Goal: Task Accomplishment & Management: Use online tool/utility

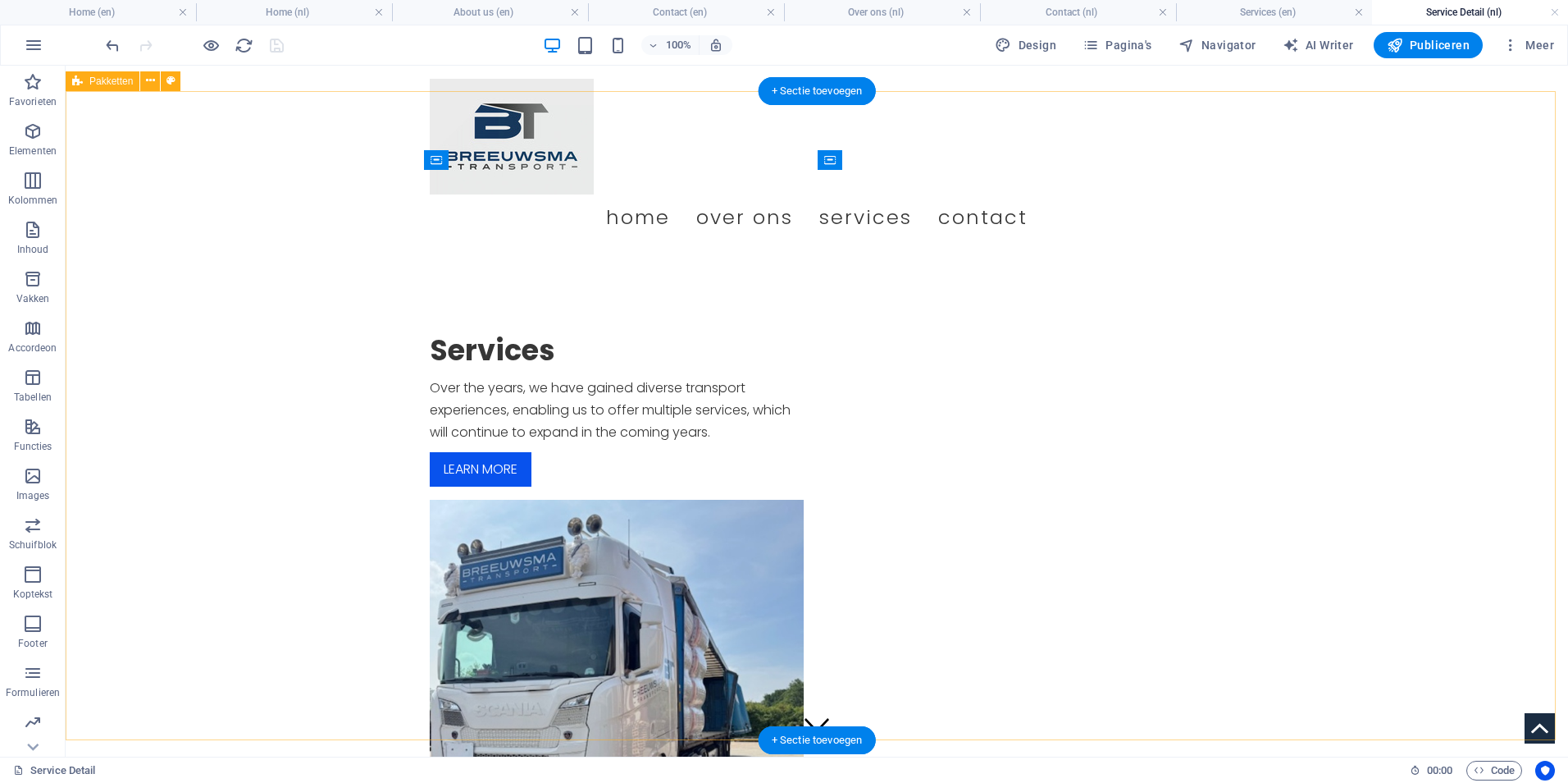
scroll to position [1403, 0]
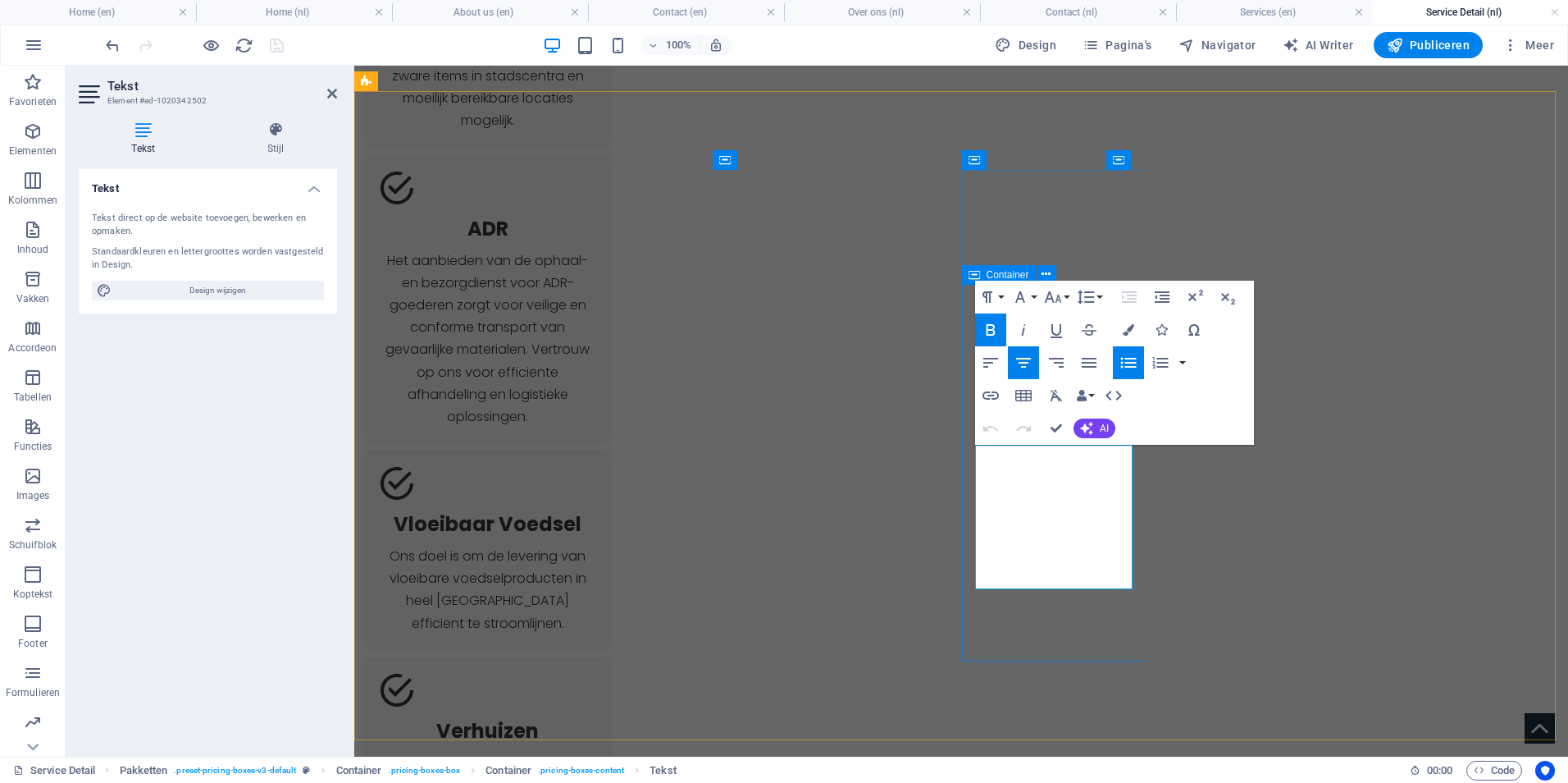
drag, startPoint x: 1107, startPoint y: 457, endPoint x: 993, endPoint y: 464, distance: 114.2
drag, startPoint x: 1104, startPoint y: 567, endPoint x: 998, endPoint y: 477, distance: 139.1
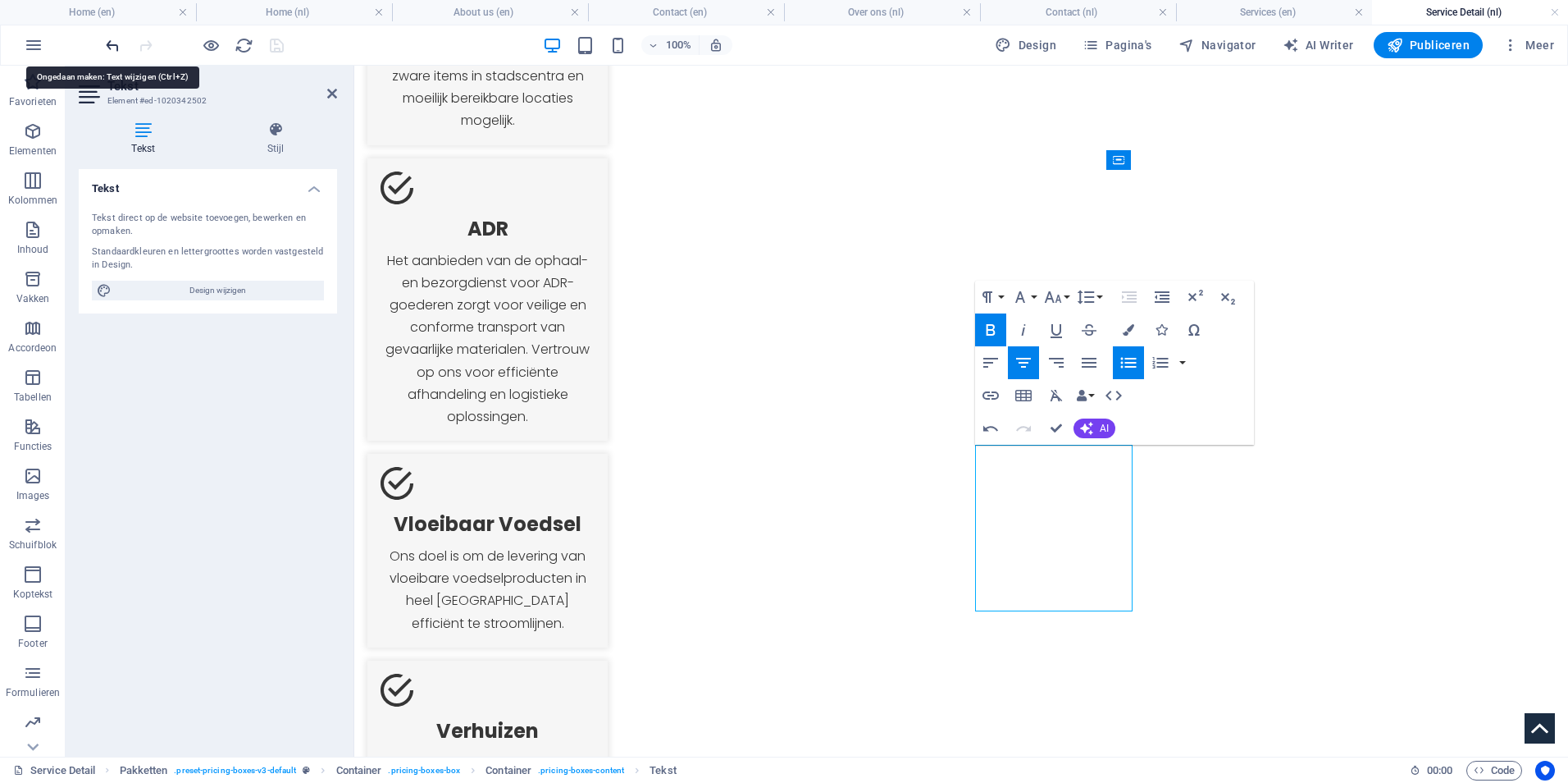
click at [106, 46] on icon "undo" at bounding box center [112, 45] width 19 height 19
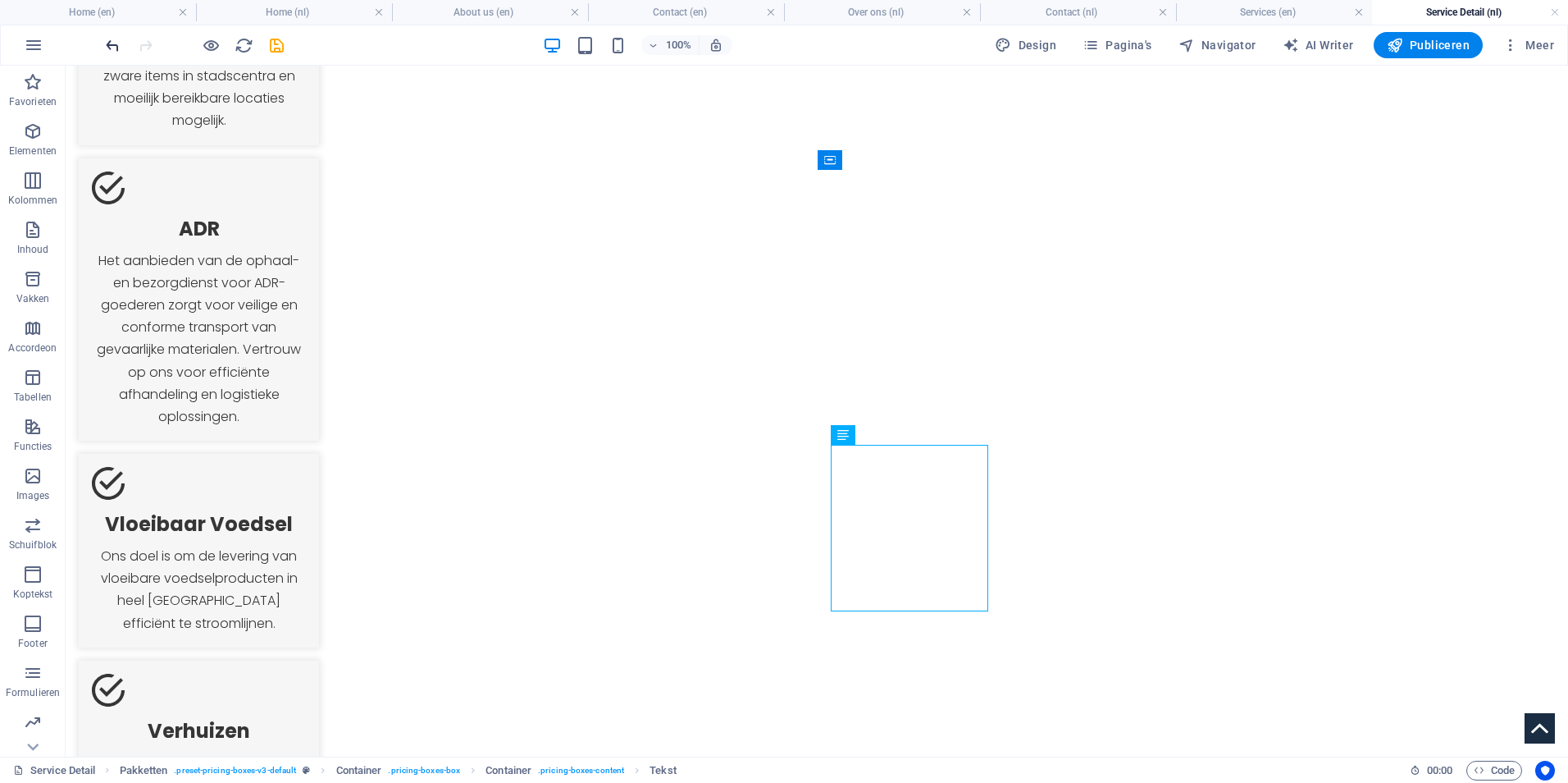
click at [111, 43] on icon "undo" at bounding box center [112, 45] width 19 height 19
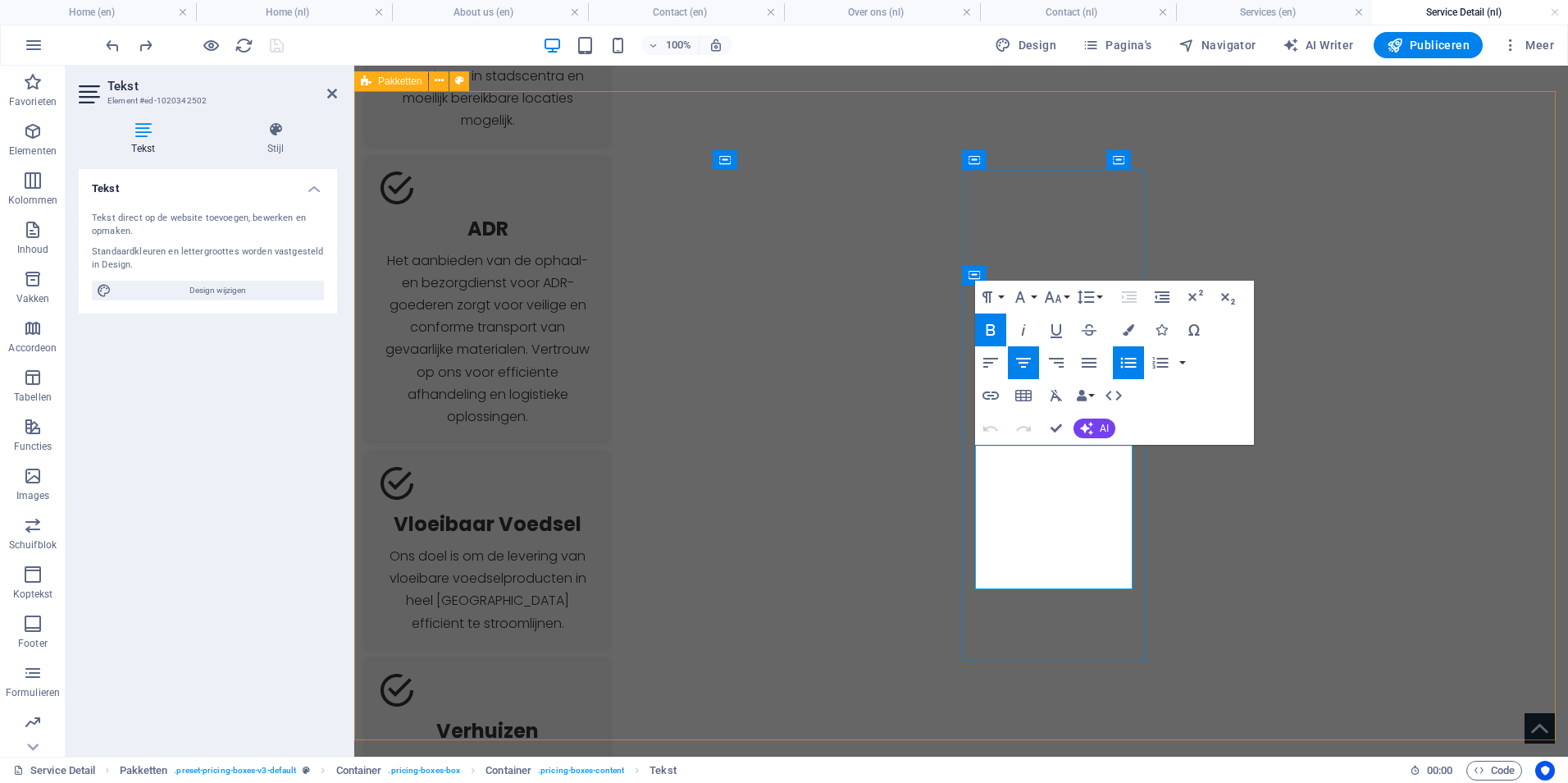
drag, startPoint x: 1093, startPoint y: 468, endPoint x: 996, endPoint y: 452, distance: 98.3
drag, startPoint x: 1106, startPoint y: 495, endPoint x: 1006, endPoint y: 505, distance: 100.5
drag, startPoint x: 1095, startPoint y: 528, endPoint x: 1004, endPoint y: 522, distance: 91.2
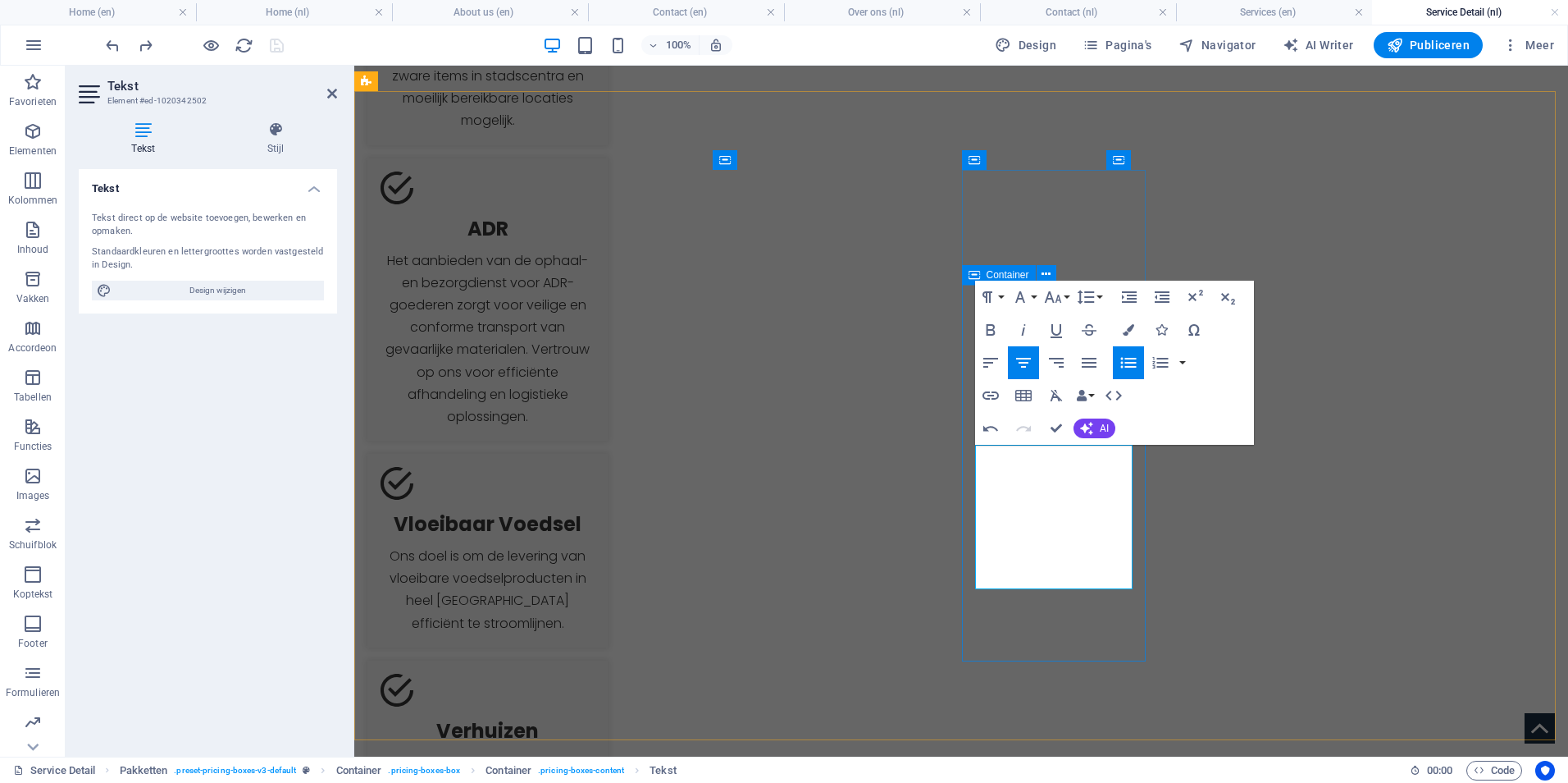
drag, startPoint x: 1102, startPoint y: 570, endPoint x: 1002, endPoint y: 563, distance: 100.2
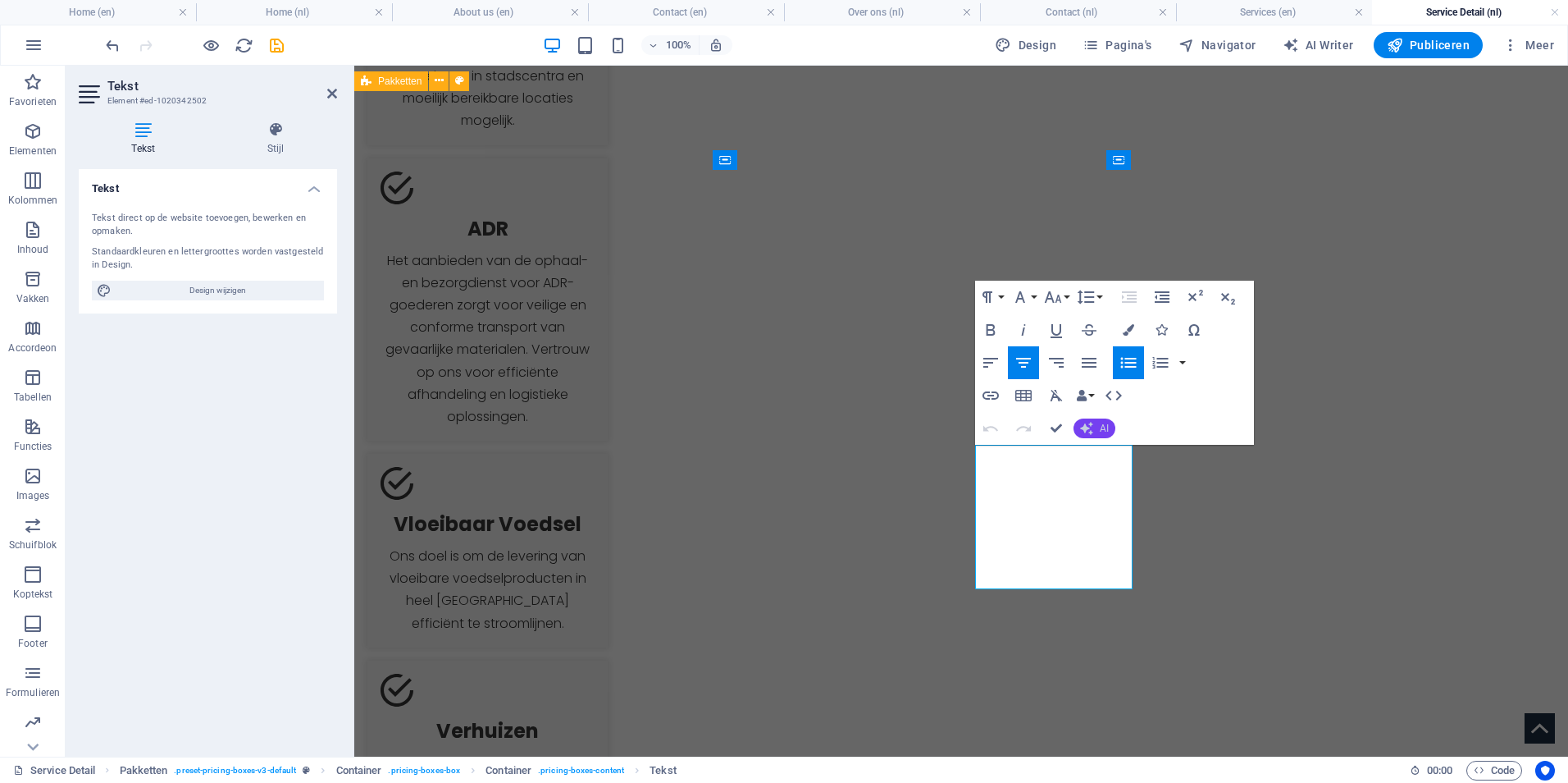
click at [1110, 422] on button "AI" at bounding box center [1094, 428] width 42 height 19
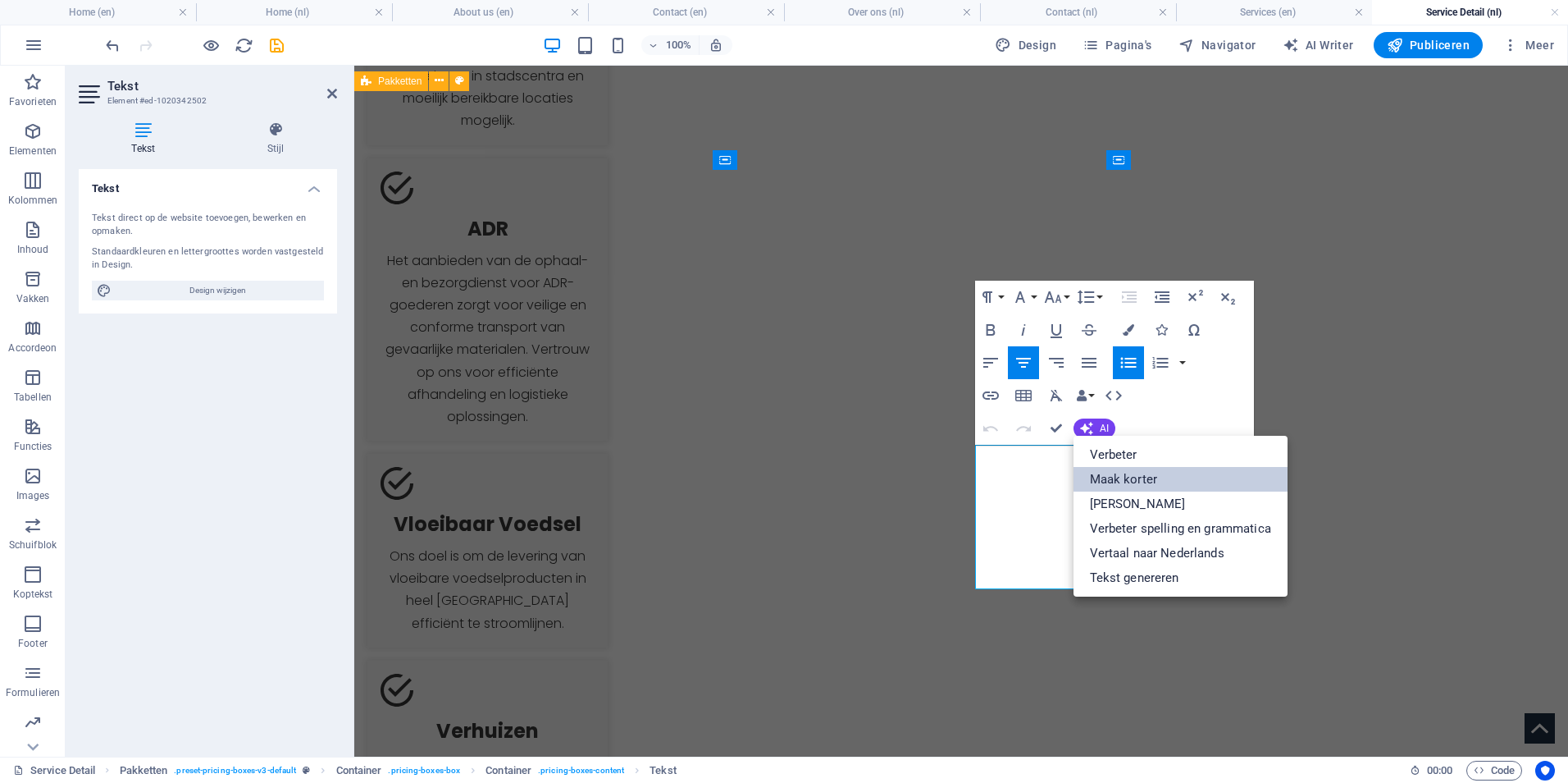
click at [1148, 479] on link "Maak korter" at bounding box center [1180, 479] width 214 height 25
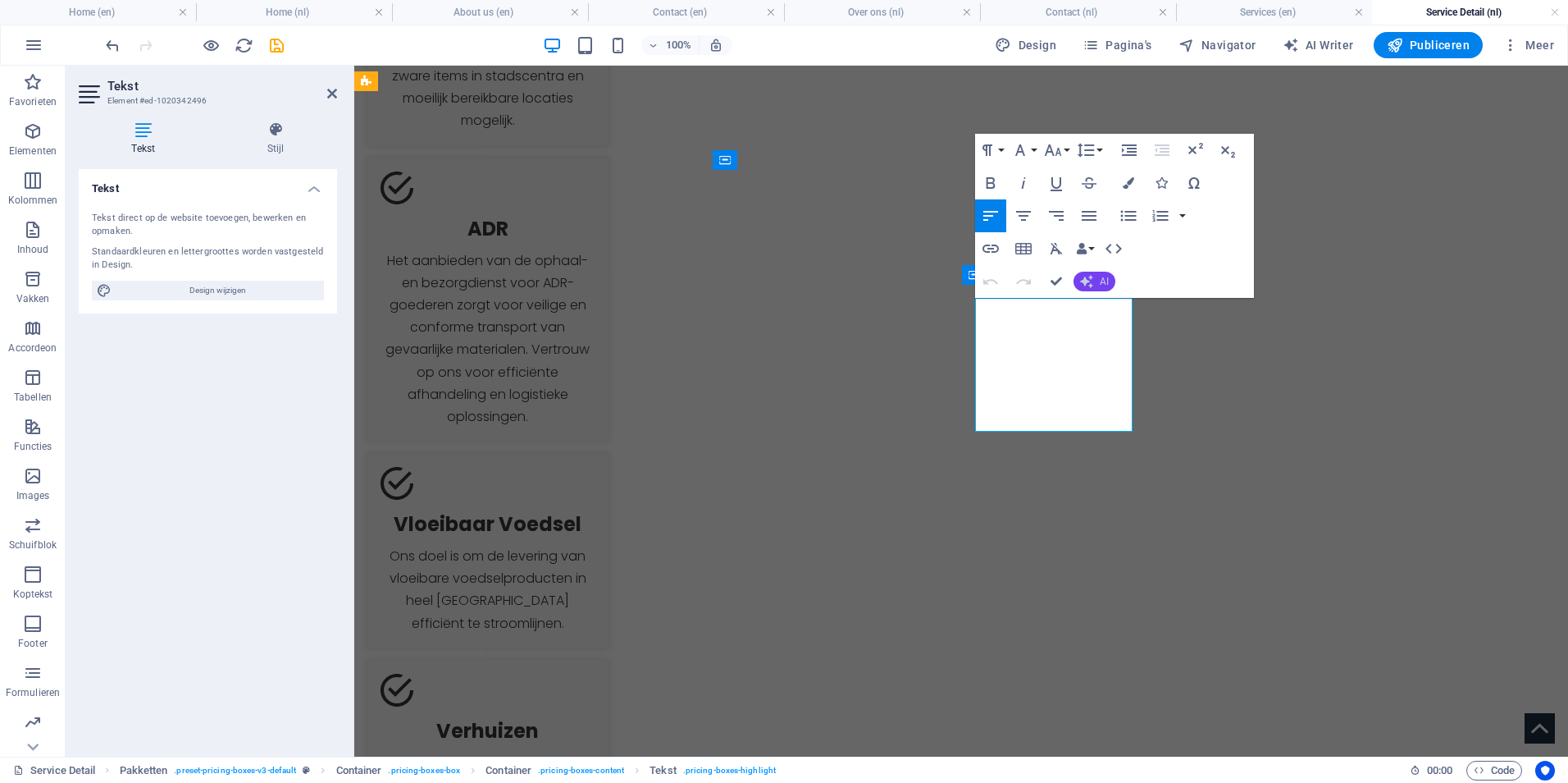
click at [1100, 286] on span "AI" at bounding box center [1104, 281] width 9 height 10
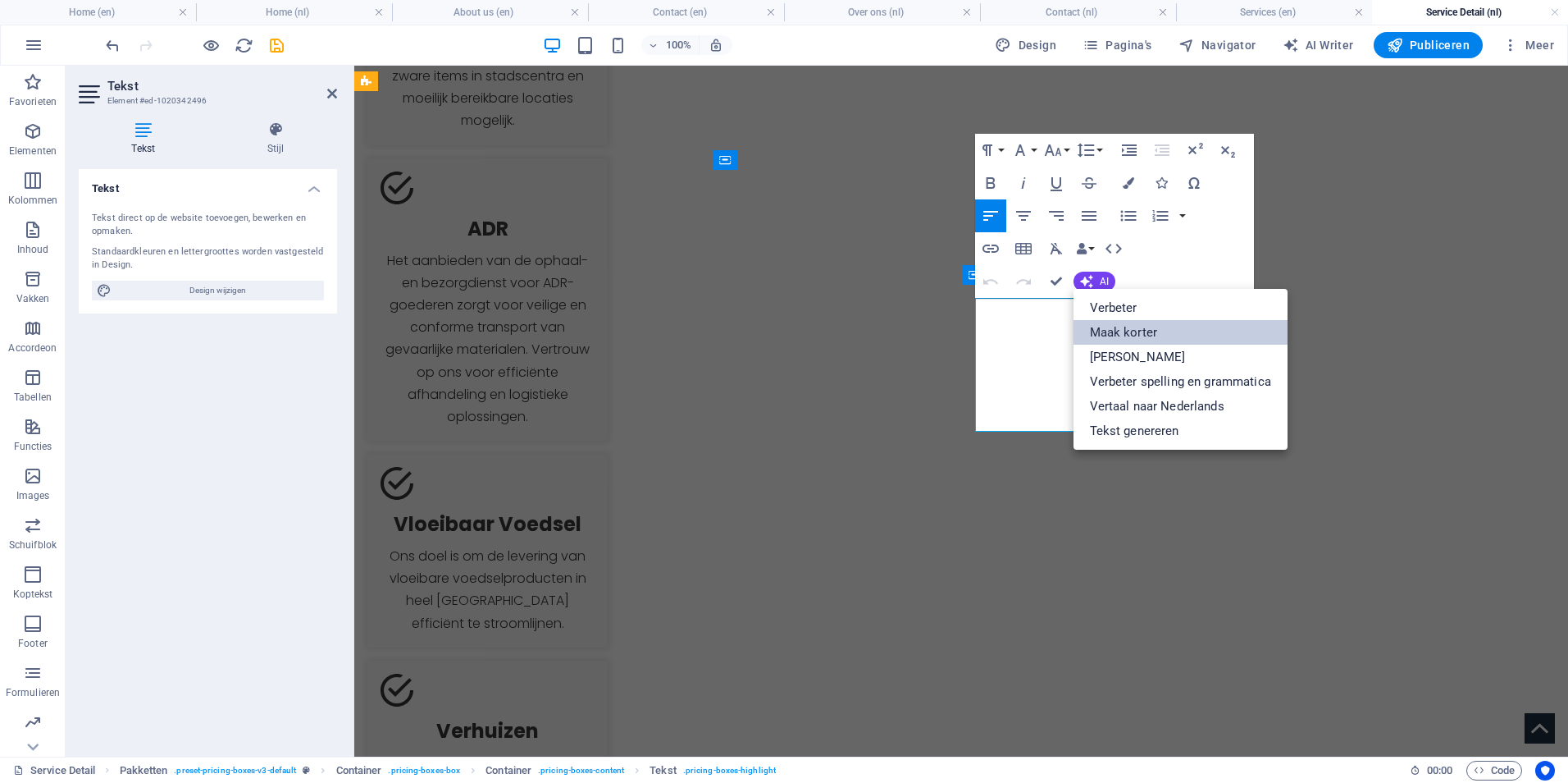
click at [1140, 338] on link "Maak korter" at bounding box center [1180, 332] width 214 height 25
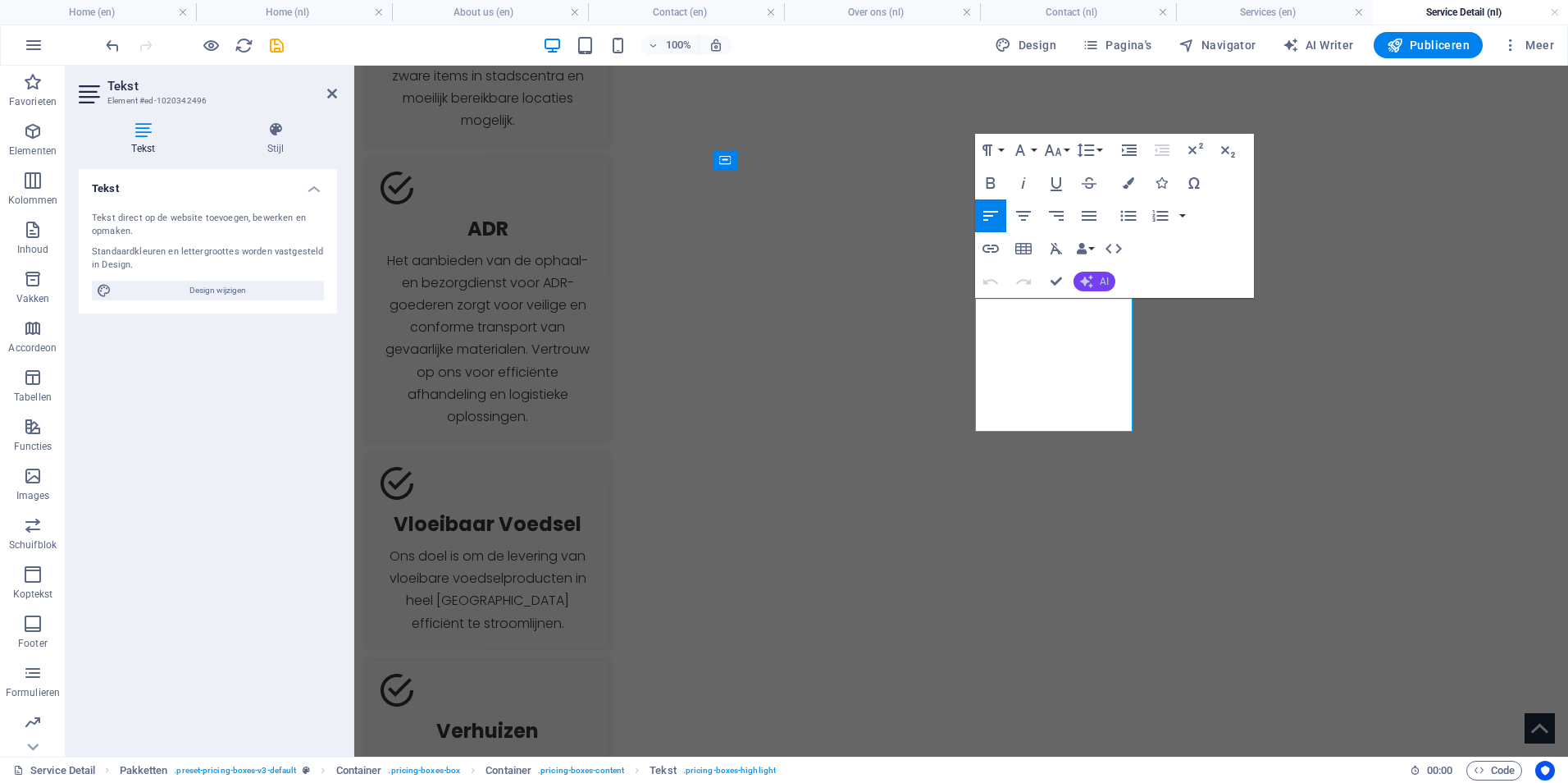
click at [1110, 287] on button "AI" at bounding box center [1094, 281] width 42 height 19
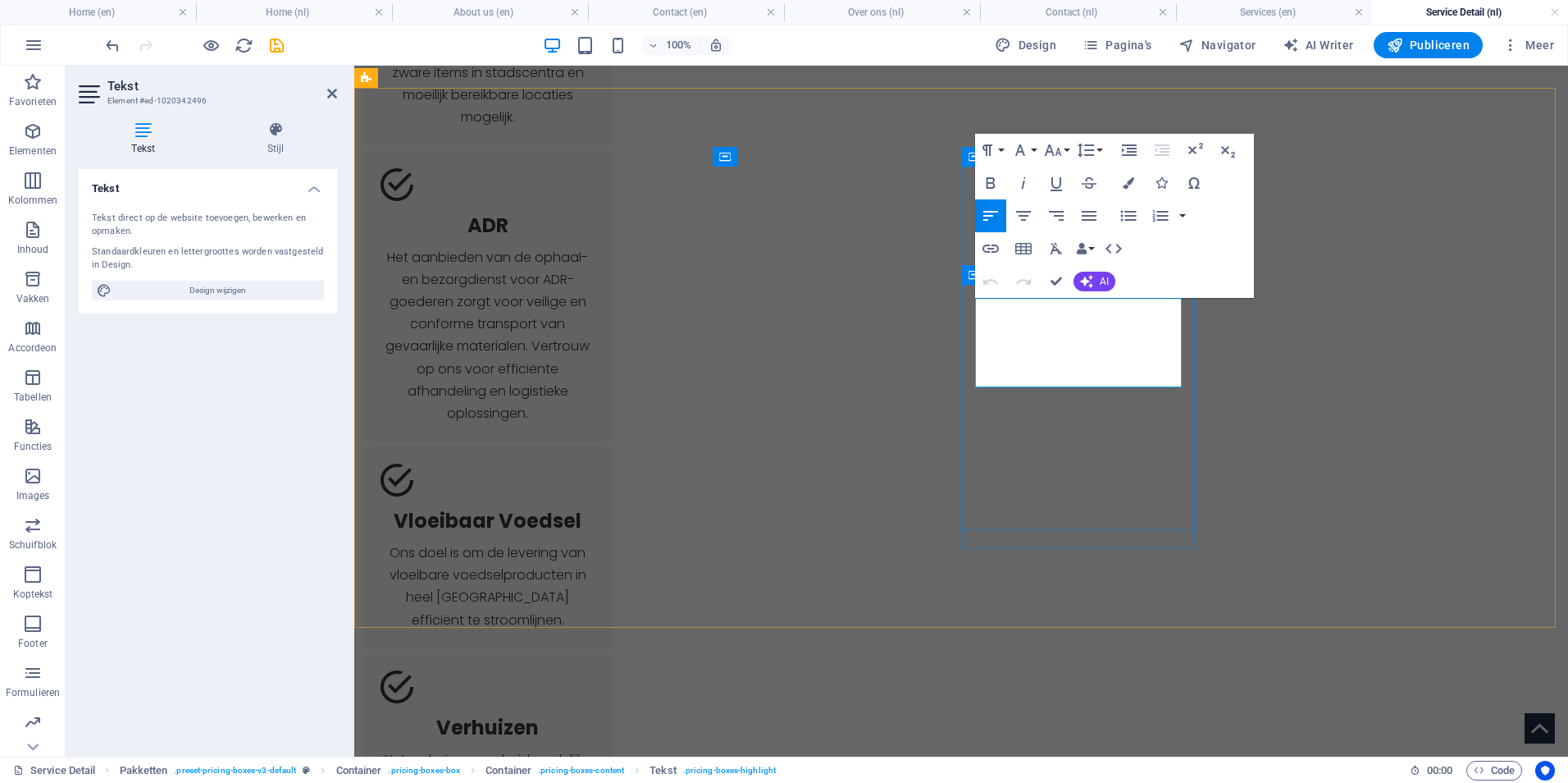
drag, startPoint x: 1057, startPoint y: 327, endPoint x: 1033, endPoint y: 323, distance: 24.3
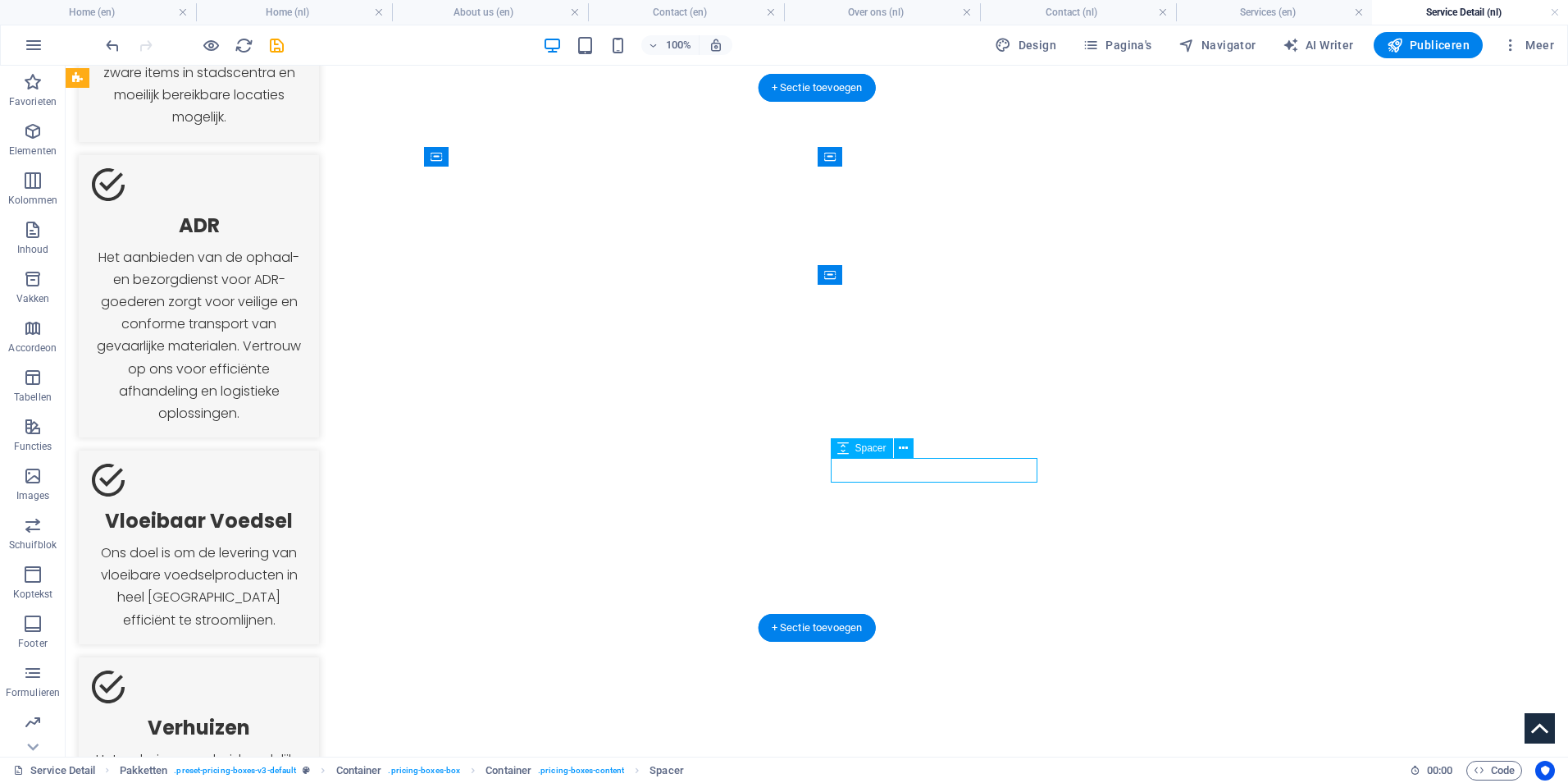
select select "px"
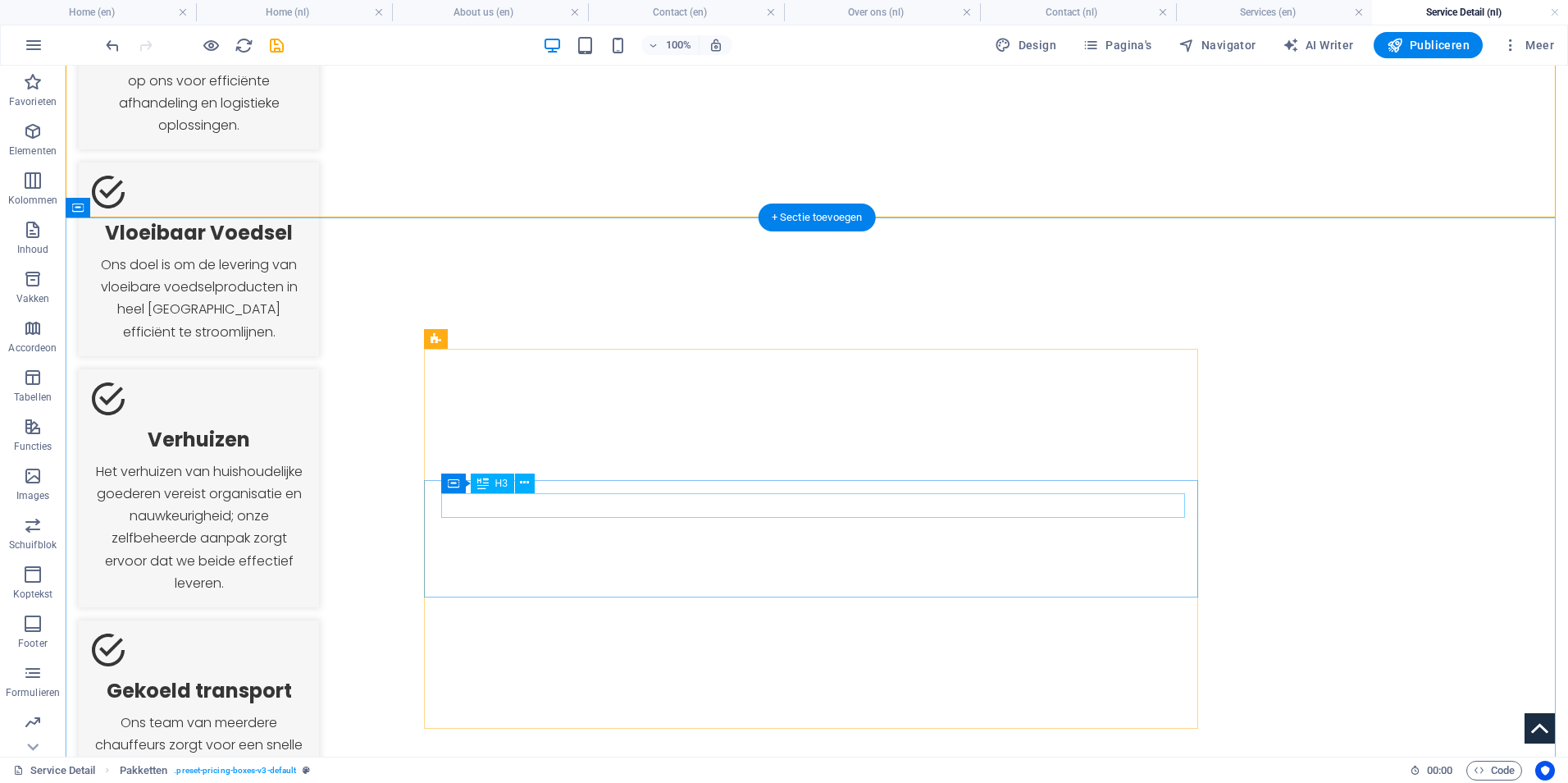
scroll to position [1817, 0]
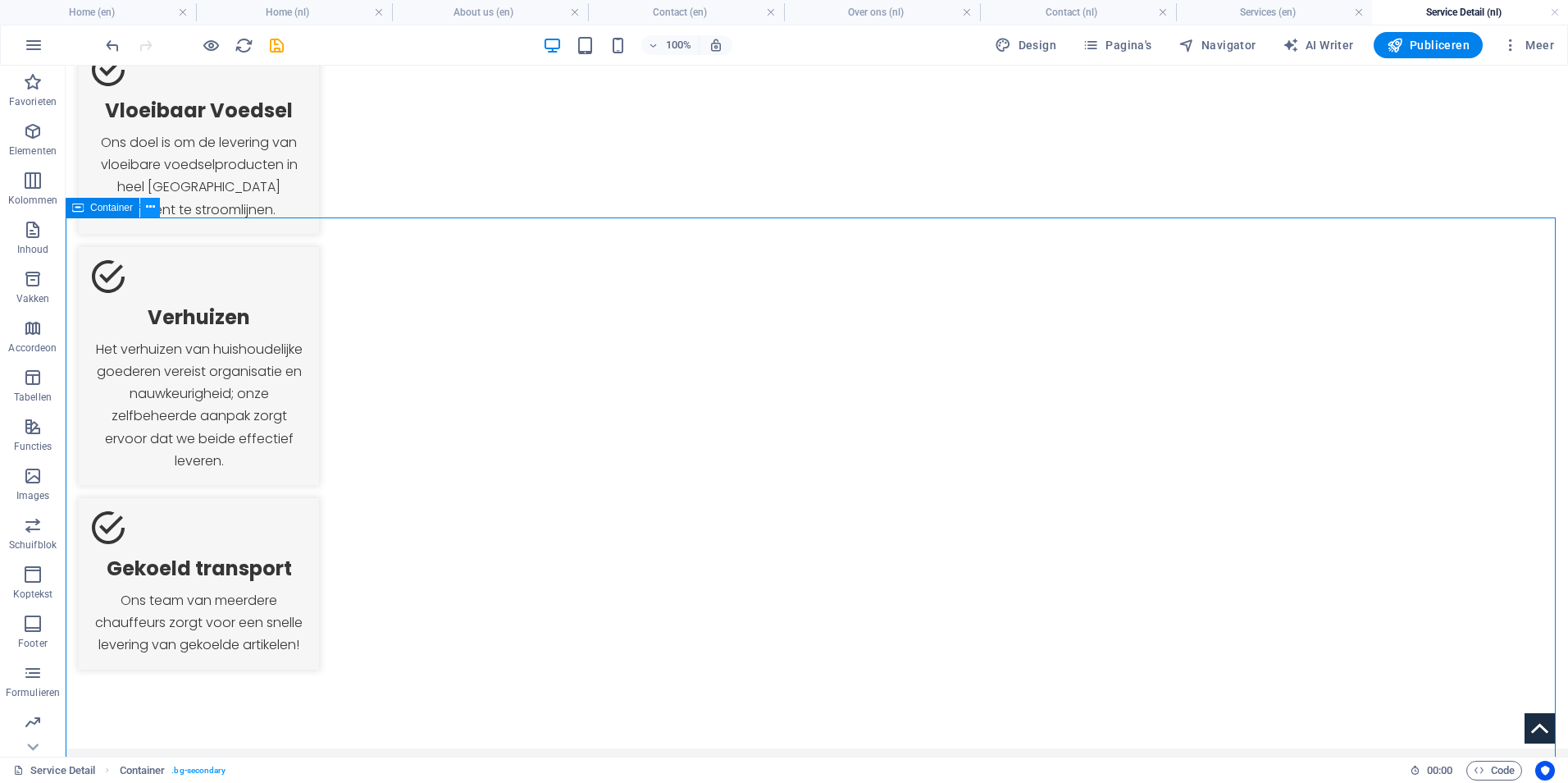
click at [148, 214] on icon at bounding box center [150, 207] width 9 height 17
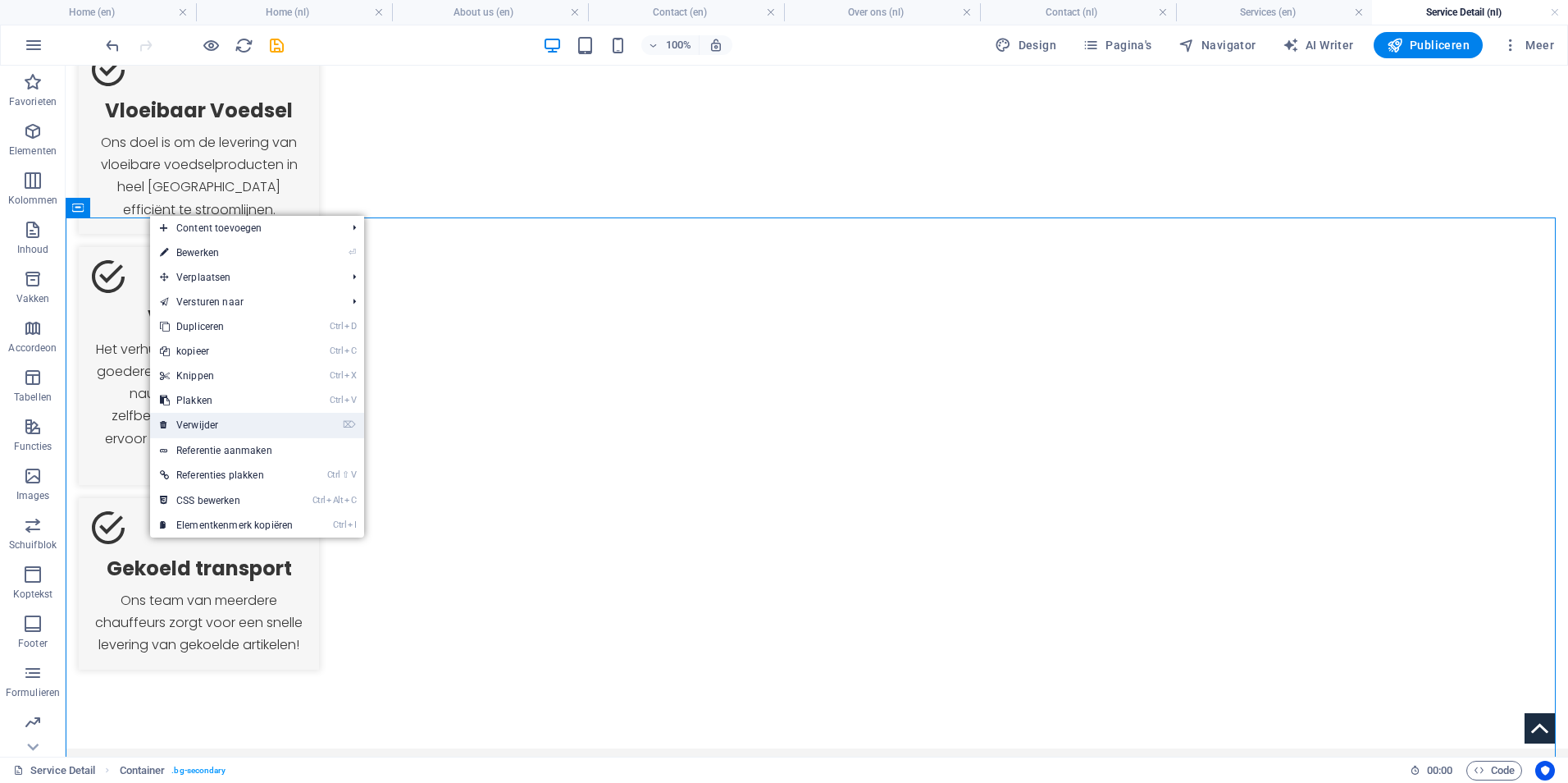
click at [212, 419] on link "⌦ Verwijder" at bounding box center [226, 425] width 153 height 25
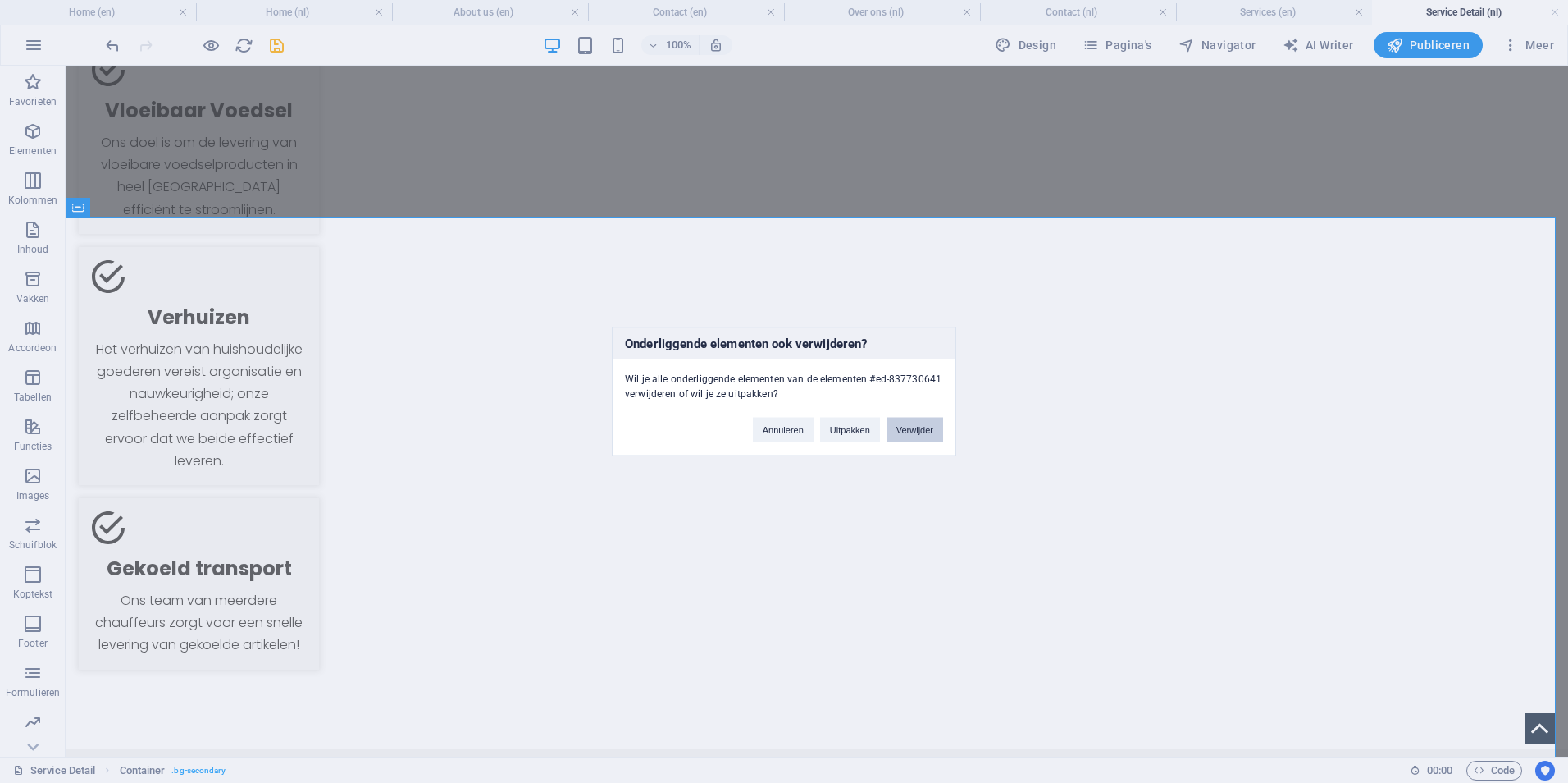
click at [921, 431] on button "Verwijder" at bounding box center [915, 430] width 57 height 25
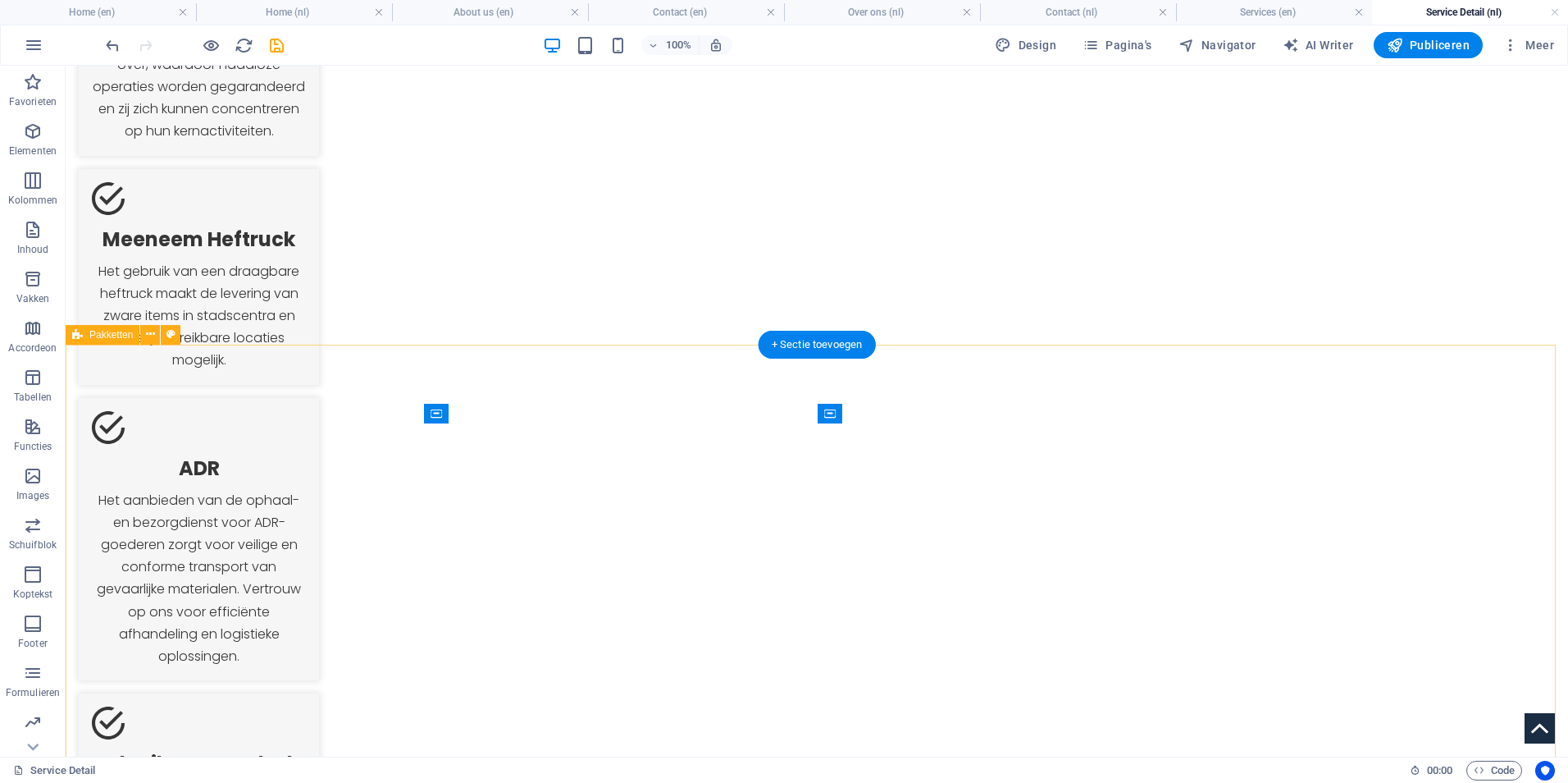
scroll to position [1164, 0]
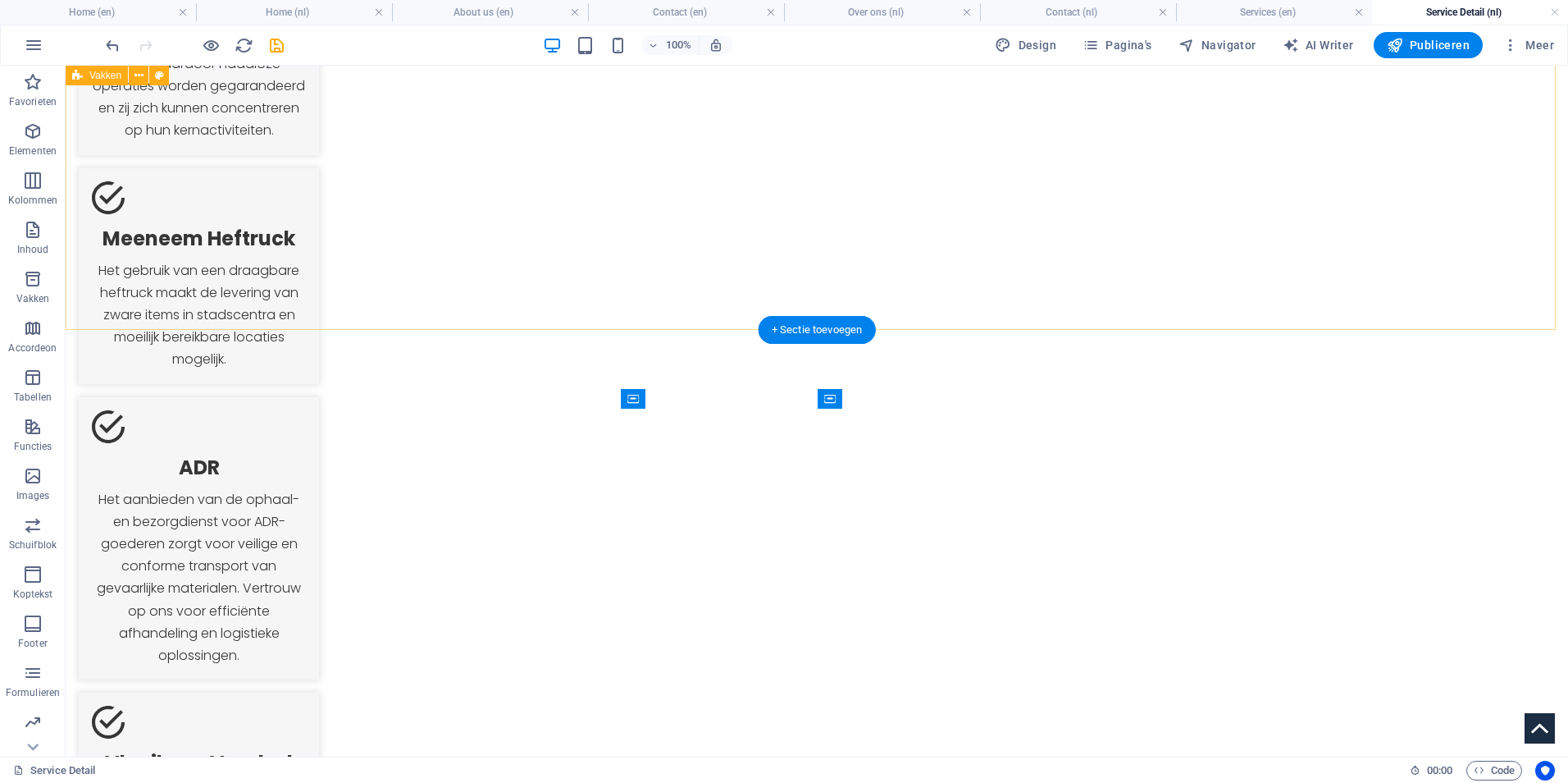
click at [1375, 239] on div "Bevrachtingen Wij nemen de logistieke uitdagingen voor onze klanten over, waard…" at bounding box center [816, 620] width 1503 height 1562
click at [273, 41] on icon "save" at bounding box center [276, 45] width 19 height 19
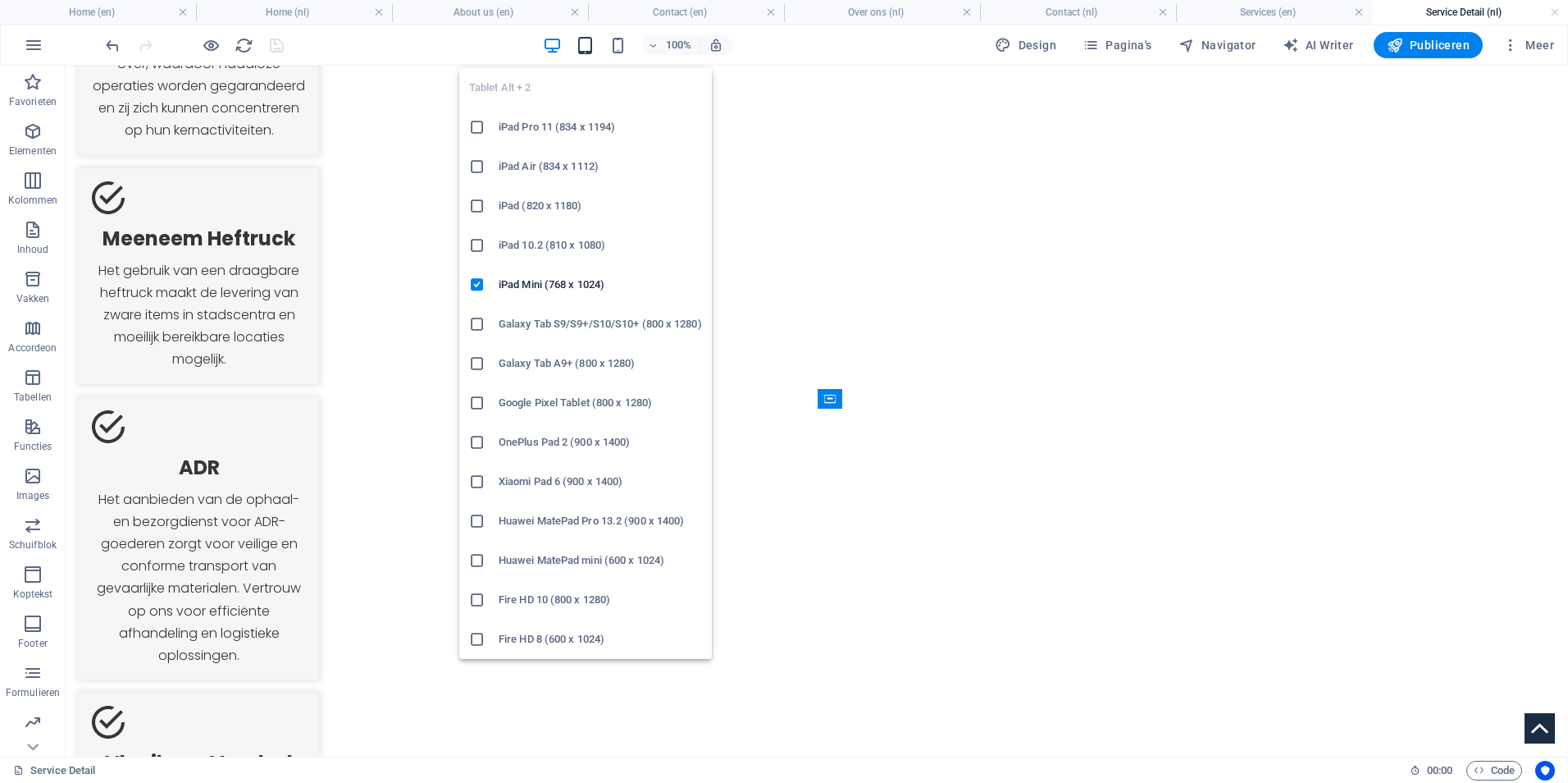
click at [592, 49] on icon "button" at bounding box center [585, 45] width 19 height 19
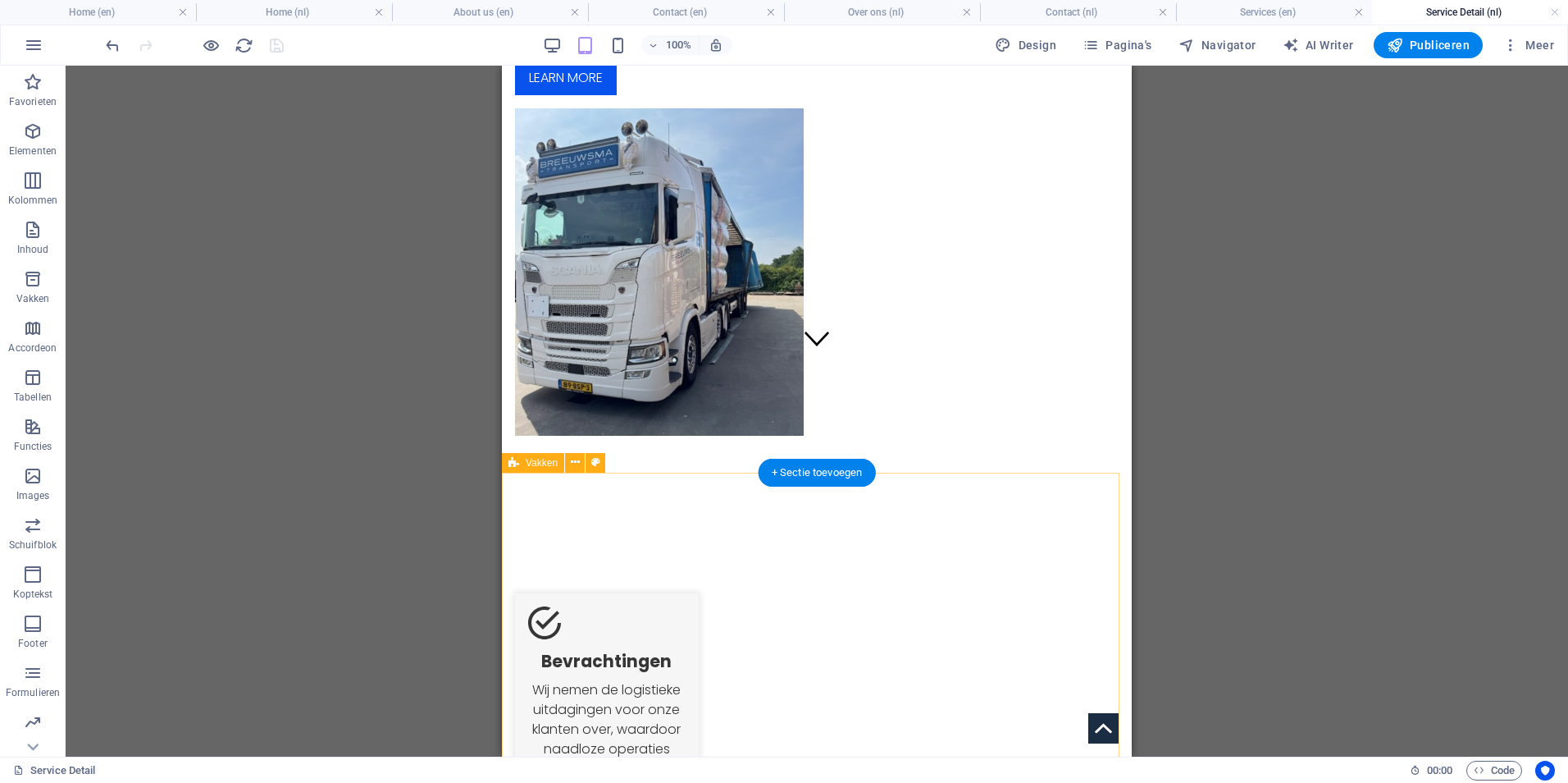
scroll to position [82, 0]
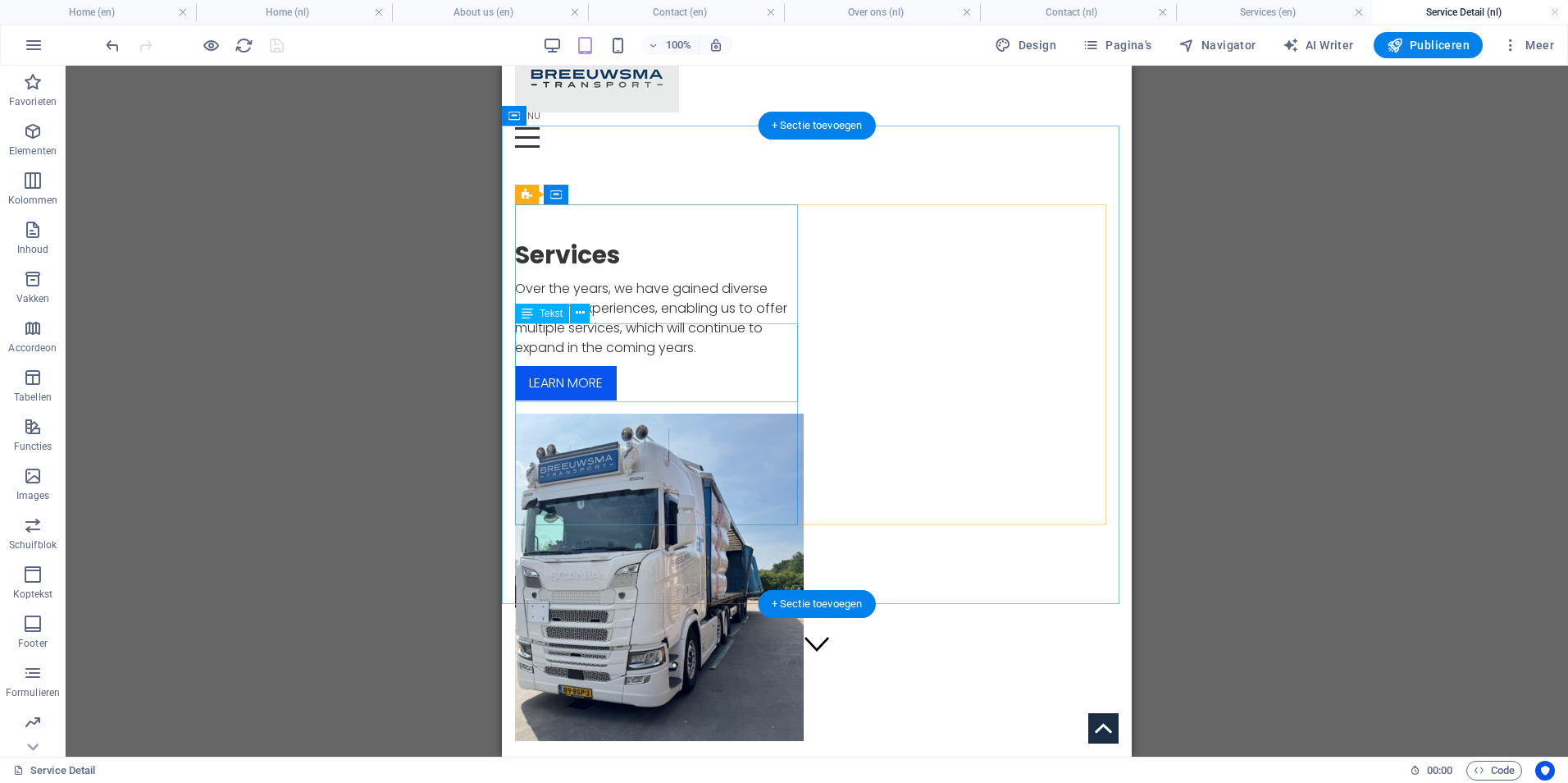
click at [665, 358] on div "Over the years, we have gained diverse transport experiences, enabling us to of…" at bounding box center [659, 318] width 289 height 79
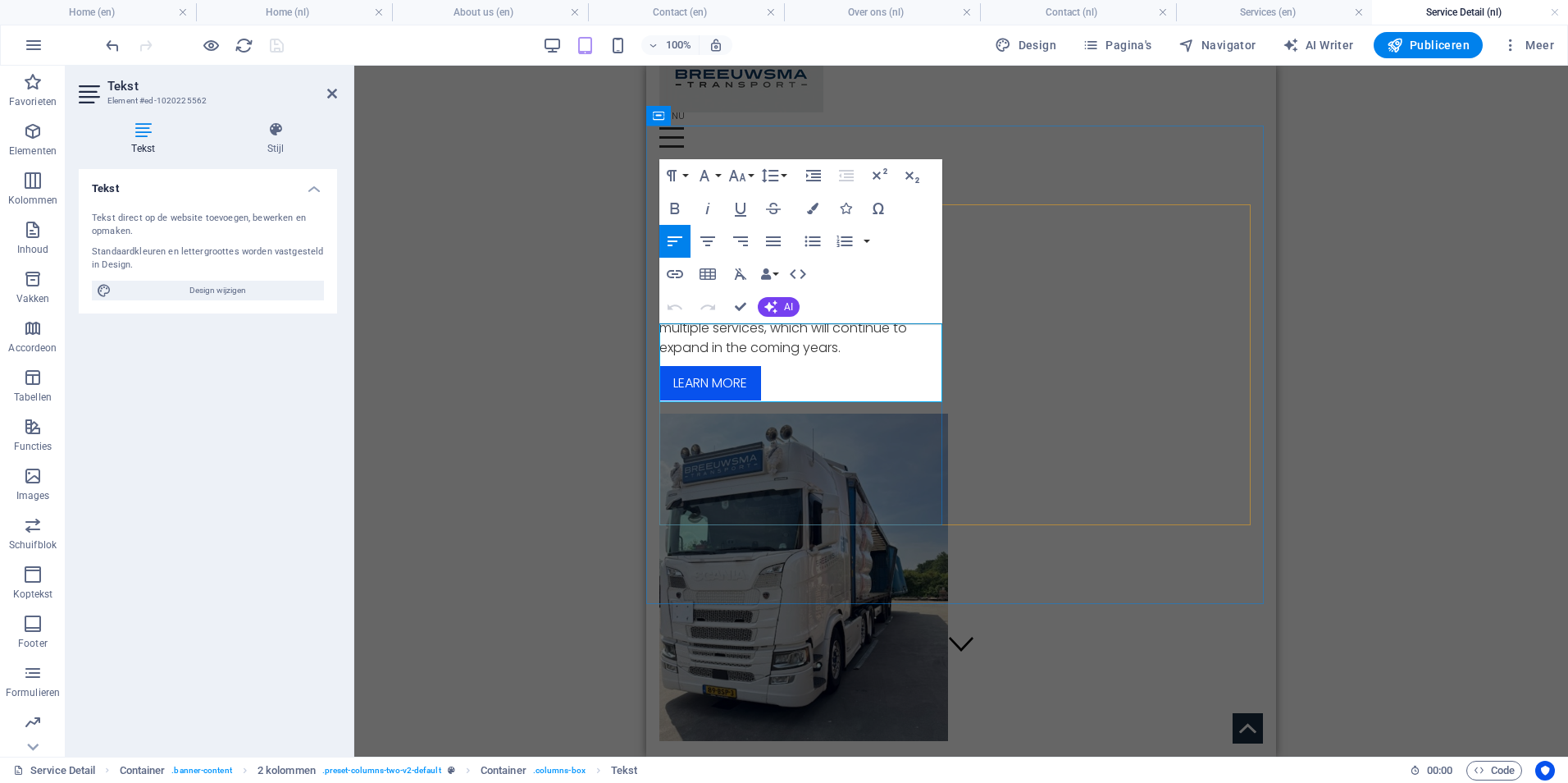
drag, startPoint x: 868, startPoint y: 404, endPoint x: 981, endPoint y: 394, distance: 113.4
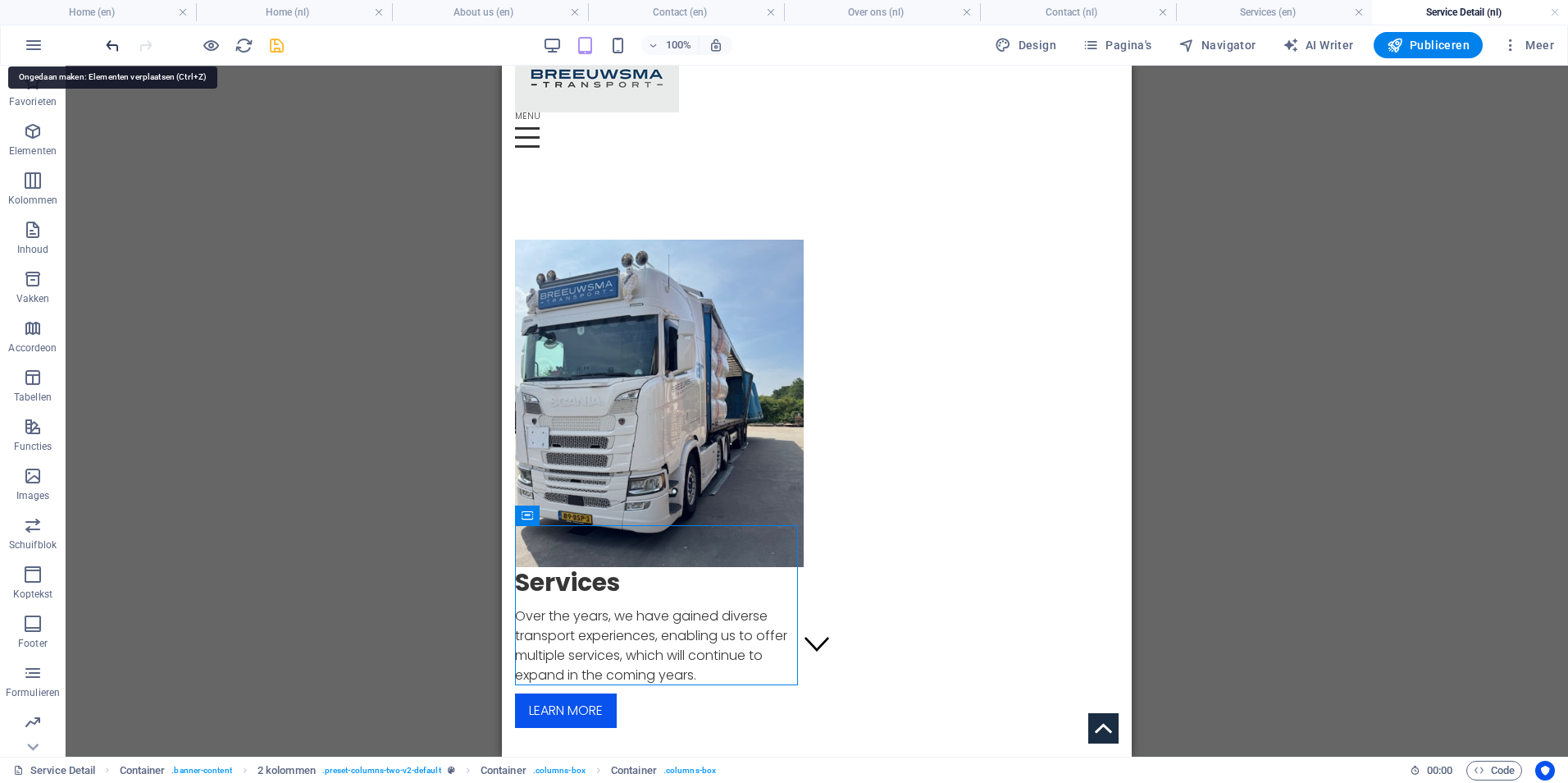
click at [120, 46] on icon "undo" at bounding box center [112, 45] width 19 height 19
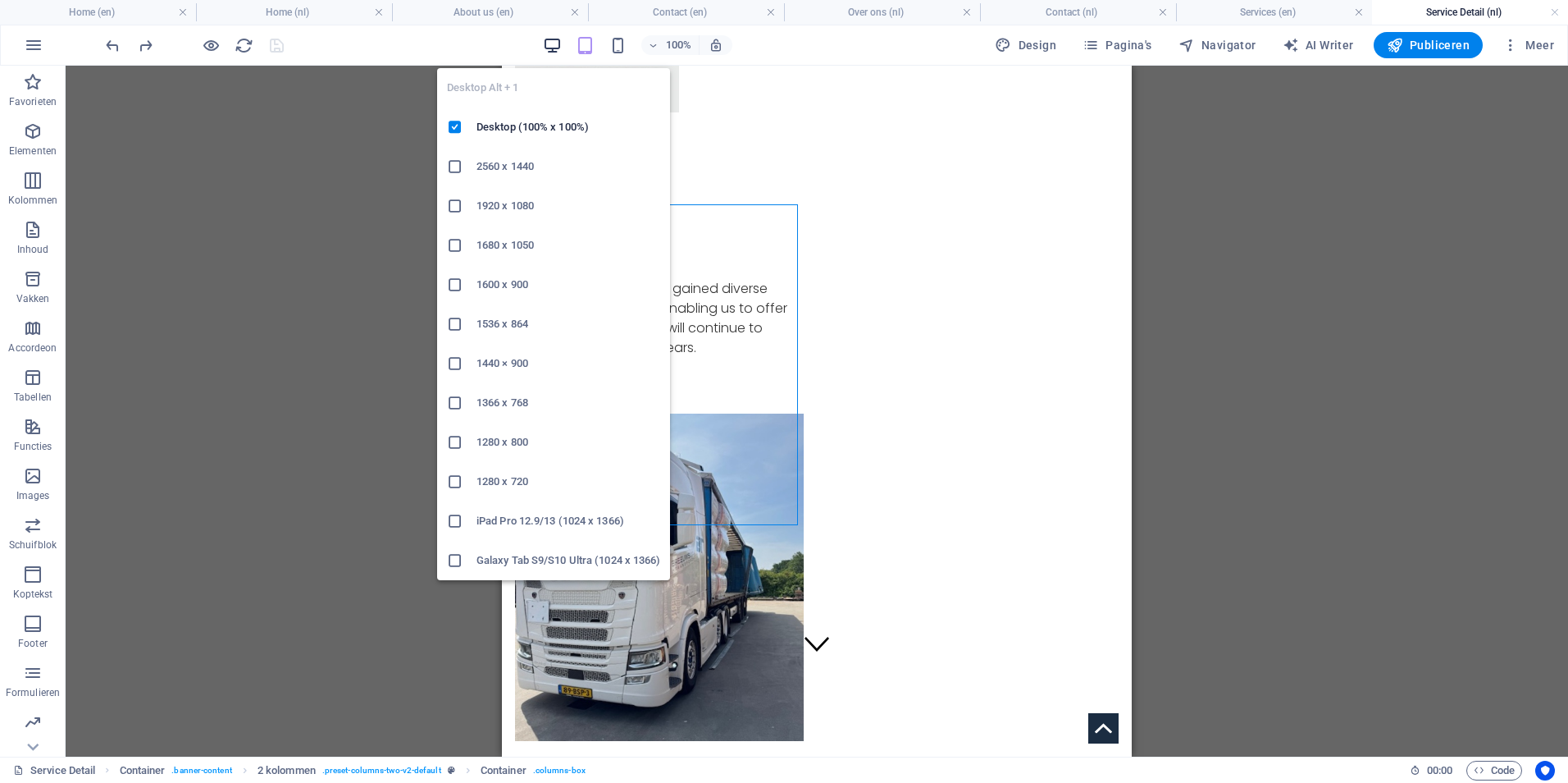
click at [554, 48] on icon "button" at bounding box center [552, 45] width 19 height 19
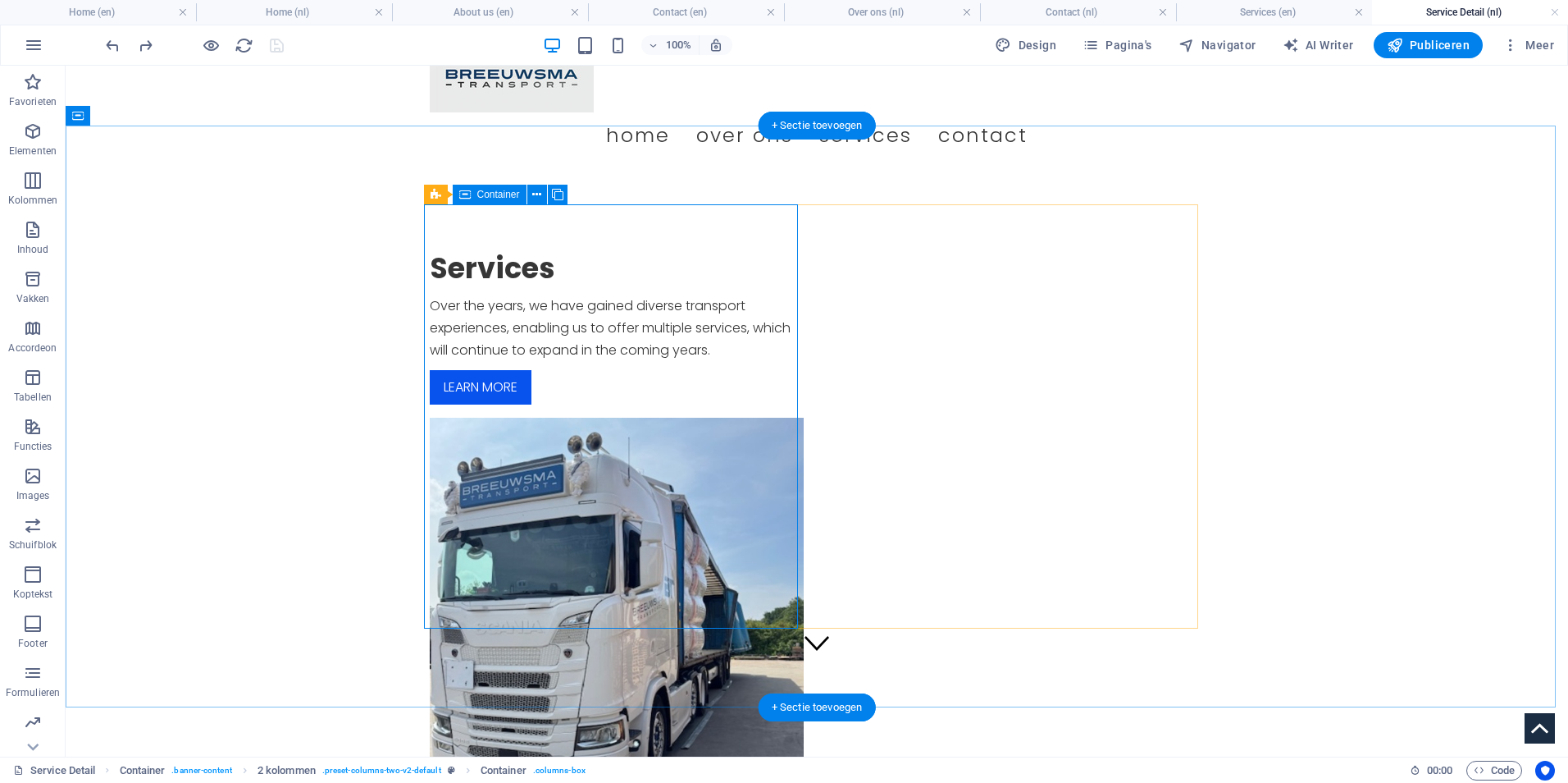
click at [716, 405] on div "Services Over the years, we have gained diverse transport experiences, enabling…" at bounding box center [616, 327] width 374 height 155
click at [679, 361] on div "Over the years, we have gained diverse transport experiences, enabling us to of…" at bounding box center [616, 328] width 374 height 67
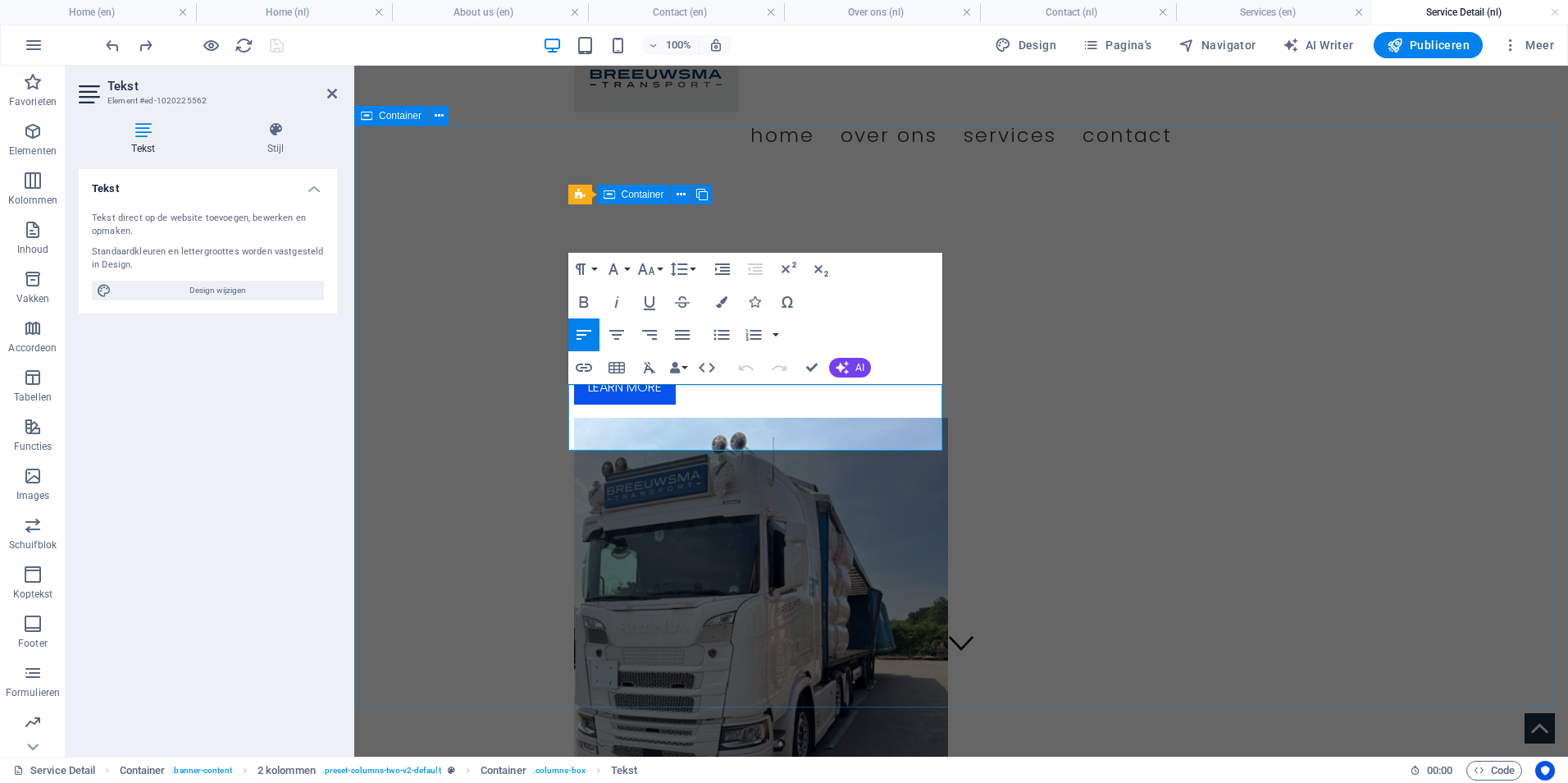
drag, startPoint x: 867, startPoint y: 439, endPoint x: 545, endPoint y: 394, distance: 325.1
click at [545, 394] on div "Services Over the years, we have gained diverse transport experiences, enabling…" at bounding box center [961, 546] width 1214 height 749
click at [860, 369] on span "AI" at bounding box center [860, 367] width 9 height 10
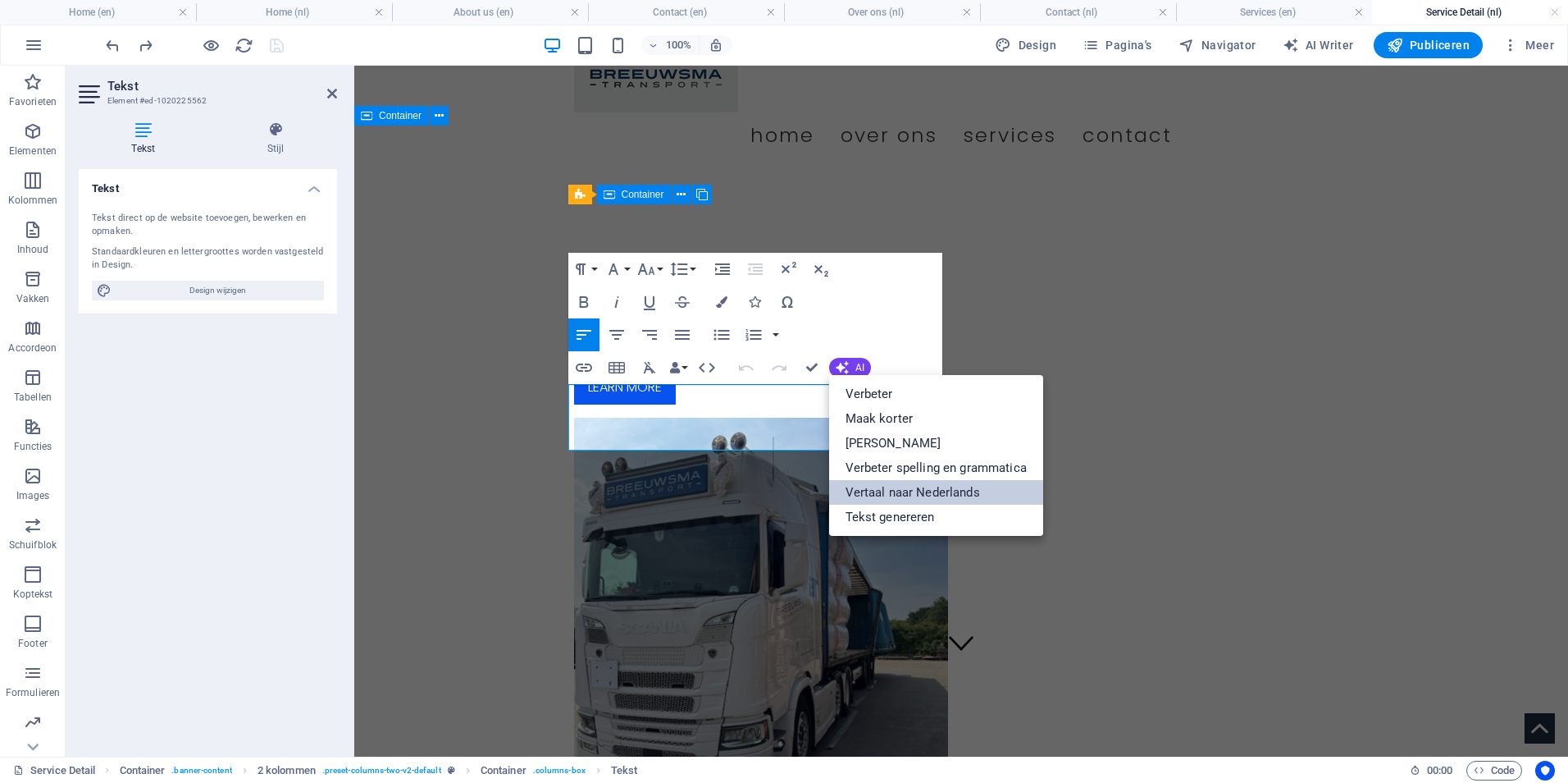
click at [919, 490] on link "Vertaal naar Nederlands" at bounding box center [936, 492] width 214 height 25
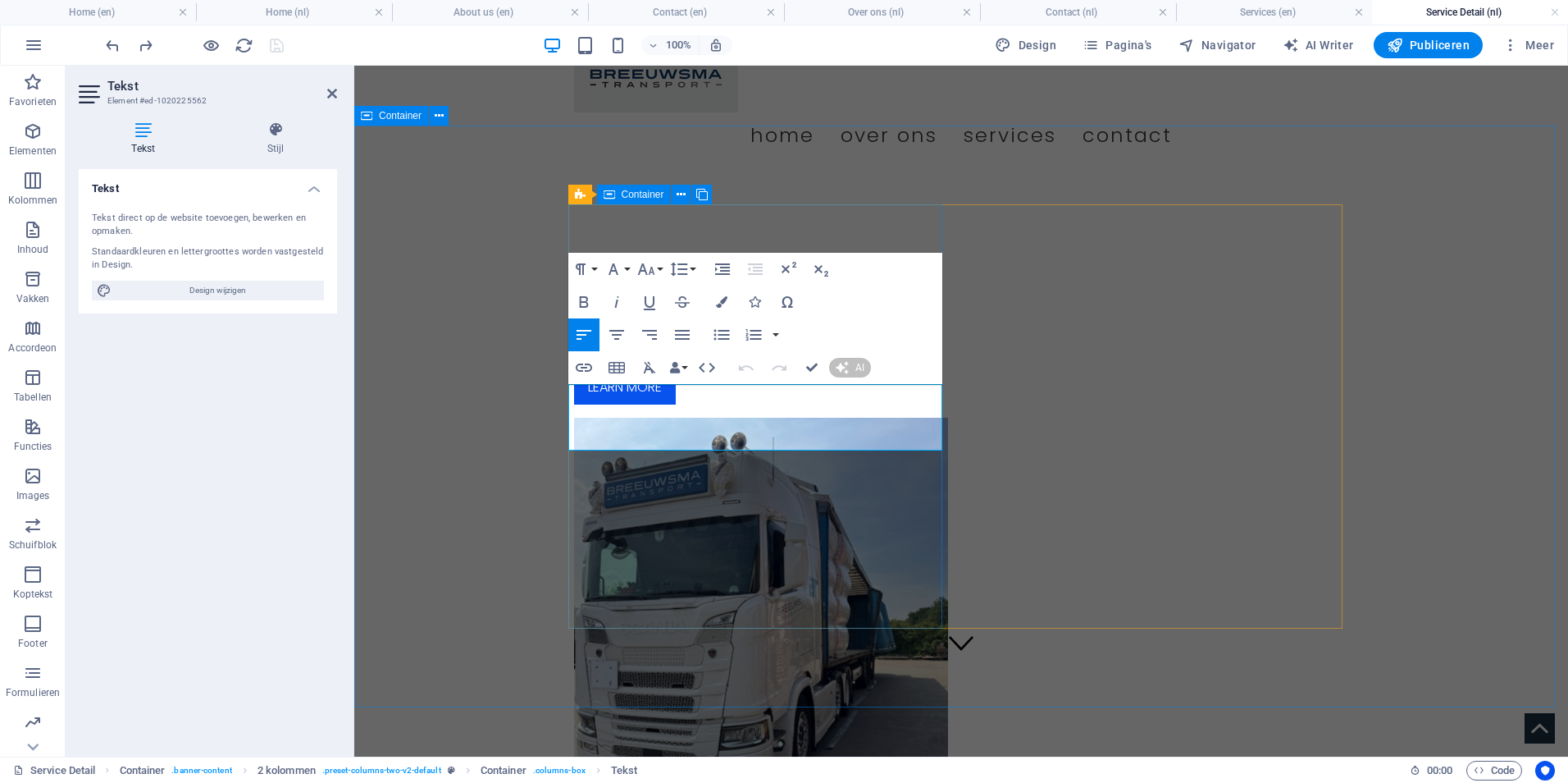
scroll to position [71, 0]
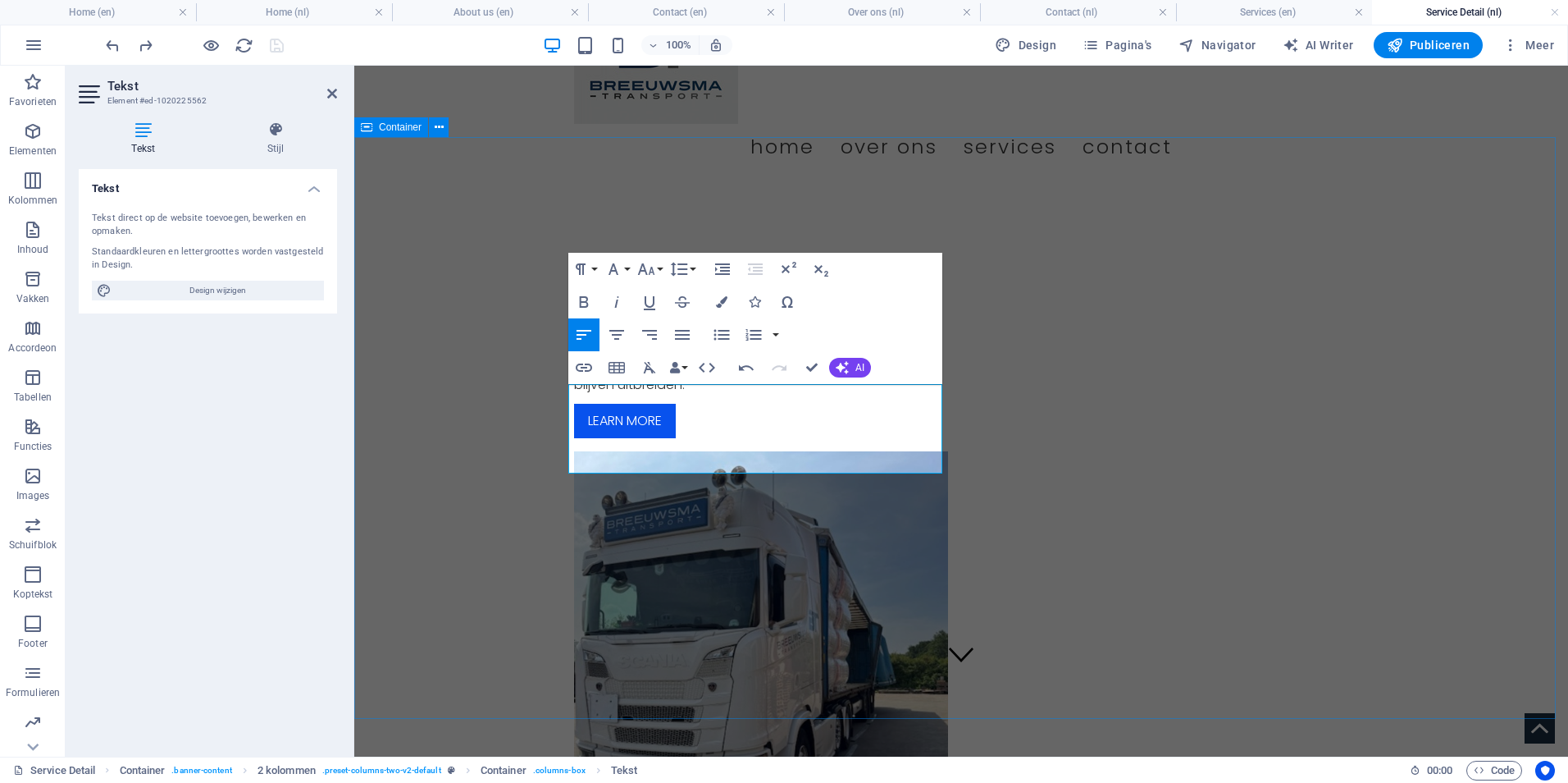
click at [477, 506] on div "Services In de loop der jaren hebben we diverse transportervaringen opgedaan, w…" at bounding box center [961, 568] width 1214 height 772
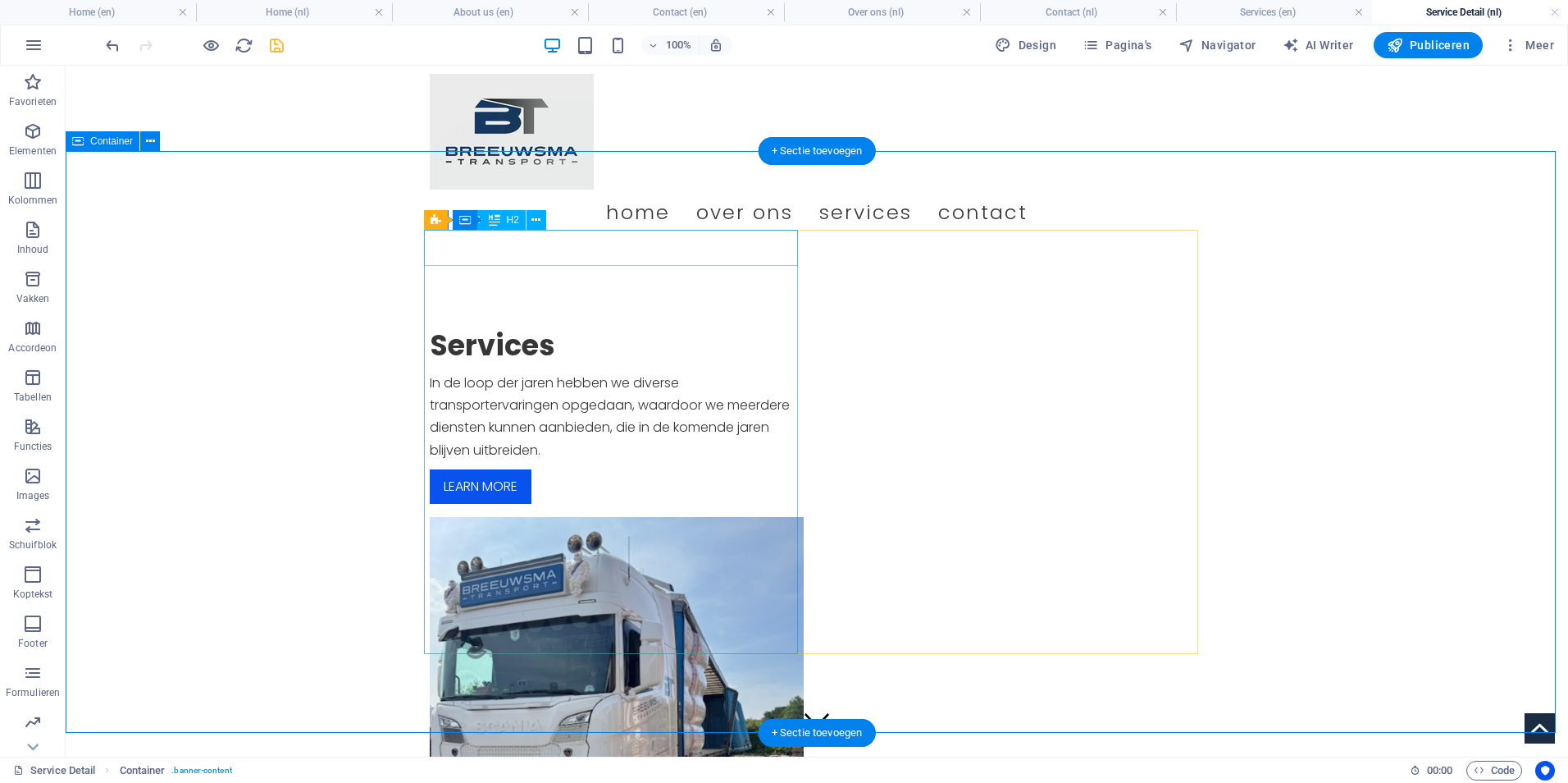
scroll to position [0, 0]
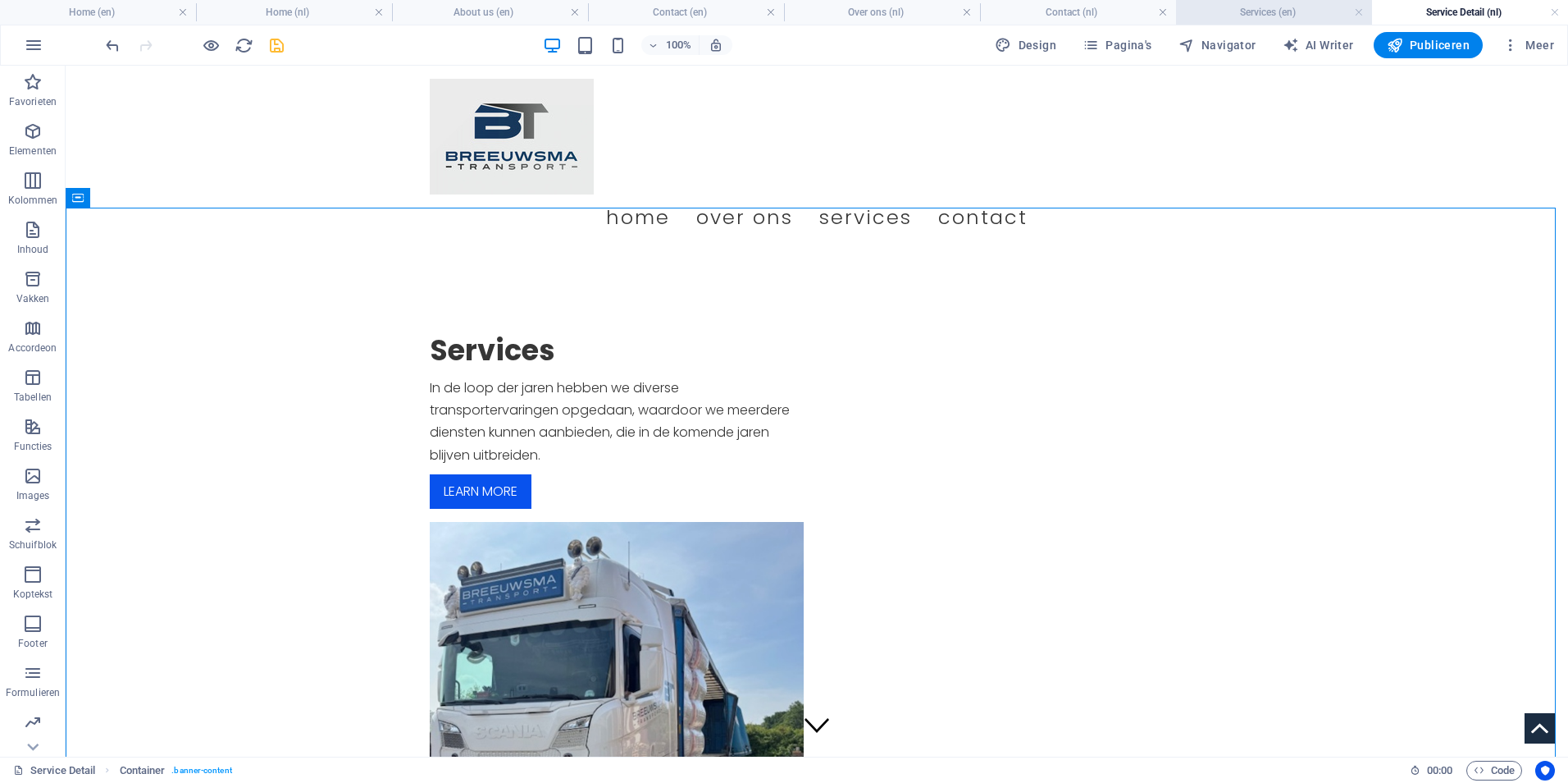
click at [1295, 16] on h4 "Services (en)" at bounding box center [1274, 12] width 196 height 18
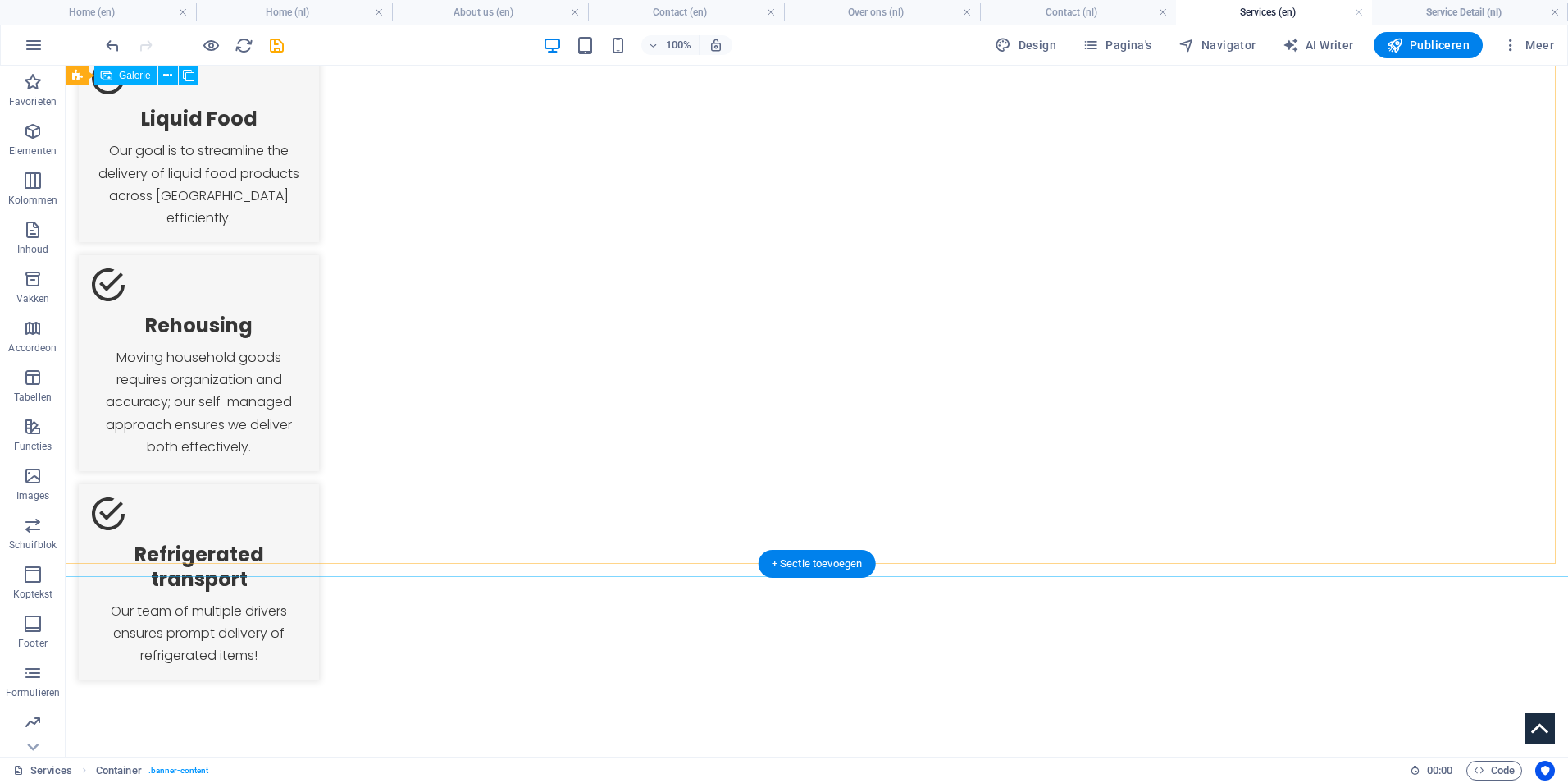
scroll to position [1887, 0]
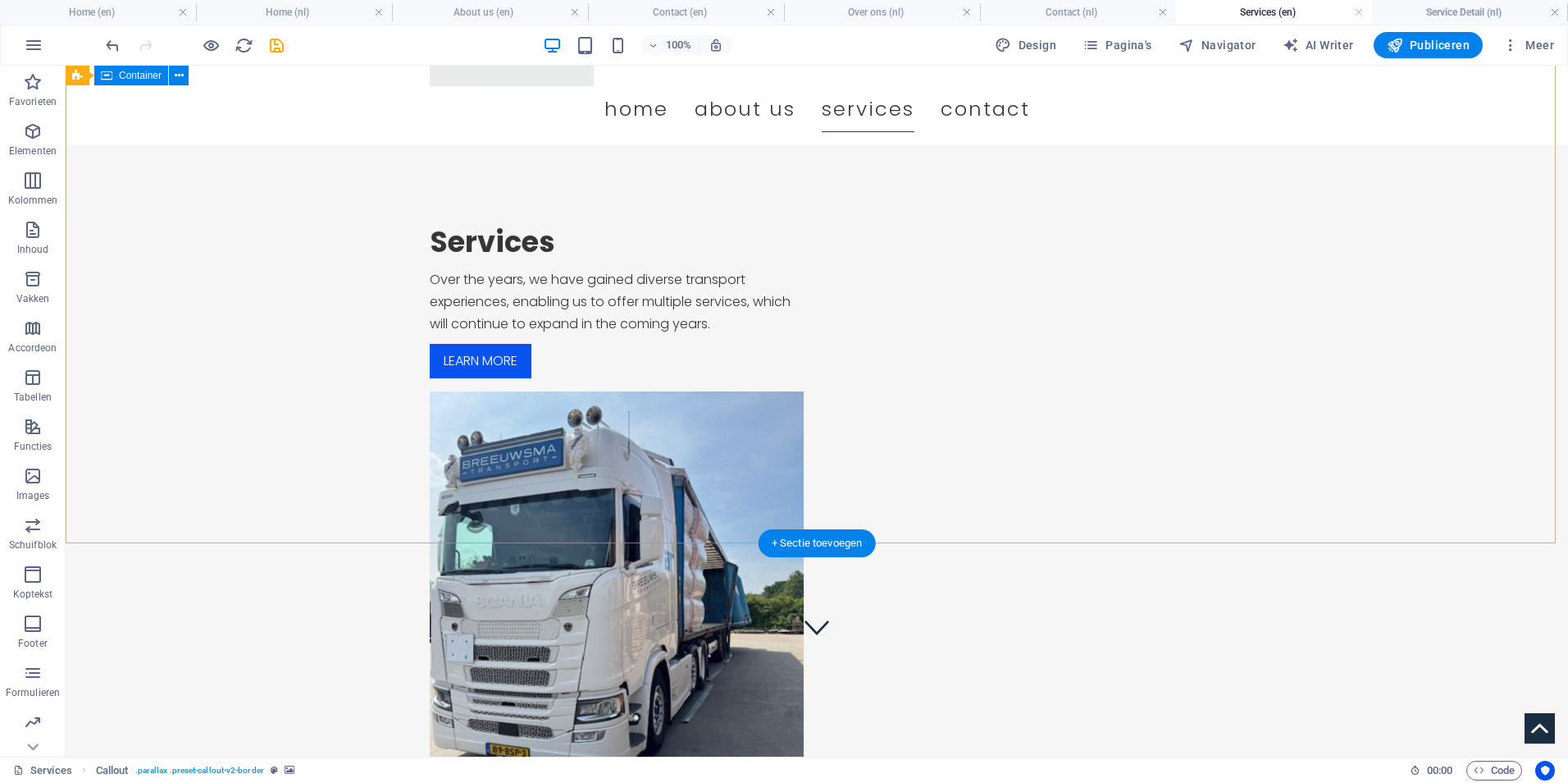
scroll to position [0, 0]
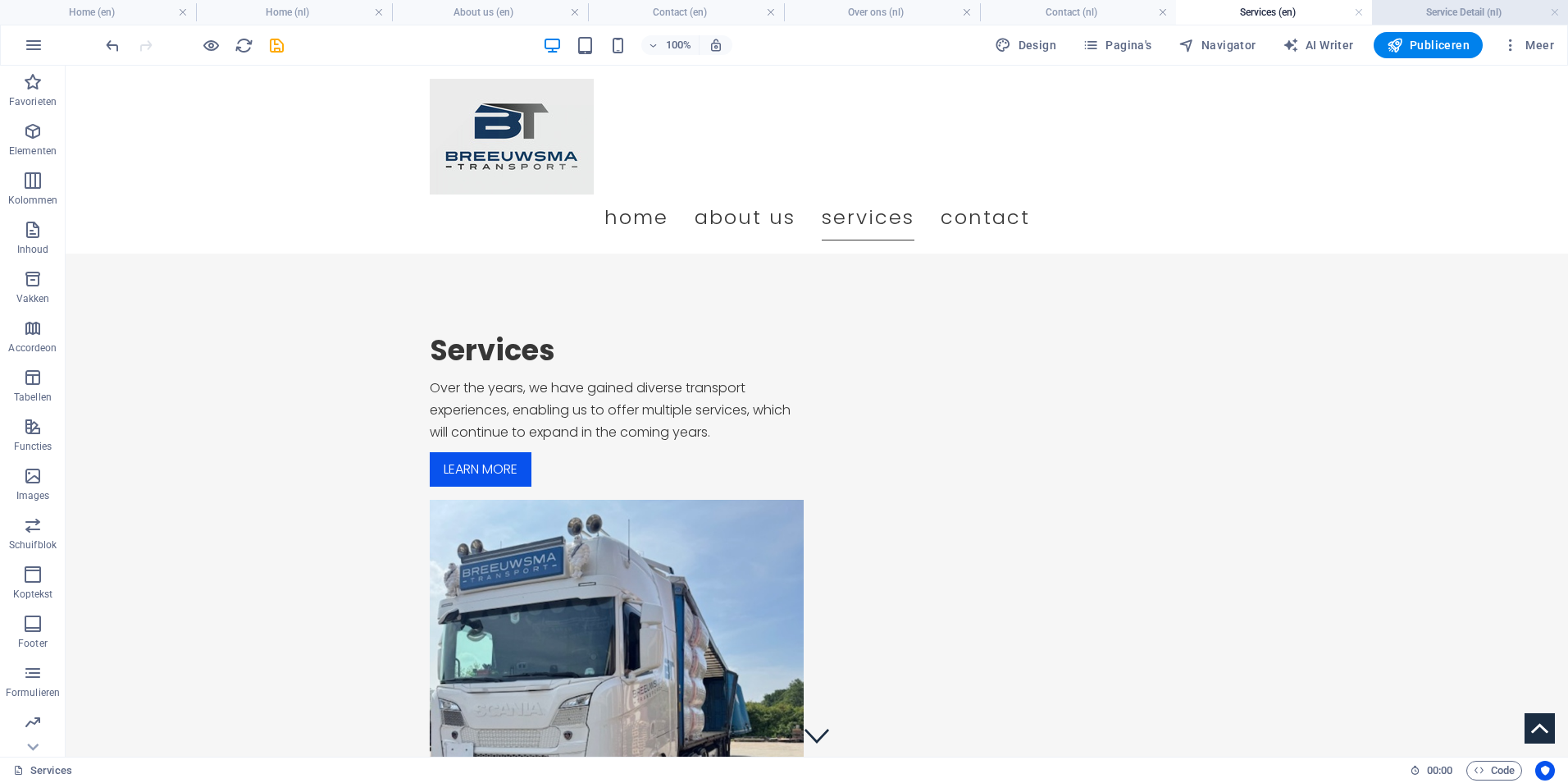
click at [1470, 16] on h4 "Service Detail (nl)" at bounding box center [1470, 12] width 196 height 18
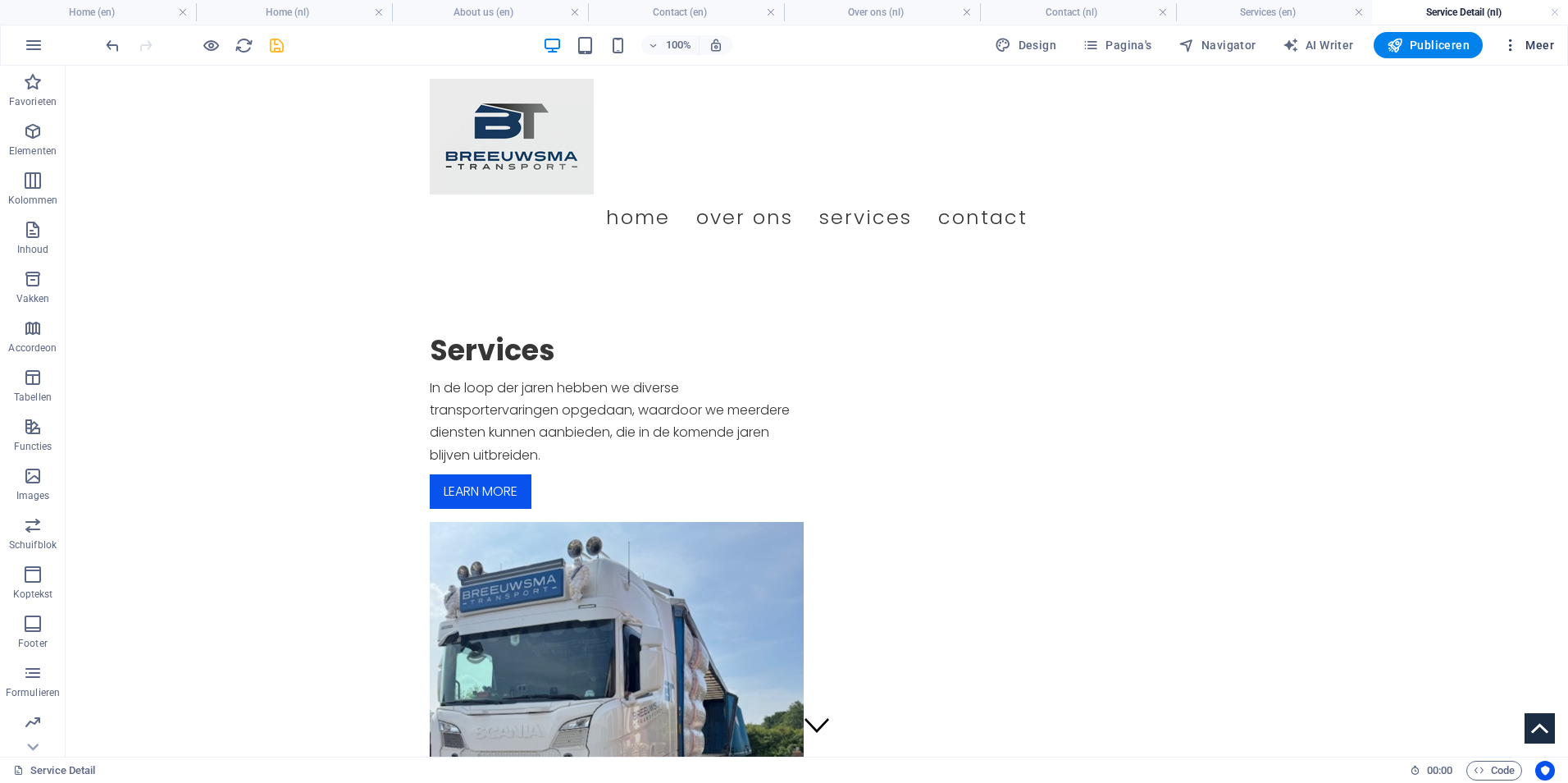
click at [1538, 44] on span "Meer" at bounding box center [1528, 45] width 51 height 17
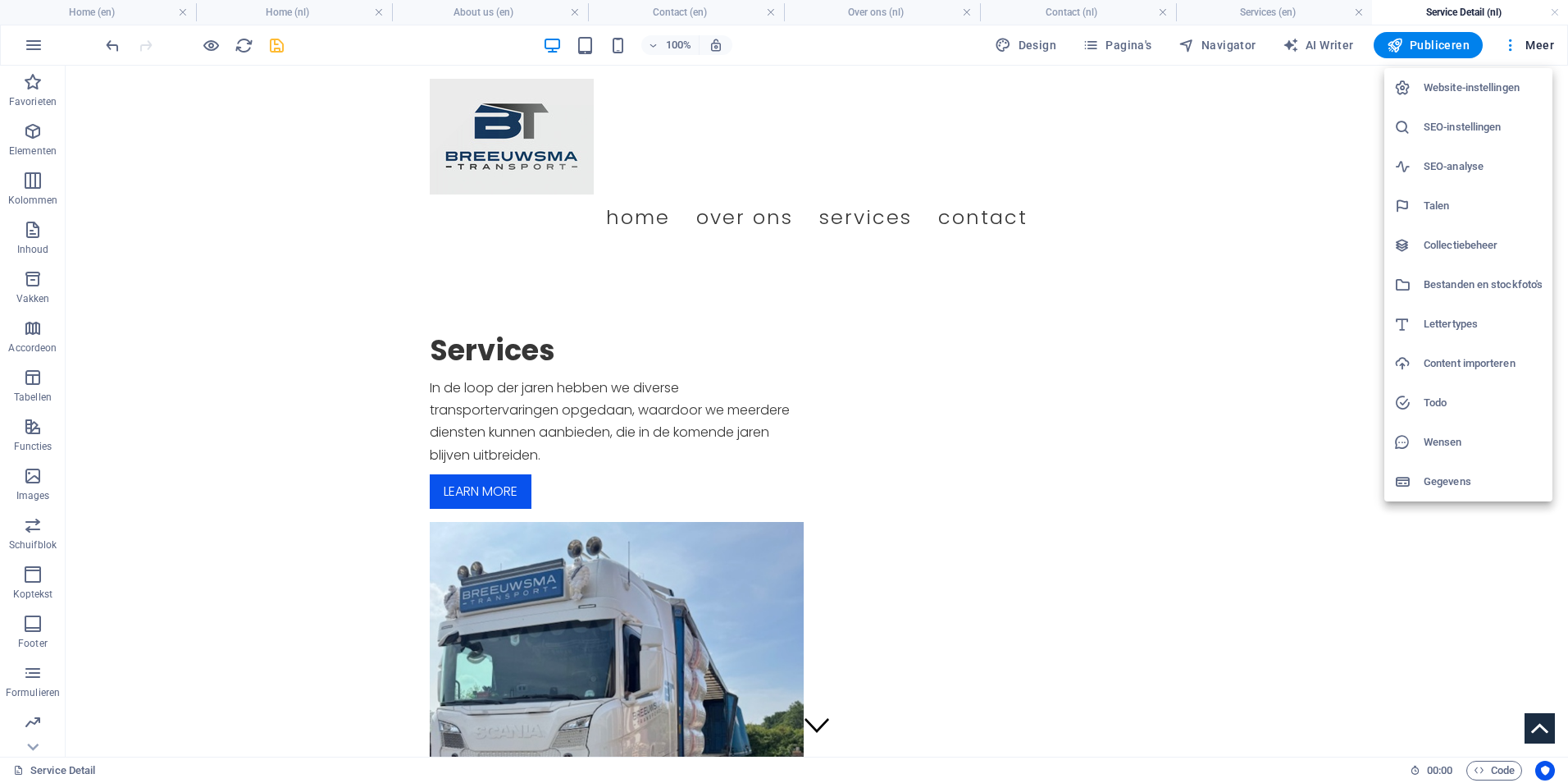
click at [1433, 87] on h6 "Website-instellingen" at bounding box center [1483, 87] width 119 height 19
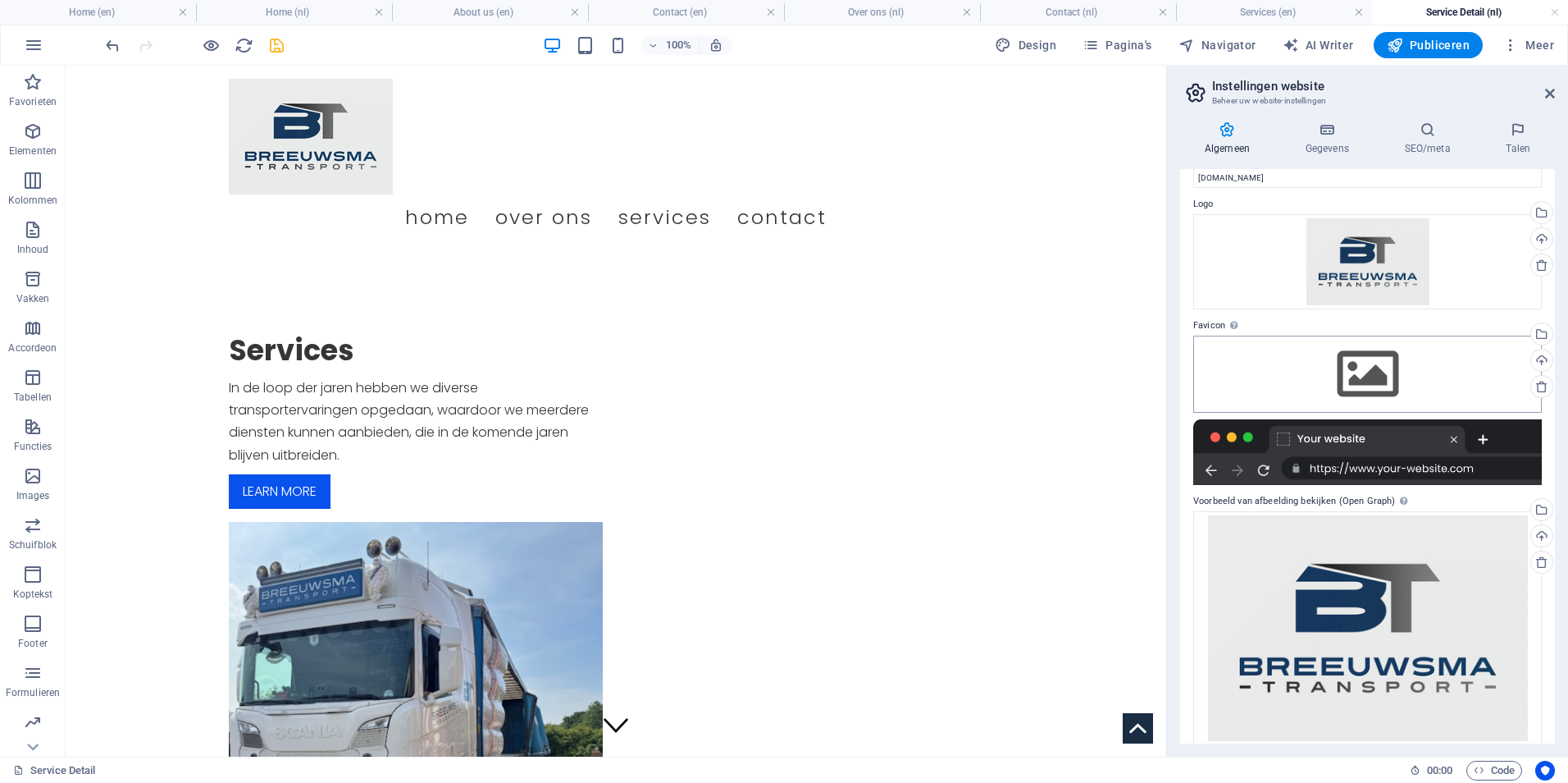
scroll to position [49, 0]
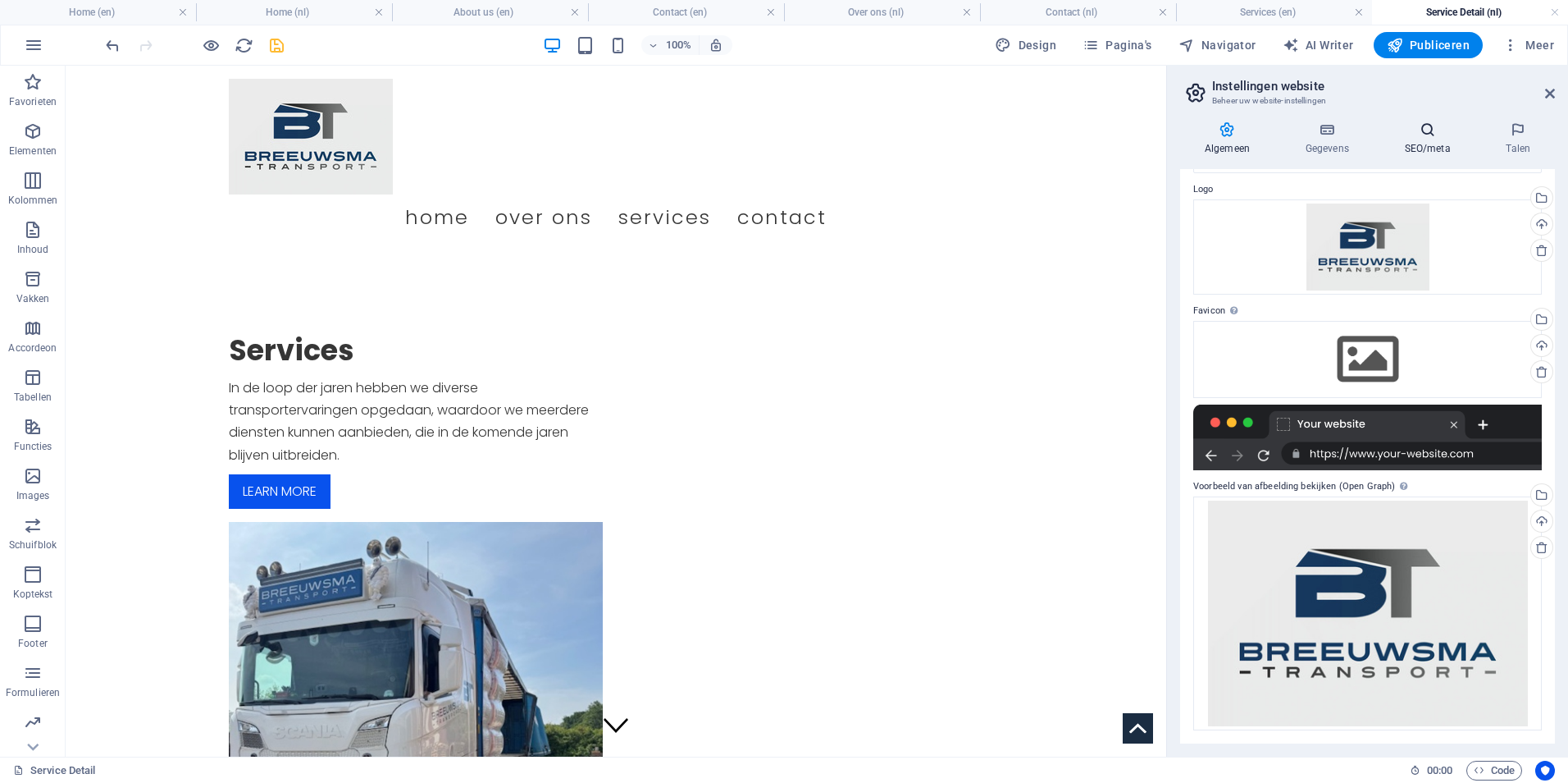
click at [1438, 143] on h4 "SEO/meta" at bounding box center [1431, 138] width 102 height 34
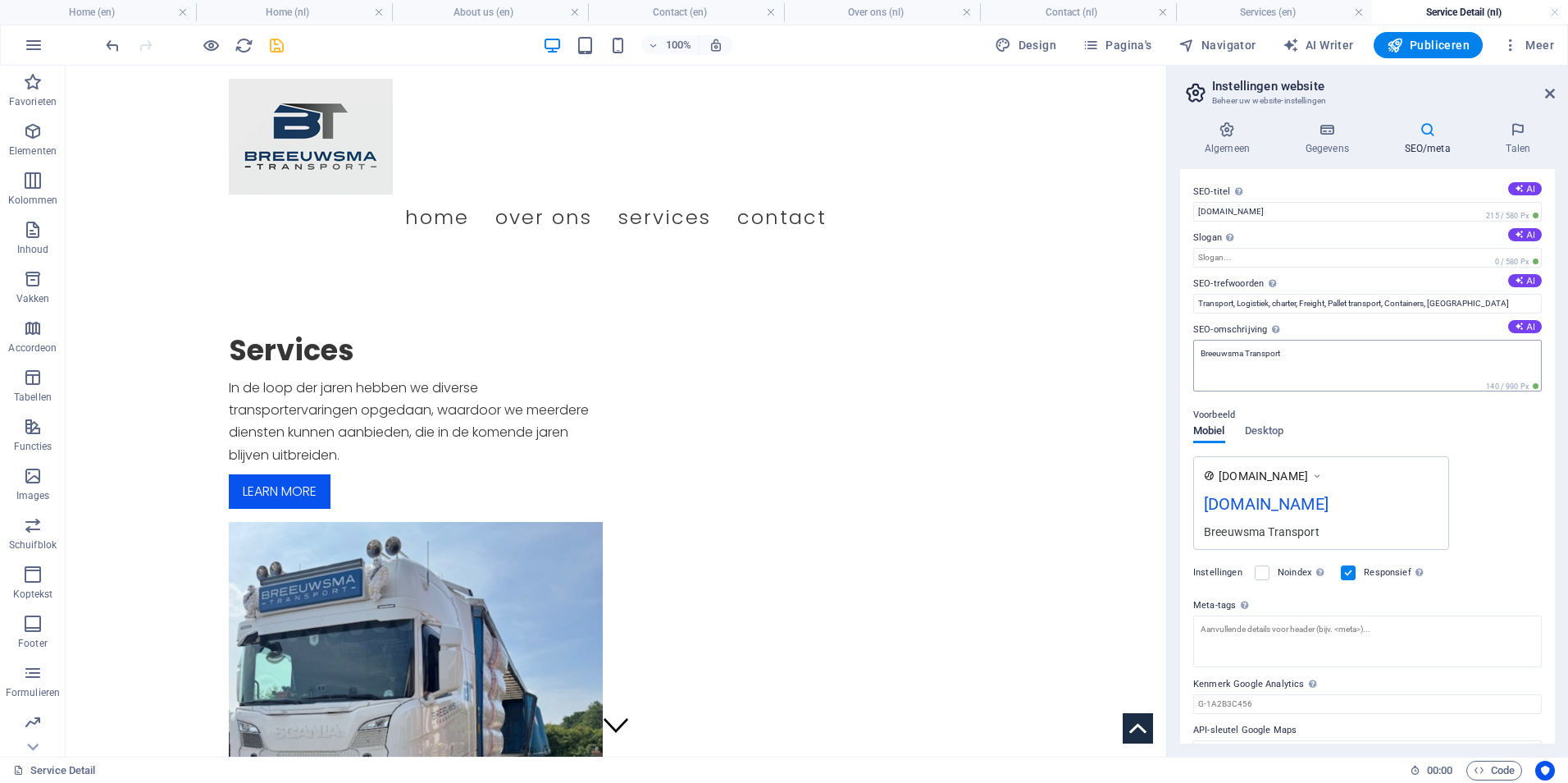
scroll to position [29, 0]
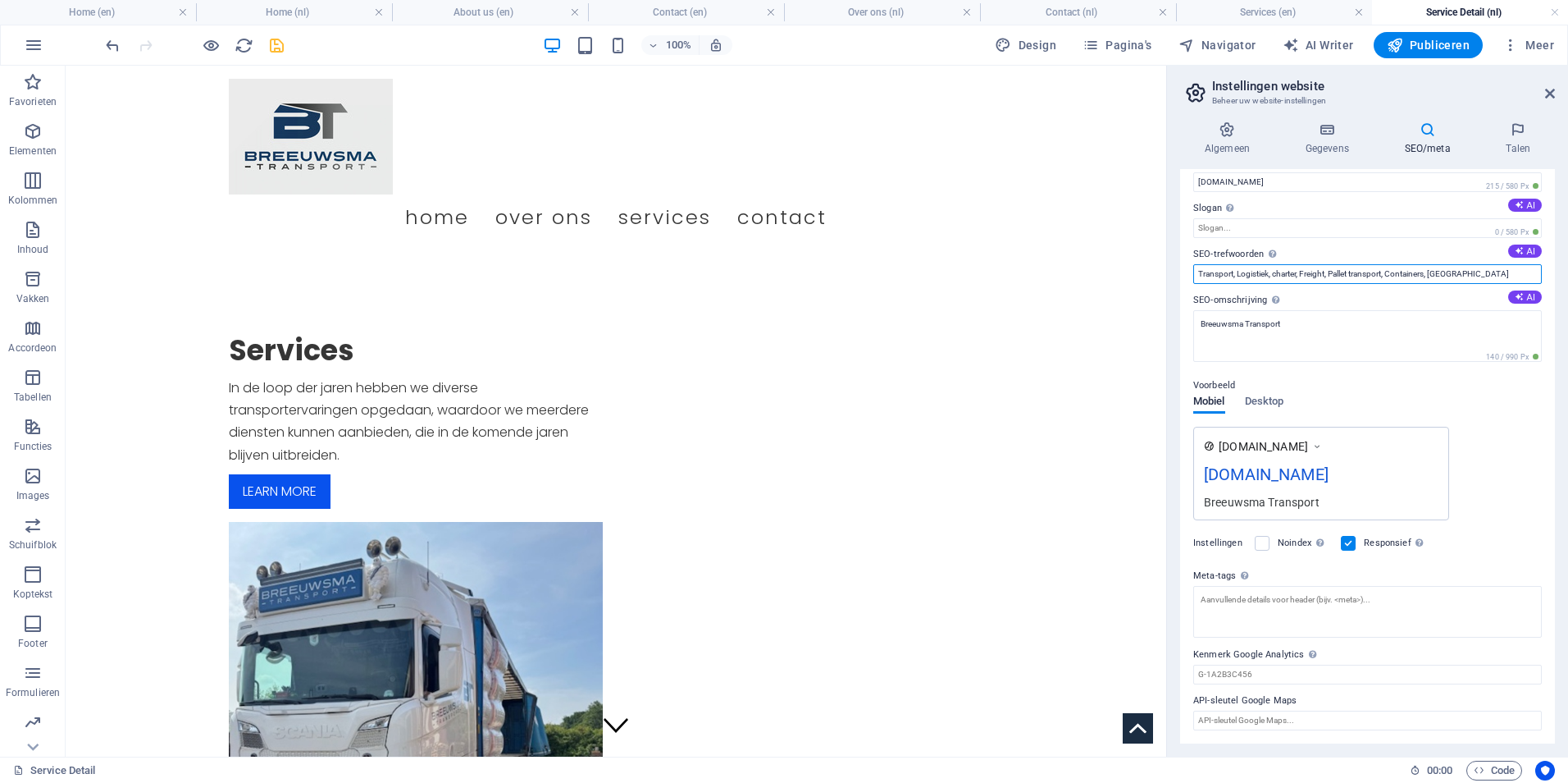
click at [1484, 274] on input "Transport, Logistiek, charter, Freight, Pallet transport, Containers, Scaia" at bounding box center [1367, 274] width 349 height 19
click at [1447, 272] on input "Transport, Logistiek, charter, Freight, Pallet transport, Containers, Scaia" at bounding box center [1367, 274] width 349 height 19
type input "Transport, Logistiek, charter, Freight, Pallet transport, Containers, Scania"
click at [1469, 324] on textarea "Breeuwsma Transport" at bounding box center [1367, 336] width 349 height 51
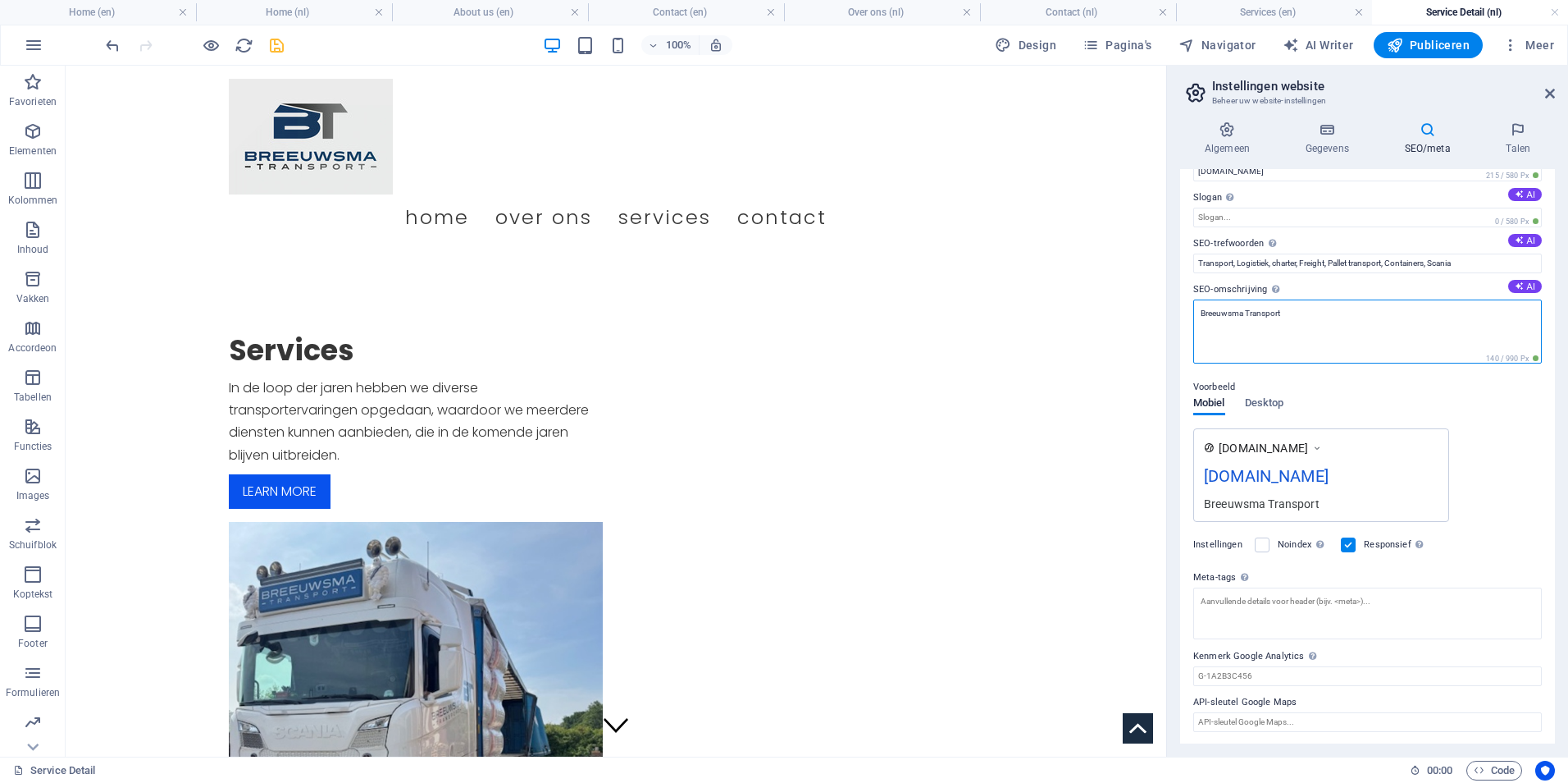
scroll to position [42, 0]
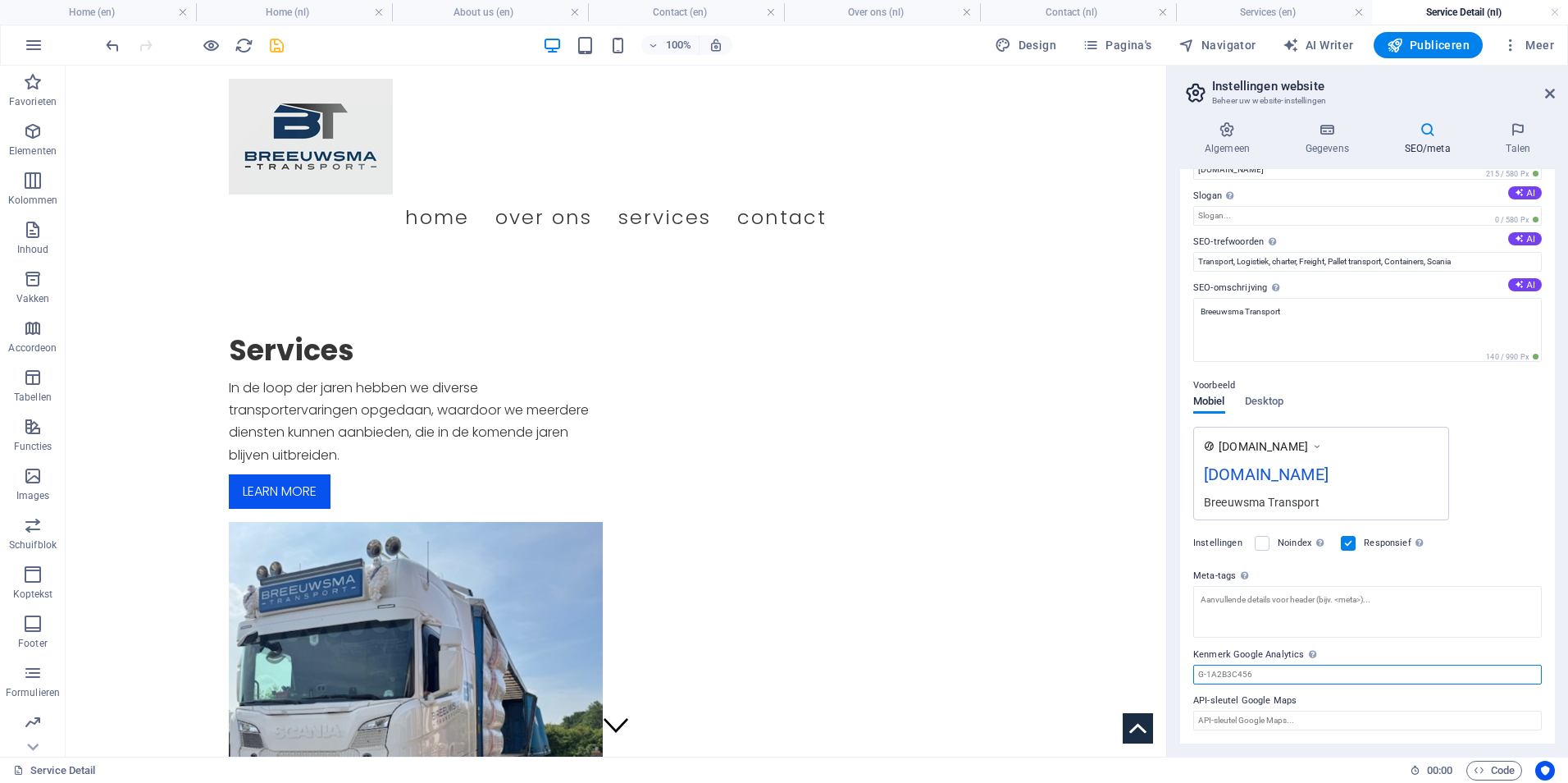
click at [1281, 668] on input "Kenmerk Google Analytics Voeg alleen het Google Analytics-kenmerk toe; we nemen…" at bounding box center [1367, 674] width 349 height 19
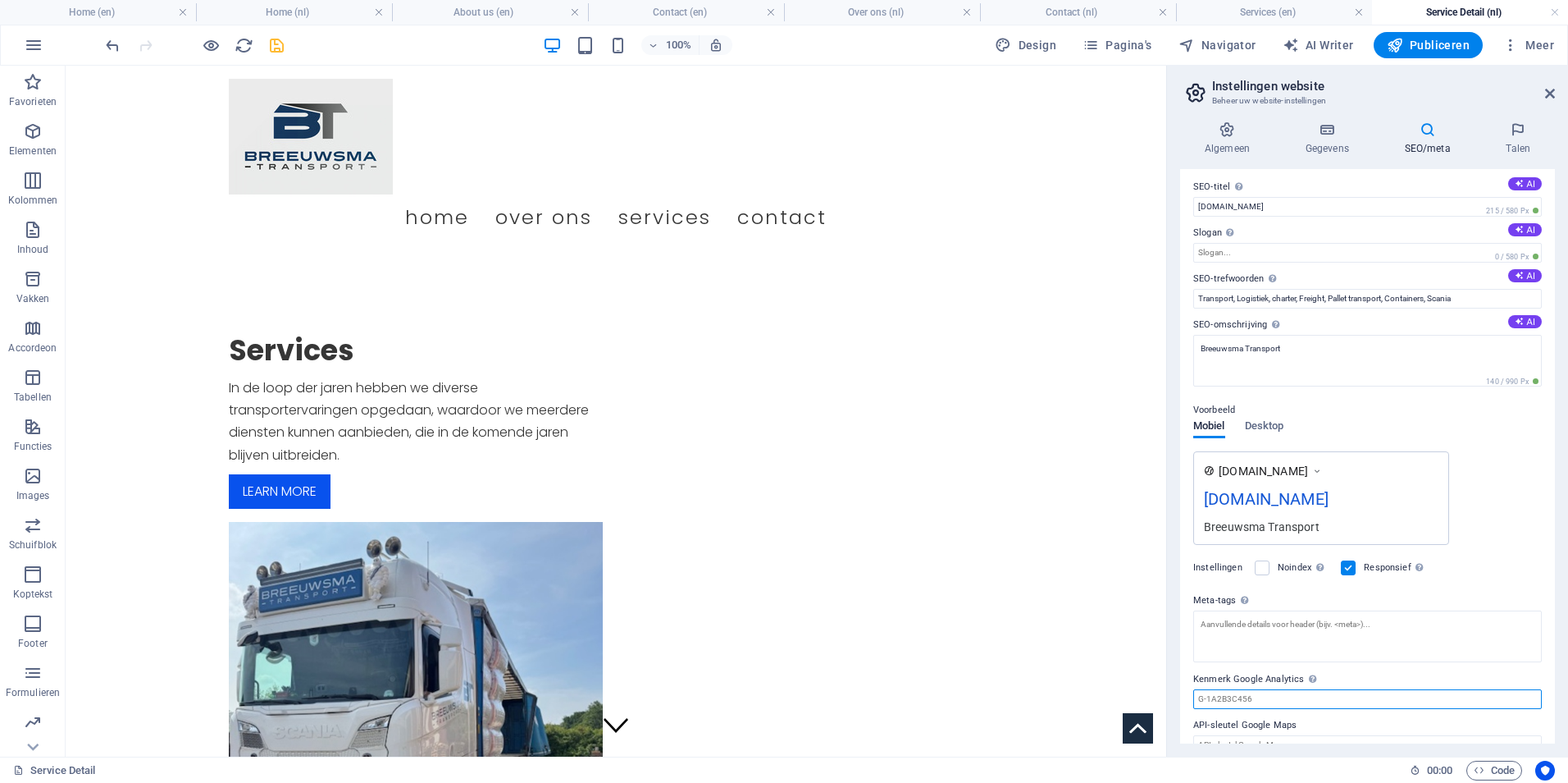
scroll to position [0, 0]
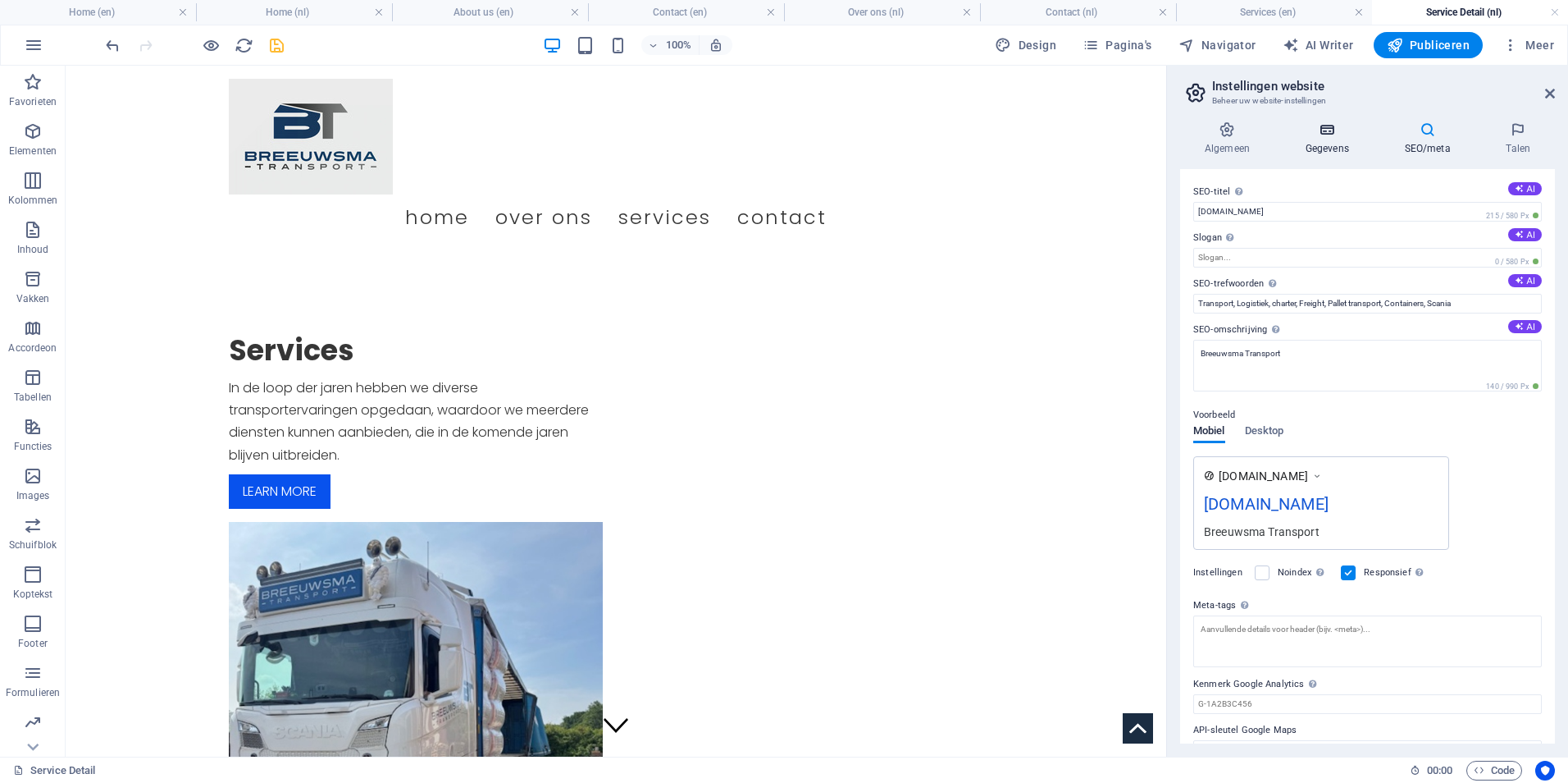
click at [1339, 140] on h4 "Gegevens" at bounding box center [1330, 138] width 99 height 34
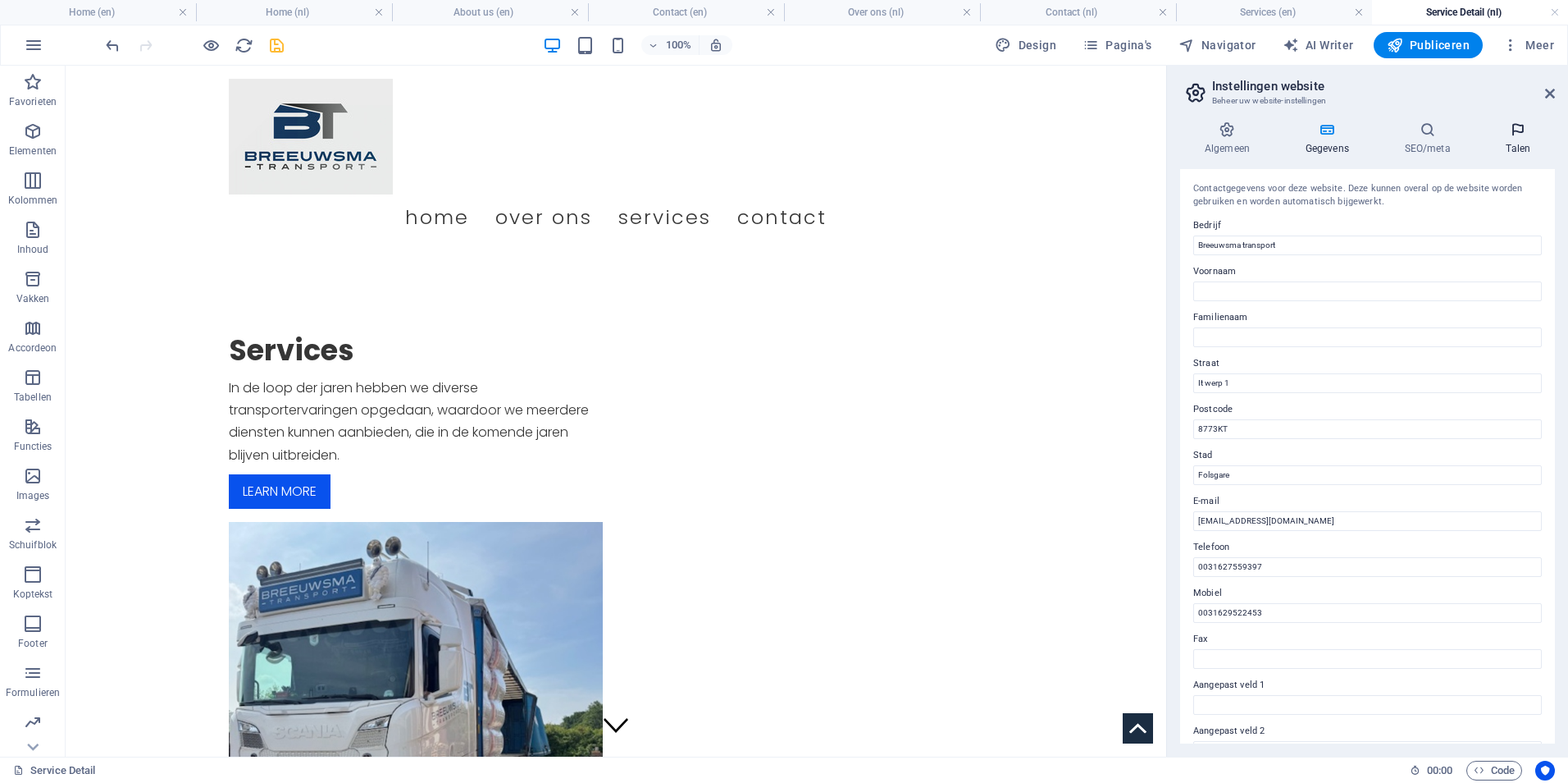
click at [1502, 150] on h4 "Talen" at bounding box center [1519, 138] width 73 height 34
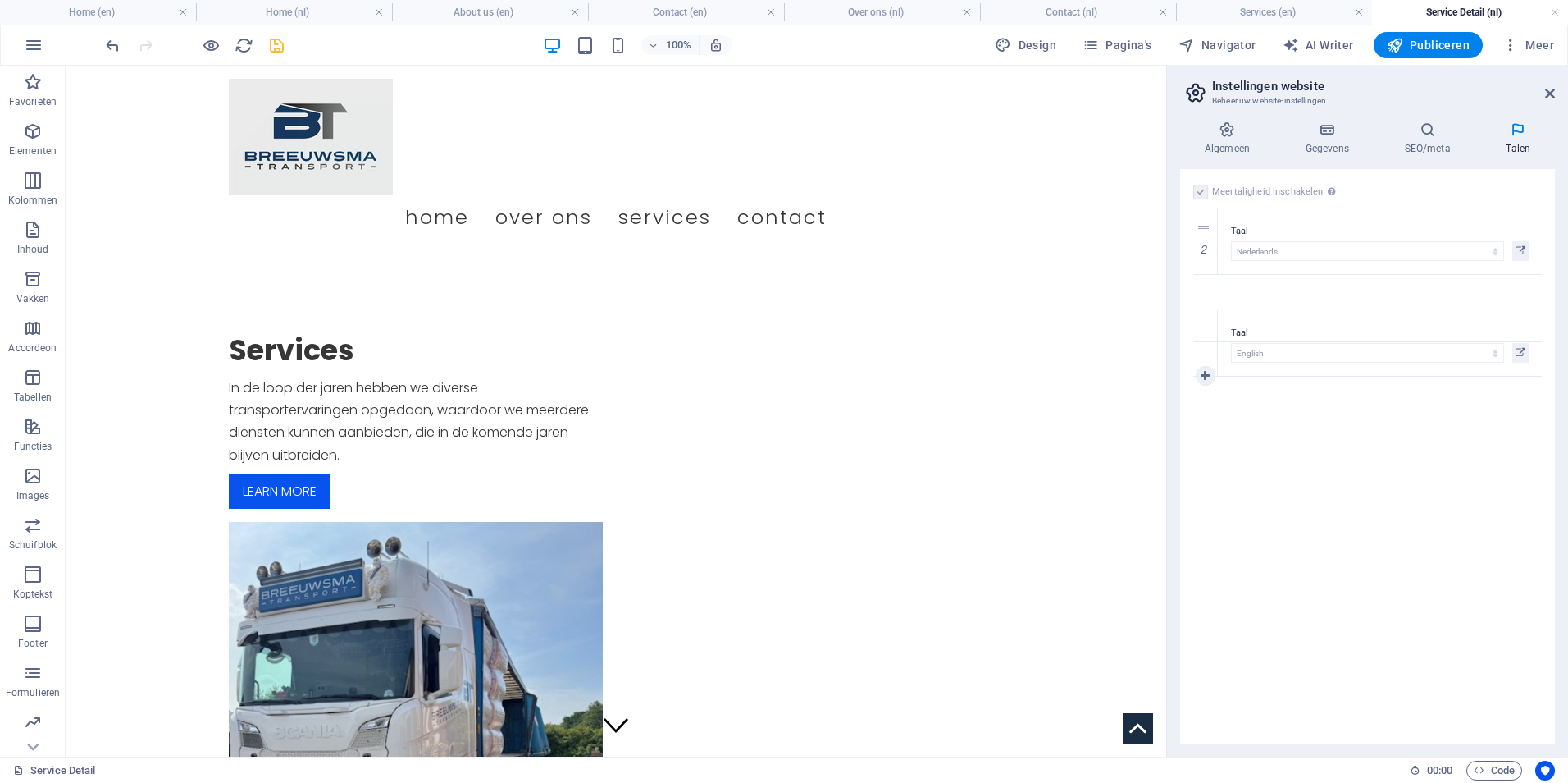
drag, startPoint x: 1195, startPoint y: 237, endPoint x: 1205, endPoint y: 338, distance: 101.5
select select "39"
click at [1323, 384] on div "Meertaligheid inschakelen Om meertaligheid uit te schakelen, verwijder je alle …" at bounding box center [1367, 456] width 375 height 574
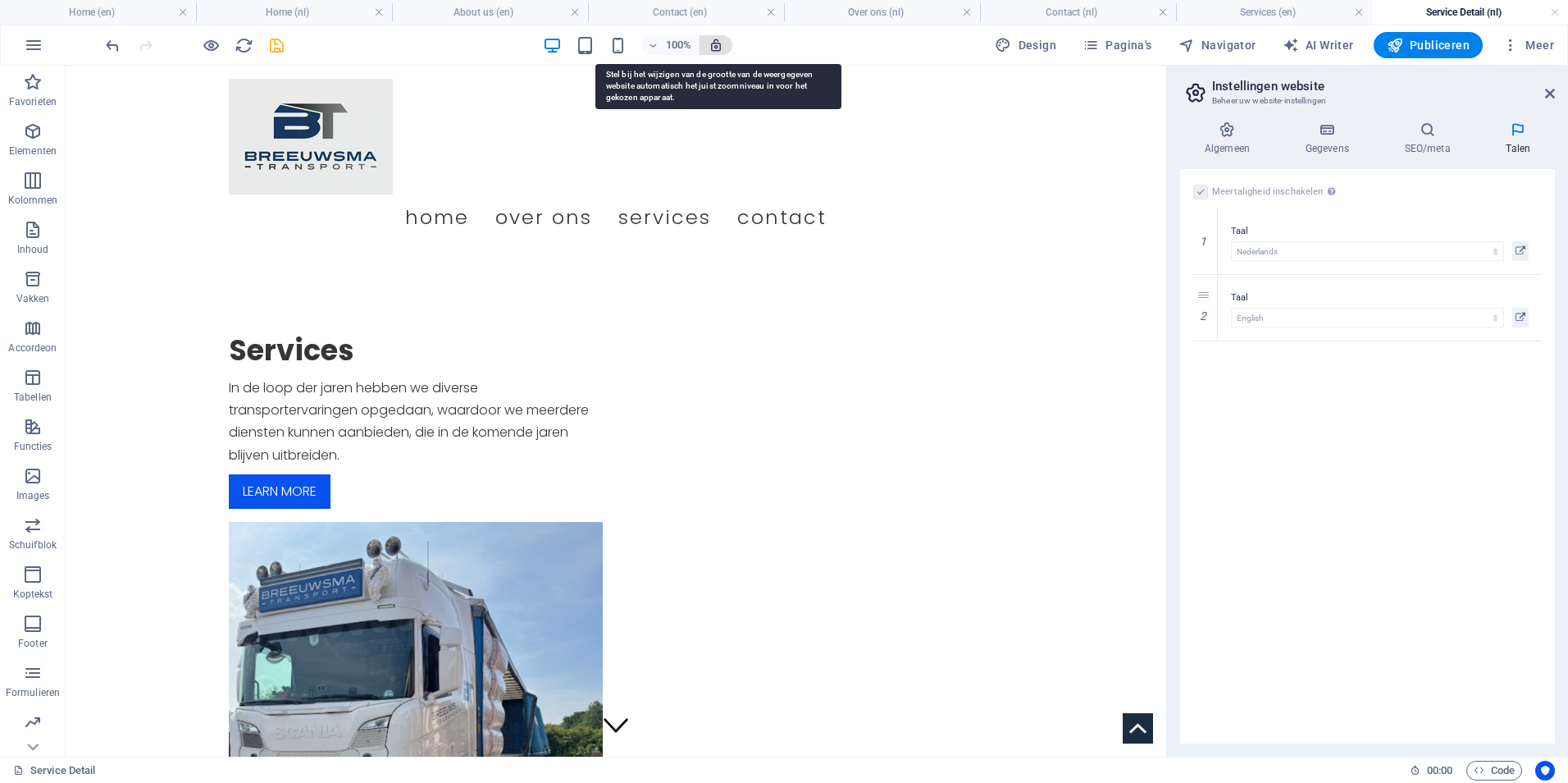
click at [721, 49] on icon "button" at bounding box center [716, 45] width 15 height 15
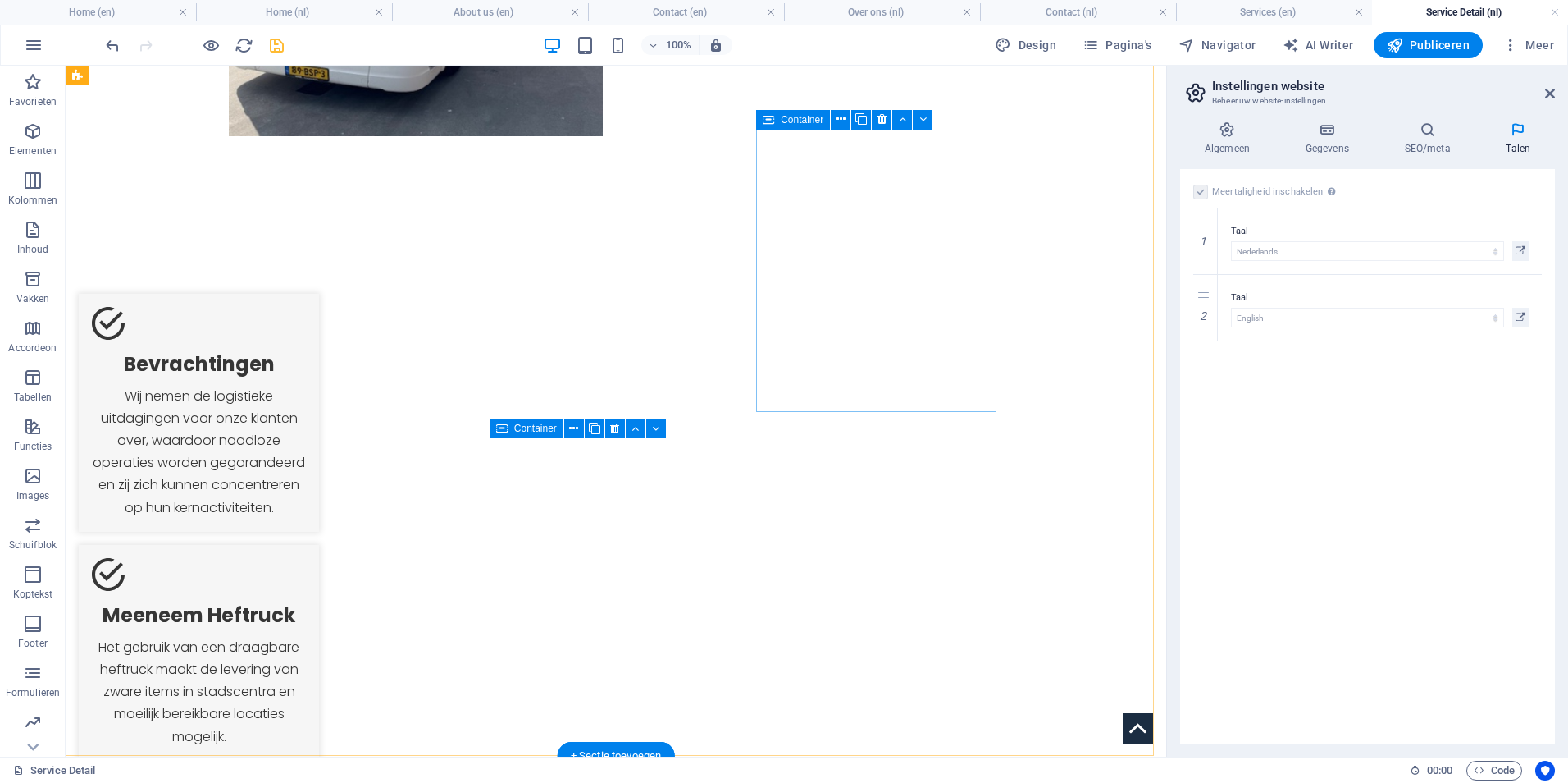
scroll to position [739, 0]
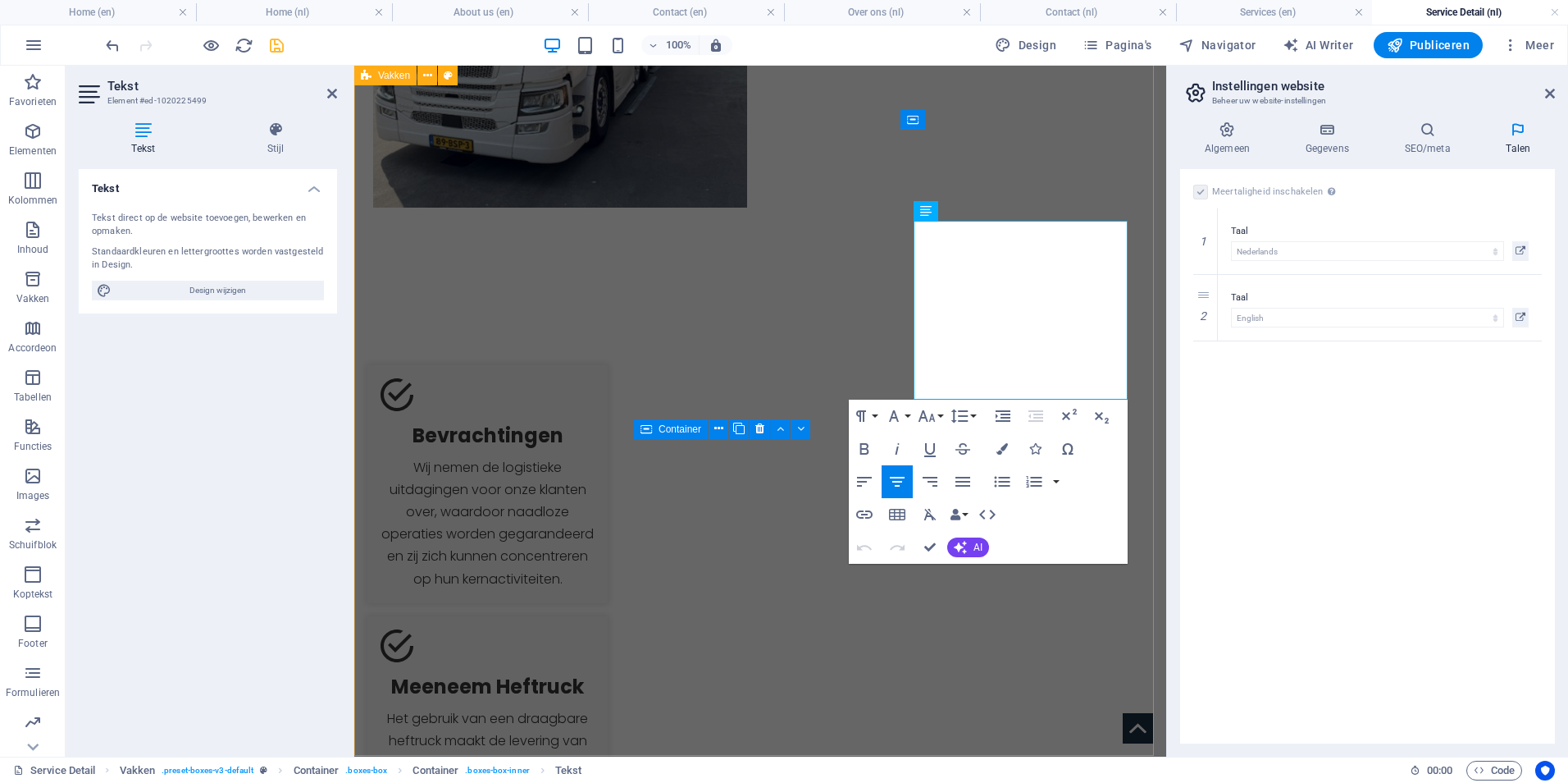
scroll to position [738, 0]
drag, startPoint x: 1077, startPoint y: 255, endPoint x: 890, endPoint y: 221, distance: 190.1
drag, startPoint x: 1076, startPoint y: 256, endPoint x: 919, endPoint y: 225, distance: 160.0
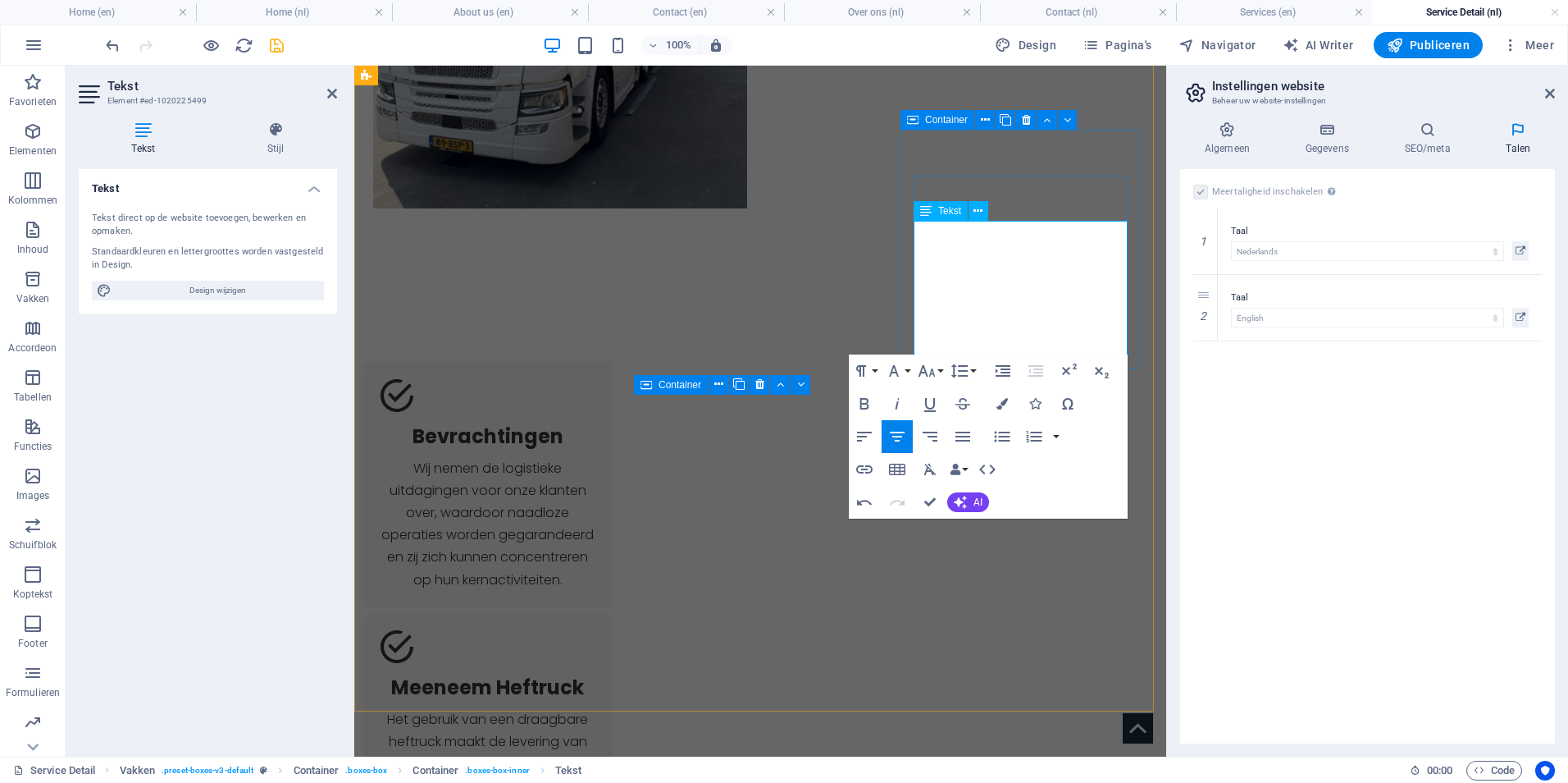
drag, startPoint x: 1079, startPoint y: 342, endPoint x: 1072, endPoint y: 347, distance: 8.6
drag, startPoint x: 1063, startPoint y: 276, endPoint x: 899, endPoint y: 225, distance: 171.7
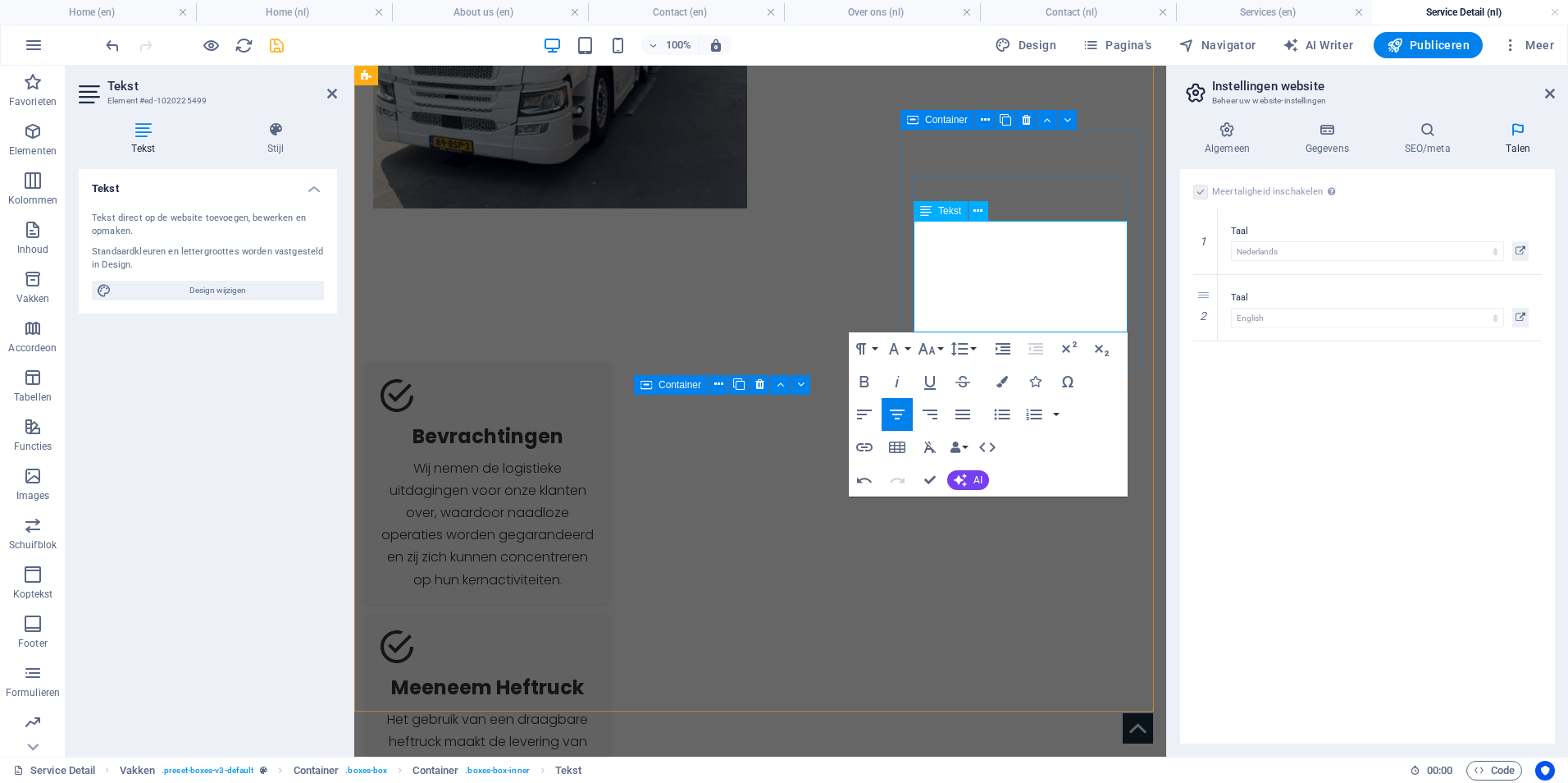
drag, startPoint x: 1075, startPoint y: 327, endPoint x: 921, endPoint y: 270, distance: 164.2
click at [969, 467] on div "Undo Redo Confirm (Ctrl+⏎) AI Verbeter Maak korter Maak langer Verbeter spellin…" at bounding box center [920, 480] width 141 height 33
click at [972, 486] on button "AI" at bounding box center [967, 480] width 42 height 19
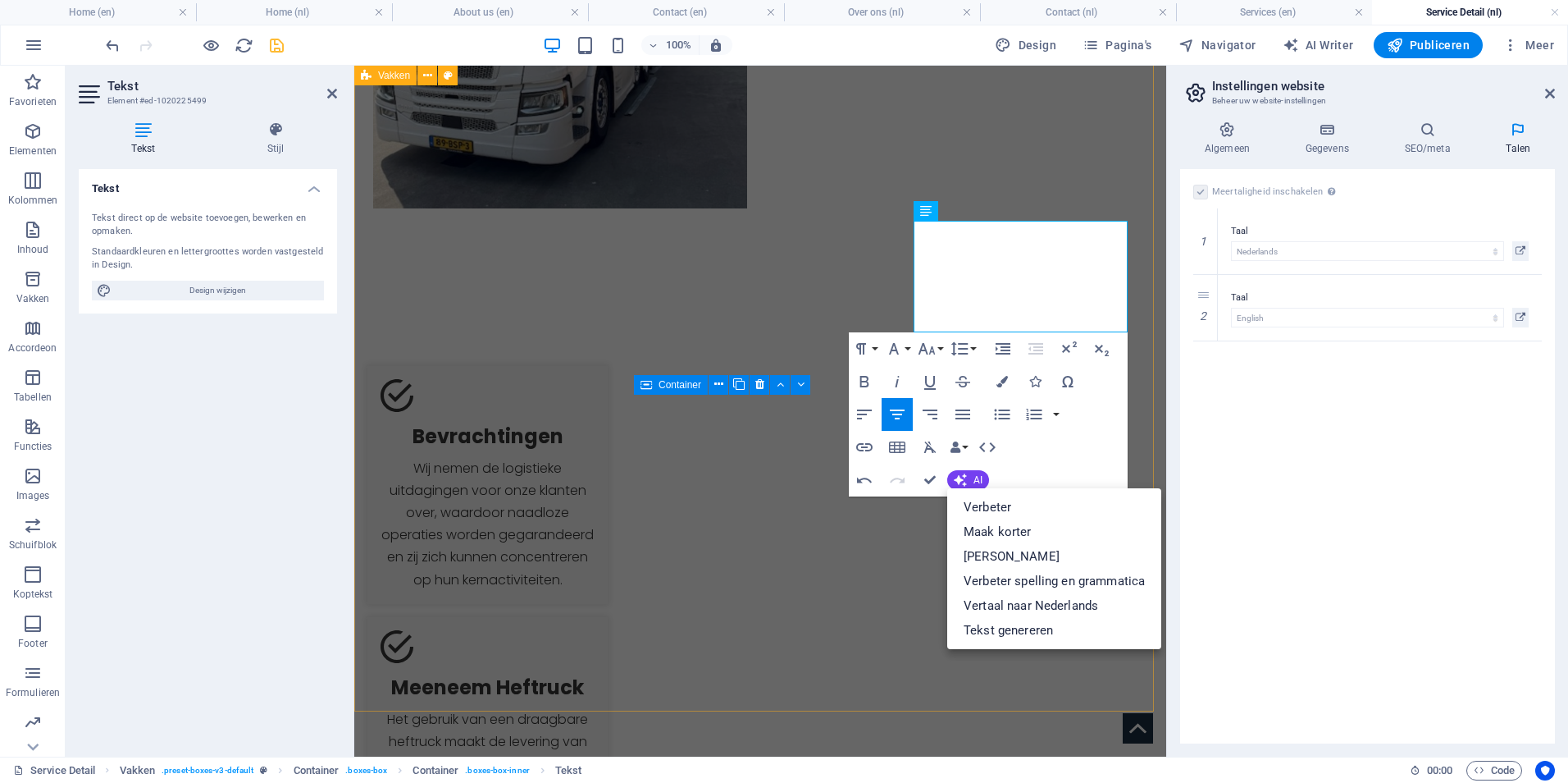
drag, startPoint x: 1051, startPoint y: 327, endPoint x: 887, endPoint y: 239, distance: 186.1
click at [1026, 588] on link "Verbeter spelling en grammatica" at bounding box center [1054, 581] width 214 height 25
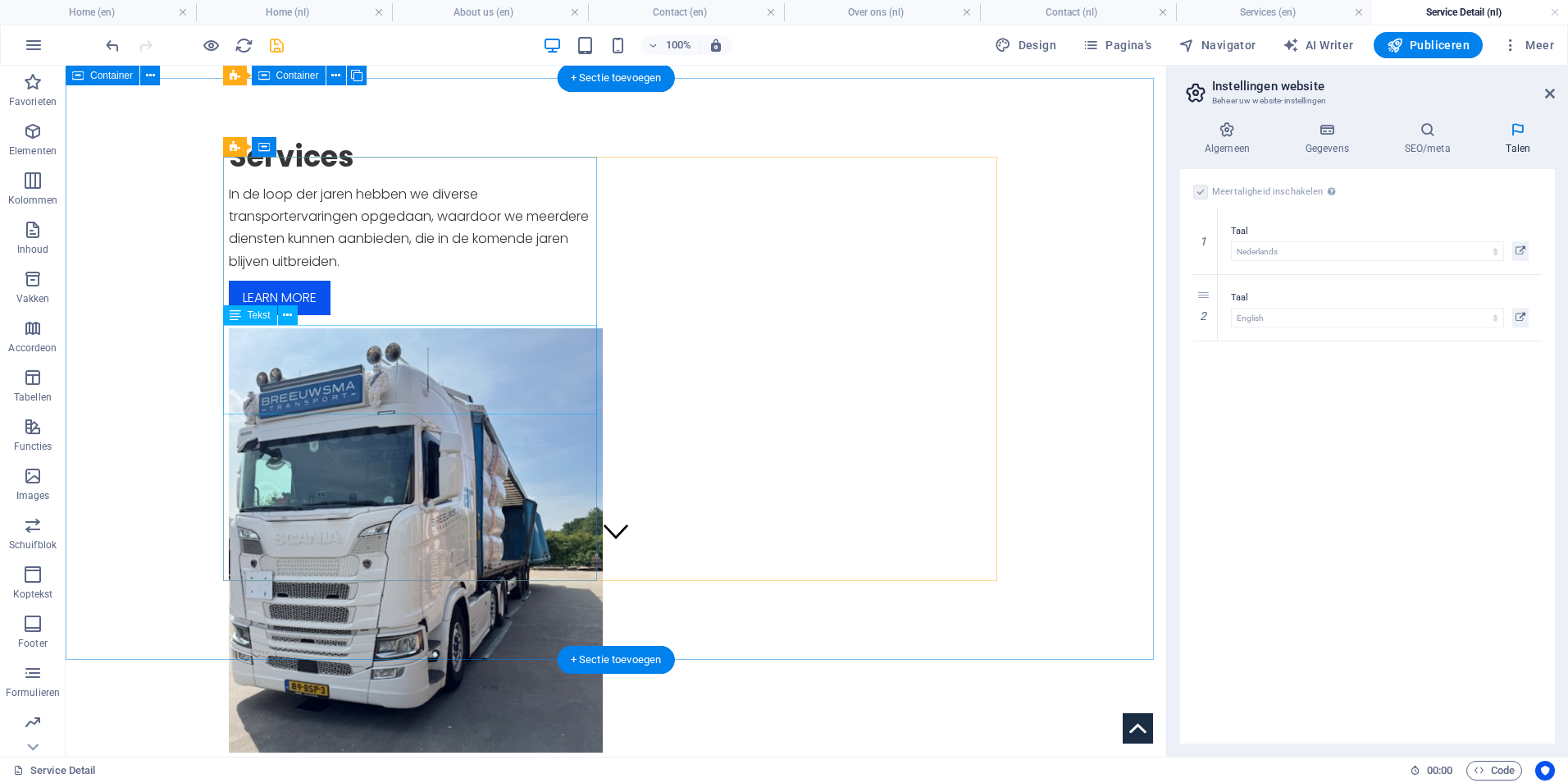
scroll to position [82, 0]
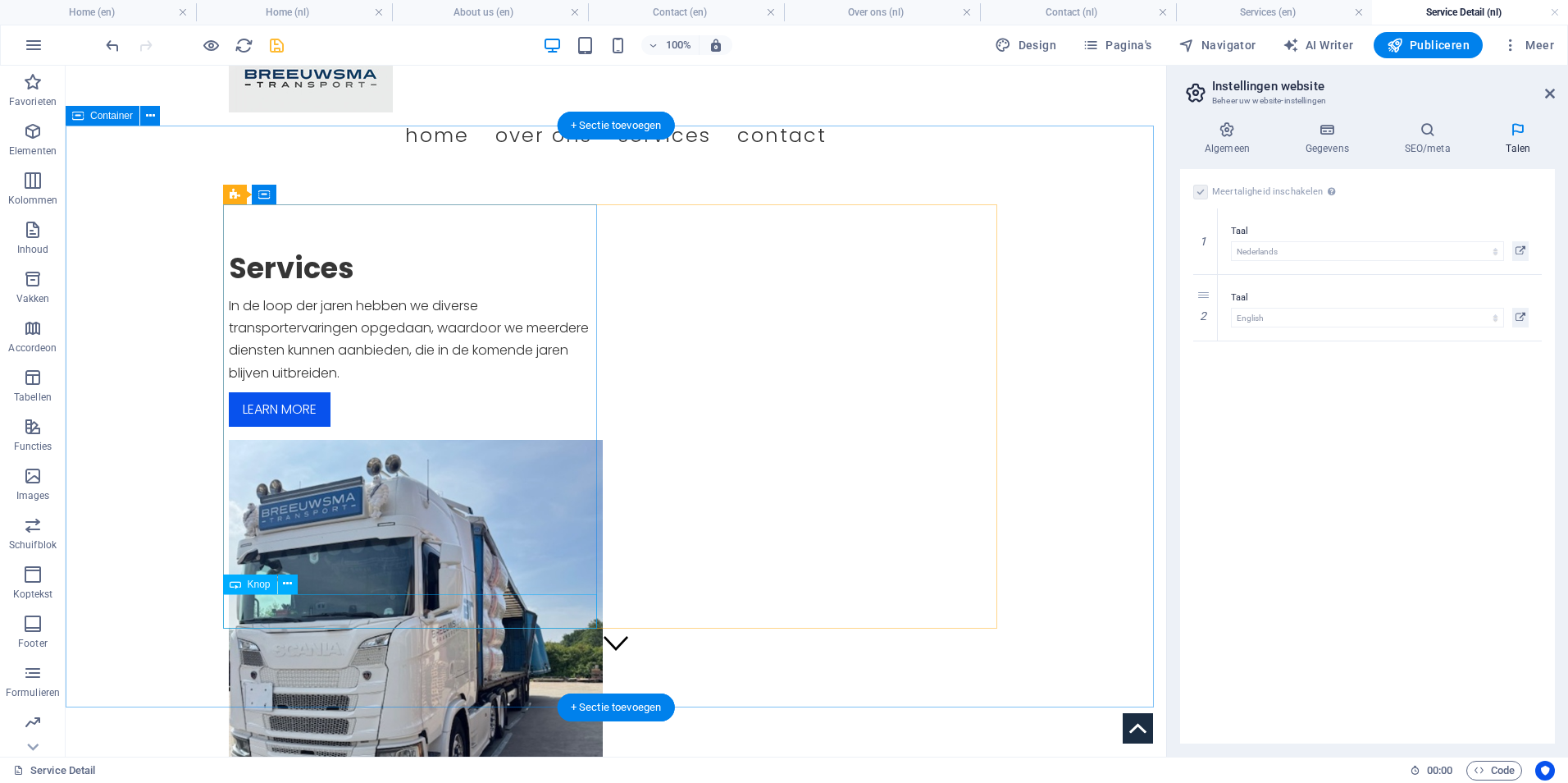
click at [302, 427] on div "Learn more" at bounding box center [415, 409] width 374 height 34
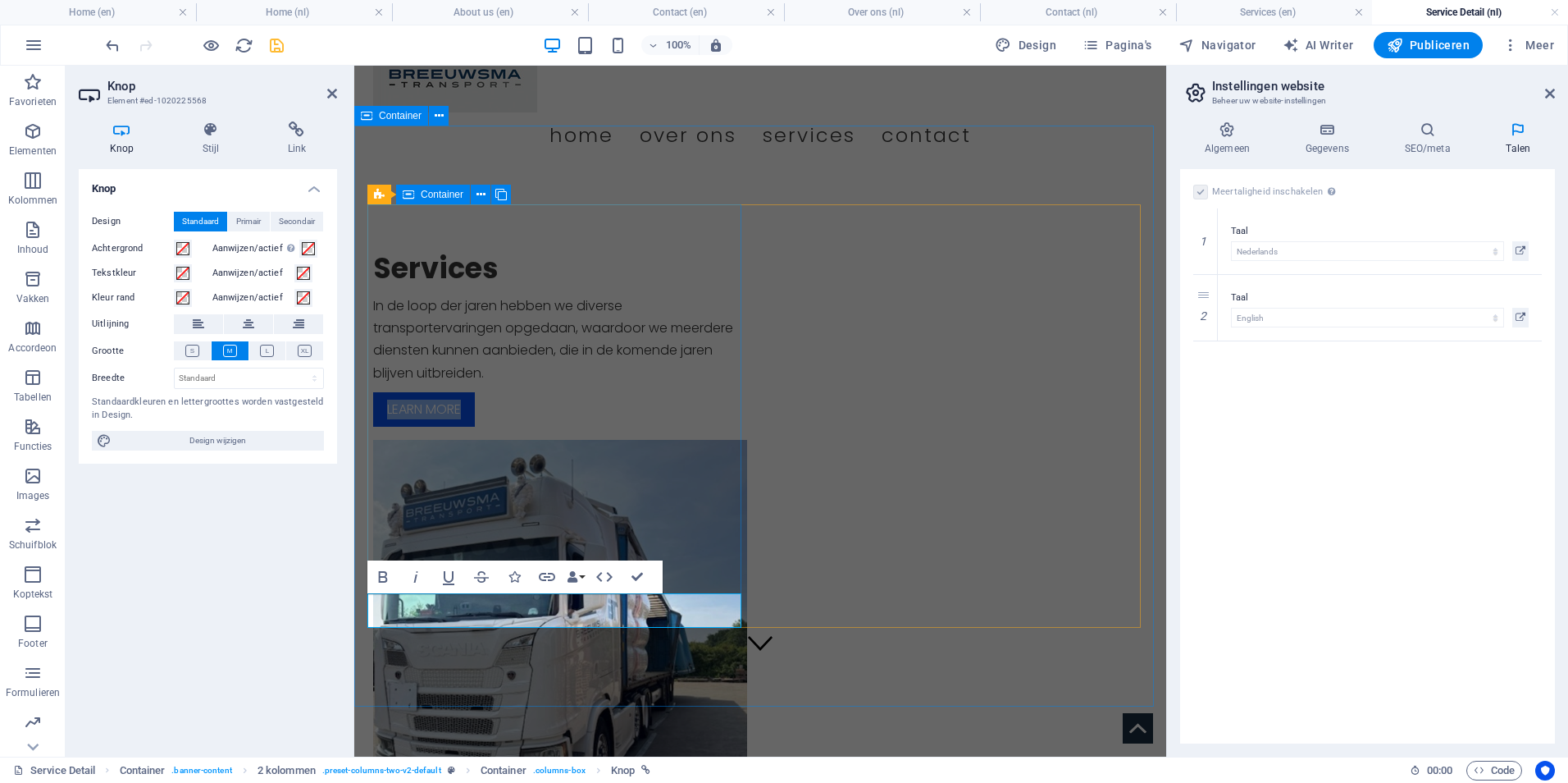
click at [563, 427] on div "Services In de loop der jaren hebben we diverse transportervaringen opgedaan, w…" at bounding box center [559, 338] width 374 height 177
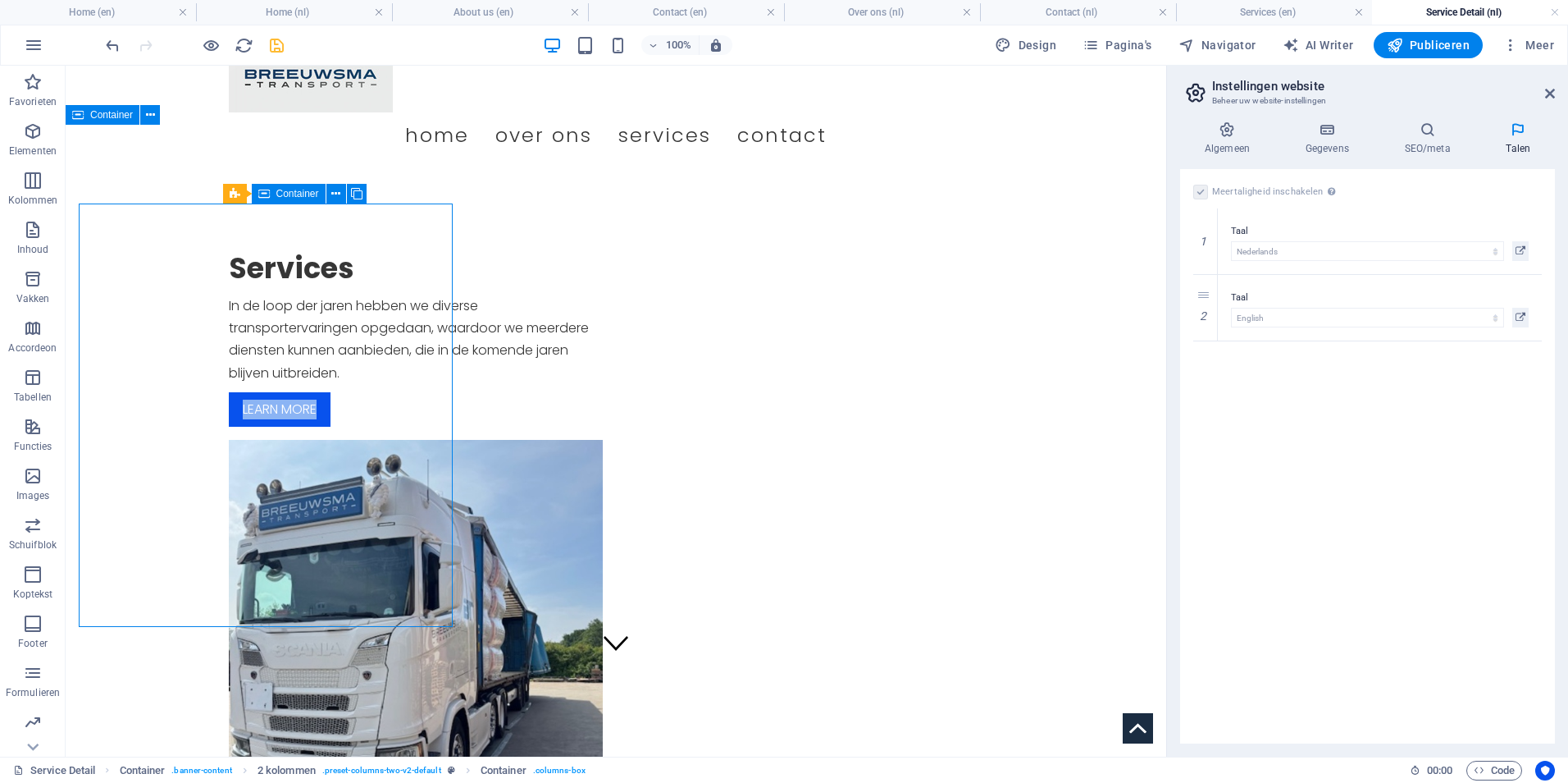
scroll to position [83, 0]
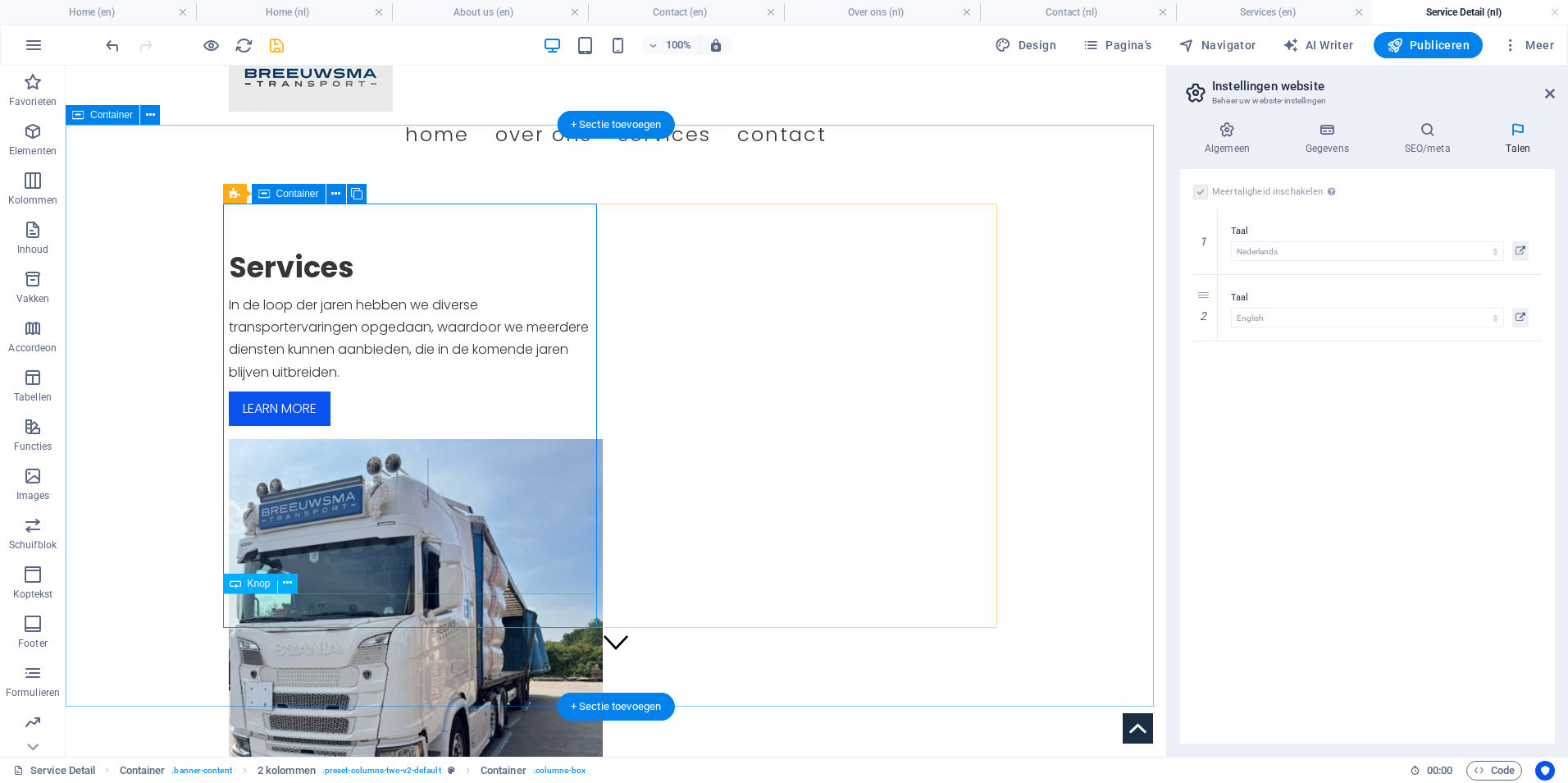
click at [270, 426] on div "Learn more" at bounding box center [415, 408] width 374 height 34
click at [292, 582] on icon at bounding box center [287, 582] width 9 height 17
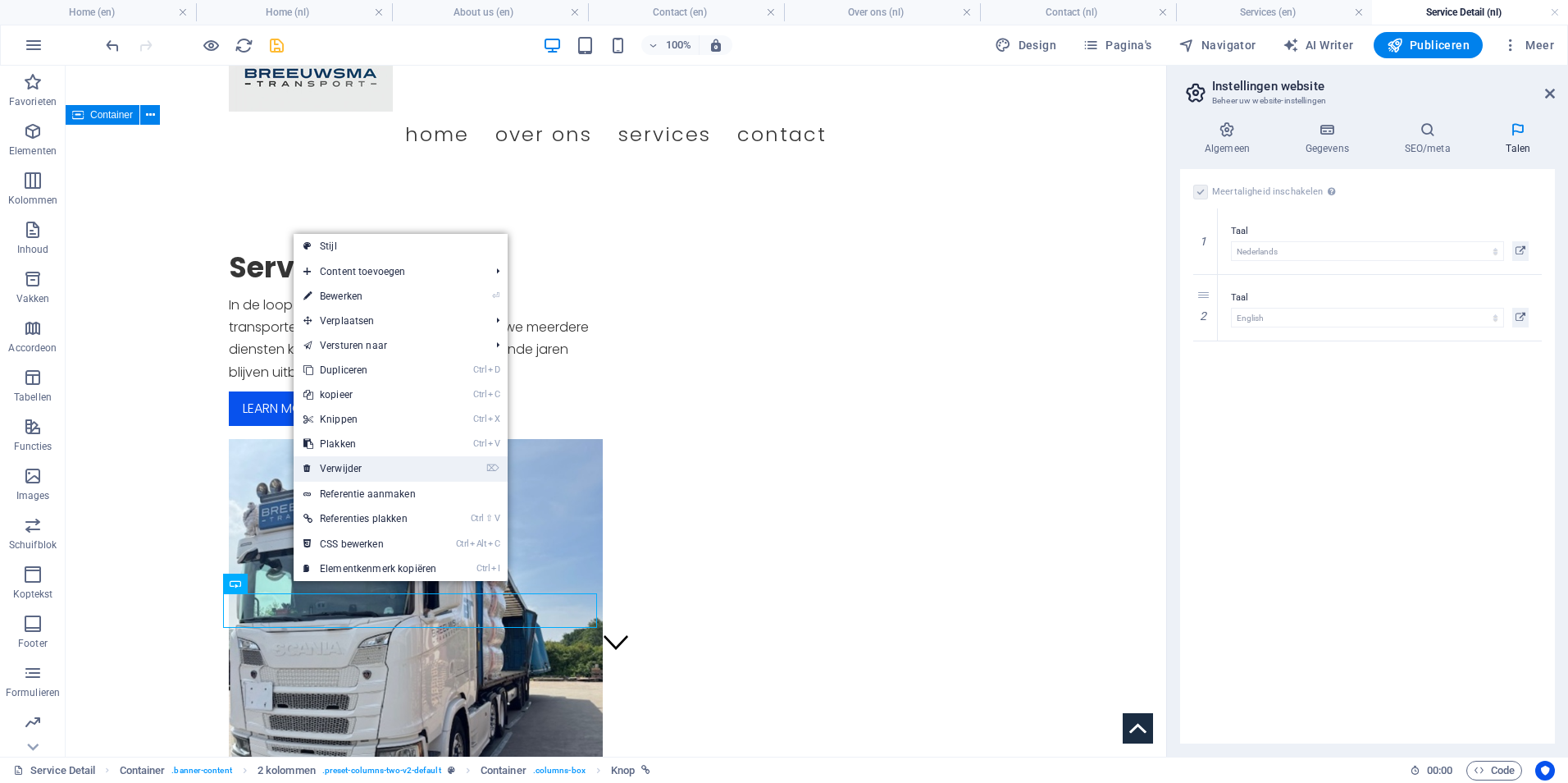
click at [342, 461] on link "⌦ Verwijder" at bounding box center [369, 468] width 153 height 25
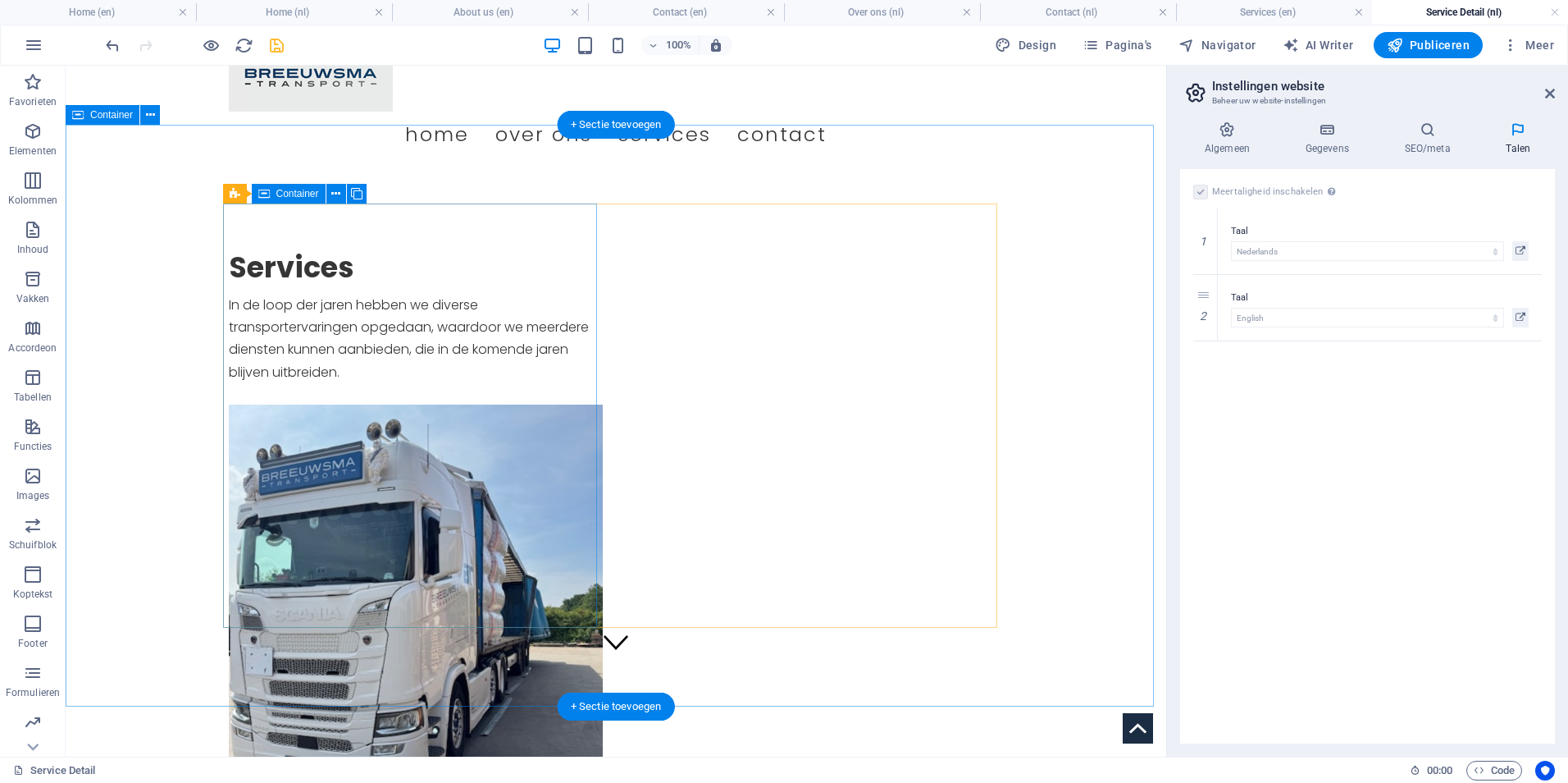
click at [324, 353] on div "Services In de loop der jaren hebben we diverse transportervaringen opgedaan, w…" at bounding box center [415, 320] width 374 height 142
click at [337, 249] on div "Services" at bounding box center [415, 267] width 374 height 36
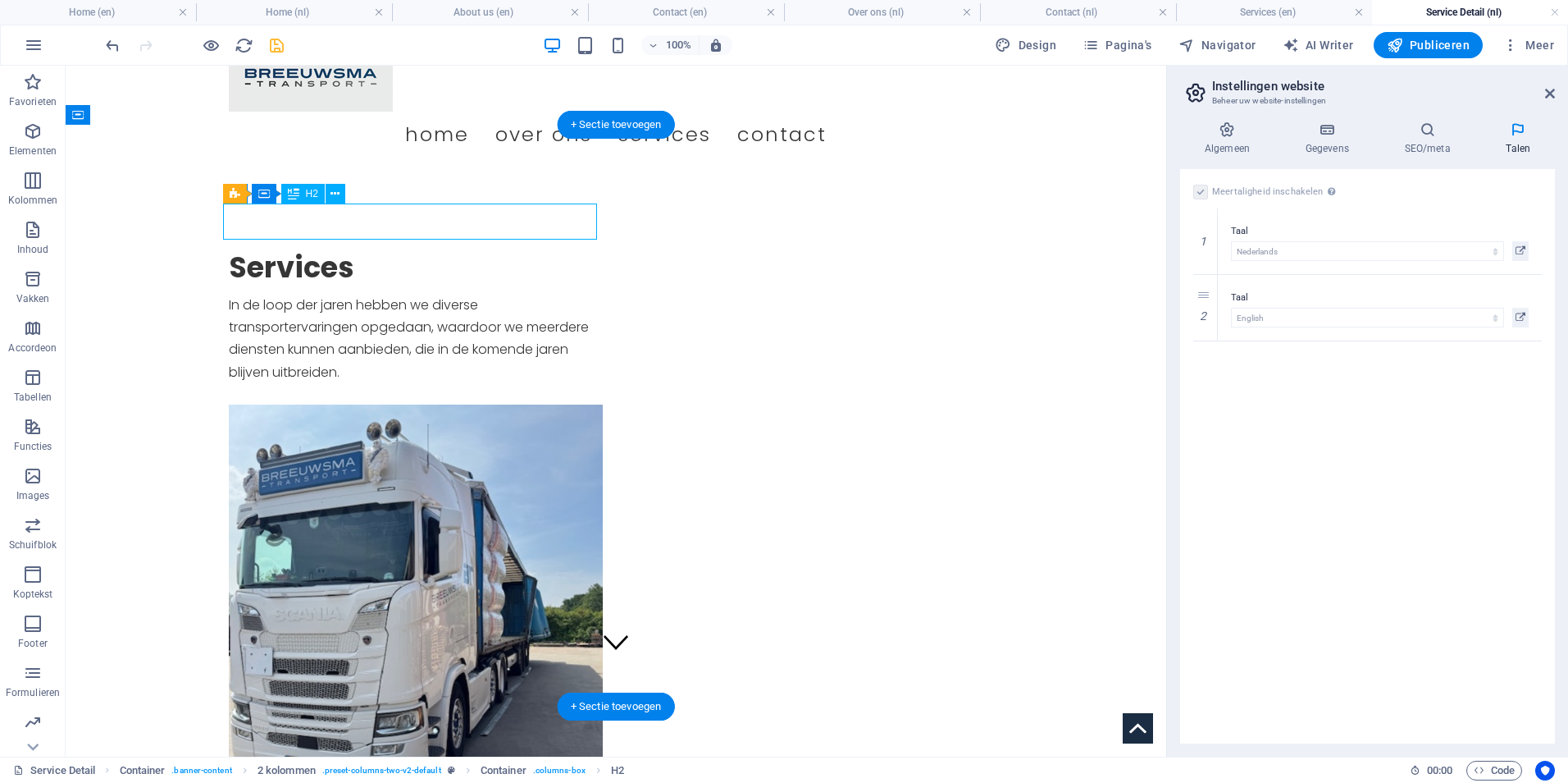
click at [337, 249] on div "Services" at bounding box center [415, 267] width 374 height 36
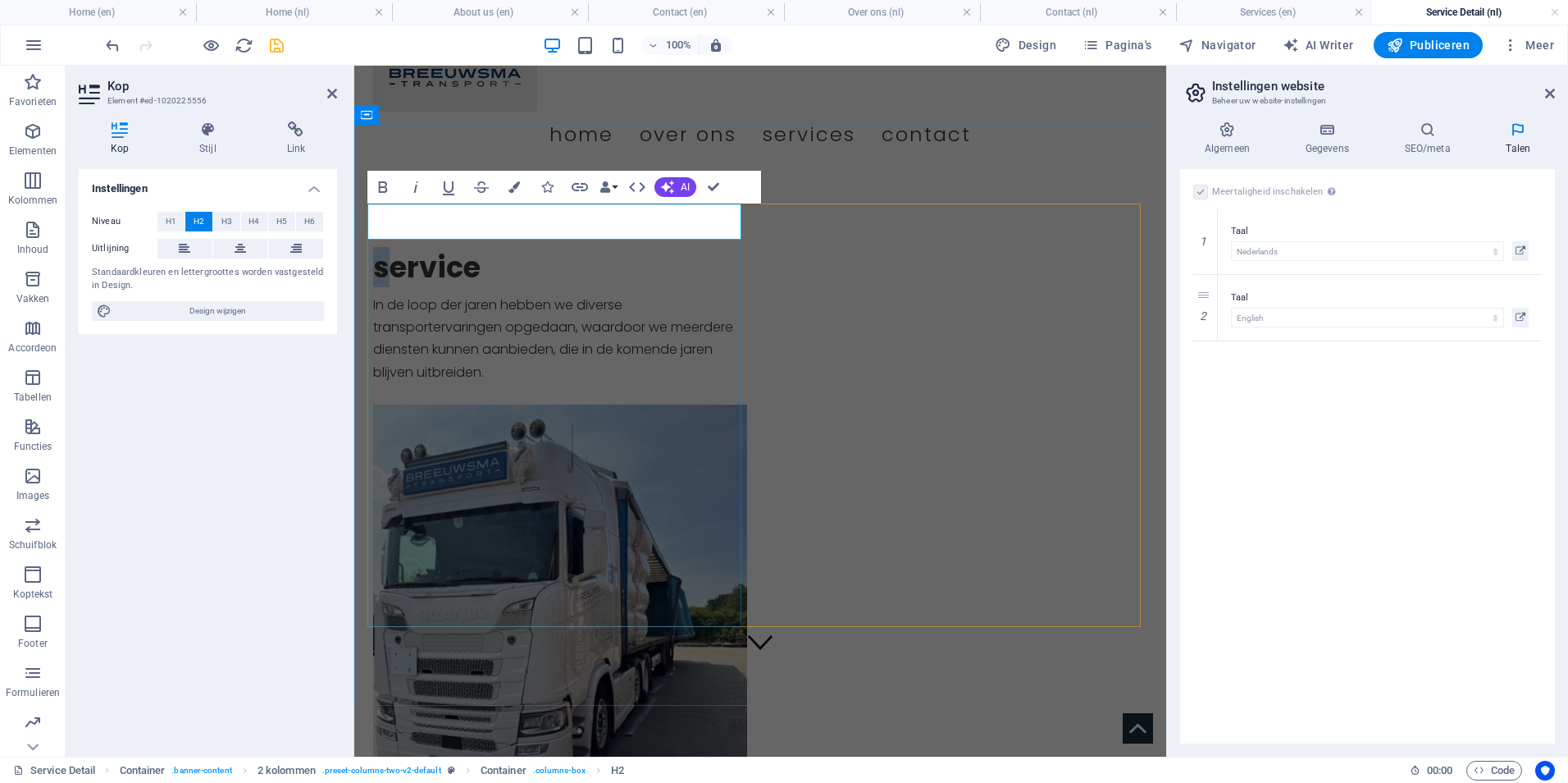
drag, startPoint x: 377, startPoint y: 224, endPoint x: 361, endPoint y: 223, distance: 16.0
click at [361, 223] on div "service In de loop der jaren hebben we diverse transportervaringen opgedaan, wa…" at bounding box center [760, 539] width 812 height 737
click at [516, 269] on div "Service In de loop der jaren hebben we diverse transportervaringen opgedaan, wa…" at bounding box center [559, 320] width 374 height 142
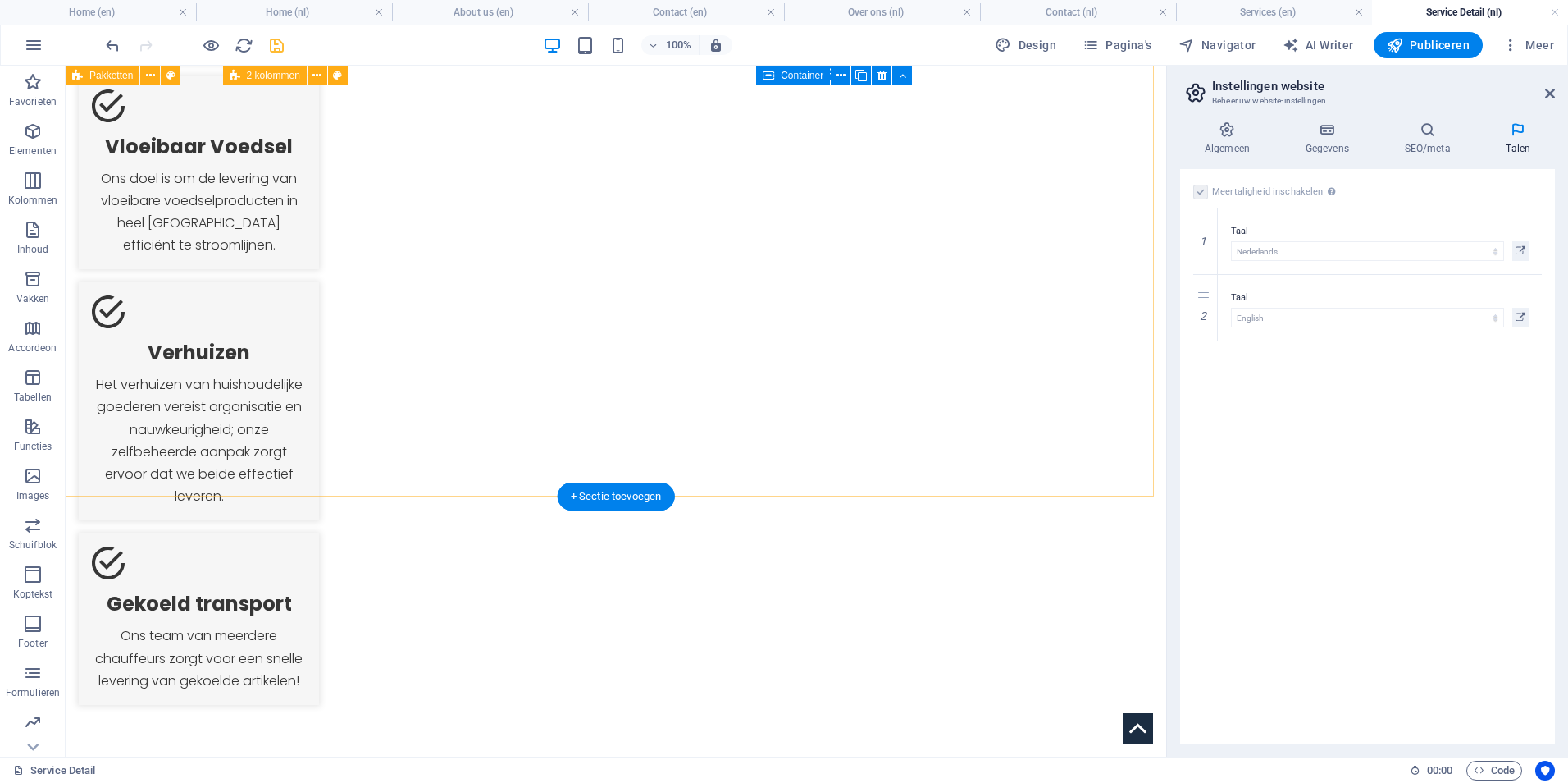
scroll to position [1478, 0]
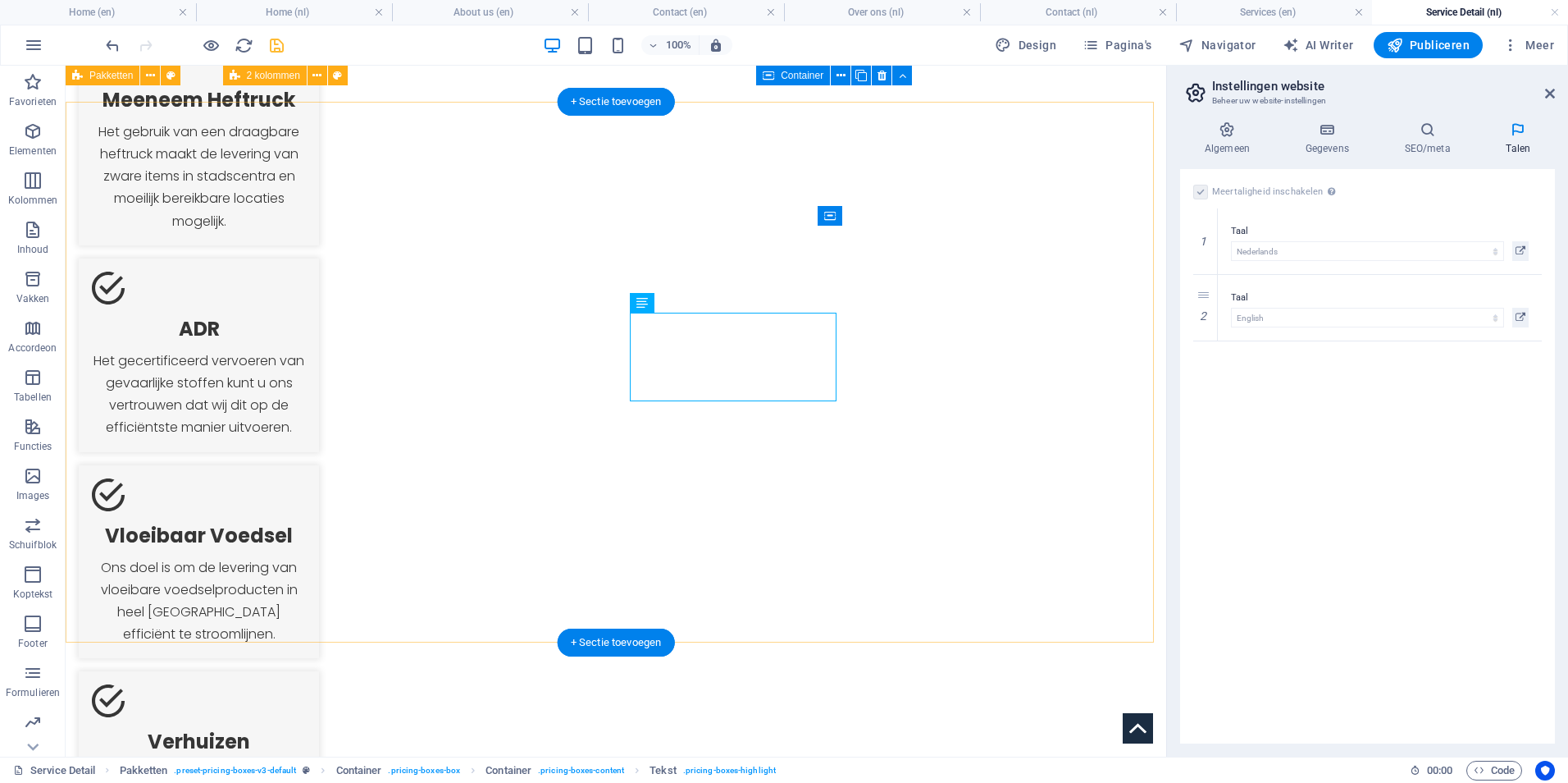
scroll to position [1232, 0]
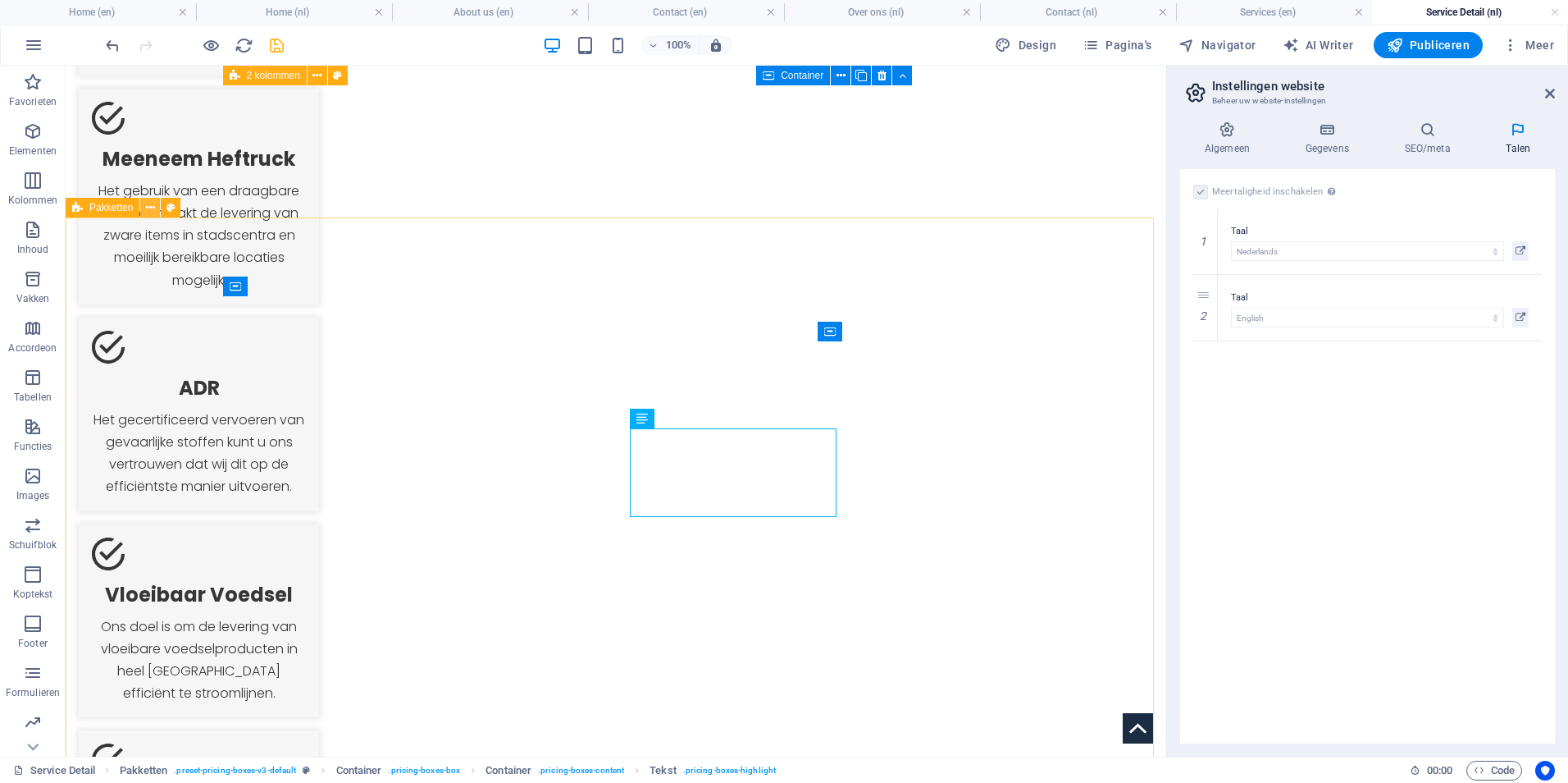
click at [153, 209] on icon at bounding box center [150, 208] width 9 height 17
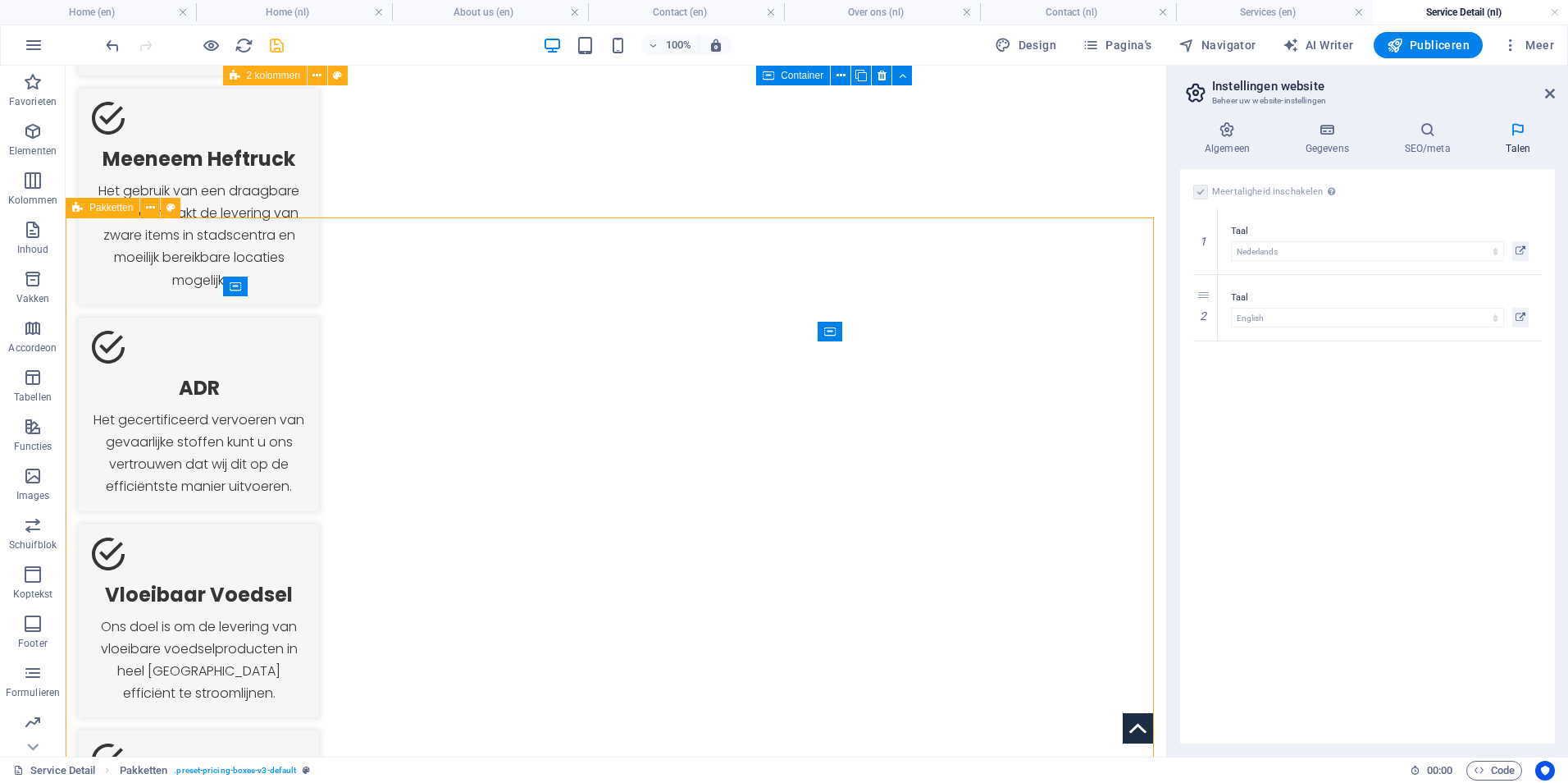
click at [82, 201] on icon at bounding box center [78, 208] width 11 height 19
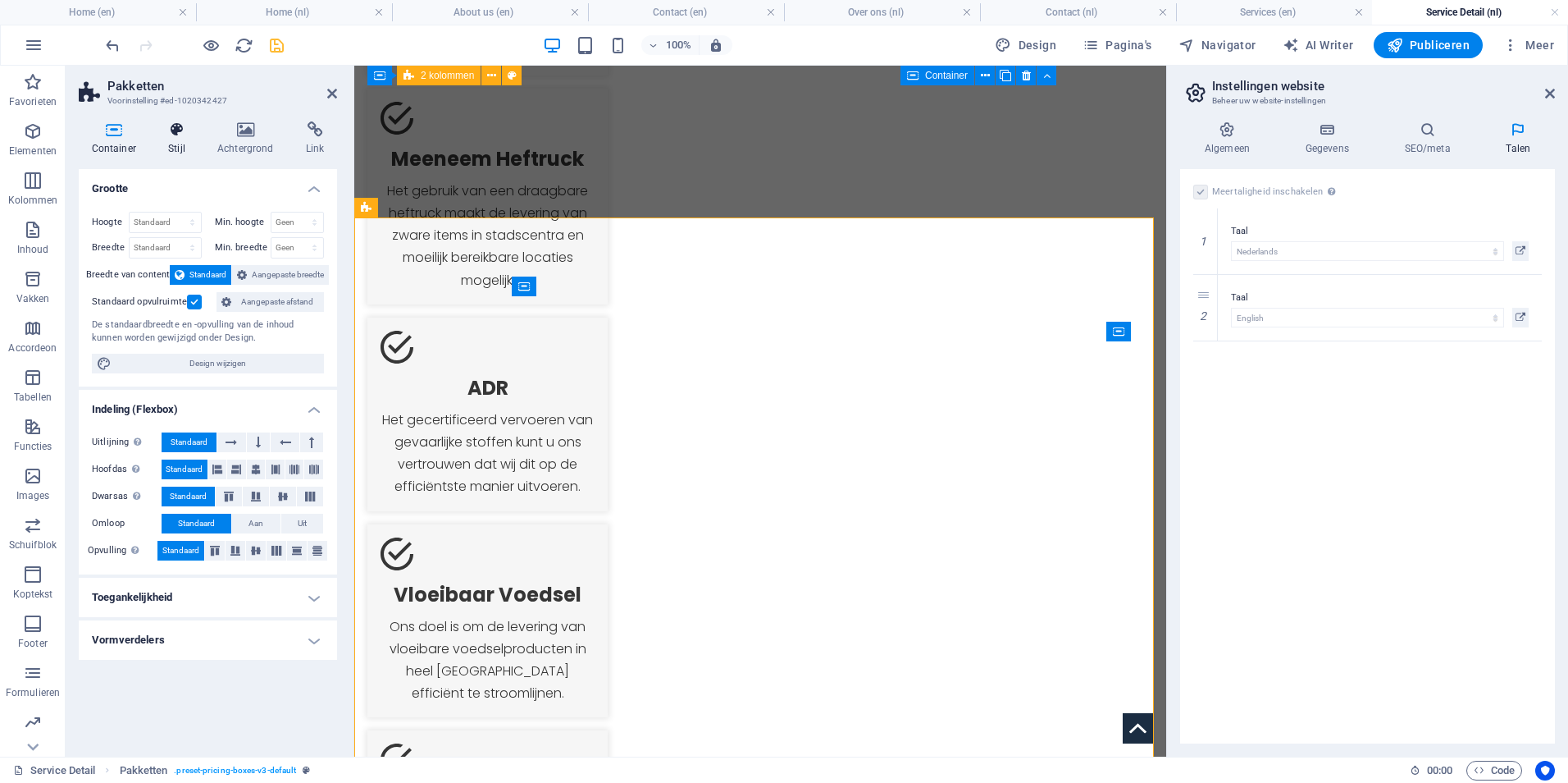
click at [167, 143] on h4 "Stijl" at bounding box center [180, 138] width 49 height 34
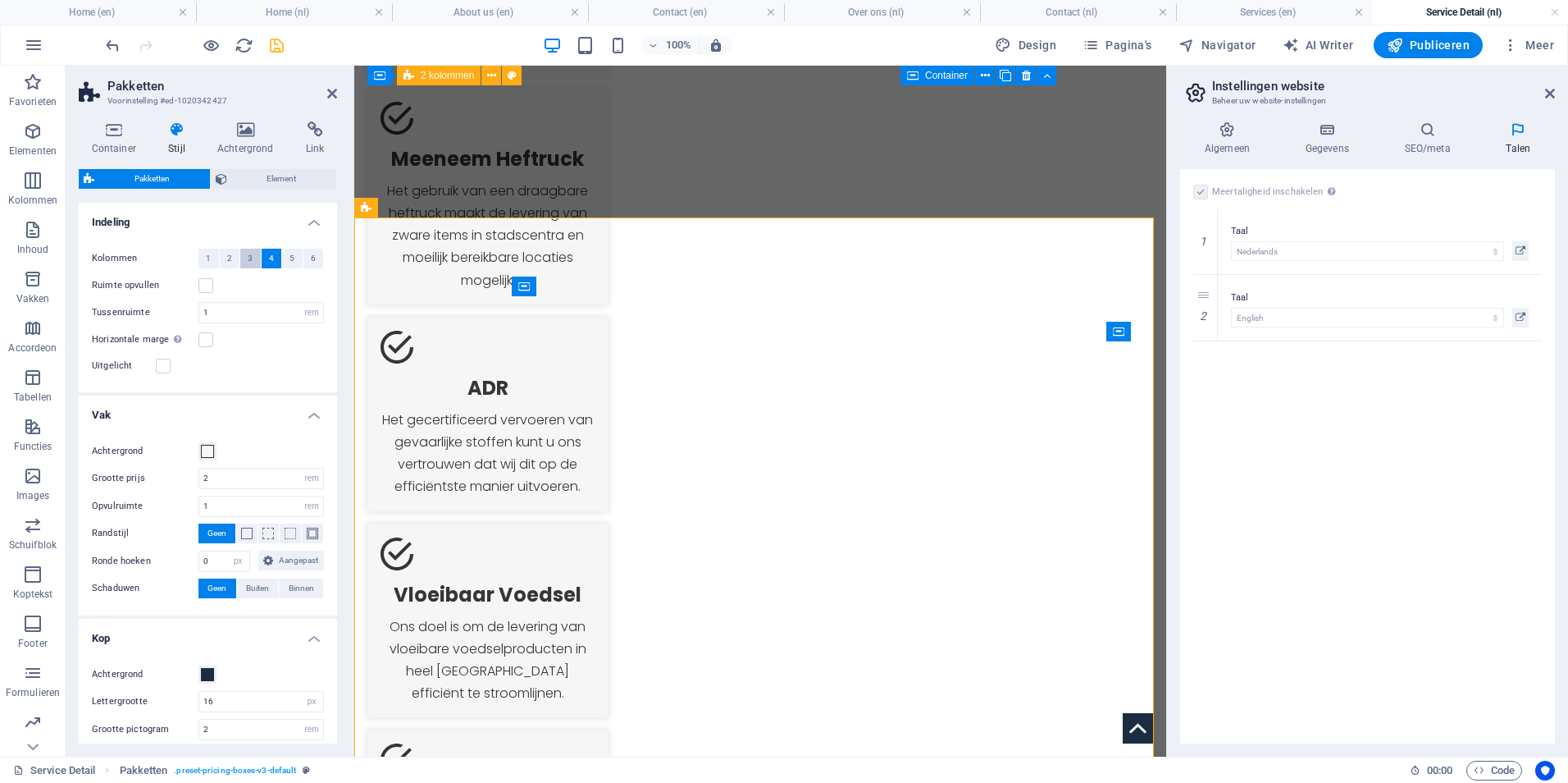
click at [251, 259] on span "3" at bounding box center [250, 258] width 5 height 19
click at [205, 285] on label at bounding box center [206, 285] width 15 height 15
click at [0, 0] on input "Ruimte opvullen" at bounding box center [0, 0] width 0 height 0
click at [205, 285] on label at bounding box center [206, 285] width 15 height 15
click at [0, 0] on input "Ruimte opvullen" at bounding box center [0, 0] width 0 height 0
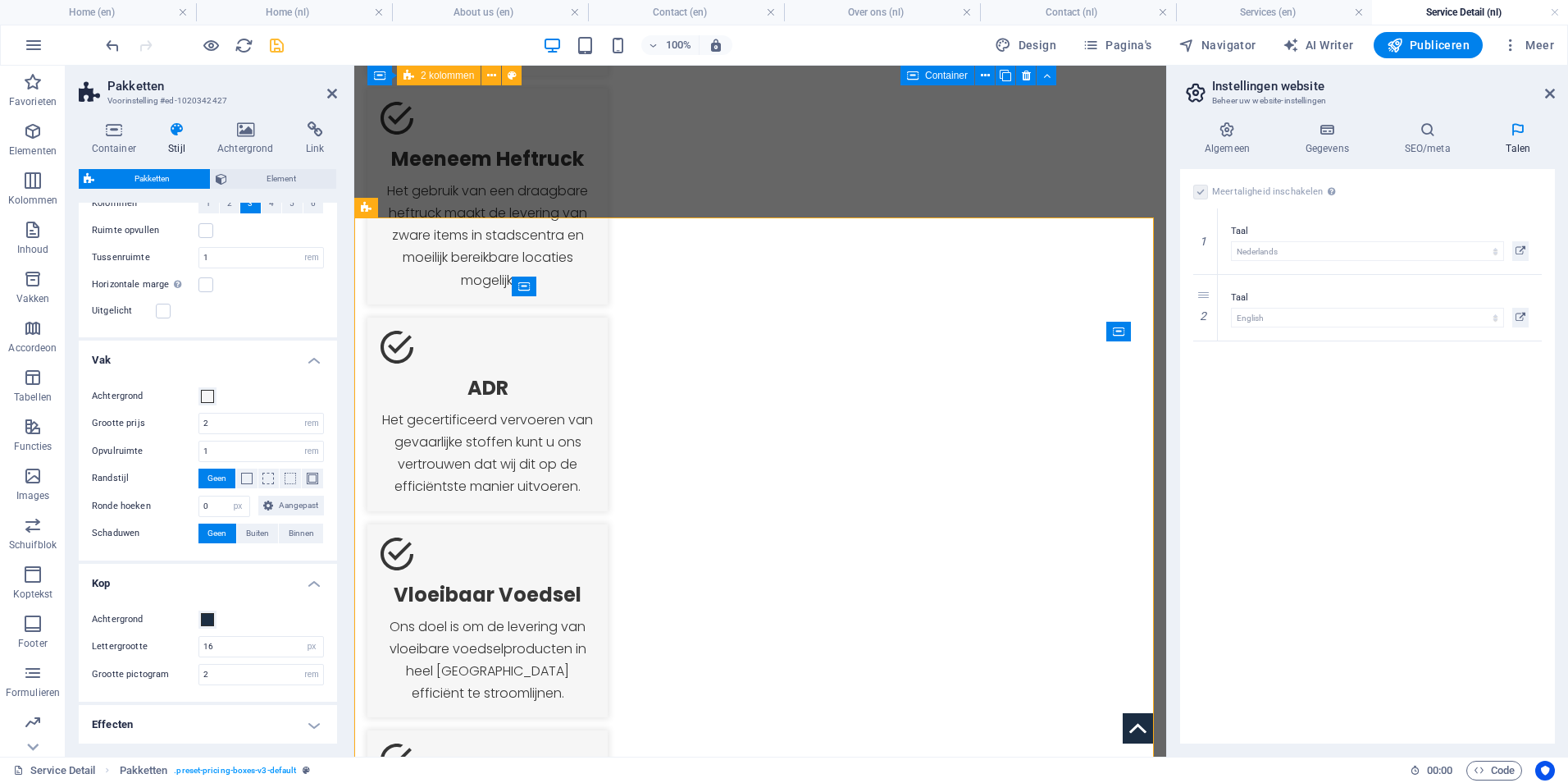
scroll to position [0, 0]
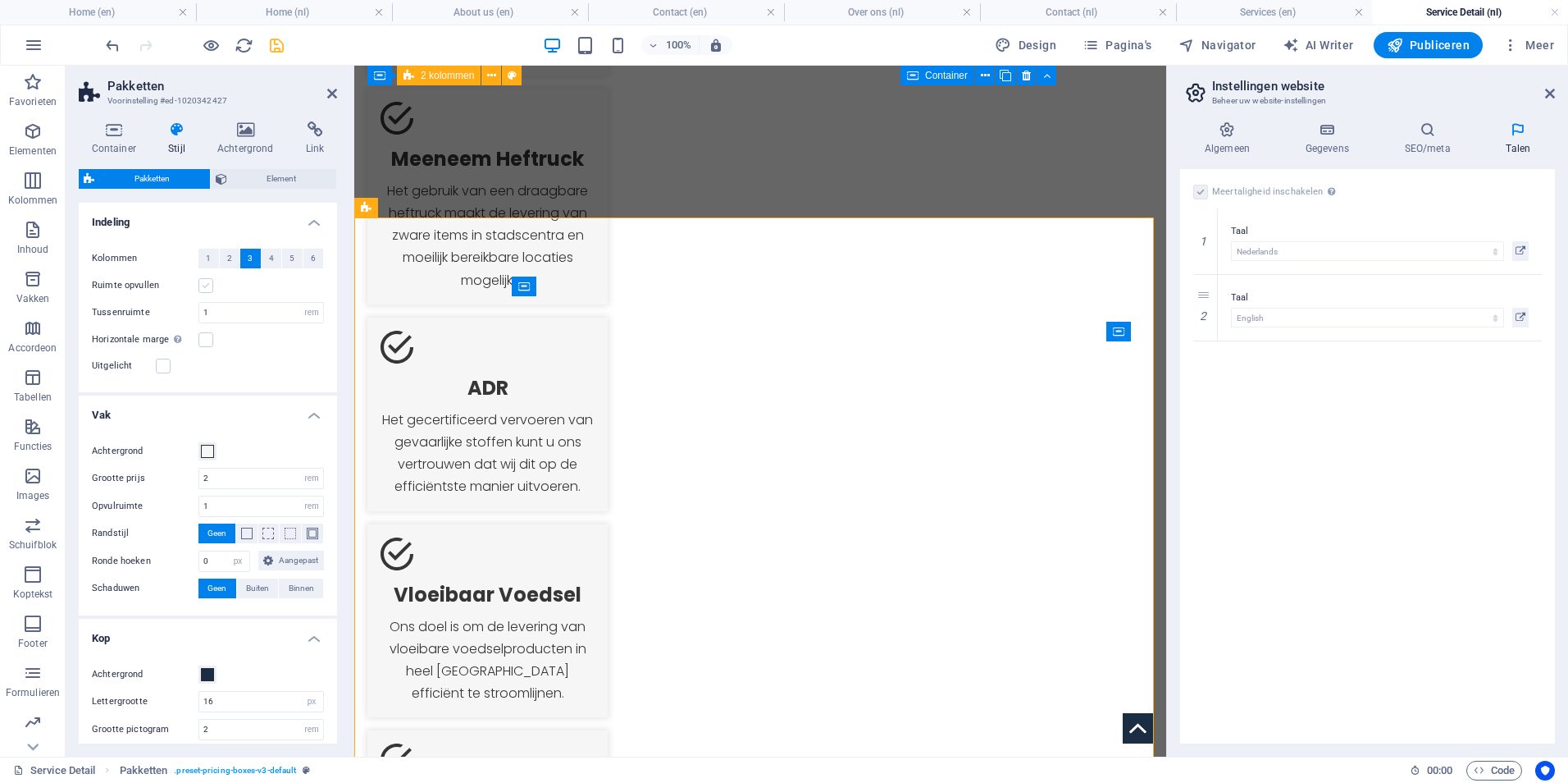
click at [206, 287] on label at bounding box center [206, 285] width 15 height 15
click at [0, 0] on input "Ruimte opvullen" at bounding box center [0, 0] width 0 height 0
click at [206, 287] on label at bounding box center [206, 285] width 15 height 15
click at [0, 0] on input "Ruimte opvullen" at bounding box center [0, 0] width 0 height 0
click at [208, 342] on label at bounding box center [206, 339] width 15 height 15
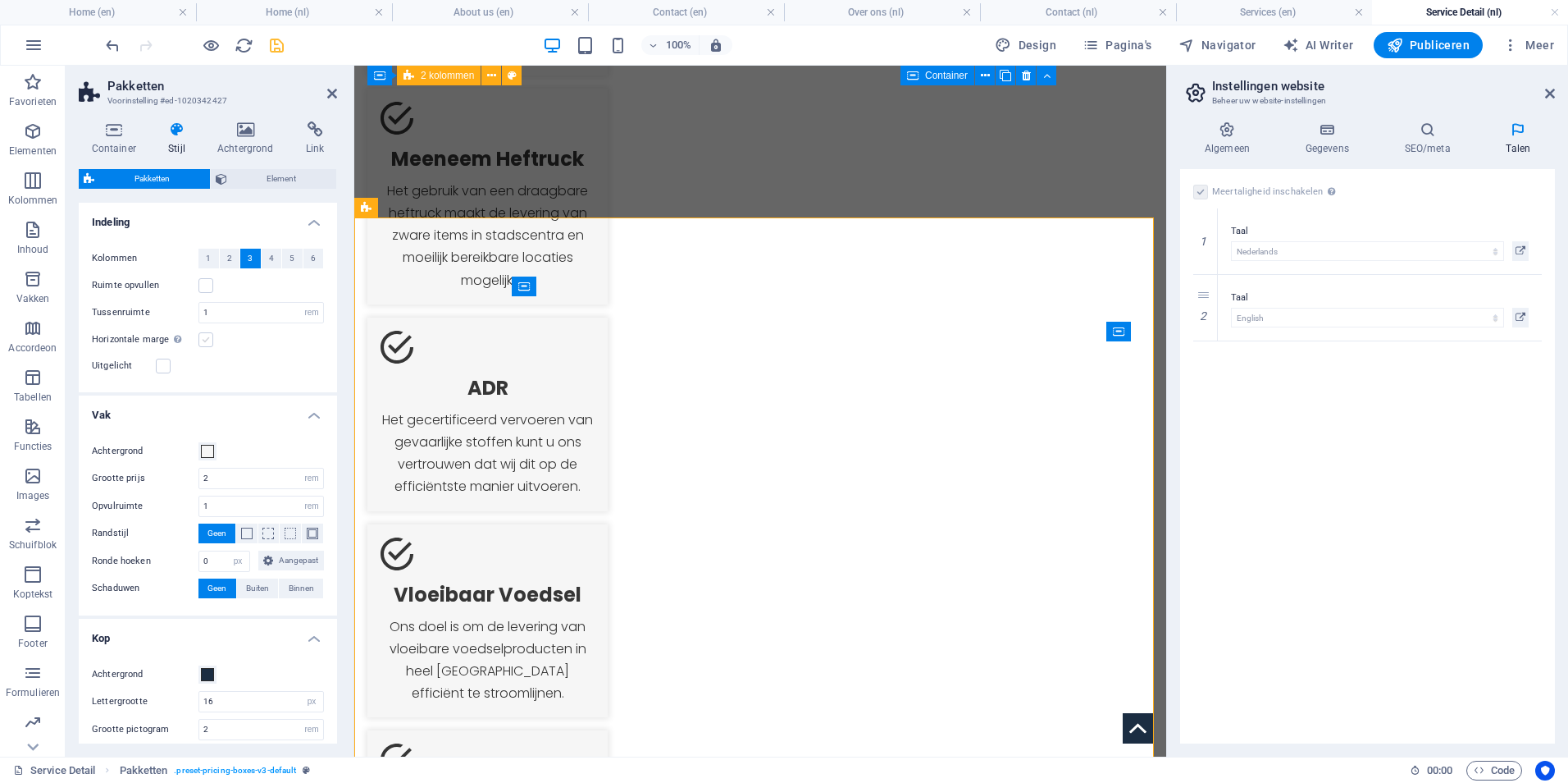
click at [0, 0] on input "Horizontale marge Alleen als de "breedte van inhoud" niet is ingesteld op "Stan…" at bounding box center [0, 0] width 0 height 0
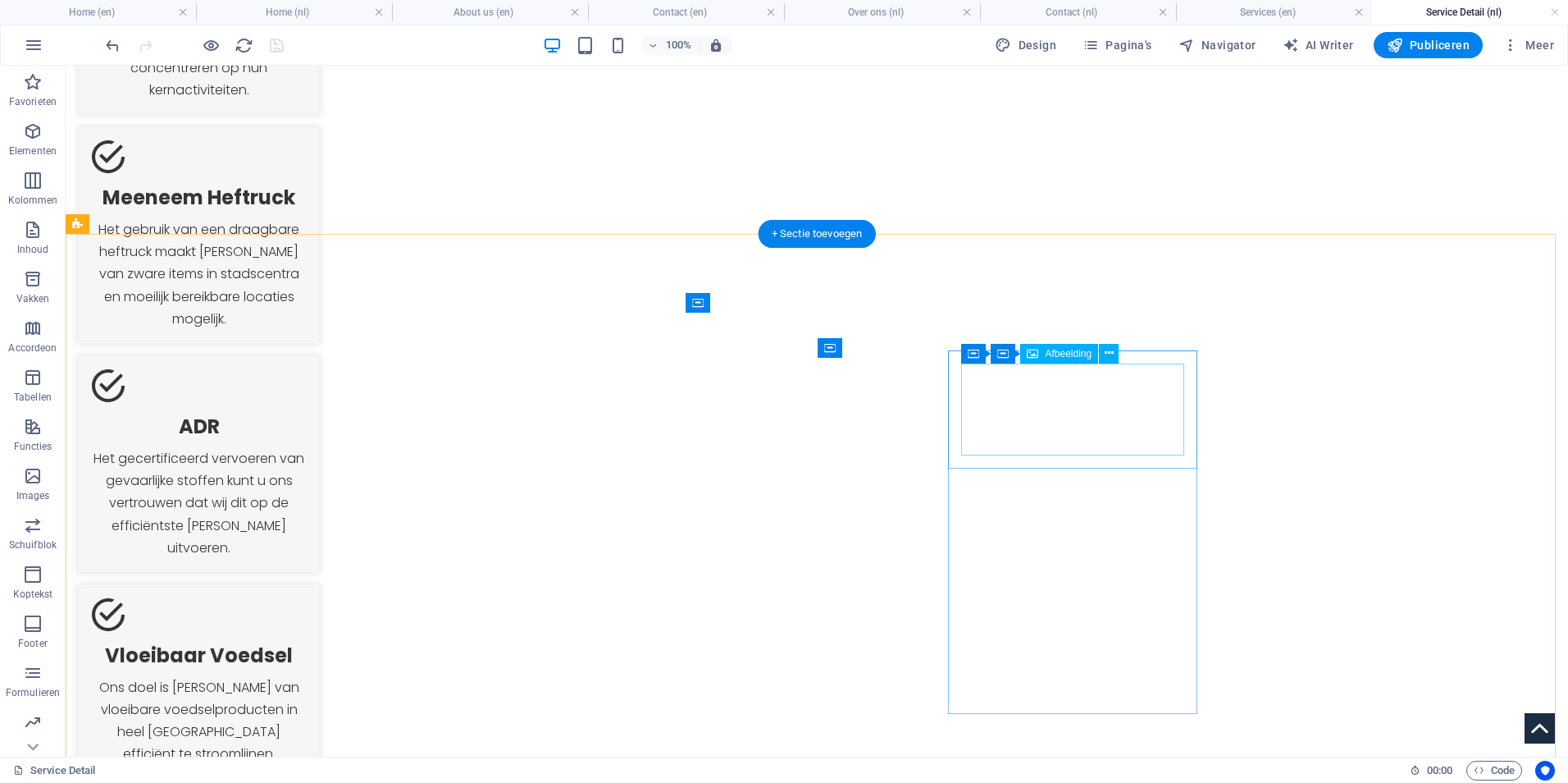
scroll to position [1215, 0]
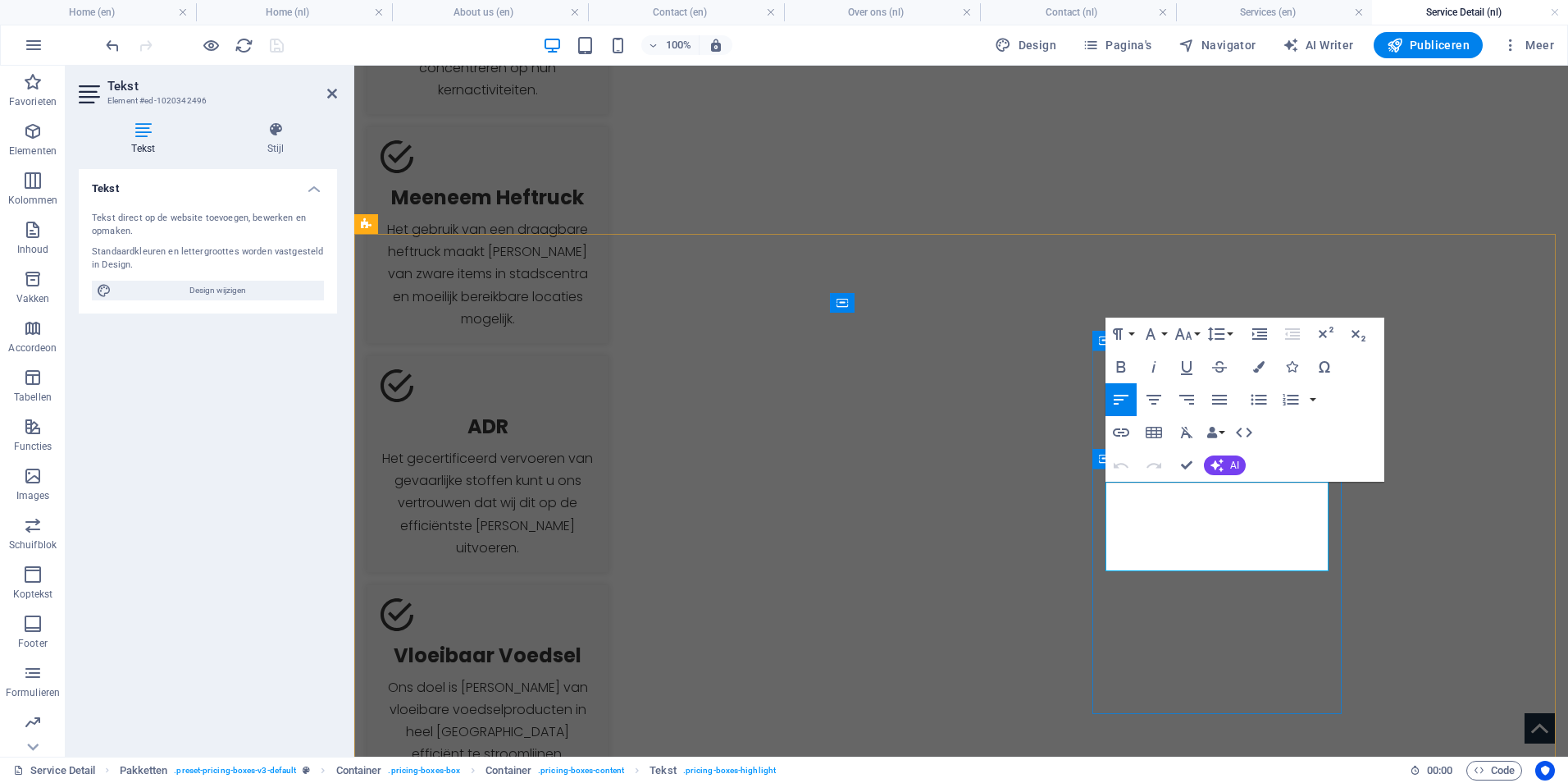
drag, startPoint x: 1231, startPoint y: 551, endPoint x: 1106, endPoint y: 524, distance: 127.9
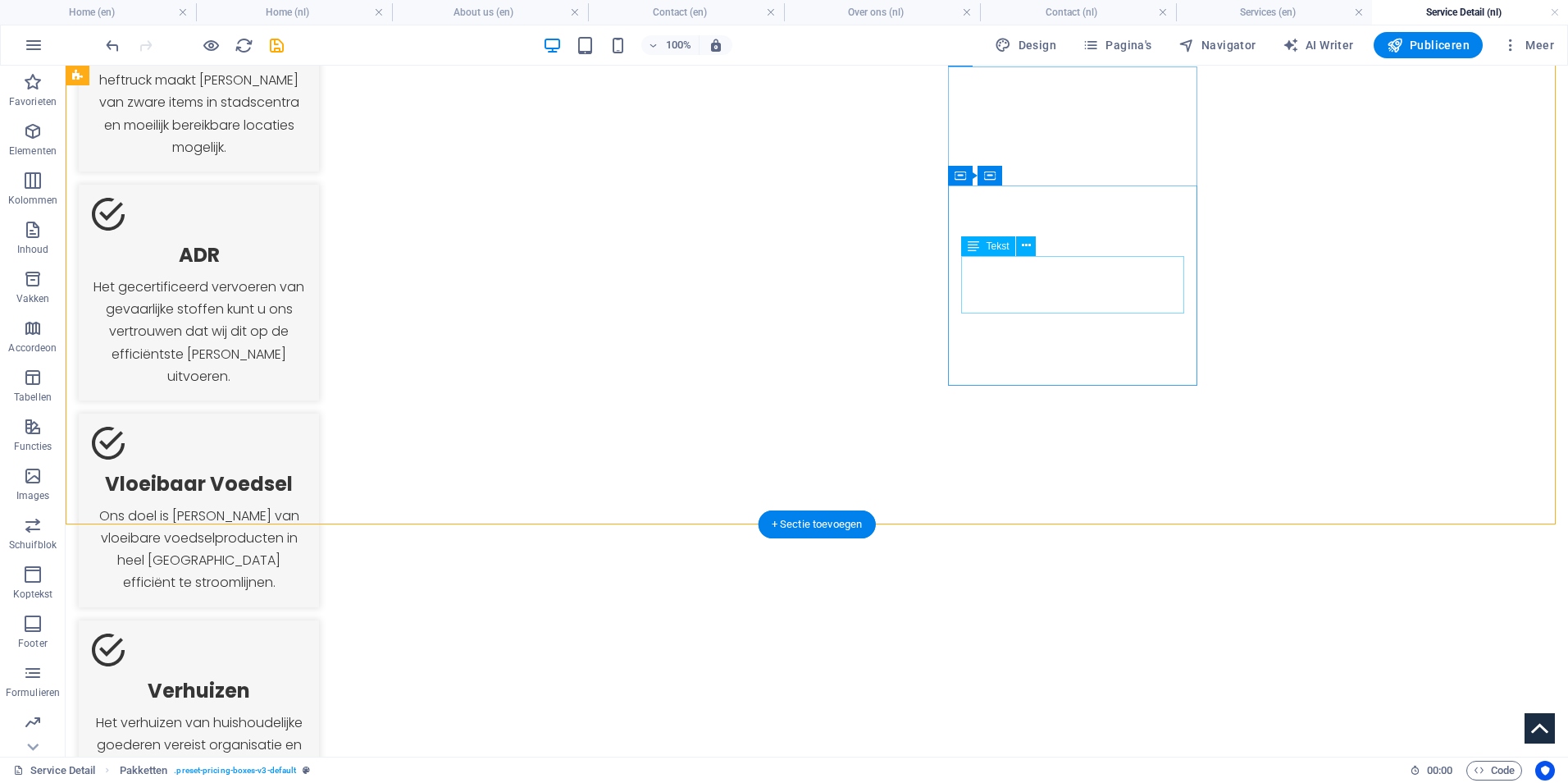
scroll to position [1320, 0]
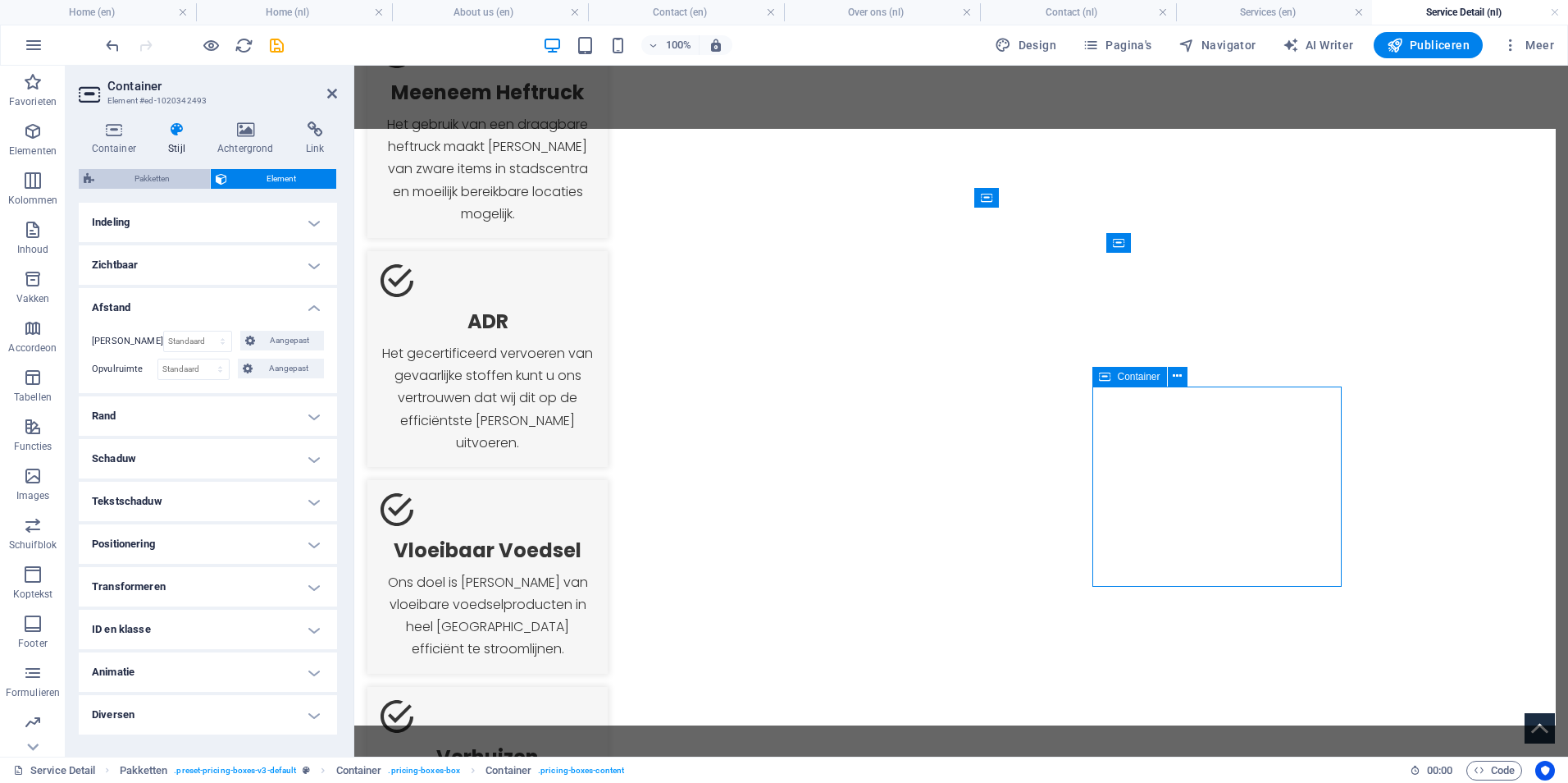
click at [124, 172] on span "Pakketten" at bounding box center [152, 179] width 106 height 19
select select "rem"
select select "px"
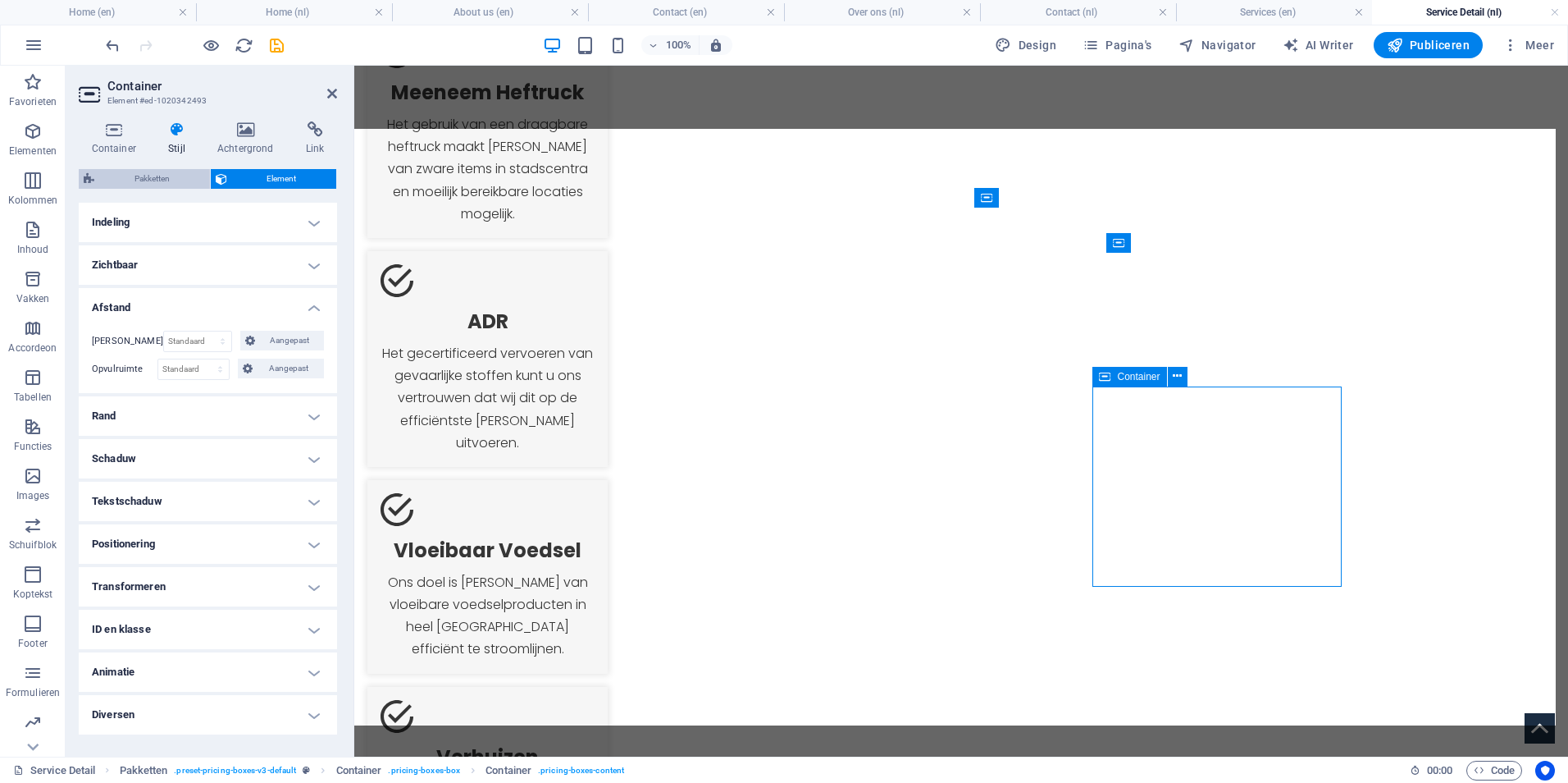
select select "px"
select select "rem"
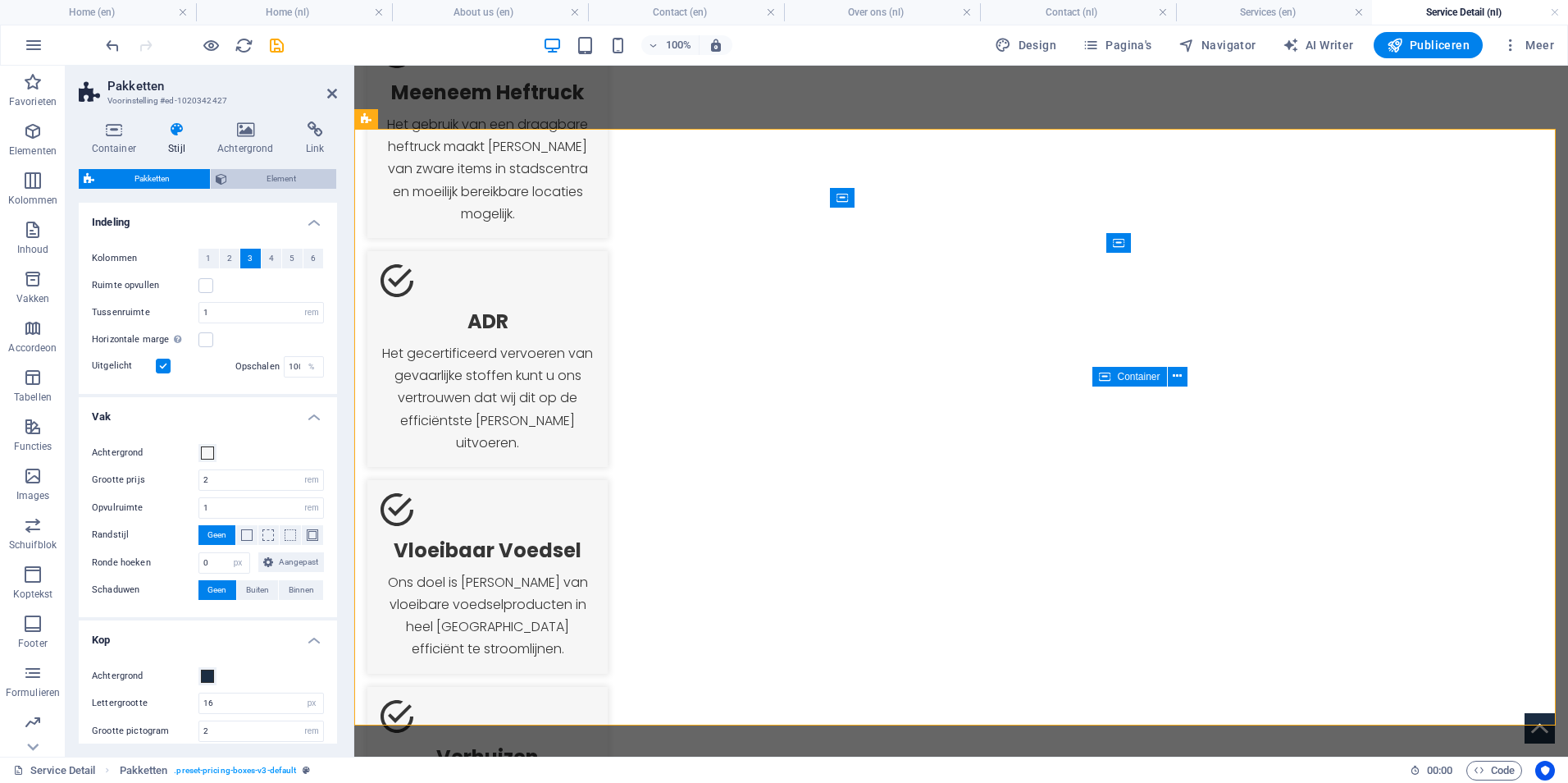
click at [284, 172] on span "Element" at bounding box center [282, 179] width 100 height 19
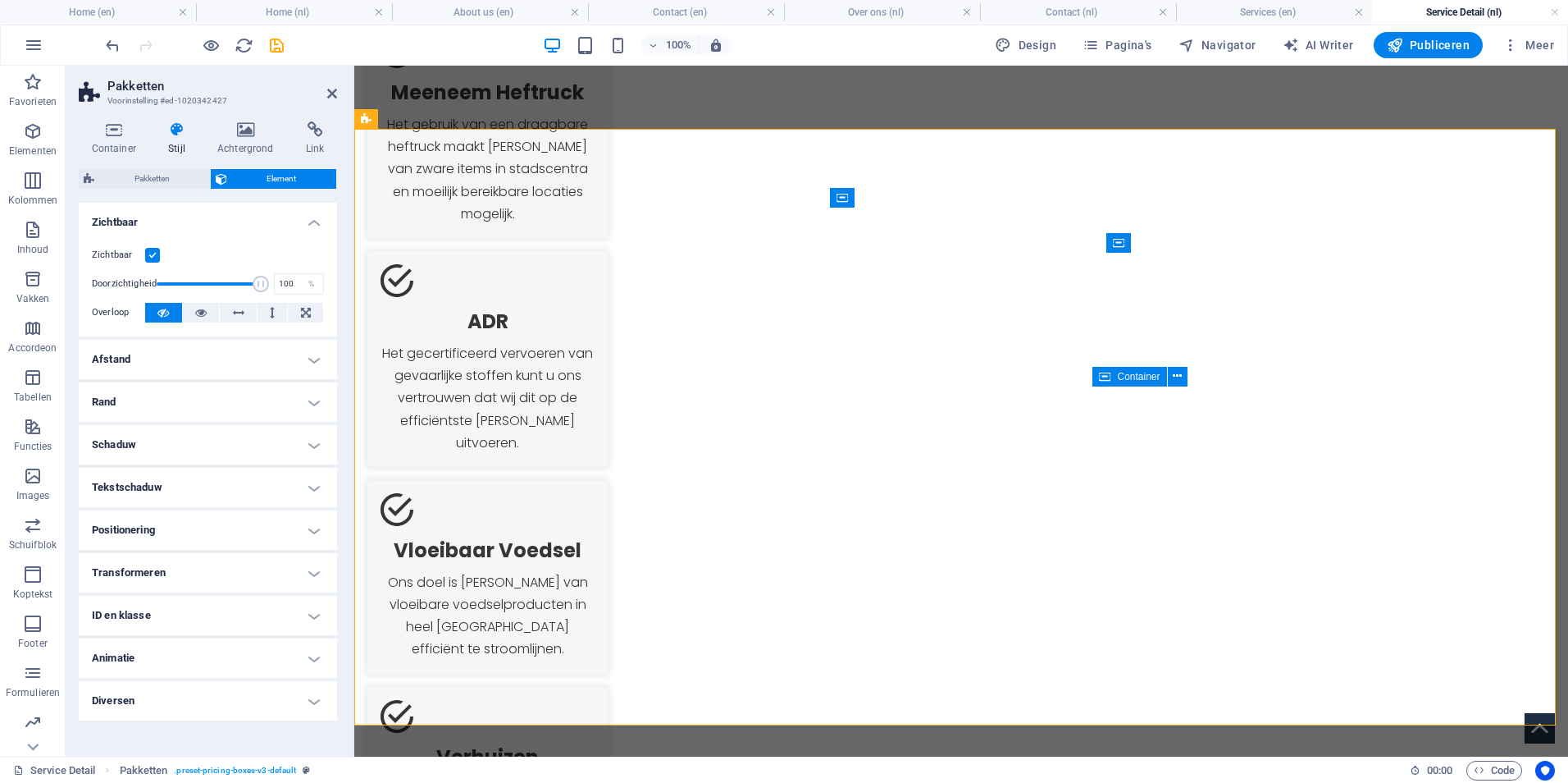
click at [168, 356] on h4 "Afstand" at bounding box center [208, 359] width 258 height 40
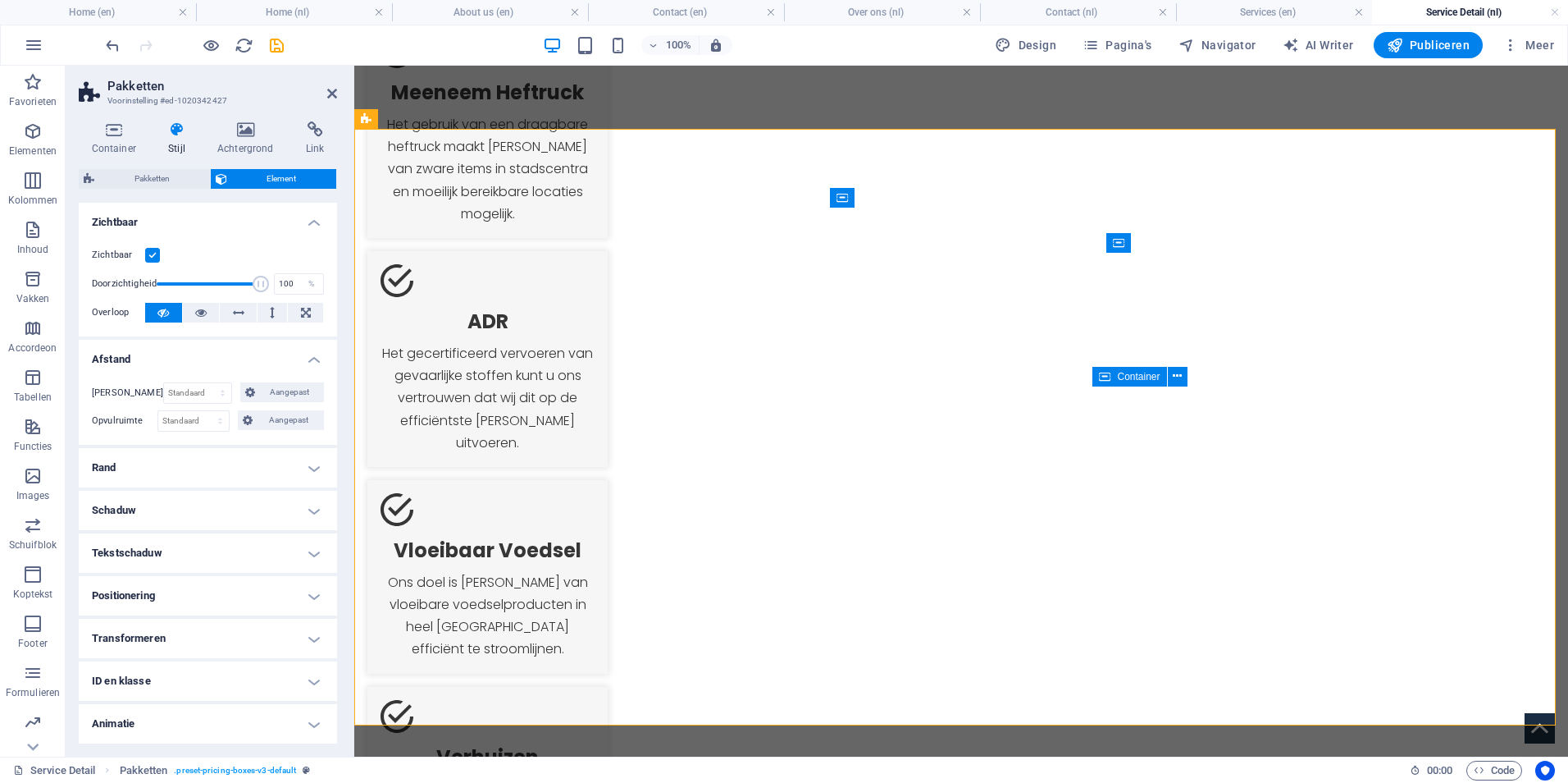
click at [188, 468] on h4 "Rand" at bounding box center [208, 468] width 258 height 40
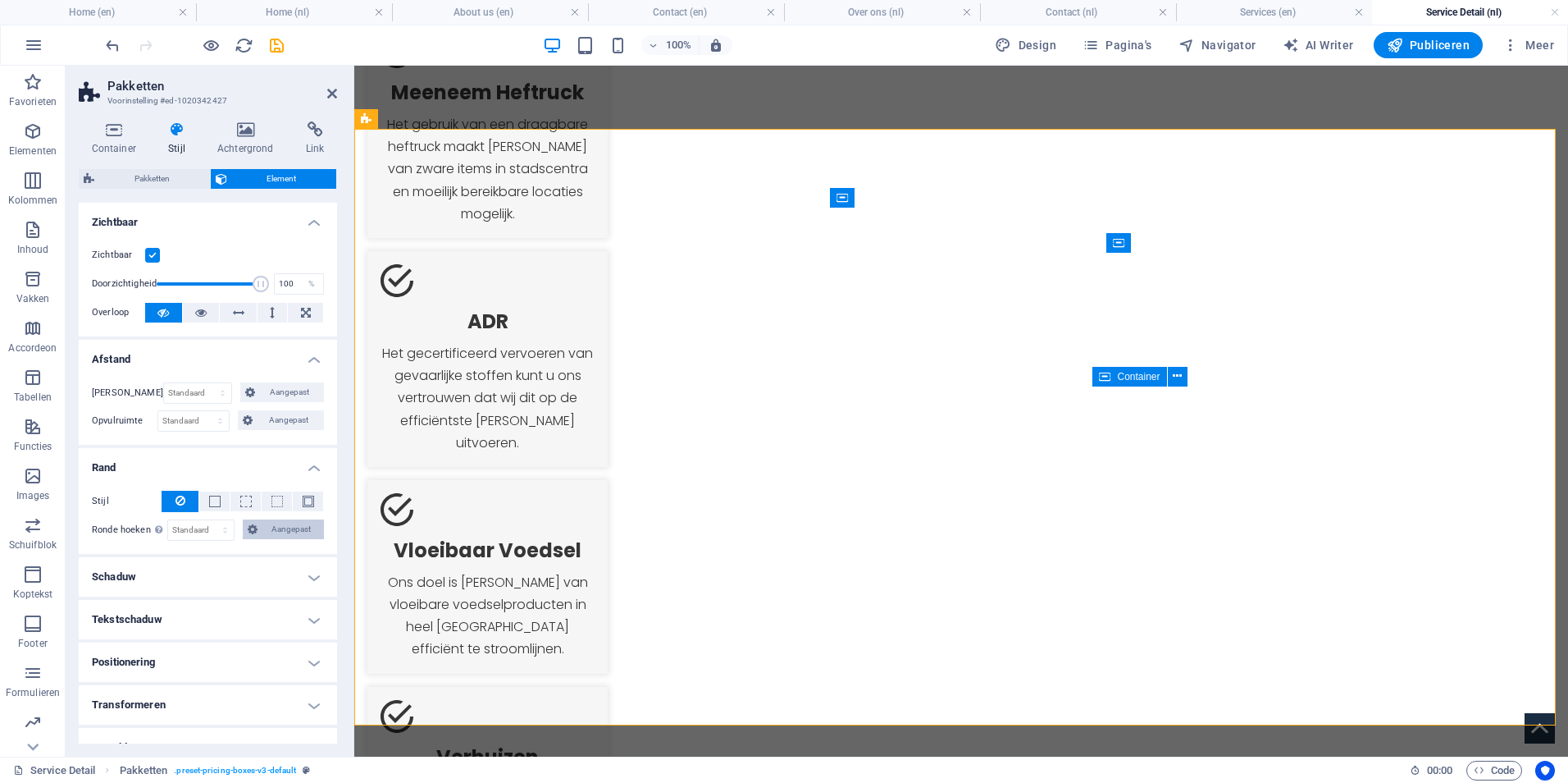
click at [248, 528] on icon at bounding box center [252, 529] width 10 height 19
click at [188, 535] on select "Standaard px rem % vh vw Aangepast" at bounding box center [201, 530] width 65 height 19
click at [287, 532] on span "Aangepast" at bounding box center [291, 529] width 57 height 19
click at [118, 147] on h4 "Container" at bounding box center [117, 138] width 77 height 34
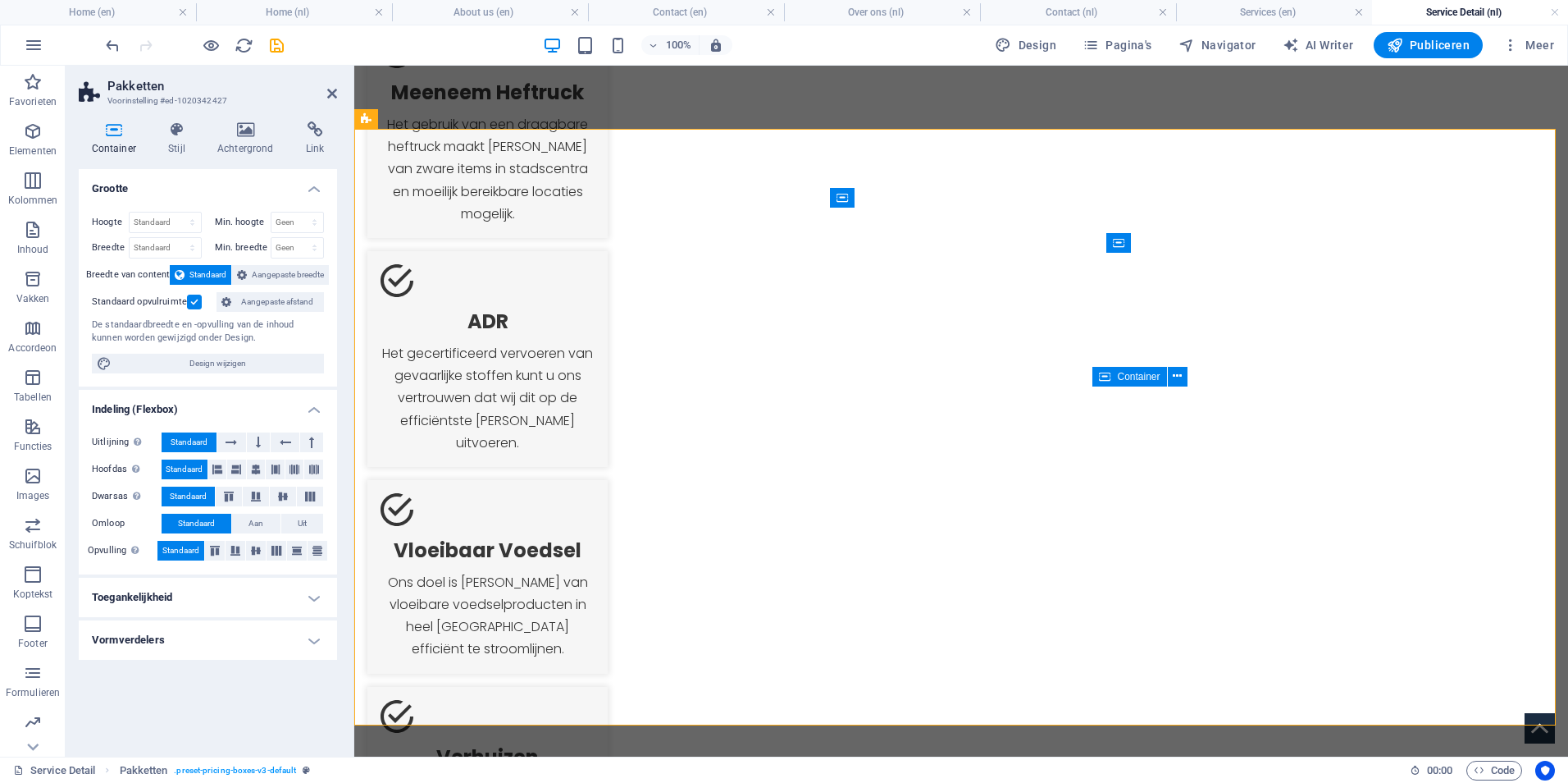
click at [195, 297] on label at bounding box center [194, 301] width 15 height 15
click at [0, 0] on input "Standaard opvulruimte" at bounding box center [0, 0] width 0 height 0
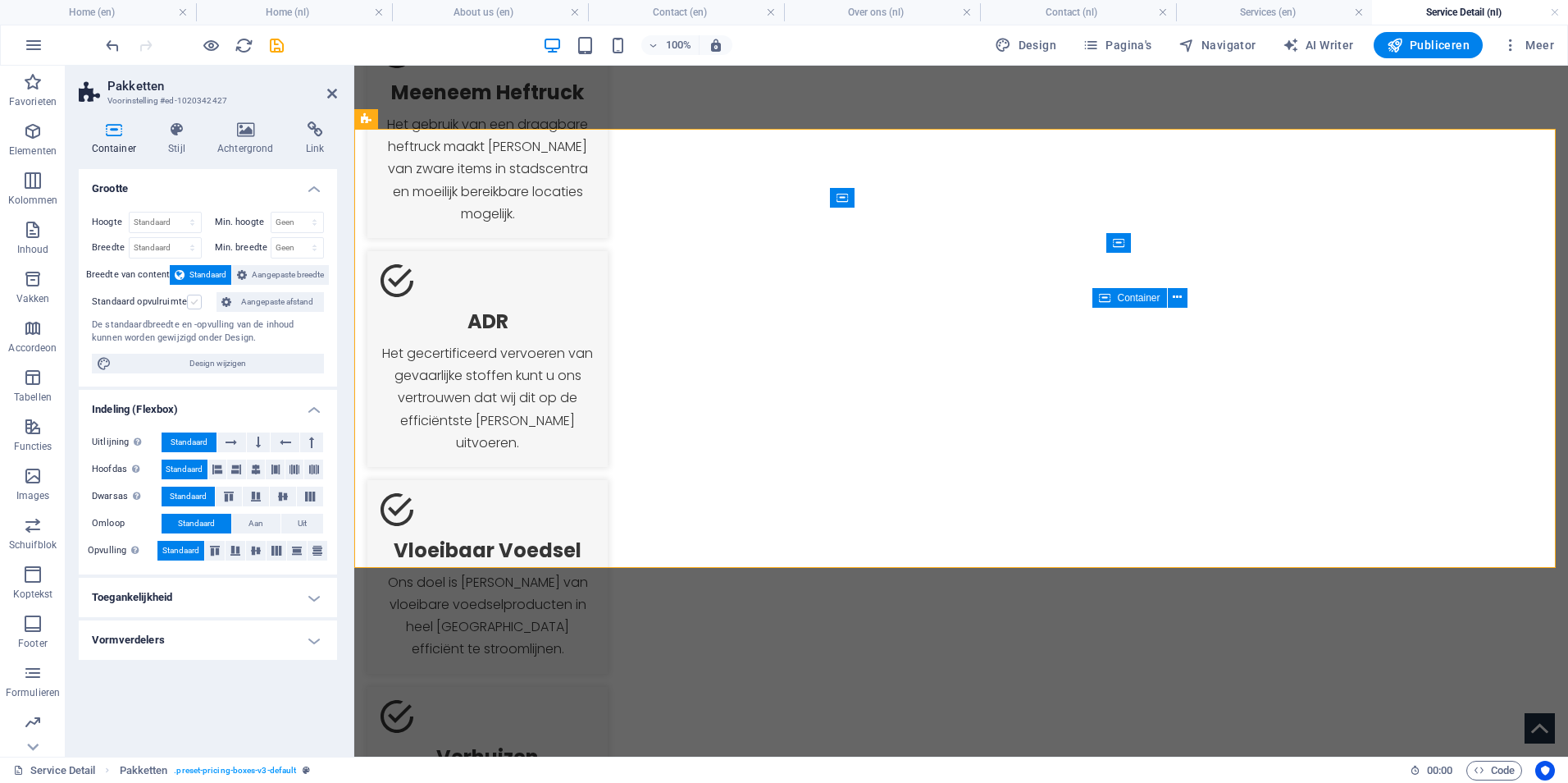
click at [195, 297] on label at bounding box center [194, 301] width 15 height 15
click at [0, 0] on input "Standaard opvulruimte" at bounding box center [0, 0] width 0 height 0
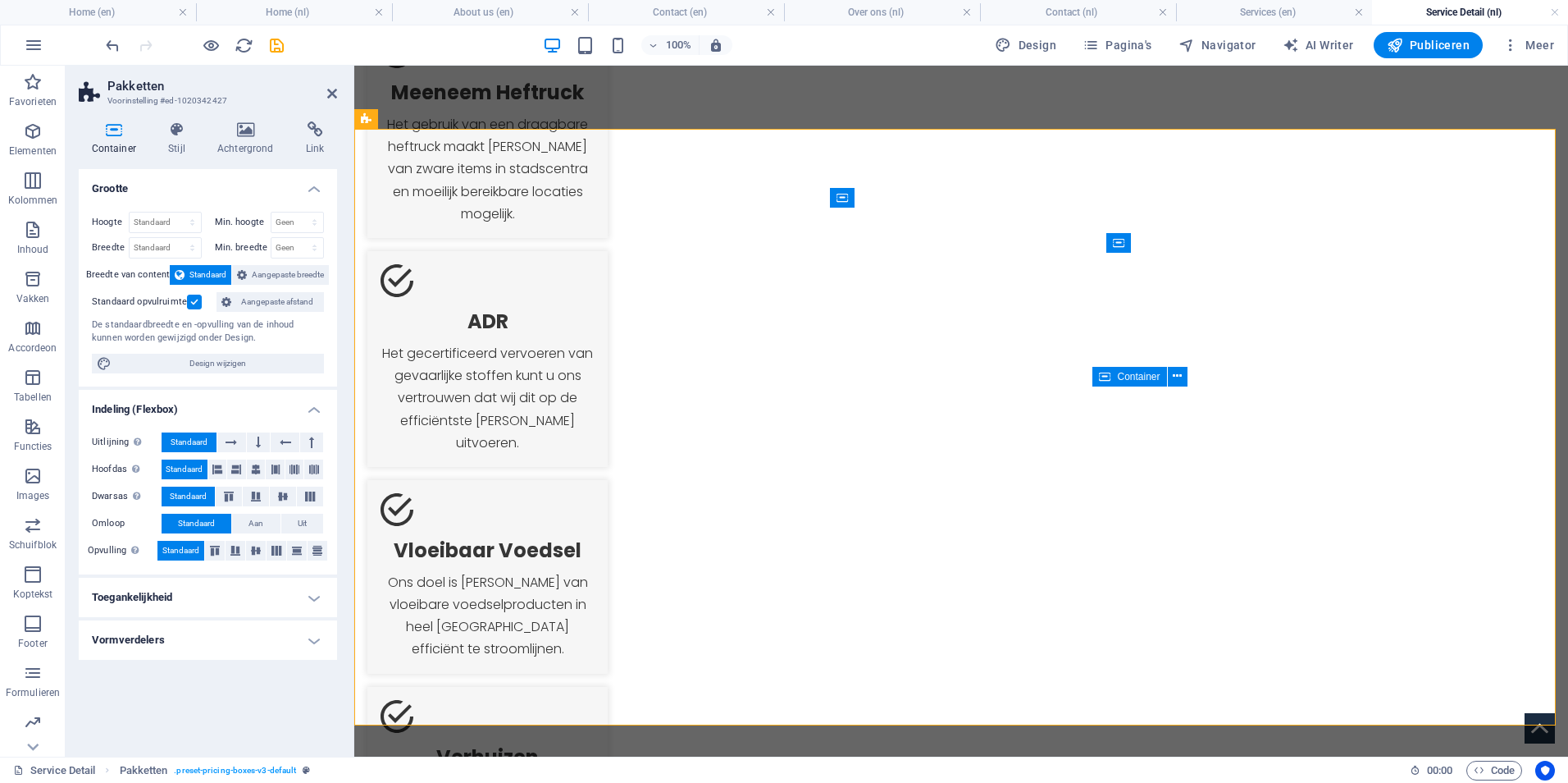
click at [195, 297] on label at bounding box center [194, 301] width 15 height 15
click at [0, 0] on input "Standaard opvulruimte" at bounding box center [0, 0] width 0 height 0
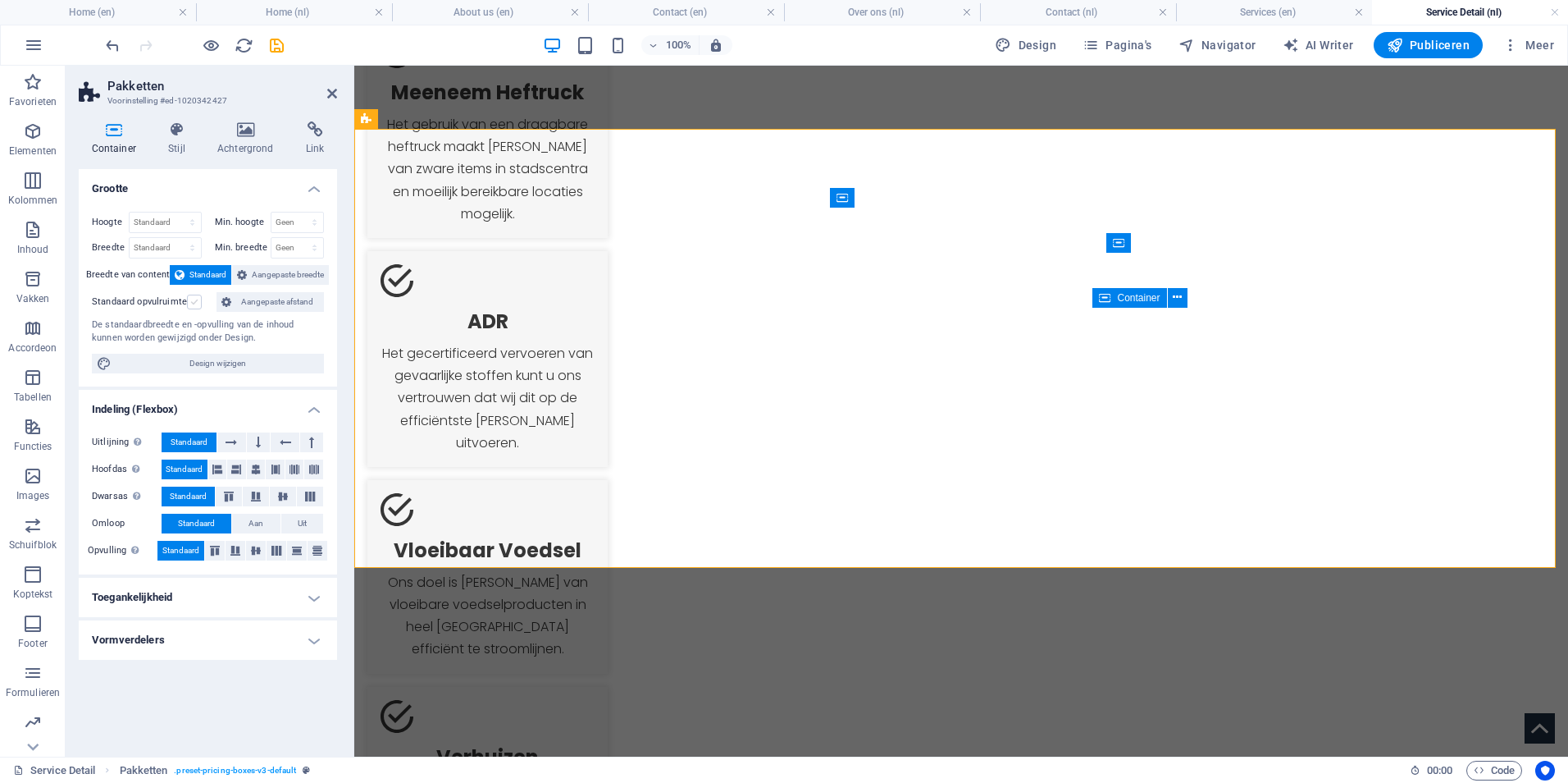
click at [195, 297] on label at bounding box center [194, 301] width 15 height 15
click at [0, 0] on input "Standaard opvulruimte" at bounding box center [0, 0] width 0 height 0
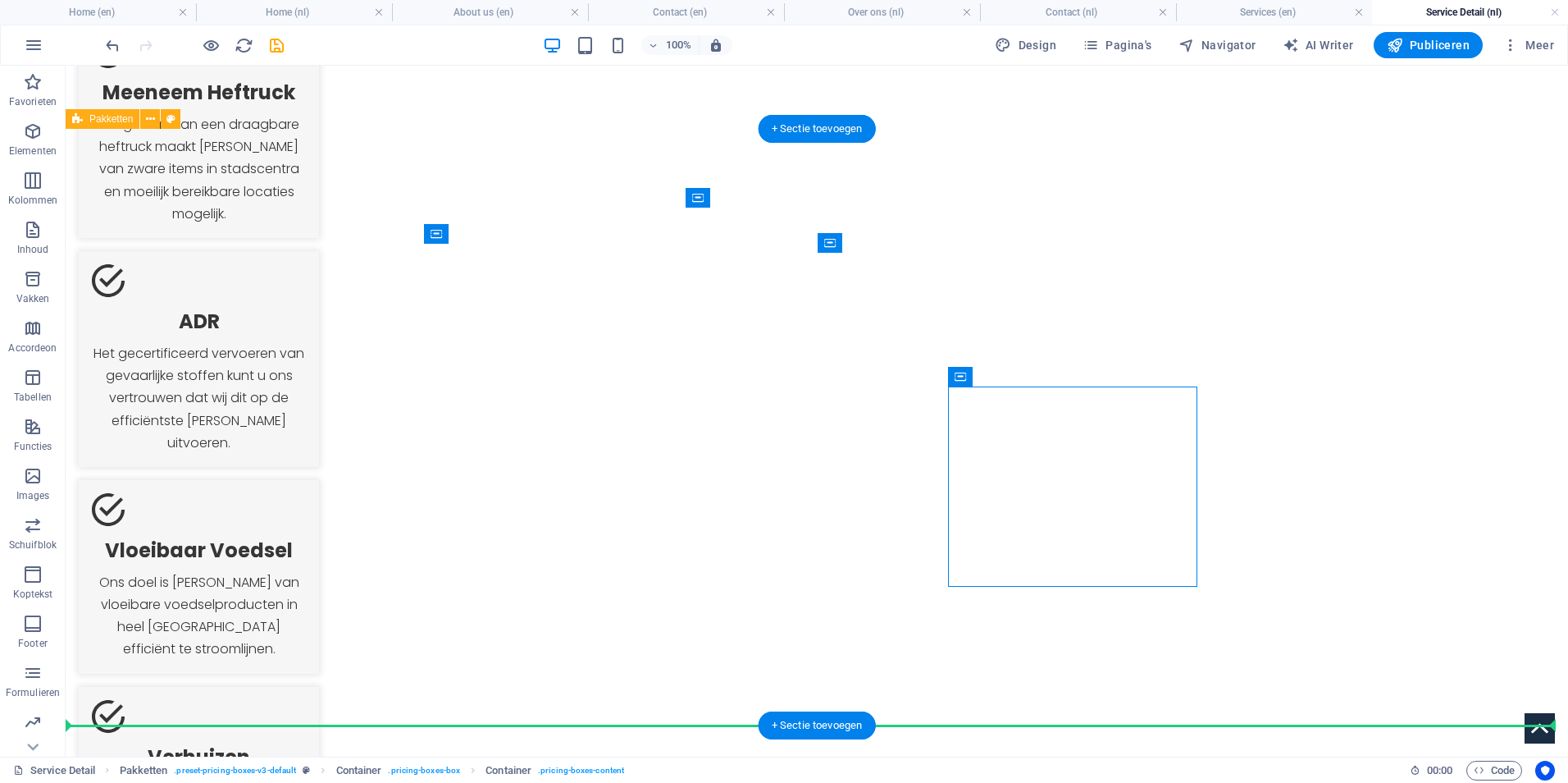
drag, startPoint x: 1053, startPoint y: 528, endPoint x: 1312, endPoint y: 524, distance: 259.0
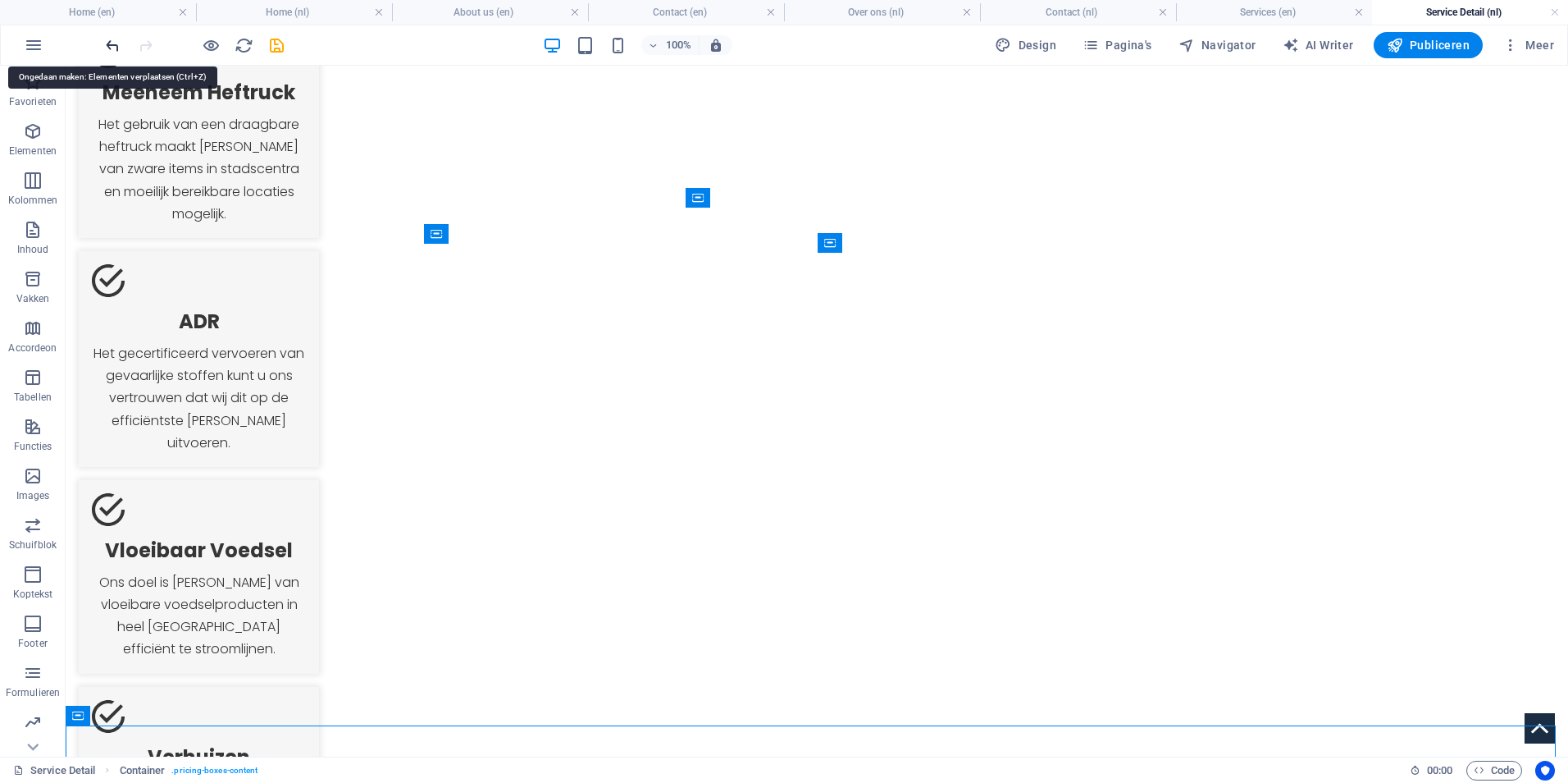
click at [113, 43] on icon "undo" at bounding box center [112, 45] width 19 height 19
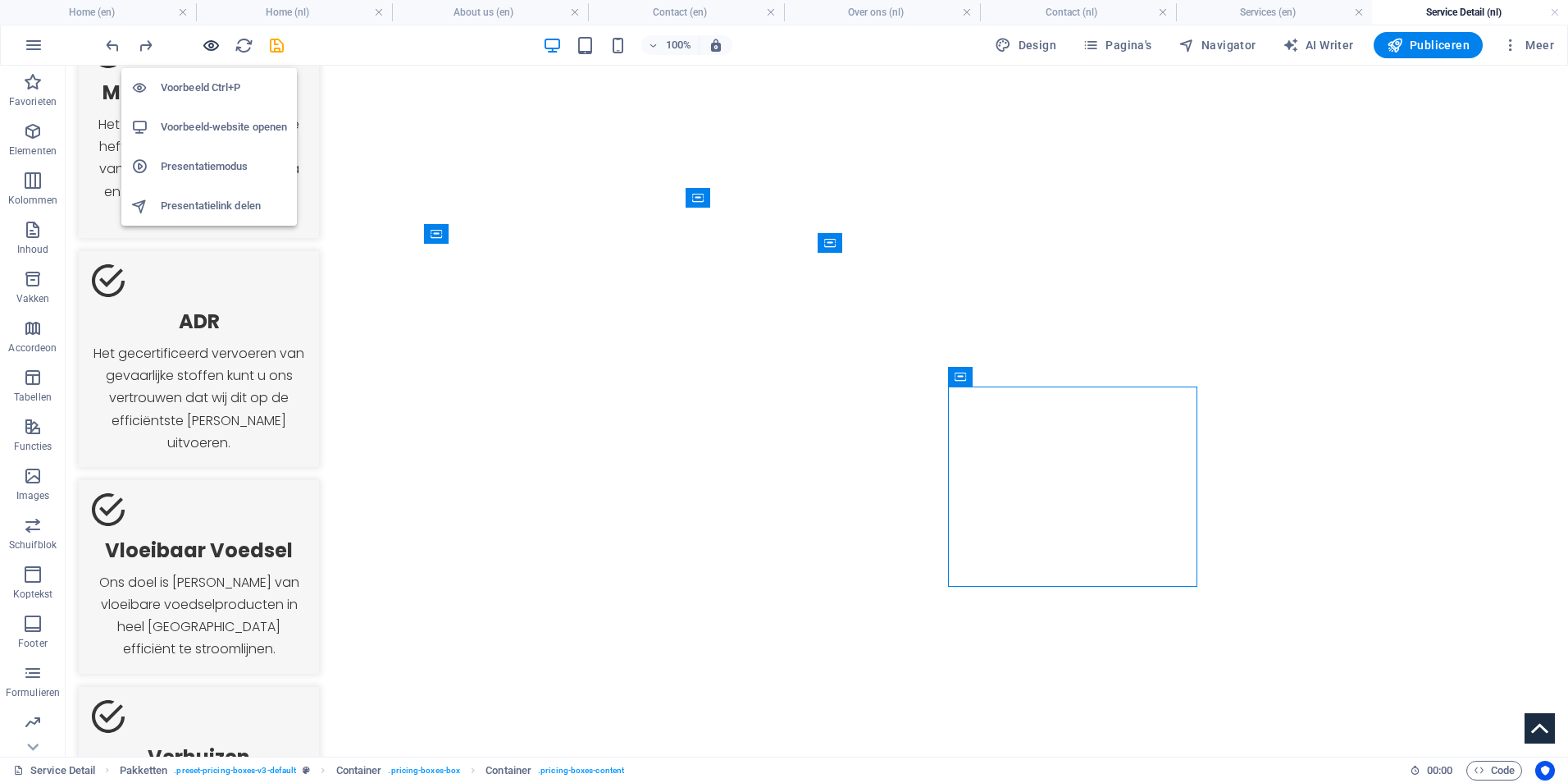
click at [212, 45] on icon "button" at bounding box center [210, 45] width 19 height 19
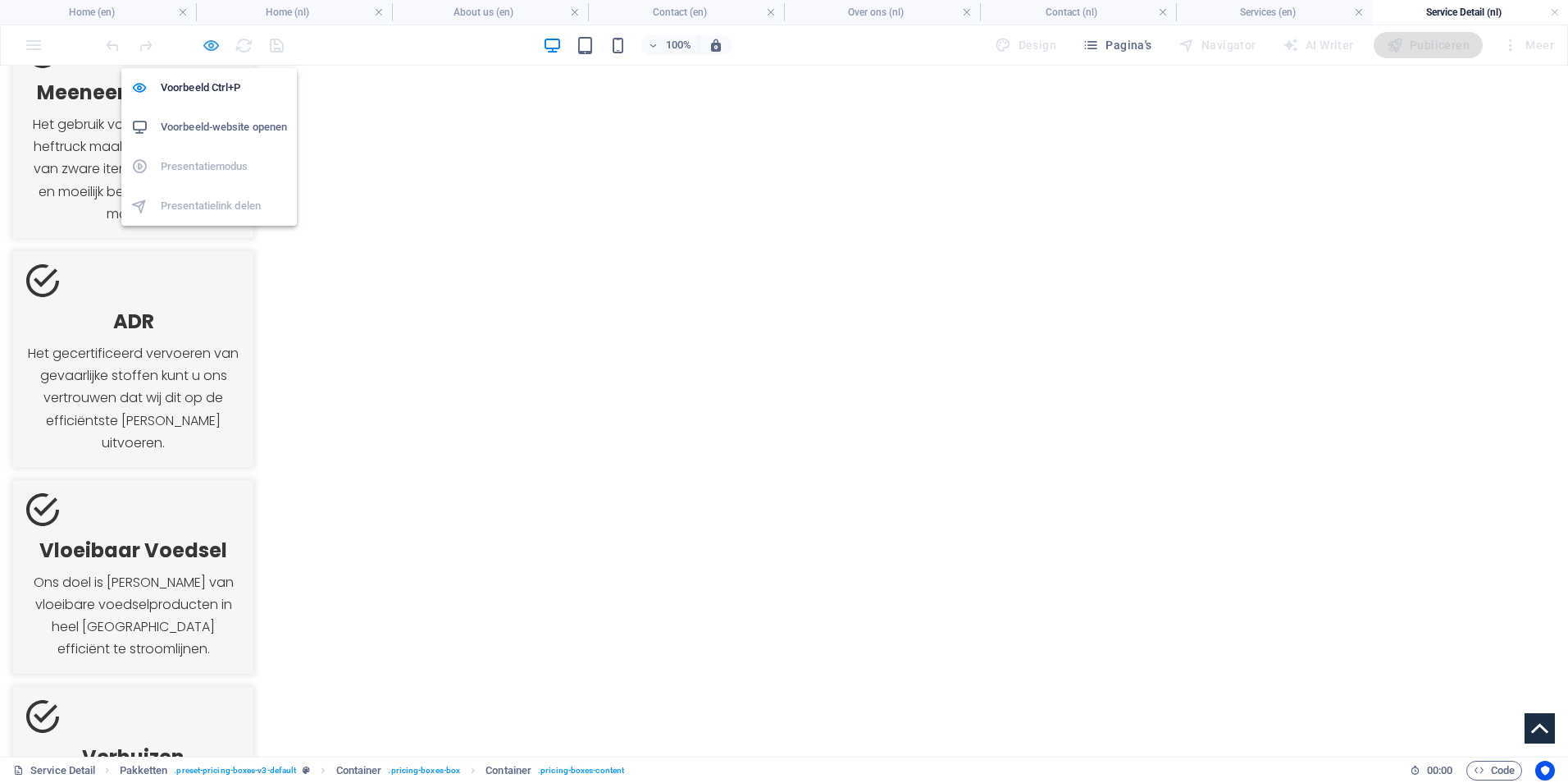
click at [212, 49] on icon "button" at bounding box center [210, 45] width 19 height 19
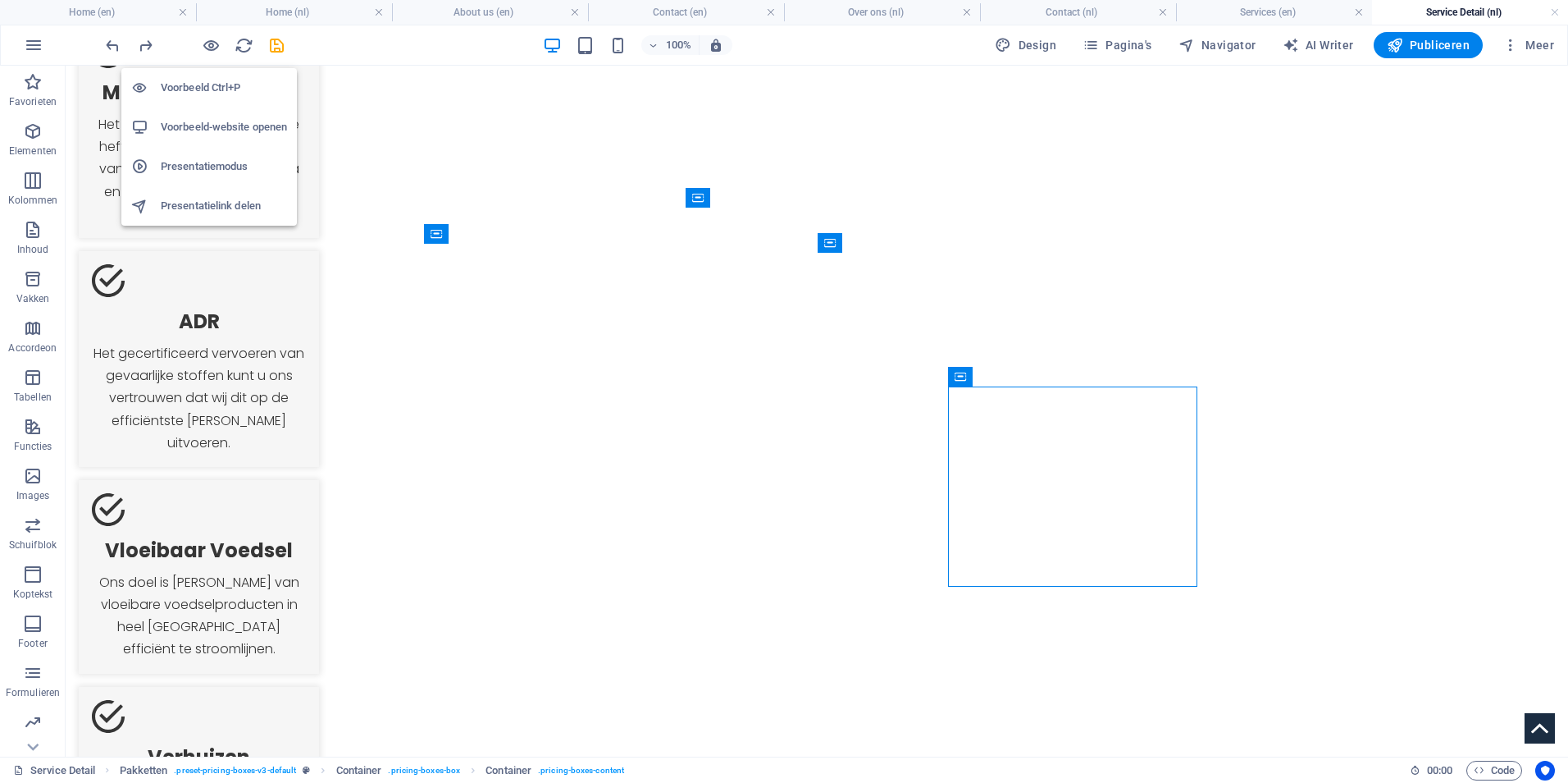
click at [221, 129] on h6 "Voorbeeld-website openen" at bounding box center [223, 127] width 126 height 19
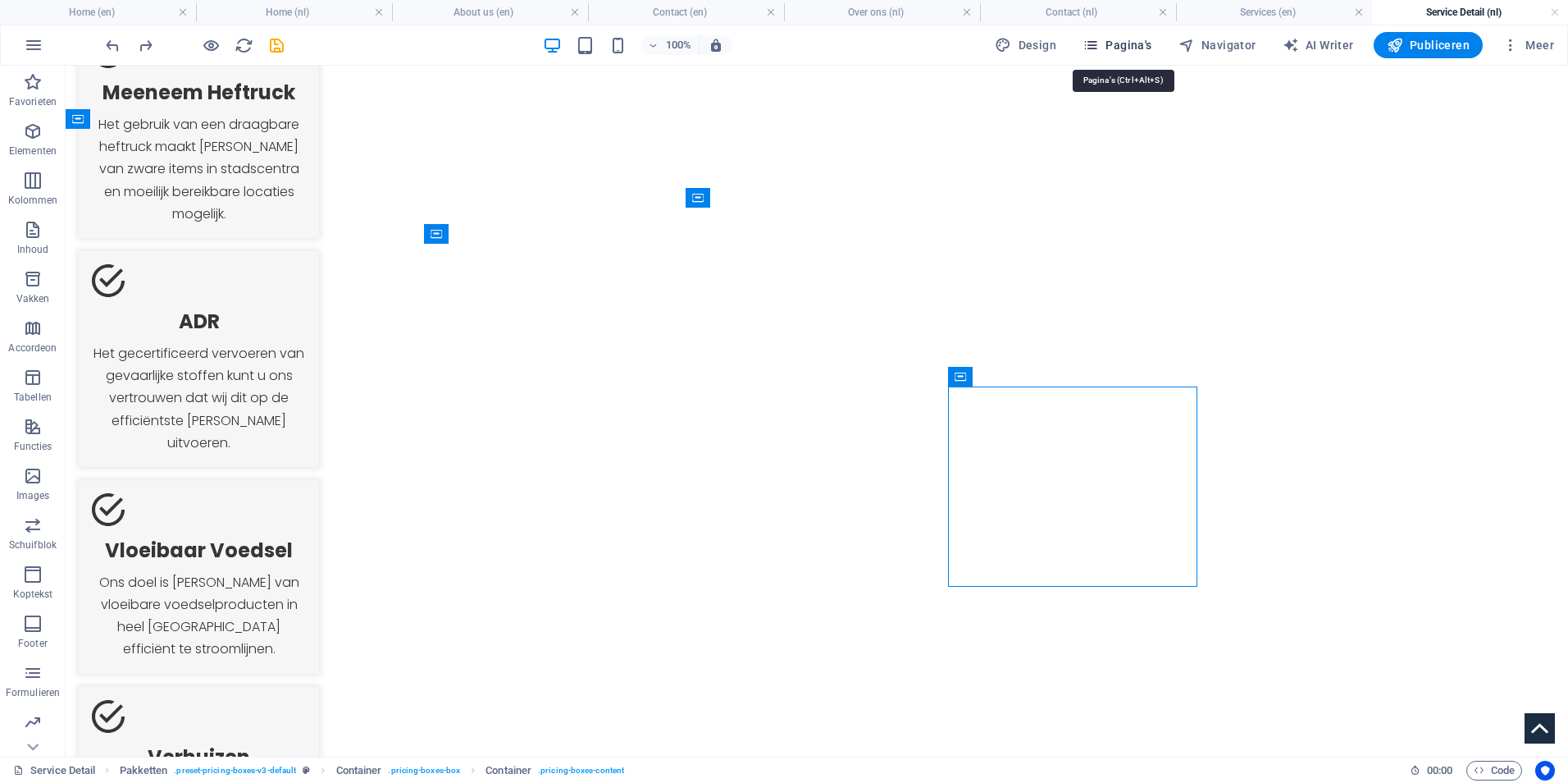
click at [1126, 49] on span "Pagina's" at bounding box center [1117, 45] width 70 height 17
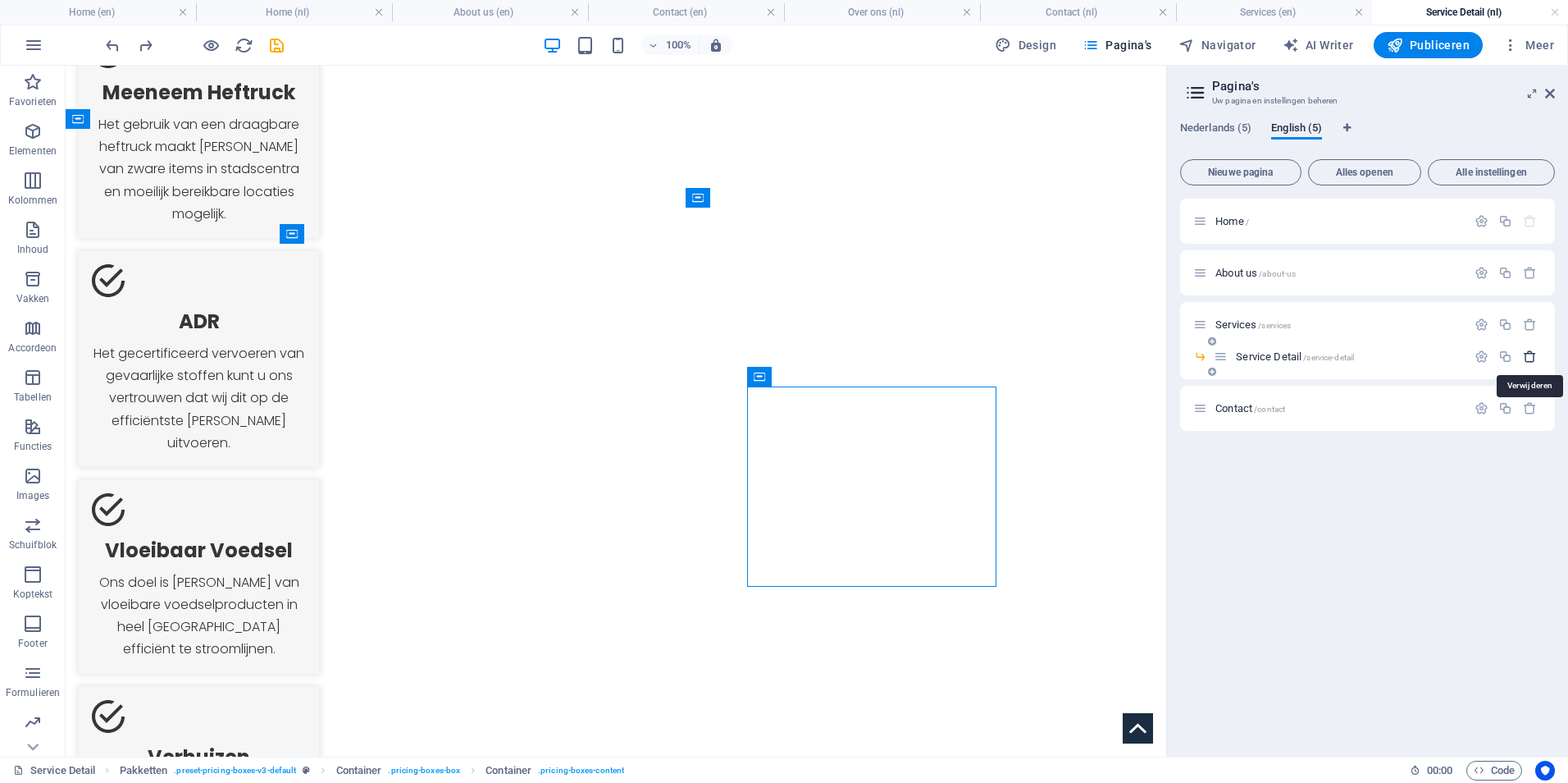
click at [1533, 360] on icon "button" at bounding box center [1530, 357] width 14 height 14
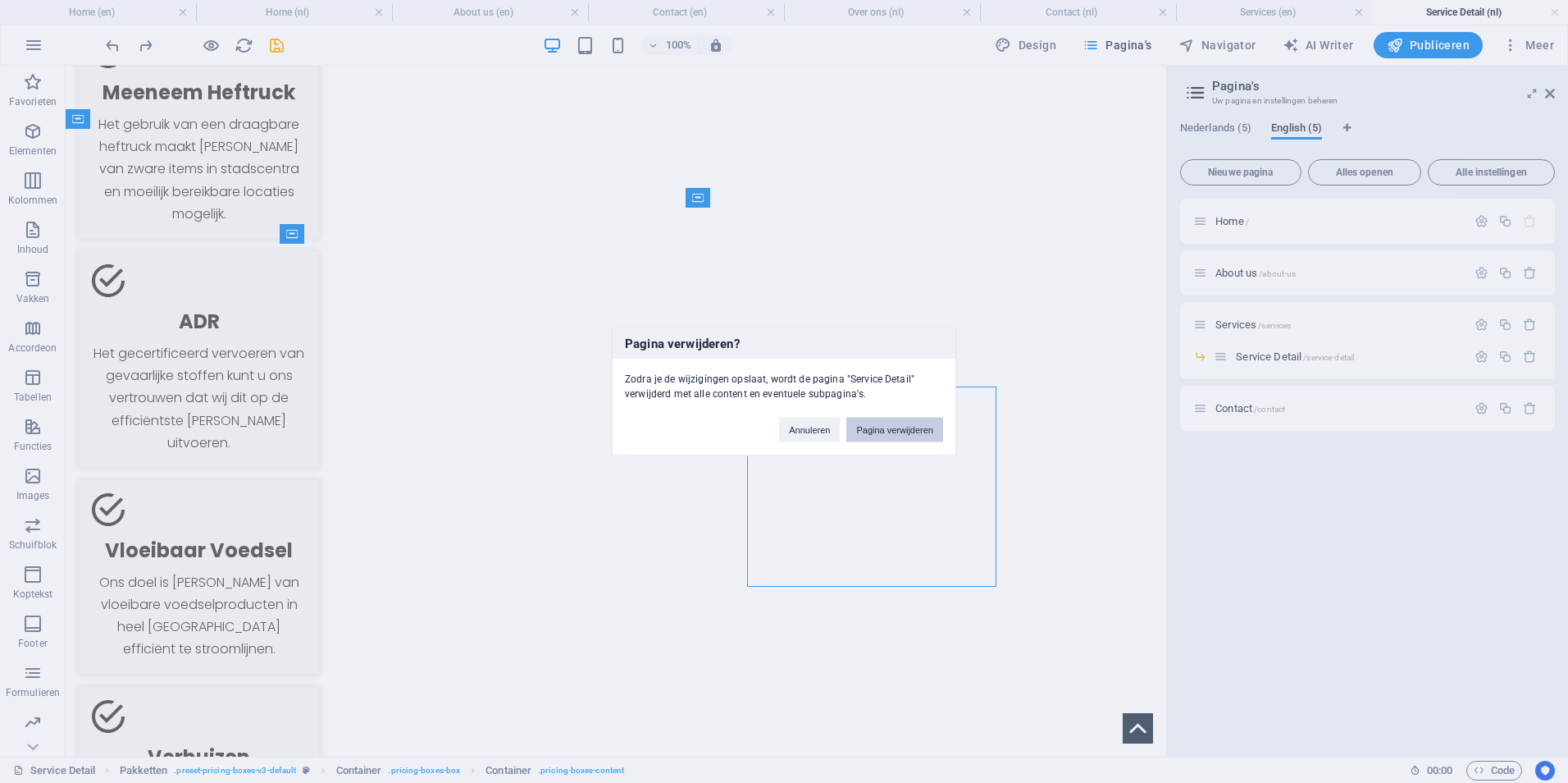
click at [928, 434] on button "Pagina verwijderen" at bounding box center [895, 430] width 97 height 25
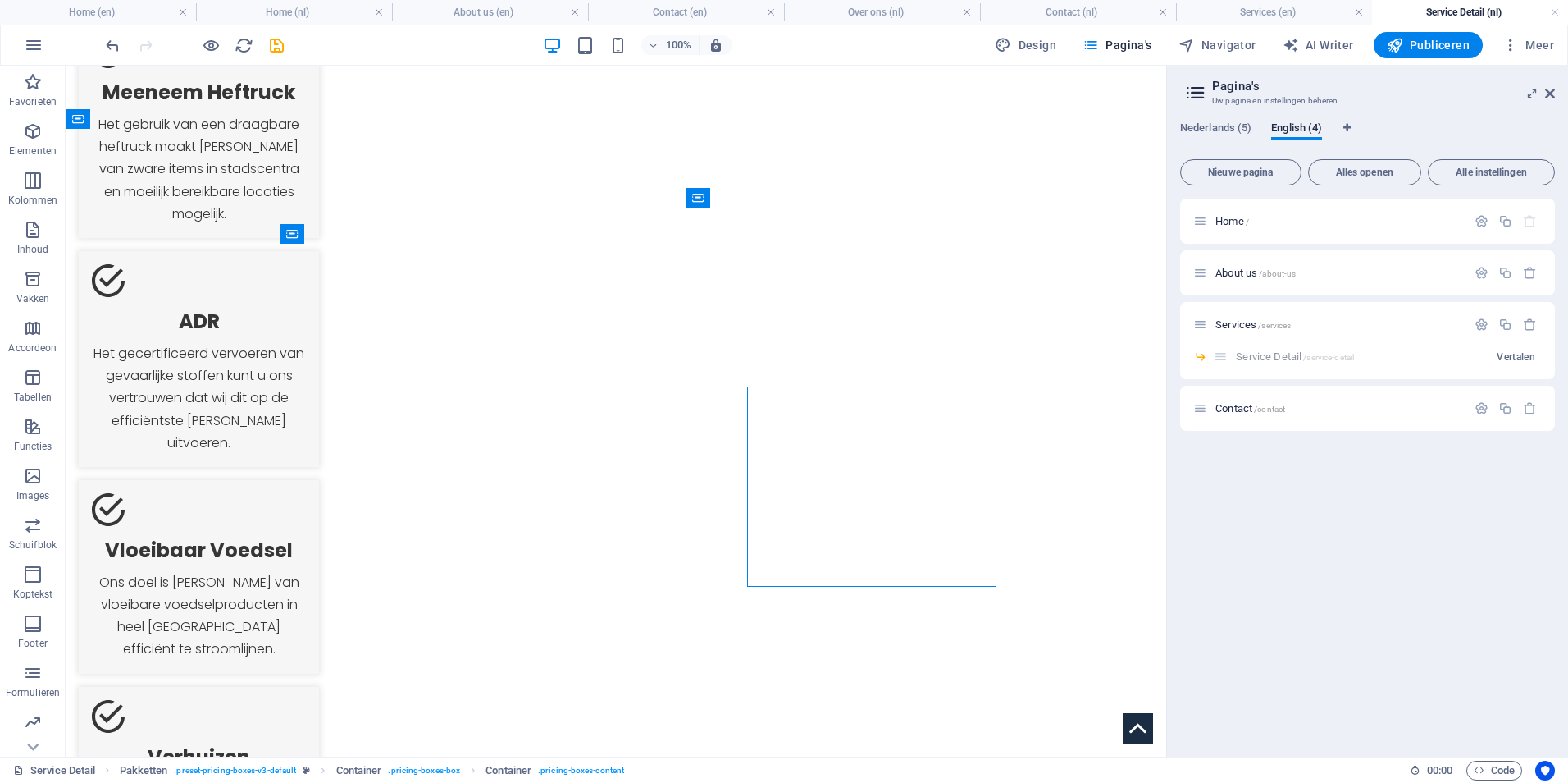
click at [1373, 534] on div "Home / About us /about-us Services /services Service Detail /service-detail Ver…" at bounding box center [1367, 471] width 375 height 544
click at [1194, 135] on span "Nederlands (5)" at bounding box center [1216, 130] width 72 height 23
click at [1537, 358] on button "button" at bounding box center [1530, 357] width 24 height 14
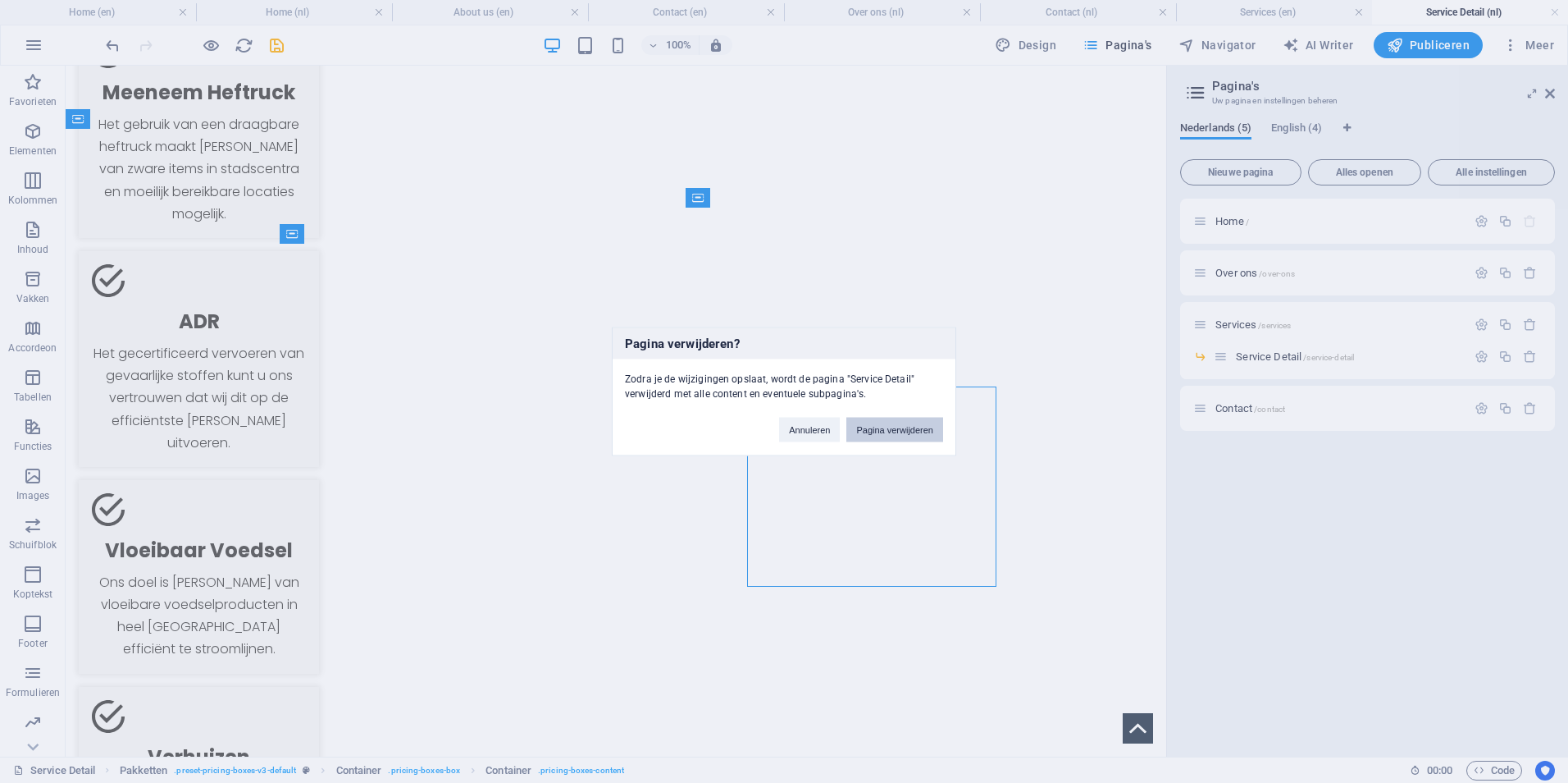
click at [898, 427] on button "Pagina verwijderen" at bounding box center [895, 430] width 97 height 25
click at [878, 434] on button "Opslaan en sluiten" at bounding box center [896, 430] width 95 height 25
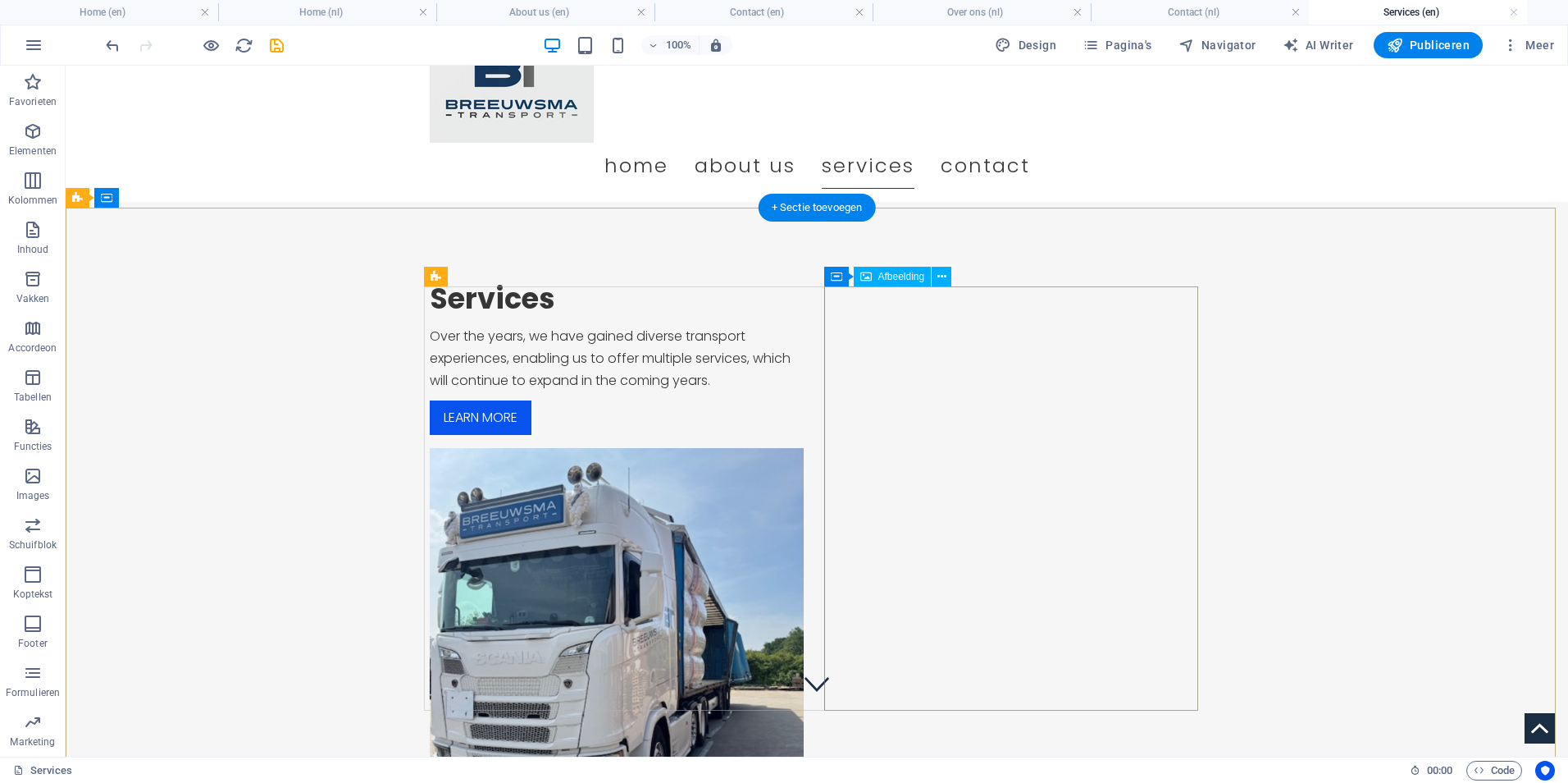
scroll to position [0, 0]
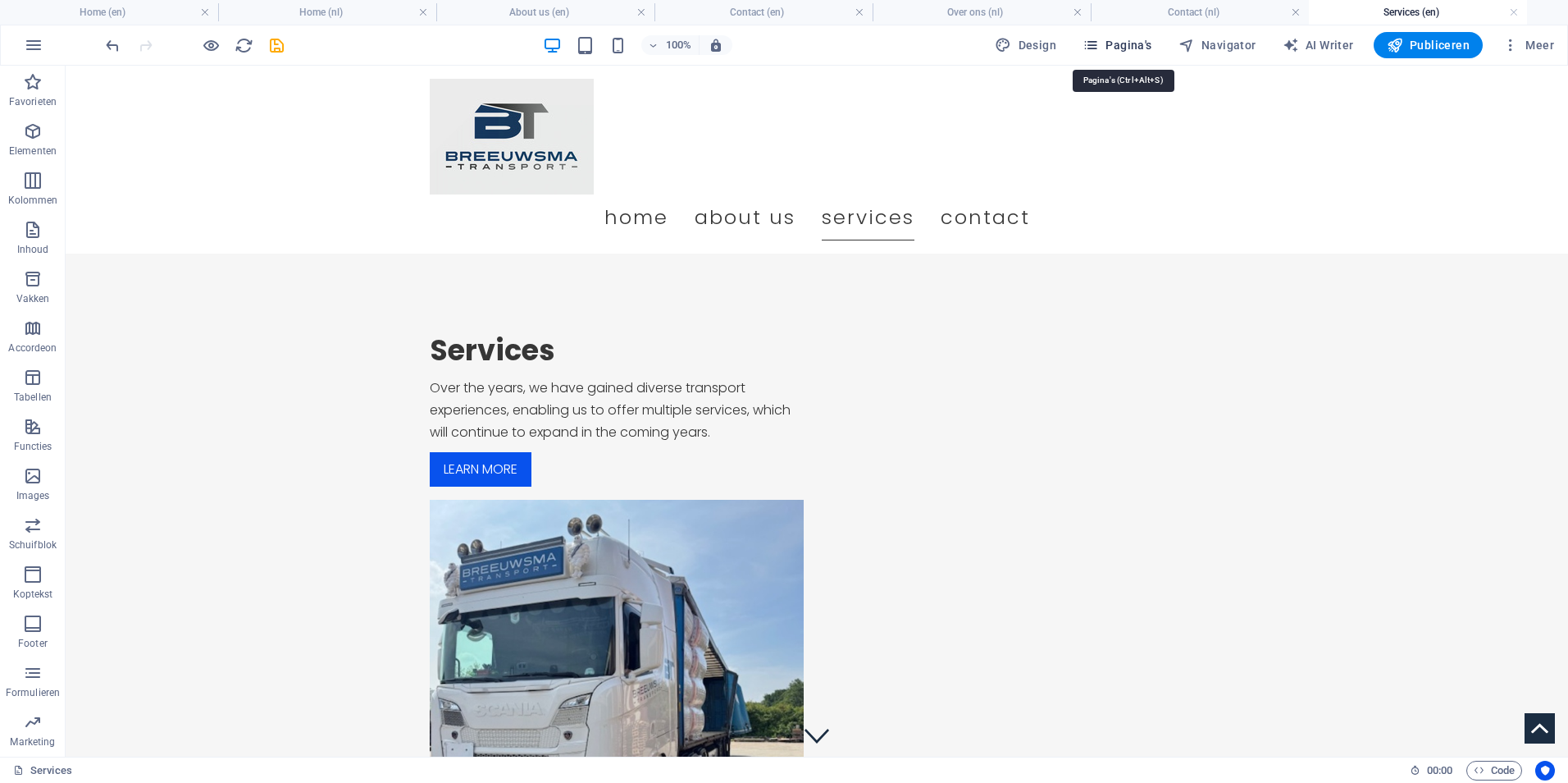
click at [1128, 46] on span "Pagina's" at bounding box center [1117, 45] width 70 height 17
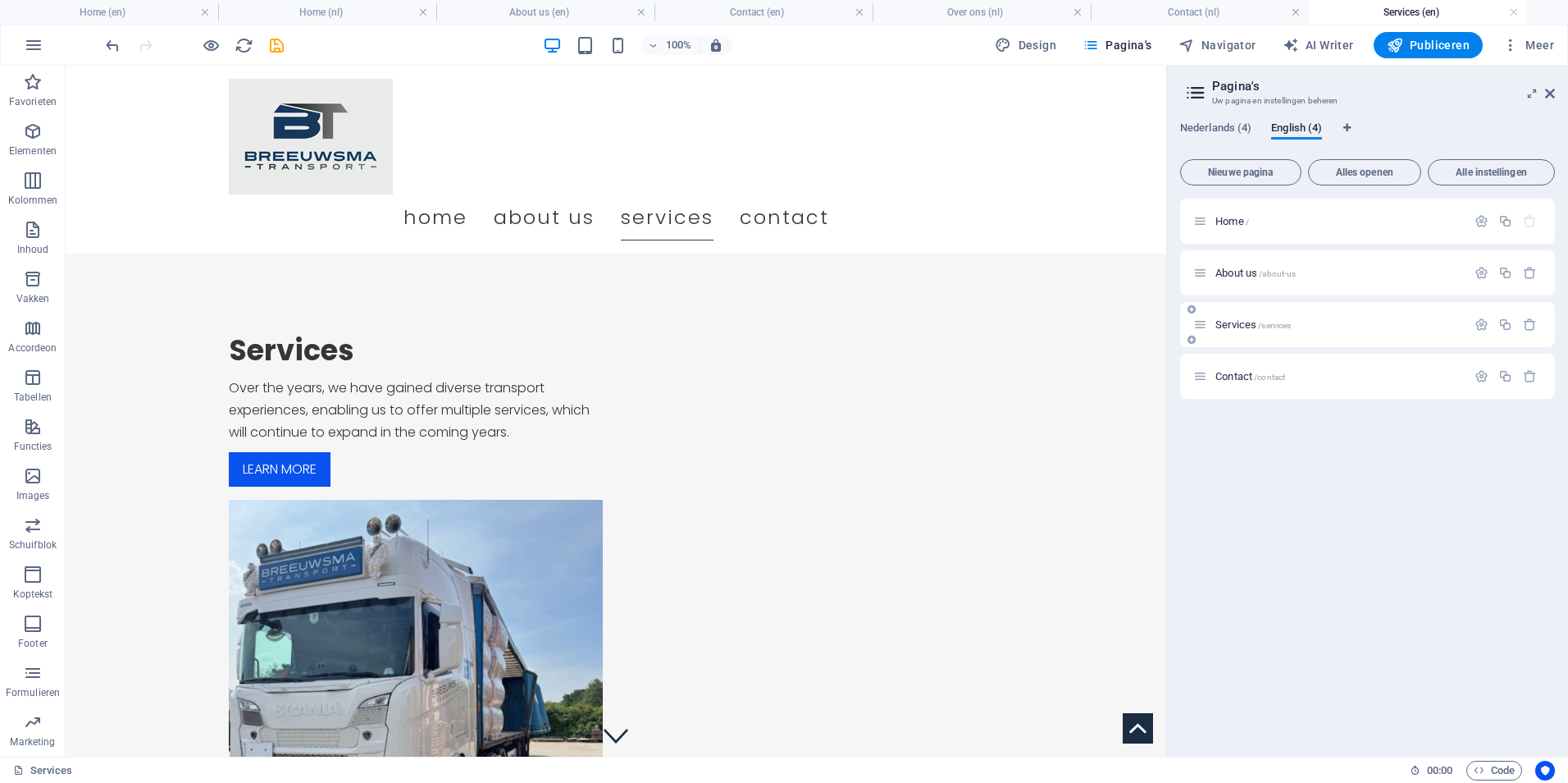
click at [1332, 324] on p "Services /services" at bounding box center [1338, 324] width 246 height 11
click at [215, 134] on h6 "Voorbeeld-website openen" at bounding box center [223, 127] width 126 height 19
click at [1223, 135] on span "Nederlands (4)" at bounding box center [1216, 130] width 72 height 23
click at [1309, 126] on span "English (4)" at bounding box center [1297, 130] width 51 height 23
click at [212, 124] on h6 "Voorbeeld-website openen" at bounding box center [223, 127] width 126 height 19
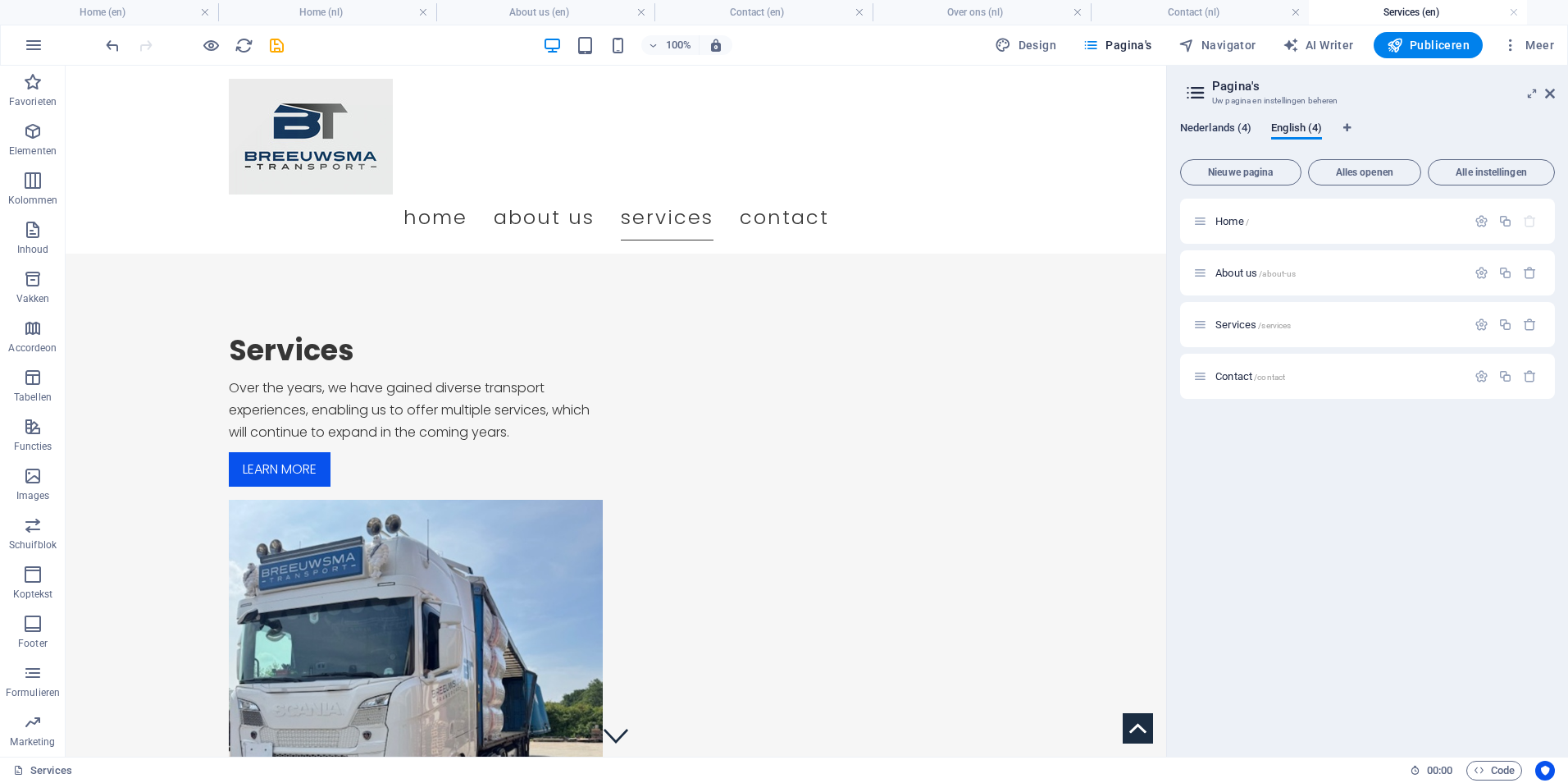
click at [1209, 126] on span "Nederlands (4)" at bounding box center [1216, 130] width 72 height 23
click at [274, 49] on icon "save" at bounding box center [276, 45] width 19 height 19
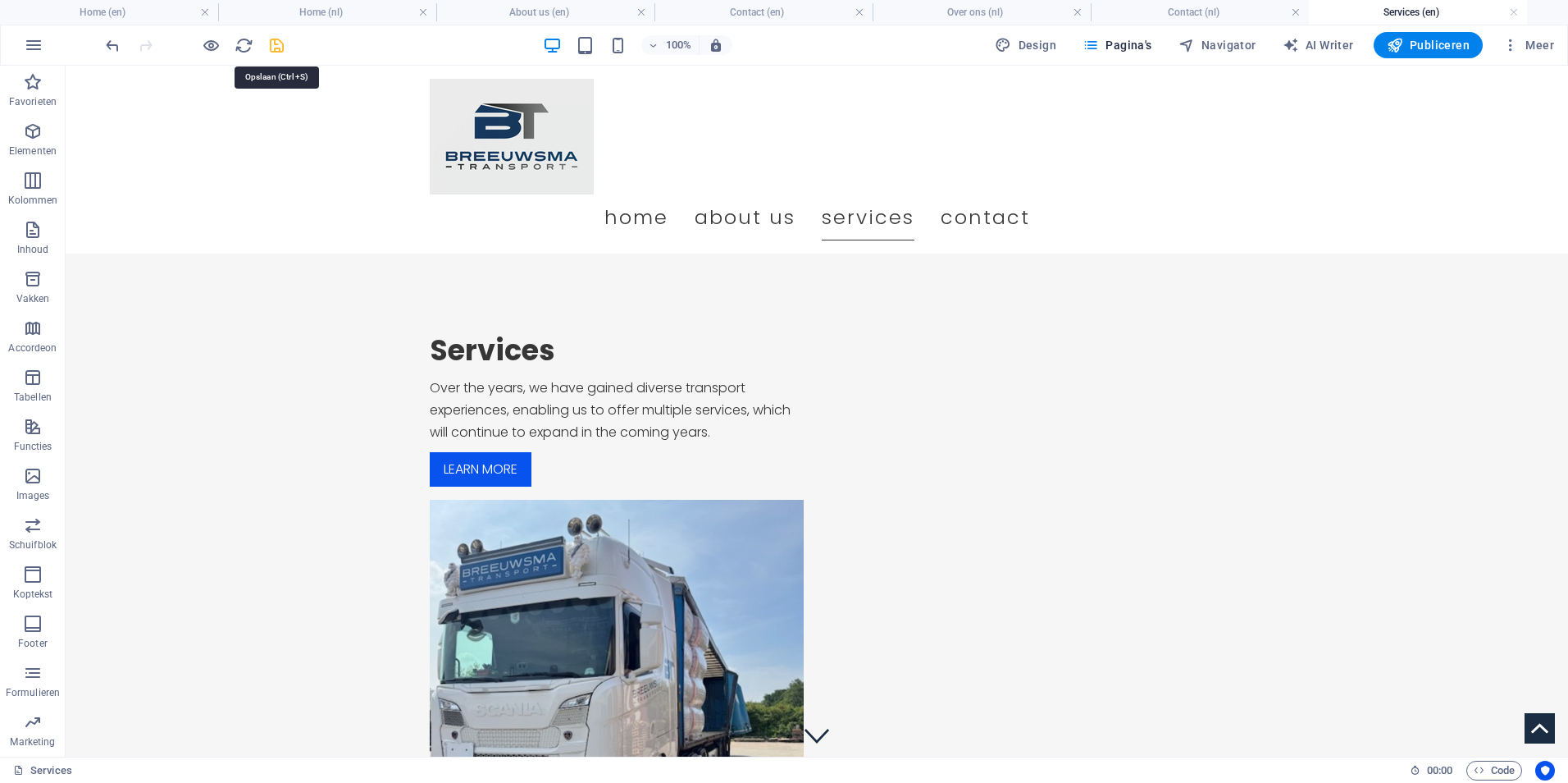
click at [284, 50] on icon "save" at bounding box center [276, 45] width 19 height 19
click at [277, 42] on icon "save" at bounding box center [276, 45] width 19 height 19
click at [1190, 14] on h4 "Contact (nl)" at bounding box center [1200, 12] width 218 height 18
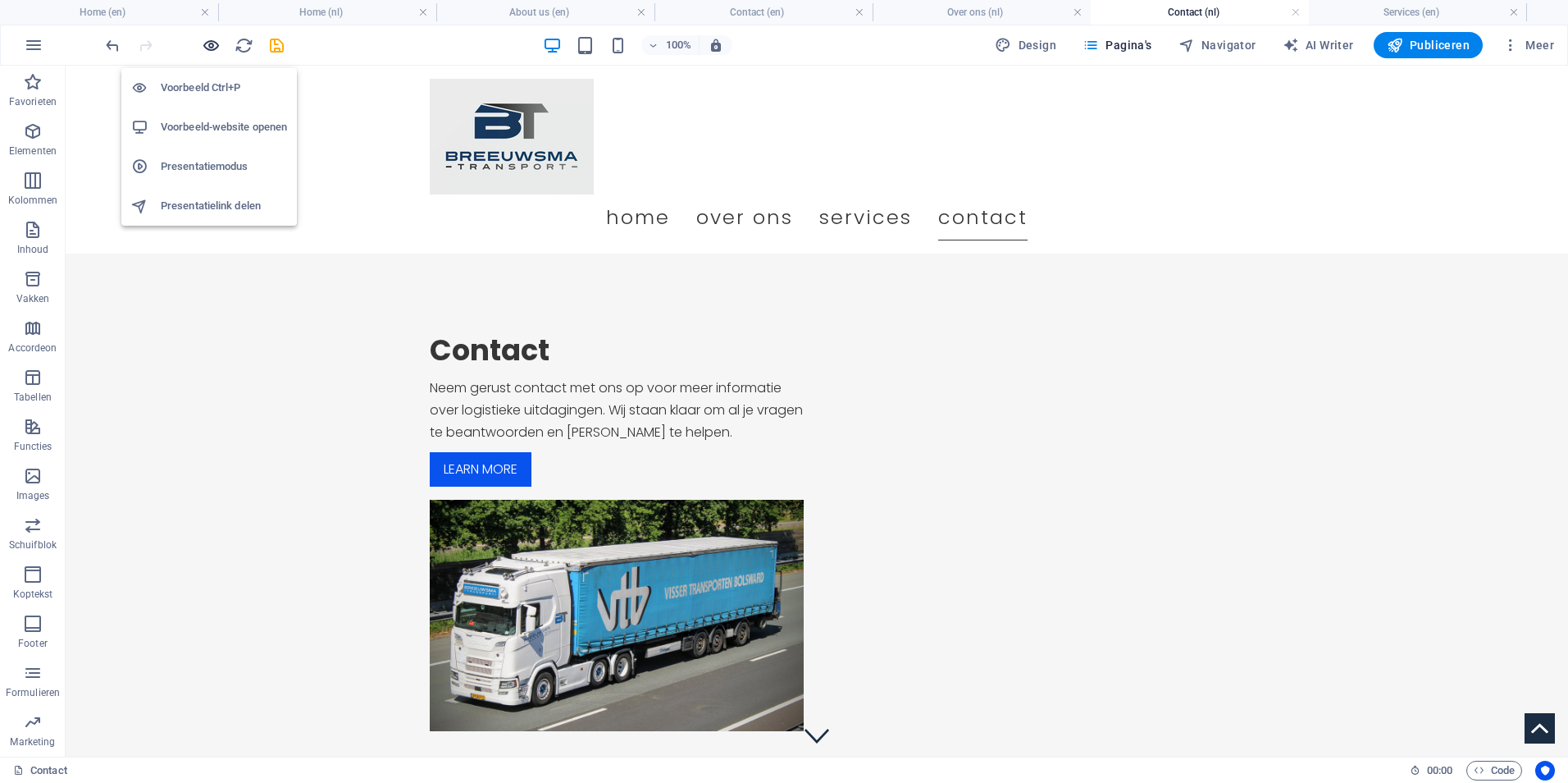
click at [212, 49] on icon "button" at bounding box center [210, 45] width 19 height 19
click at [213, 117] on li "Voorbeeld-website openen" at bounding box center [208, 127] width 176 height 40
click at [223, 125] on h6 "Voorbeeld-website openen" at bounding box center [223, 127] width 126 height 19
click at [162, 122] on h6 "Voorbeeld-website openen" at bounding box center [223, 127] width 126 height 19
click at [204, 127] on h6 "Voorbeeld-website openen" at bounding box center [223, 127] width 126 height 19
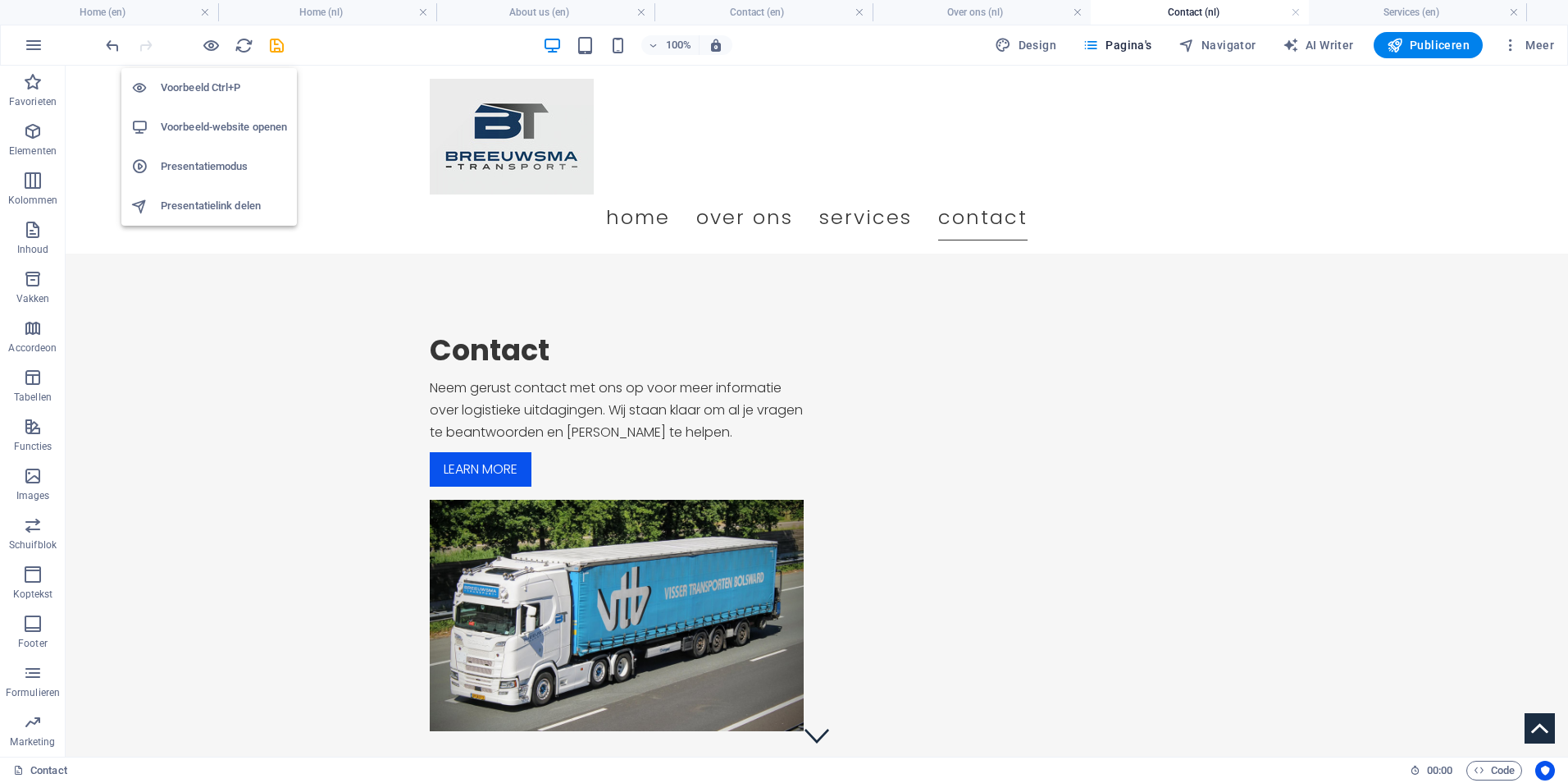
click at [224, 87] on h6 "Voorbeeld Ctrl+P" at bounding box center [223, 87] width 126 height 19
click at [274, 47] on icon "save" at bounding box center [276, 45] width 19 height 19
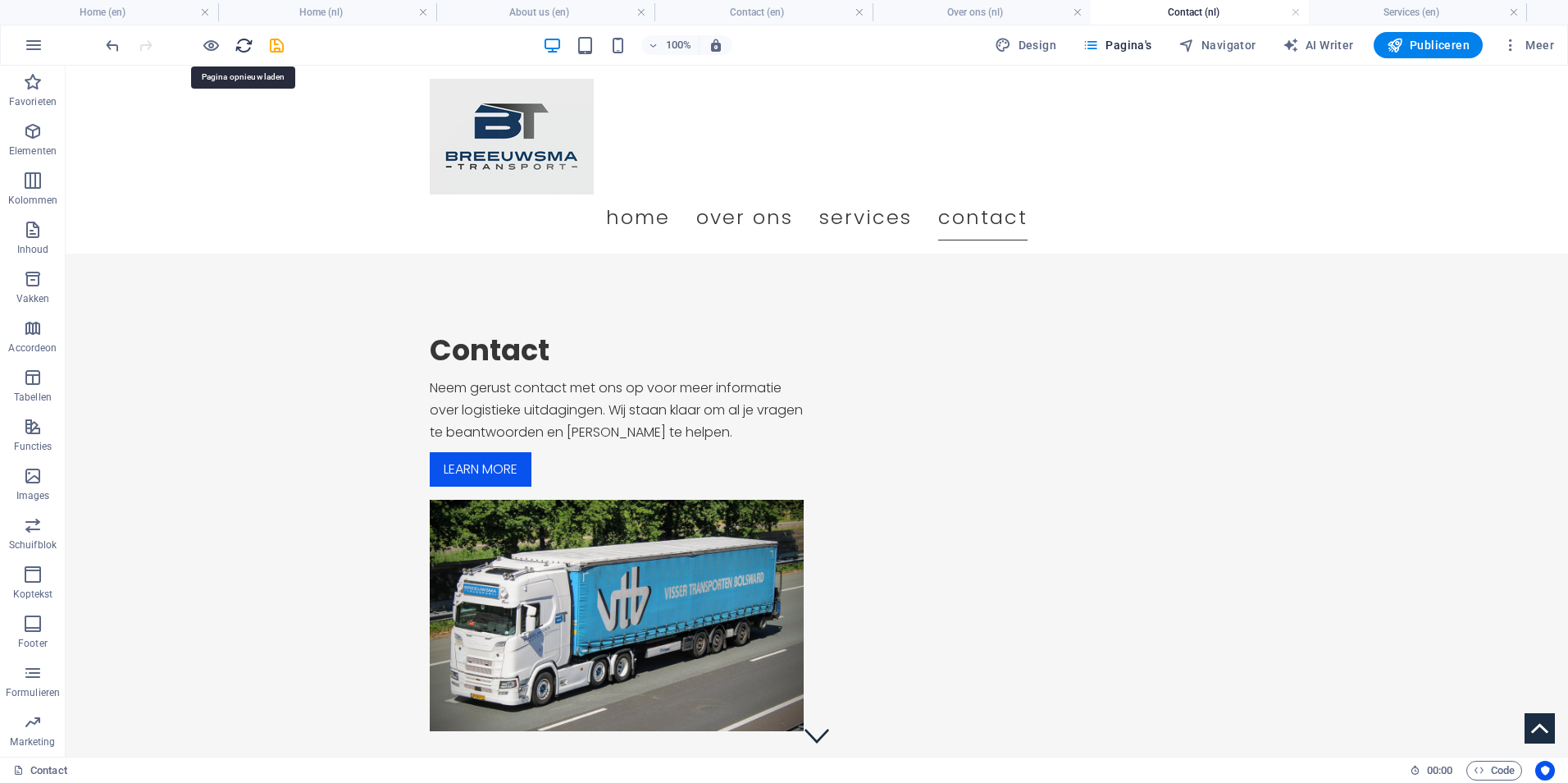
click at [240, 44] on icon "reload" at bounding box center [244, 45] width 19 height 19
click at [1118, 48] on span "Pagina's" at bounding box center [1117, 45] width 70 height 17
click at [1247, 42] on span "Navigator" at bounding box center [1217, 45] width 78 height 17
click at [1028, 45] on span "Design" at bounding box center [1026, 45] width 62 height 17
click at [276, 51] on icon "save" at bounding box center [276, 45] width 19 height 19
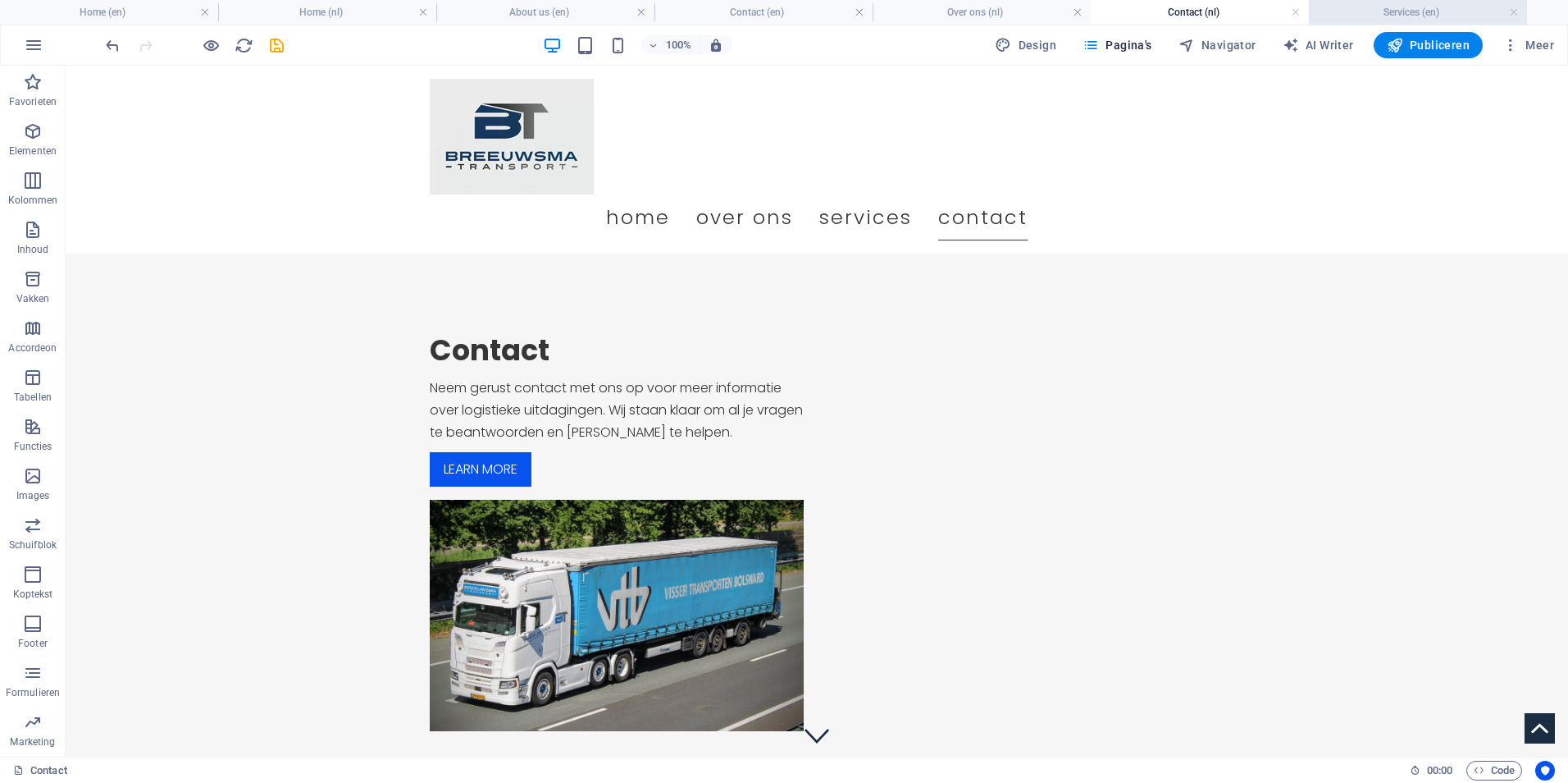
drag, startPoint x: 1435, startPoint y: 20, endPoint x: 1442, endPoint y: 17, distance: 7.6
click at [1435, 20] on h4 "Services (en)" at bounding box center [1418, 12] width 218 height 18
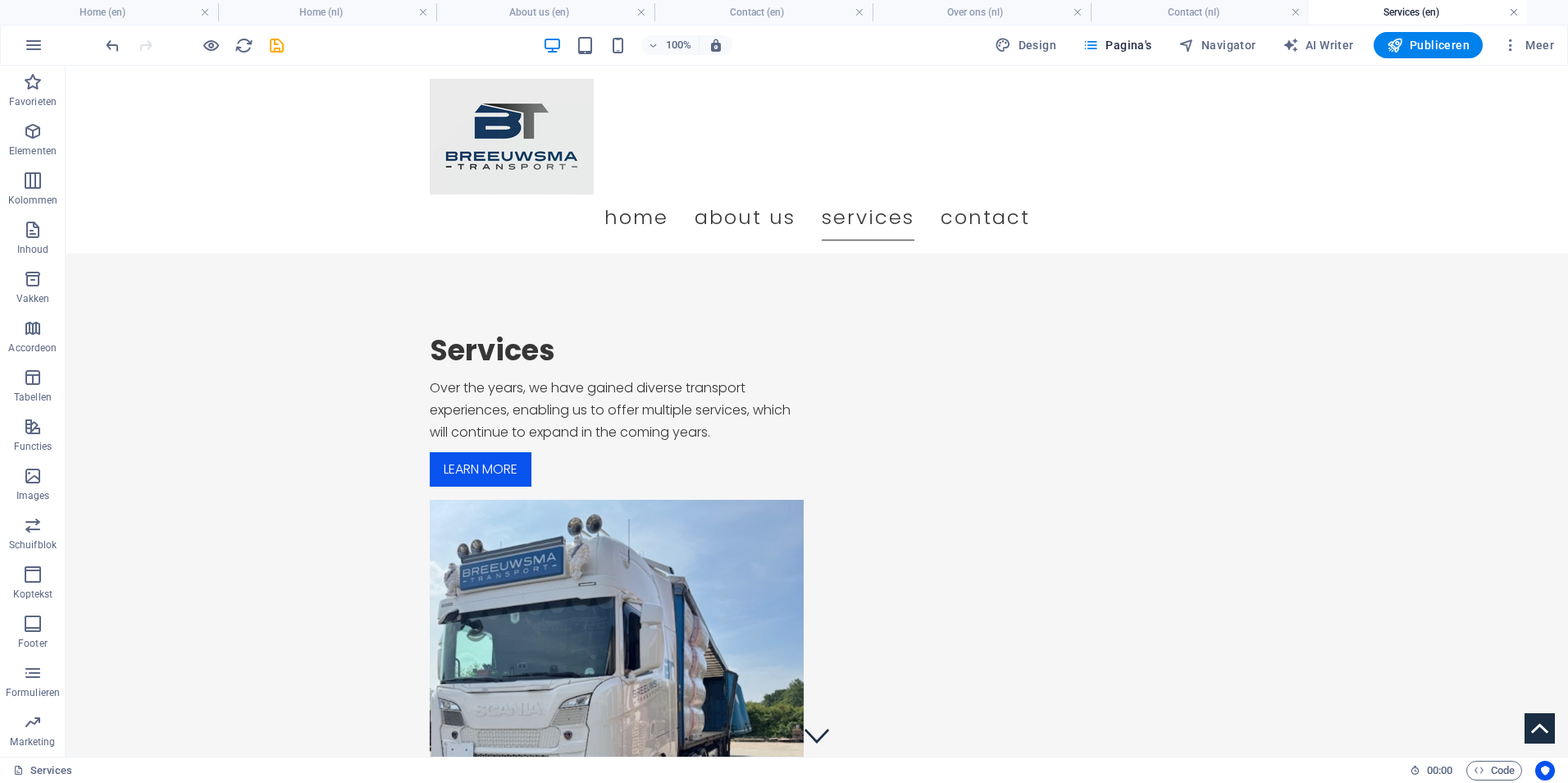
click at [1513, 14] on link at bounding box center [1513, 13] width 10 height 16
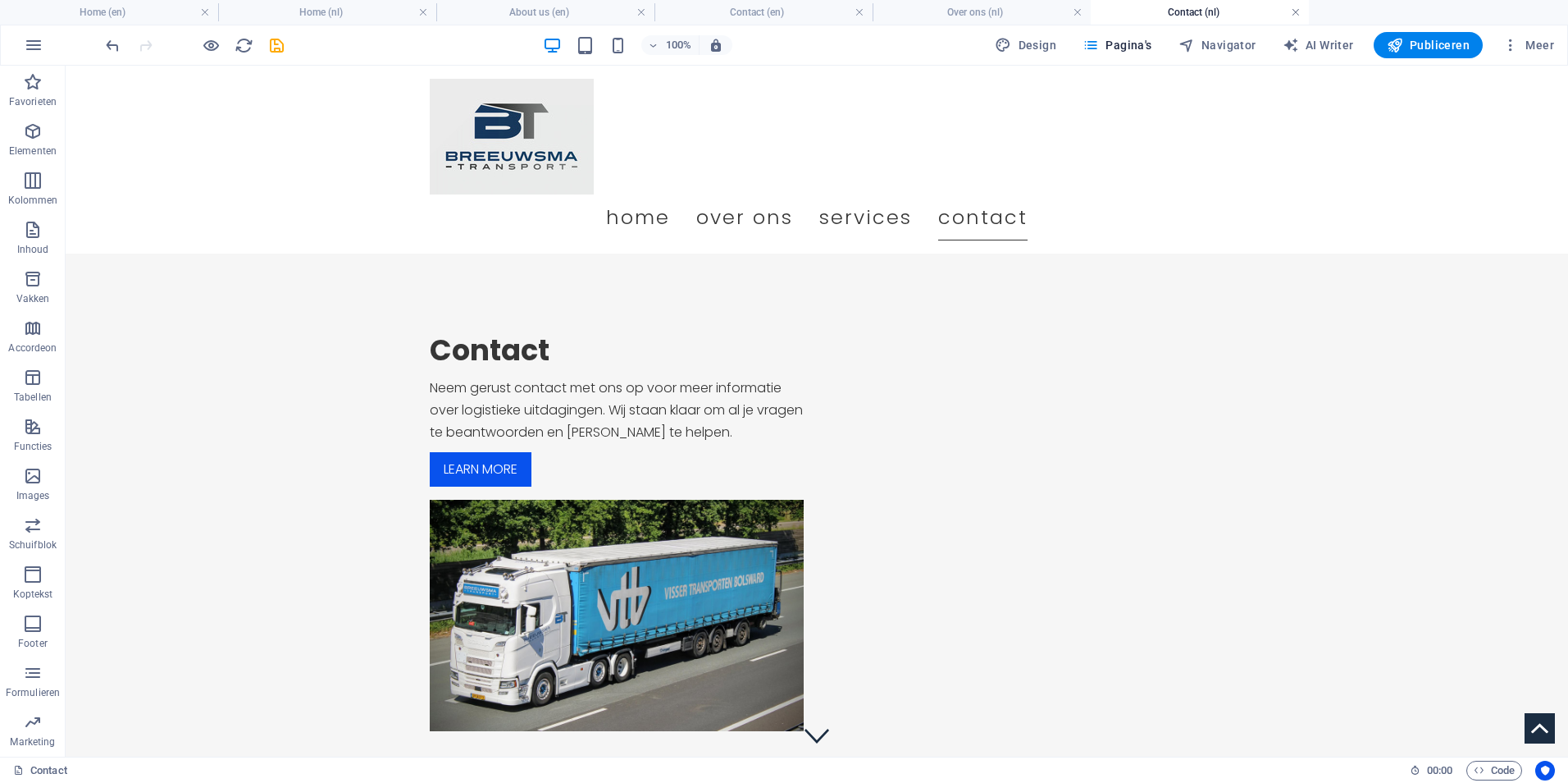
click at [1292, 14] on link at bounding box center [1295, 13] width 10 height 16
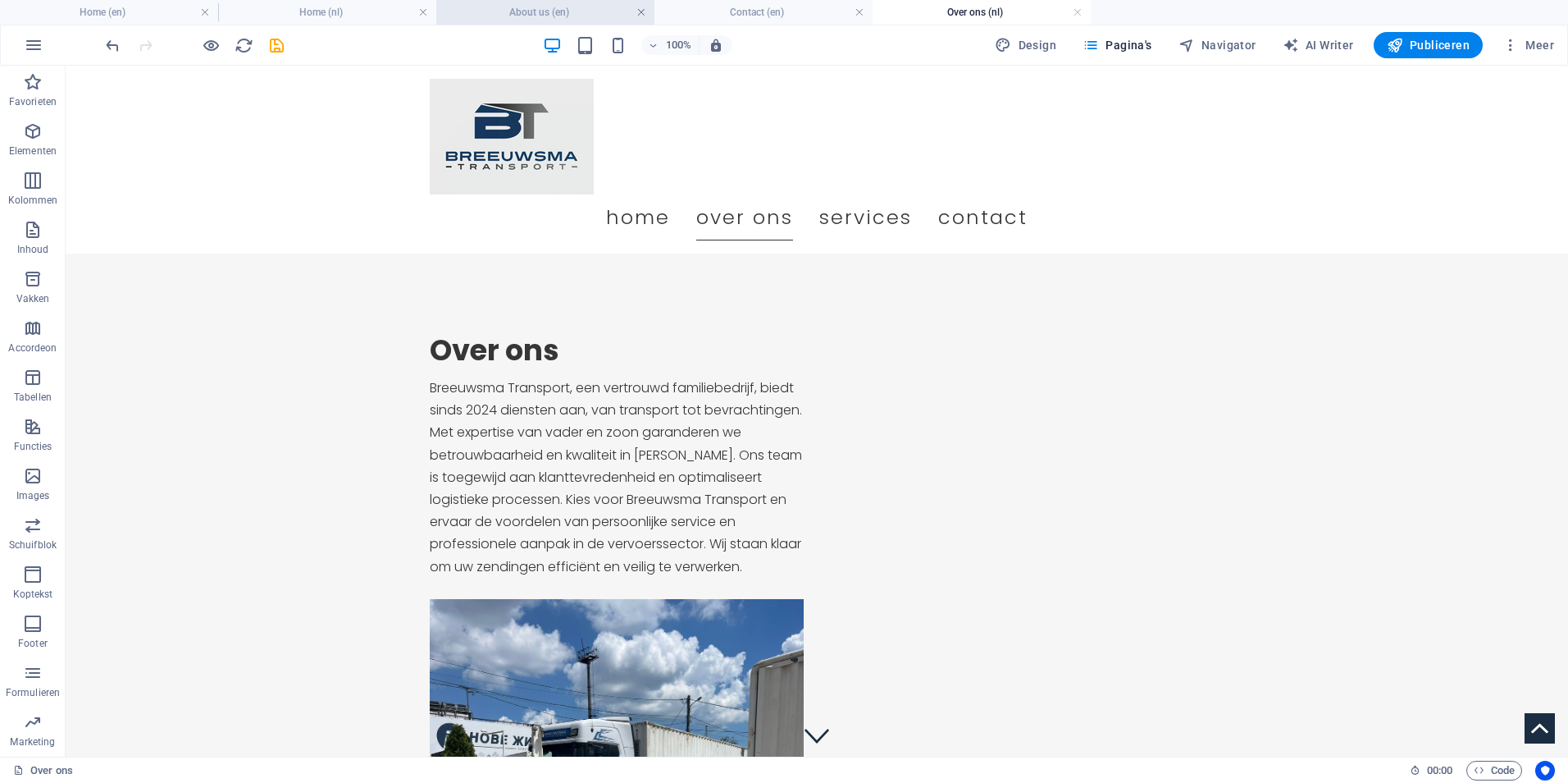
click at [644, 13] on link at bounding box center [640, 13] width 10 height 16
click at [644, 16] on link at bounding box center [640, 13] width 10 height 16
click at [634, 10] on h4 "Over ons (nl)" at bounding box center [545, 12] width 218 height 18
click at [1415, 49] on span "Publiceren" at bounding box center [1428, 45] width 83 height 17
click at [638, 8] on link at bounding box center [640, 13] width 10 height 16
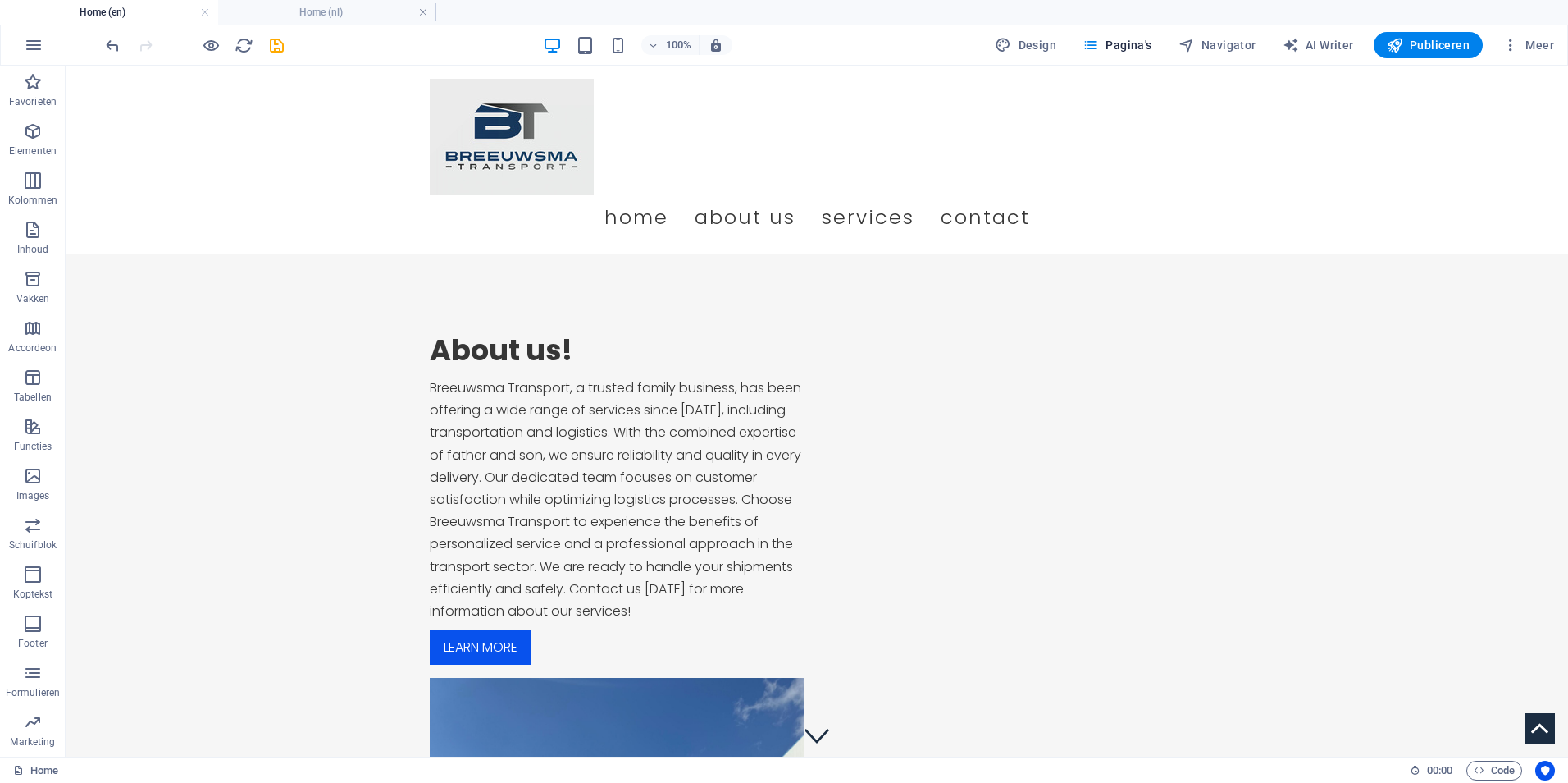
scroll to position [328, 0]
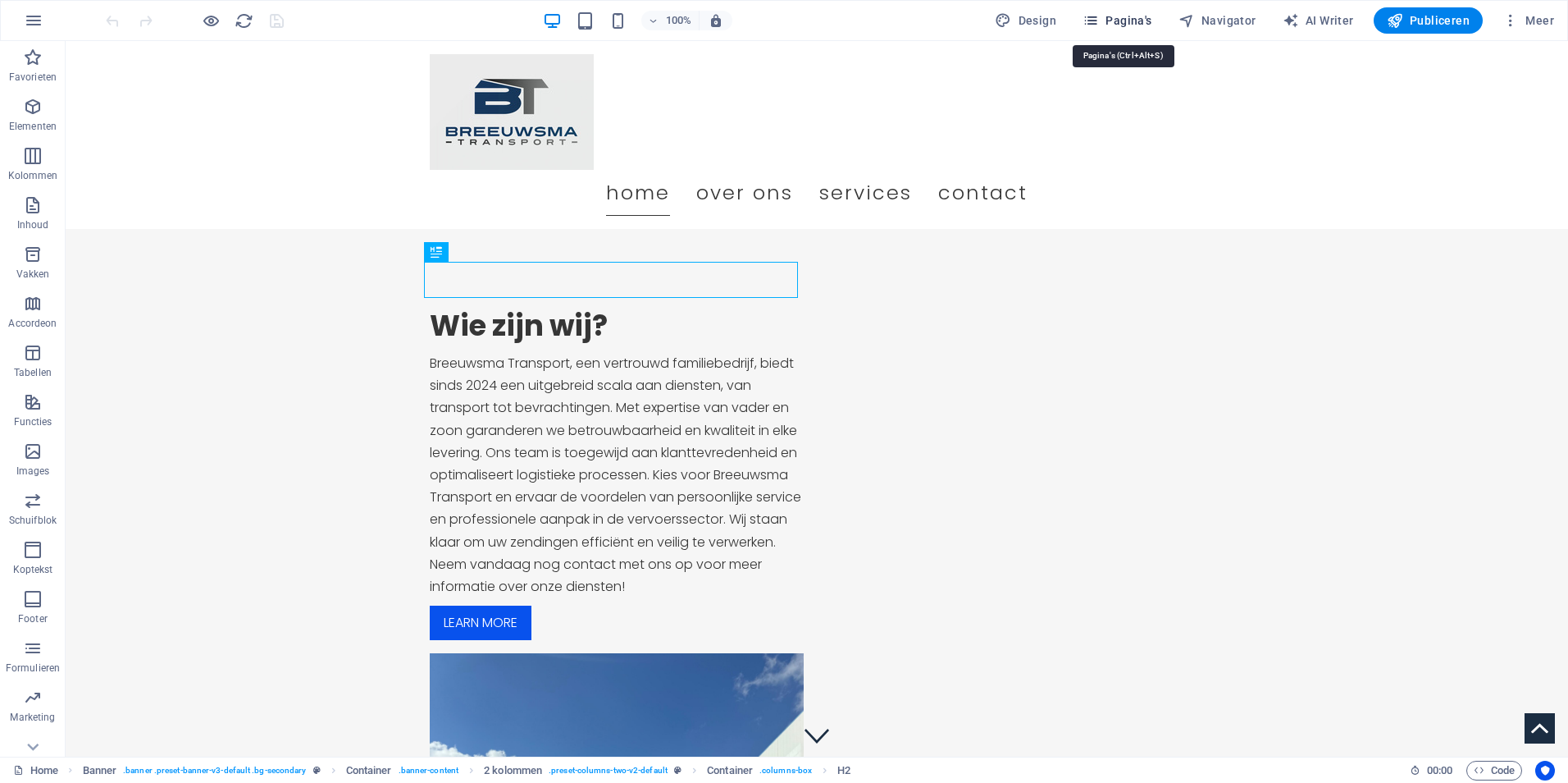
click at [1132, 24] on span "Pagina's" at bounding box center [1117, 20] width 70 height 17
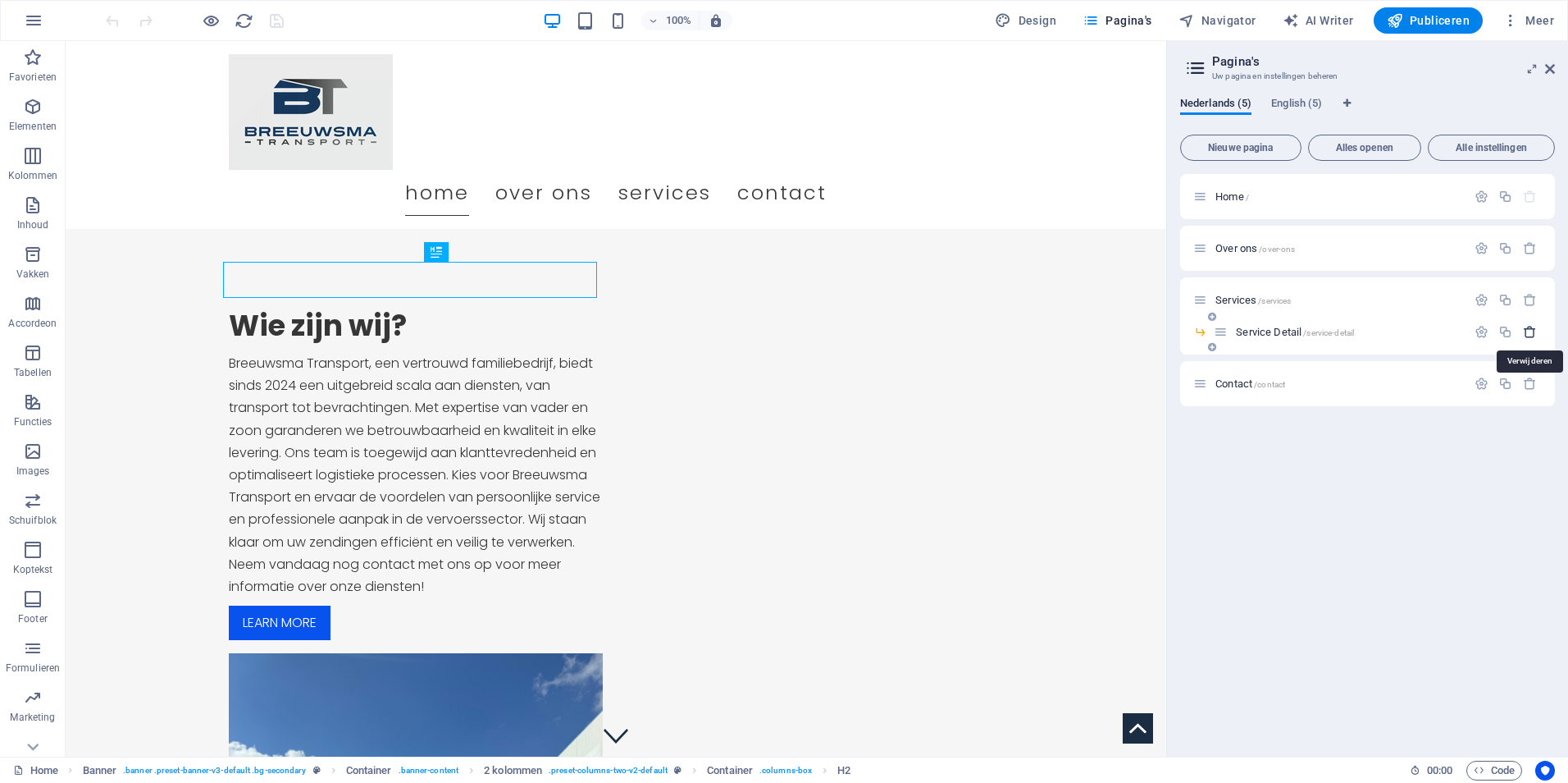
click at [1534, 331] on icon "button" at bounding box center [1530, 332] width 14 height 14
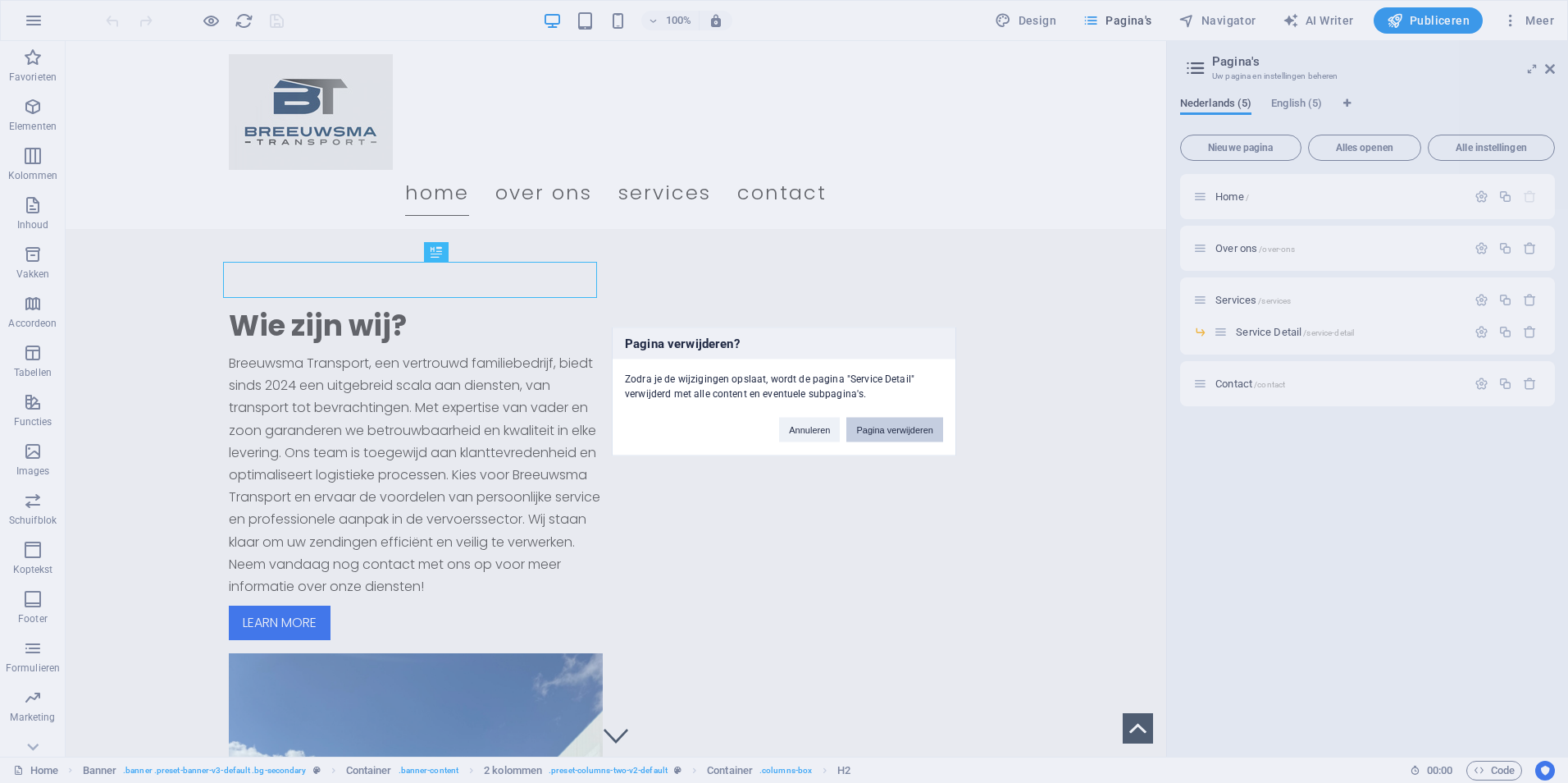
click at [898, 424] on button "Pagina verwijderen" at bounding box center [895, 430] width 97 height 25
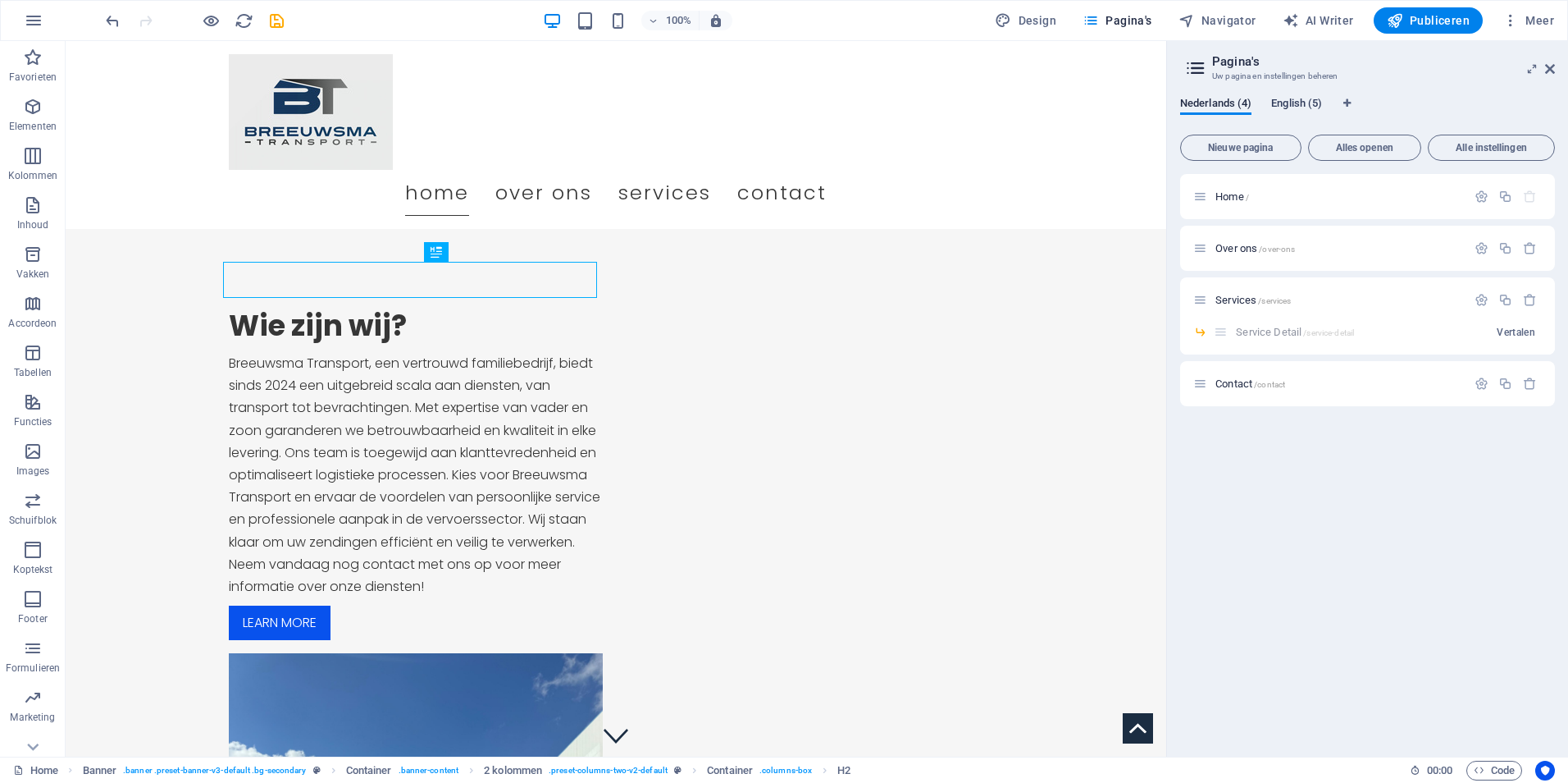
click at [1294, 105] on span "English (5)" at bounding box center [1297, 105] width 51 height 23
click at [1530, 336] on icon "button" at bounding box center [1530, 332] width 14 height 14
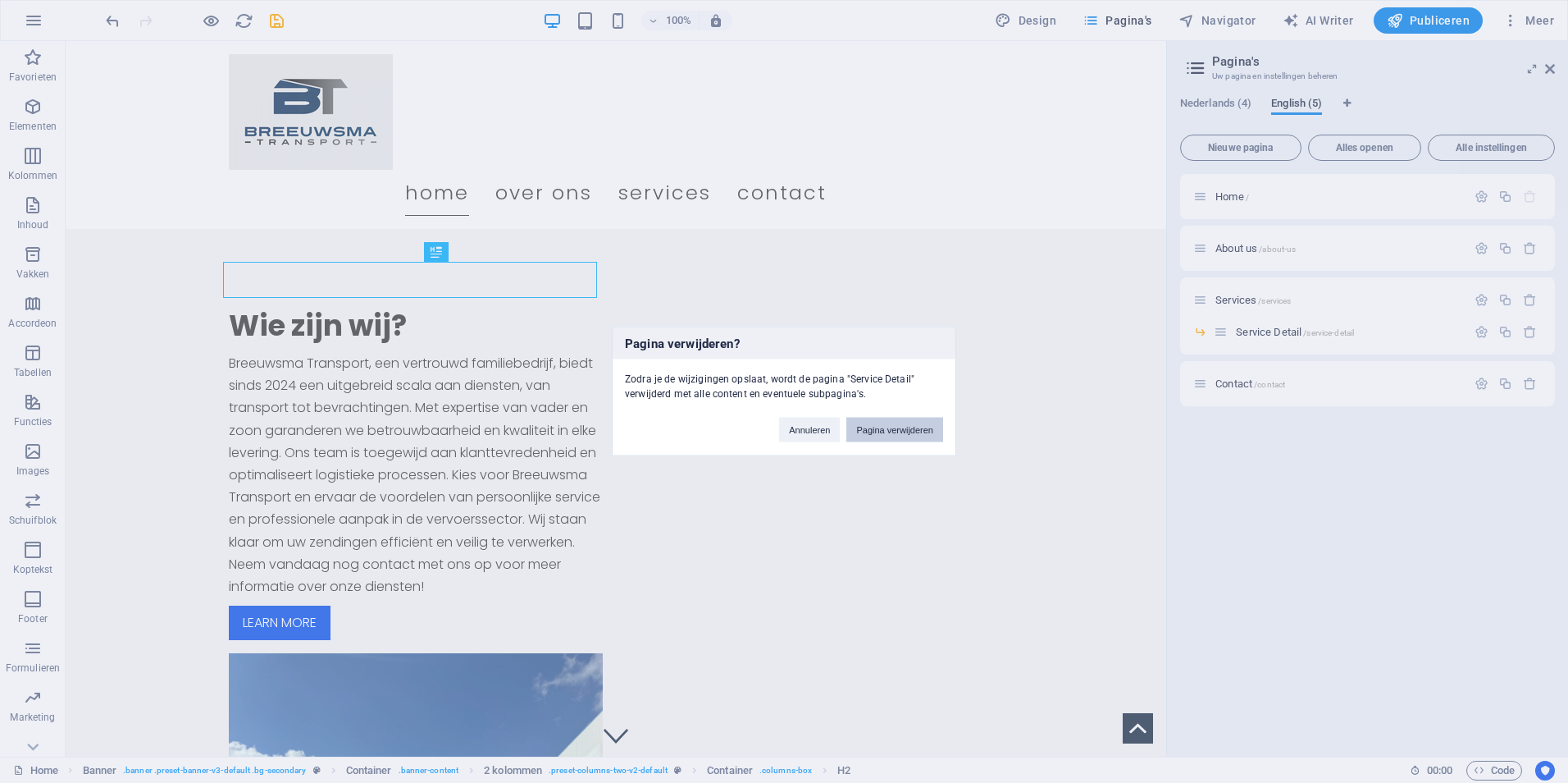
click at [911, 423] on button "Pagina verwijderen" at bounding box center [895, 430] width 97 height 25
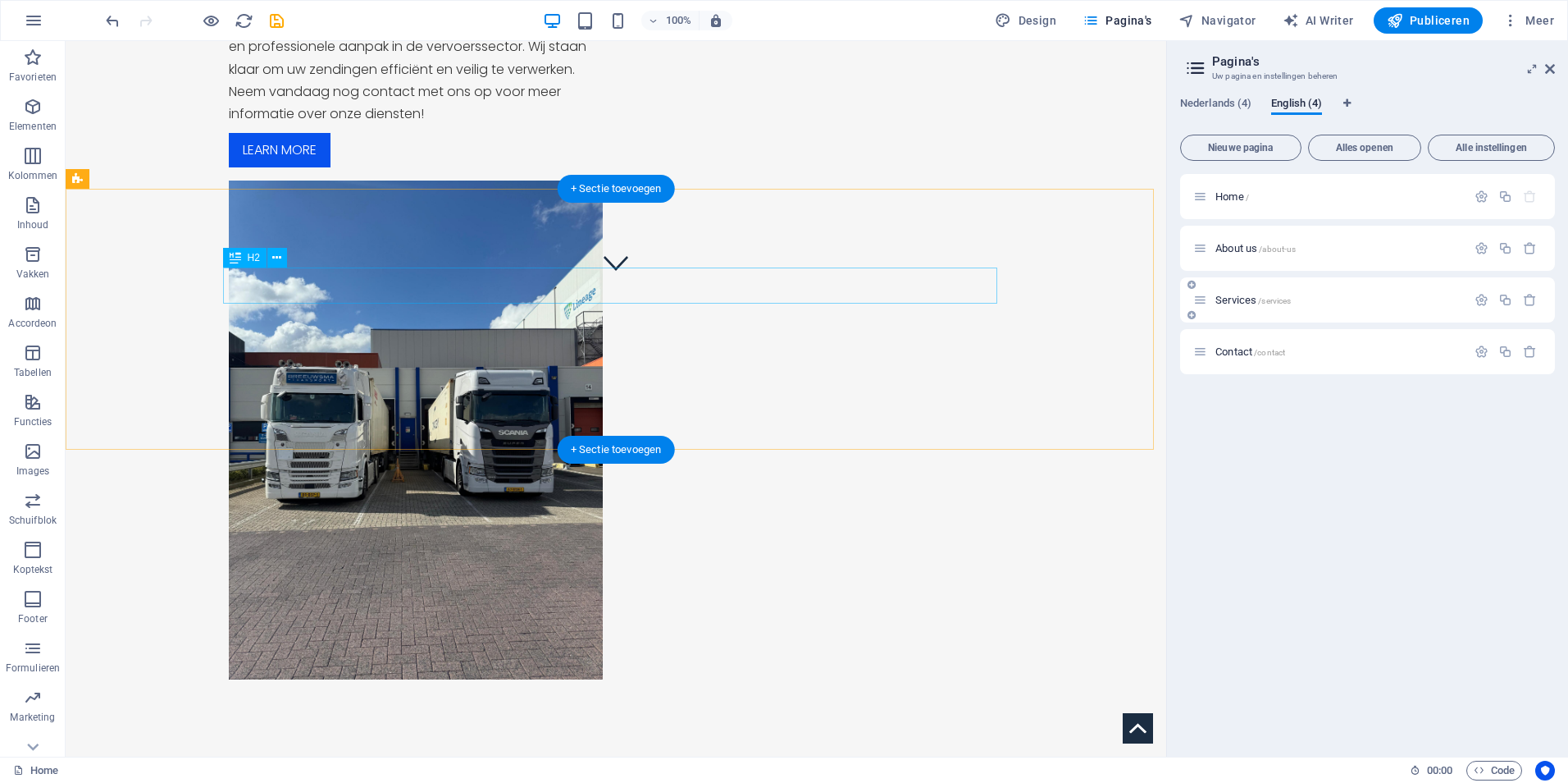
scroll to position [338, 0]
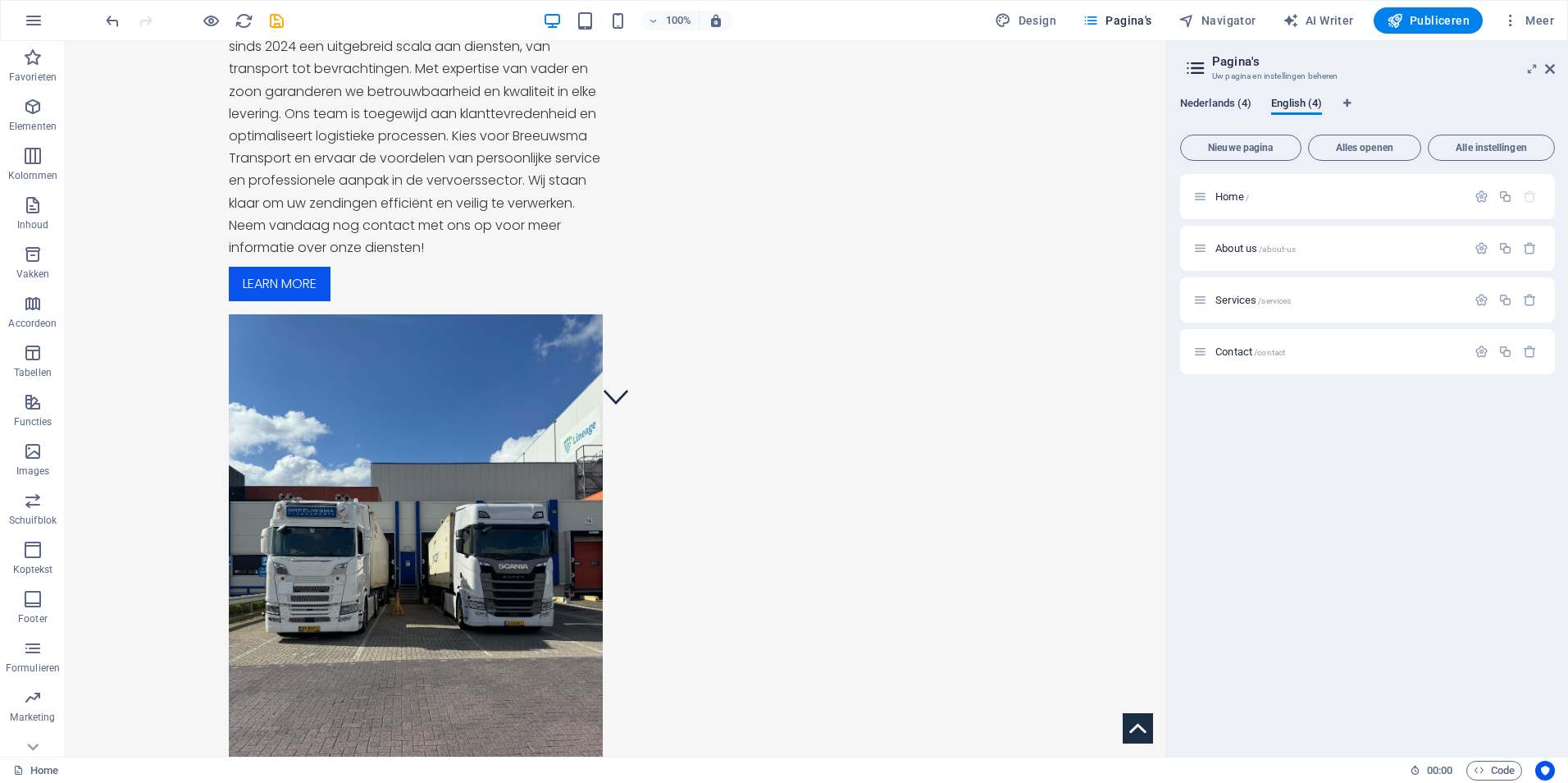
click at [1229, 103] on span "Nederlands (4)" at bounding box center [1216, 105] width 72 height 23
click at [1316, 345] on div "Contact /contact" at bounding box center [1329, 351] width 273 height 19
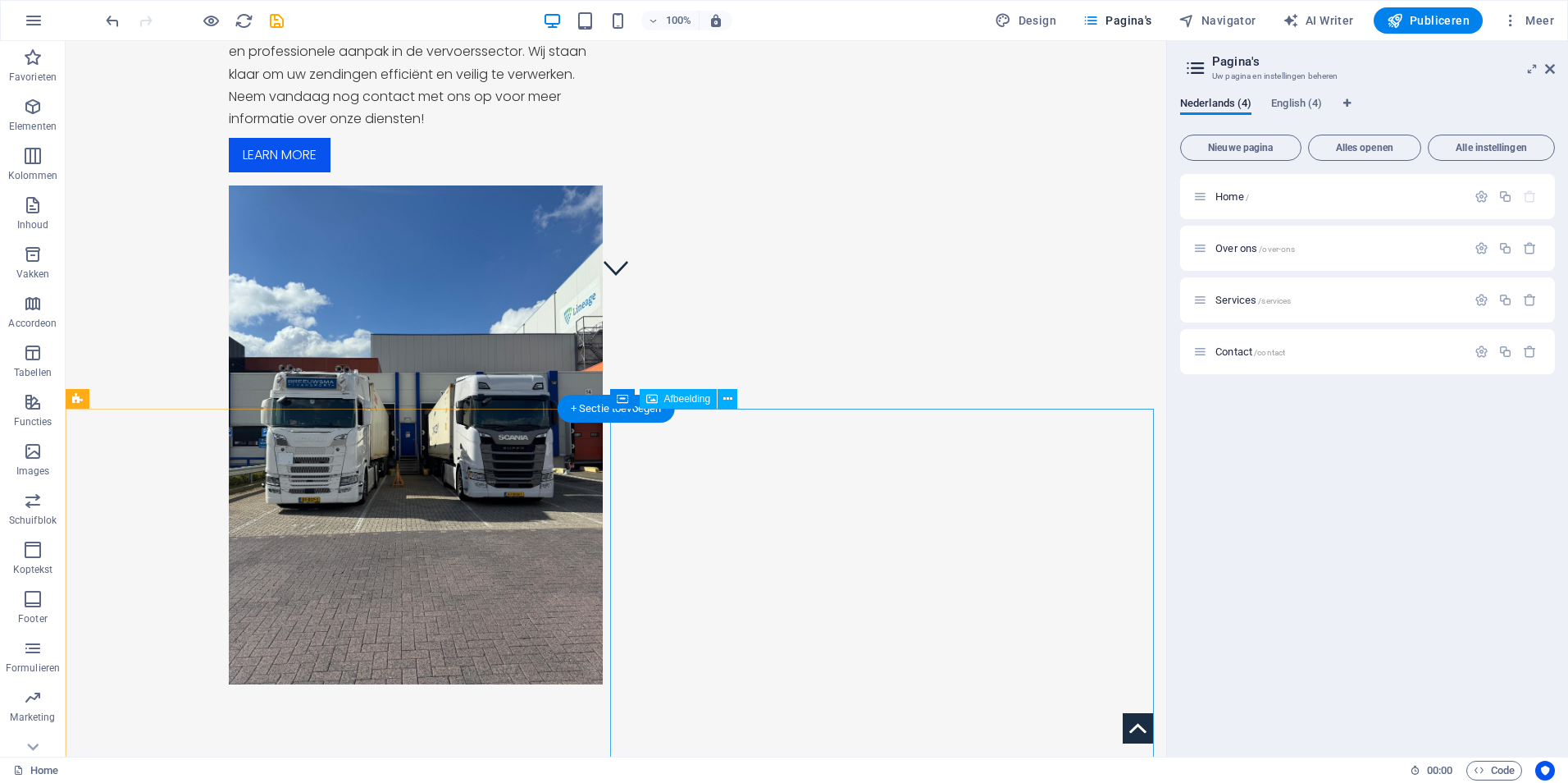
scroll to position [749, 0]
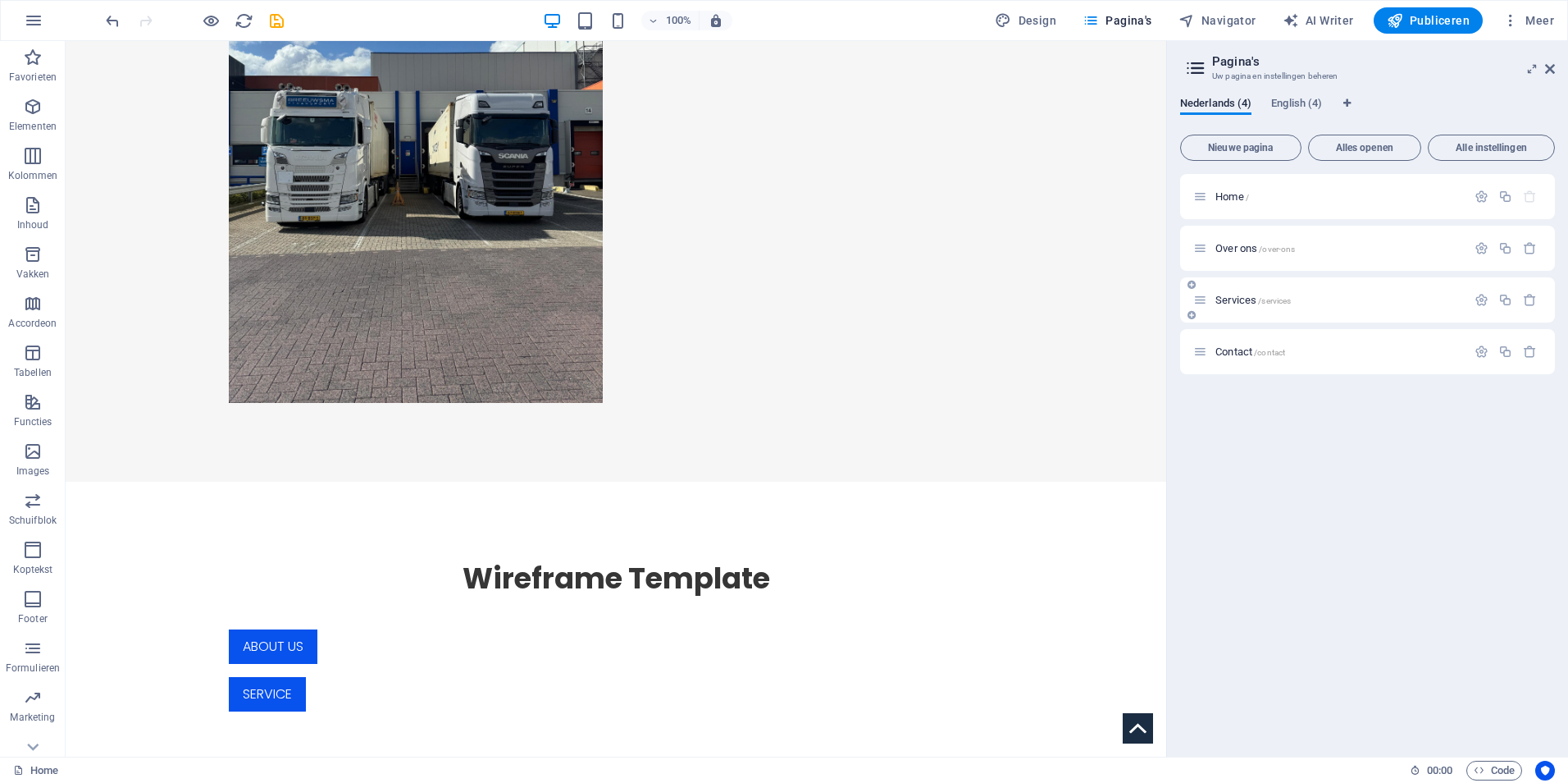
click at [1225, 300] on span "Services /services" at bounding box center [1253, 300] width 75 height 12
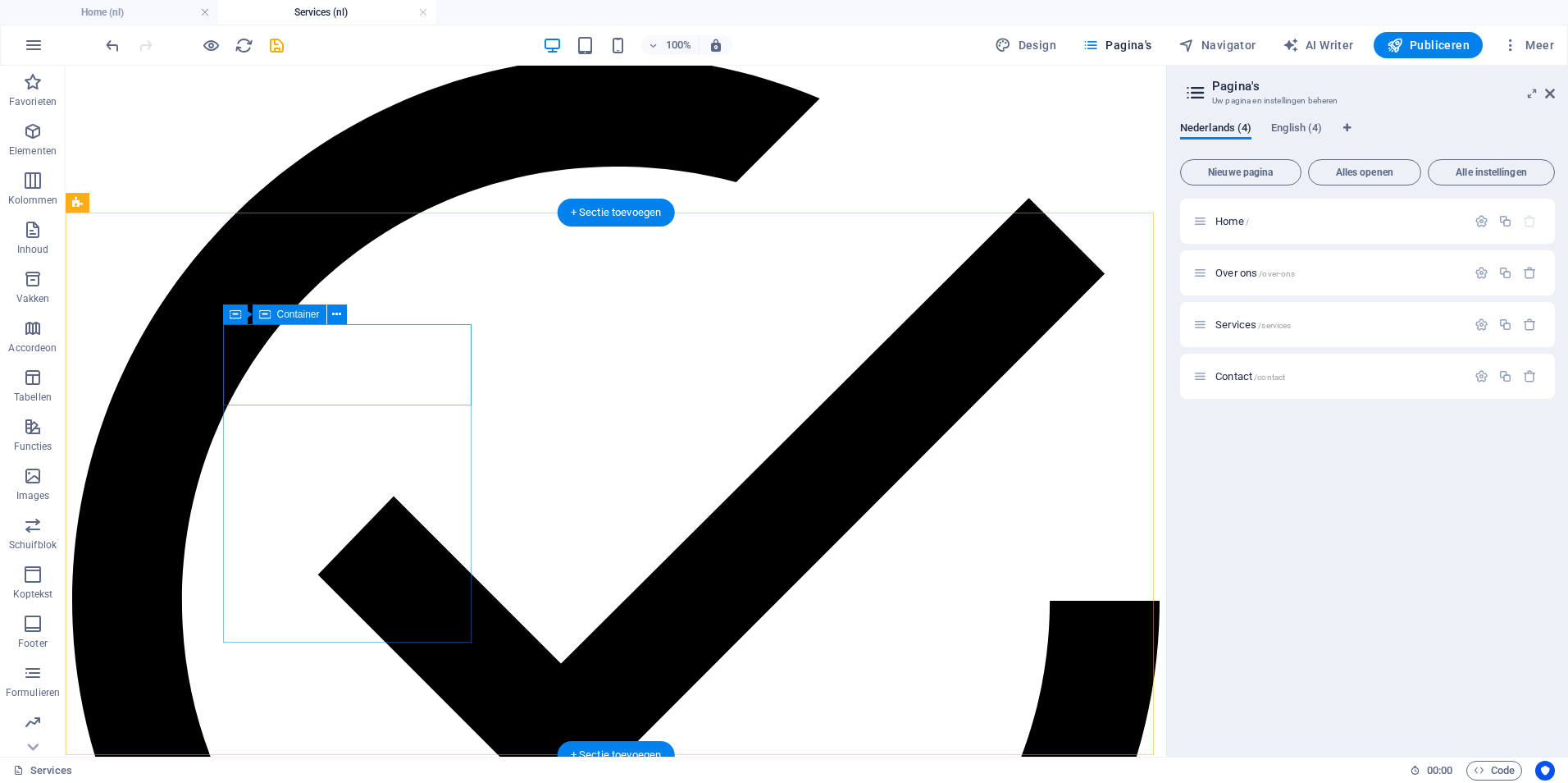
scroll to position [2051, 0]
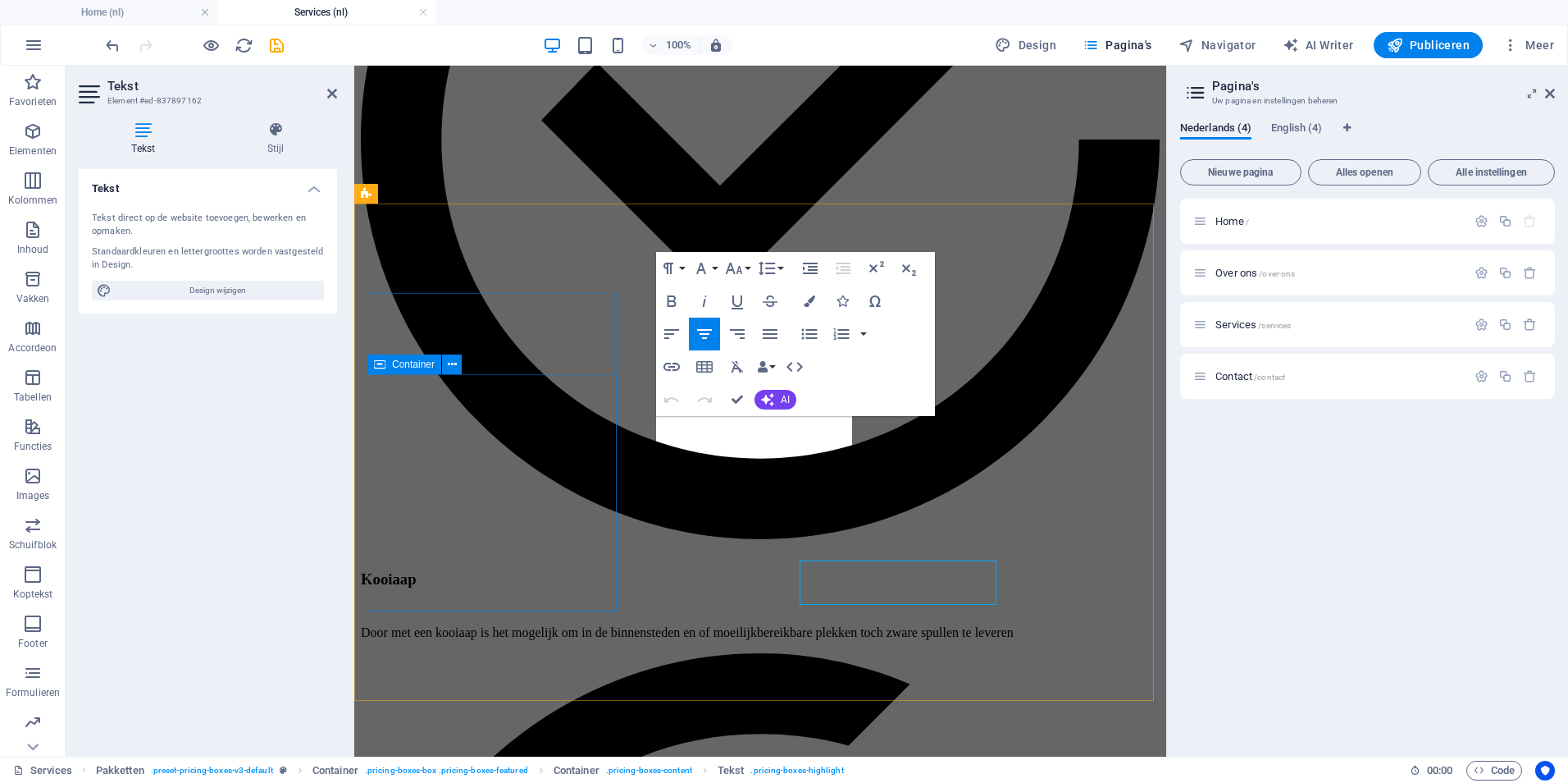
scroll to position [1907, 0]
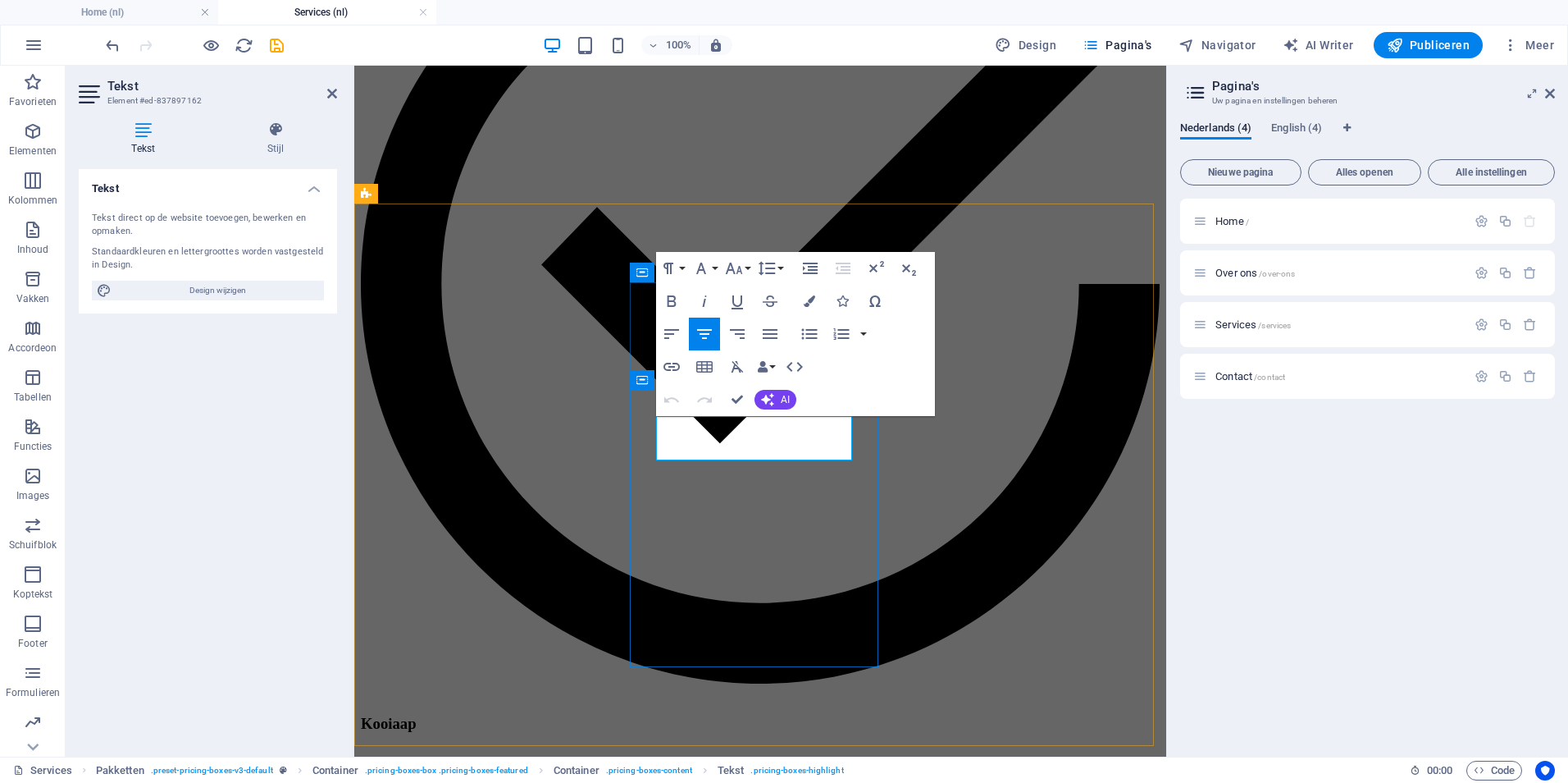
drag, startPoint x: 797, startPoint y: 449, endPoint x: 716, endPoint y: 430, distance: 83.2
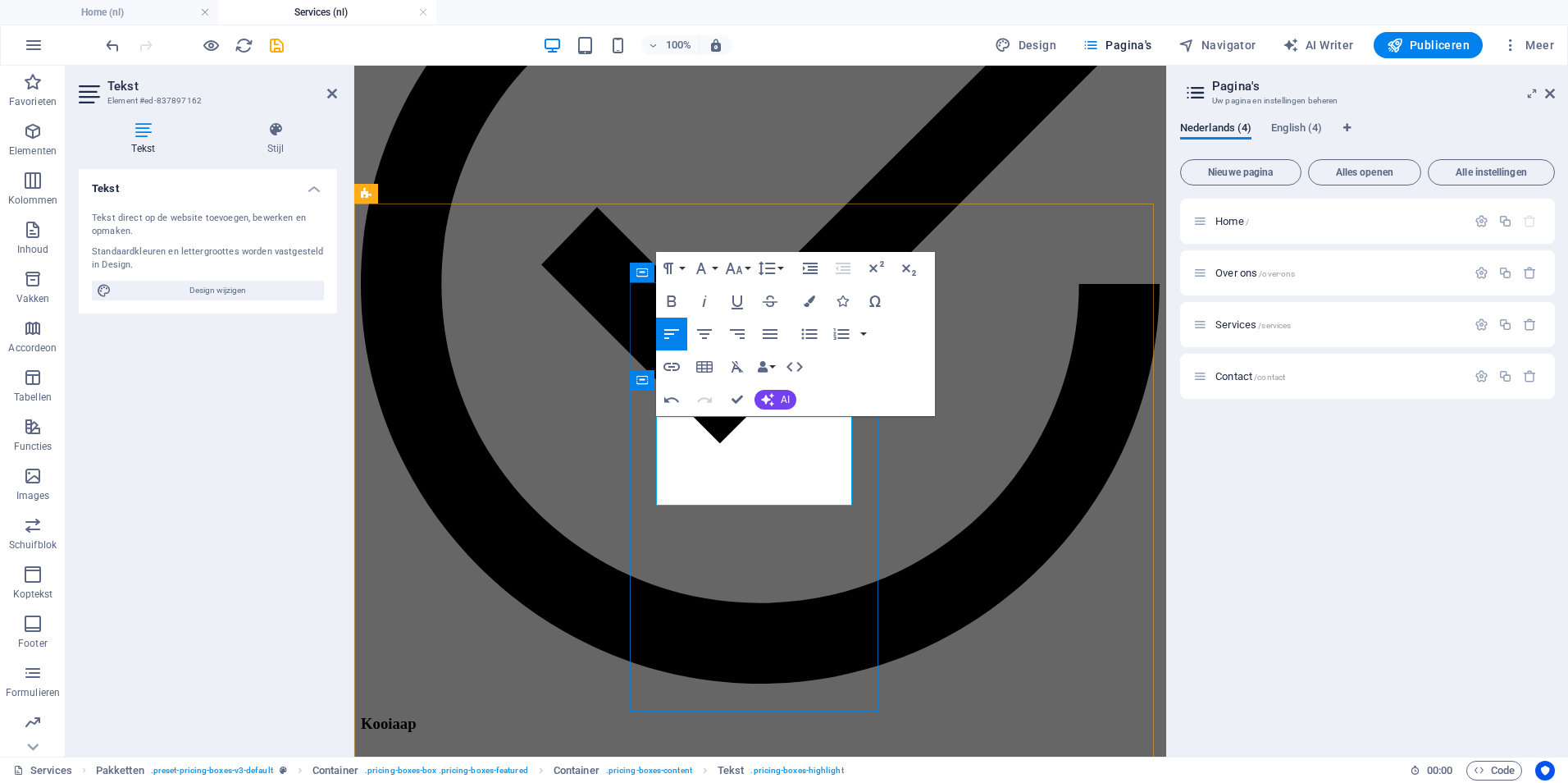
click at [740, 262] on icon "button" at bounding box center [734, 268] width 19 height 19
click at [752, 442] on link "18" at bounding box center [751, 448] width 59 height 25
drag, startPoint x: 786, startPoint y: 477, endPoint x: 590, endPoint y: 423, distance: 203.3
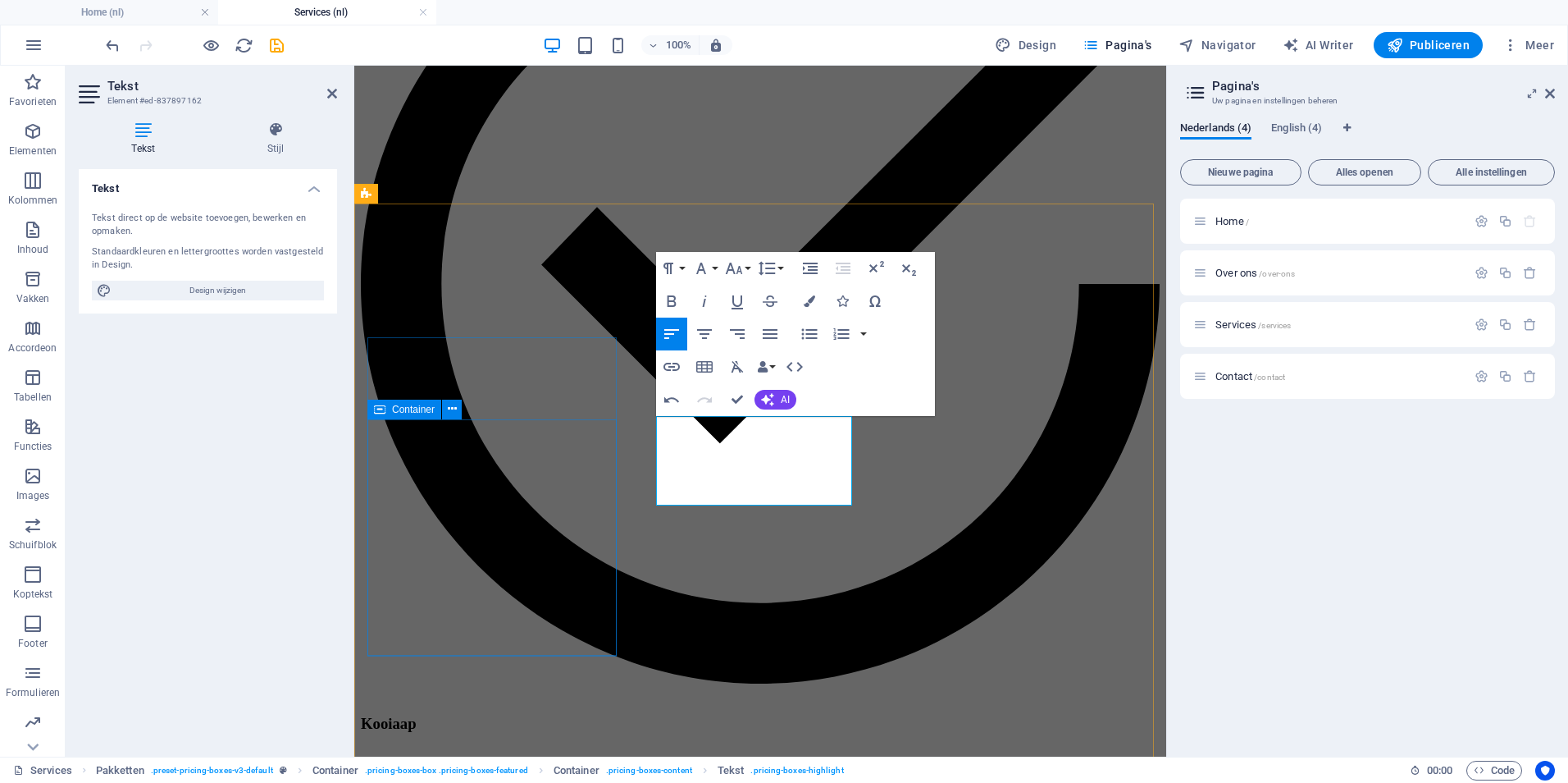
click at [745, 271] on button "Font Size" at bounding box center [737, 268] width 31 height 33
click at [751, 445] on link "18" at bounding box center [751, 448] width 59 height 25
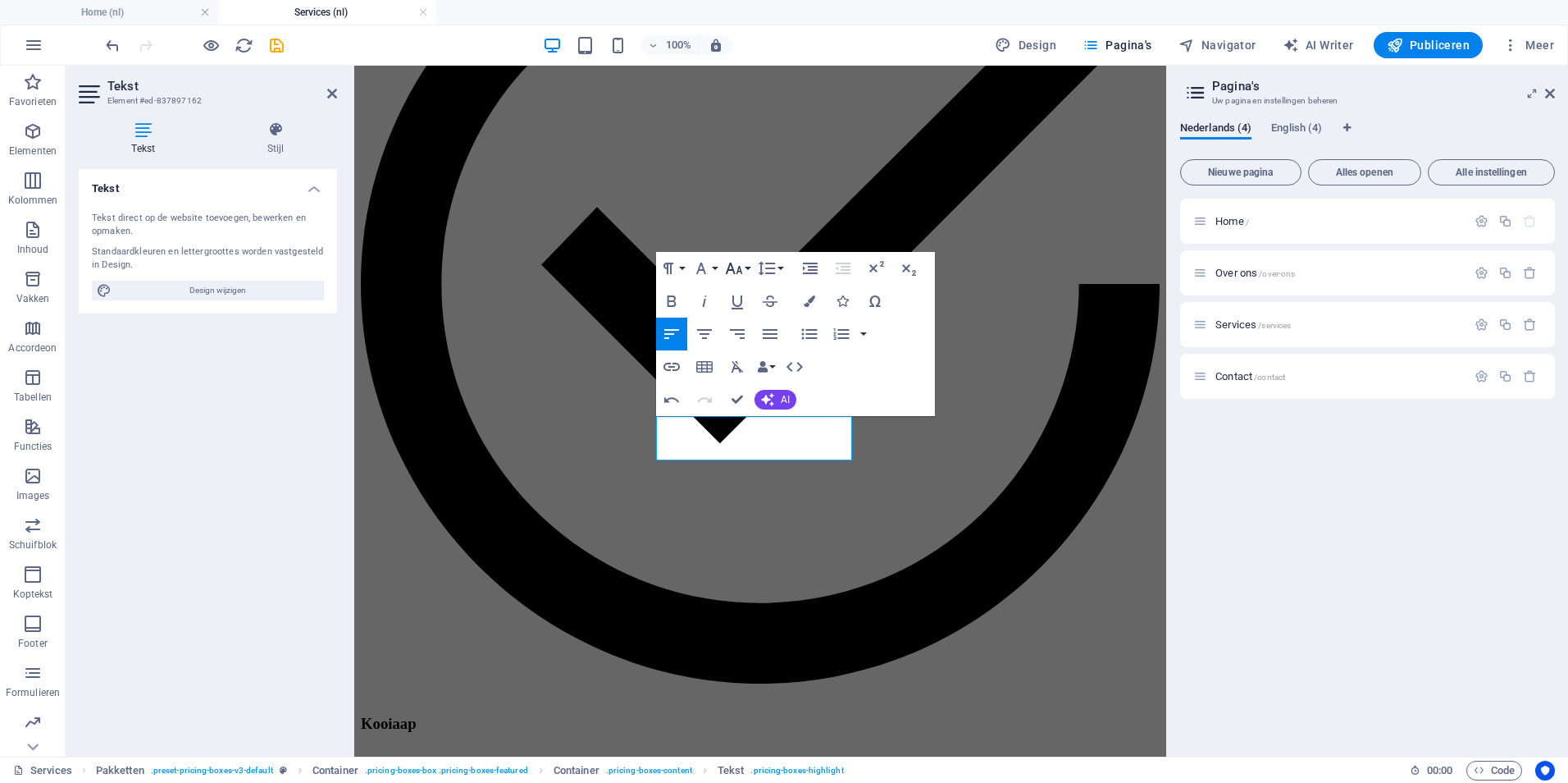
click at [735, 265] on icon "button" at bounding box center [734, 268] width 19 height 19
click at [761, 339] on link "24" at bounding box center [751, 340] width 59 height 25
click at [665, 308] on icon "button" at bounding box center [671, 301] width 19 height 19
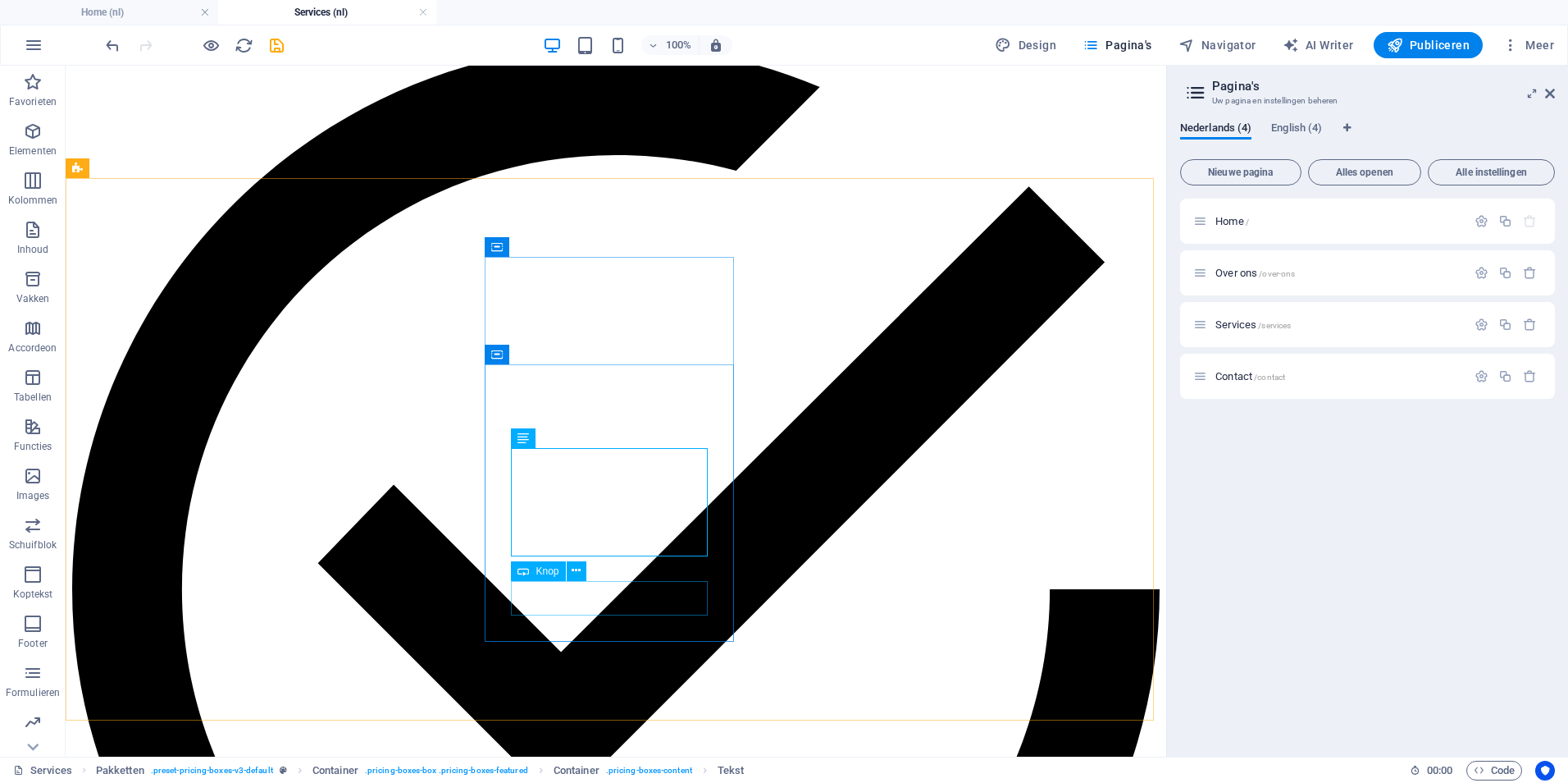
scroll to position [2235, 0]
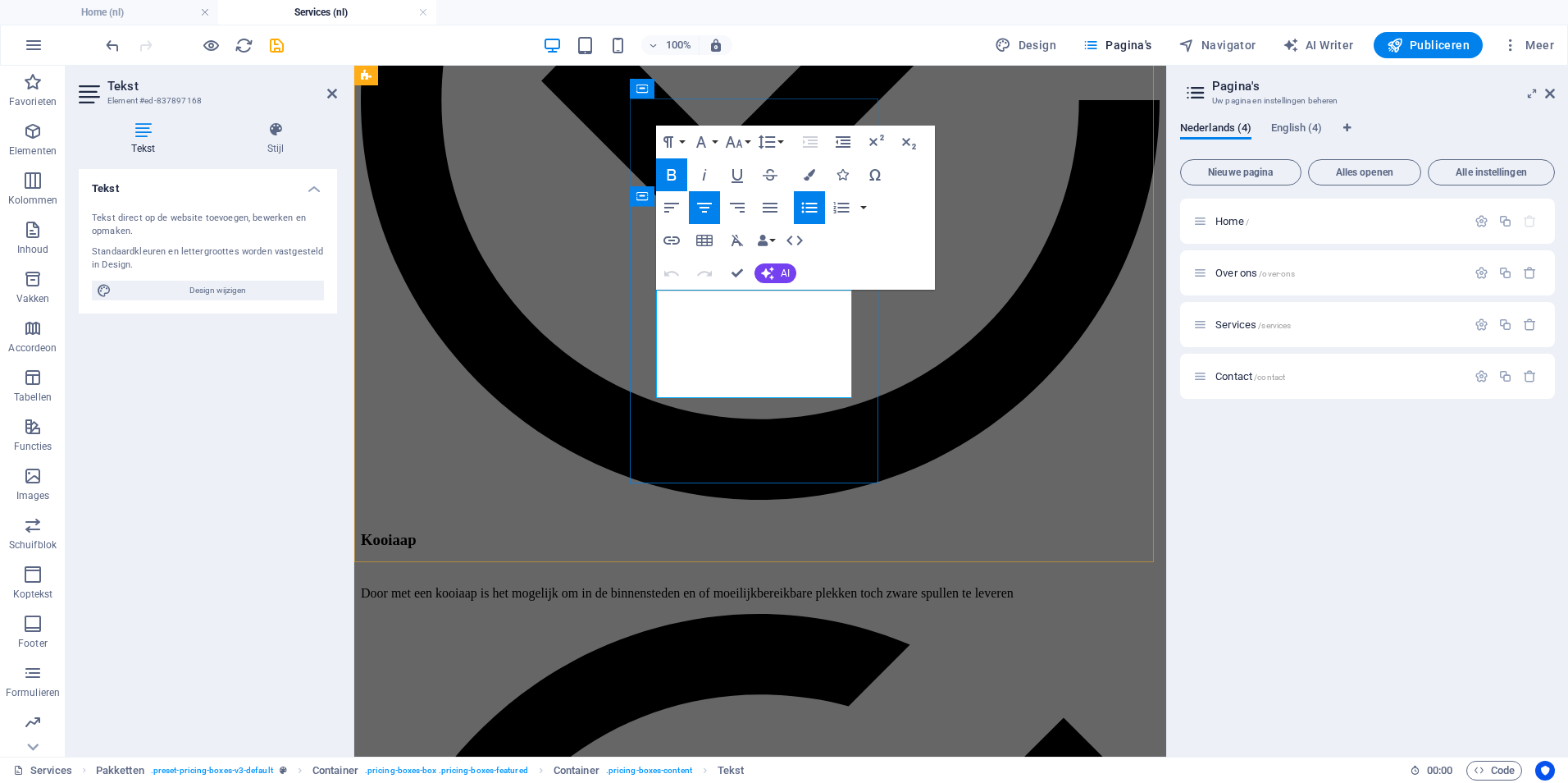
drag, startPoint x: 845, startPoint y: 379, endPoint x: 665, endPoint y: 299, distance: 197.0
click at [673, 176] on icon "button" at bounding box center [671, 174] width 9 height 11
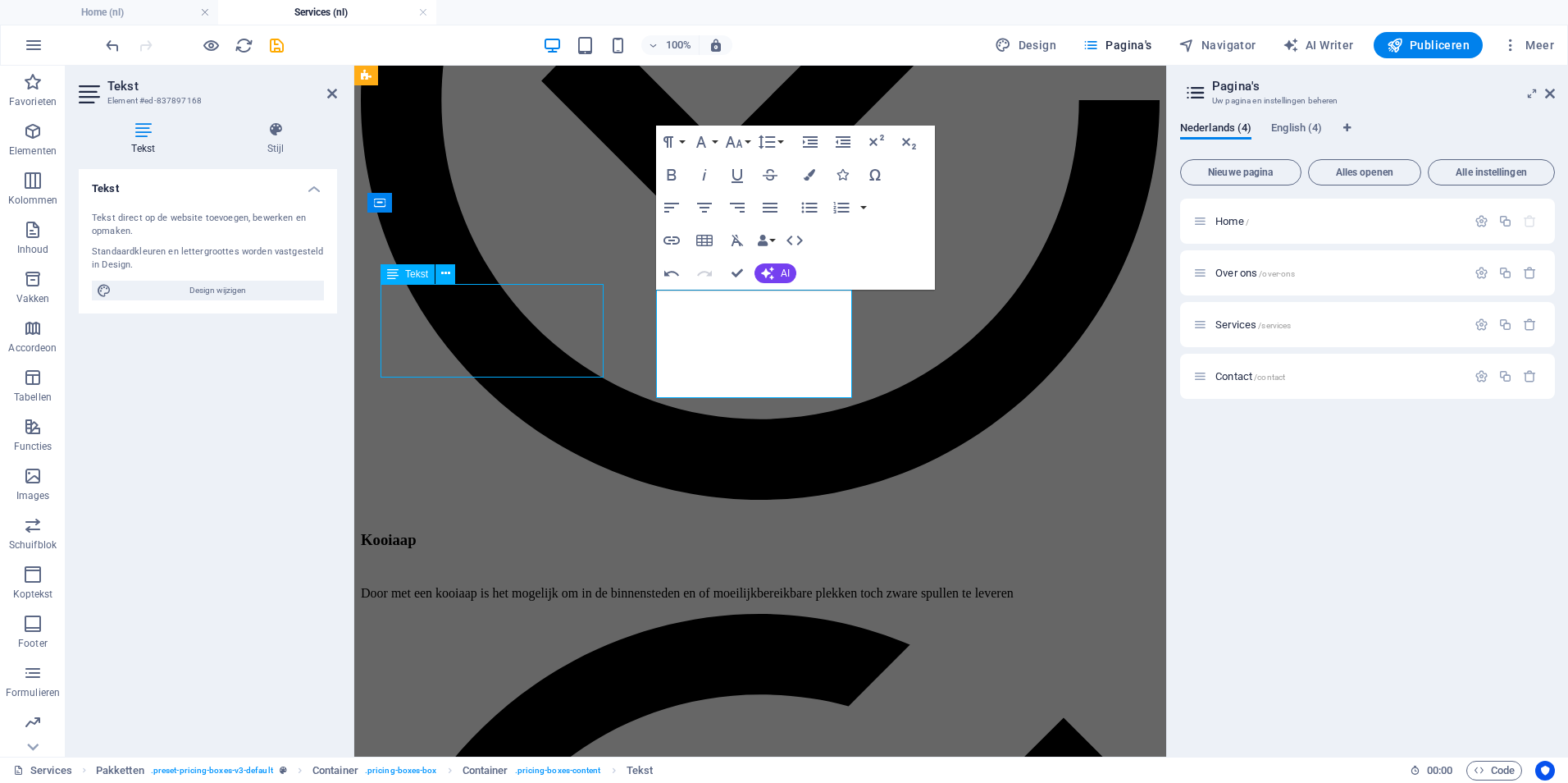
scroll to position [2235, 0]
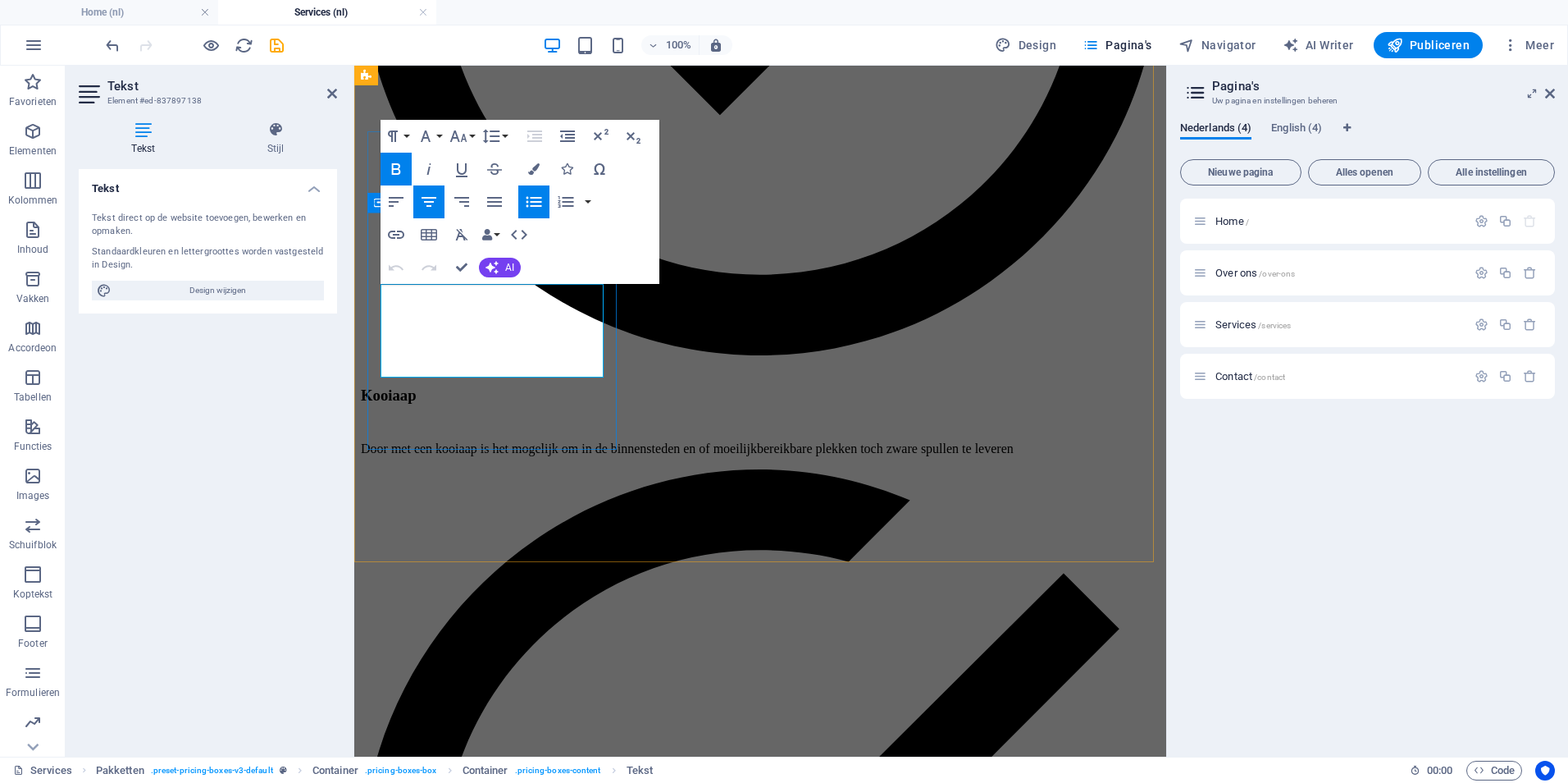
scroll to position [2091, 0]
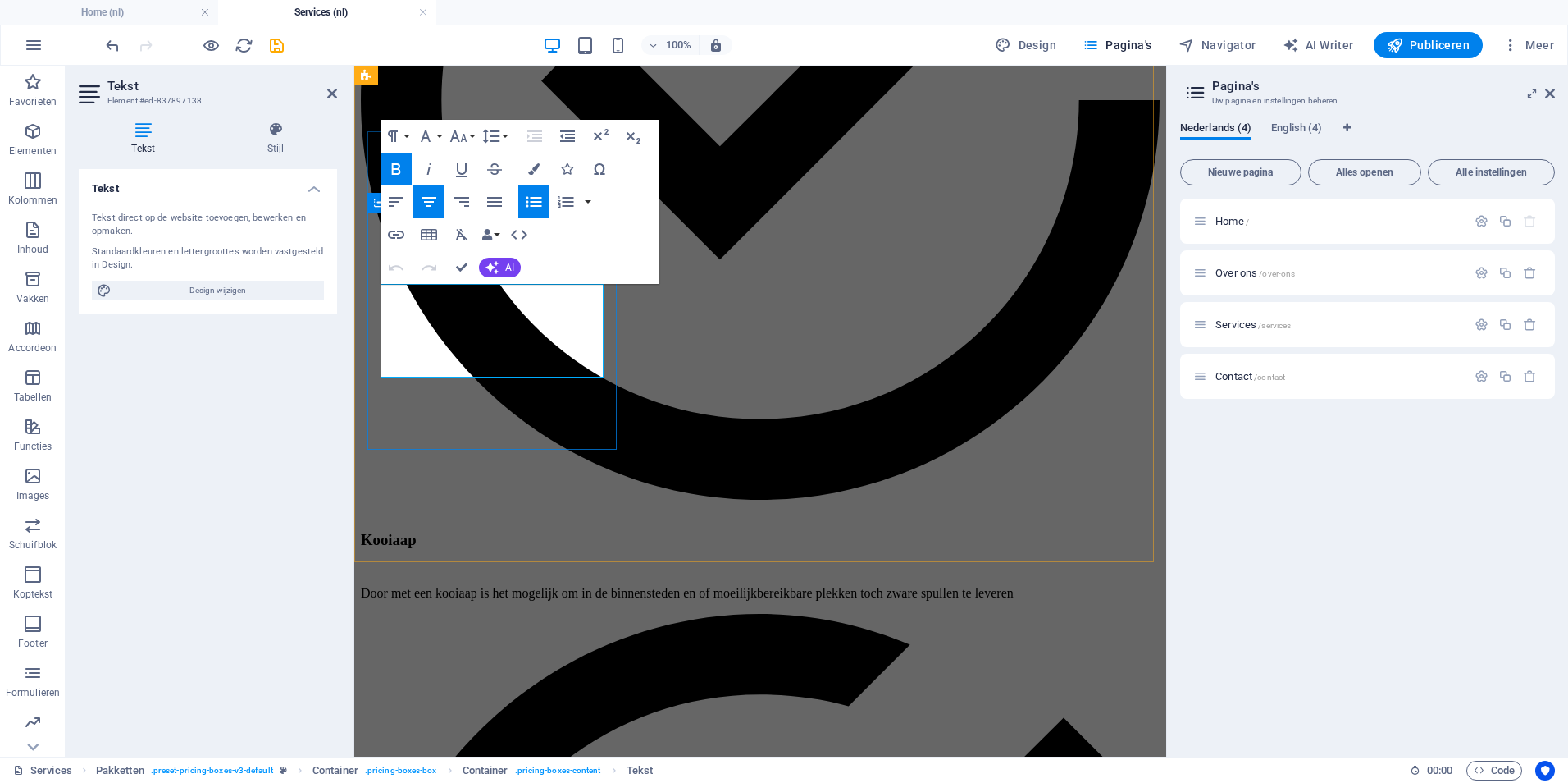
drag, startPoint x: 572, startPoint y: 361, endPoint x: 378, endPoint y: 293, distance: 205.6
click at [398, 164] on icon "button" at bounding box center [397, 169] width 9 height 11
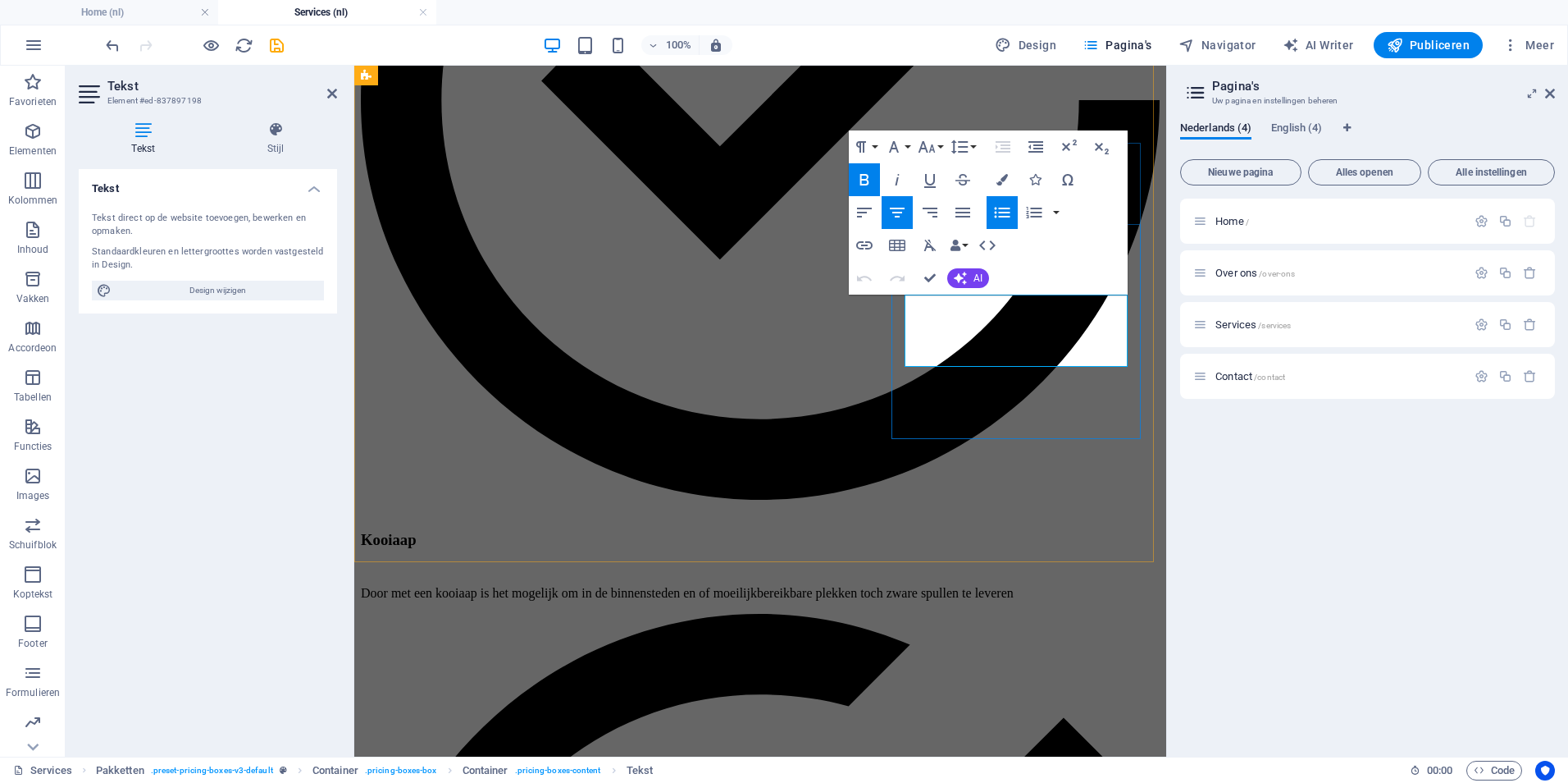
drag, startPoint x: 1073, startPoint y: 342, endPoint x: 931, endPoint y: 299, distance: 148.4
click at [867, 179] on icon "button" at bounding box center [864, 179] width 19 height 19
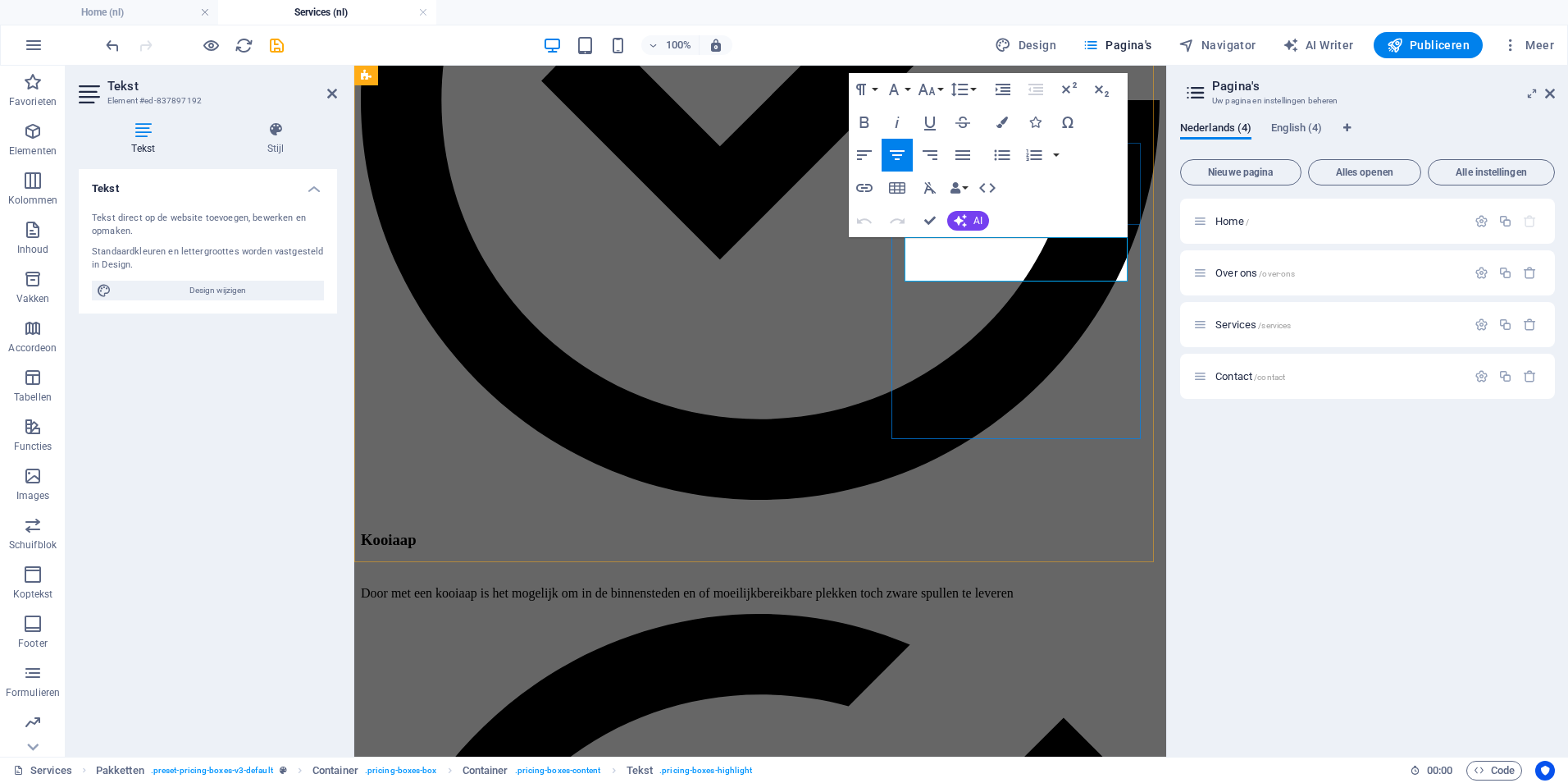
drag, startPoint x: 1073, startPoint y: 248, endPoint x: 907, endPoint y: 240, distance: 166.2
click at [937, 82] on button "Font Size" at bounding box center [929, 89] width 31 height 33
click at [948, 290] on link "24" at bounding box center [943, 293] width 59 height 25
click at [947, 98] on button "Line Height" at bounding box center [962, 89] width 31 height 33
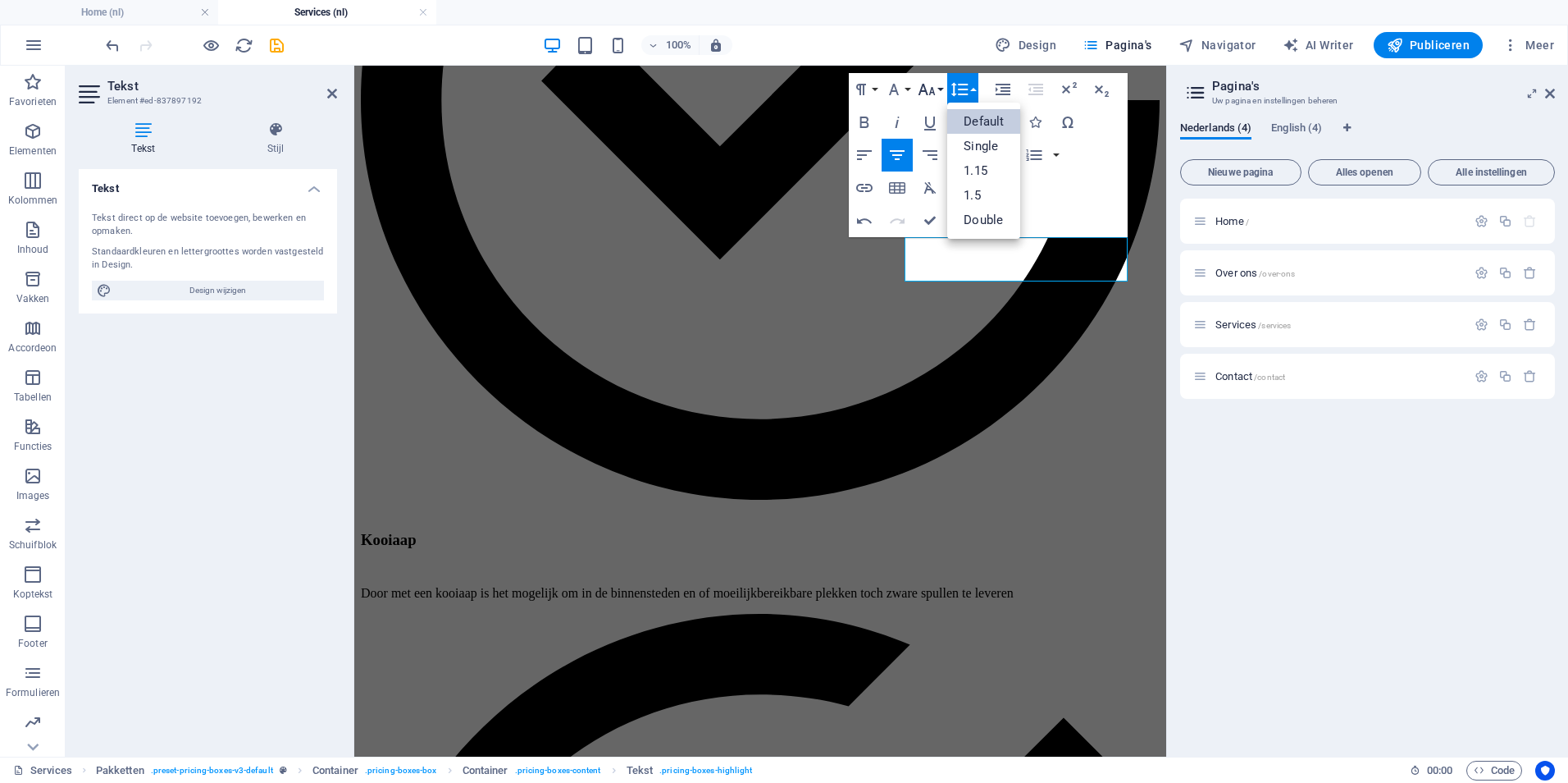
scroll to position [0, 0]
click at [938, 90] on button "Font Size" at bounding box center [929, 89] width 31 height 33
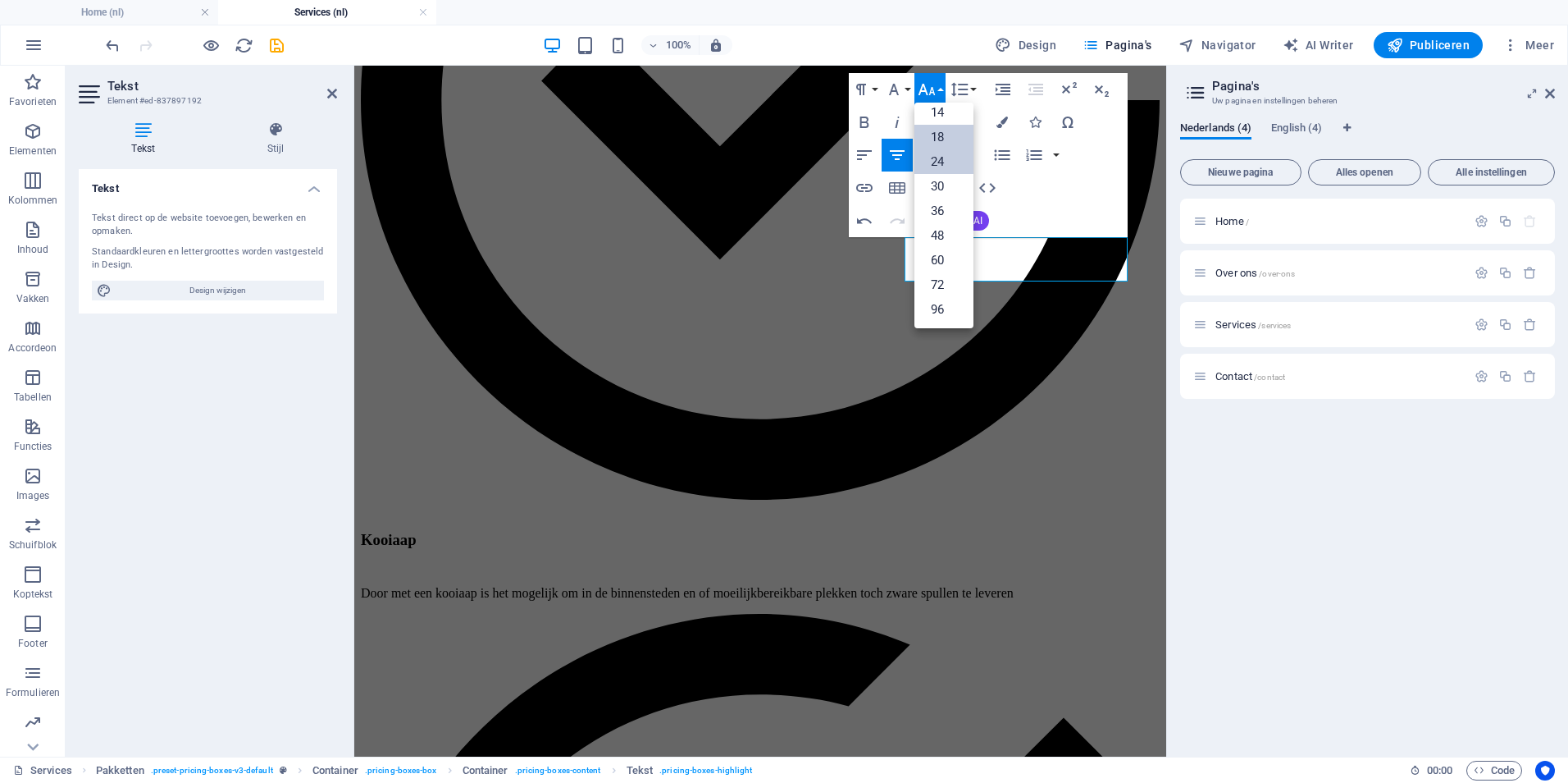
scroll to position [132, 0]
click at [958, 185] on link "30" at bounding box center [943, 186] width 59 height 25
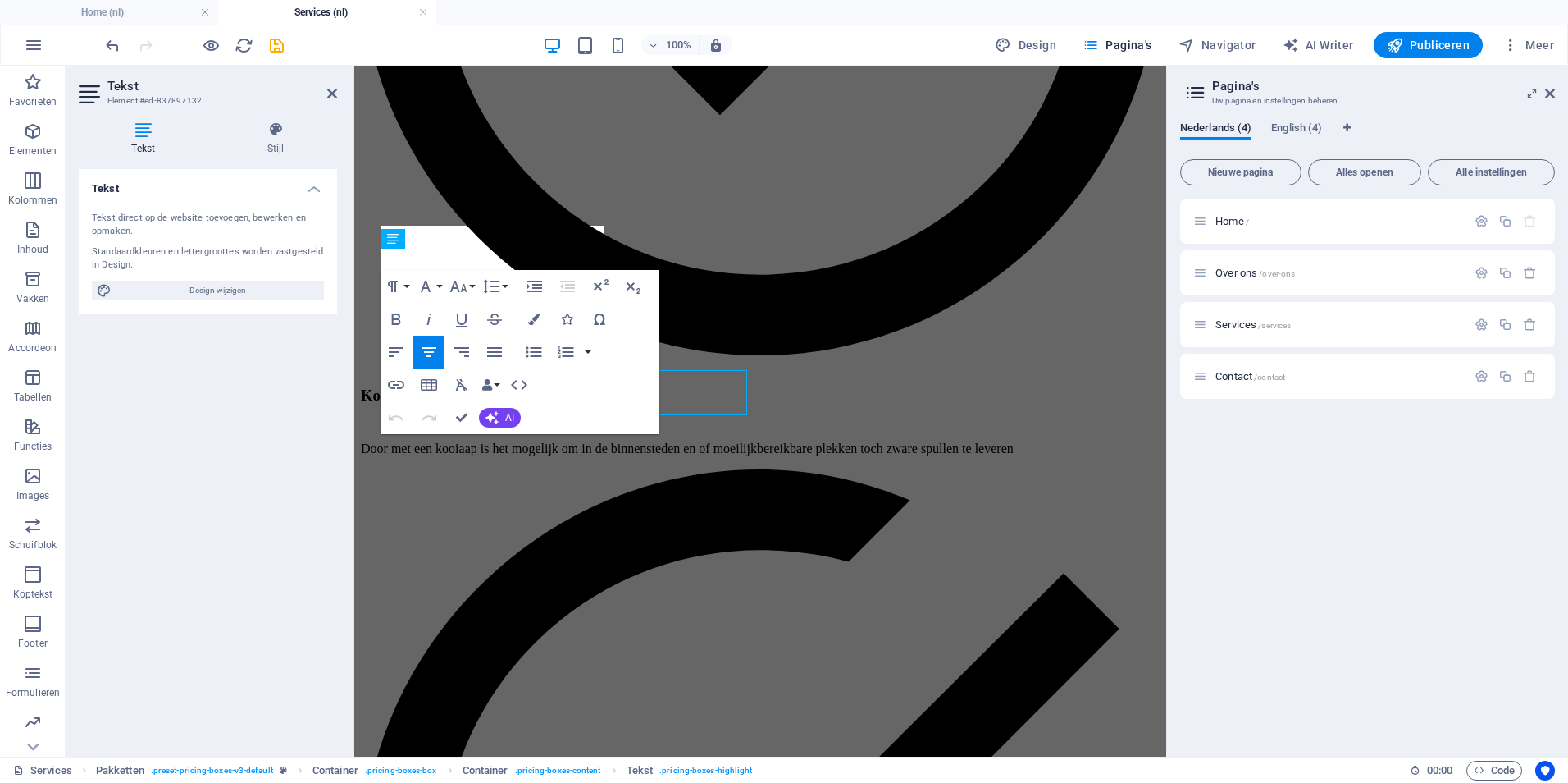
scroll to position [2091, 0]
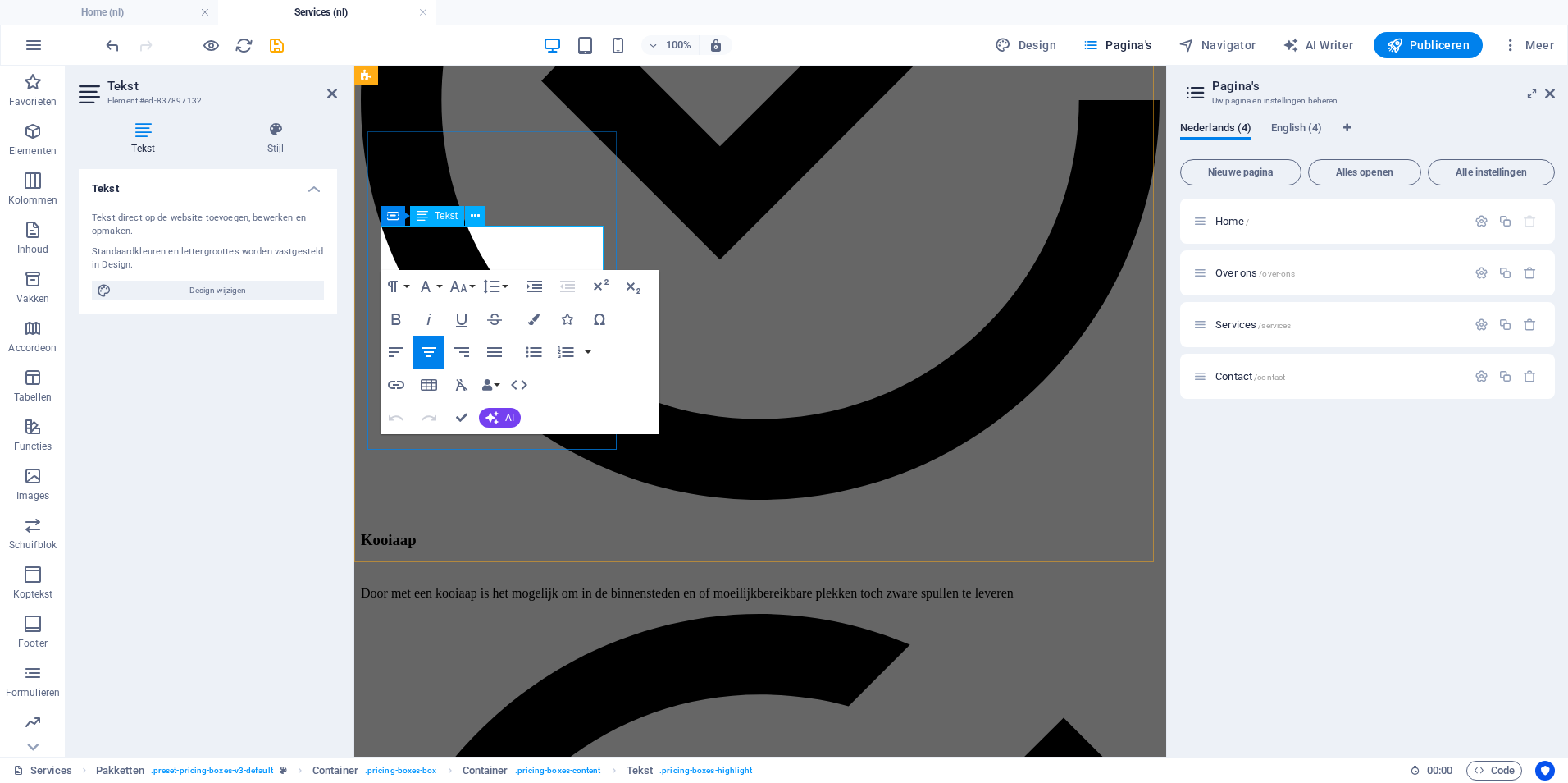
drag, startPoint x: 546, startPoint y: 247, endPoint x: 396, endPoint y: 235, distance: 150.5
click at [471, 288] on button "Font Size" at bounding box center [461, 285] width 31 height 33
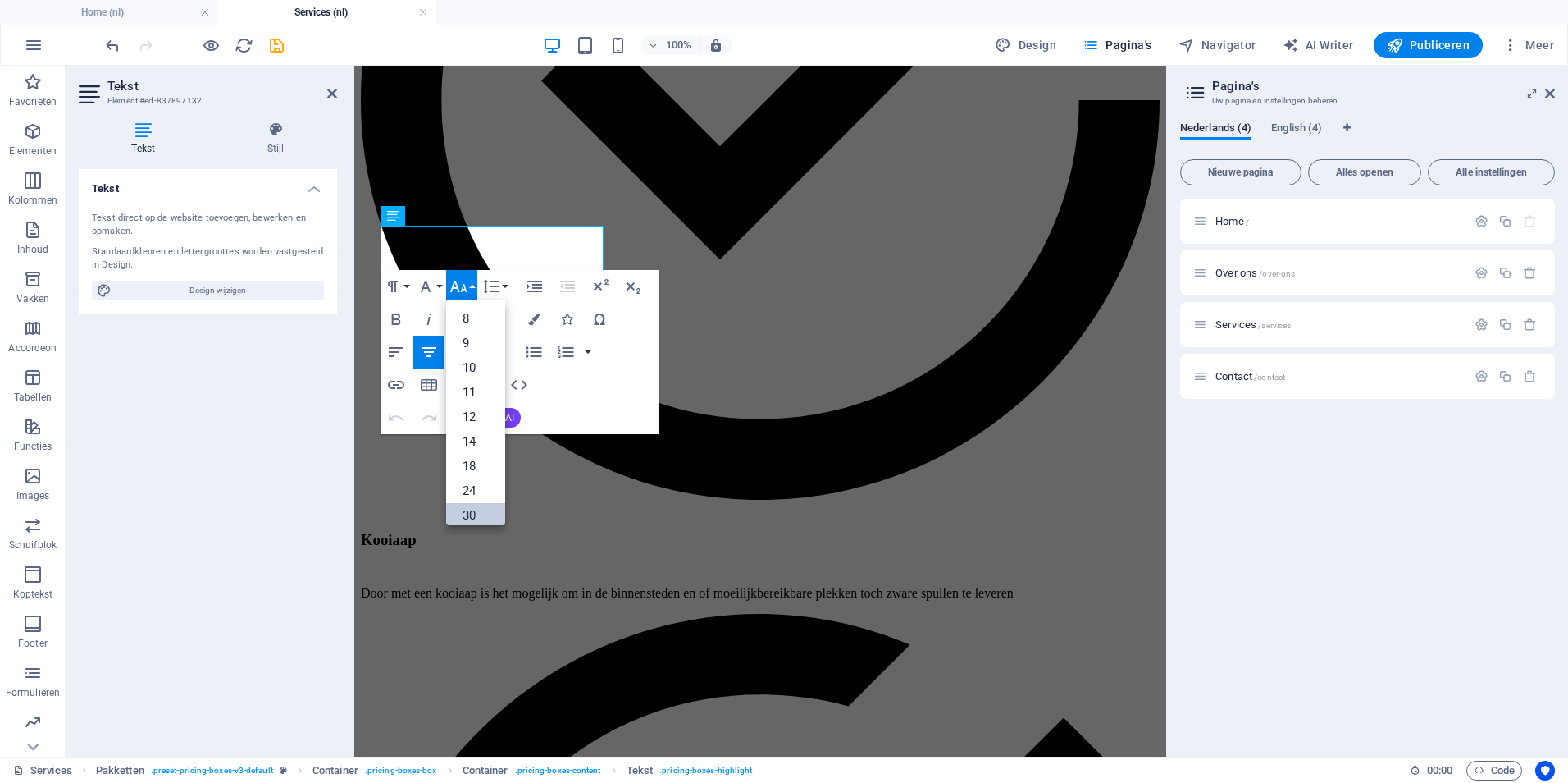
click at [472, 512] on link "30" at bounding box center [475, 515] width 59 height 25
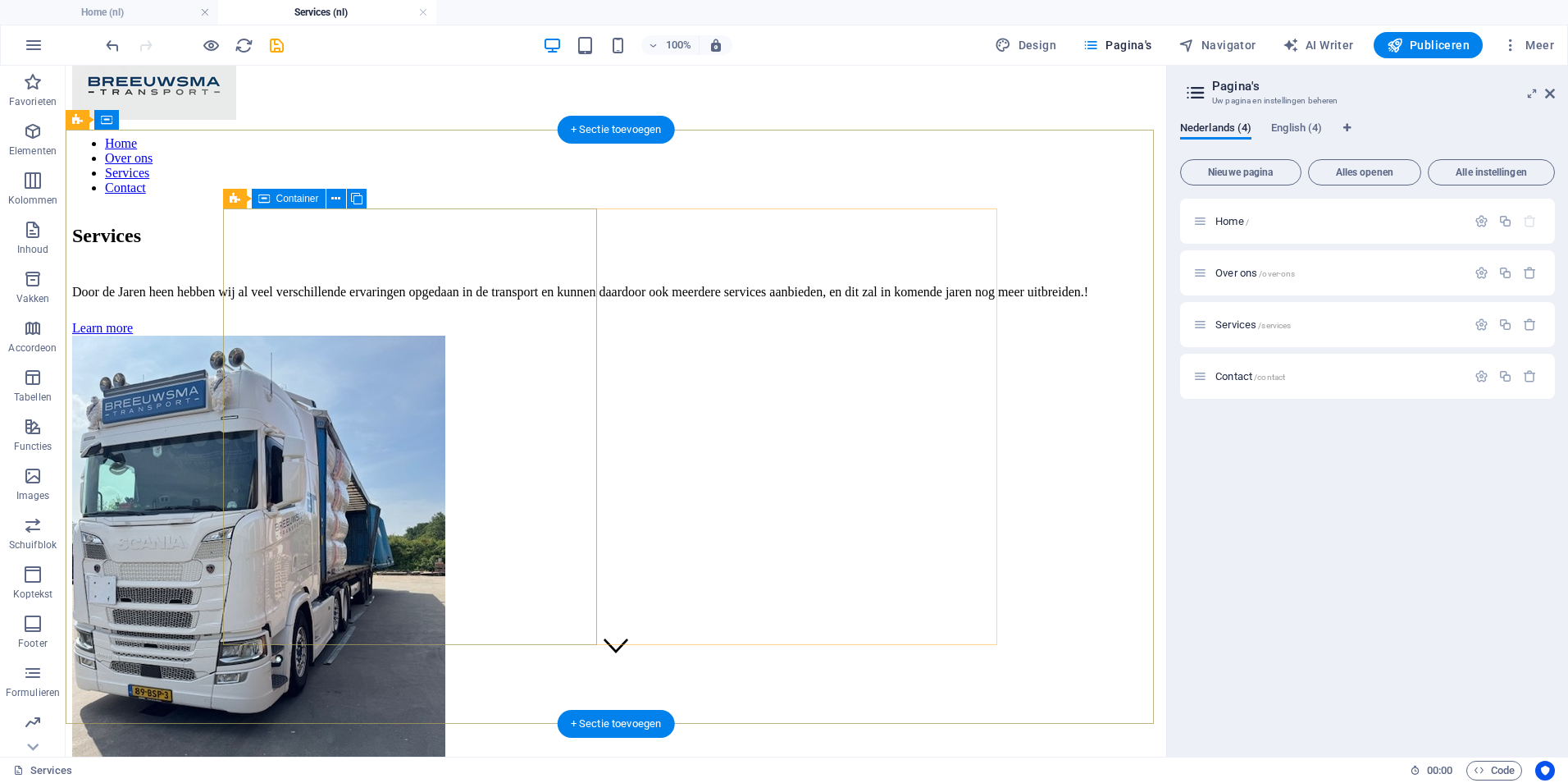
scroll to position [0, 0]
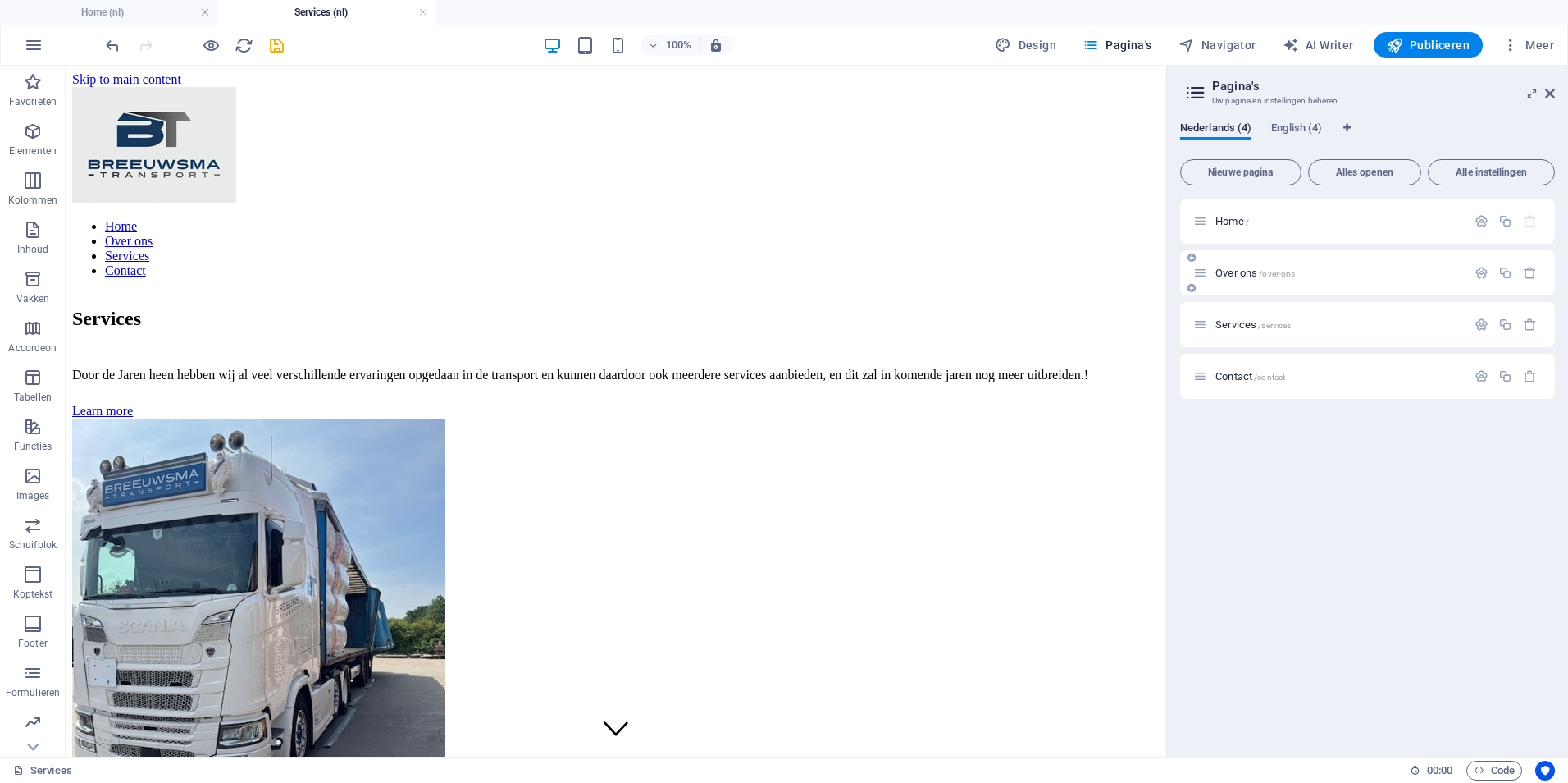
click at [1323, 277] on p "Over ons /over-ons" at bounding box center [1338, 273] width 246 height 11
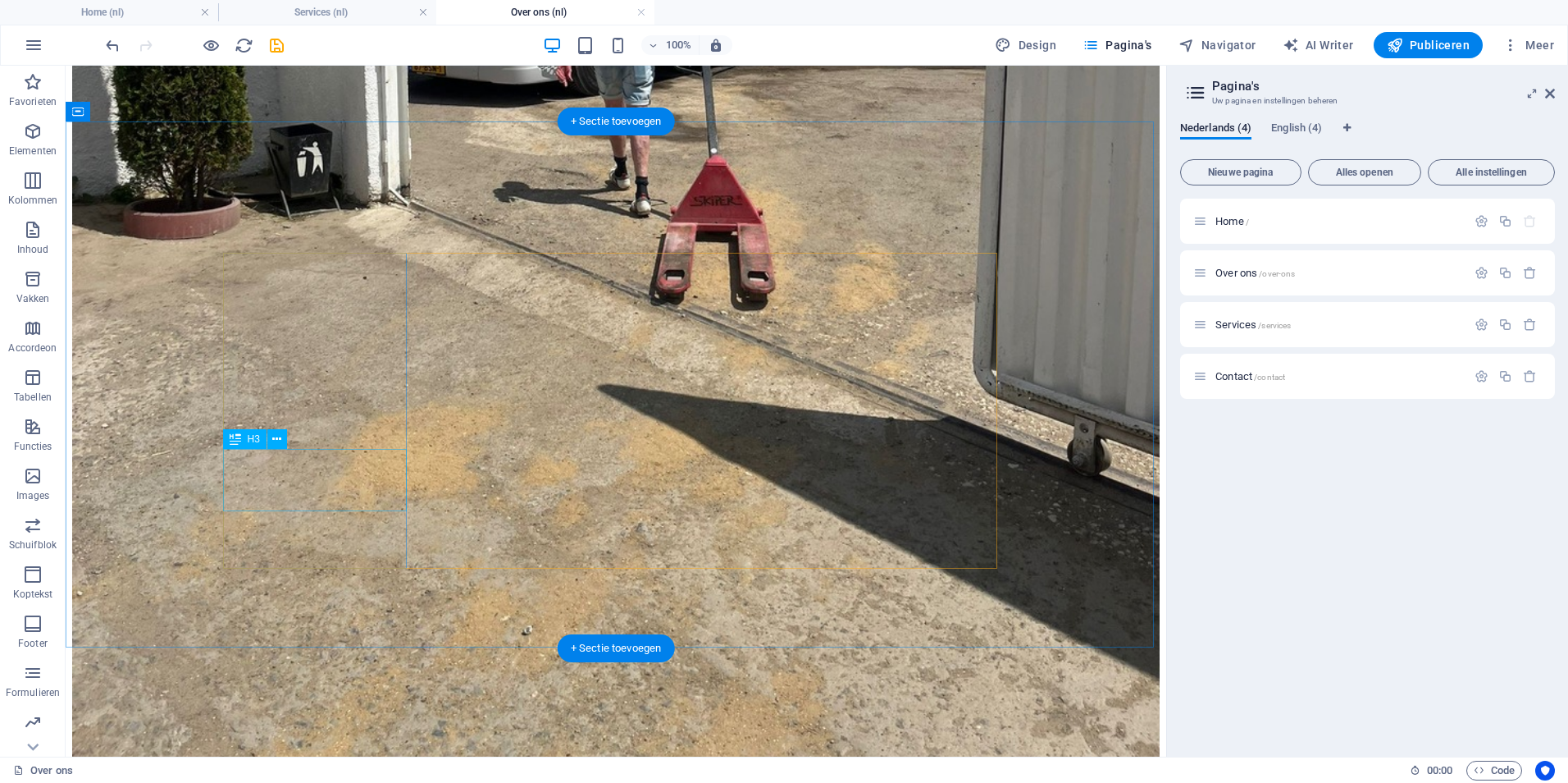
scroll to position [794, 0]
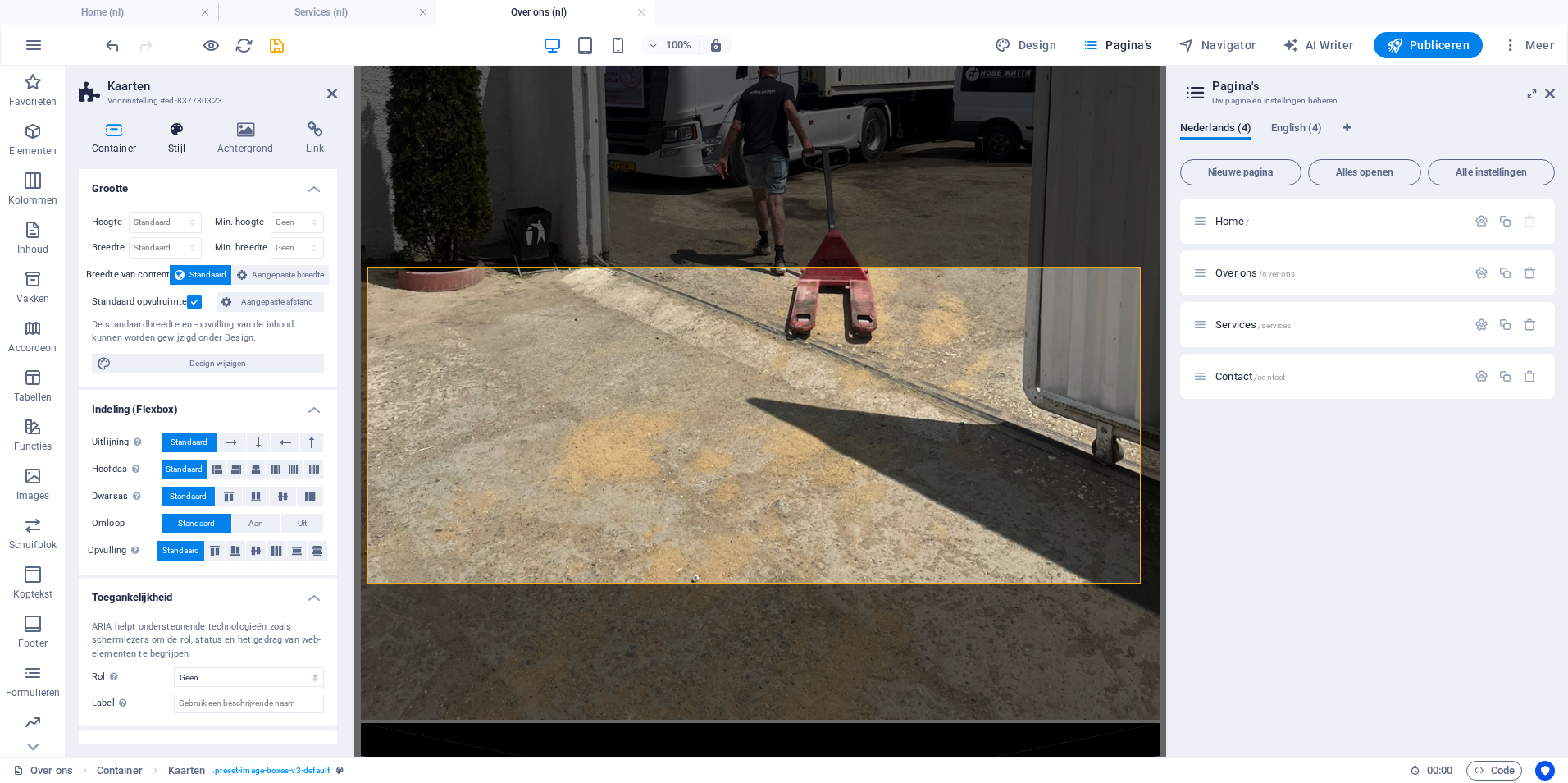
click at [199, 140] on h4 "Stijl" at bounding box center [180, 138] width 49 height 34
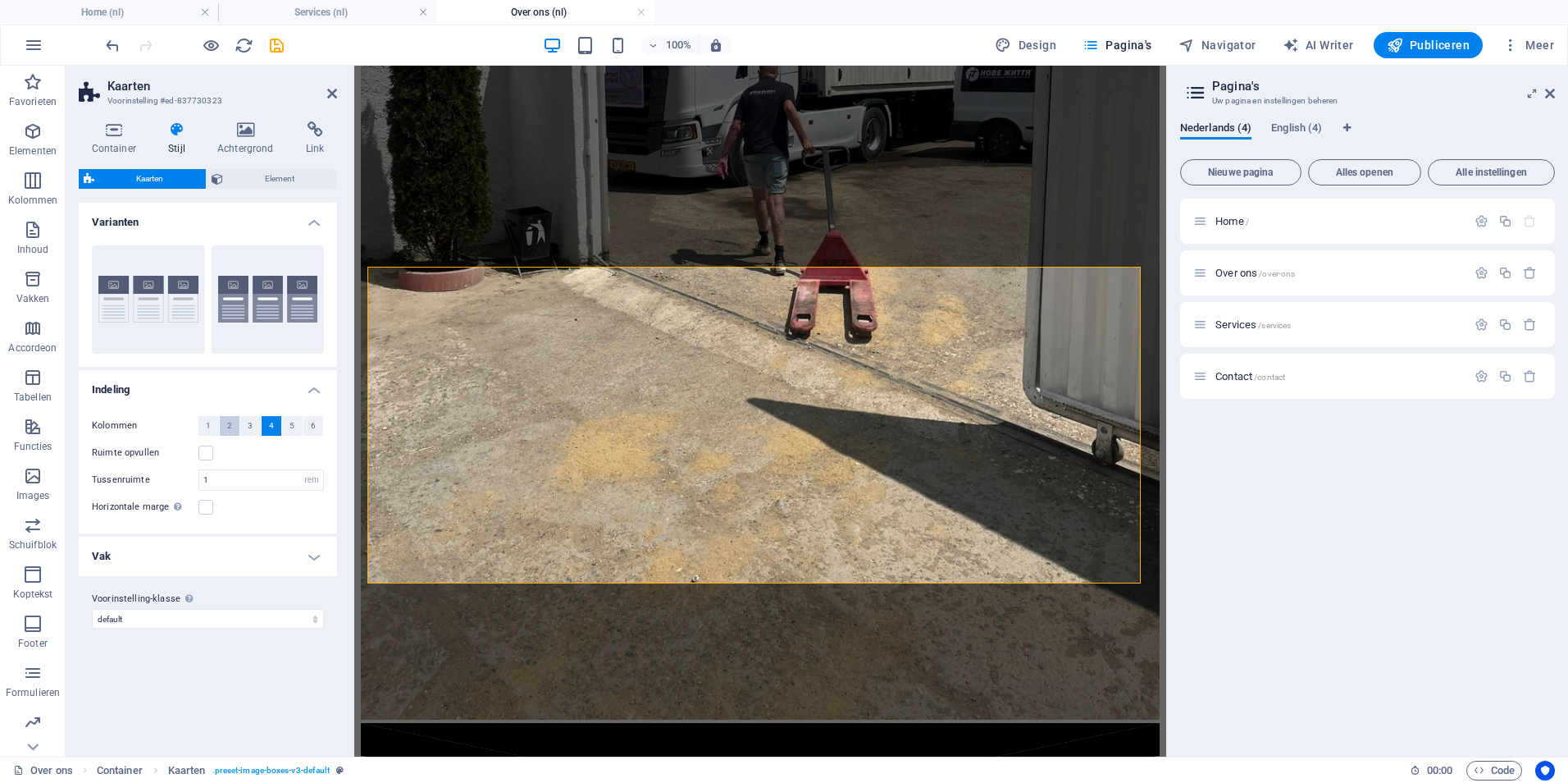
click at [227, 430] on span "2" at bounding box center [230, 426] width 5 height 19
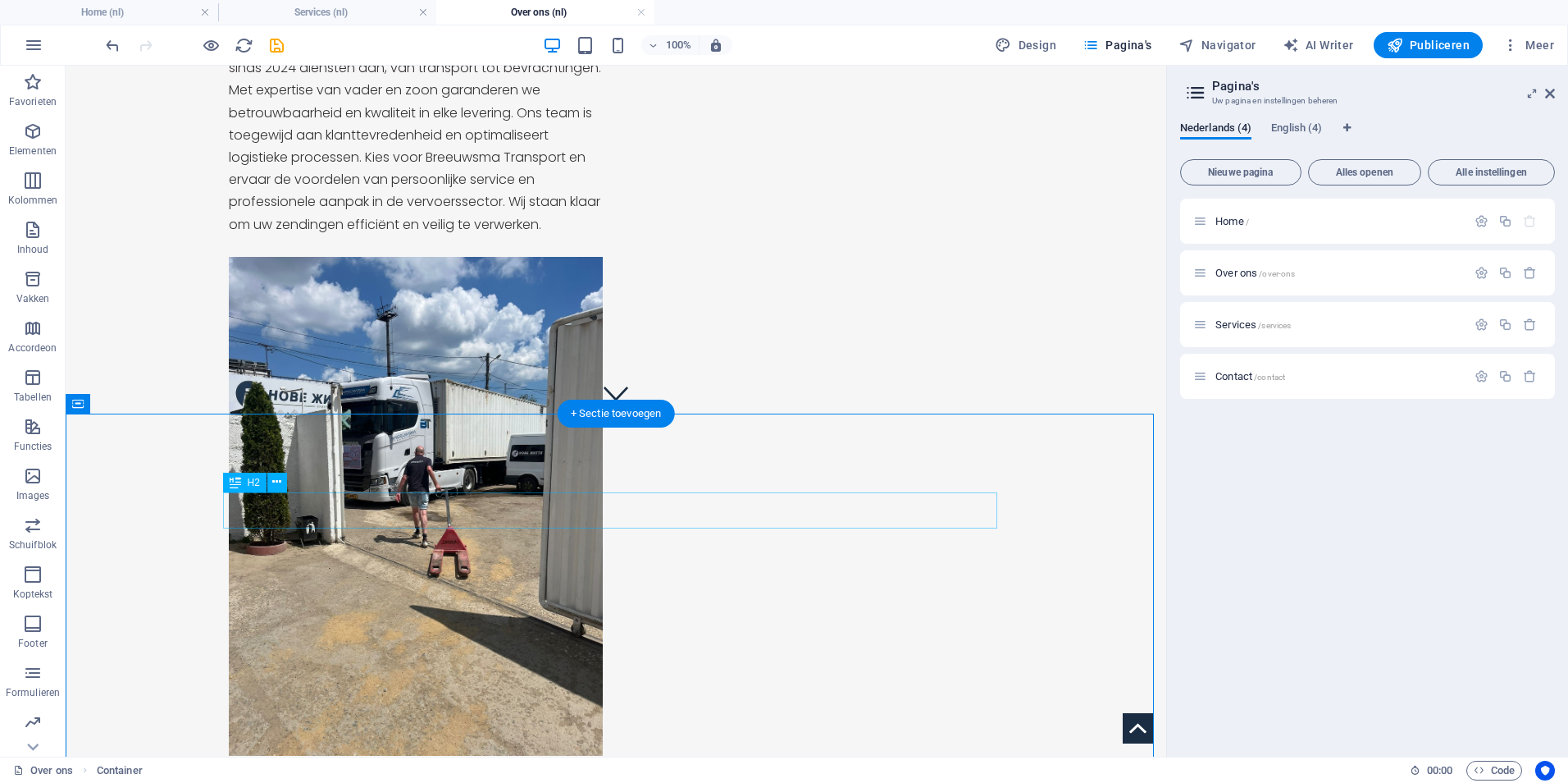
scroll to position [0, 0]
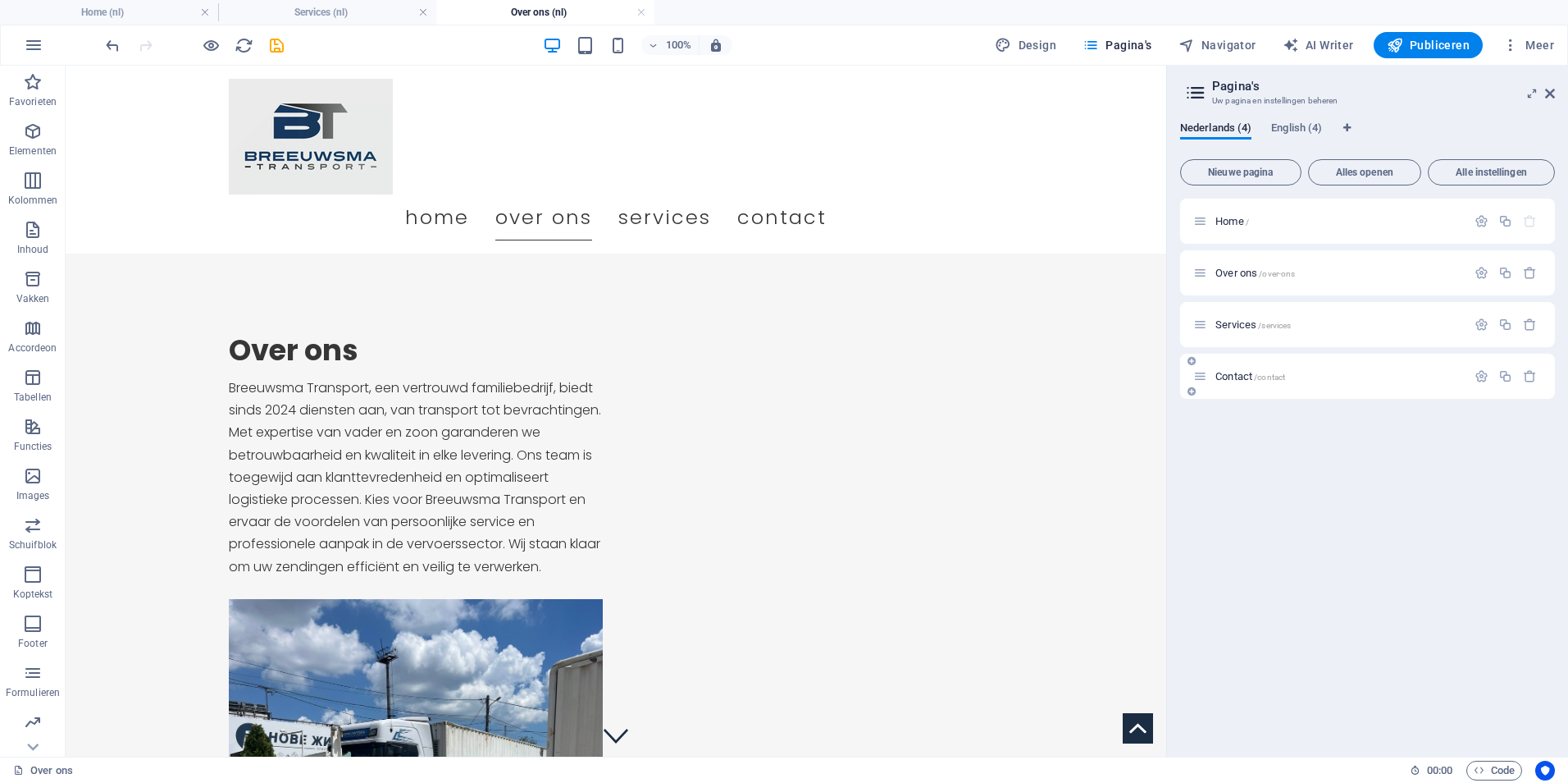
click at [1326, 384] on div "Contact /contact" at bounding box center [1329, 376] width 273 height 19
click at [1296, 130] on span "English (4)" at bounding box center [1297, 130] width 51 height 23
click at [1345, 384] on div "Contact /contact" at bounding box center [1329, 376] width 273 height 19
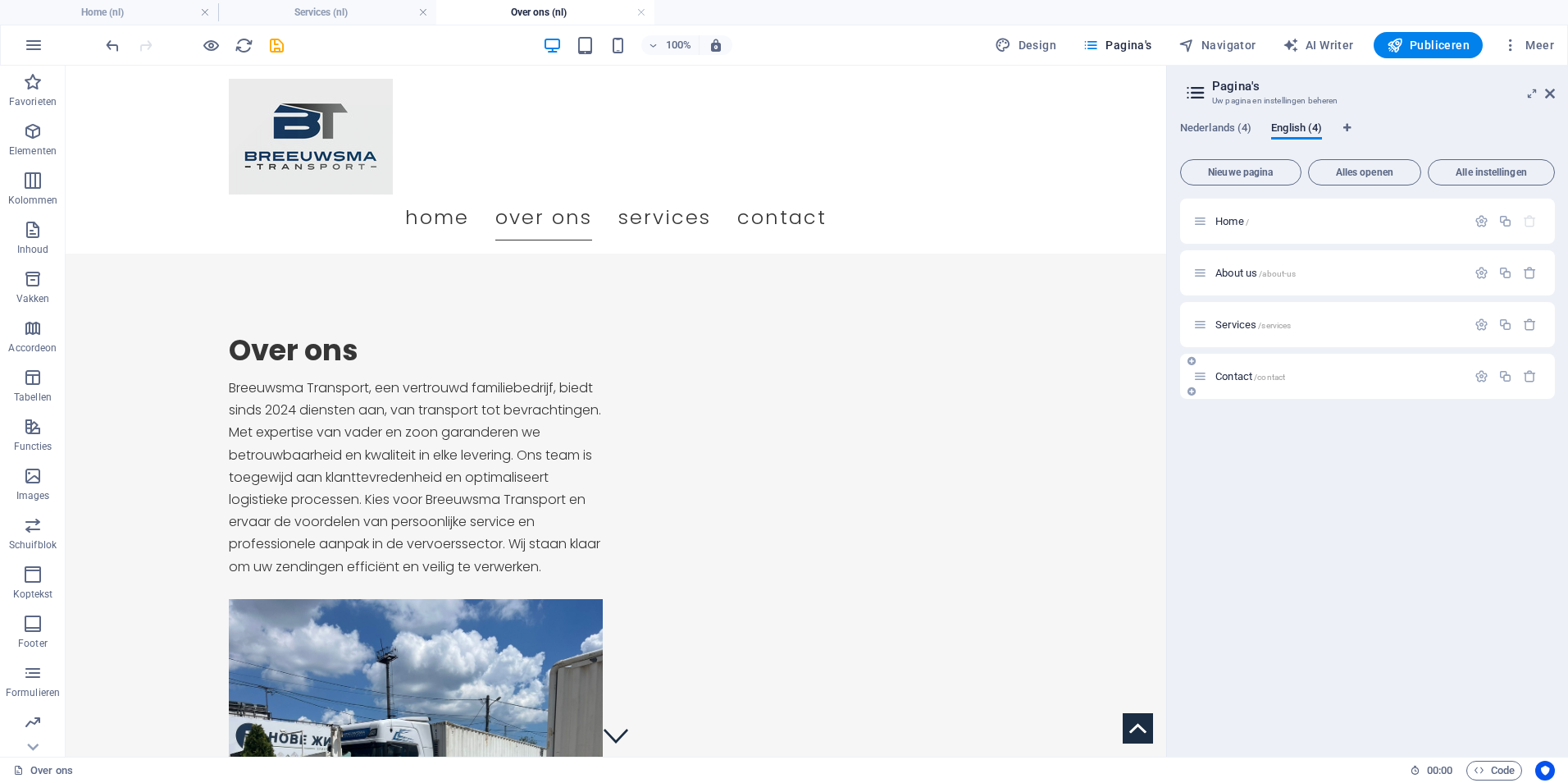
click at [1325, 368] on div "Contact /contact" at bounding box center [1329, 376] width 273 height 19
click at [1238, 368] on div "Contact /contact" at bounding box center [1329, 376] width 273 height 19
click at [1242, 378] on span "Contact /contact" at bounding box center [1250, 376] width 70 height 12
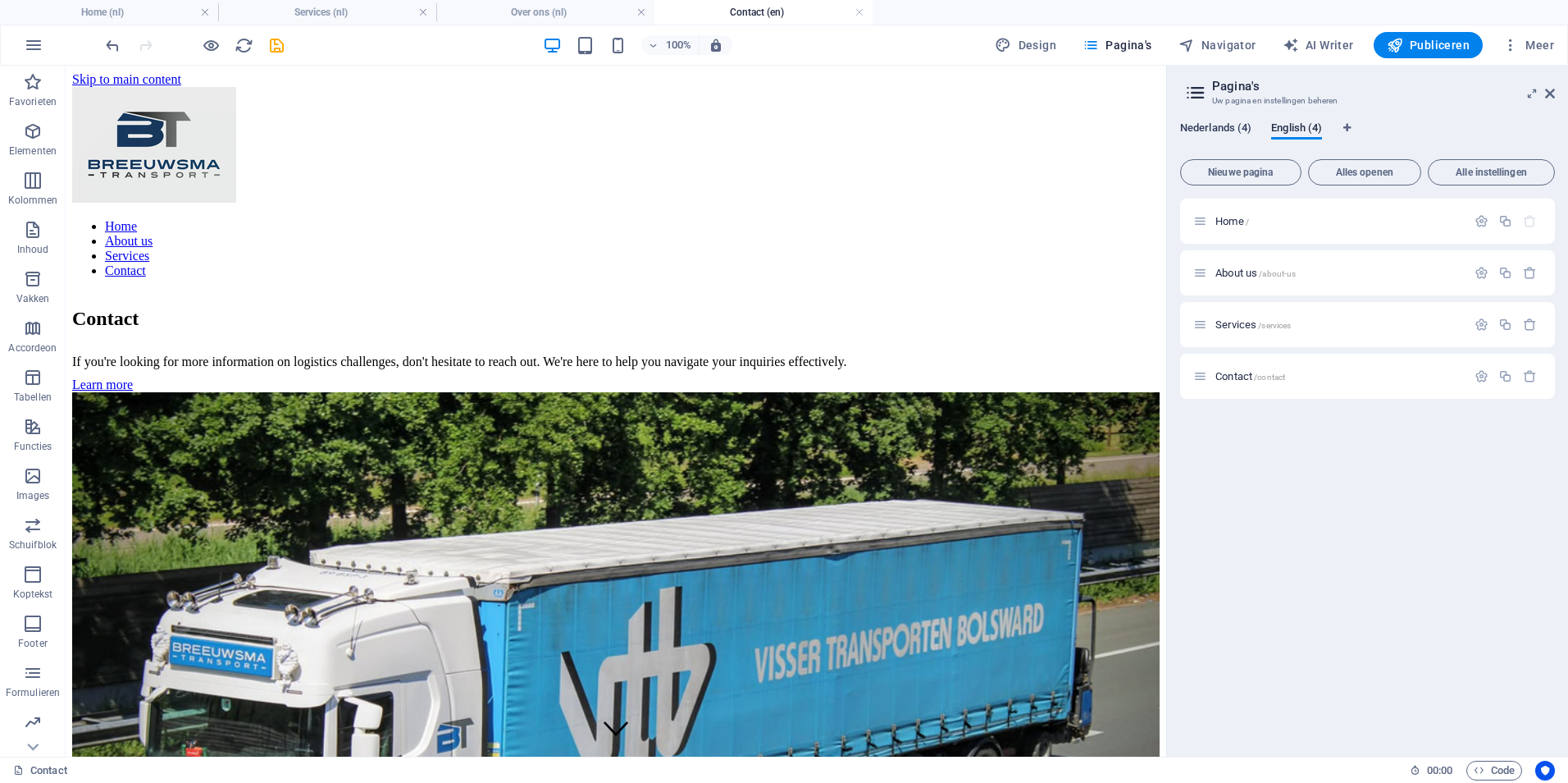
click at [1235, 134] on span "Nederlands (4)" at bounding box center [1216, 130] width 72 height 23
click at [1252, 372] on span "Contact /contact" at bounding box center [1250, 376] width 70 height 12
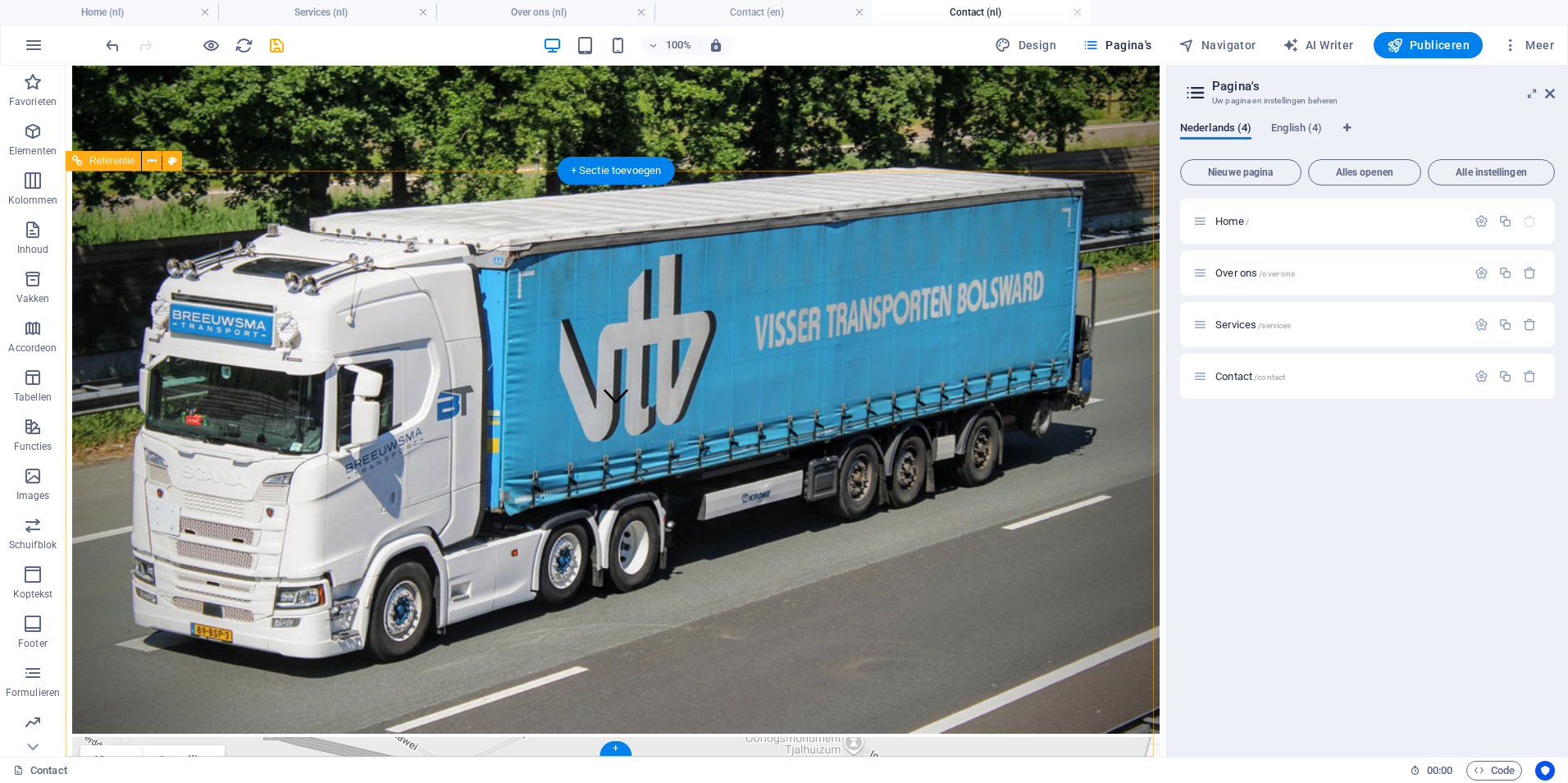
scroll to position [447, 0]
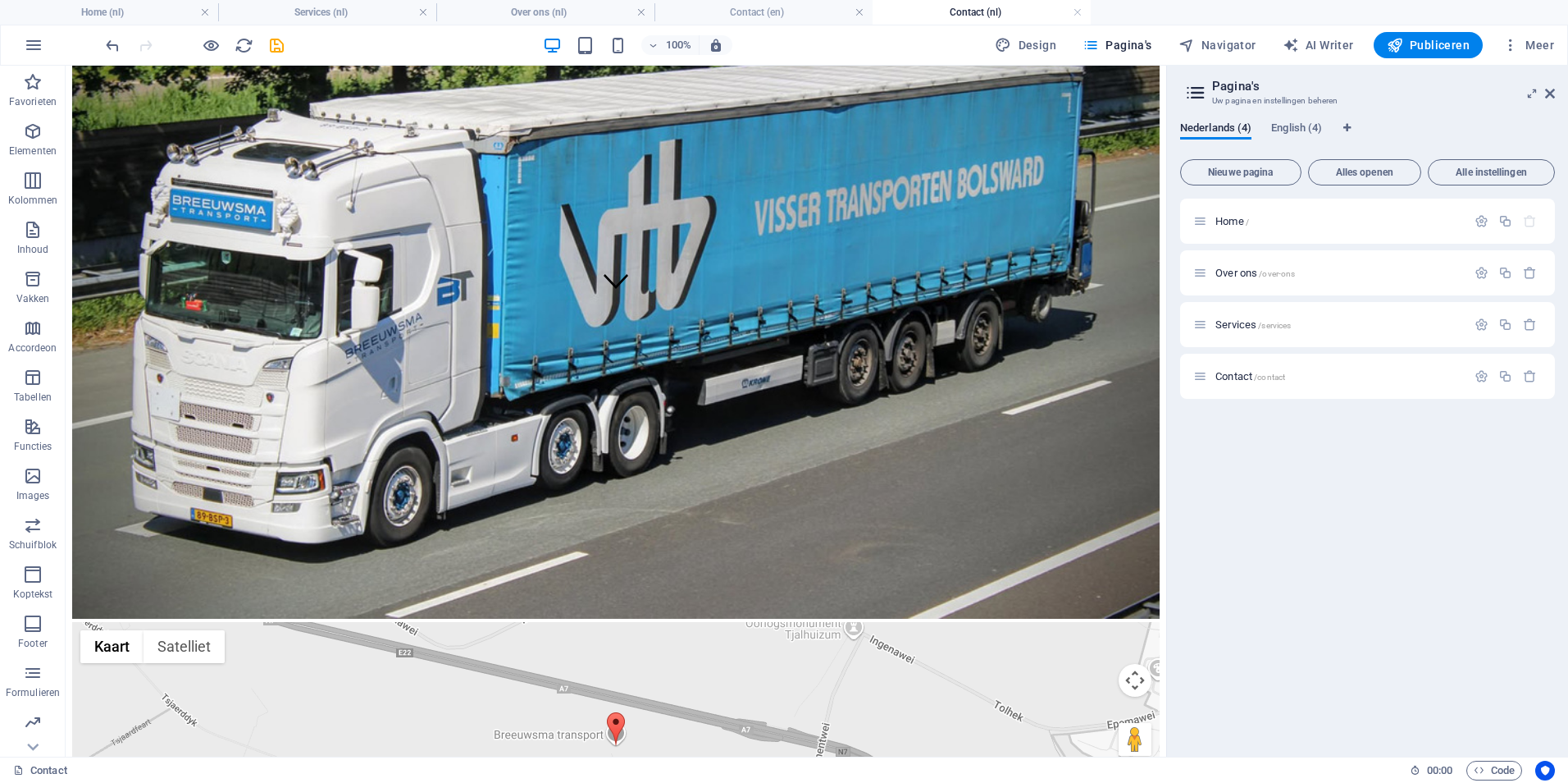
click at [1276, 119] on div "Nederlands (4) English (4) Nieuwe pagina Alles openen Alle instellingen Home / …" at bounding box center [1367, 432] width 401 height 648
click at [1277, 127] on span "English (4)" at bounding box center [1297, 130] width 51 height 23
click at [275, 40] on icon "save" at bounding box center [276, 45] width 19 height 19
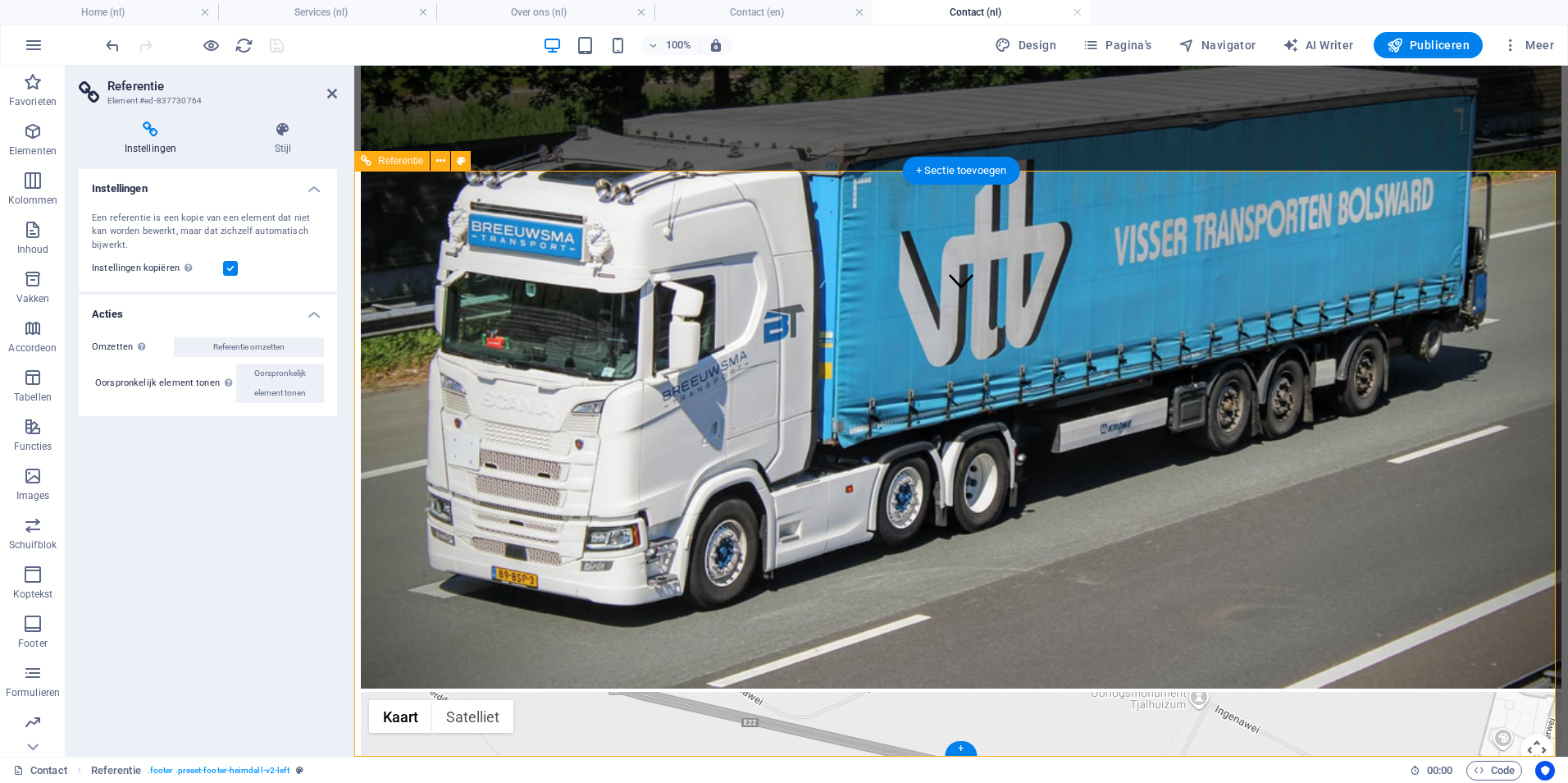
click at [332, 97] on icon at bounding box center [331, 93] width 10 height 13
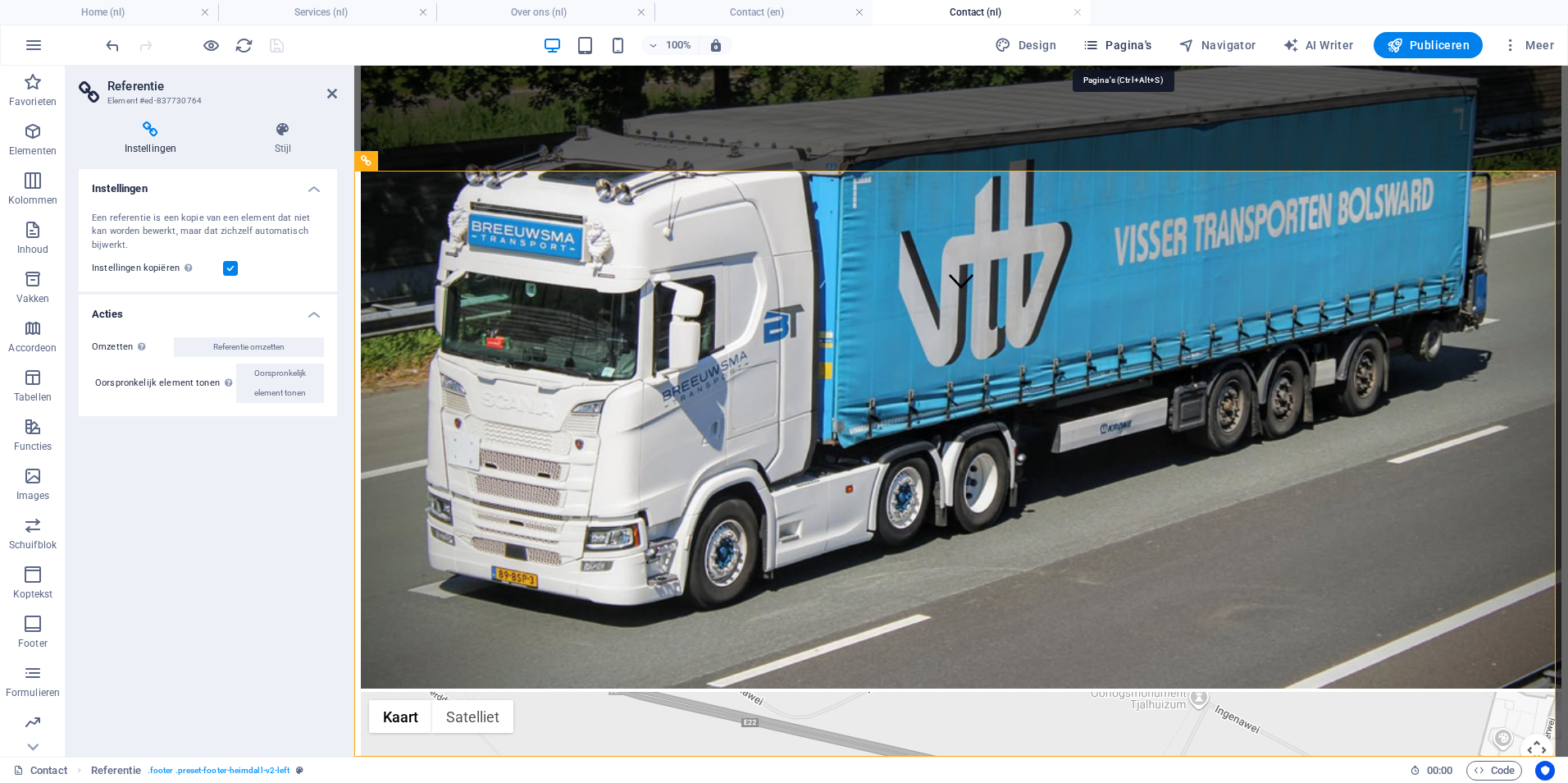
click at [1122, 47] on span "Pagina's" at bounding box center [1117, 45] width 70 height 17
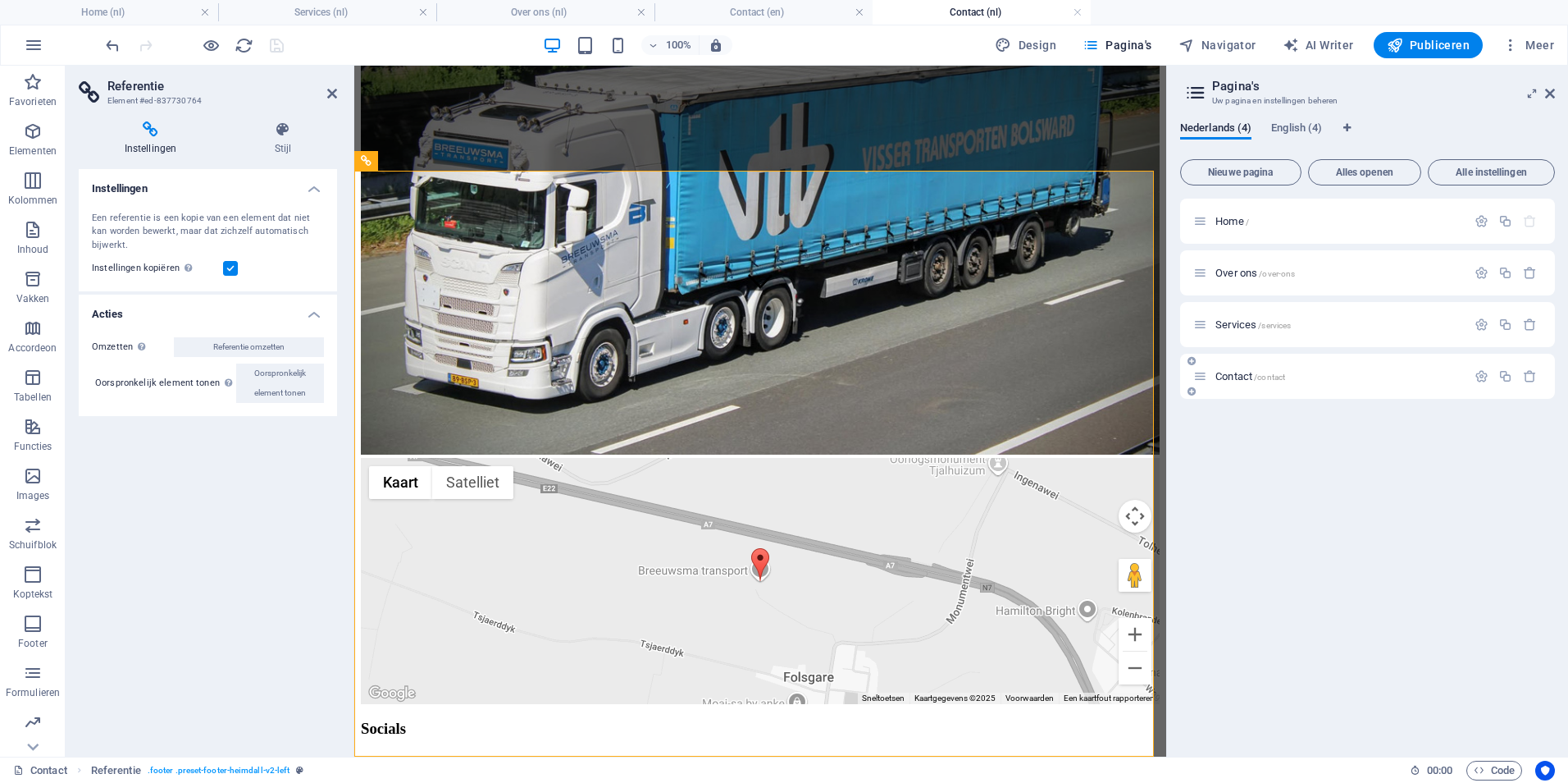
click at [1332, 384] on div "Contact /contact" at bounding box center [1329, 376] width 273 height 19
click at [1483, 379] on icon "button" at bounding box center [1481, 376] width 14 height 14
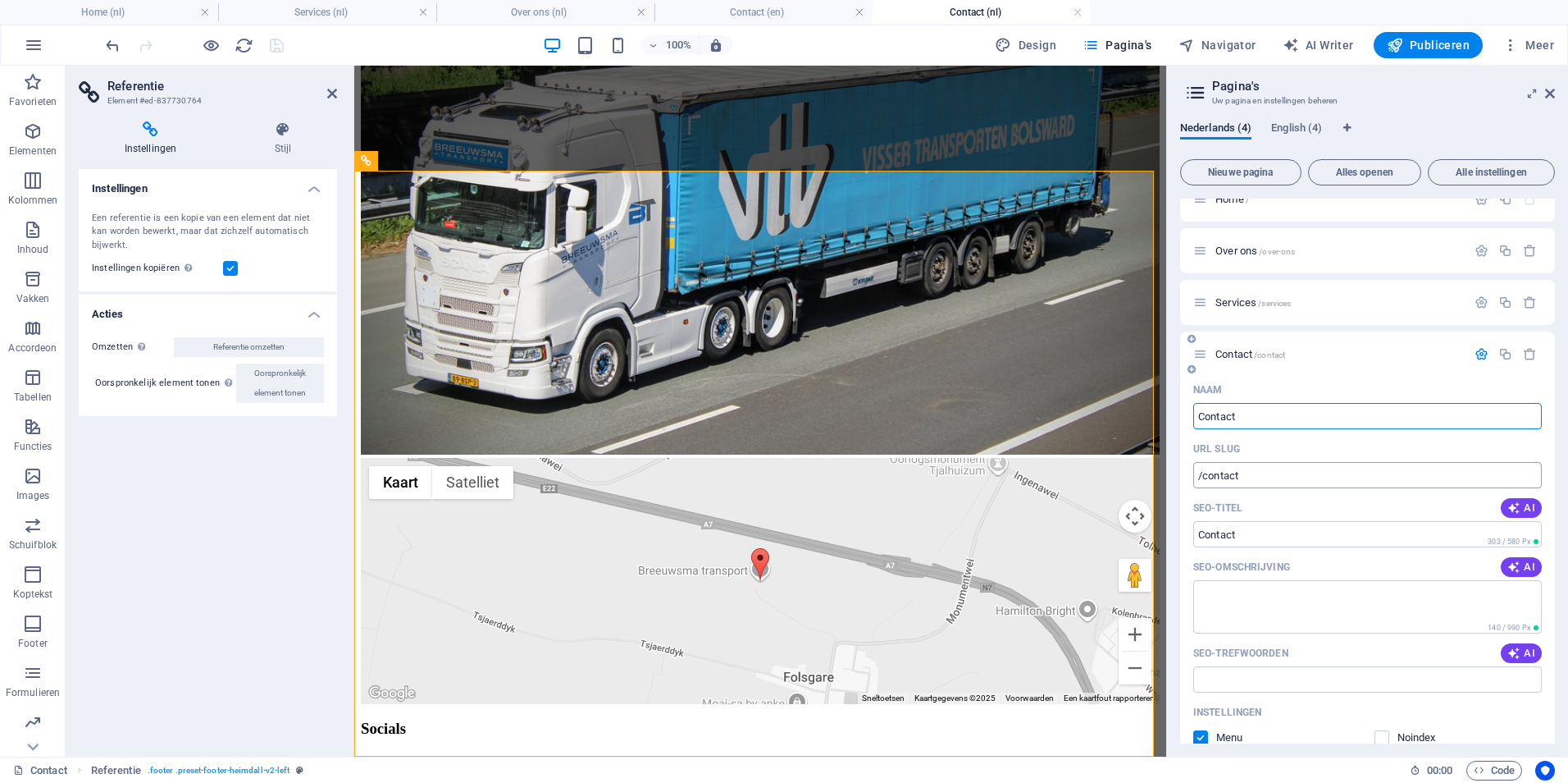
scroll to position [0, 0]
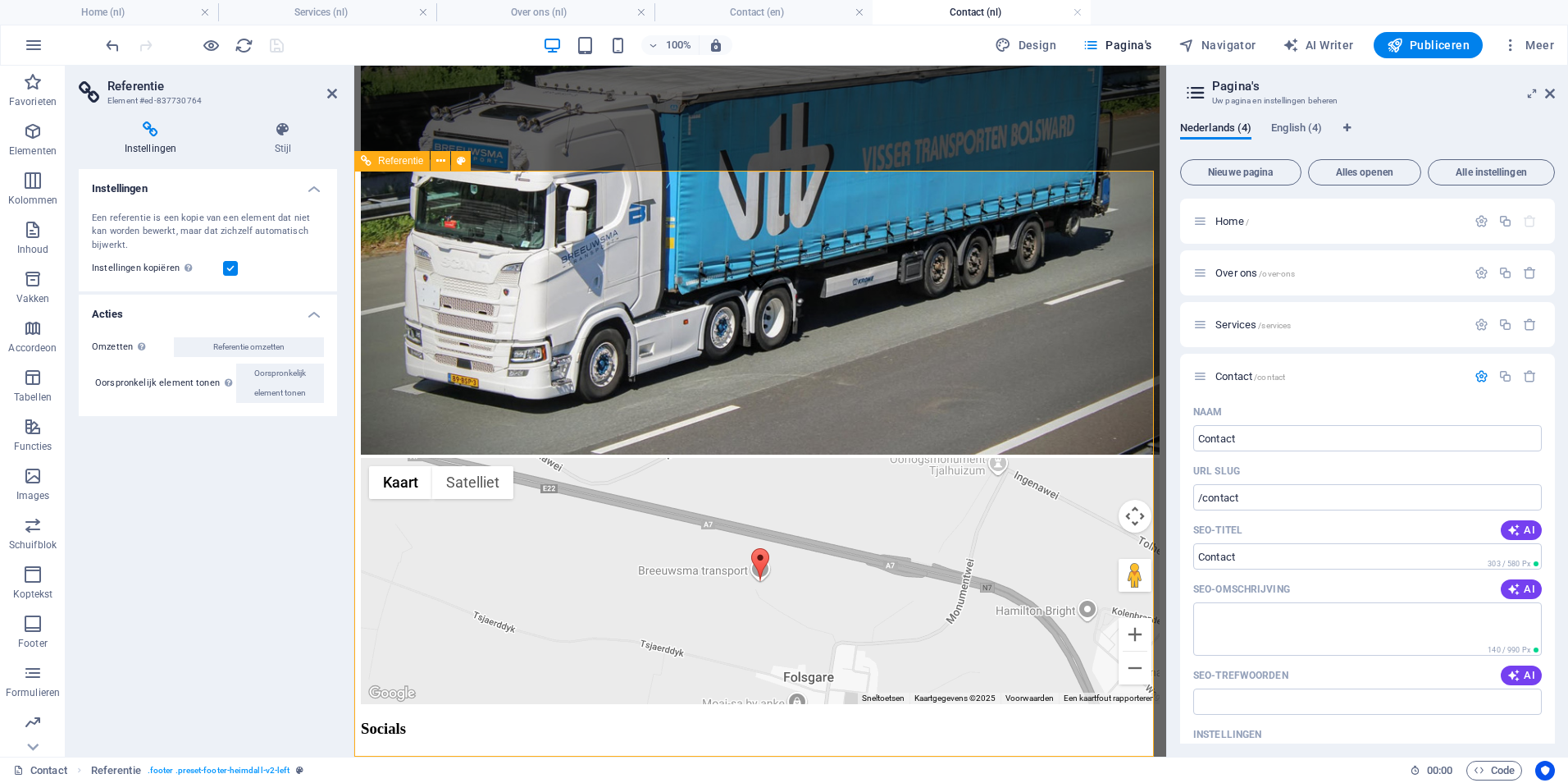
click at [325, 91] on h2 "Referentie" at bounding box center [223, 86] width 230 height 15
click at [337, 89] on aside "Referentie Element #ed-837730764 Instellingen Stijl Instellingen Een referentie…" at bounding box center [209, 411] width 289 height 691
click at [336, 92] on icon at bounding box center [331, 93] width 10 height 13
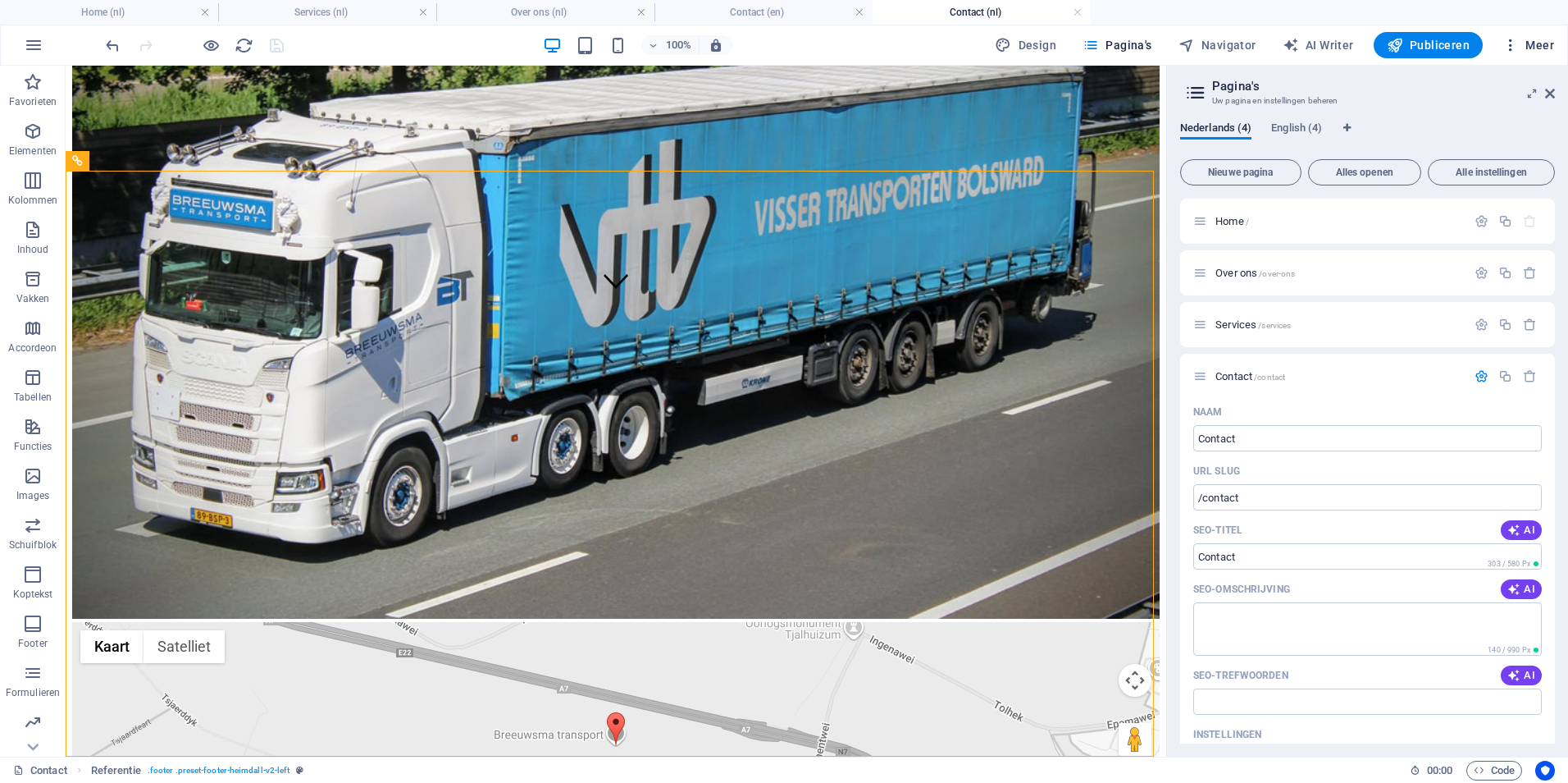
click at [1535, 40] on span "Meer" at bounding box center [1528, 45] width 51 height 17
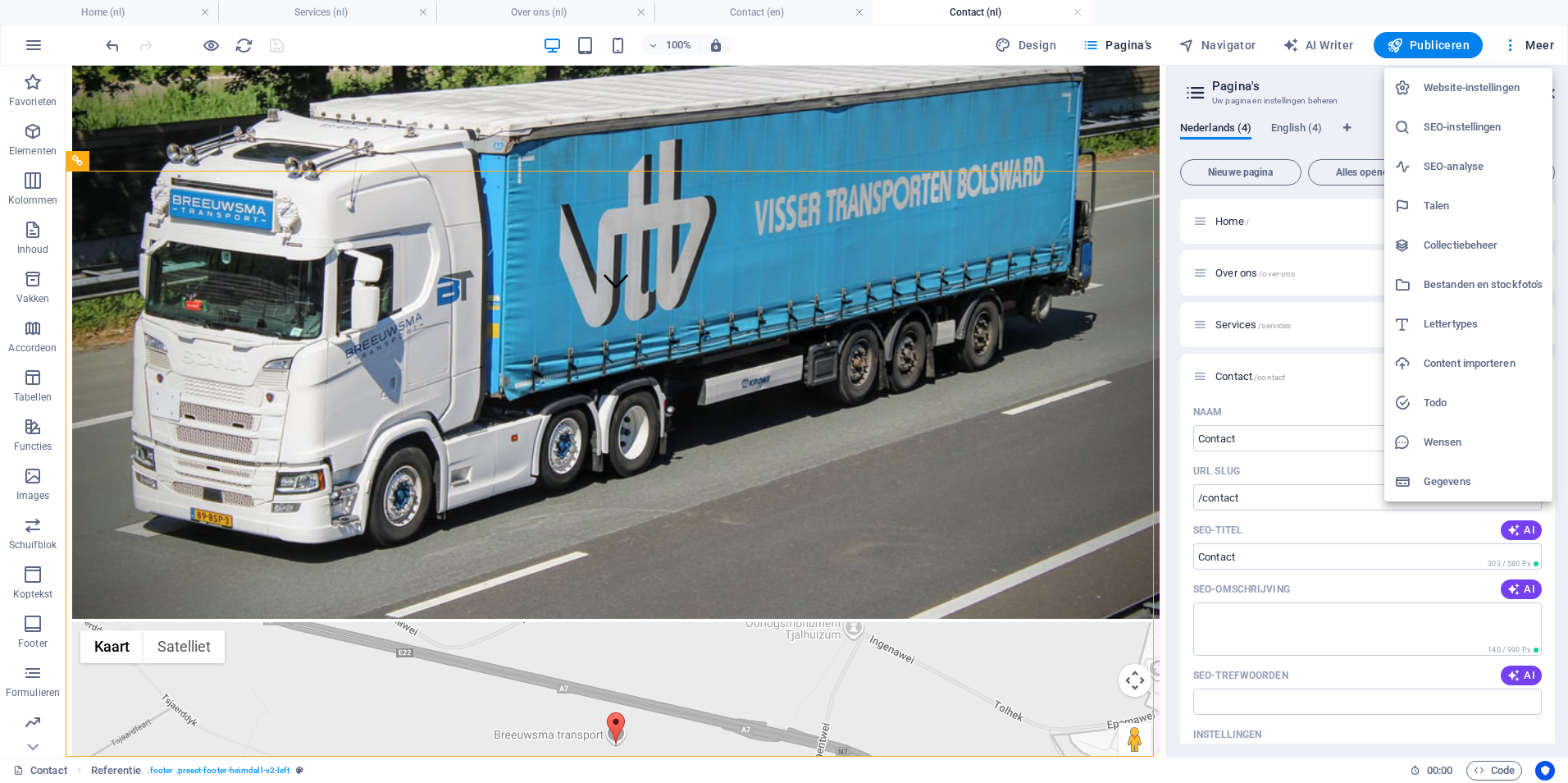
click at [1473, 87] on h6 "Website-instellingen" at bounding box center [1483, 87] width 119 height 19
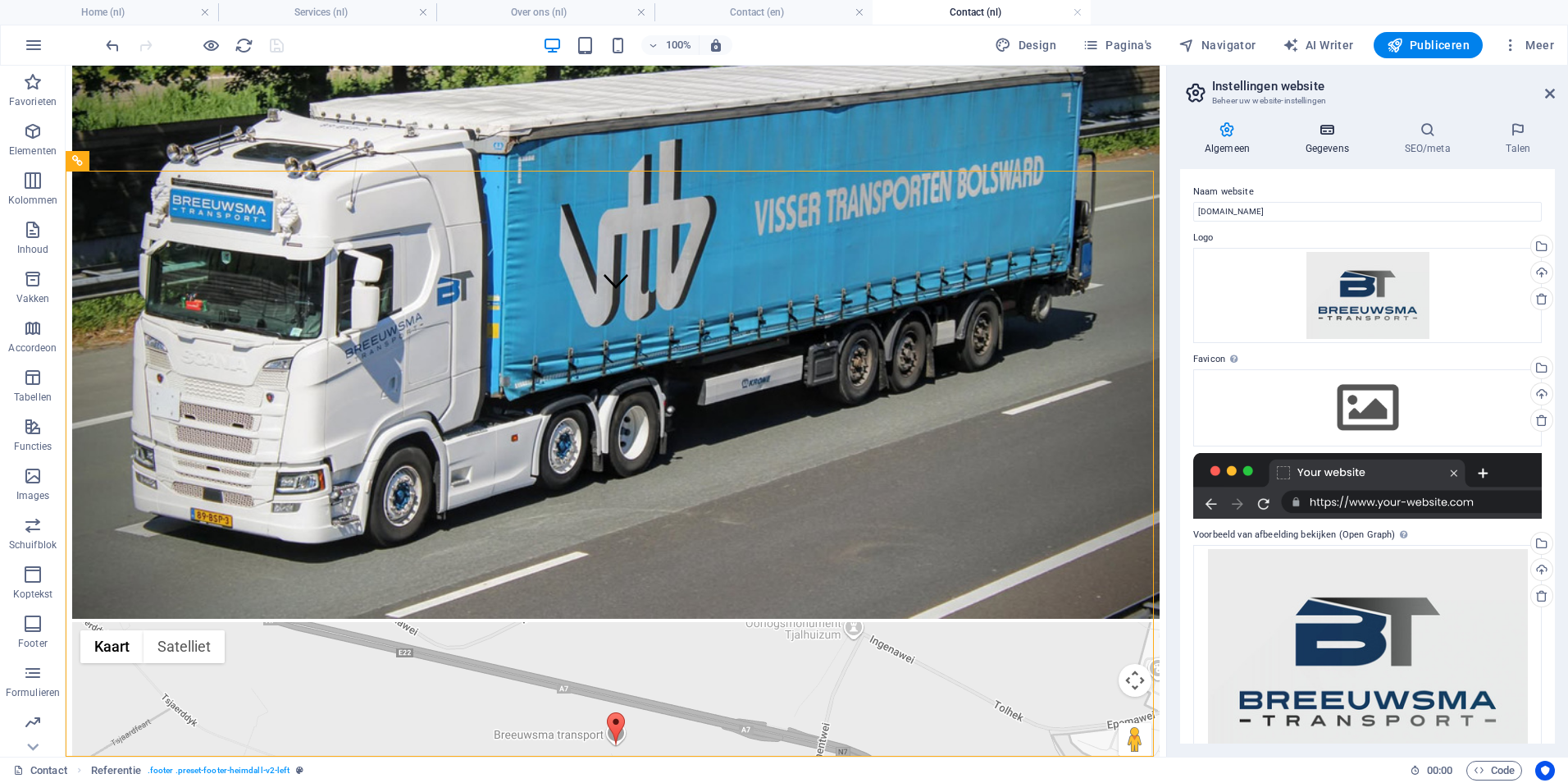
click at [1332, 143] on h4 "Gegevens" at bounding box center [1330, 138] width 99 height 34
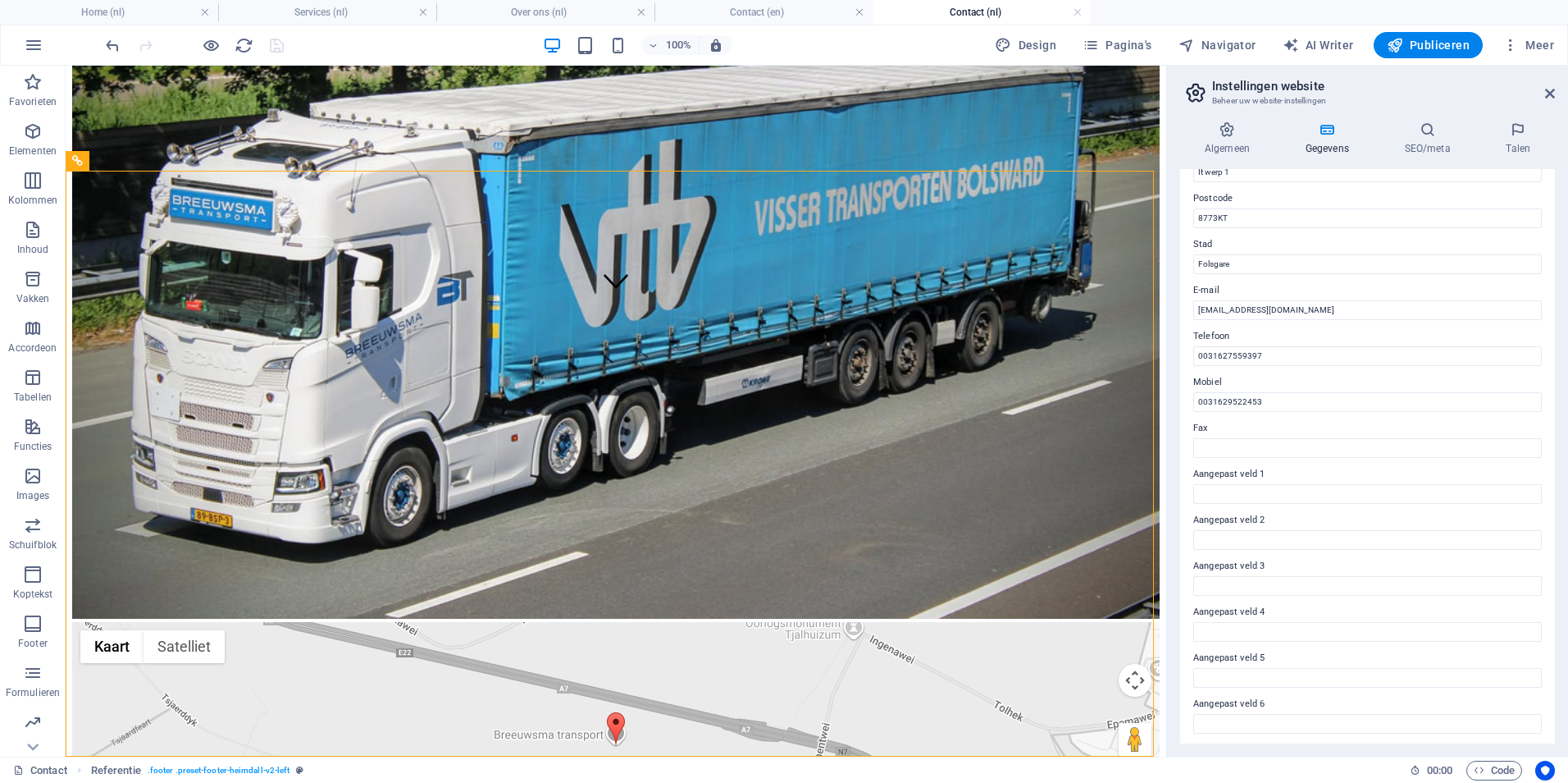
scroll to position [214, 0]
click at [1430, 144] on h4 "SEO/meta" at bounding box center [1431, 138] width 102 height 34
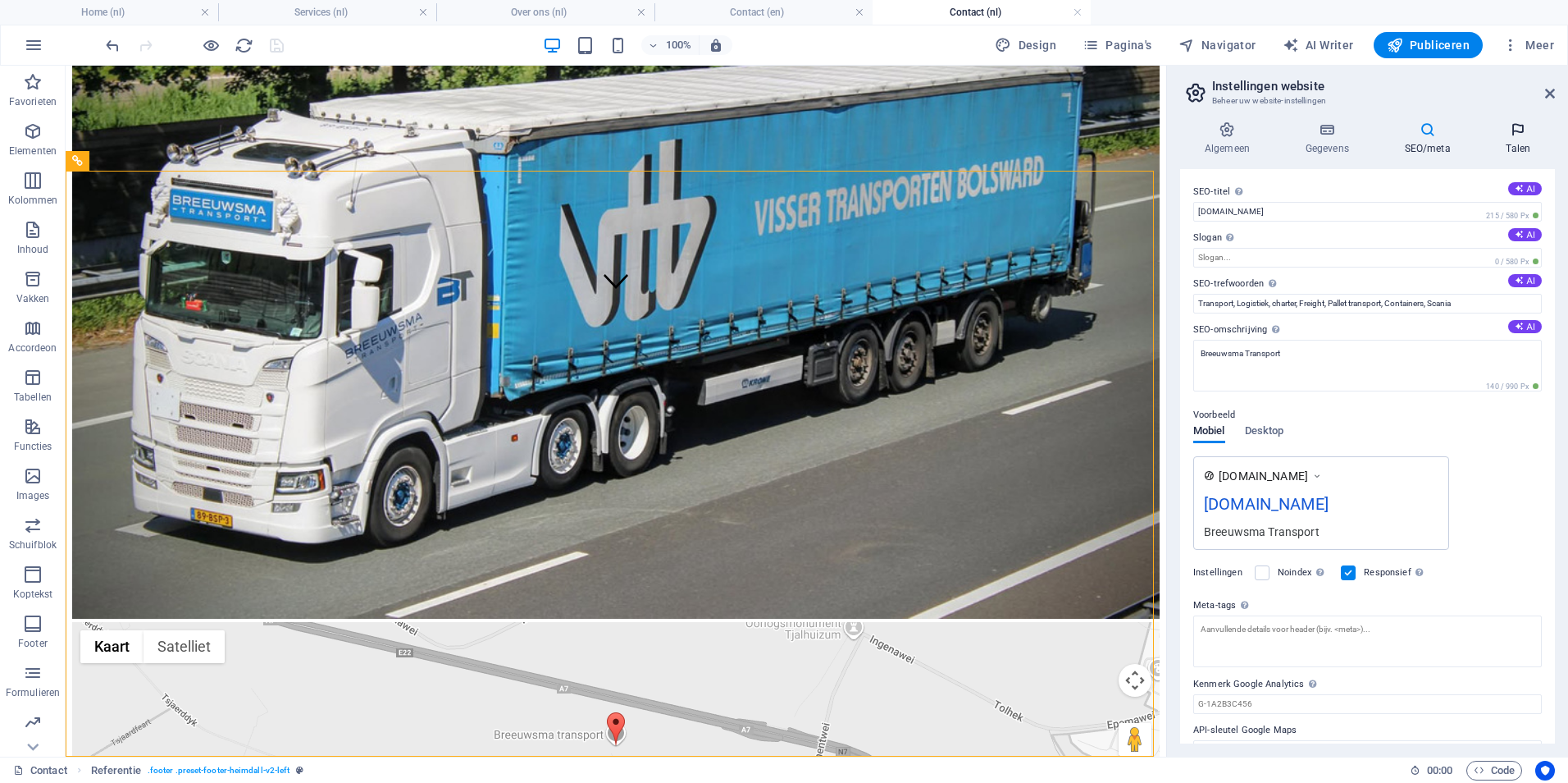
click at [1526, 130] on icon at bounding box center [1519, 129] width 73 height 17
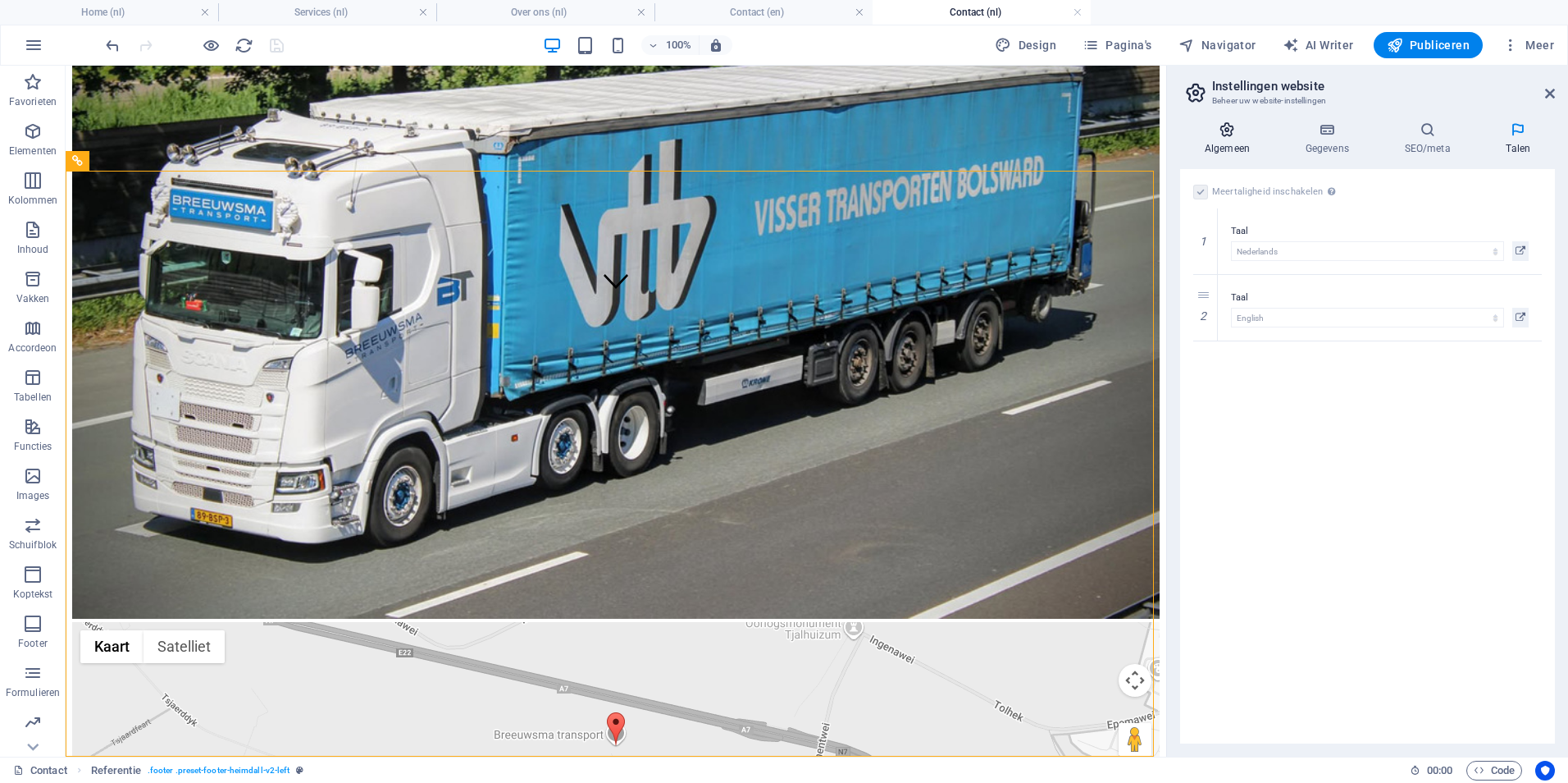
click at [1231, 148] on h4 "Algemeen" at bounding box center [1231, 138] width 101 height 34
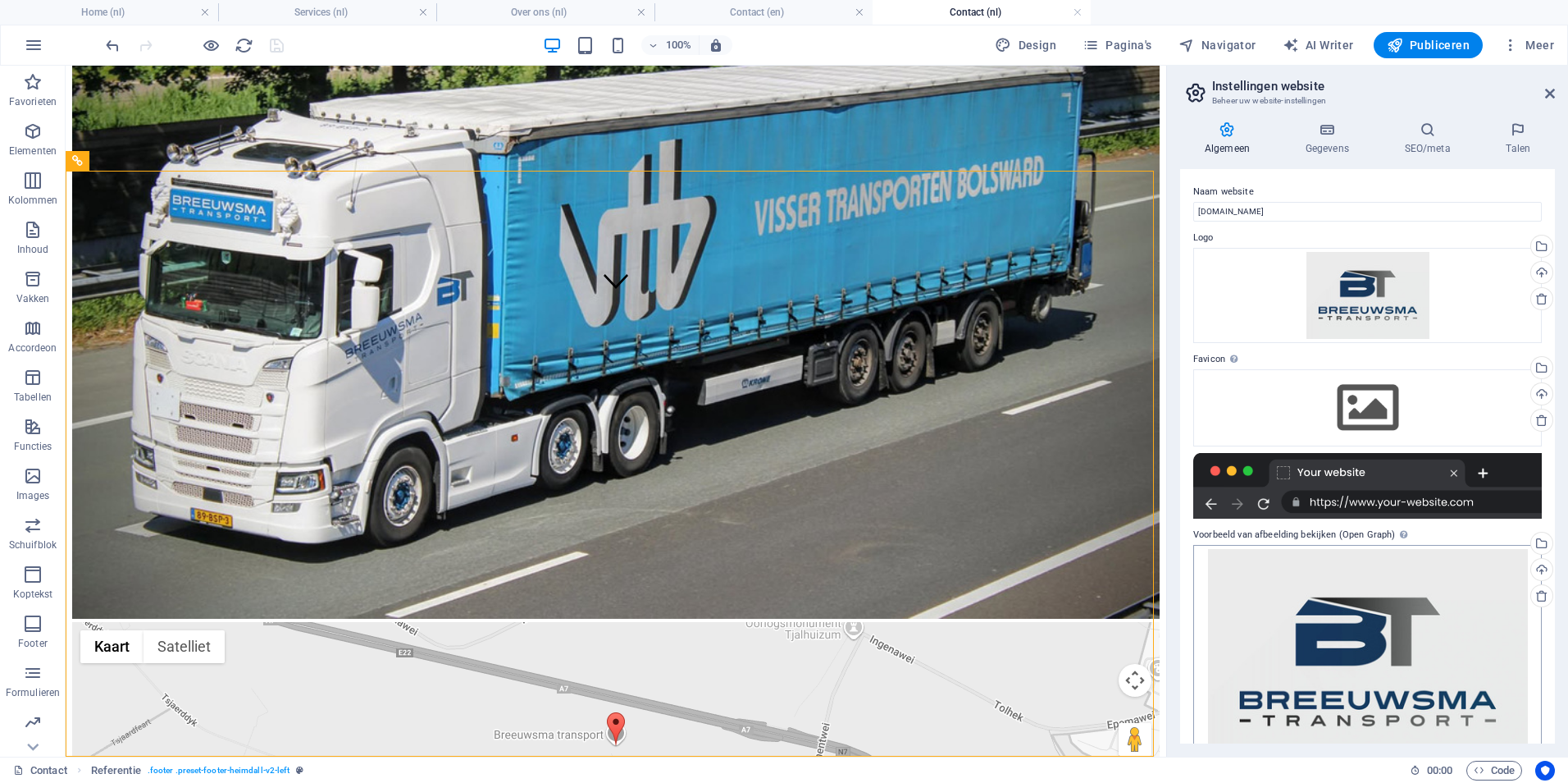
scroll to position [49, 0]
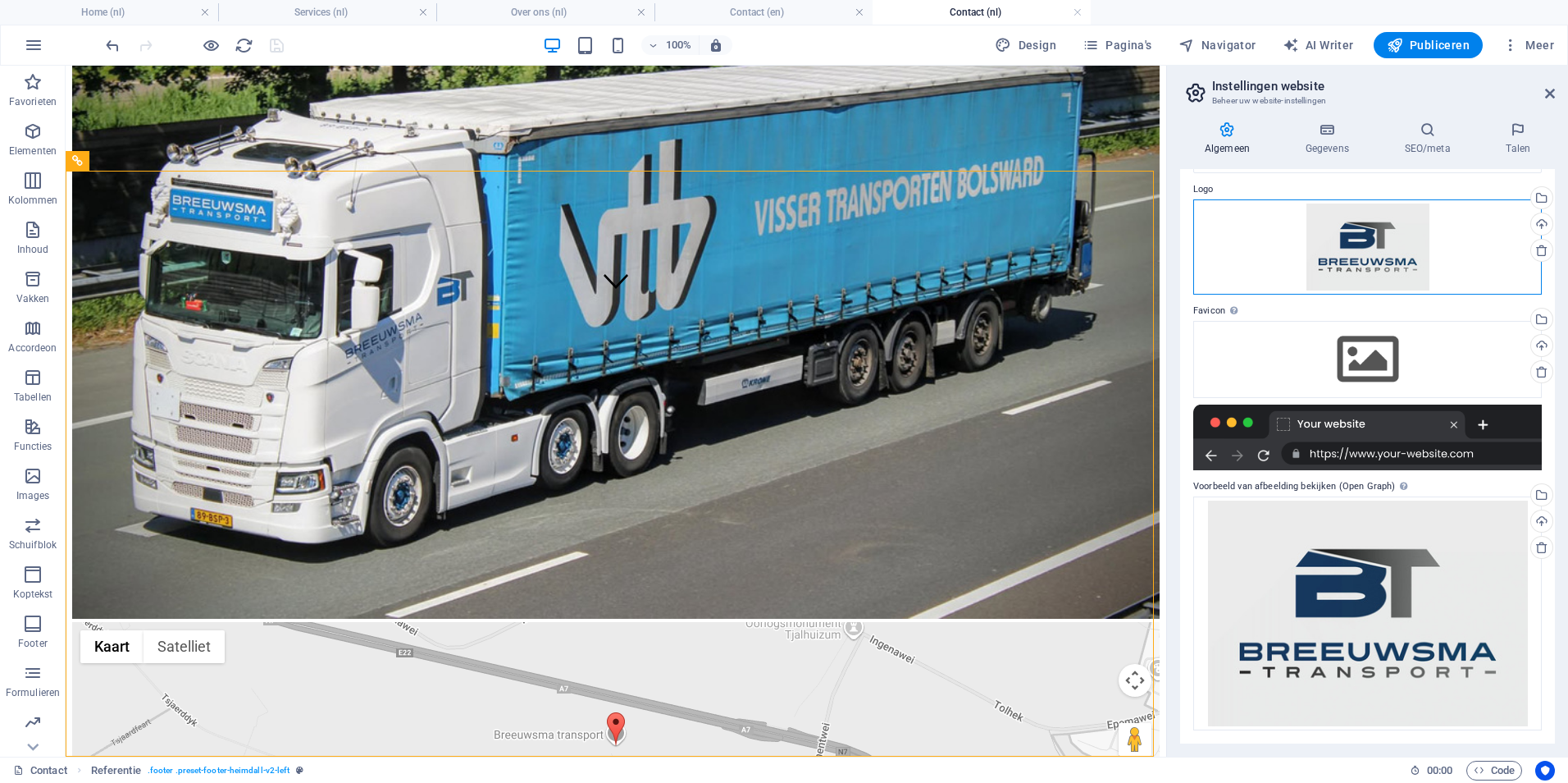
click at [1390, 262] on div "Sleep bestanden hierheen, klik om bestanden te kiezen of selecteer bestanden ui…" at bounding box center [1367, 247] width 349 height 95
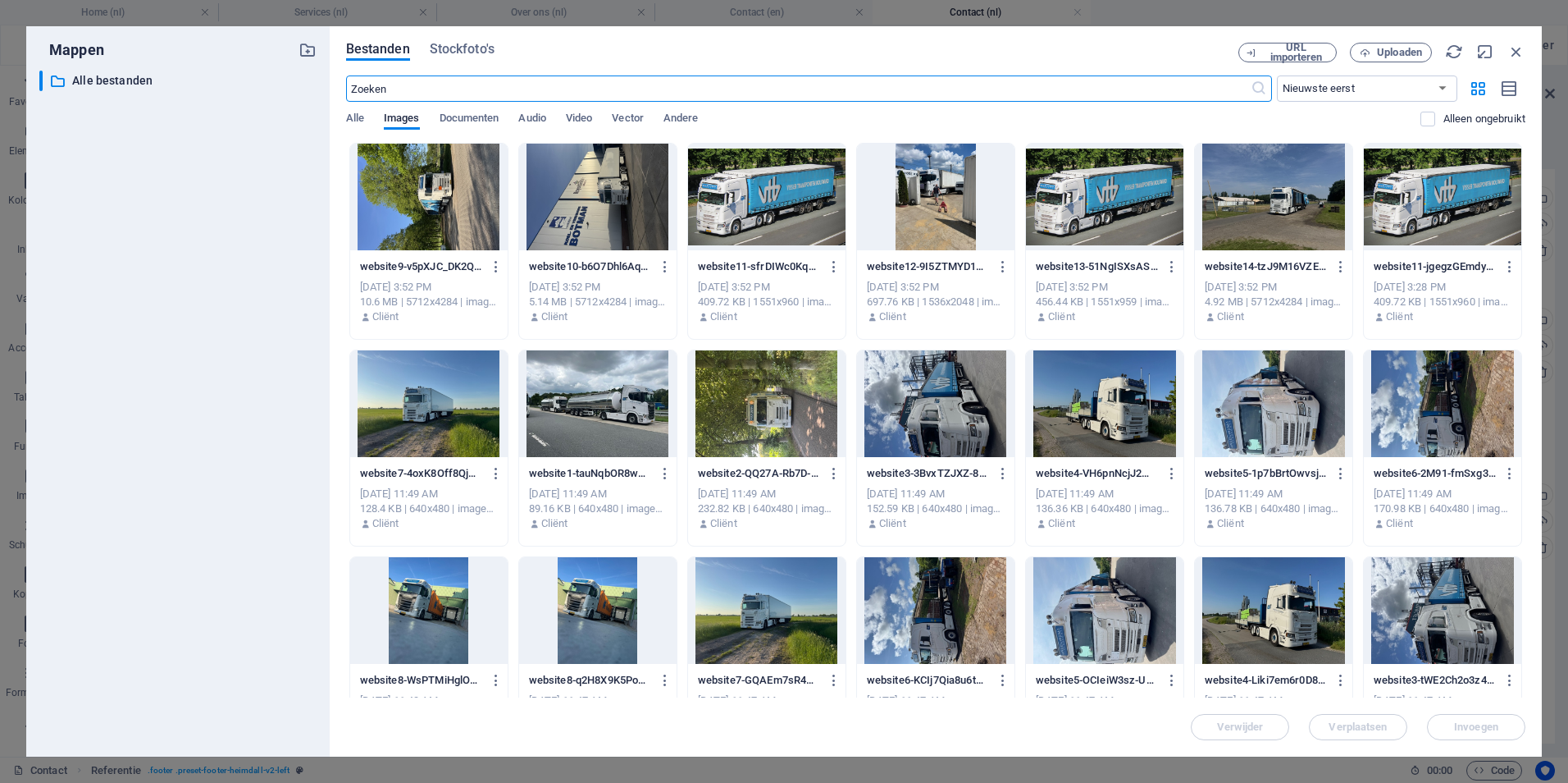
scroll to position [430, 0]
click at [1513, 52] on icon "button" at bounding box center [1516, 51] width 18 height 18
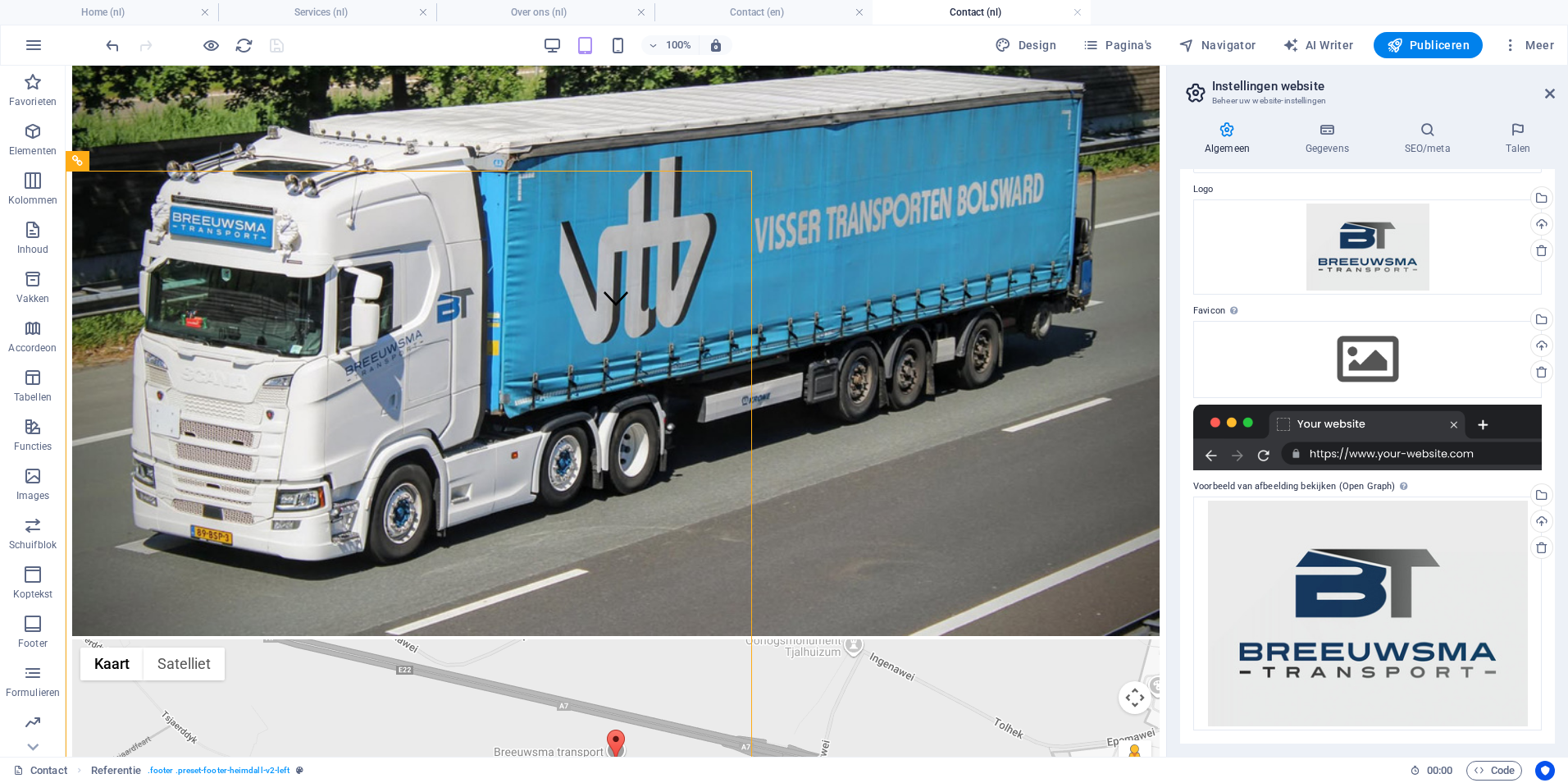
scroll to position [447, 0]
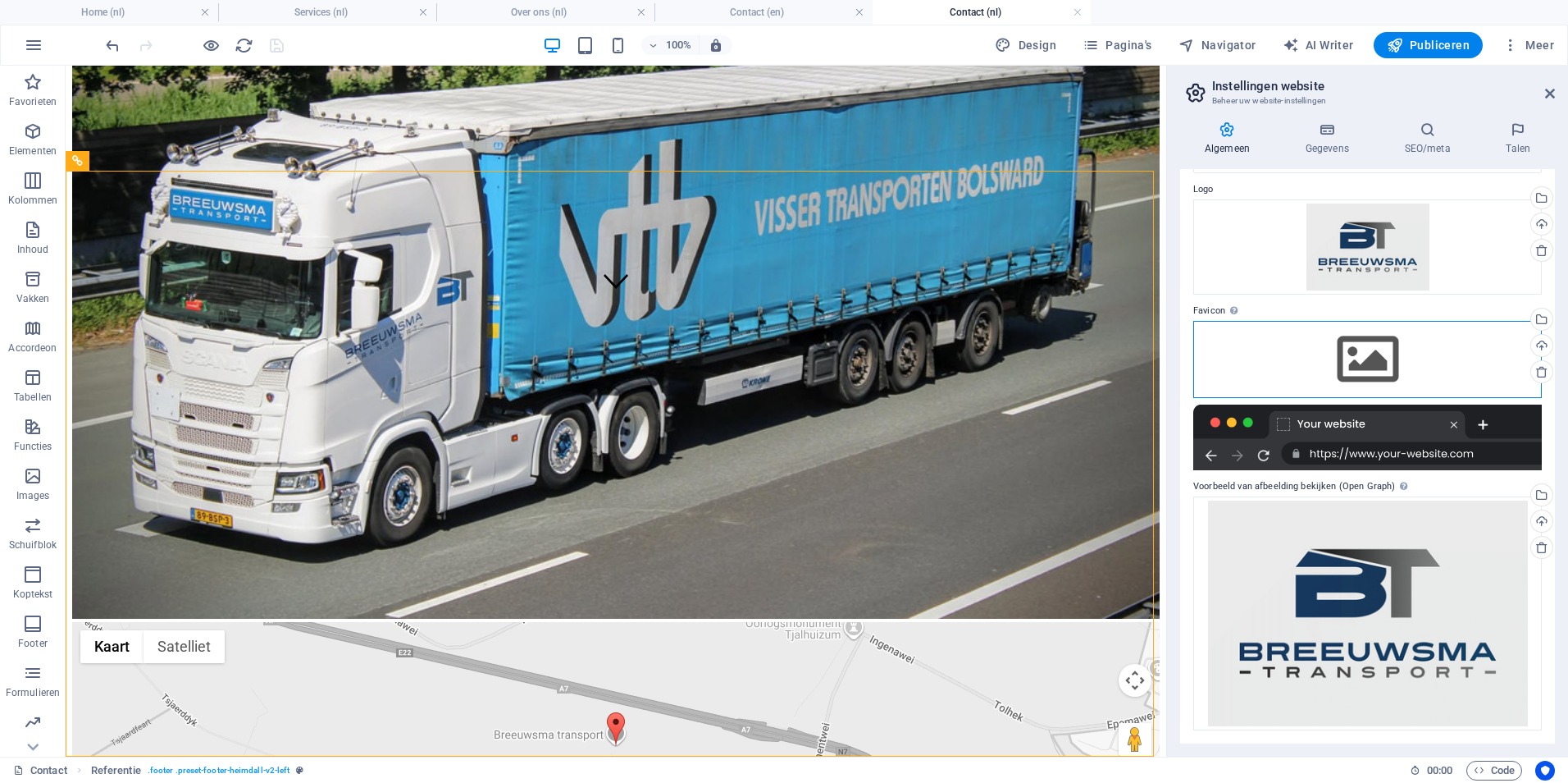
click at [1368, 365] on div "Sleep bestanden hierheen, klik om bestanden te kiezen of selecteer bestanden ui…" at bounding box center [1367, 359] width 349 height 77
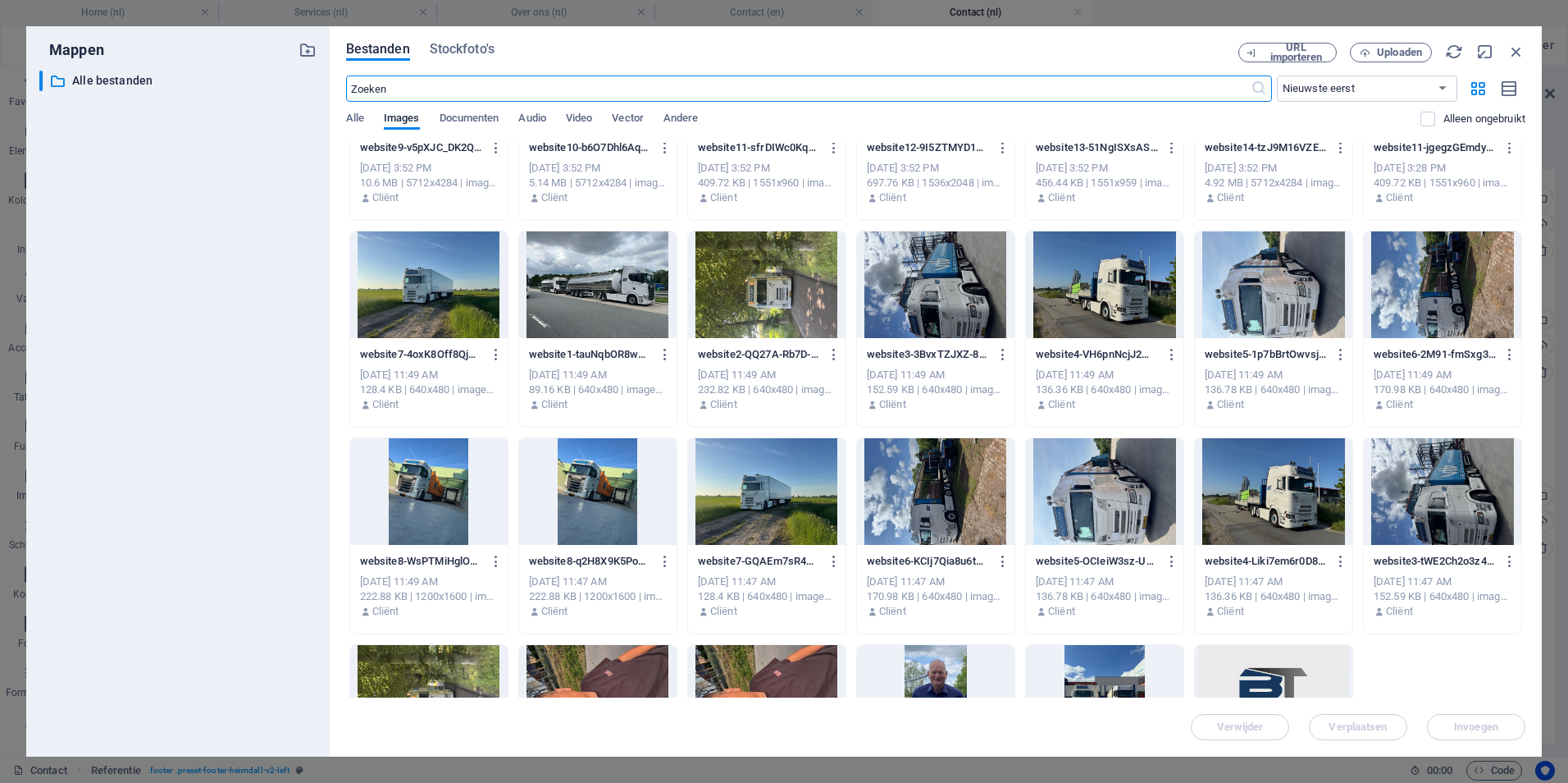
scroll to position [262, 0]
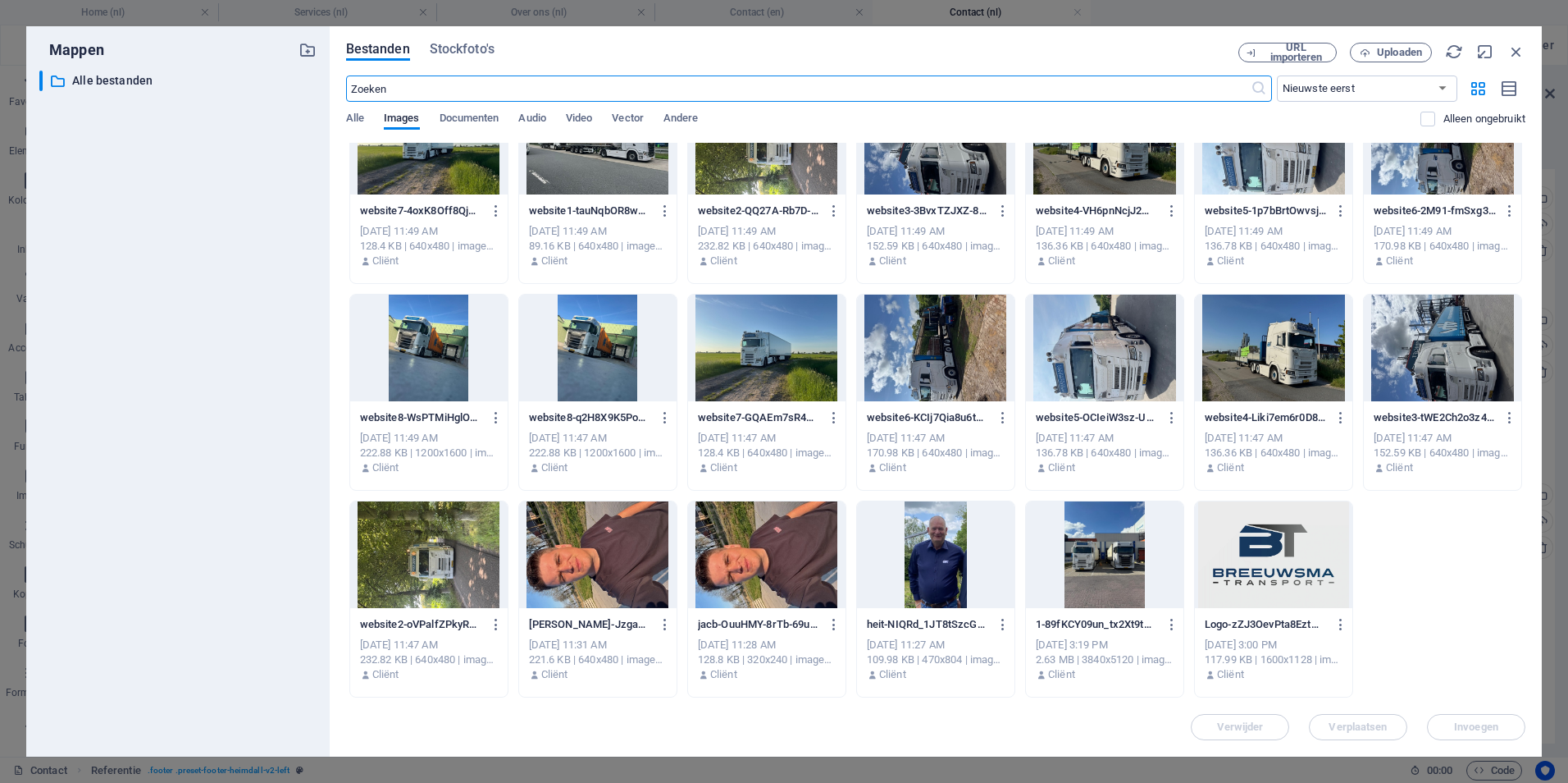
click at [1242, 528] on div at bounding box center [1274, 554] width 157 height 107
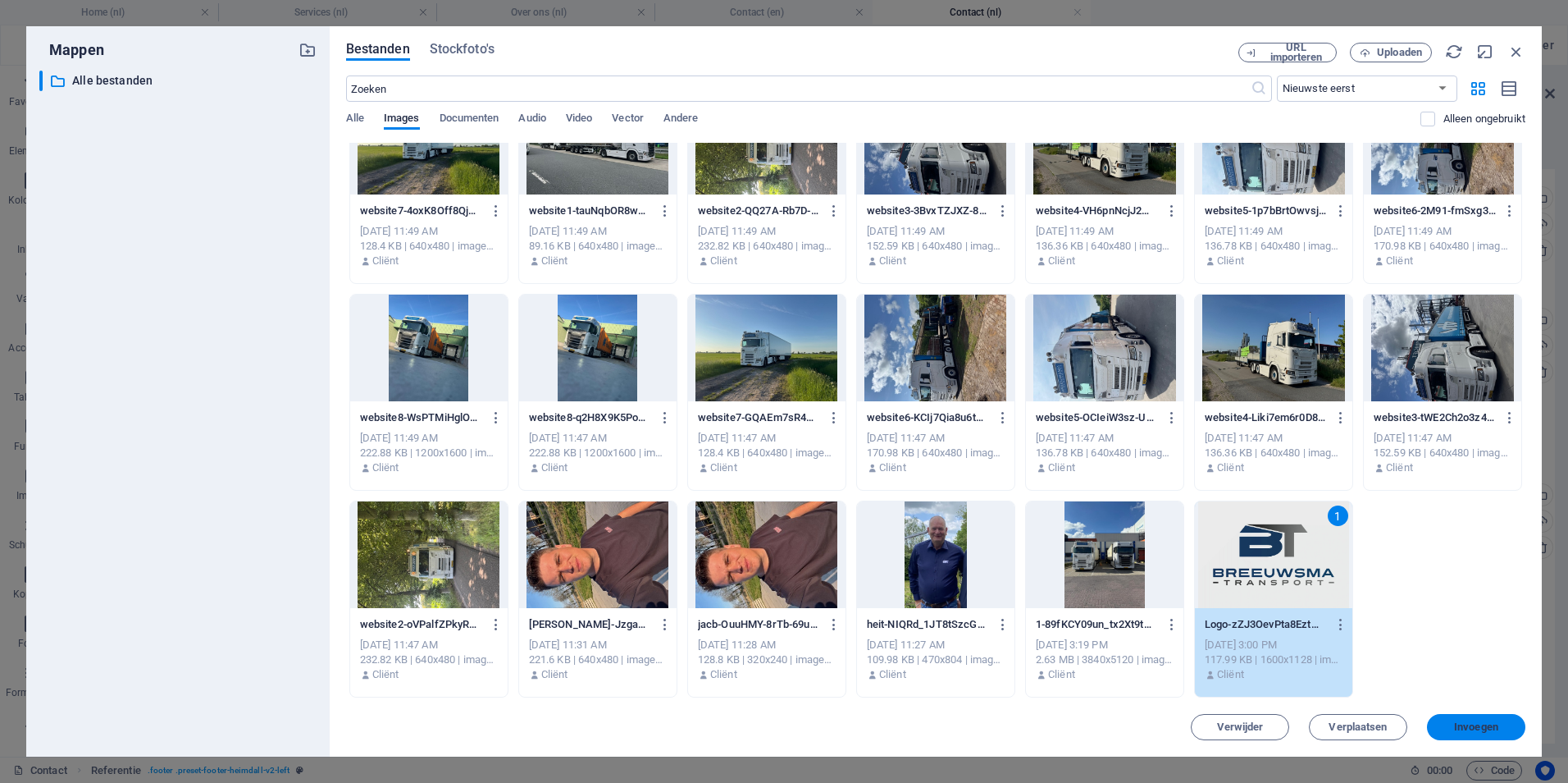
click at [1487, 718] on button "Invoegen" at bounding box center [1475, 727] width 98 height 27
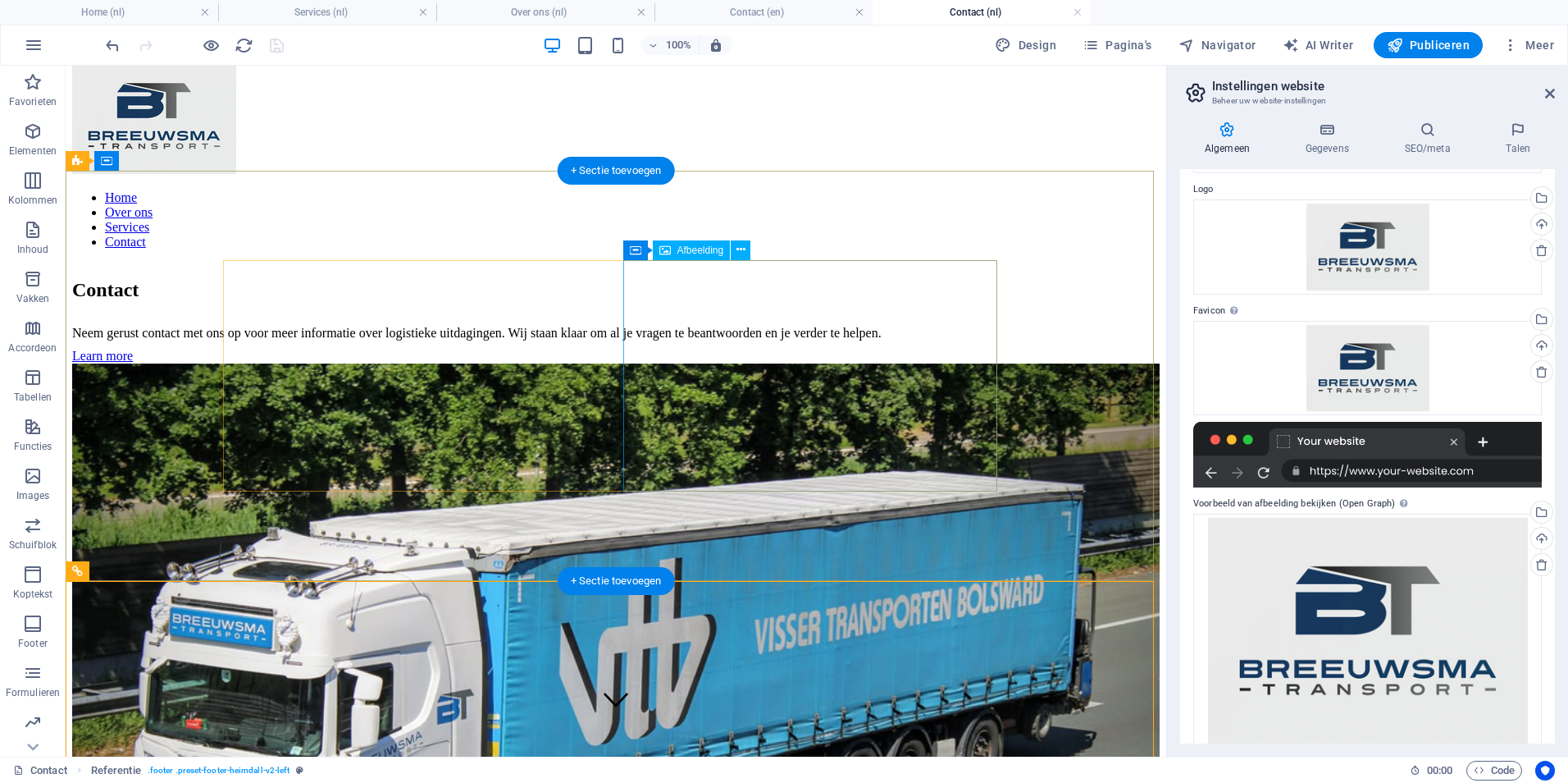
scroll to position [0, 0]
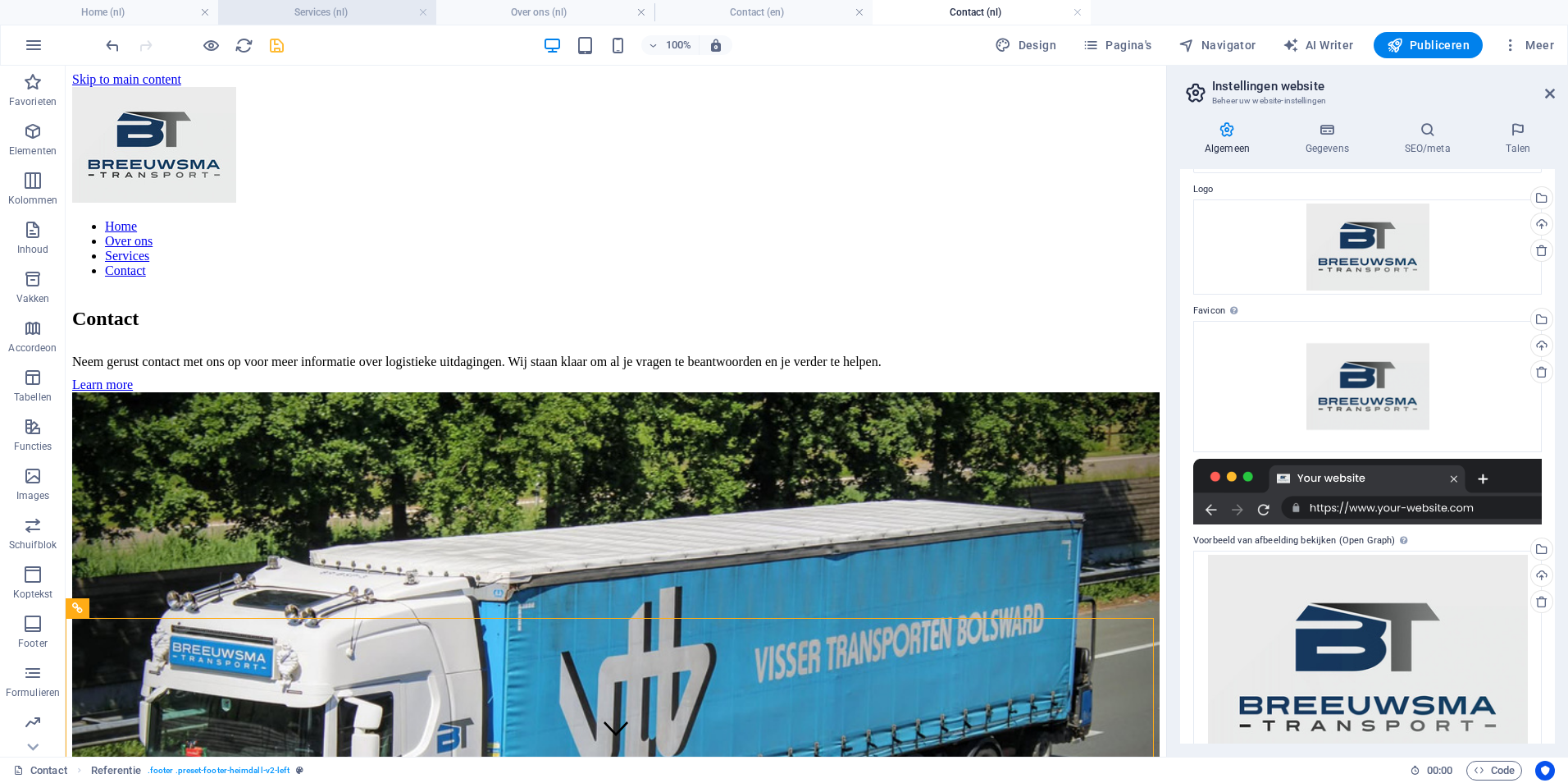
click at [349, 18] on h4 "Services (nl)" at bounding box center [327, 12] width 218 height 18
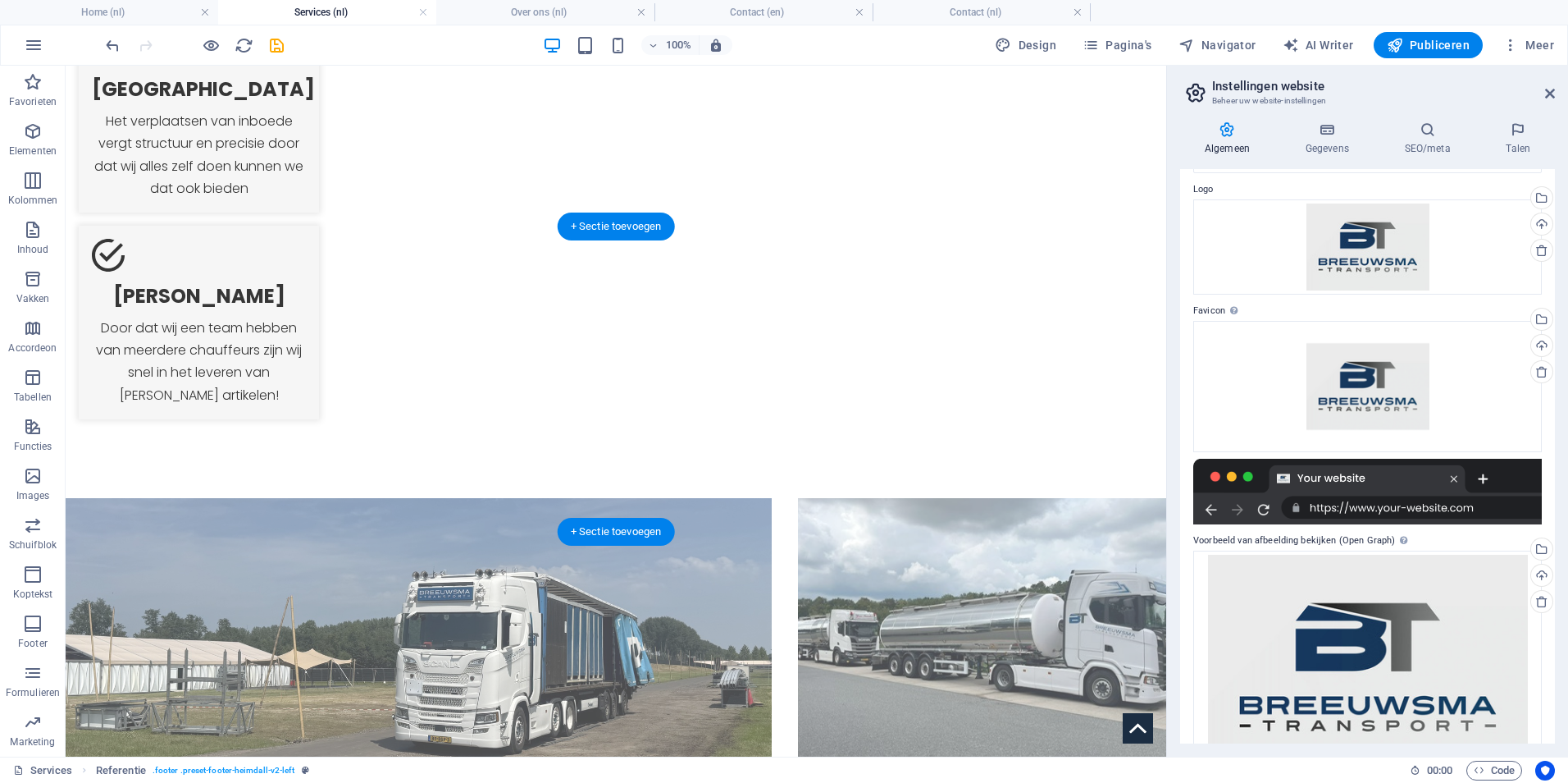
scroll to position [1969, 0]
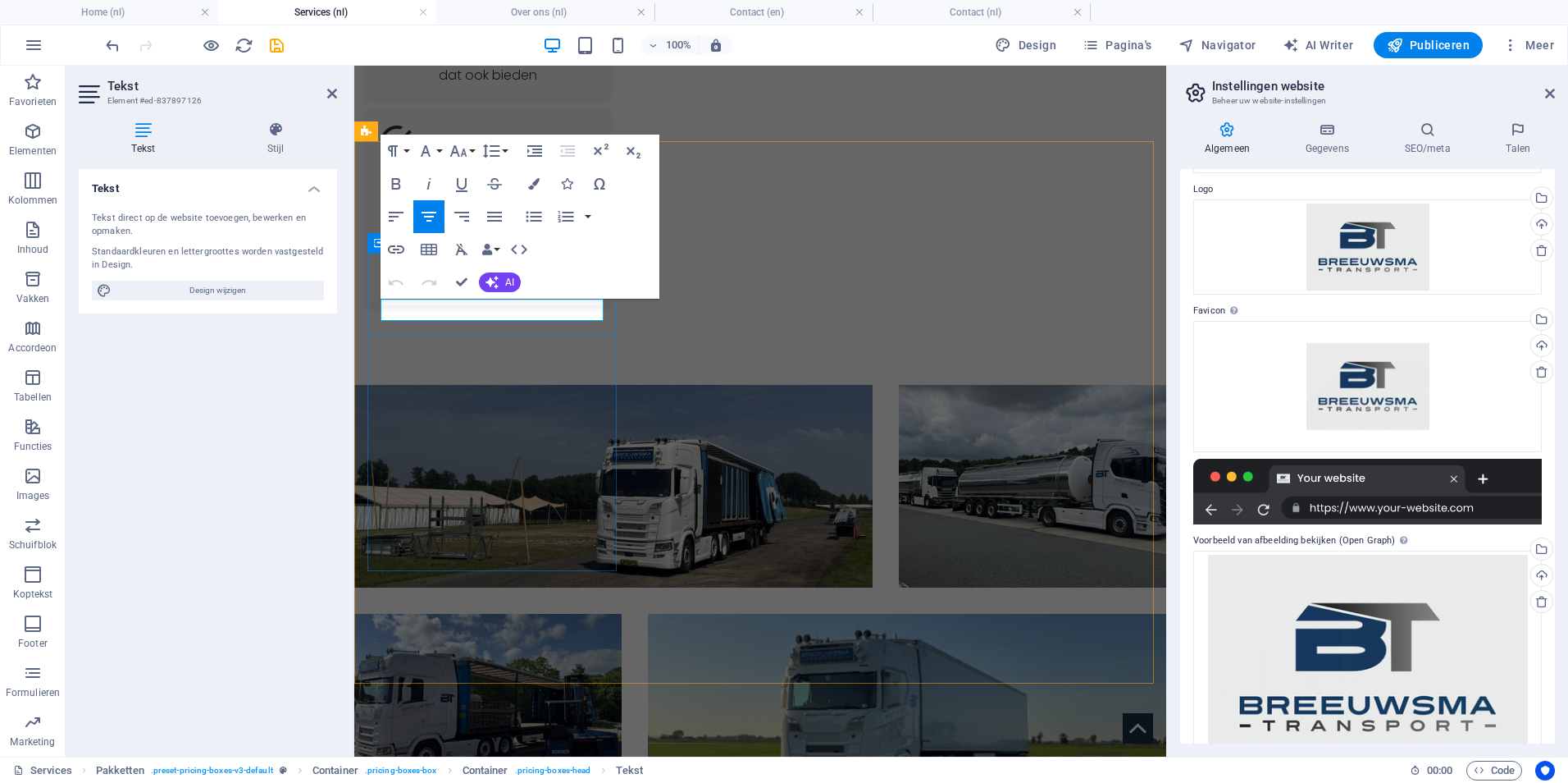
drag, startPoint x: 532, startPoint y: 310, endPoint x: 423, endPoint y: 305, distance: 109.1
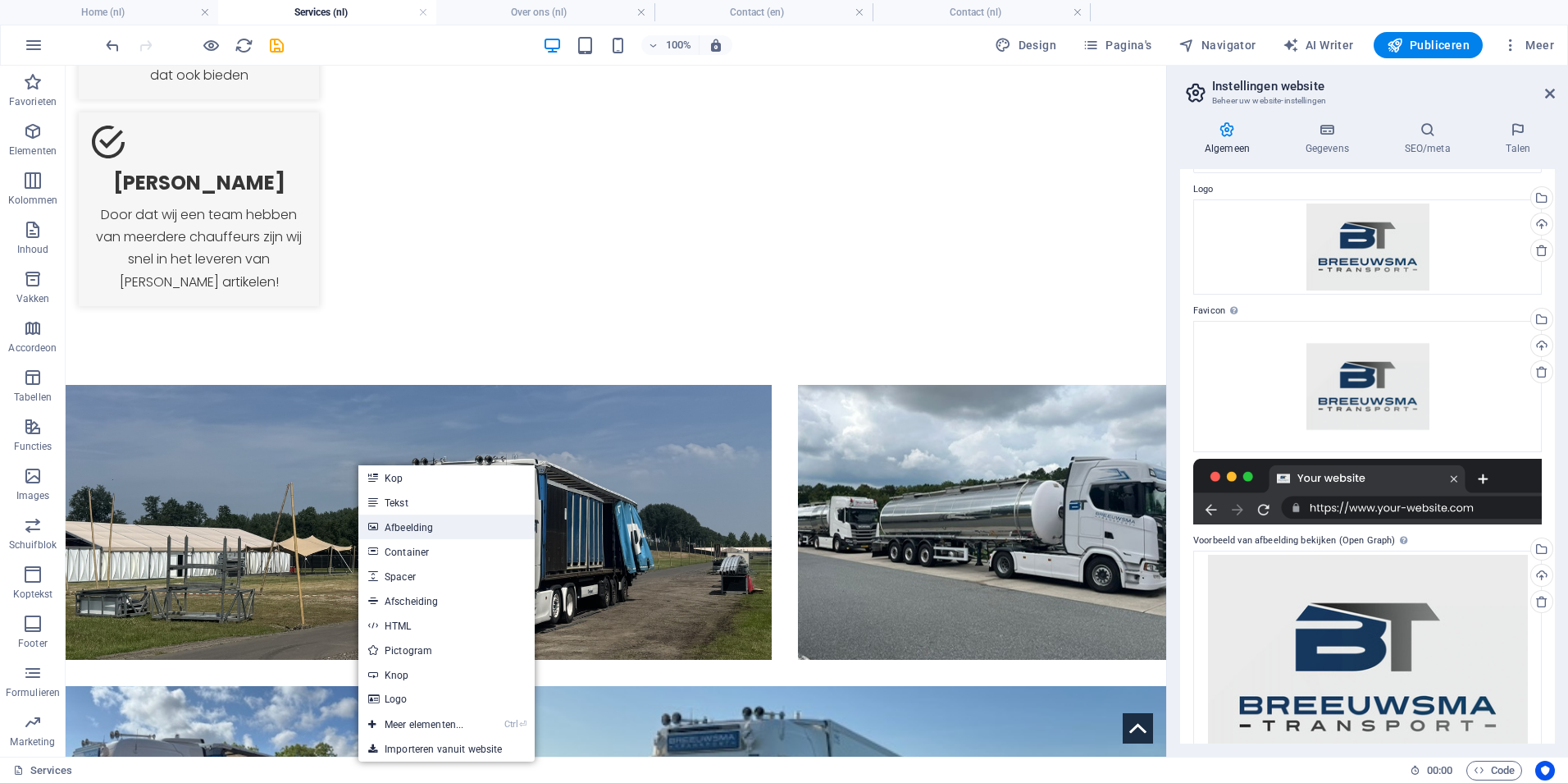
click at [411, 529] on link "Afbeelding" at bounding box center [447, 527] width 177 height 25
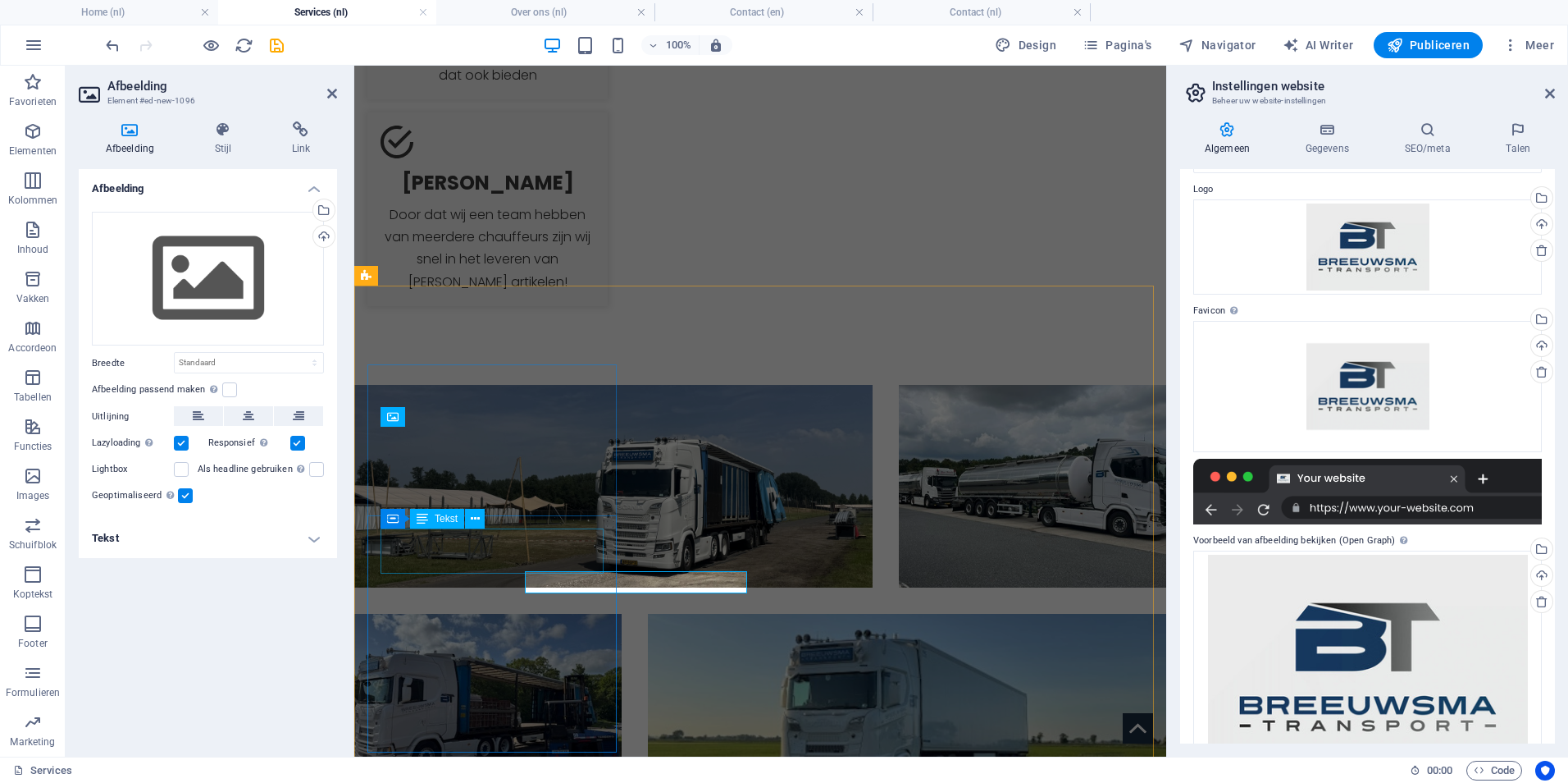
scroll to position [1825, 0]
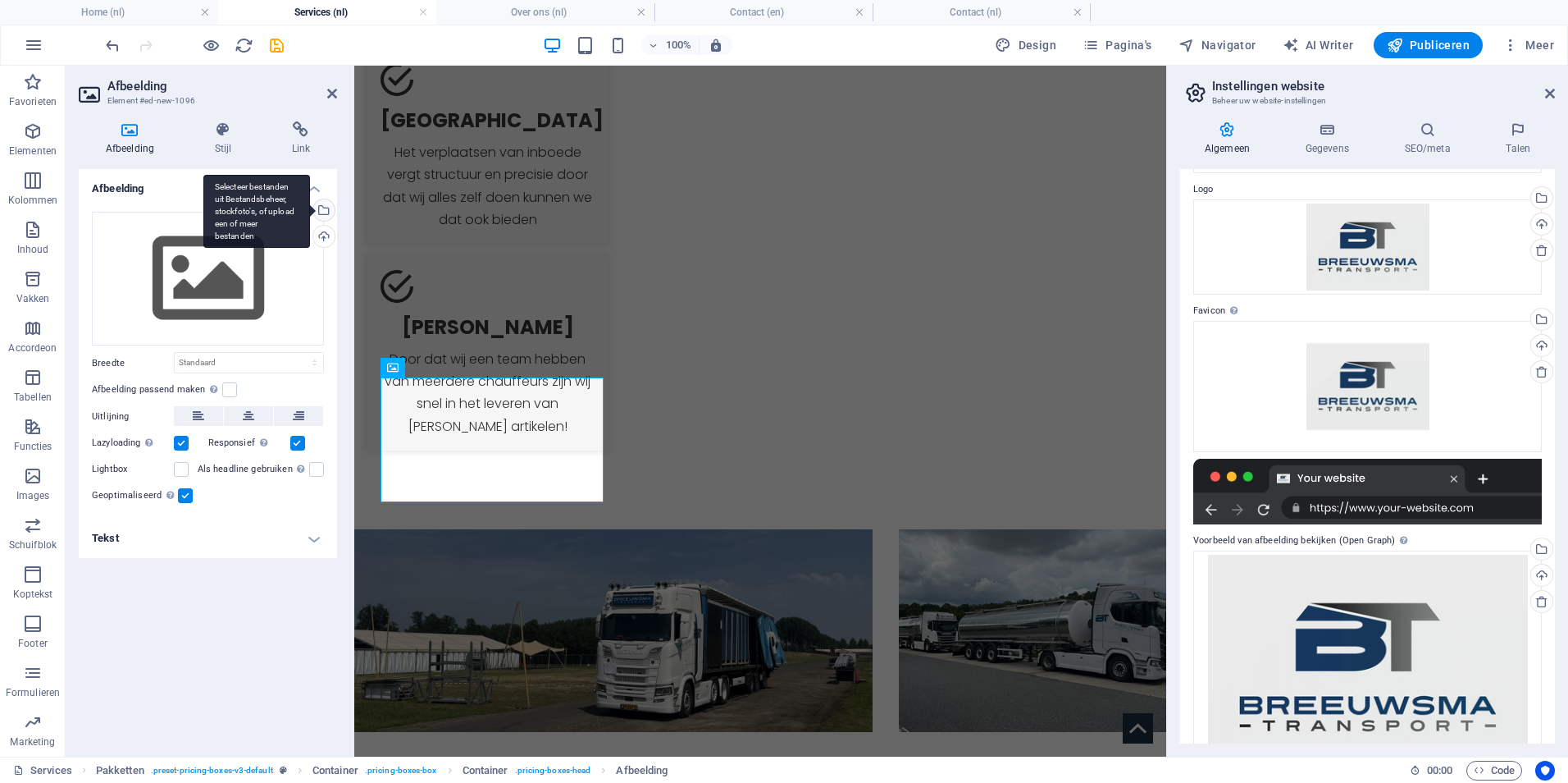
click at [329, 210] on div "Selecteer bestanden uit Bestandsbeheer, stockfoto's, of upload een of meer best…" at bounding box center [322, 212] width 25 height 25
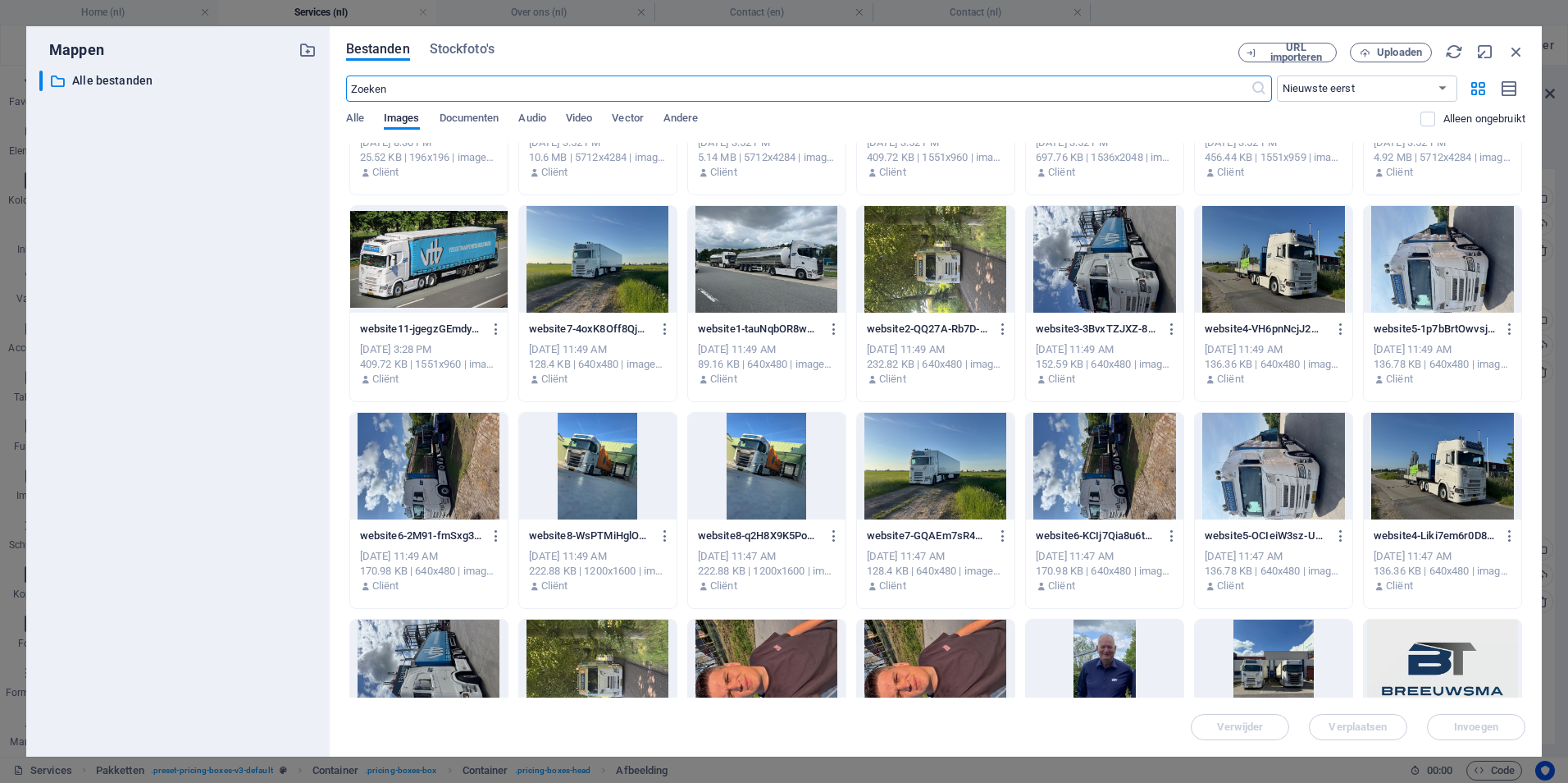
scroll to position [0, 0]
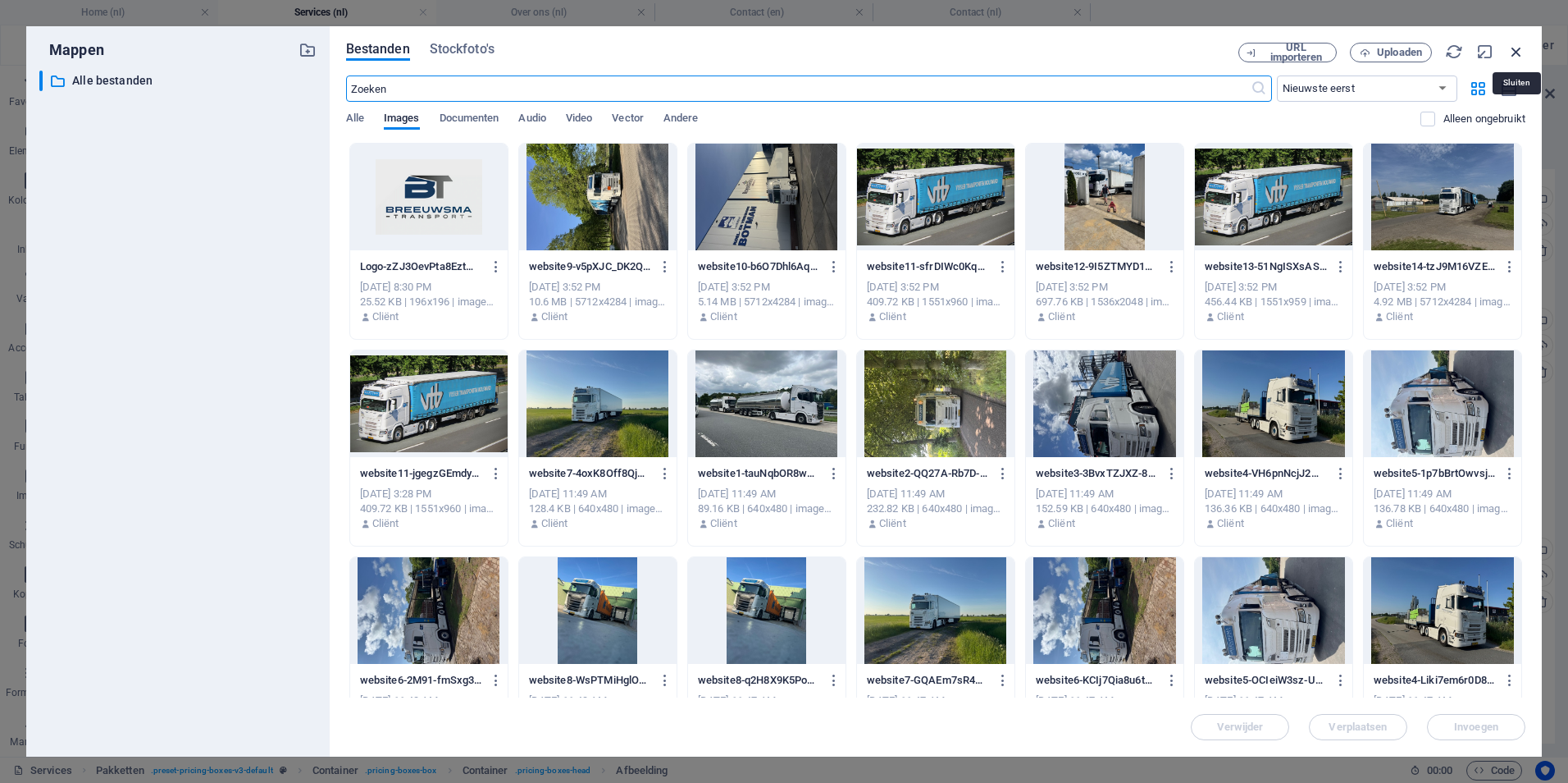
click at [1514, 52] on icon "button" at bounding box center [1516, 51] width 18 height 18
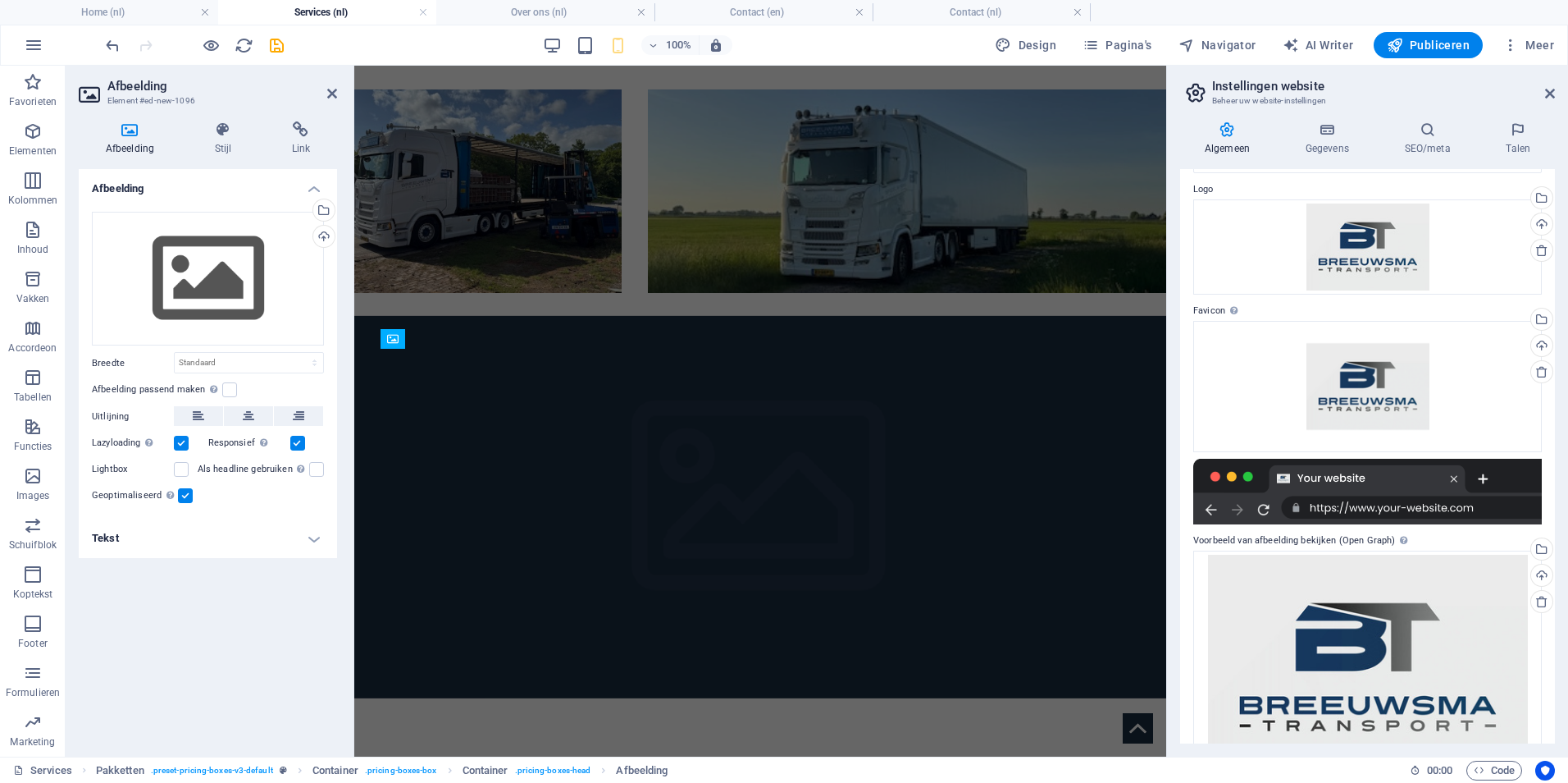
scroll to position [1842, 0]
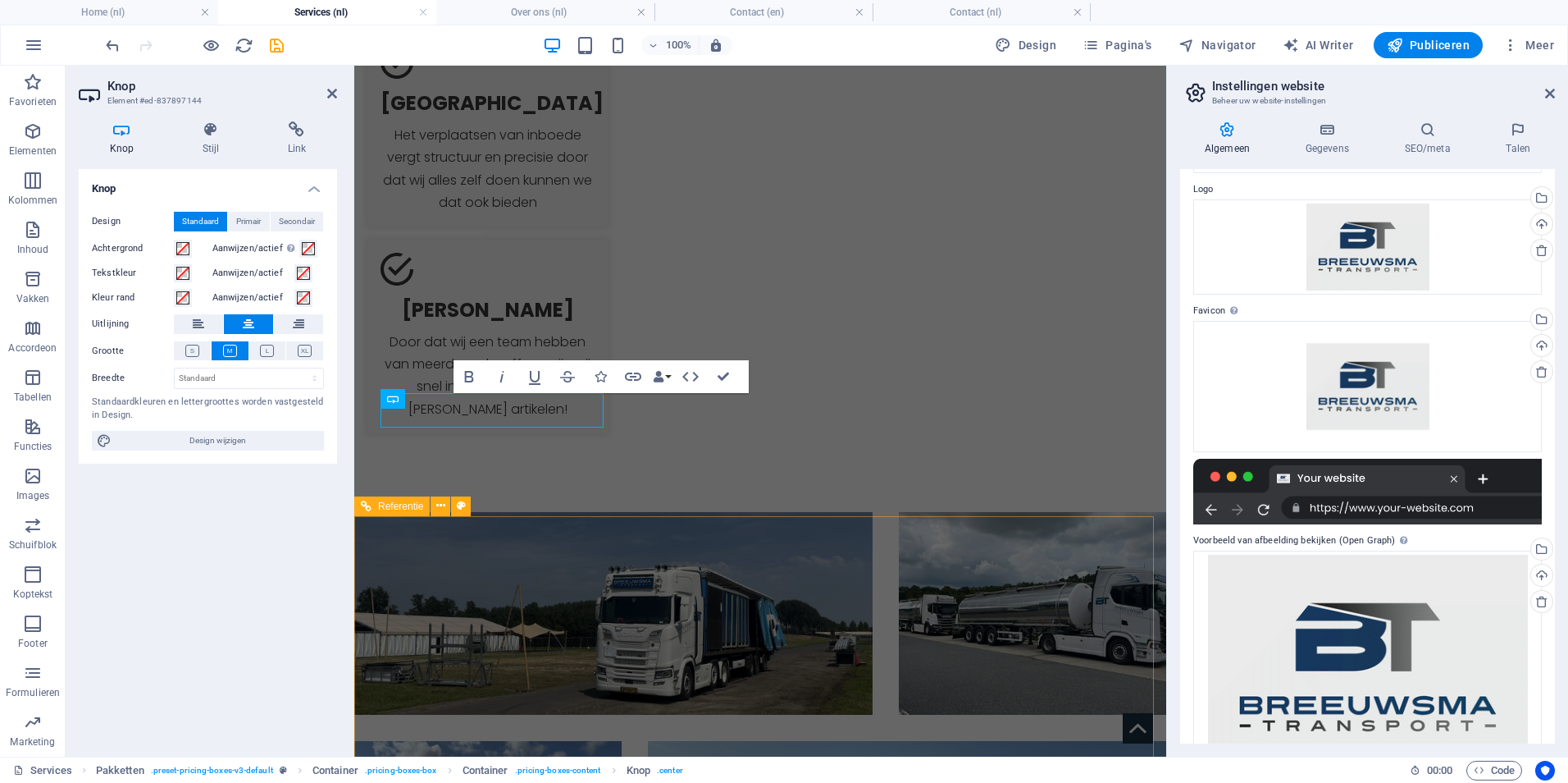
scroll to position [2137, 0]
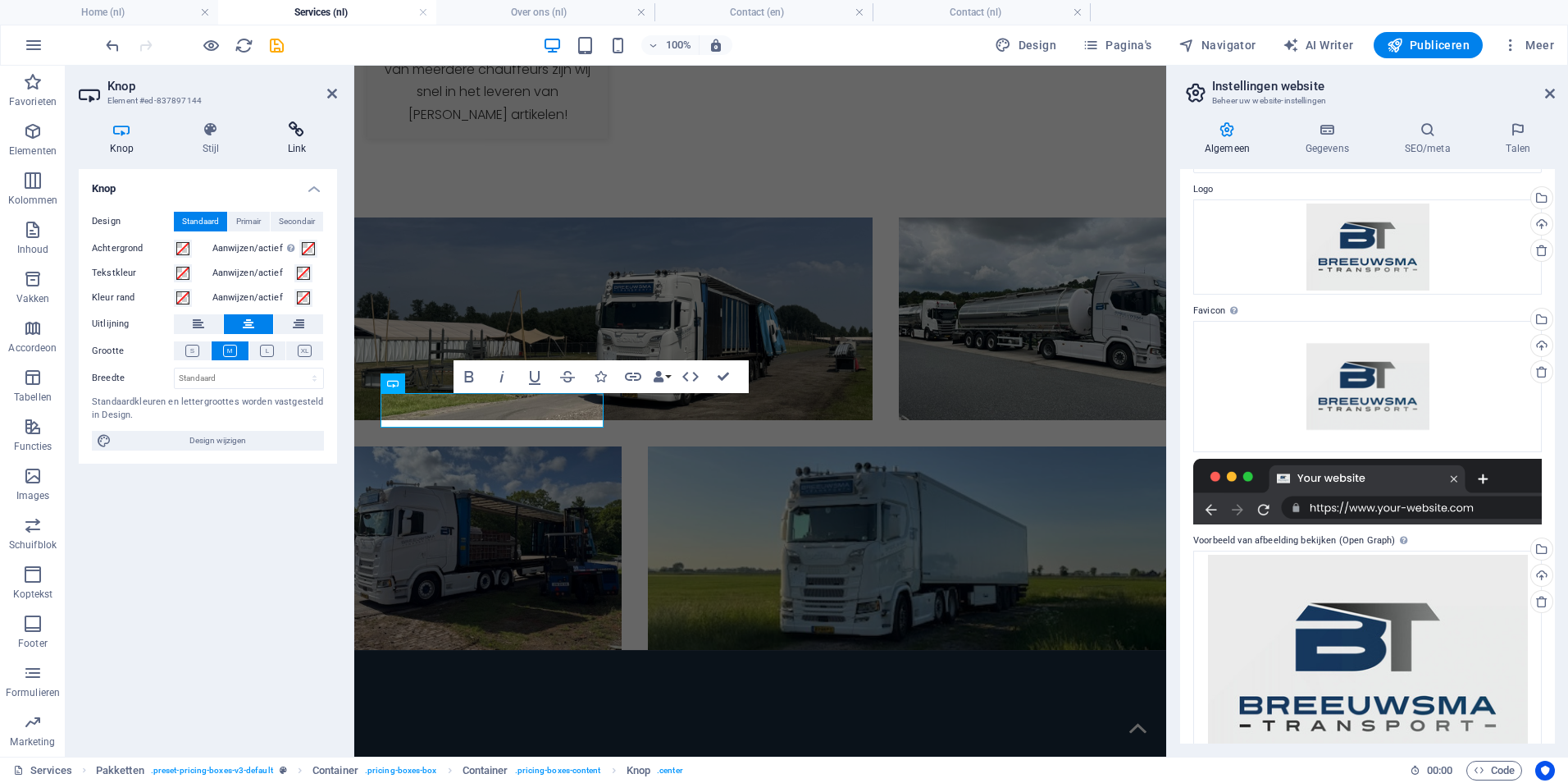
click at [304, 124] on icon at bounding box center [297, 129] width 80 height 17
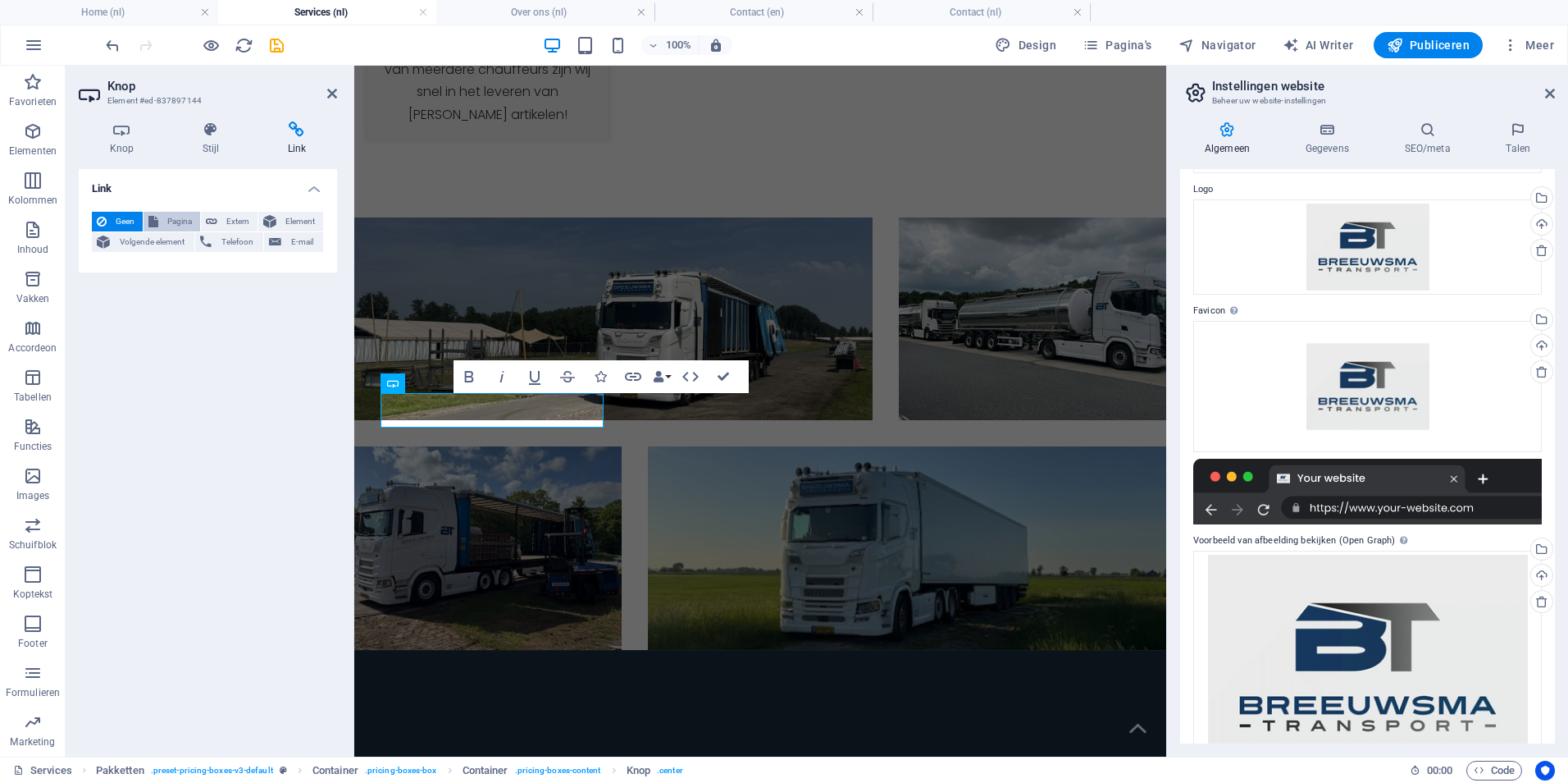
click at [178, 224] on span "Pagina" at bounding box center [179, 222] width 32 height 19
select select
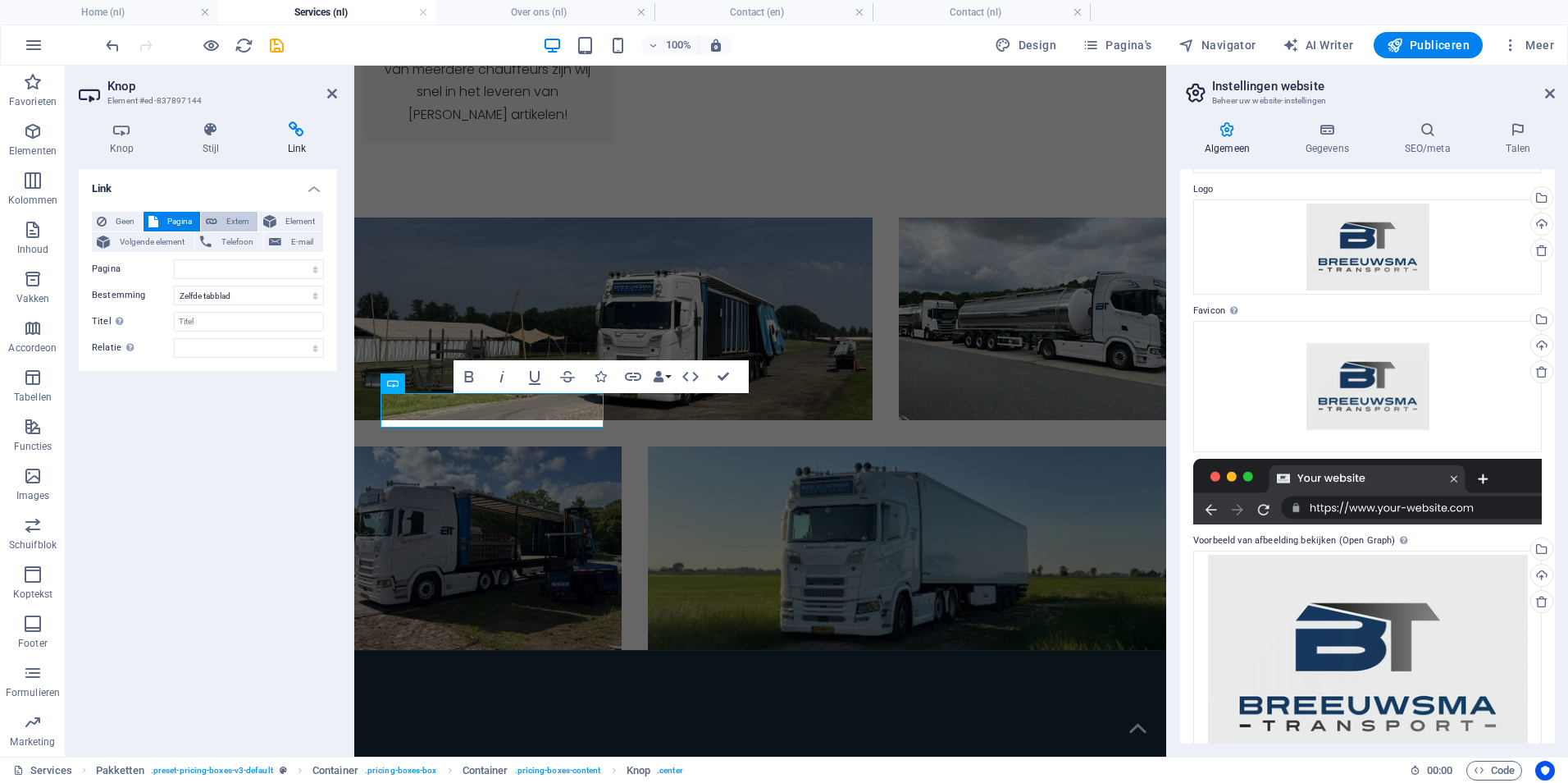
click at [231, 222] on span "Extern" at bounding box center [238, 222] width 30 height 19
select select "blank"
click at [191, 266] on input "URL" at bounding box center [249, 269] width 150 height 19
paste input "https://www.marktplaats.nl/v/tuin-en-terras/haardhout/m2312625995-1-8-m3-ovenge…"
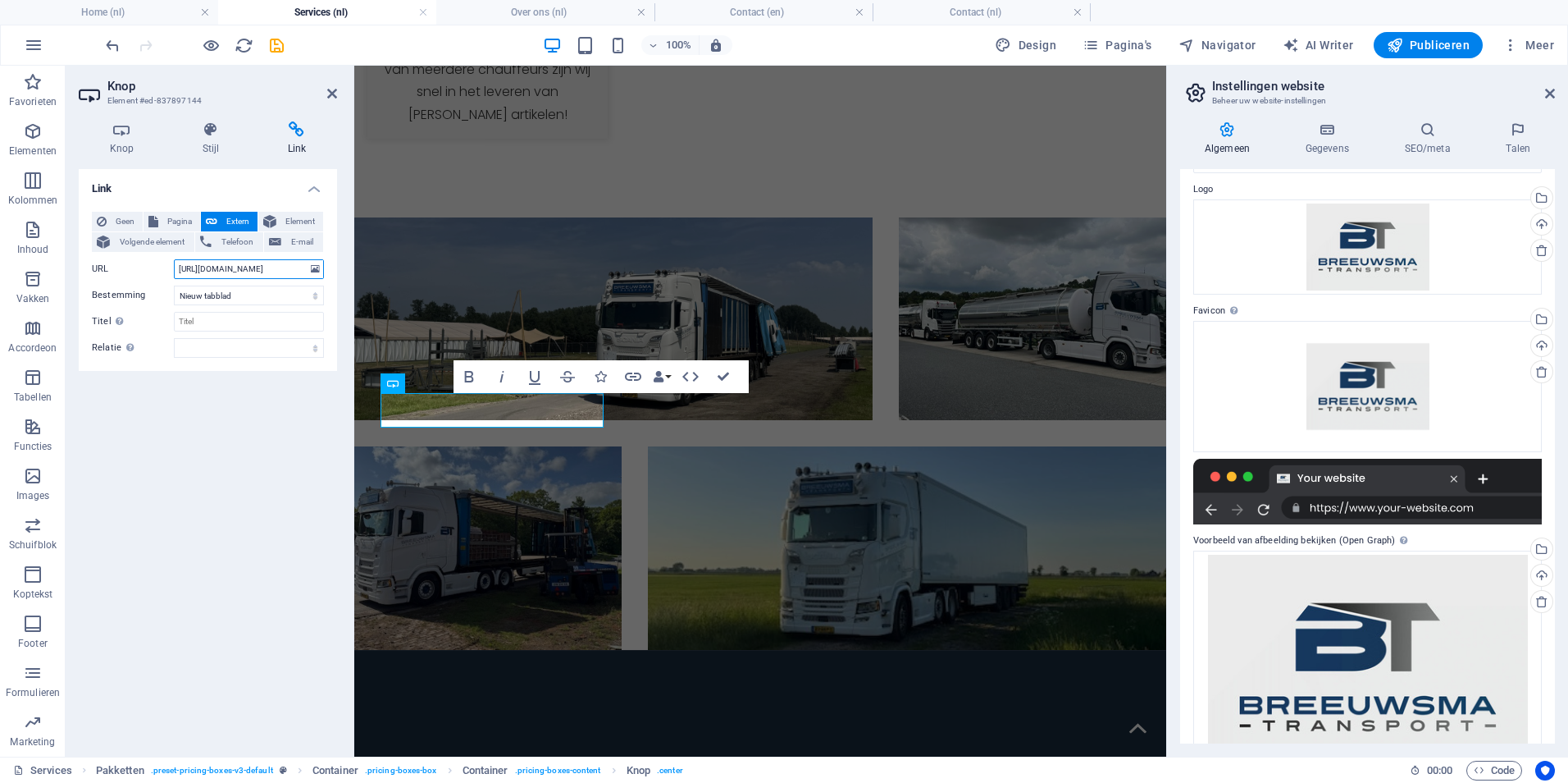
type input "https://www.marktplaats.nl/v/tuin-en-terras/haardhout/m2312625995-1-8-m3-ovenge…"
click at [248, 428] on div "Link Geen Pagina Extern Element Volgende element Telefoon E-mail Pagina Home Ov…" at bounding box center [208, 456] width 258 height 574
click at [115, 133] on icon at bounding box center [121, 129] width 86 height 17
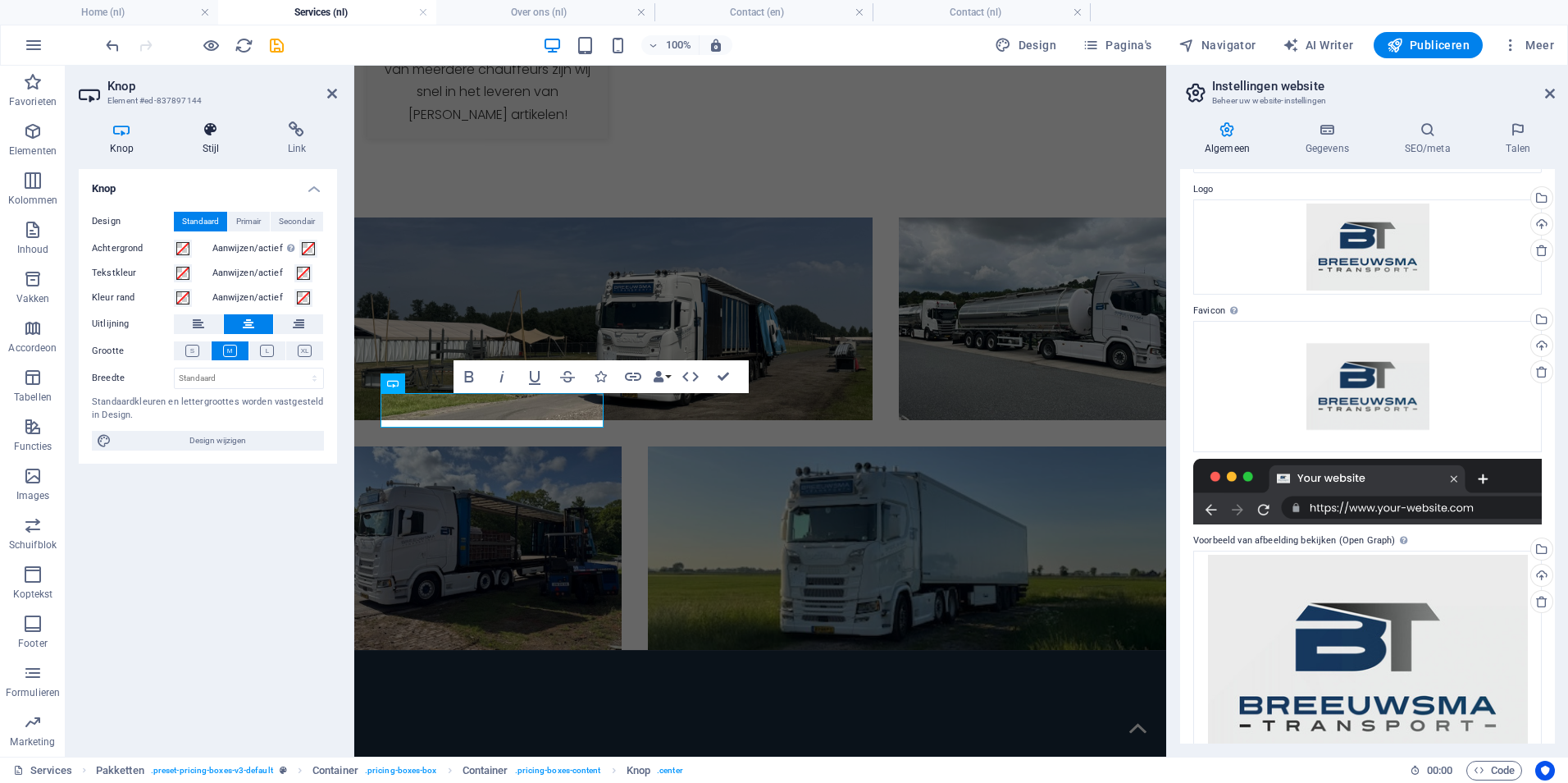
click at [201, 148] on h4 "Stijl" at bounding box center [214, 138] width 86 height 34
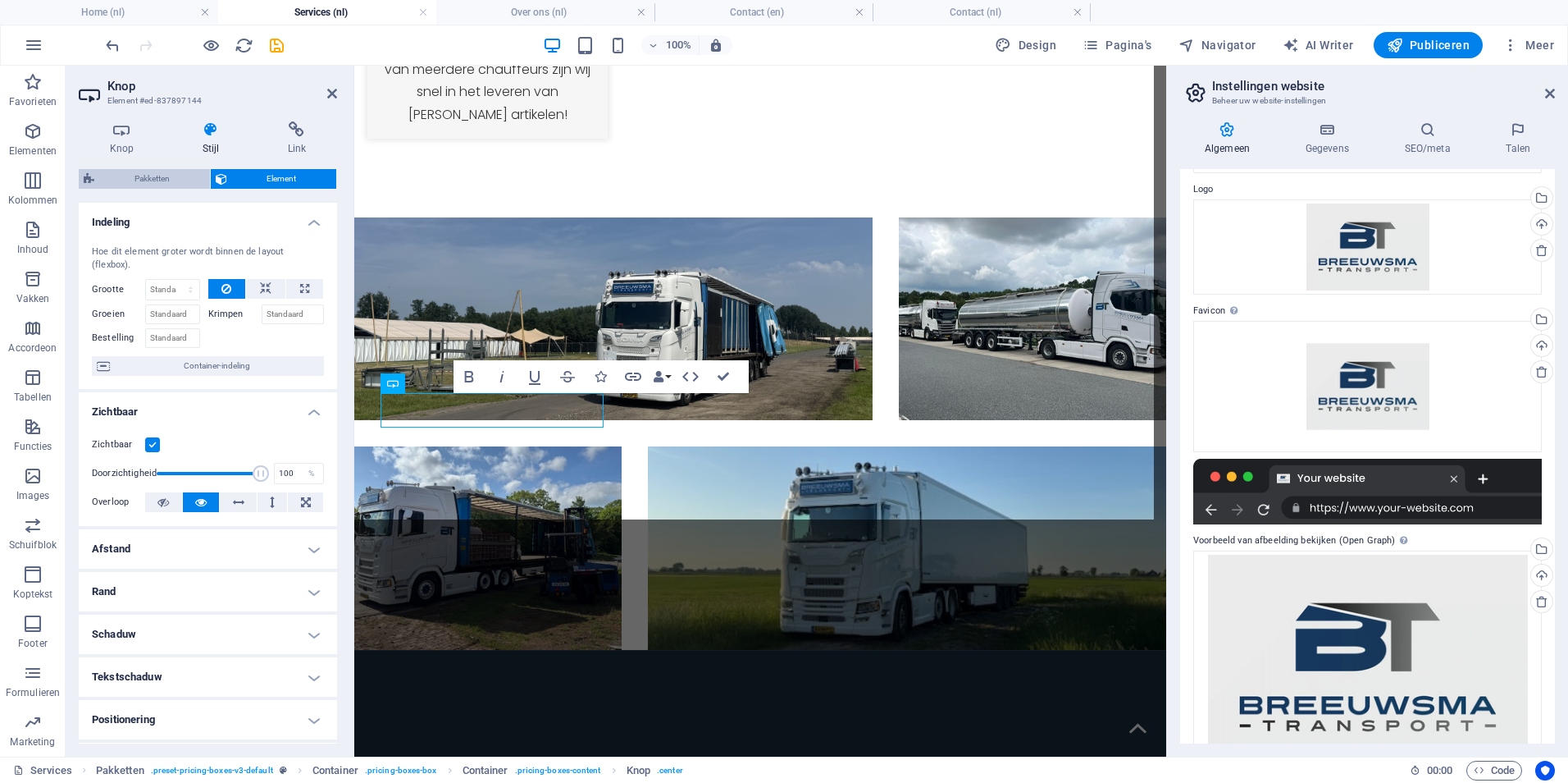
click at [135, 185] on span "Pakketten" at bounding box center [152, 179] width 106 height 19
select select "rem"
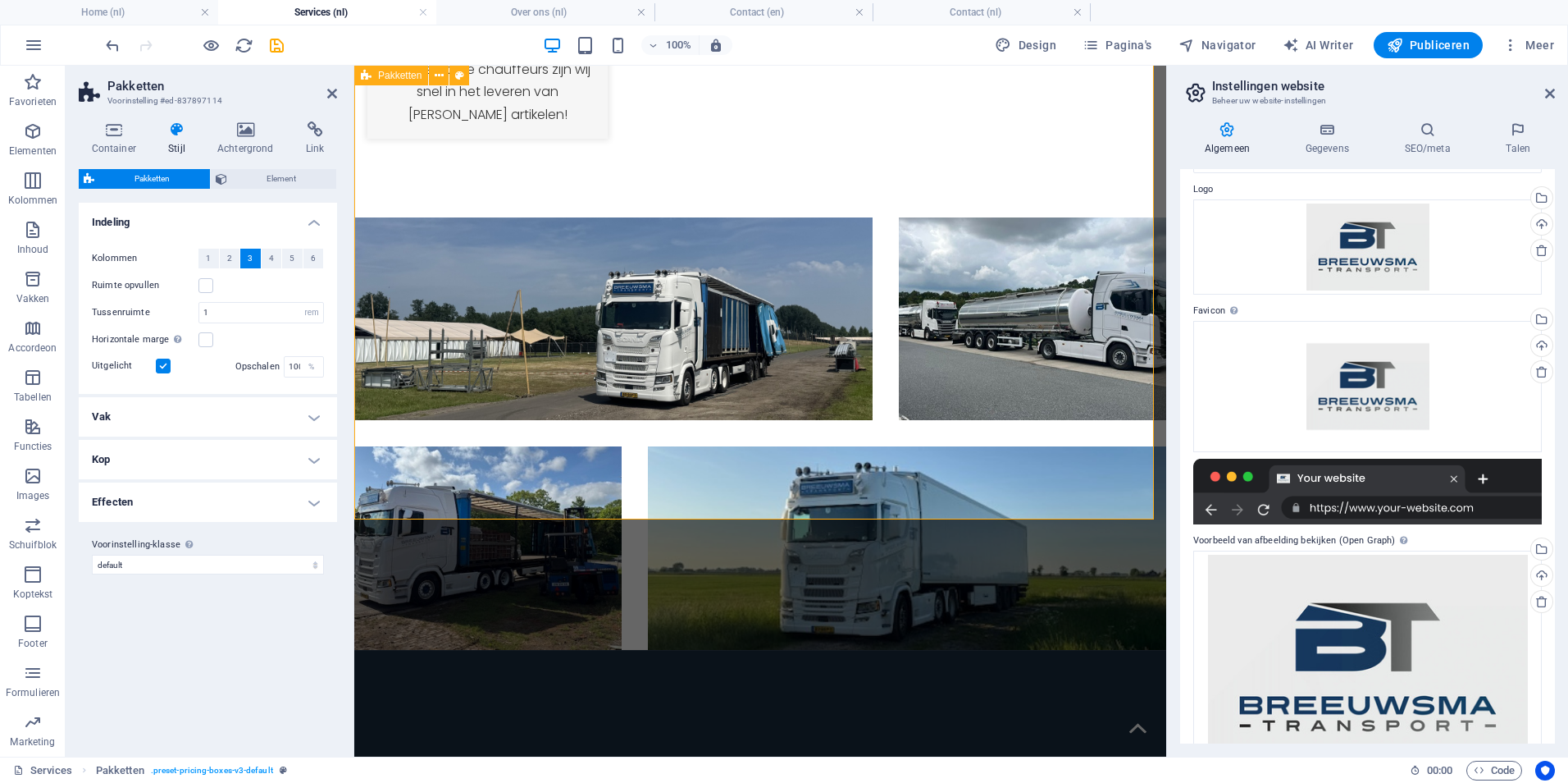
click at [337, 97] on aside "Pakketten Voorinstelling #ed-837897114 Container Stijl Achtergrond Link Grootte…" at bounding box center [209, 411] width 289 height 691
click at [334, 97] on icon at bounding box center [331, 93] width 10 height 13
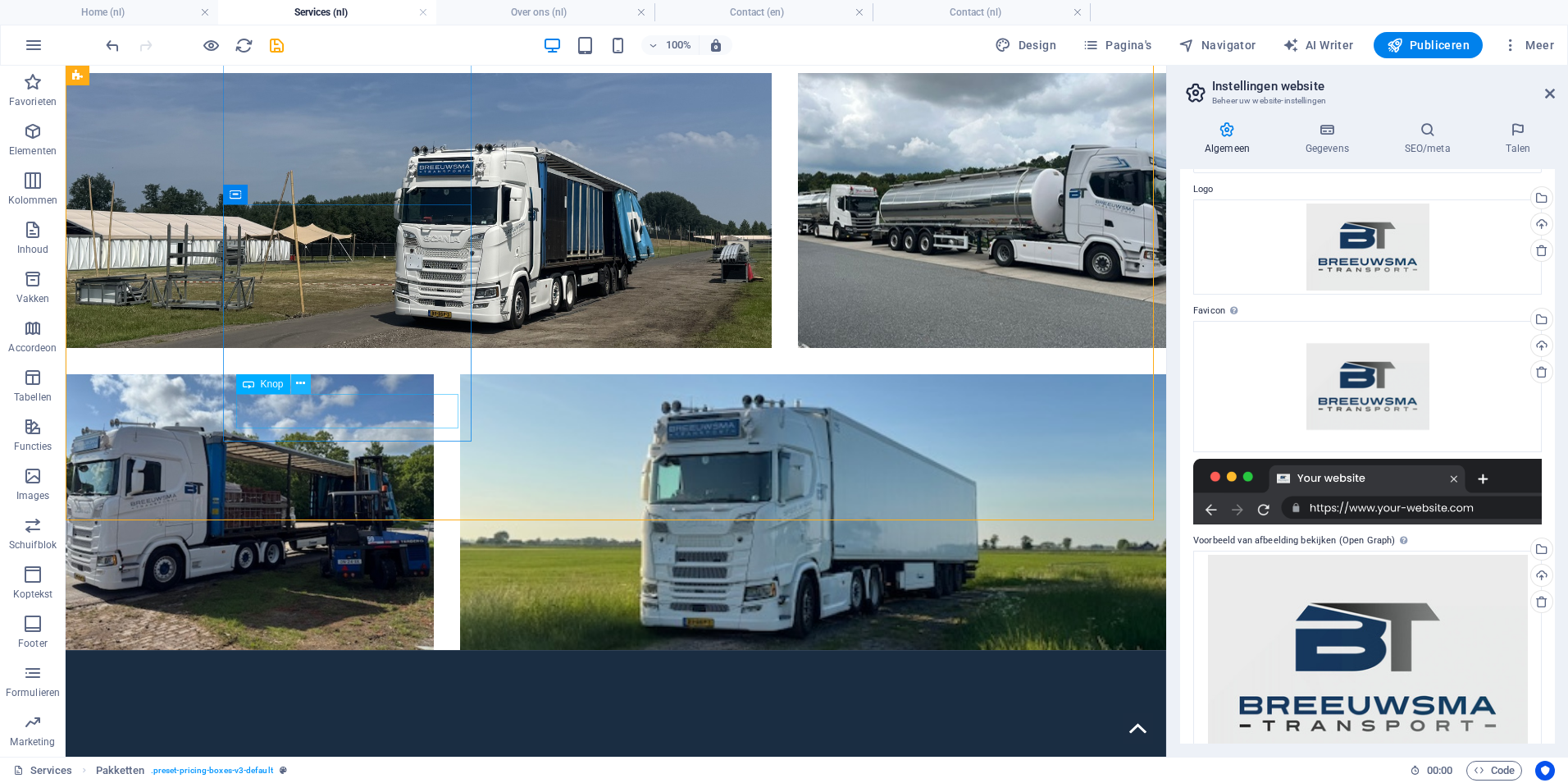
click at [300, 380] on icon at bounding box center [300, 383] width 9 height 17
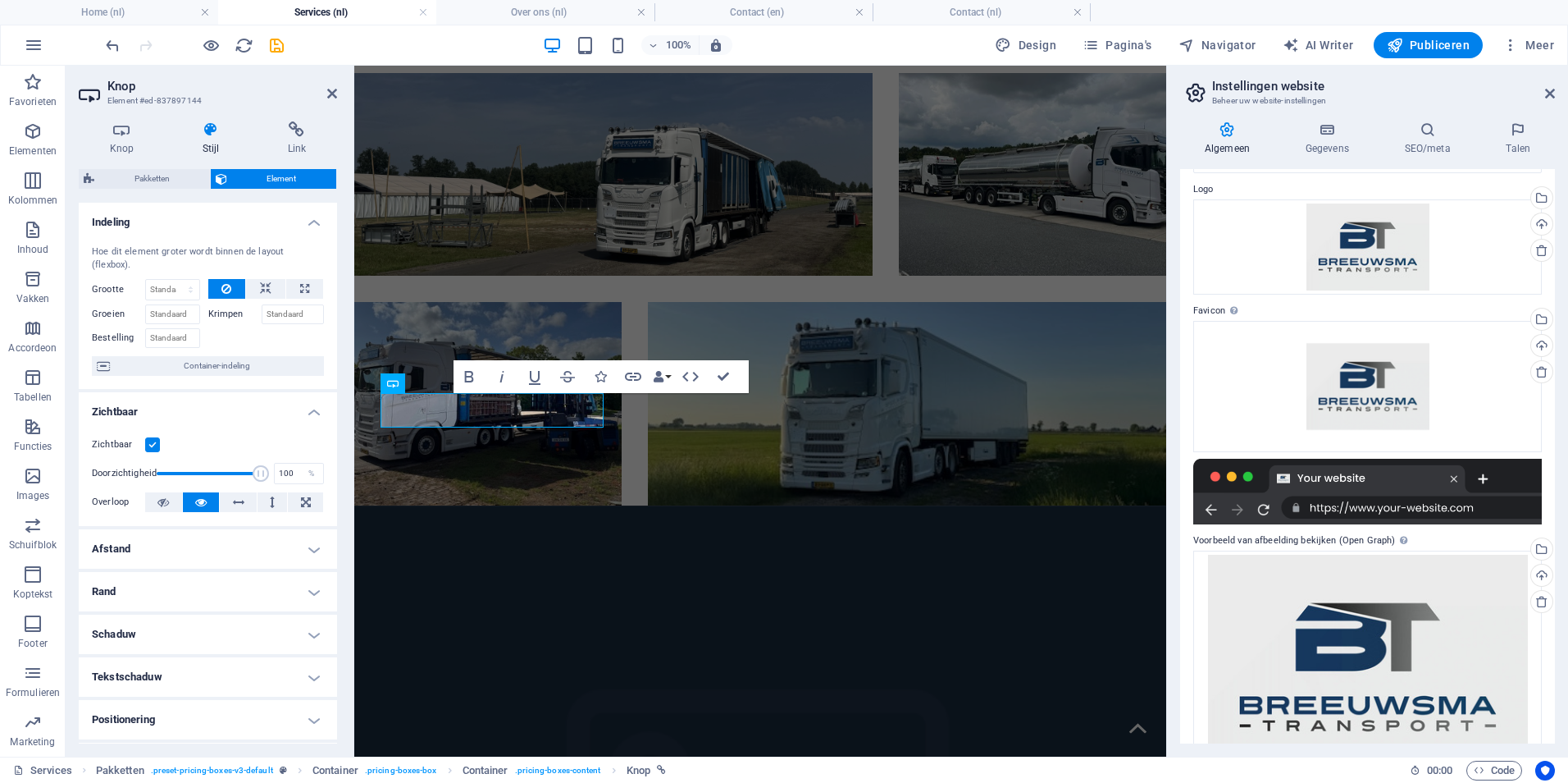
scroll to position [2137, 0]
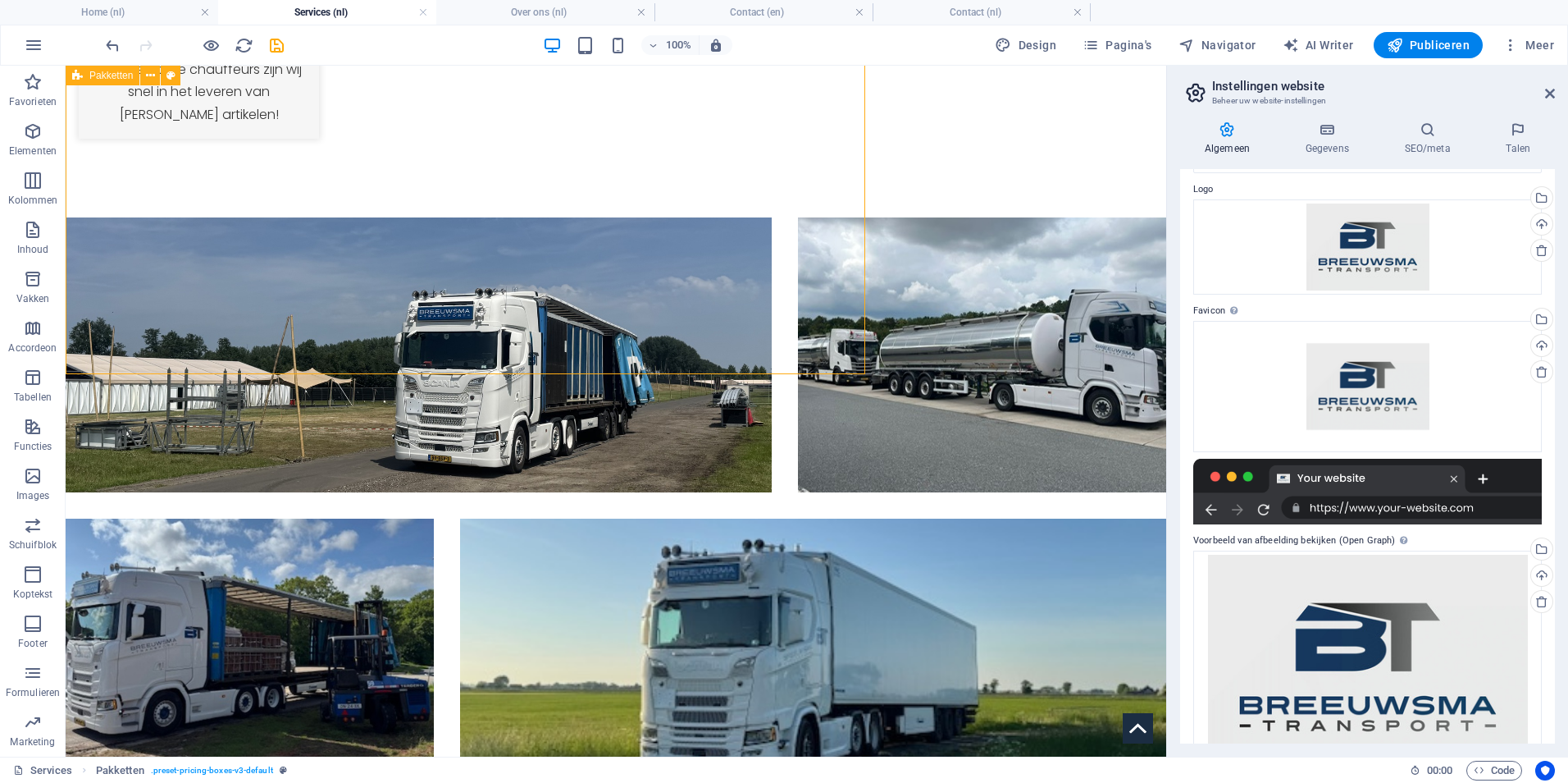
scroll to position [2282, 0]
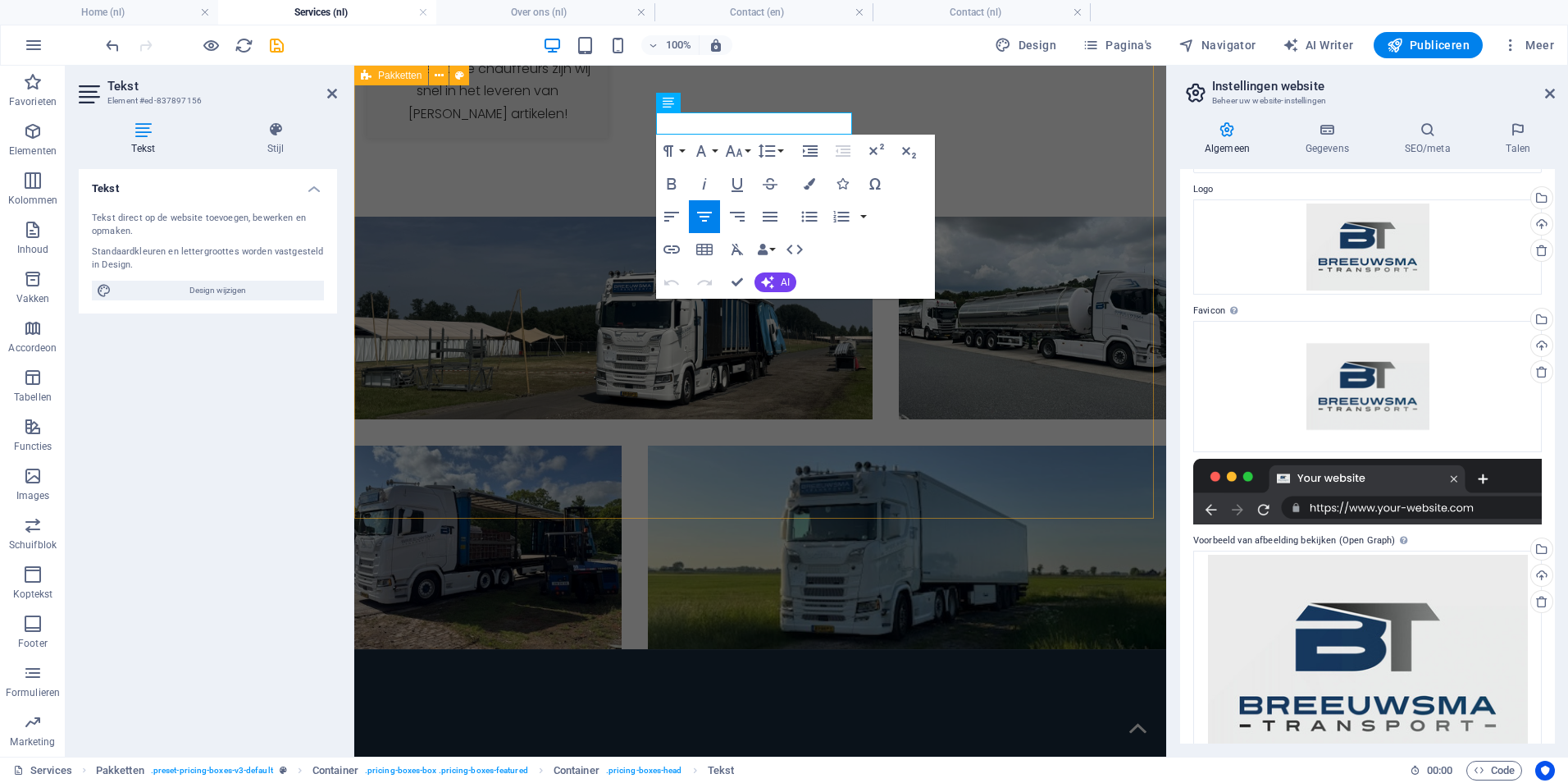
drag, startPoint x: 928, startPoint y: 452, endPoint x: 1127, endPoint y: 209, distance: 314.1
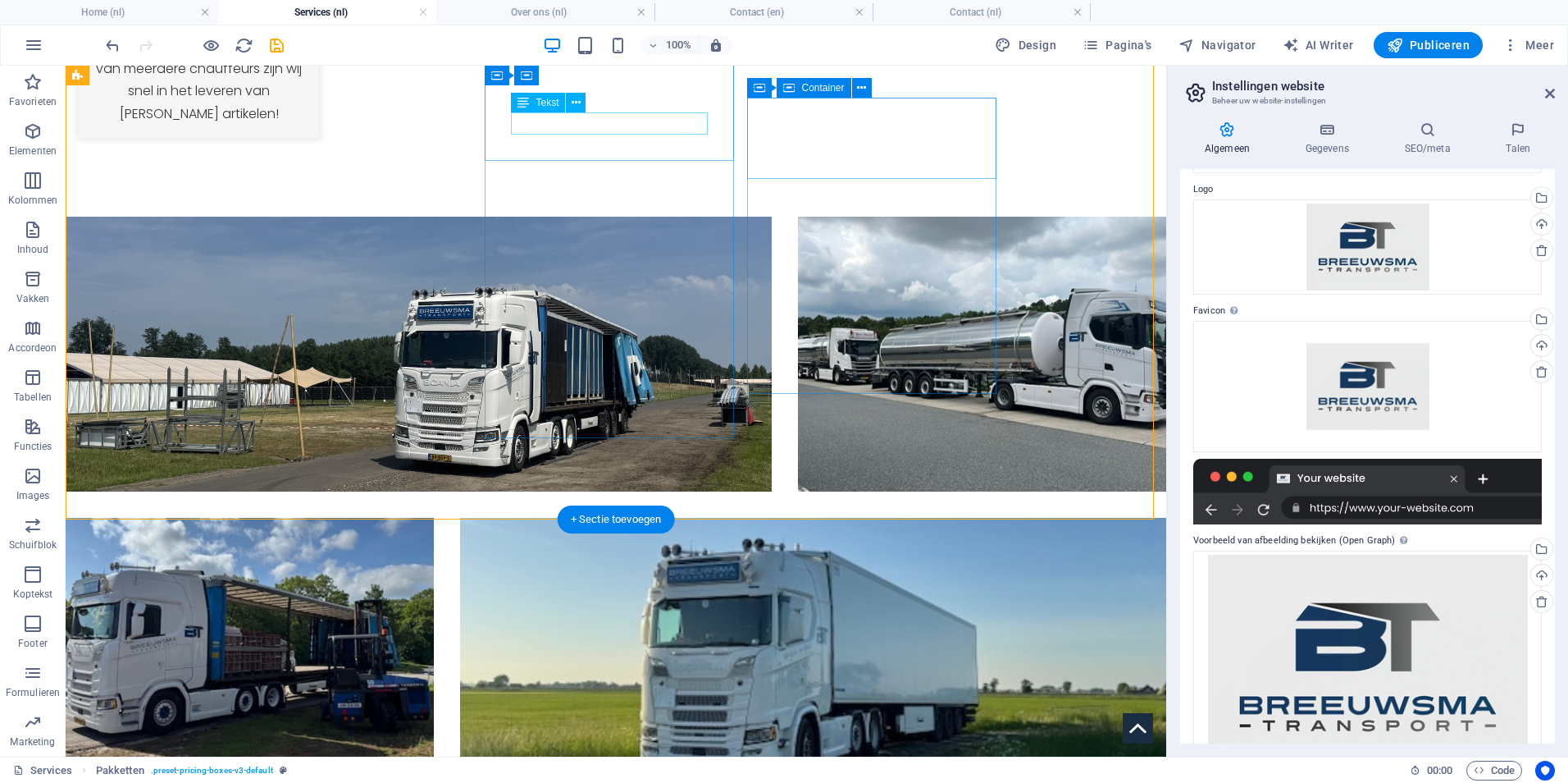
scroll to position [2282, 0]
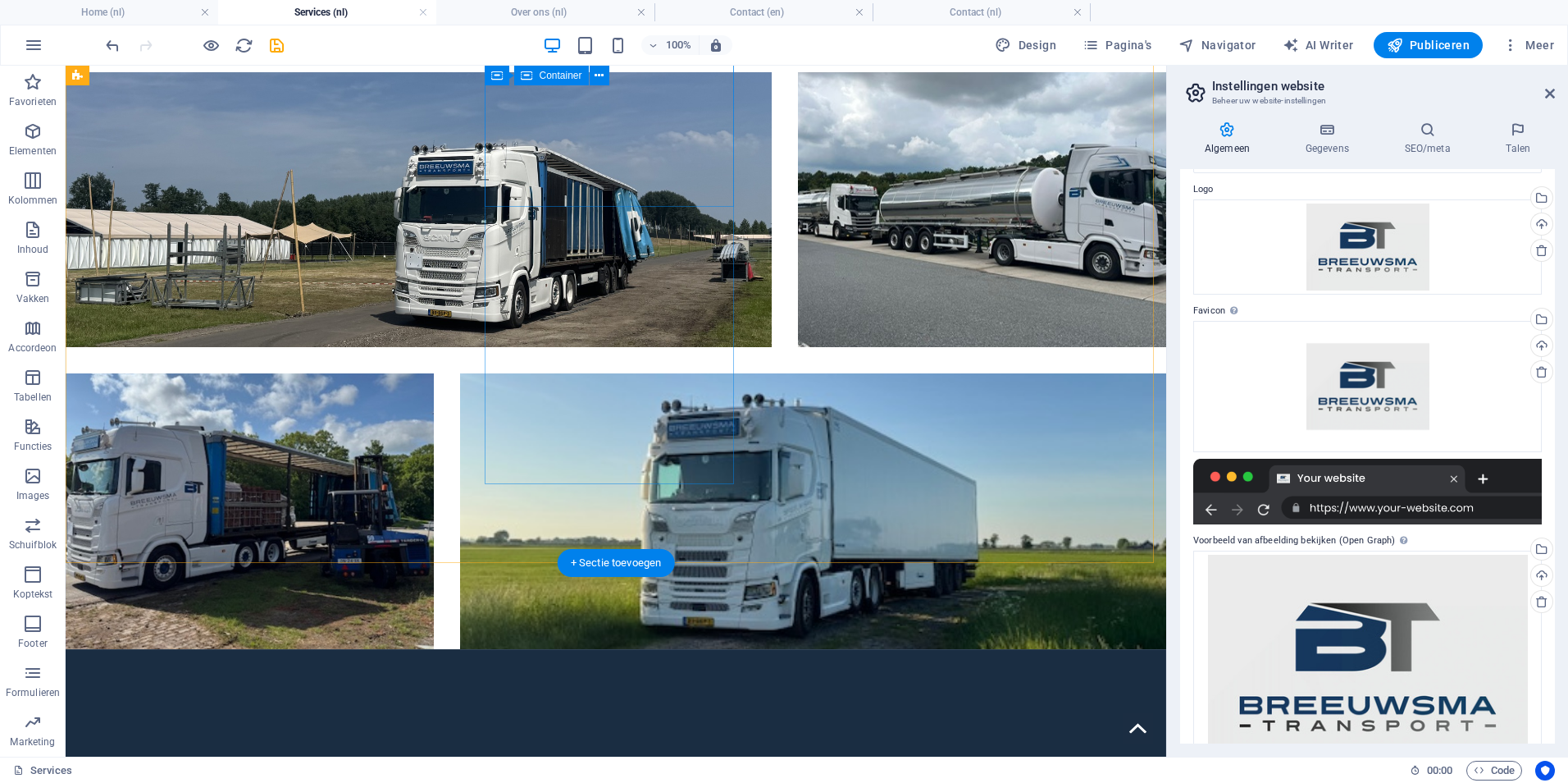
scroll to position [2325, 0]
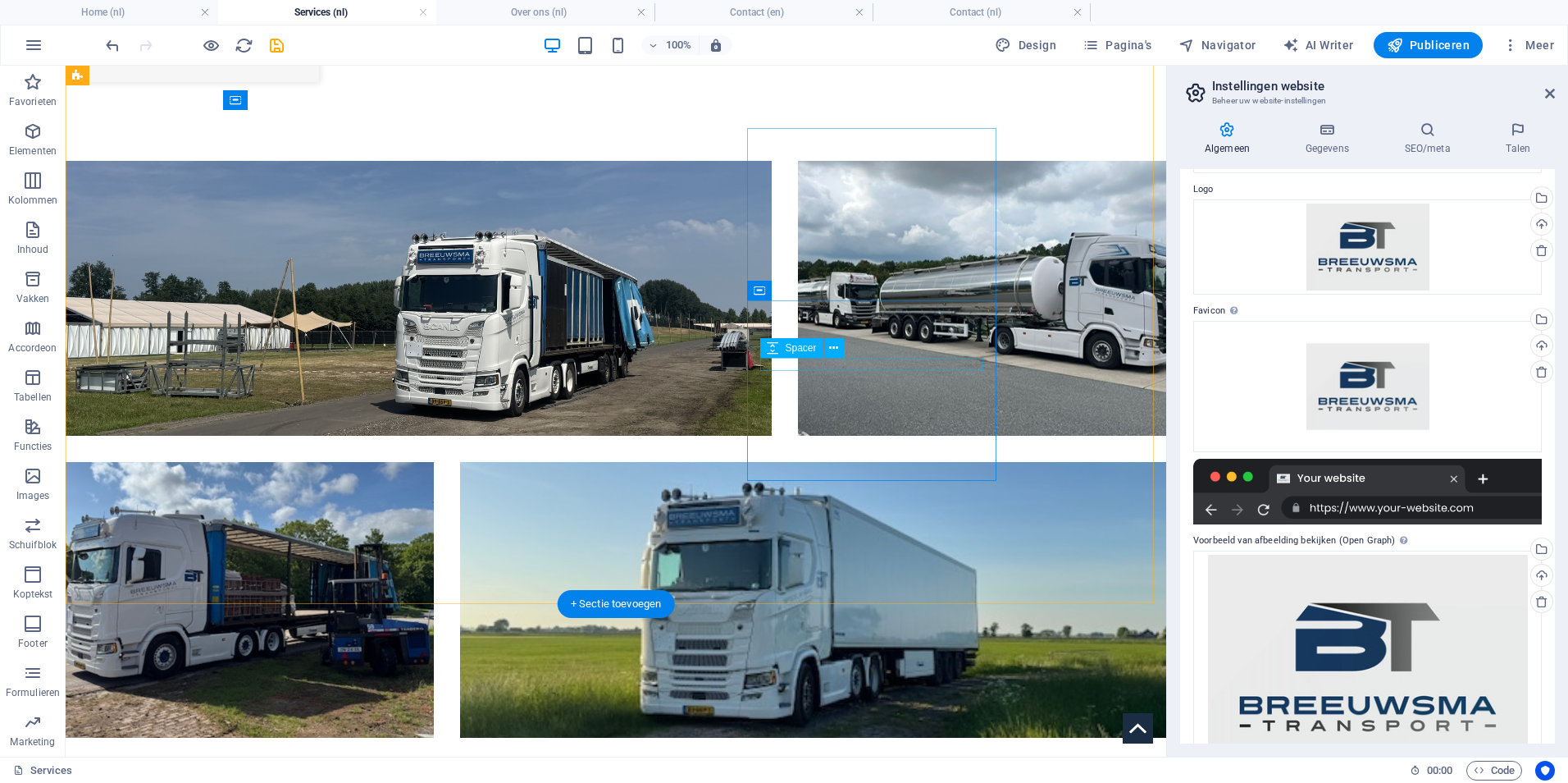
scroll to position [2191, 0]
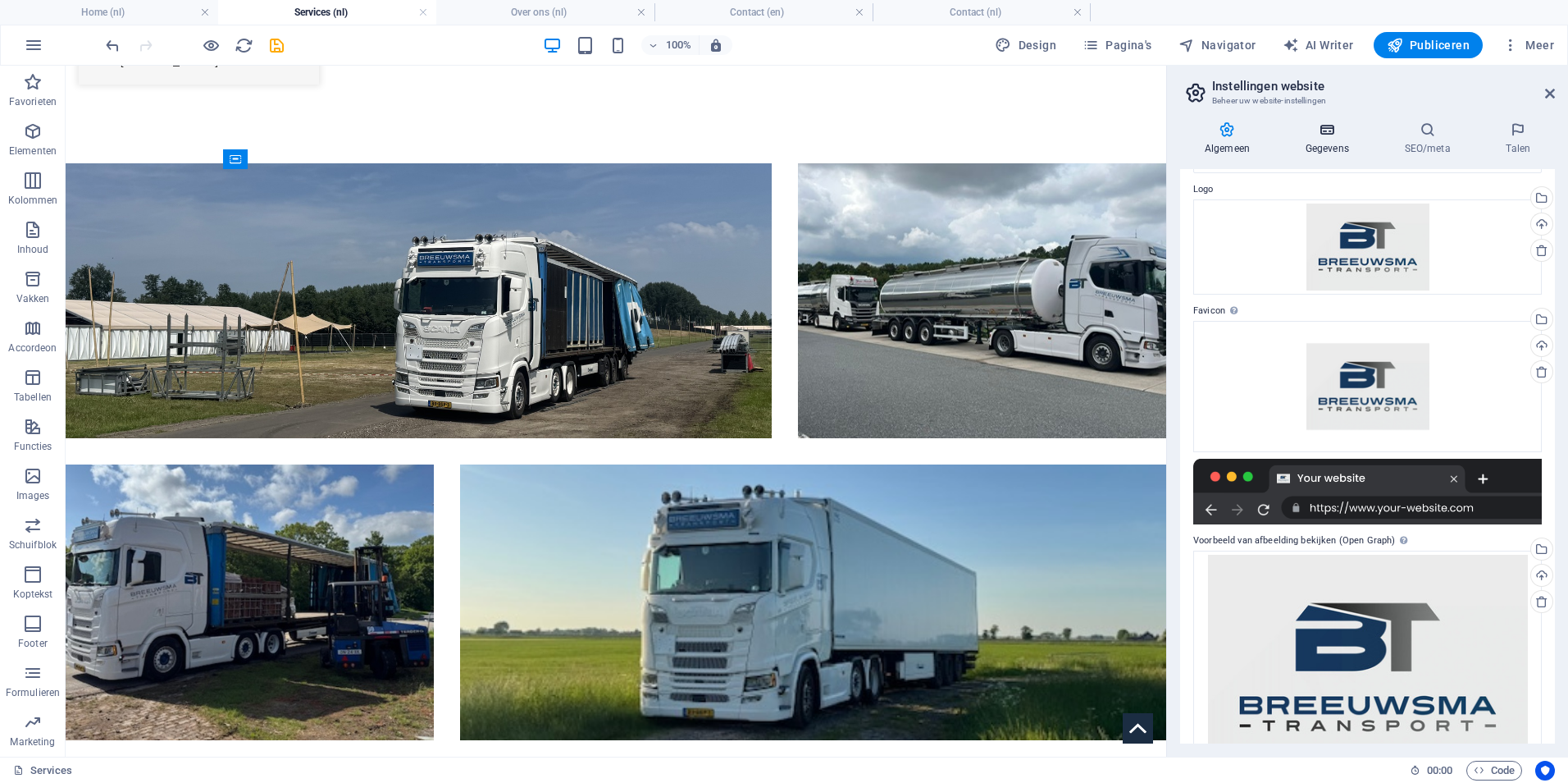
click at [1324, 141] on h4 "Gegevens" at bounding box center [1330, 138] width 99 height 34
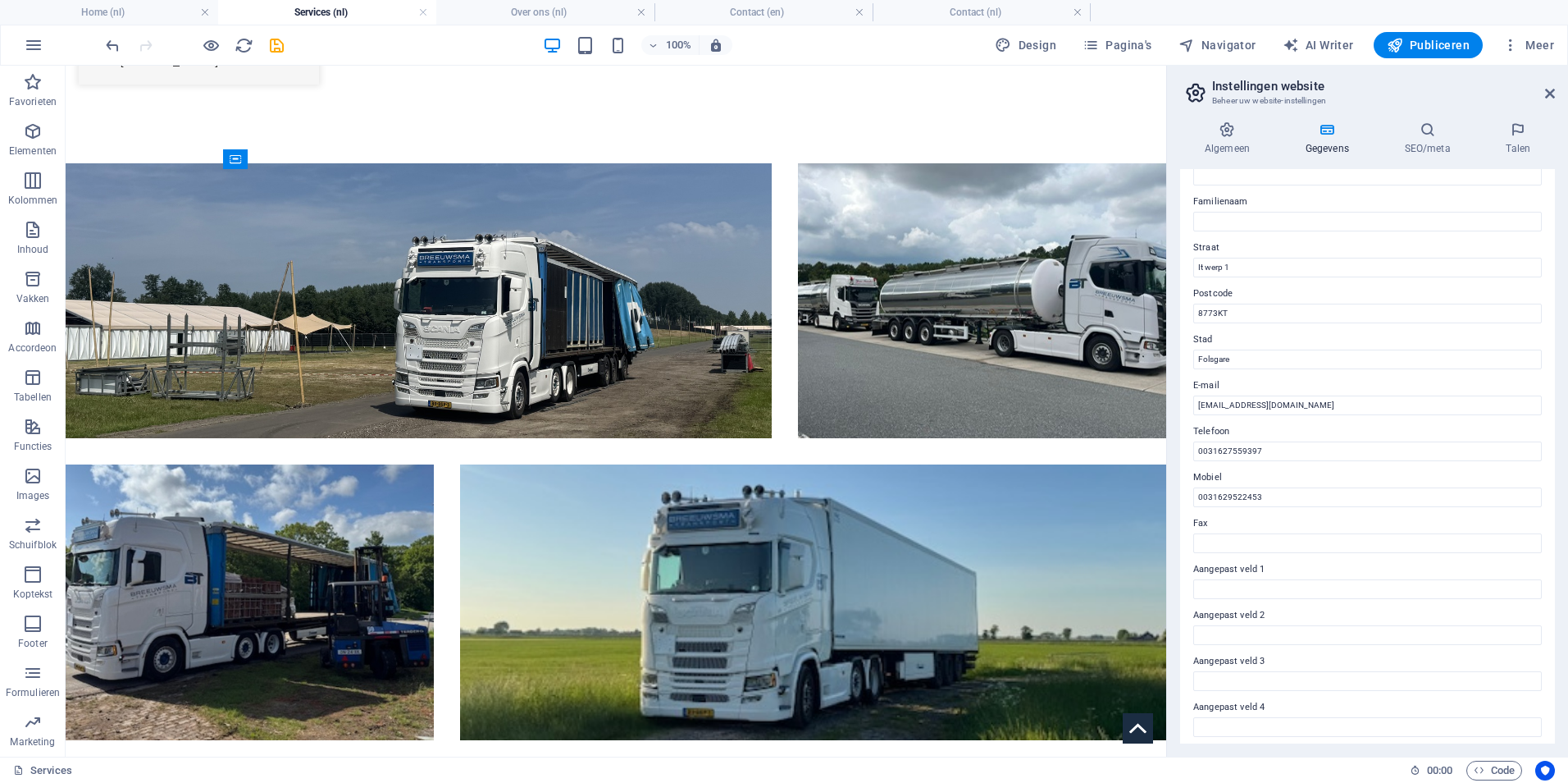
scroll to position [0, 0]
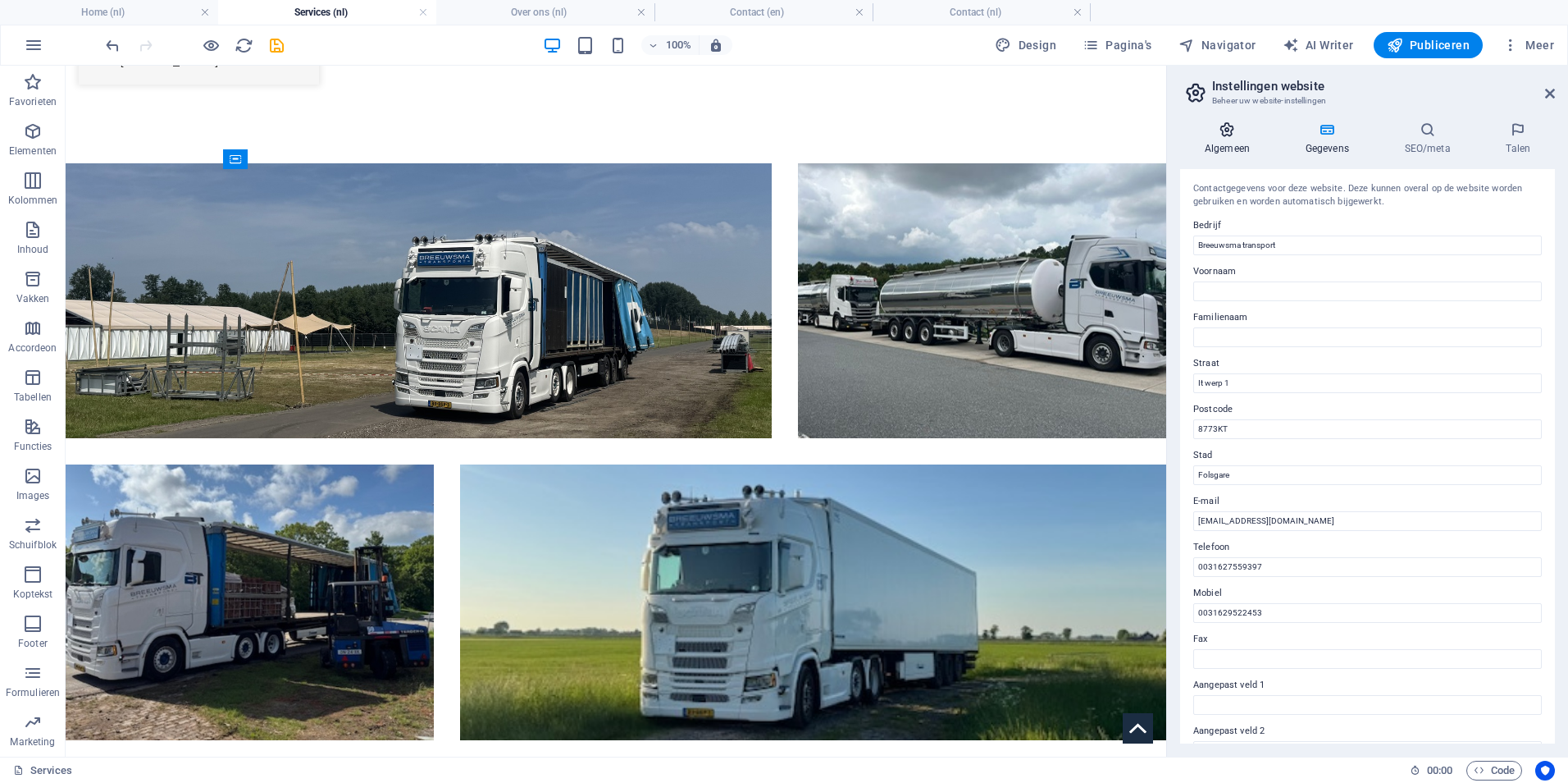
click at [1221, 141] on h4 "Algemeen" at bounding box center [1231, 138] width 101 height 34
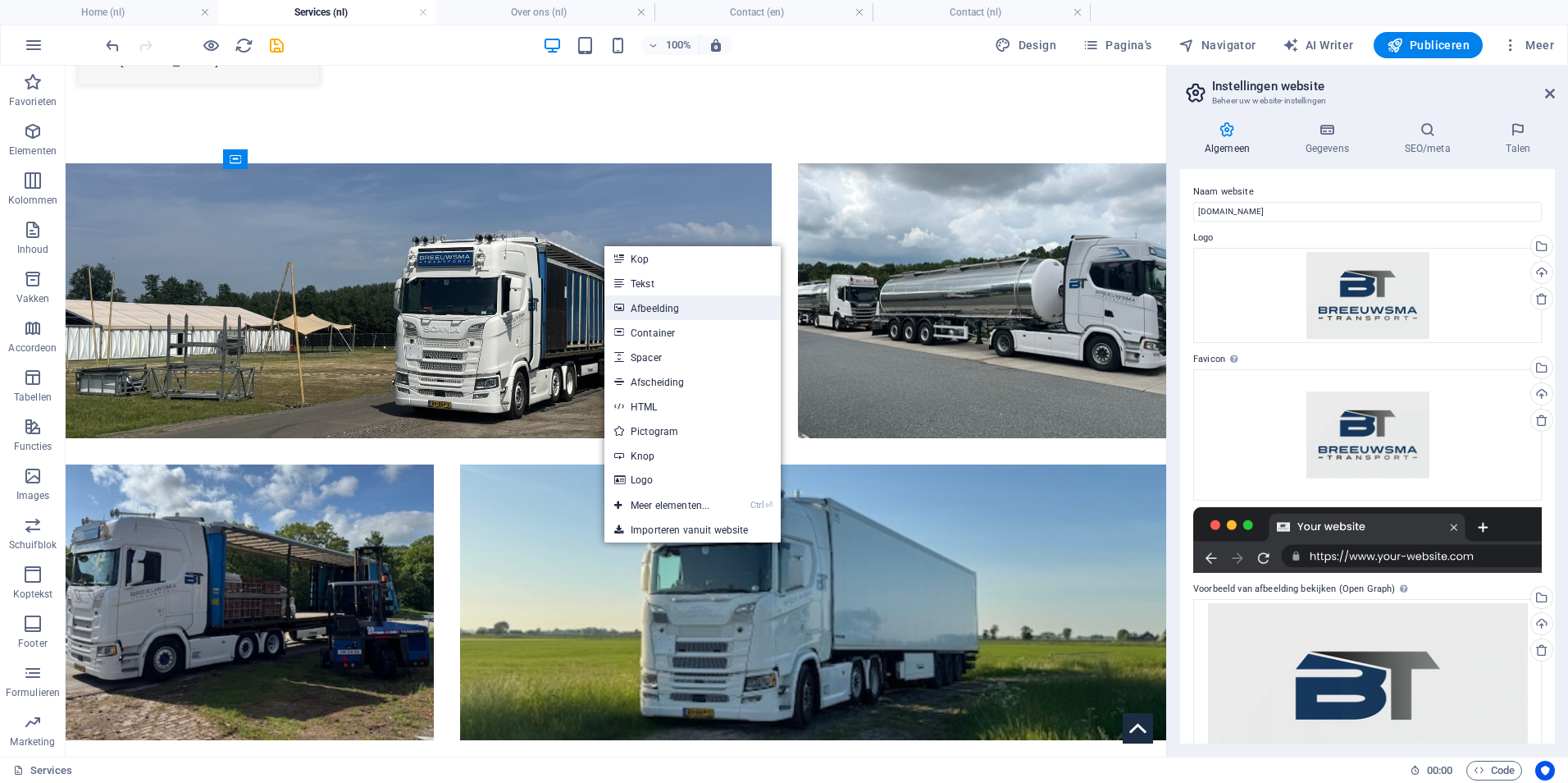
click at [687, 311] on link "Afbeelding" at bounding box center [693, 308] width 177 height 25
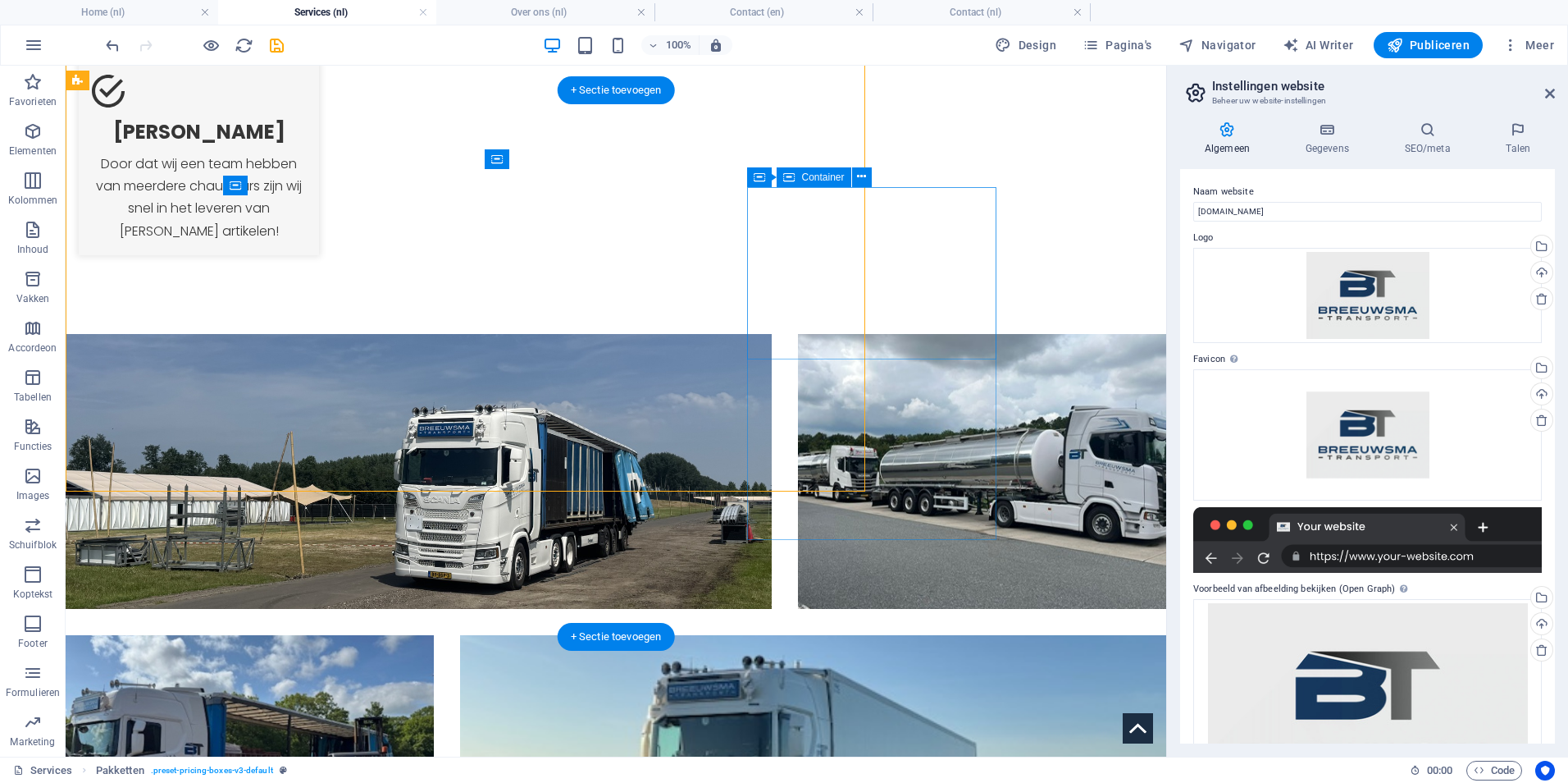
scroll to position [2164, 0]
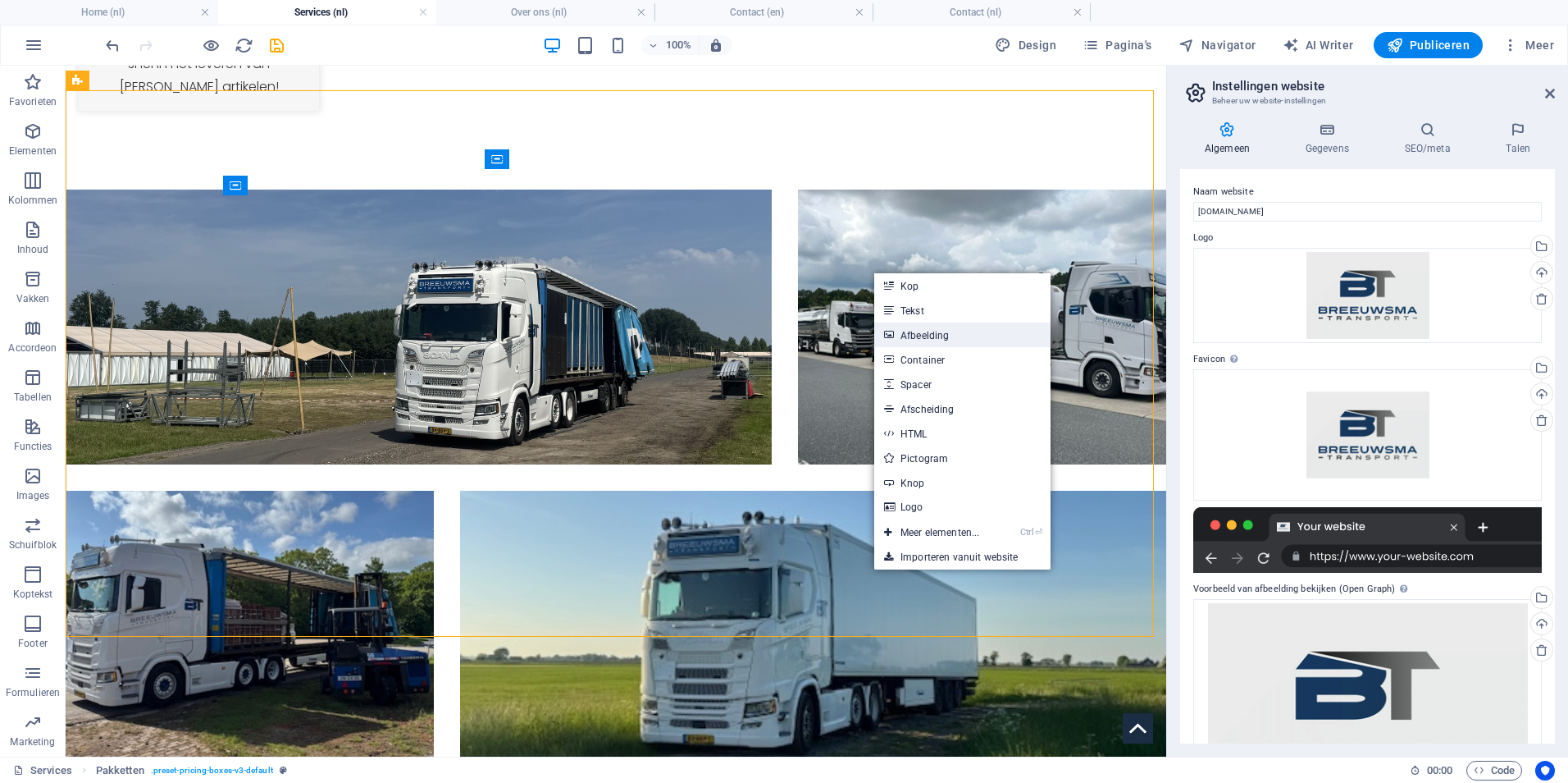
click at [924, 334] on link "Afbeelding" at bounding box center [963, 335] width 177 height 25
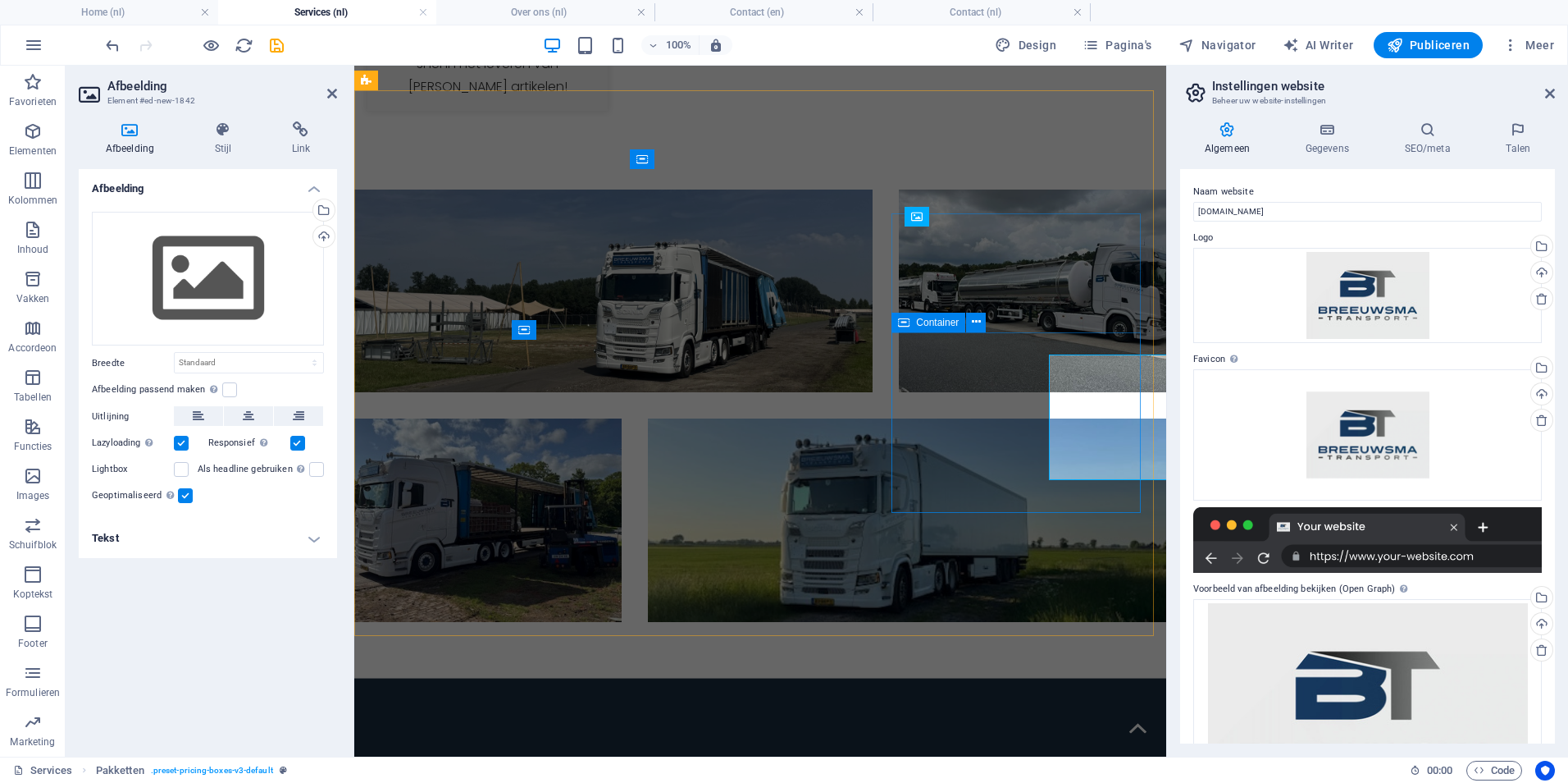
scroll to position [2020, 0]
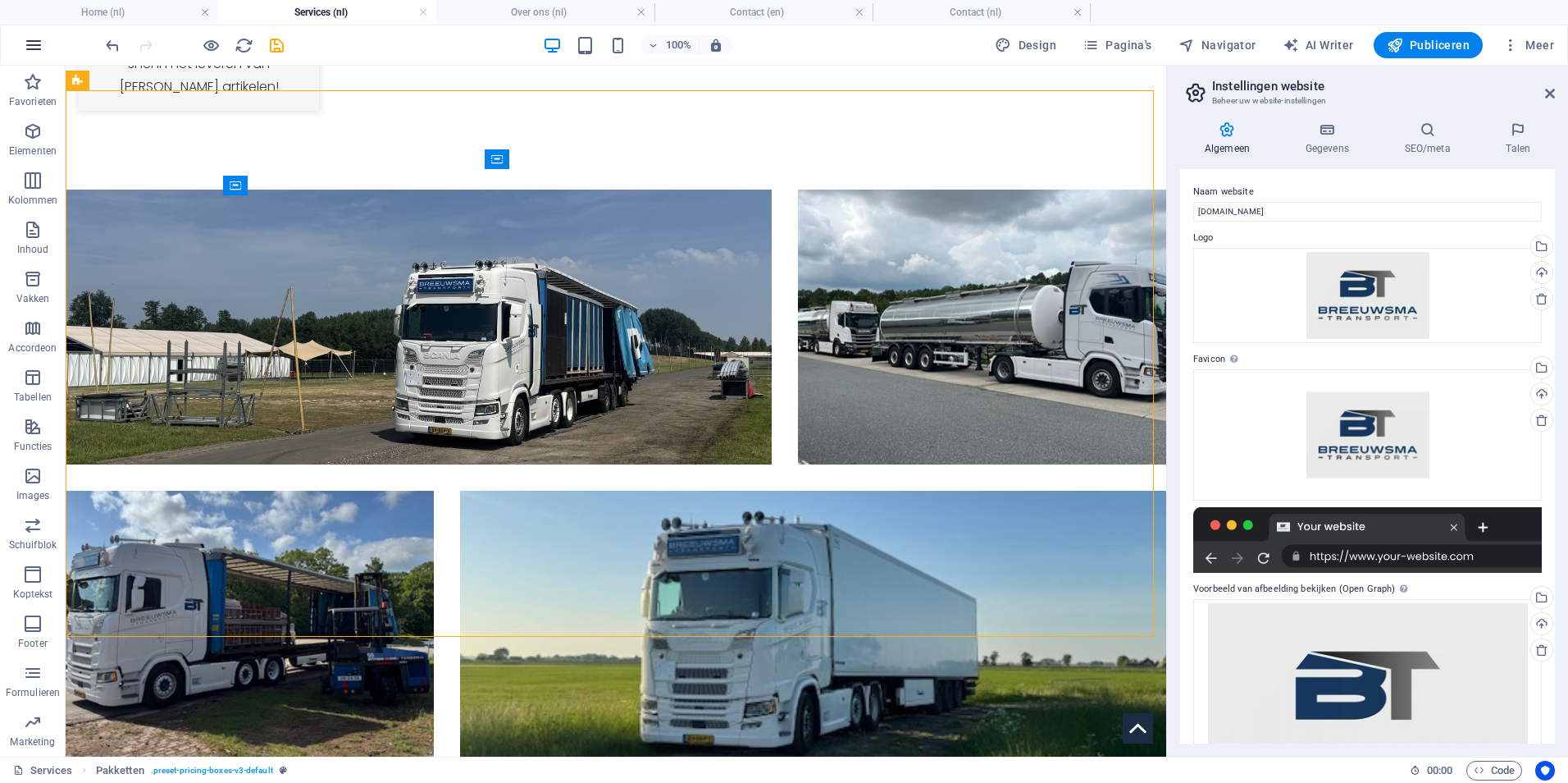
click at [21, 41] on button "button" at bounding box center [34, 45] width 40 height 40
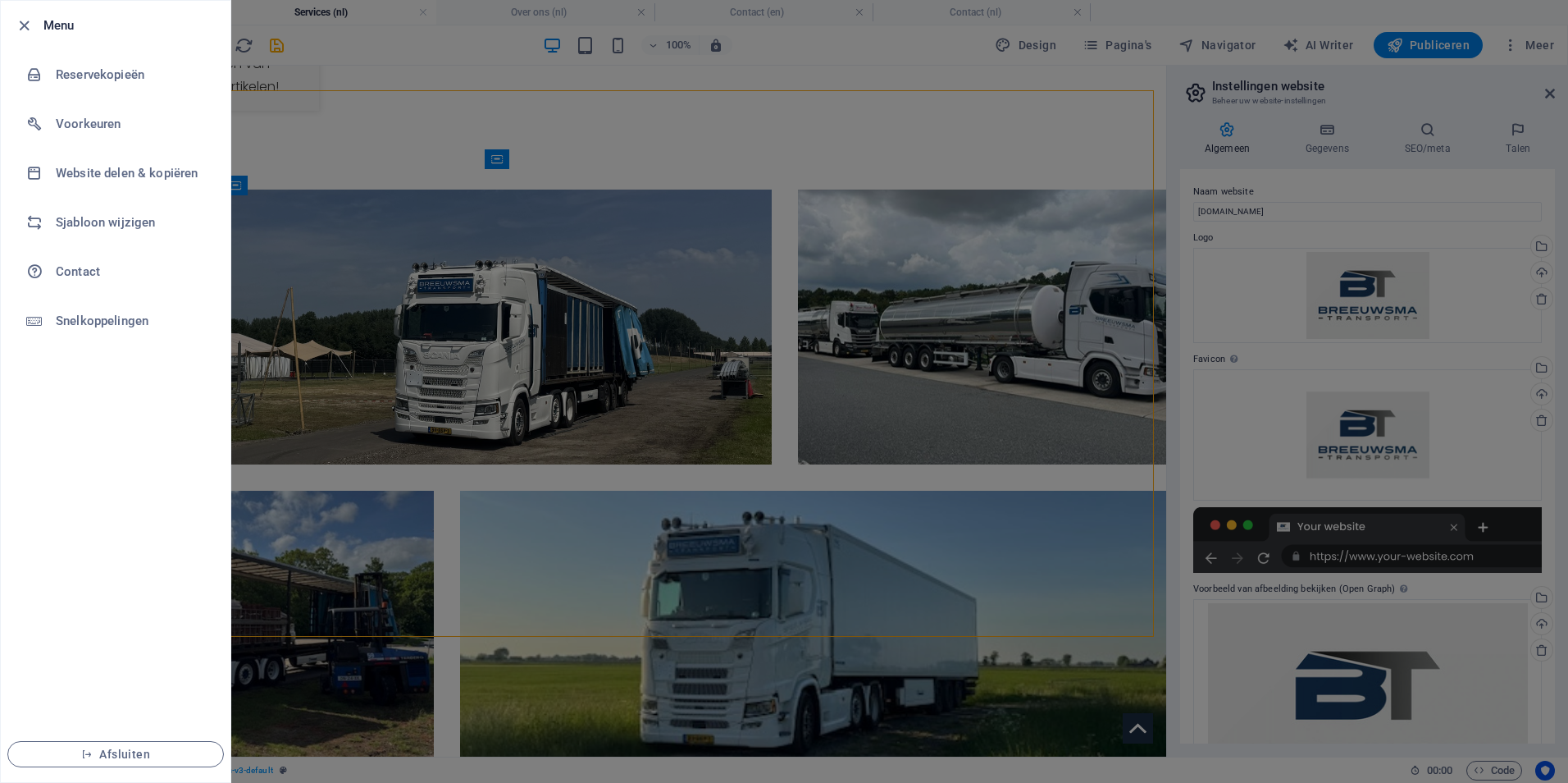
click at [701, 77] on div at bounding box center [784, 392] width 1568 height 783
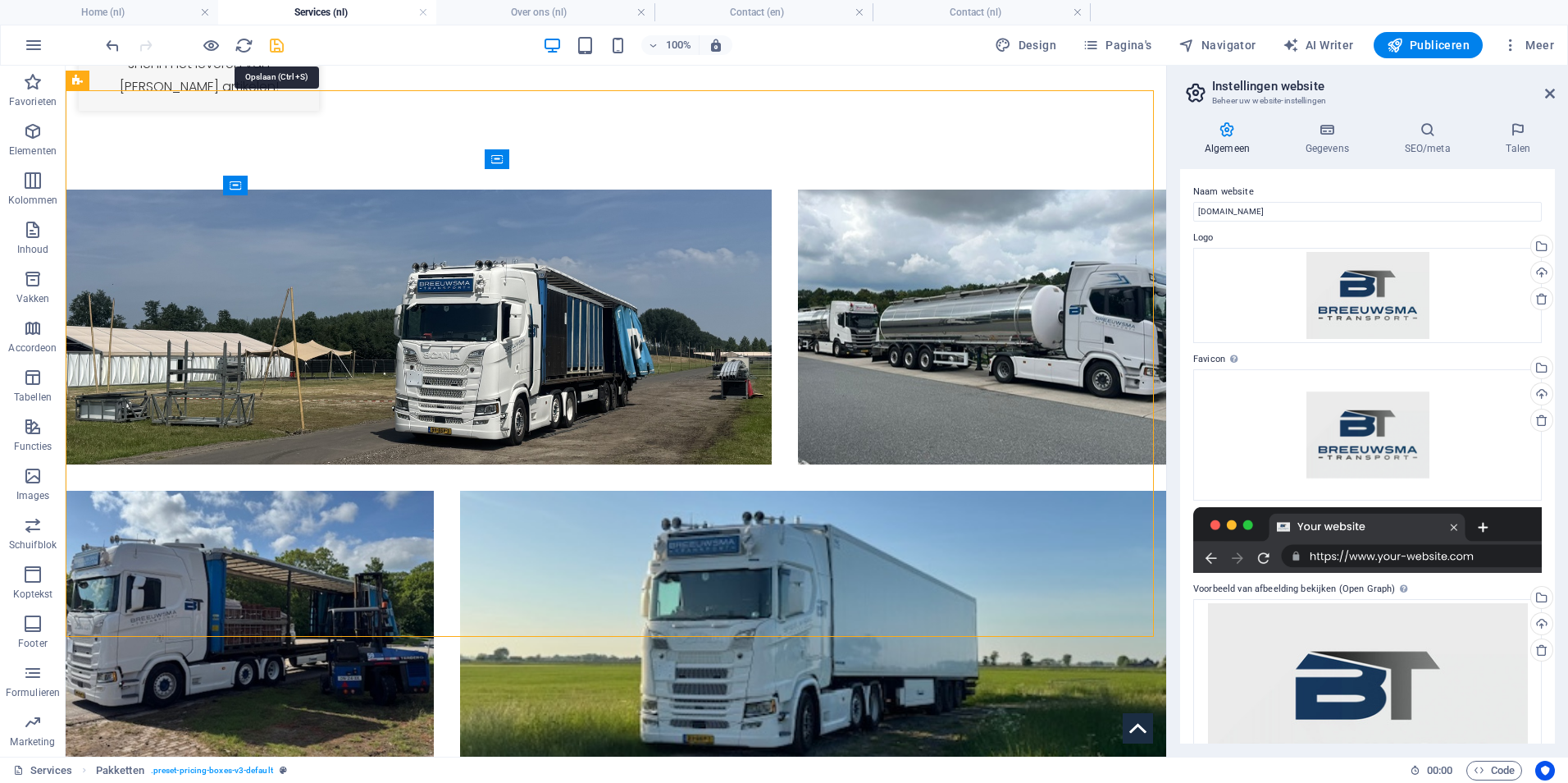
click at [269, 42] on icon "save" at bounding box center [276, 45] width 19 height 19
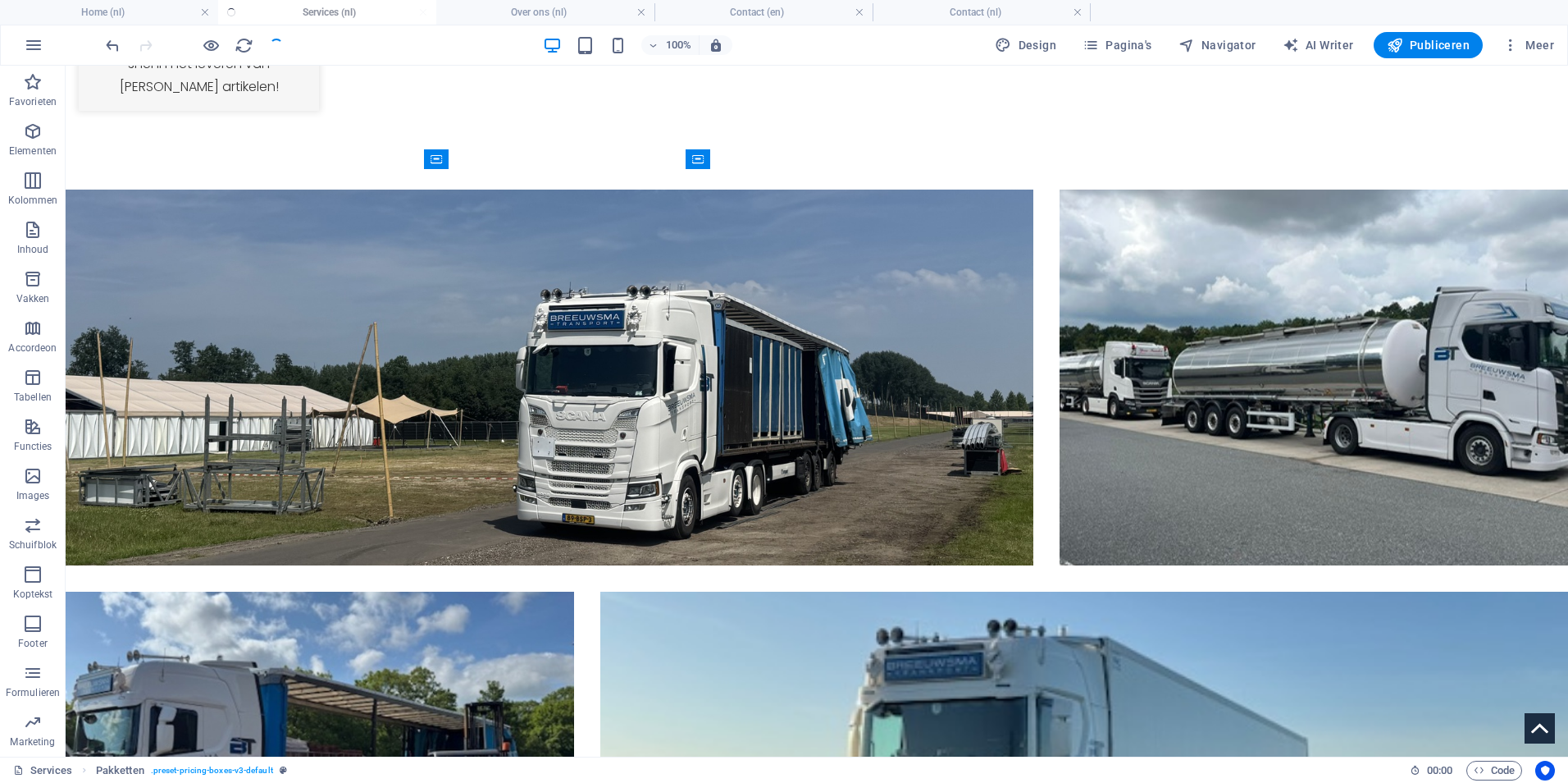
scroll to position [2366, 0]
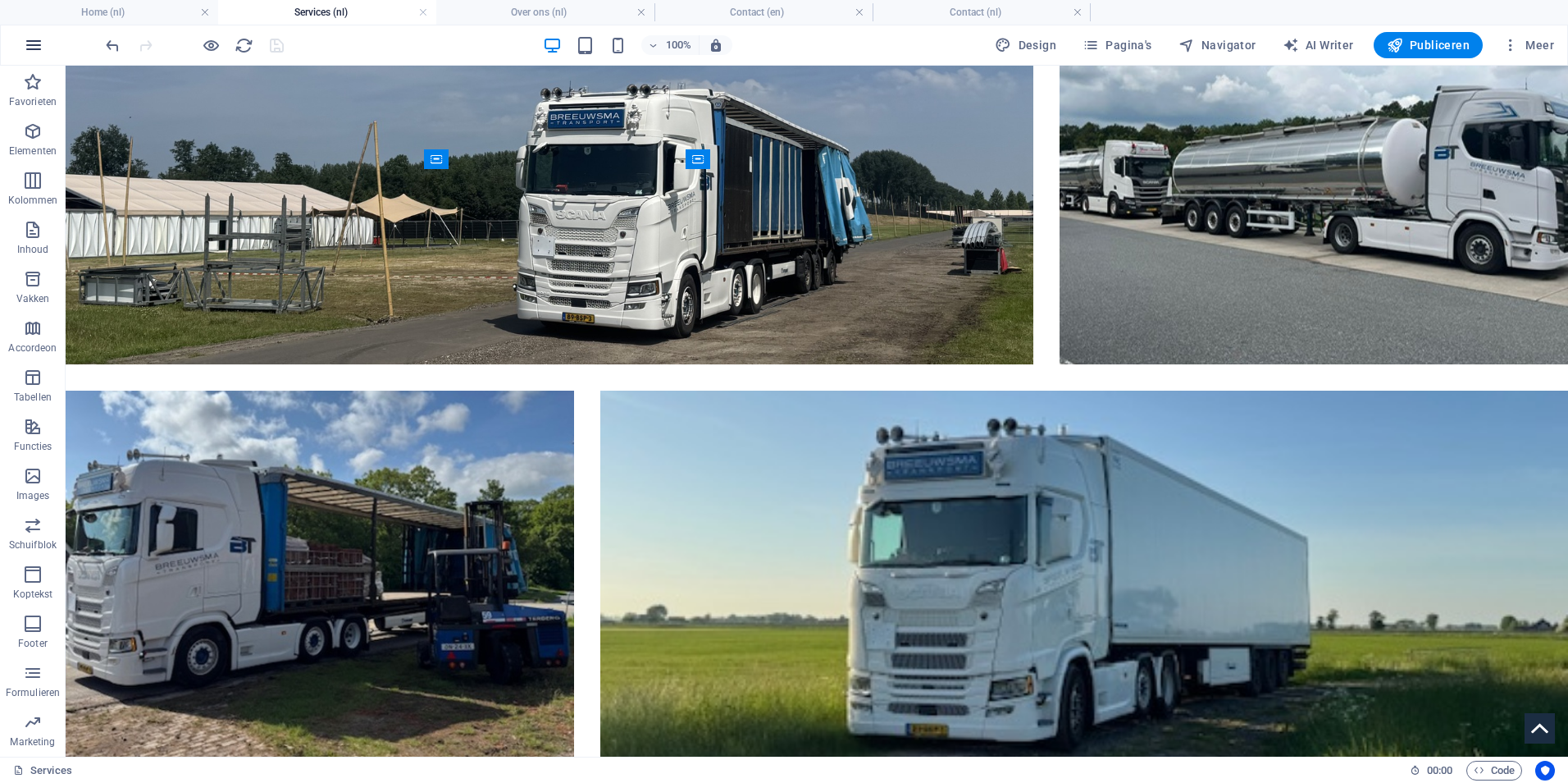
click at [46, 48] on button "button" at bounding box center [34, 45] width 40 height 40
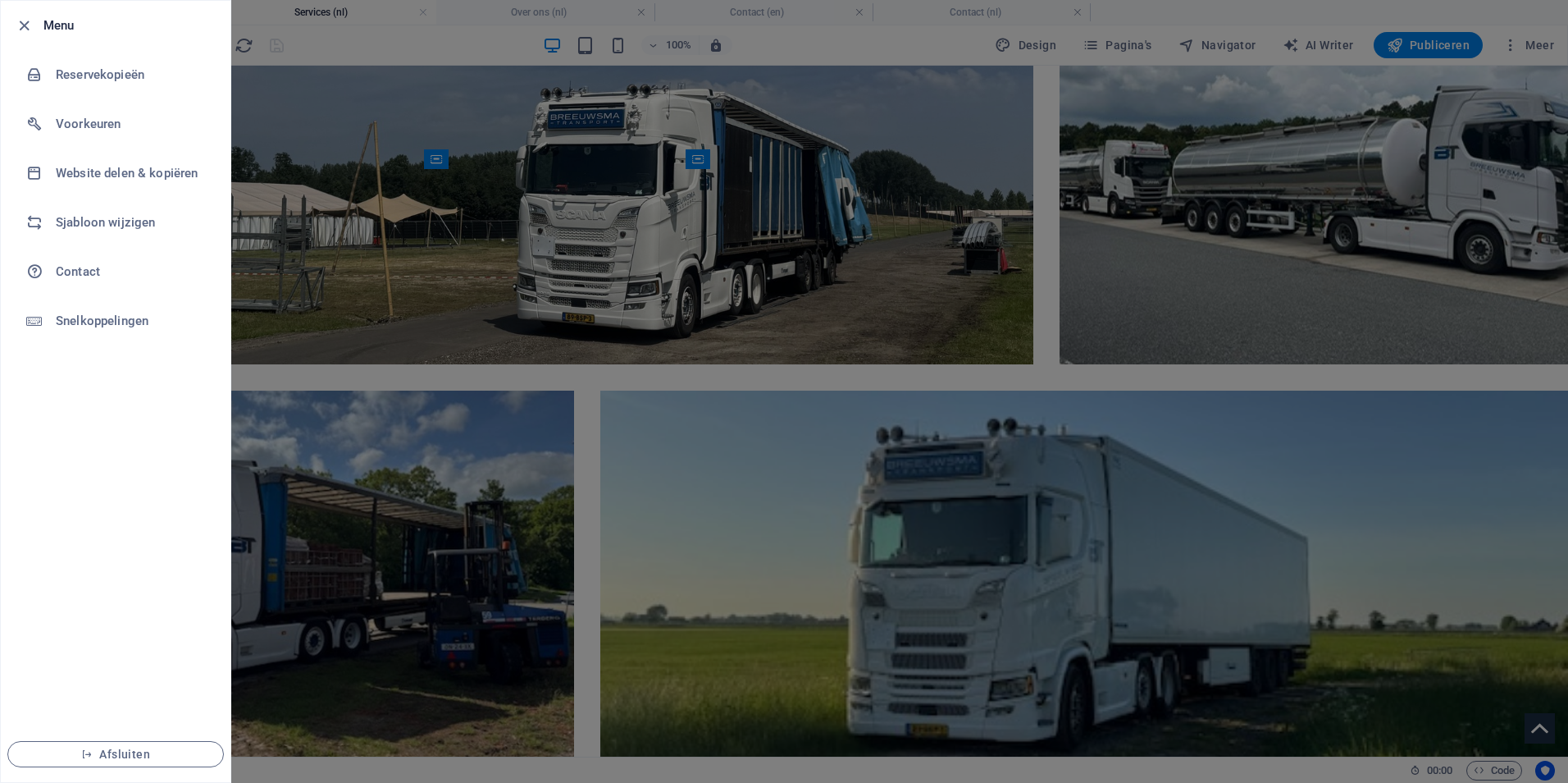
click at [970, 498] on div at bounding box center [784, 392] width 1568 height 783
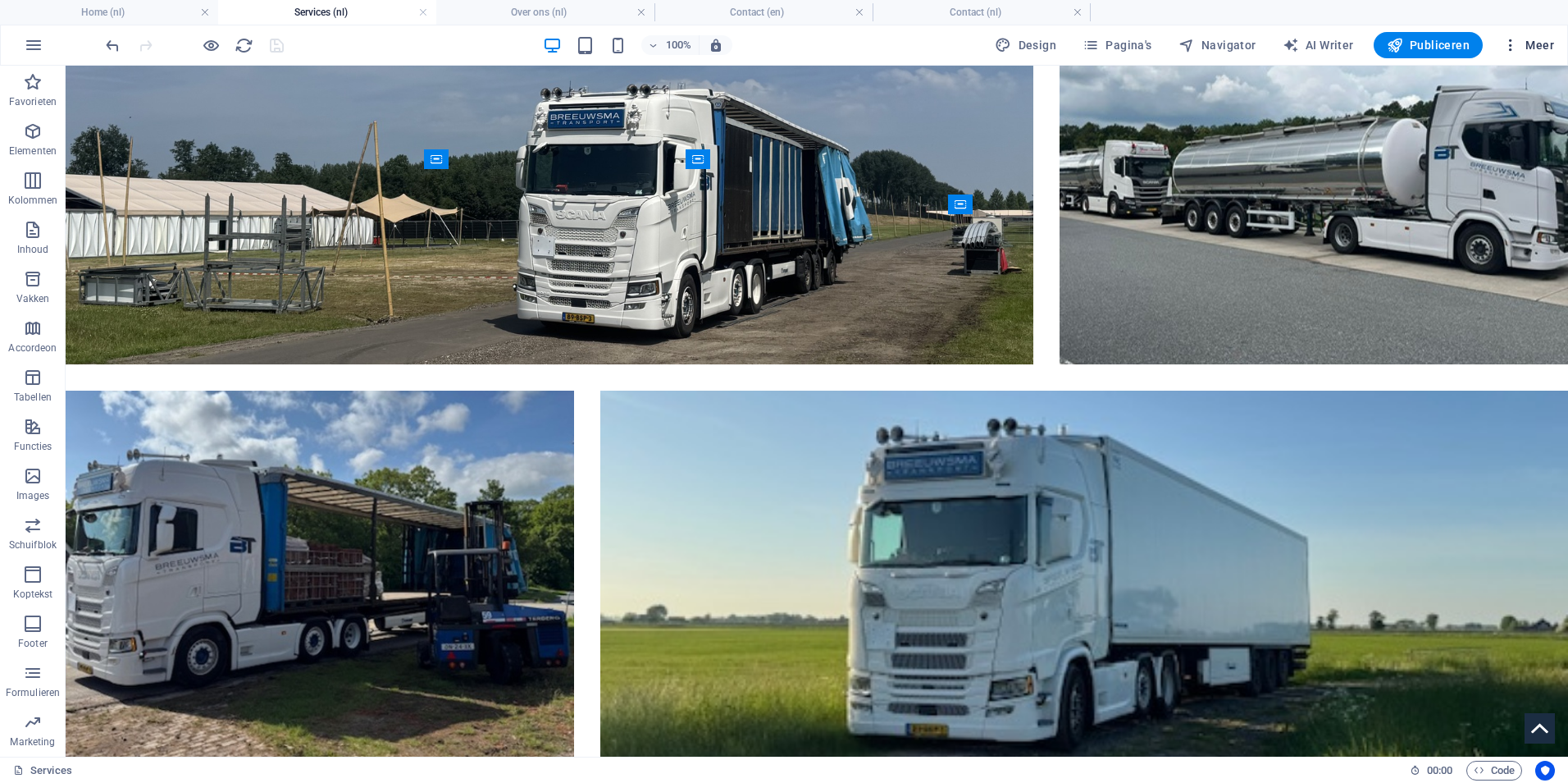
click at [1518, 38] on icon "button" at bounding box center [1511, 45] width 17 height 17
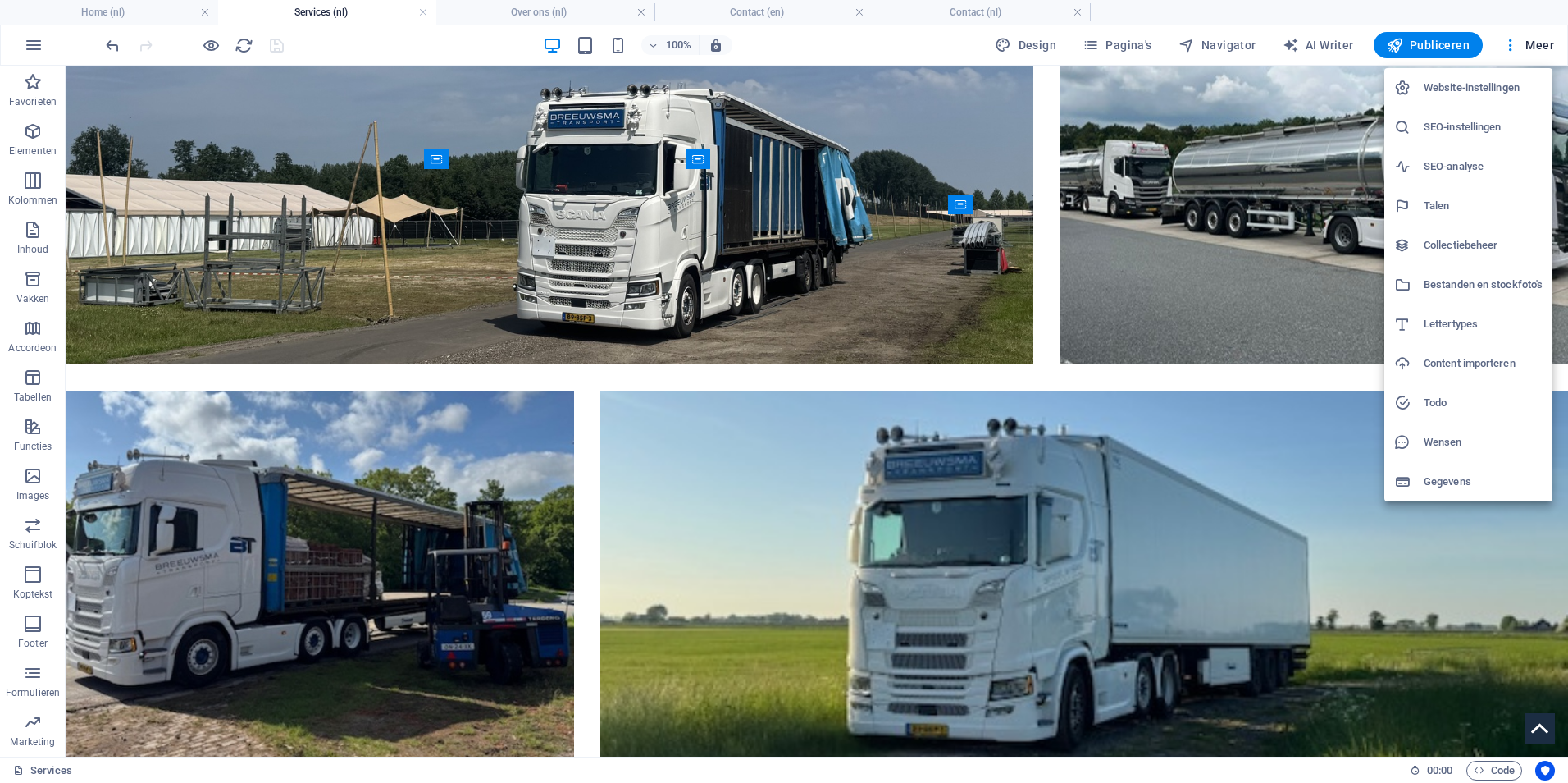
click at [1452, 482] on h6 "Gegevens" at bounding box center [1483, 482] width 119 height 19
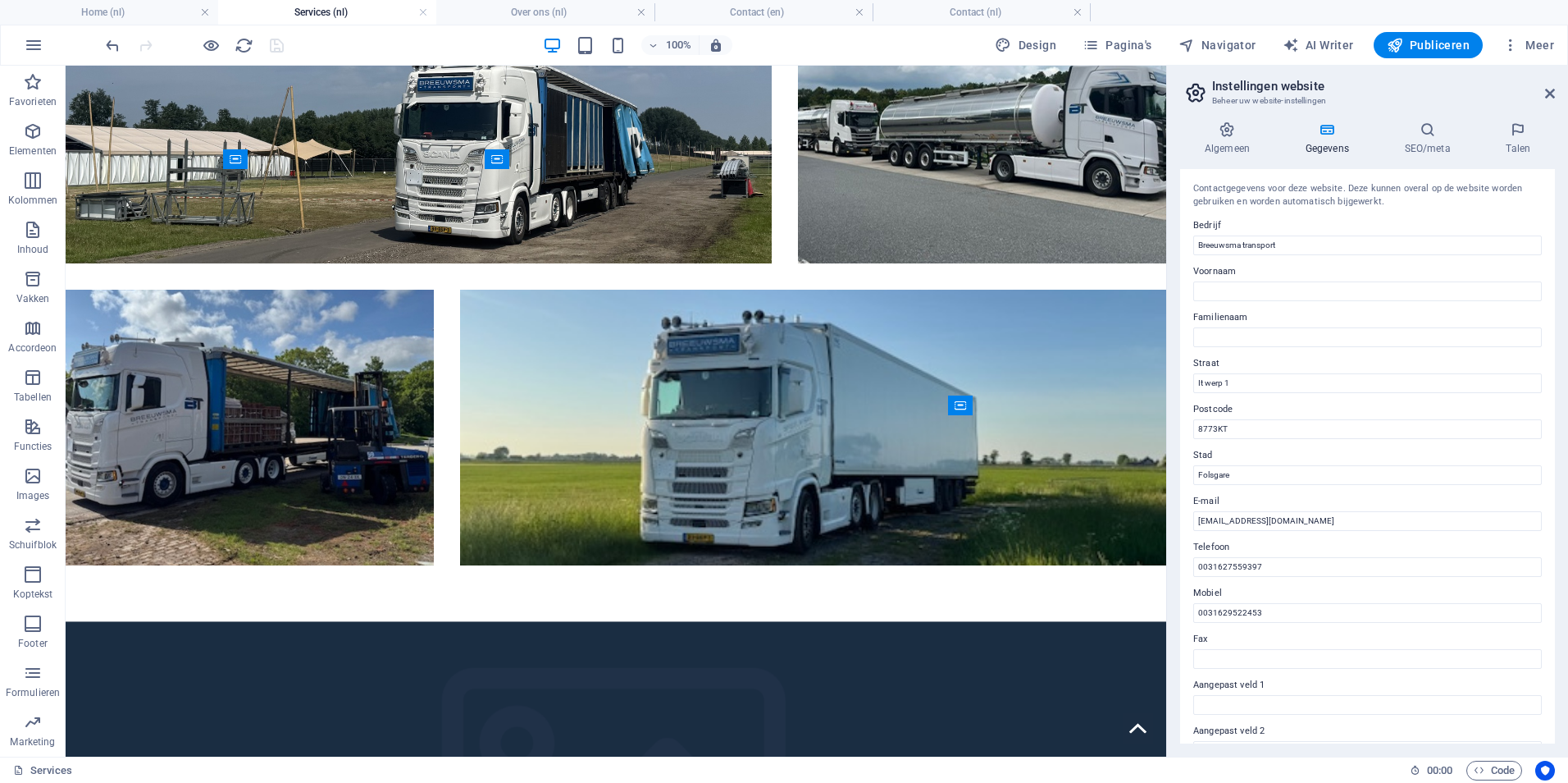
scroll to position [2164, 0]
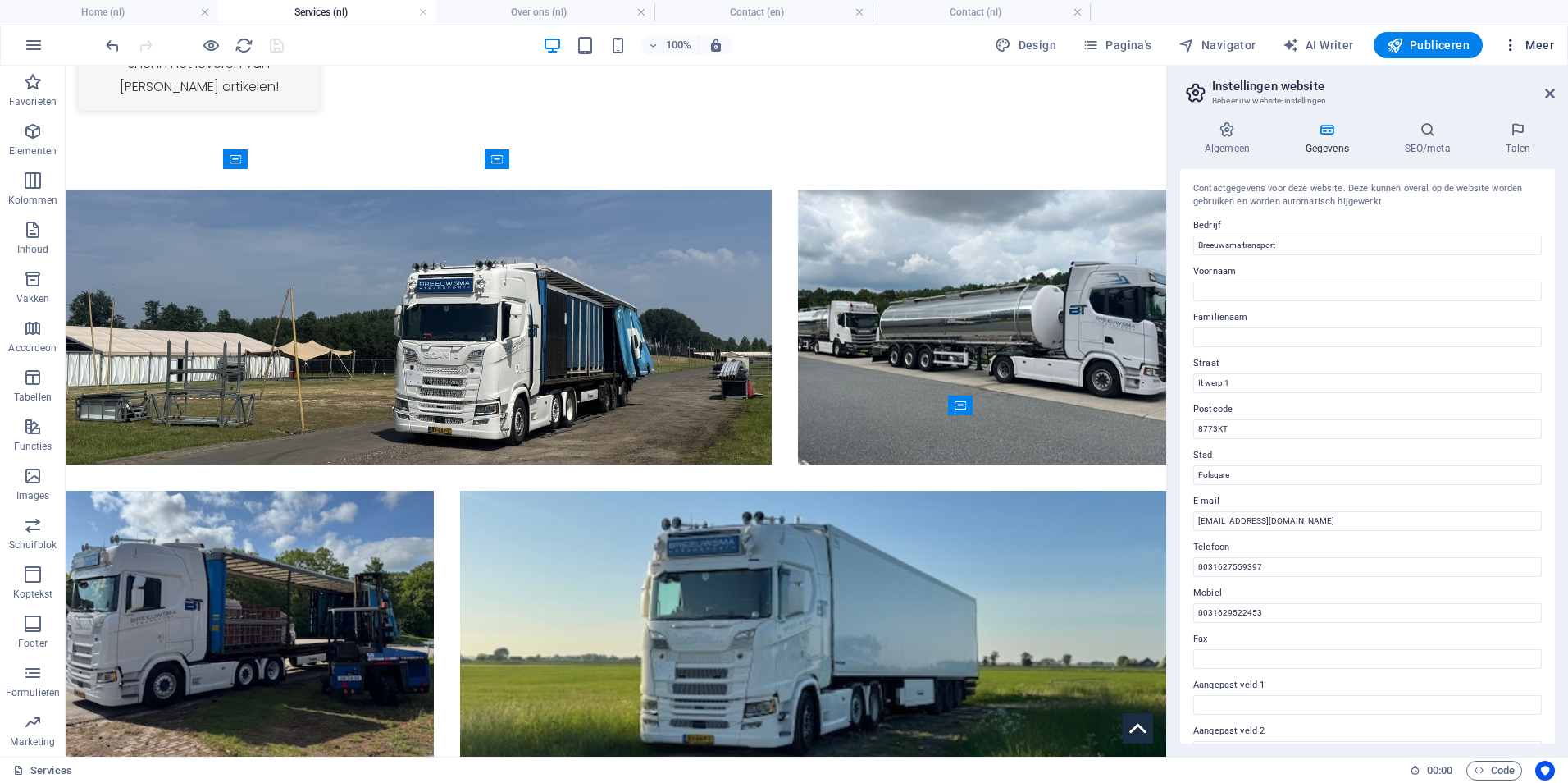
click at [1529, 38] on span "Meer" at bounding box center [1528, 45] width 51 height 17
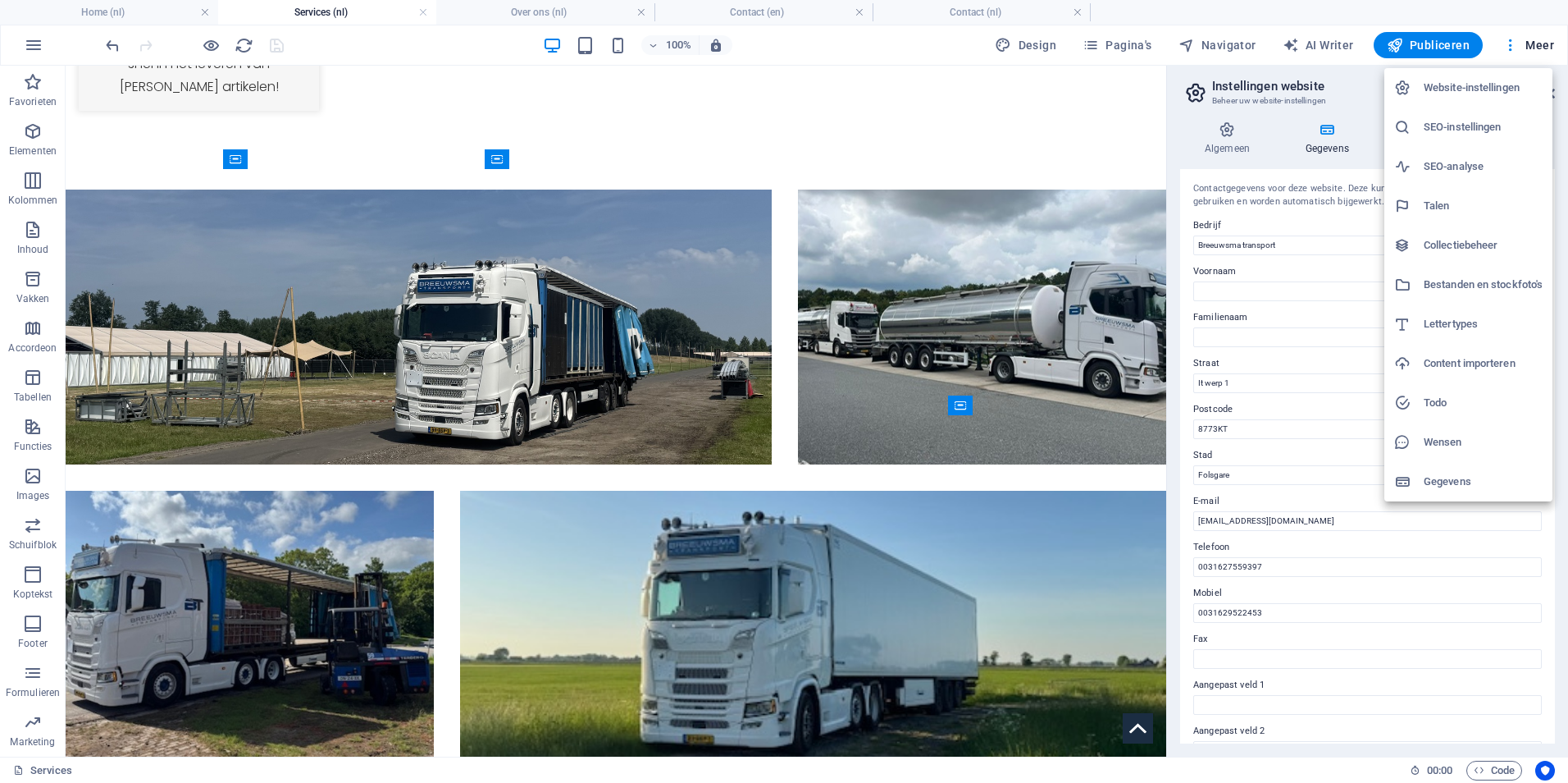
click at [1457, 396] on h6 "Todo" at bounding box center [1483, 403] width 119 height 19
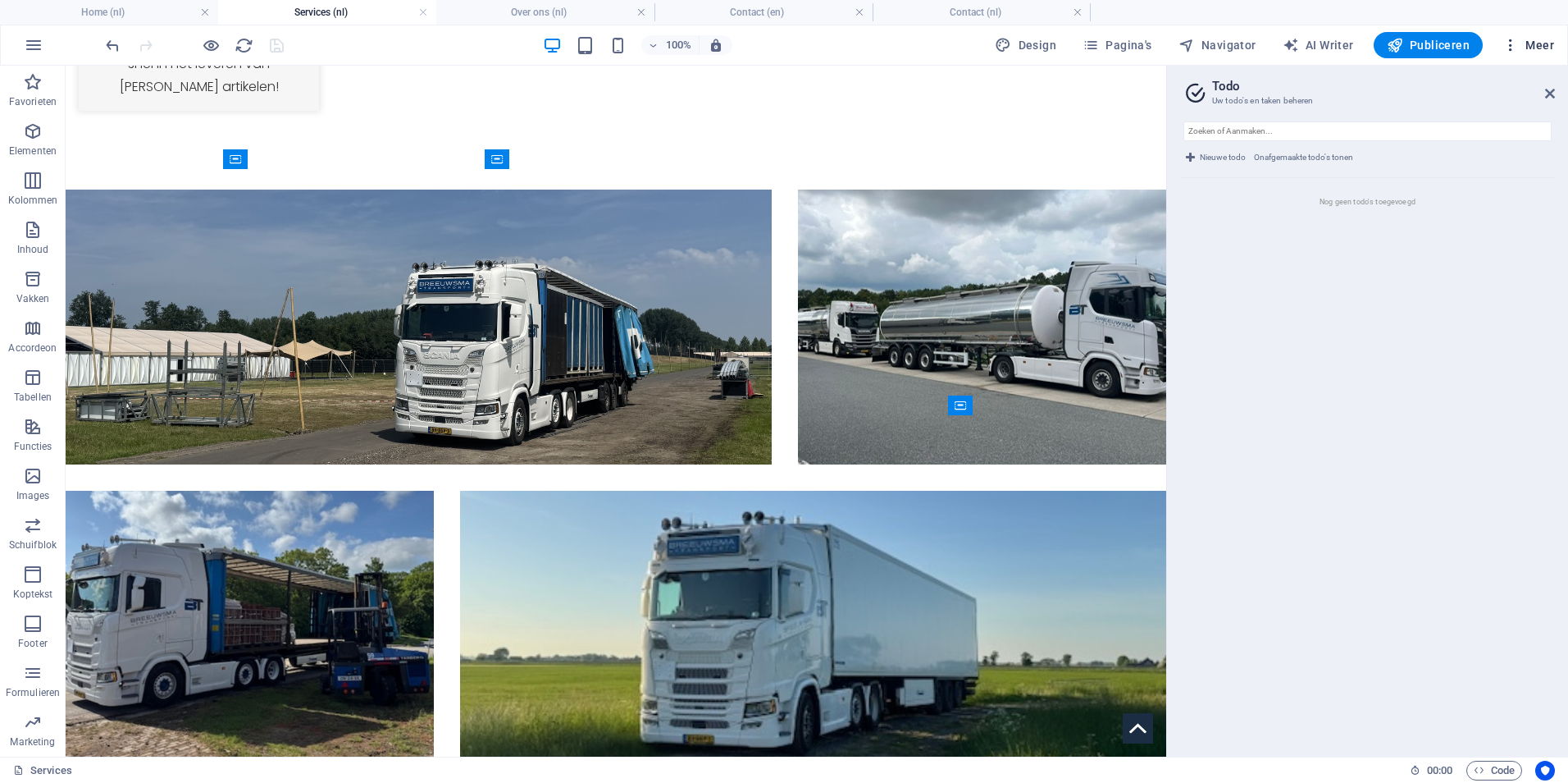
click at [1554, 42] on button "Meer" at bounding box center [1527, 45] width 64 height 27
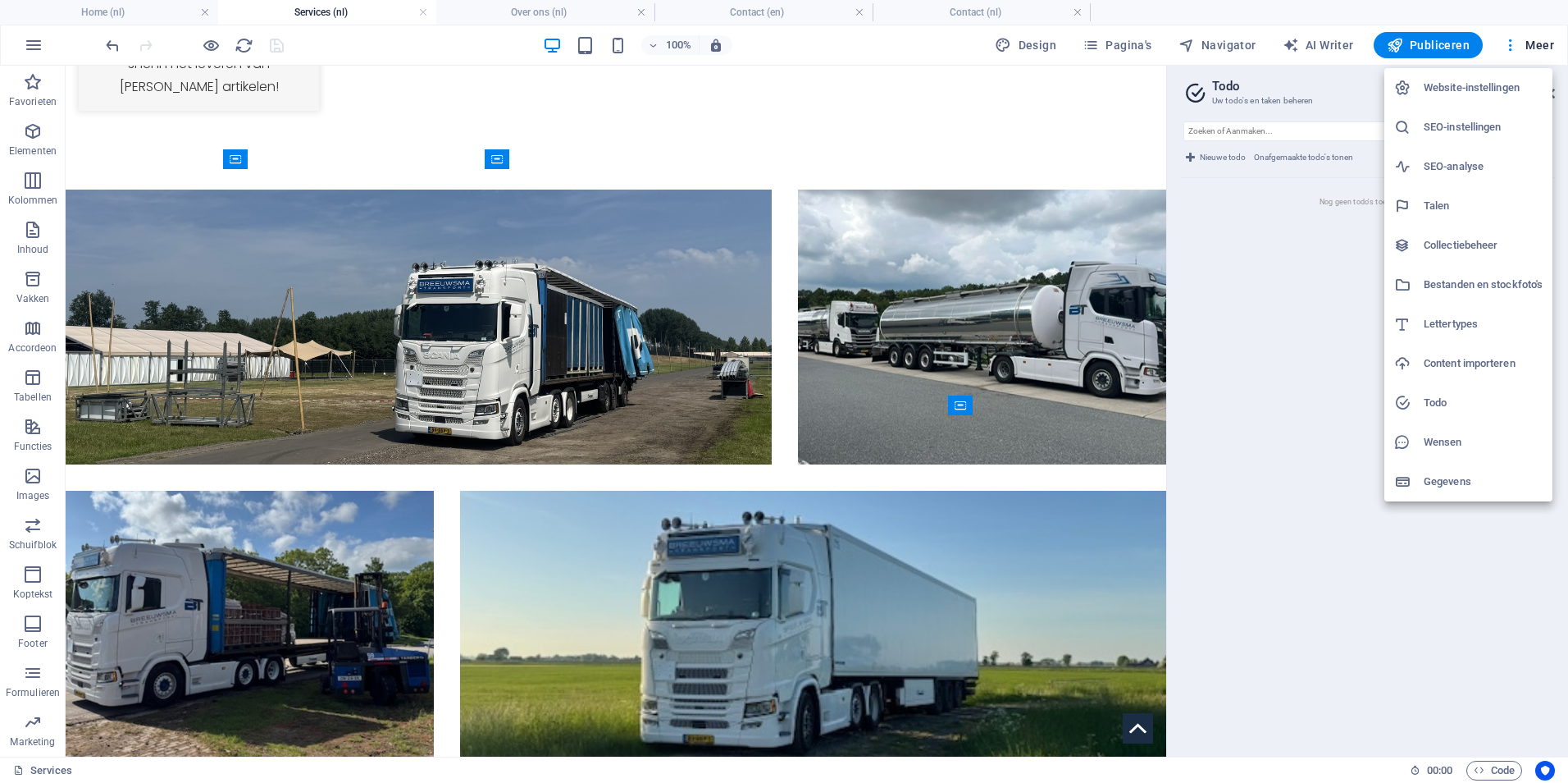
click at [1470, 93] on h6 "Website-instellingen" at bounding box center [1483, 87] width 119 height 19
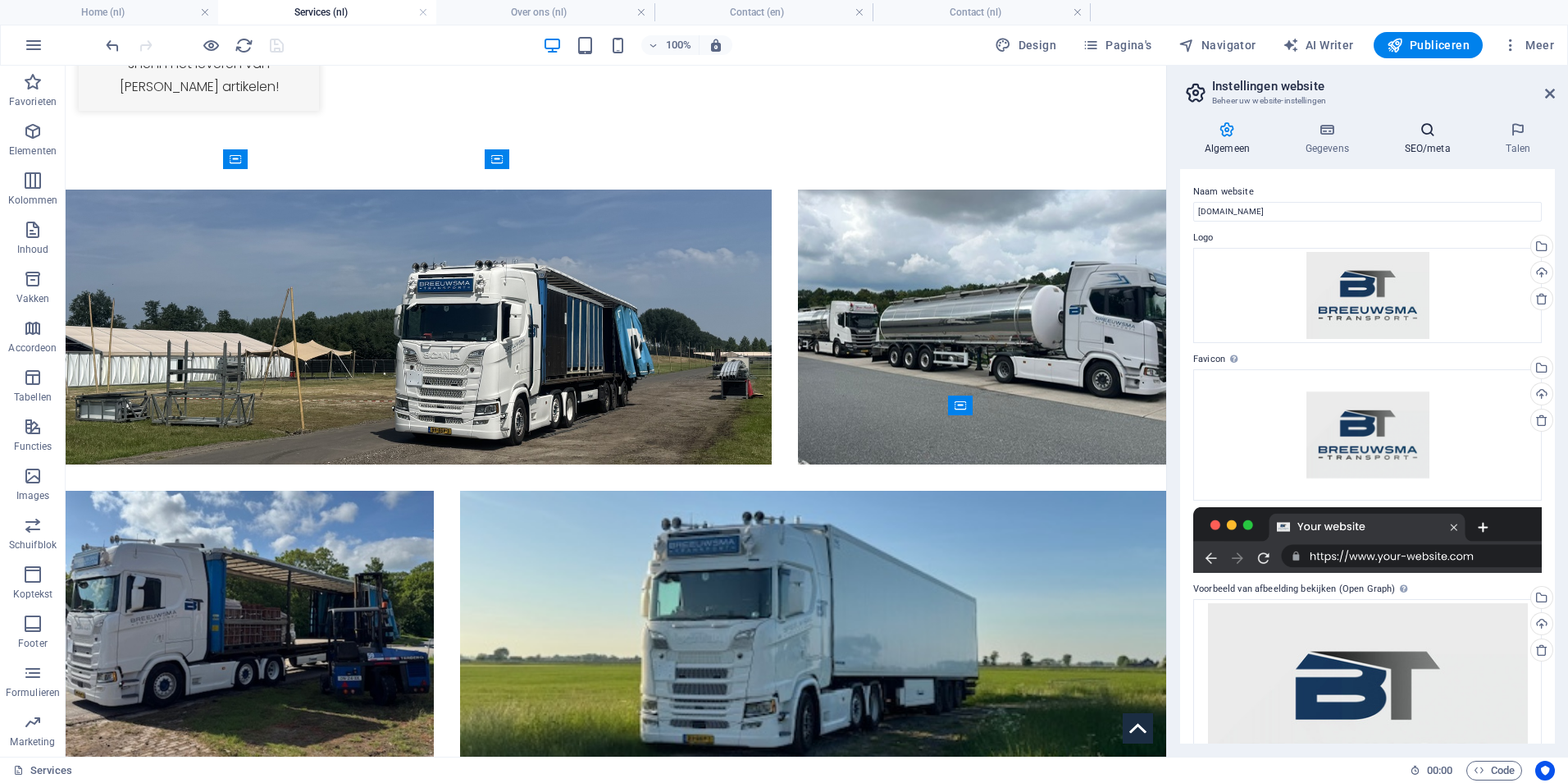
click at [1452, 137] on icon at bounding box center [1428, 129] width 95 height 17
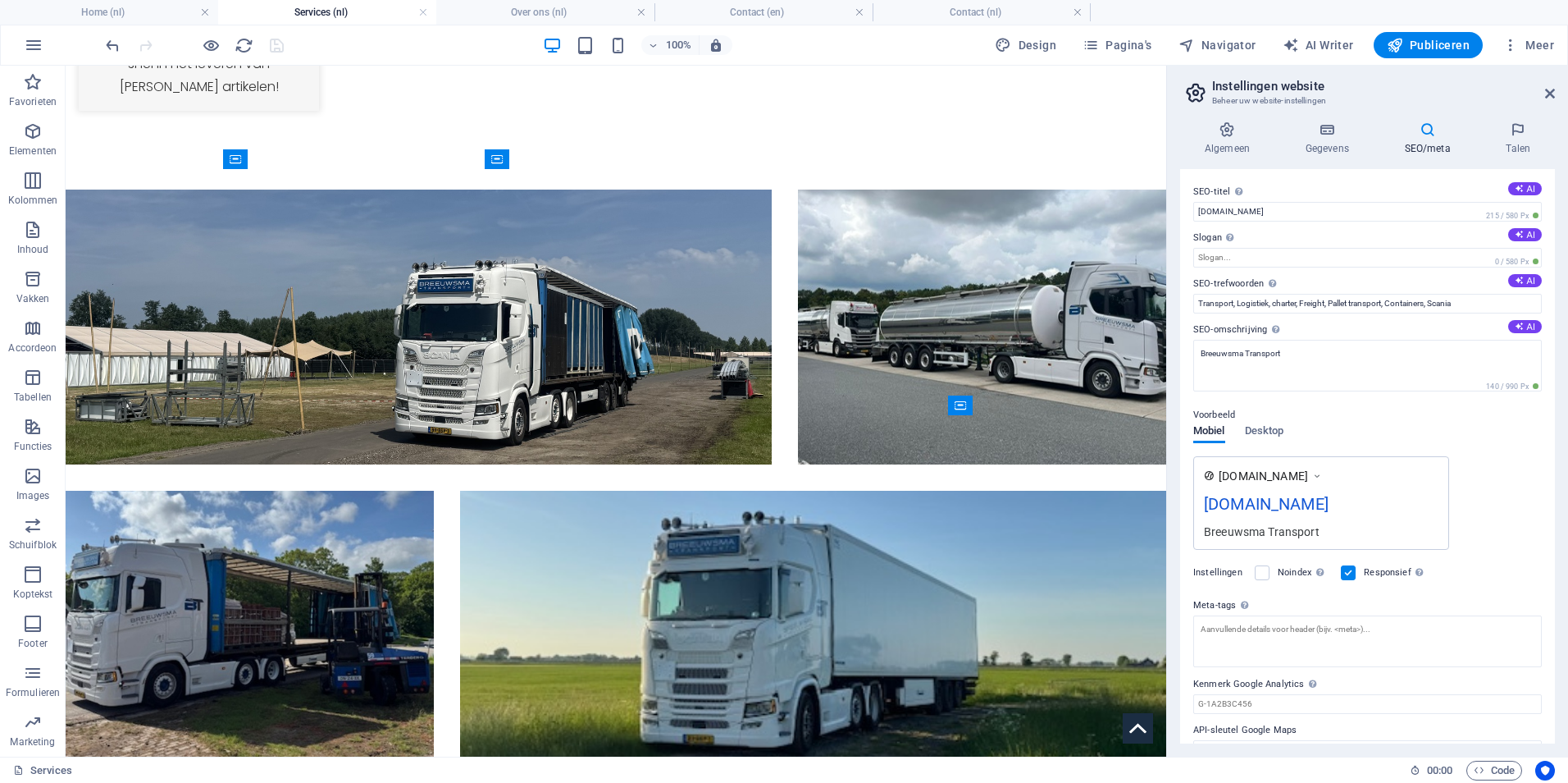
scroll to position [29, 0]
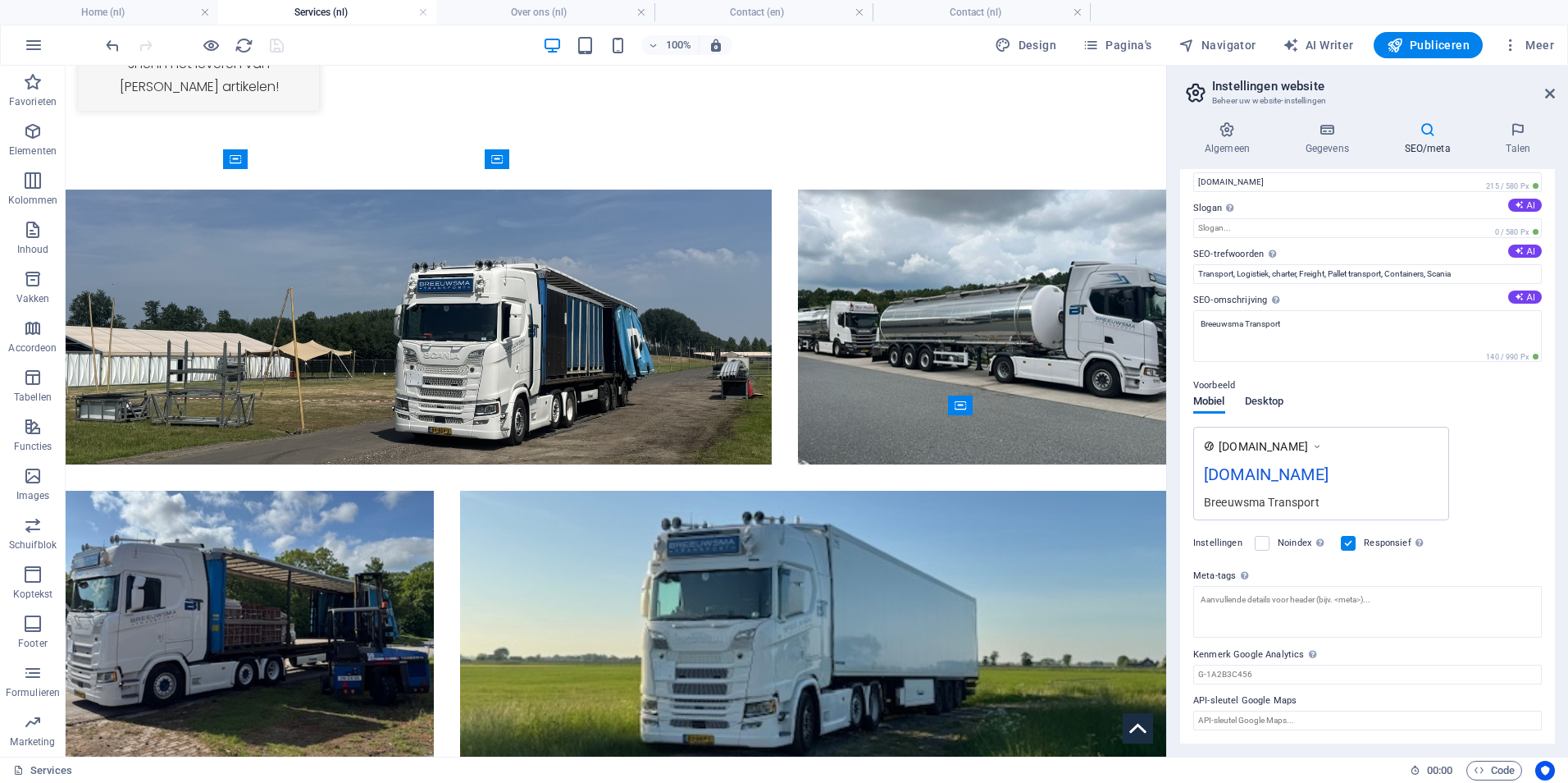
click at [1268, 406] on span "Desktop" at bounding box center [1264, 403] width 40 height 23
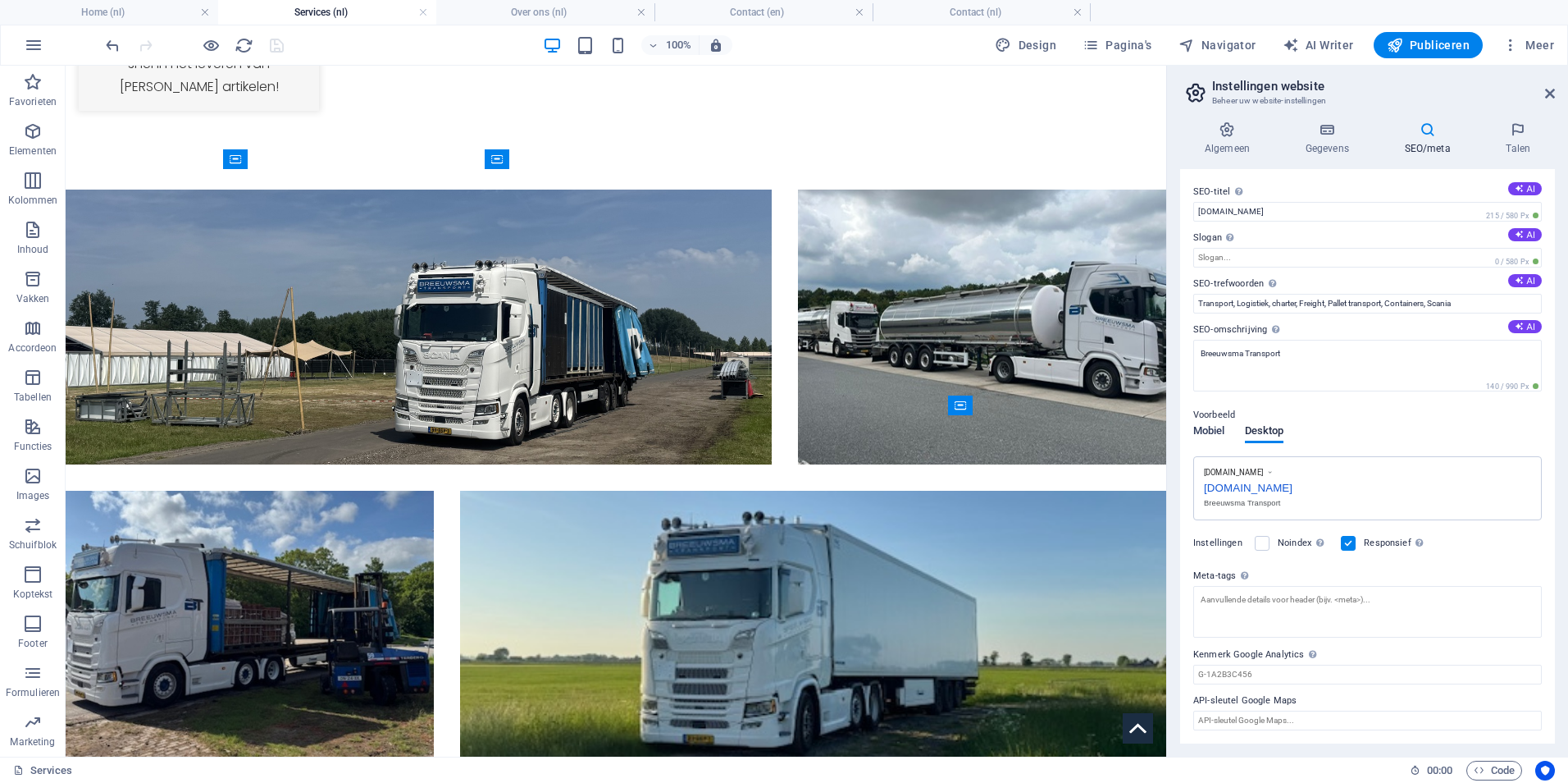
click at [1211, 426] on span "Mobiel" at bounding box center [1209, 432] width 32 height 23
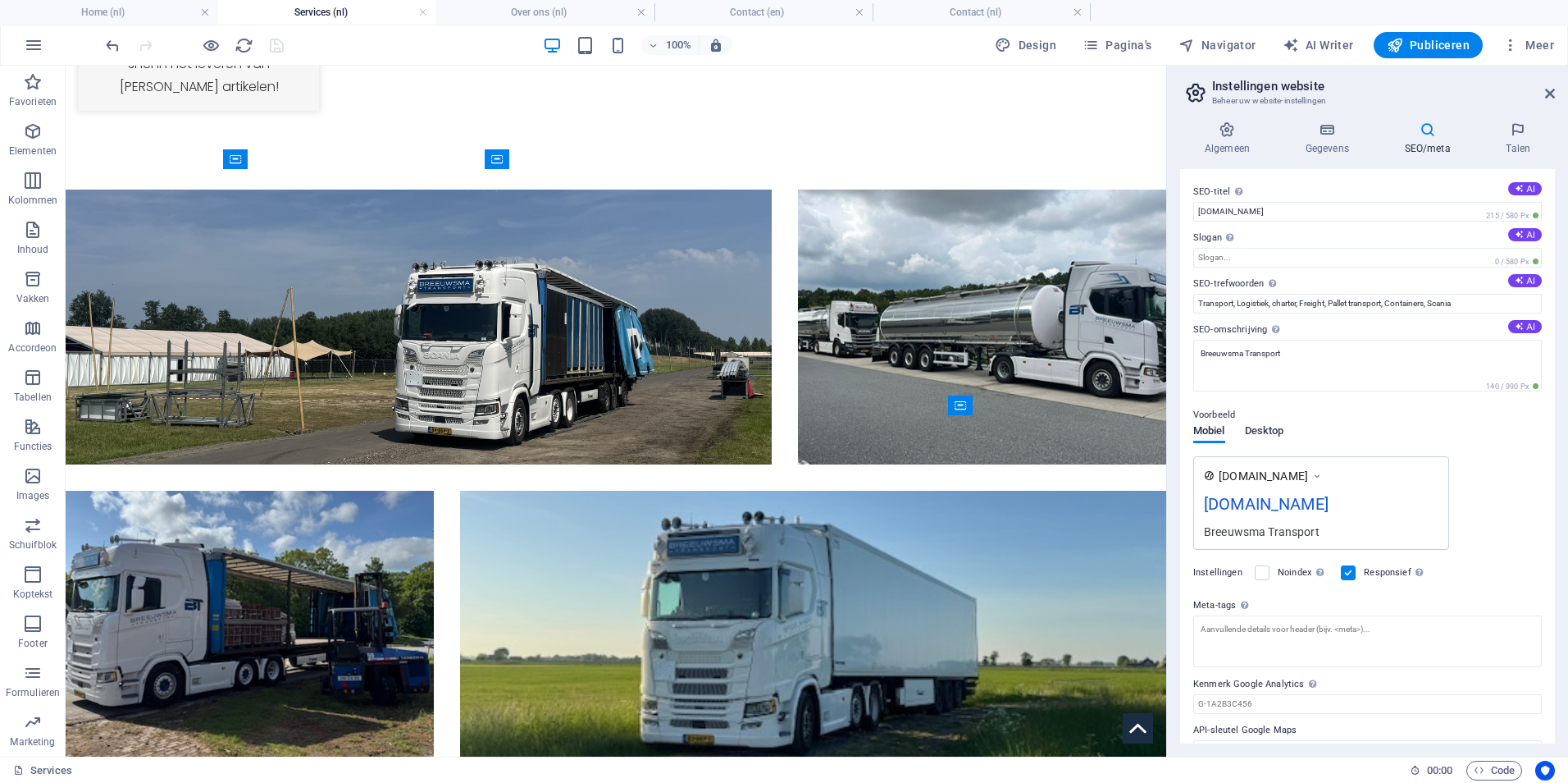
click at [1269, 427] on span "Desktop" at bounding box center [1264, 432] width 40 height 23
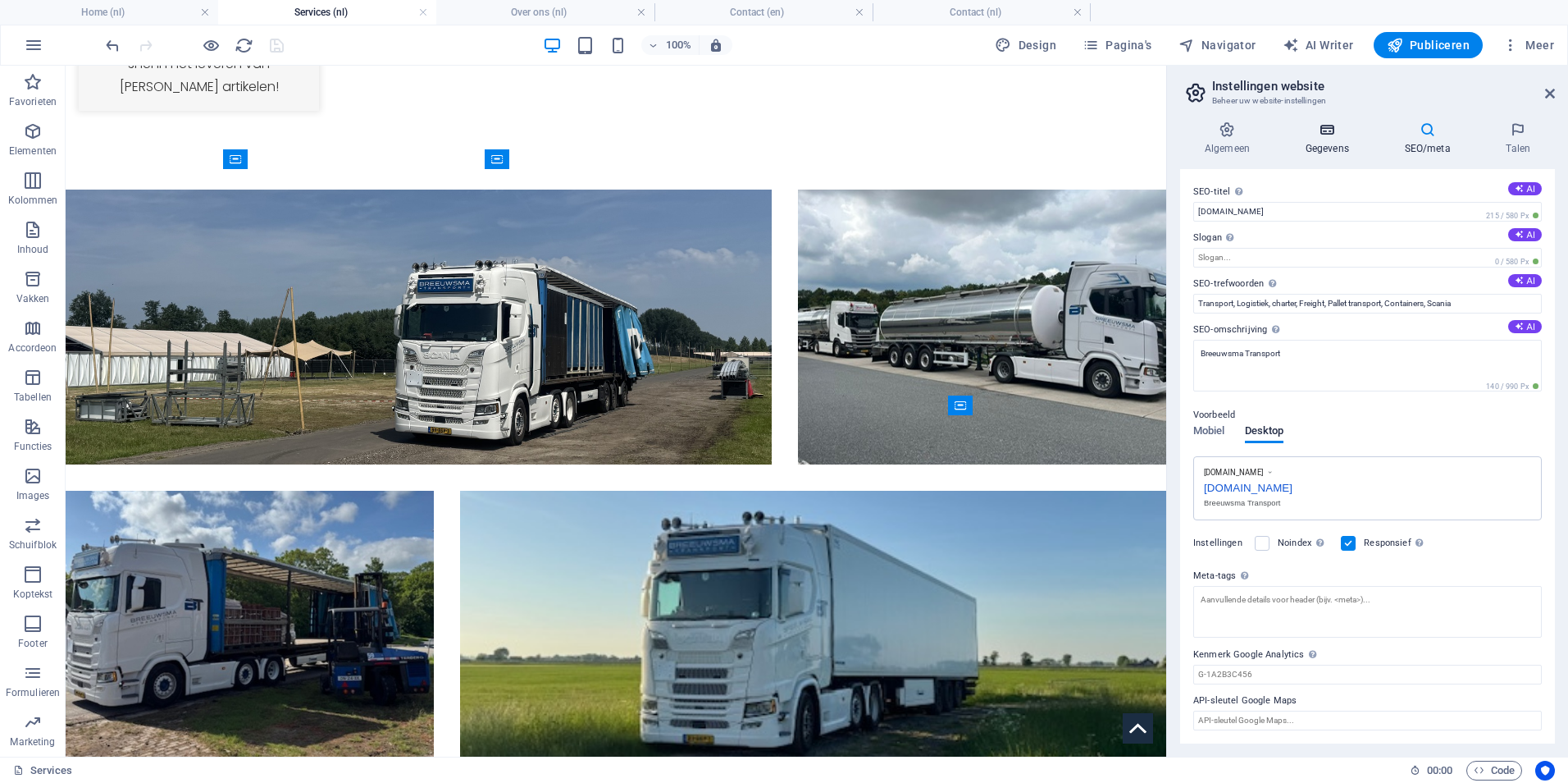
click at [1337, 141] on h4 "Gegevens" at bounding box center [1330, 138] width 99 height 34
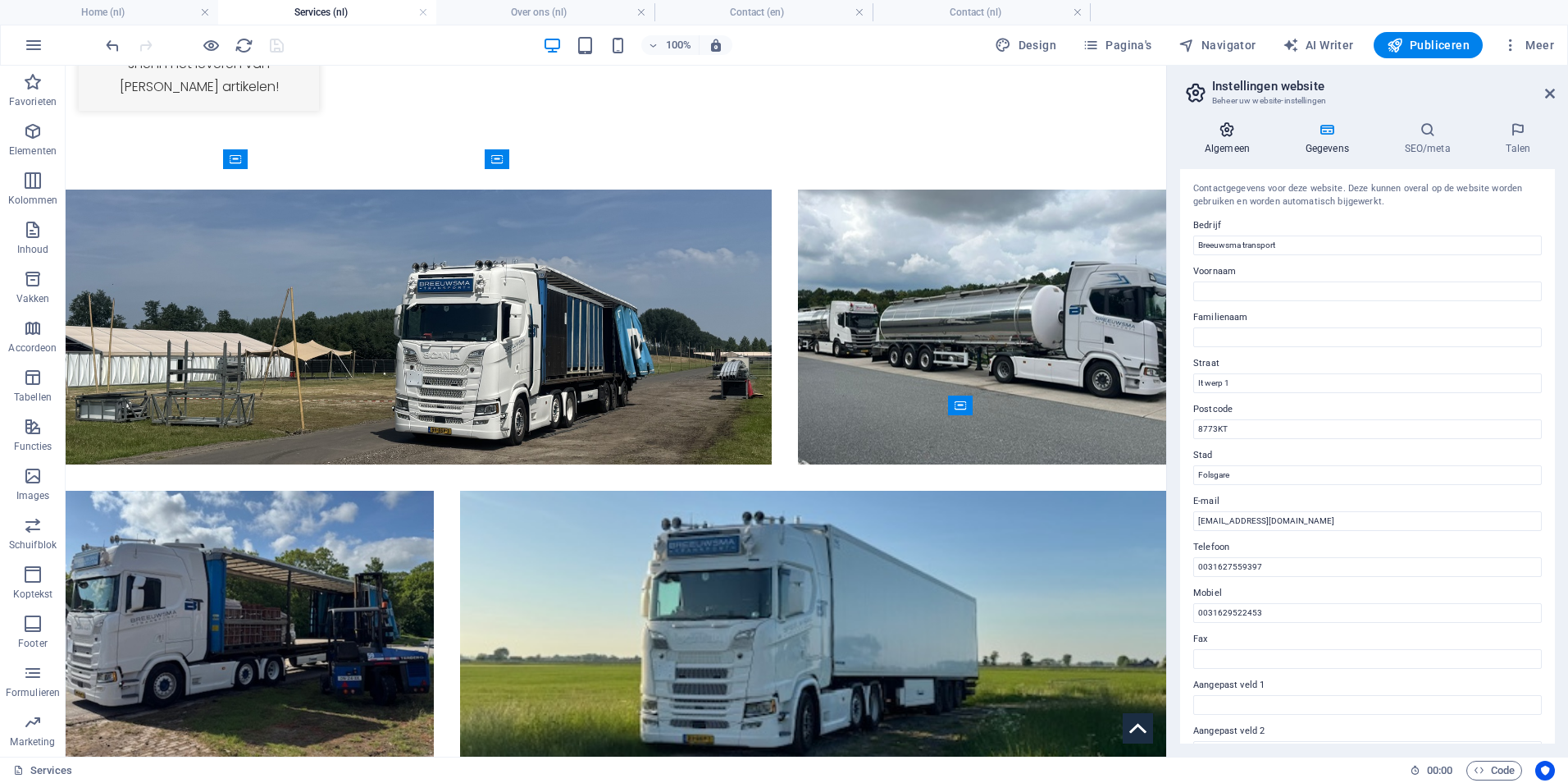
click at [1231, 137] on icon at bounding box center [1227, 129] width 95 height 17
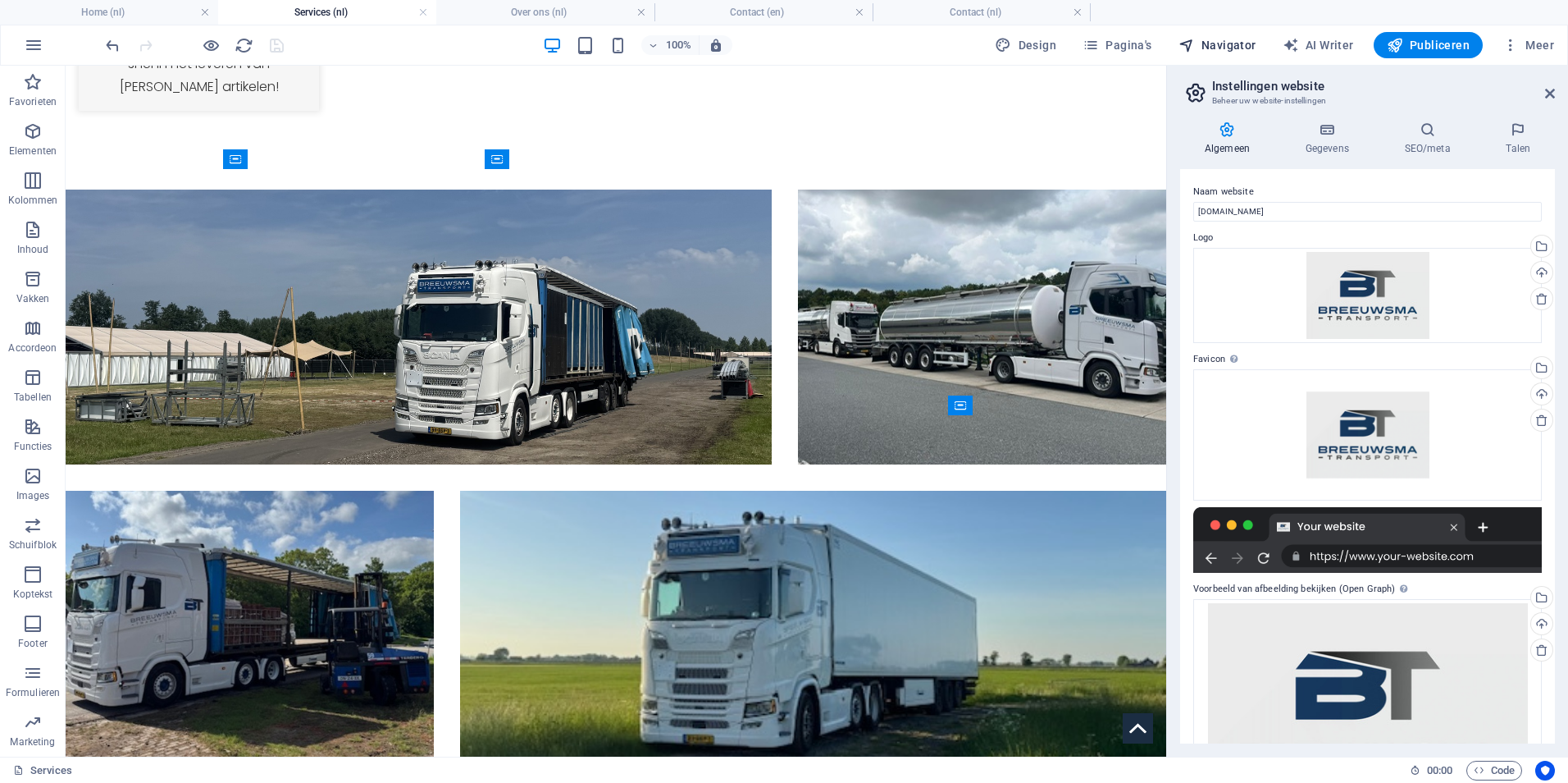
click at [1231, 40] on span "Navigator" at bounding box center [1217, 45] width 78 height 17
select select "14137637-nl"
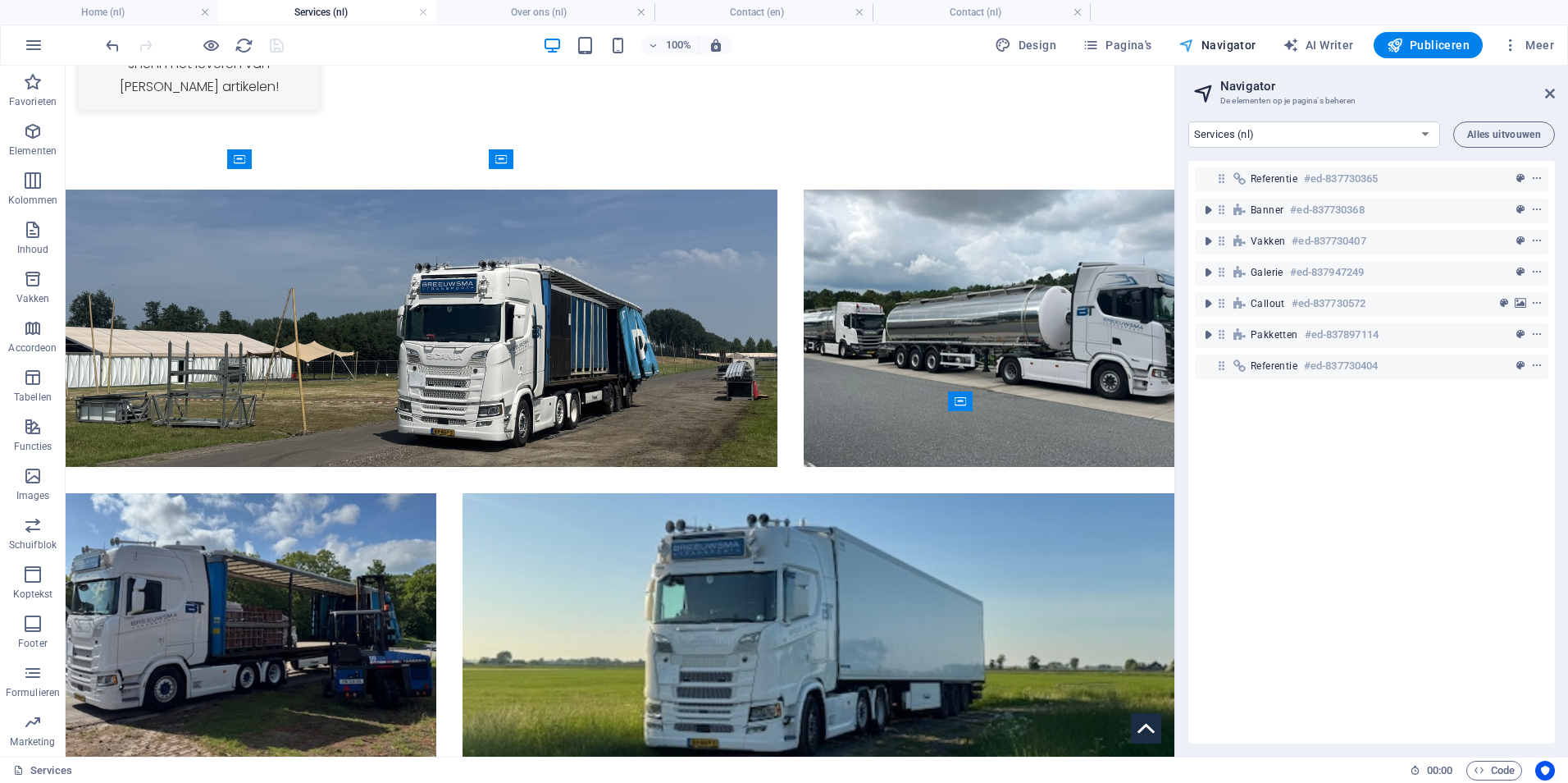
scroll to position [2169, 0]
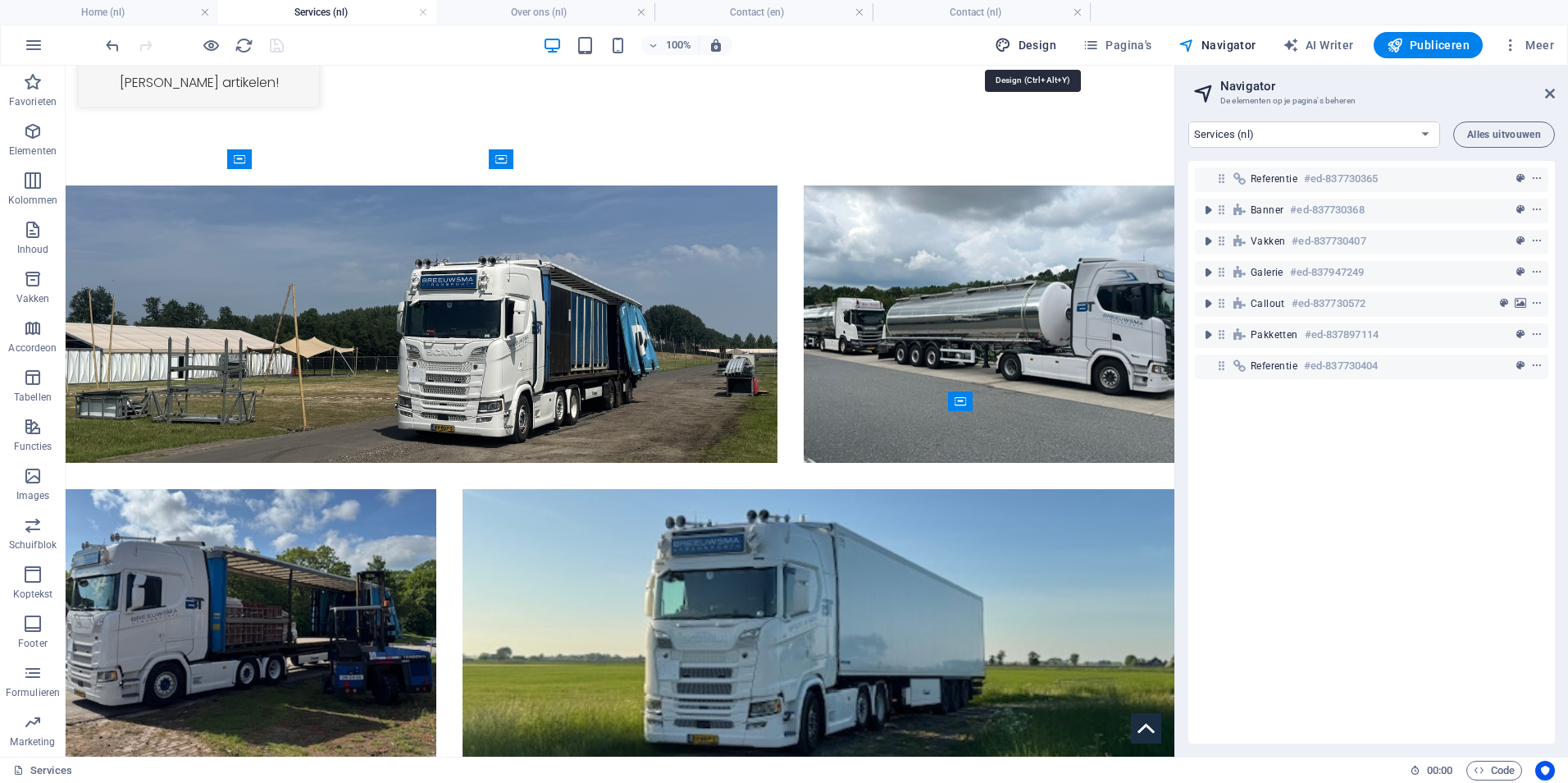
click at [1025, 40] on span "Design" at bounding box center [1026, 45] width 62 height 17
select select "px"
select select "300"
select select "px"
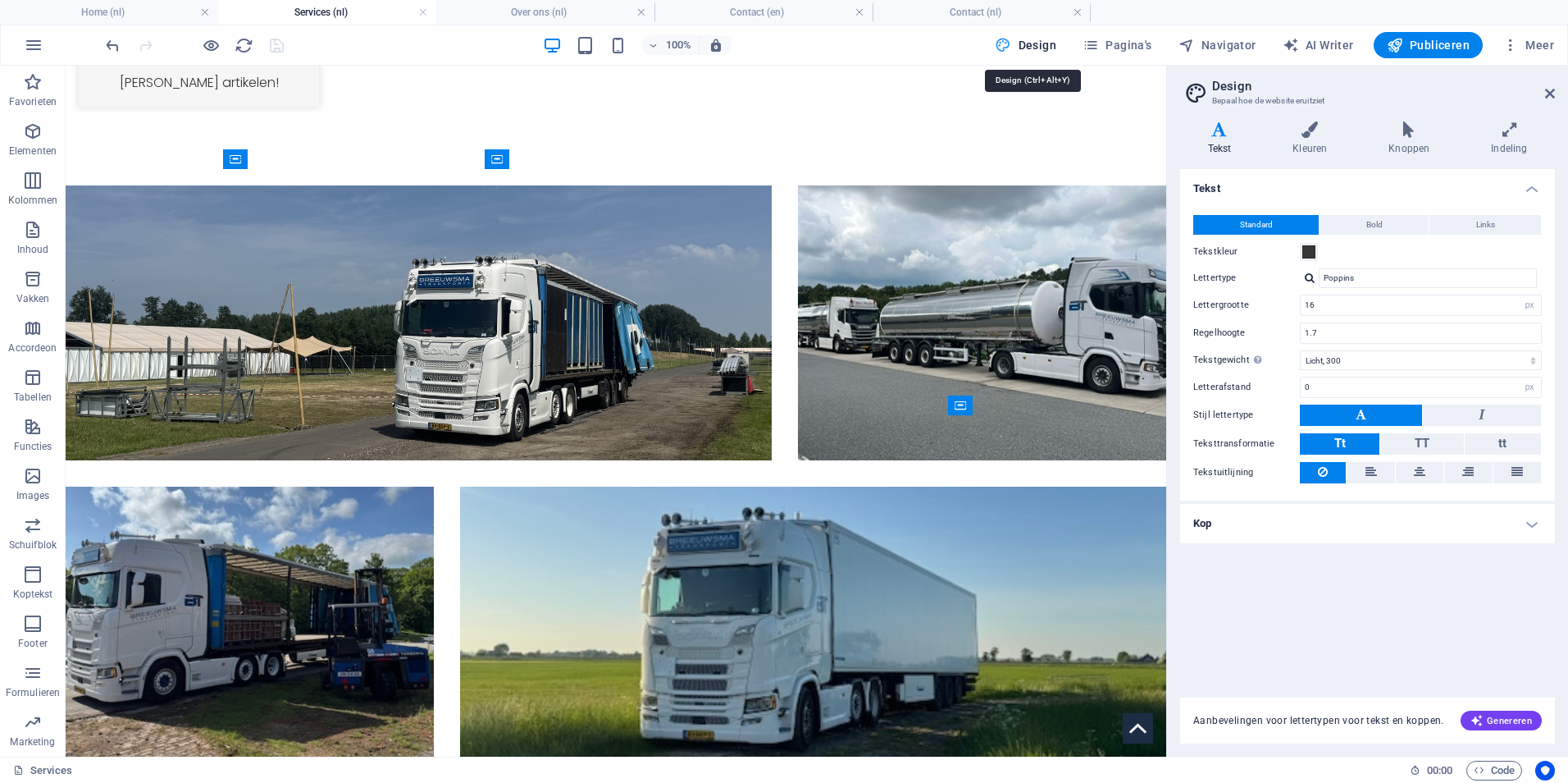
scroll to position [2164, 0]
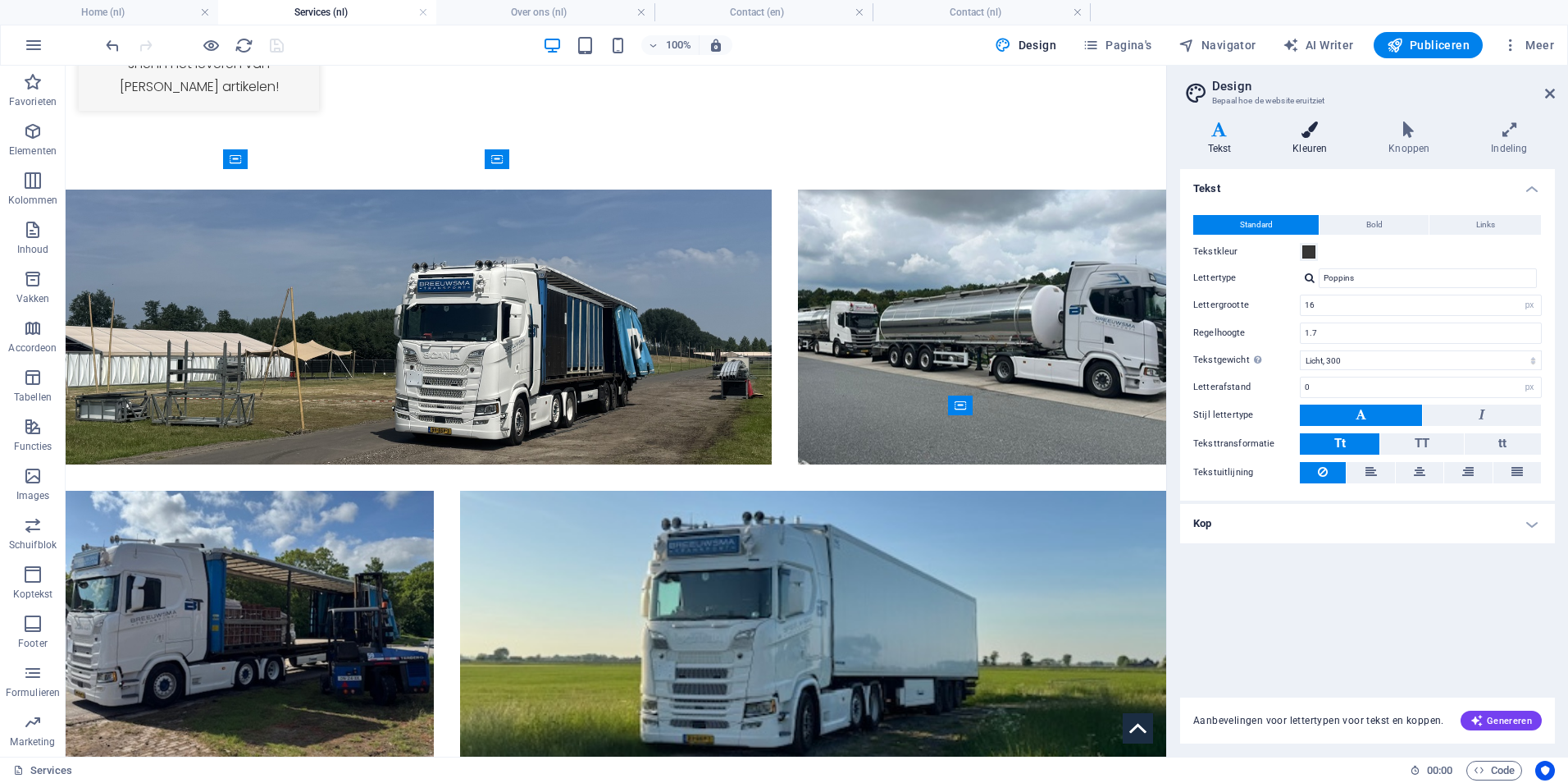
click at [1322, 143] on h4 "Kleuren" at bounding box center [1314, 138] width 96 height 34
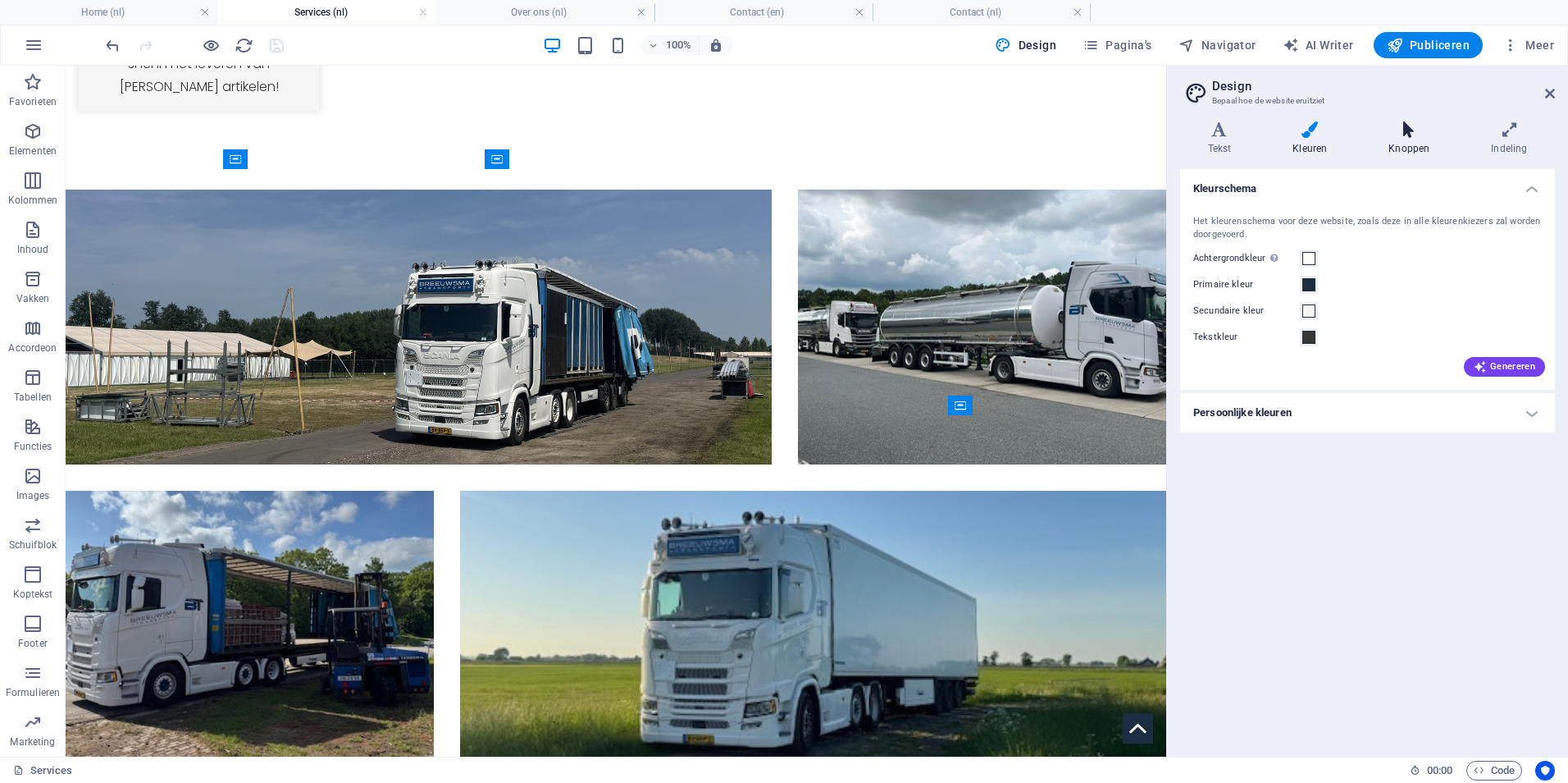
click at [1418, 137] on icon at bounding box center [1409, 129] width 96 height 17
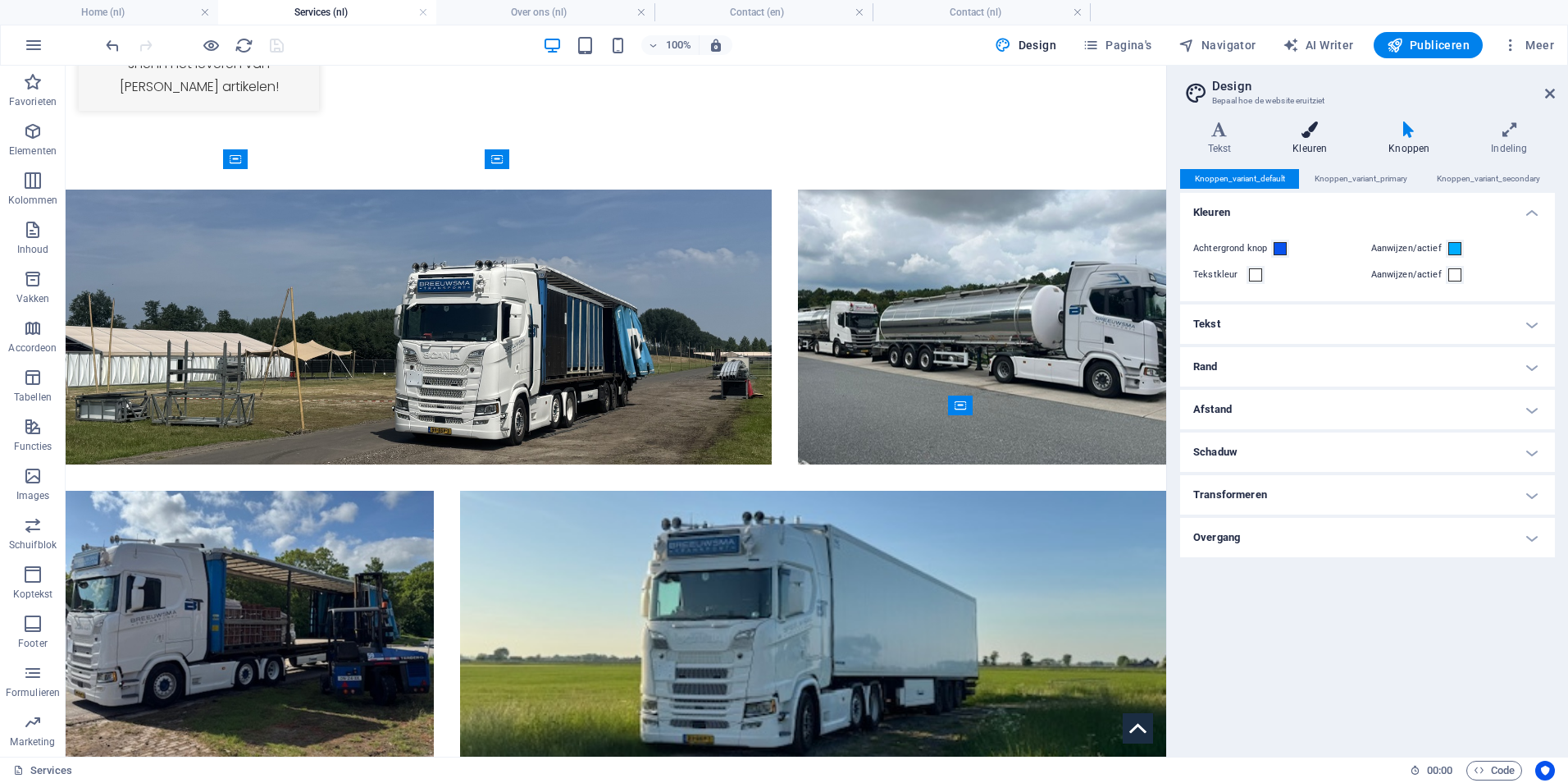
click at [1322, 148] on h4 "Kleuren" at bounding box center [1314, 138] width 96 height 34
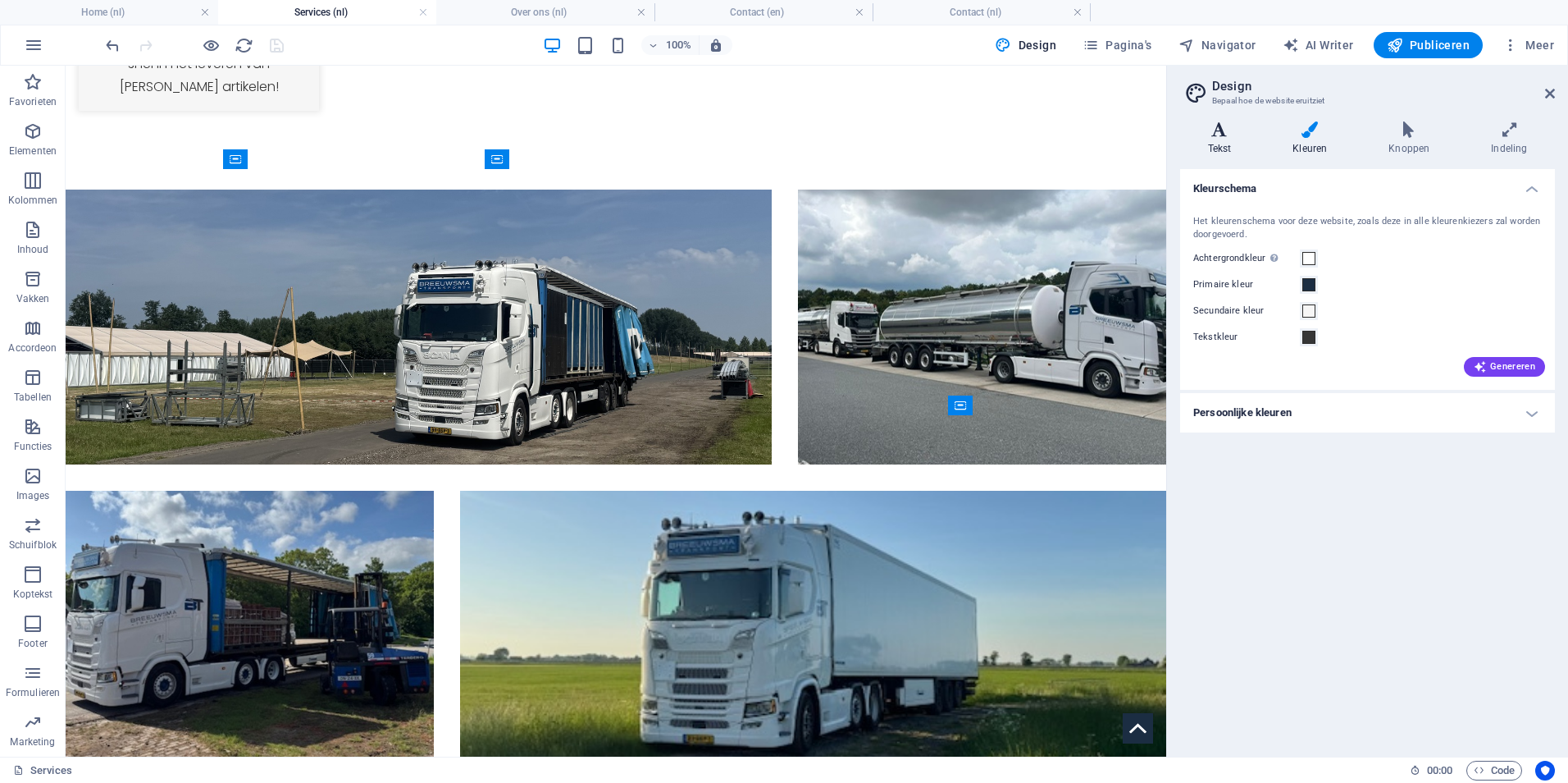
click at [1250, 142] on h4 "Tekst" at bounding box center [1223, 138] width 86 height 34
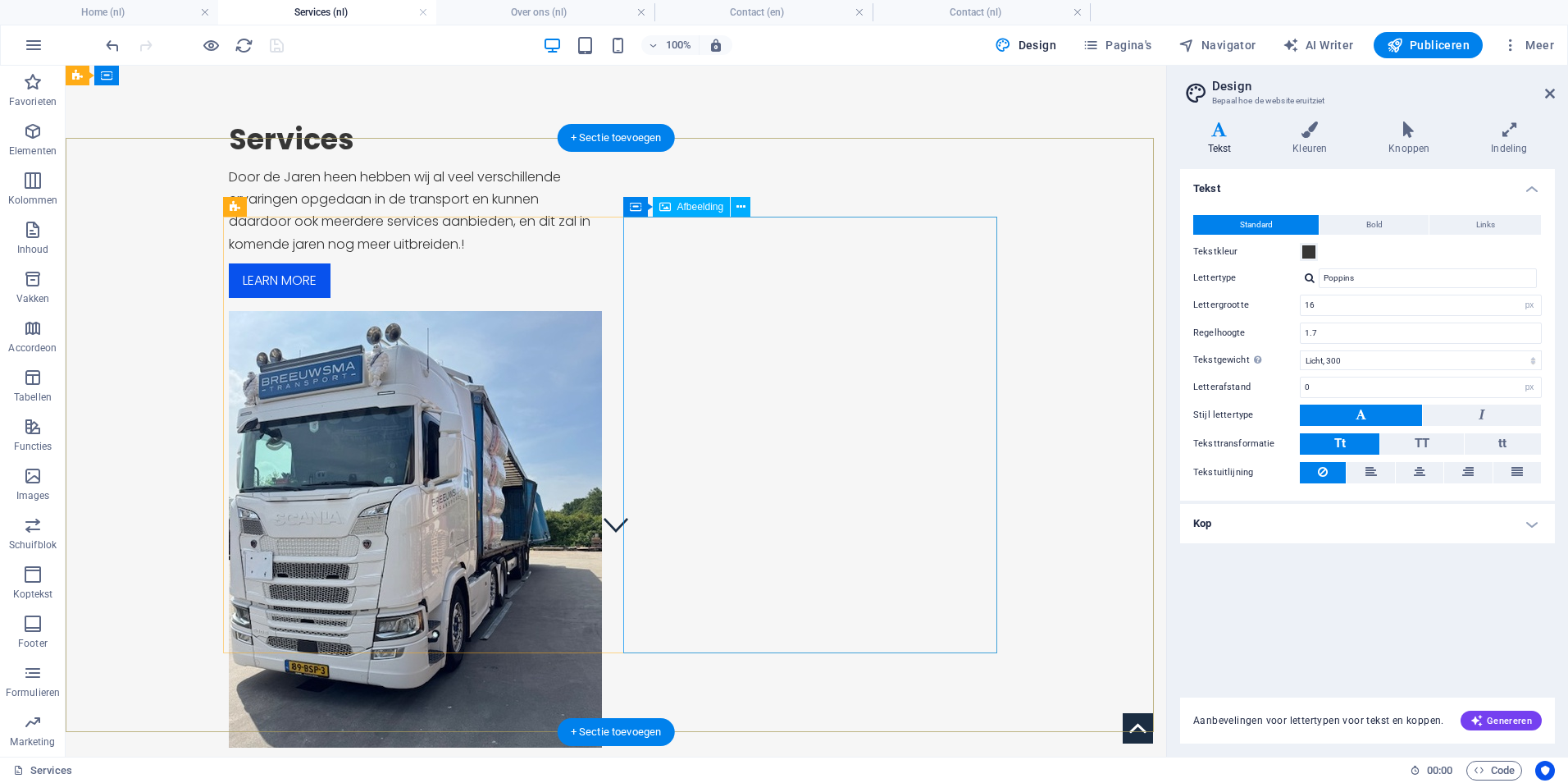
scroll to position [0, 0]
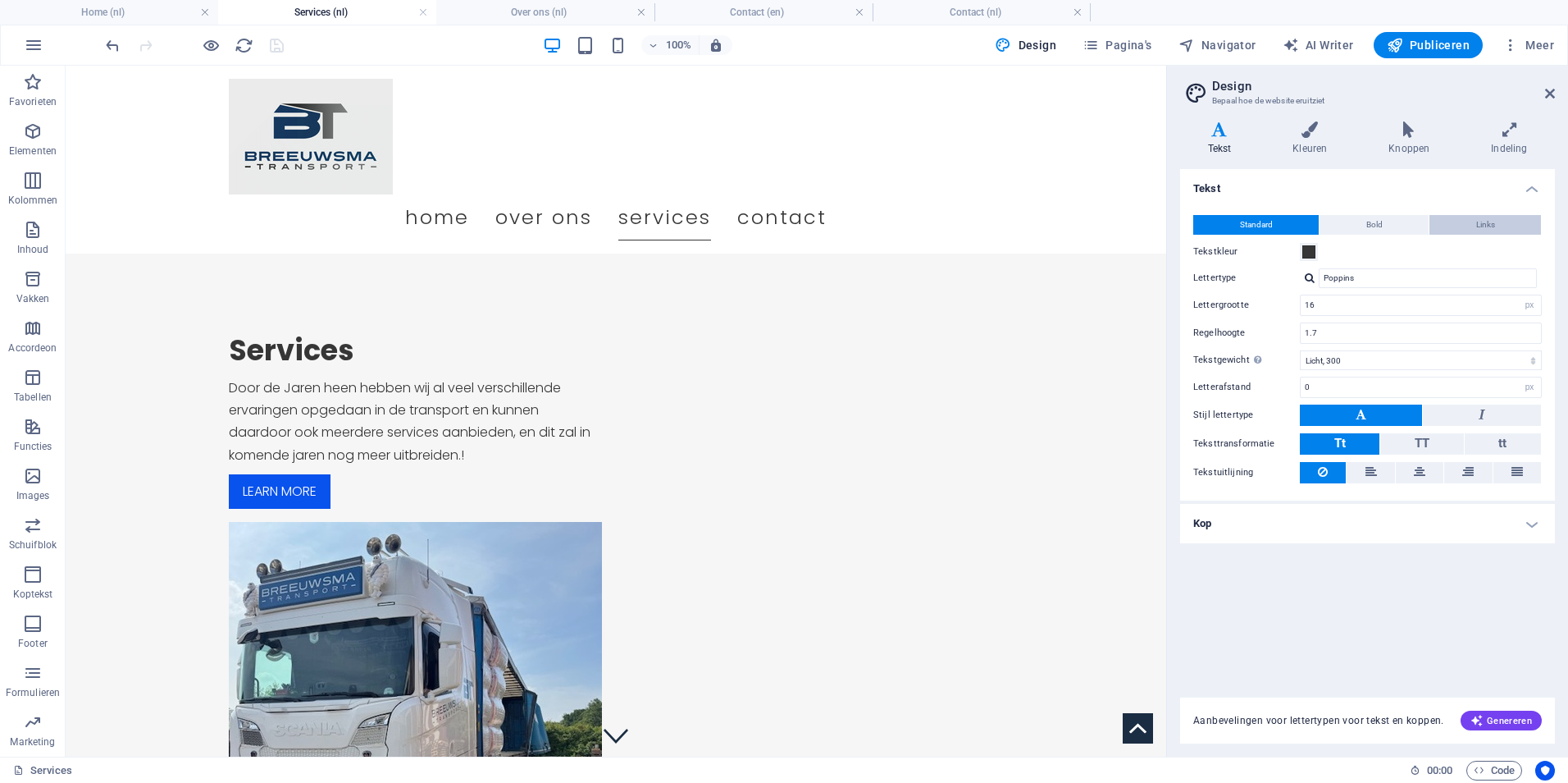
click at [1503, 224] on button "Links" at bounding box center [1485, 224] width 111 height 19
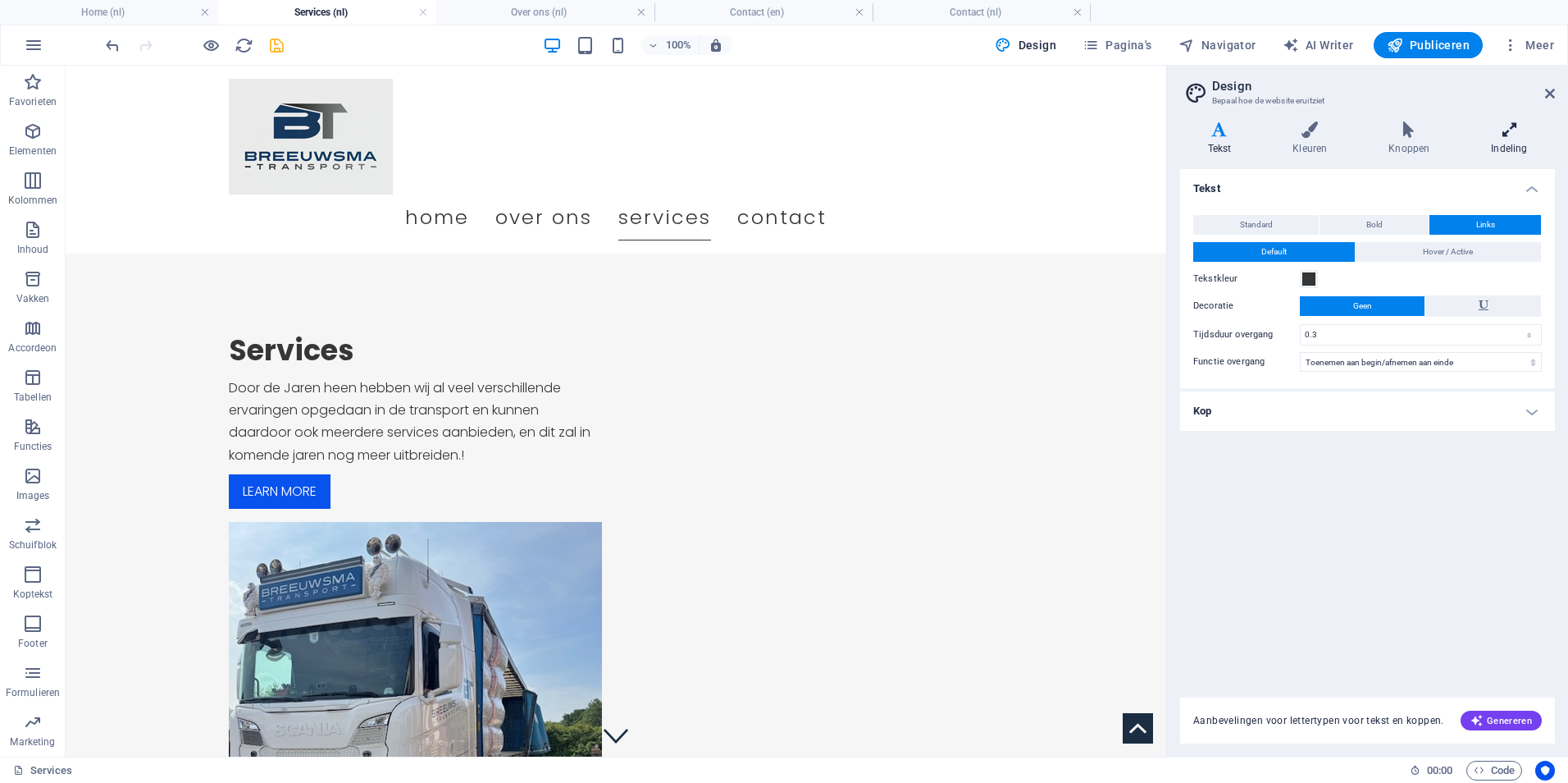
click at [1498, 141] on h4 "Indeling" at bounding box center [1509, 138] width 91 height 34
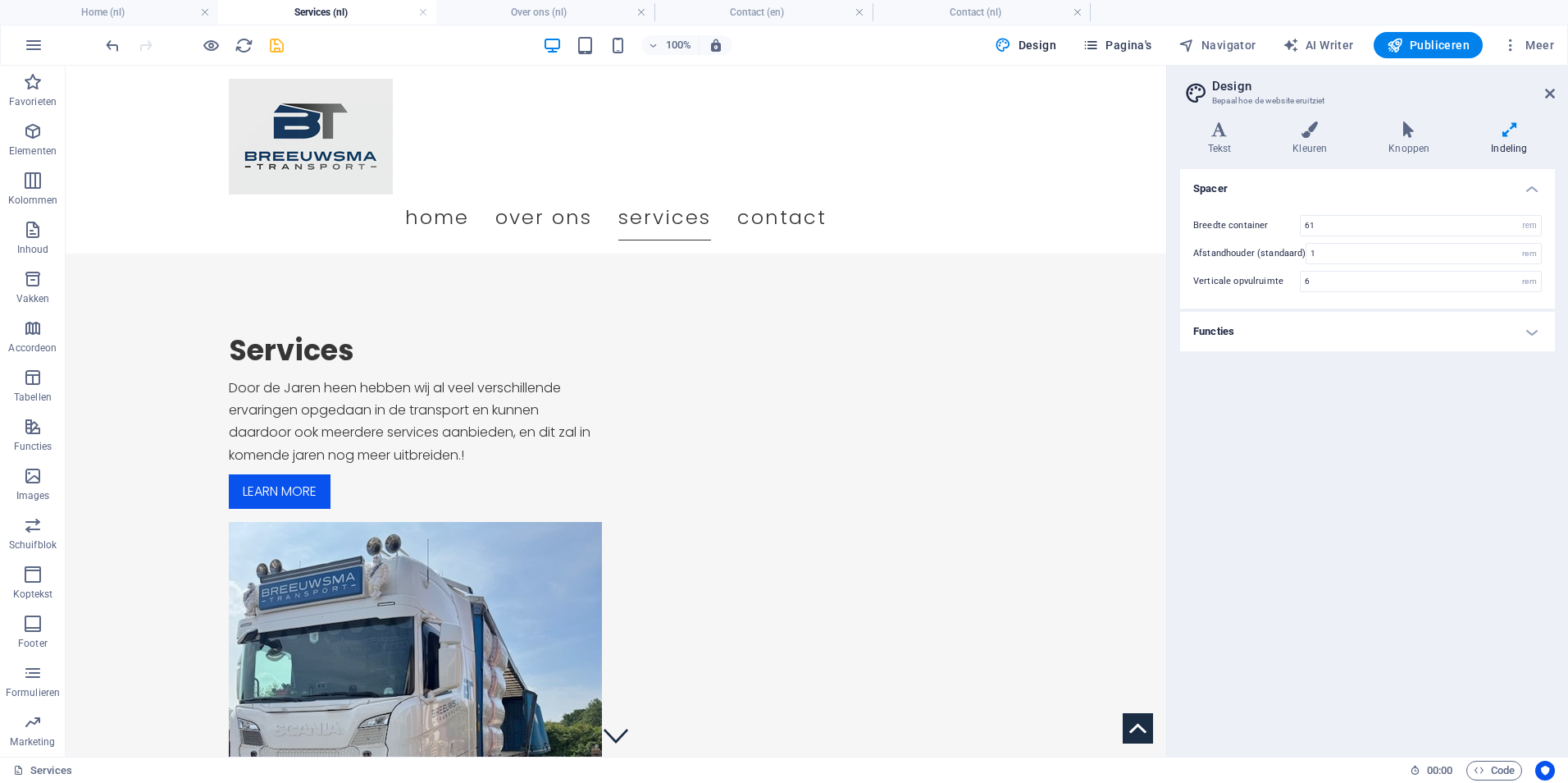
click at [1136, 40] on span "Pagina's" at bounding box center [1117, 45] width 70 height 17
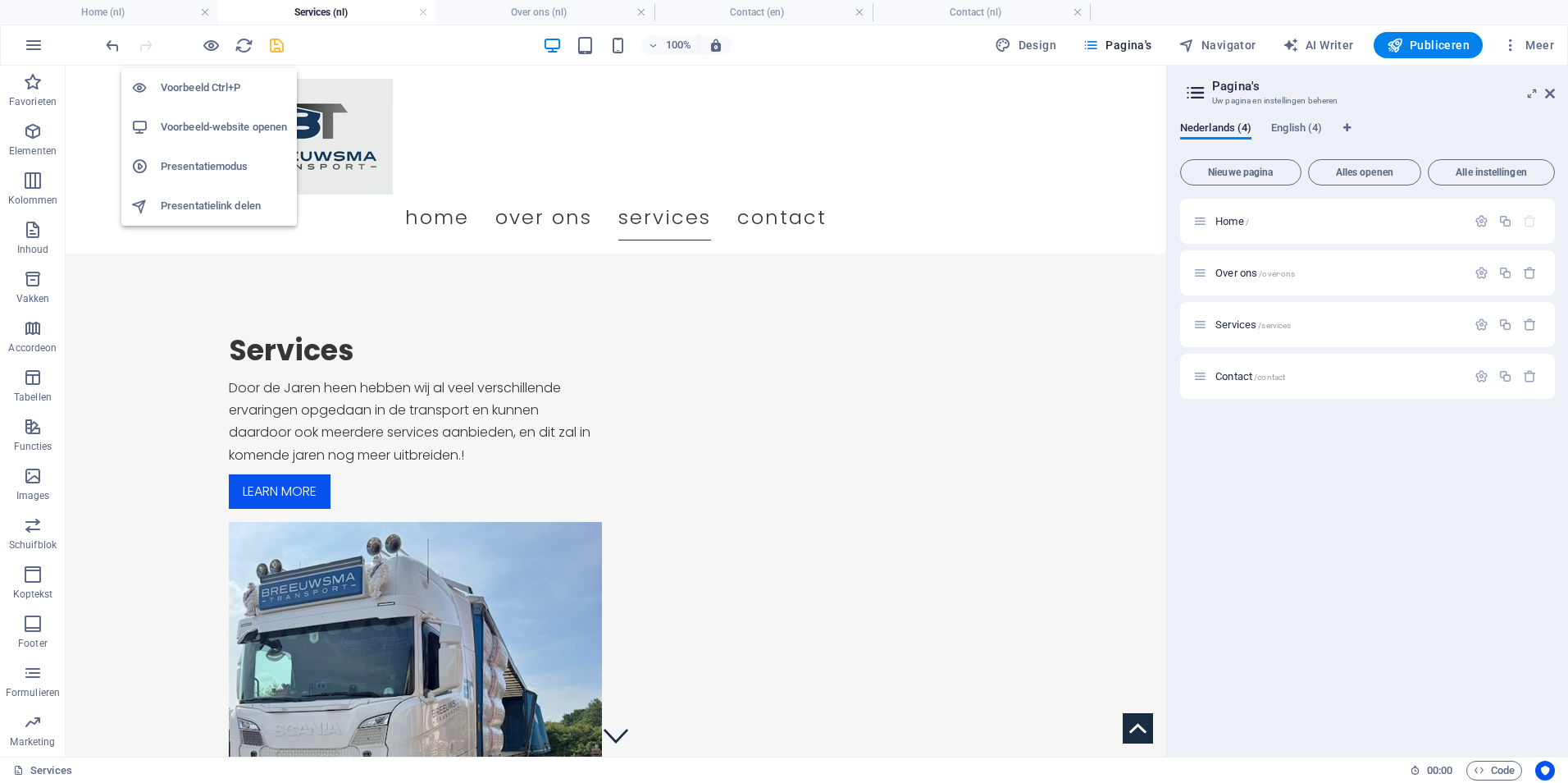
click at [206, 134] on h6 "Voorbeeld-website openen" at bounding box center [223, 127] width 126 height 19
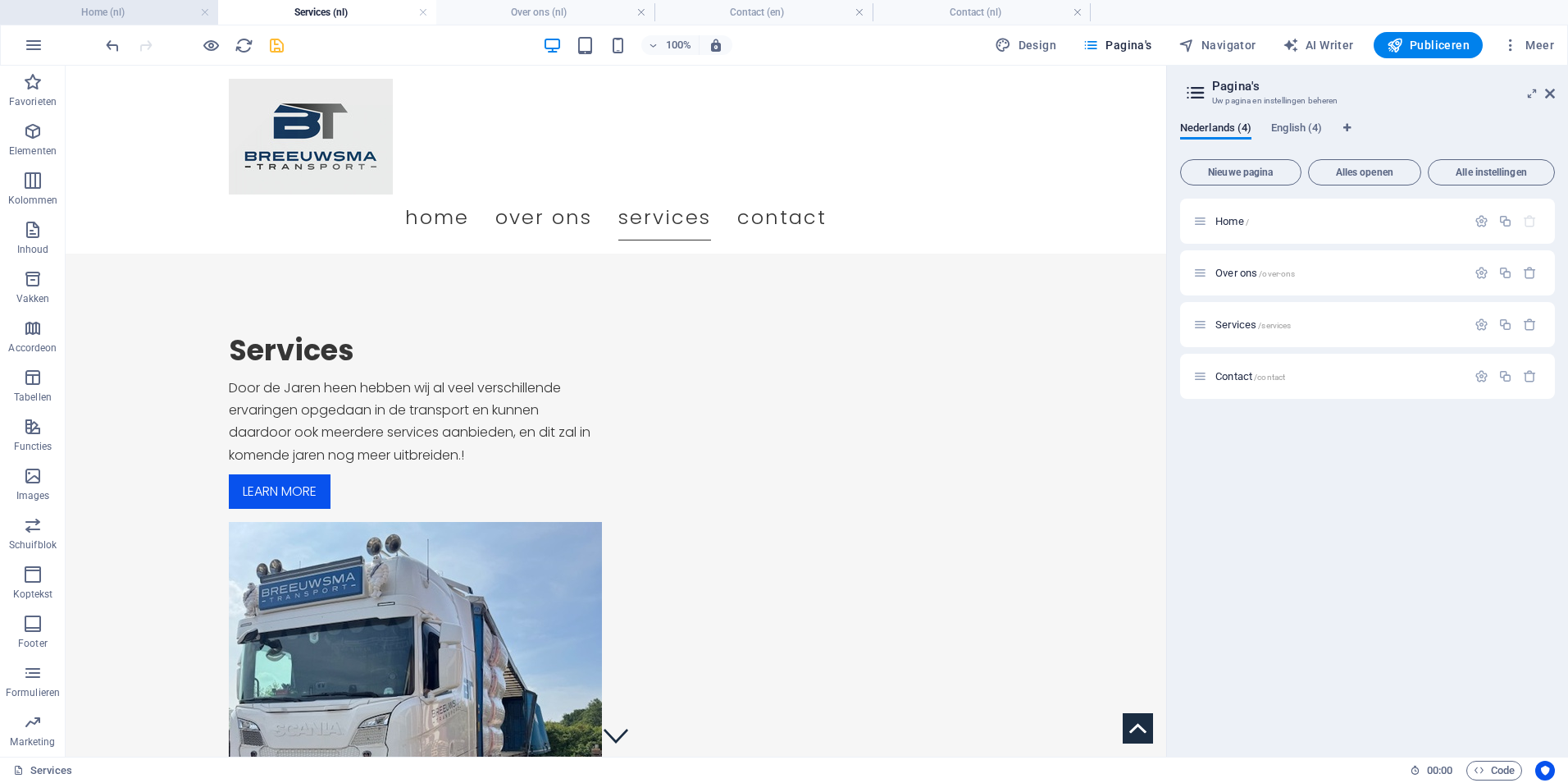
click at [118, 14] on h4 "Home (nl)" at bounding box center [109, 12] width 218 height 18
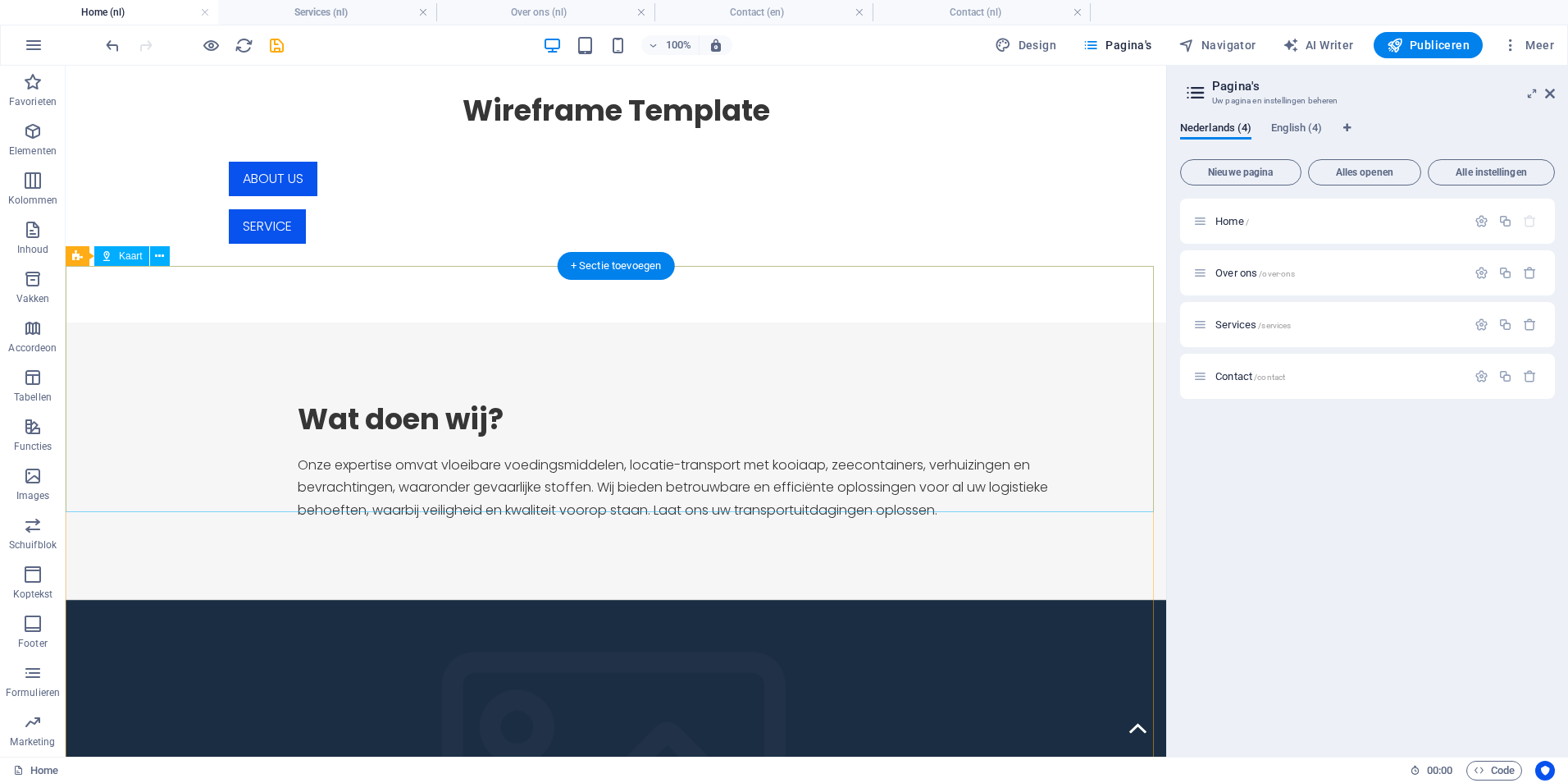
scroll to position [1348, 0]
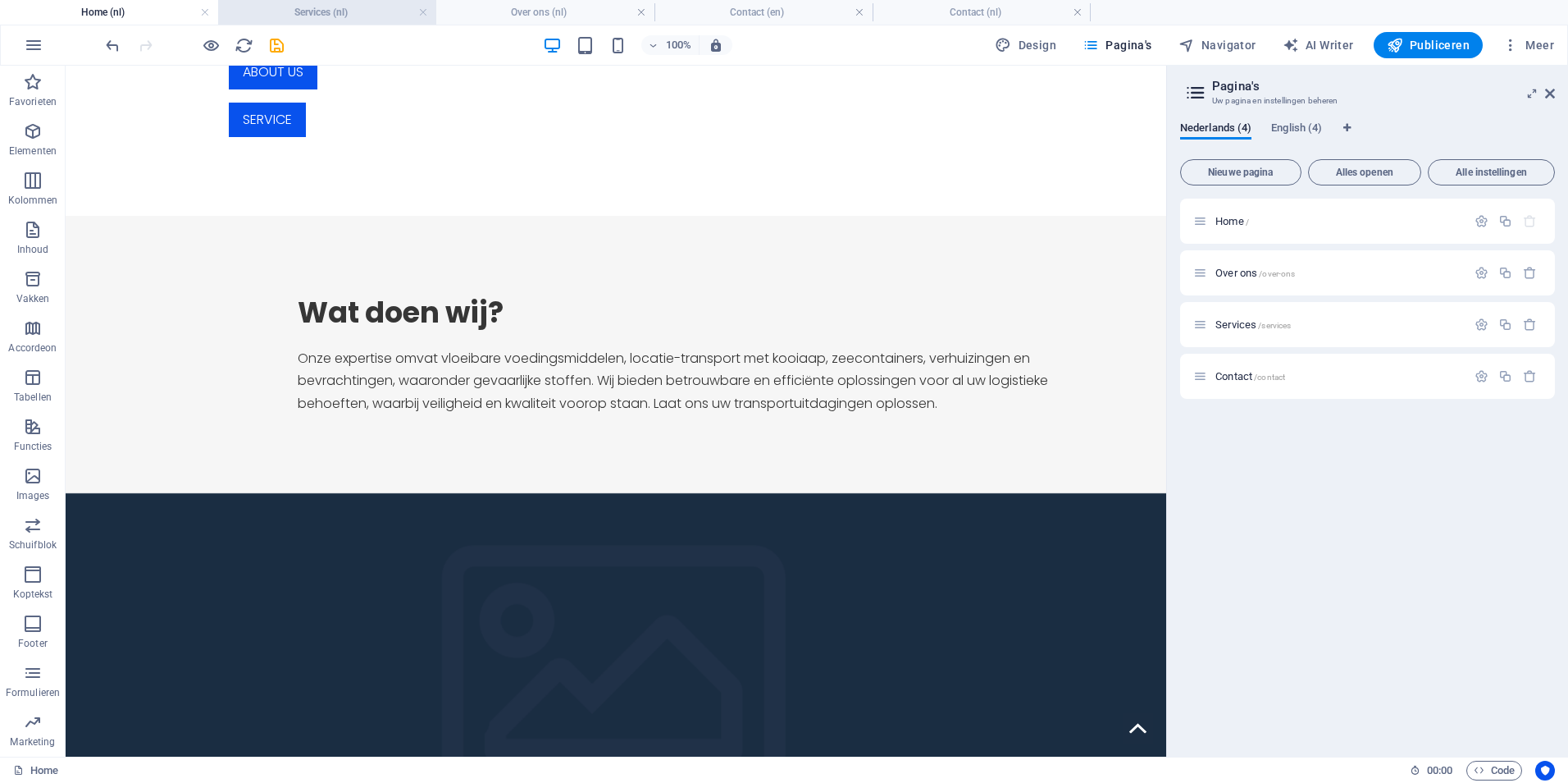
click at [352, 17] on h4 "Services (nl)" at bounding box center [327, 12] width 218 height 18
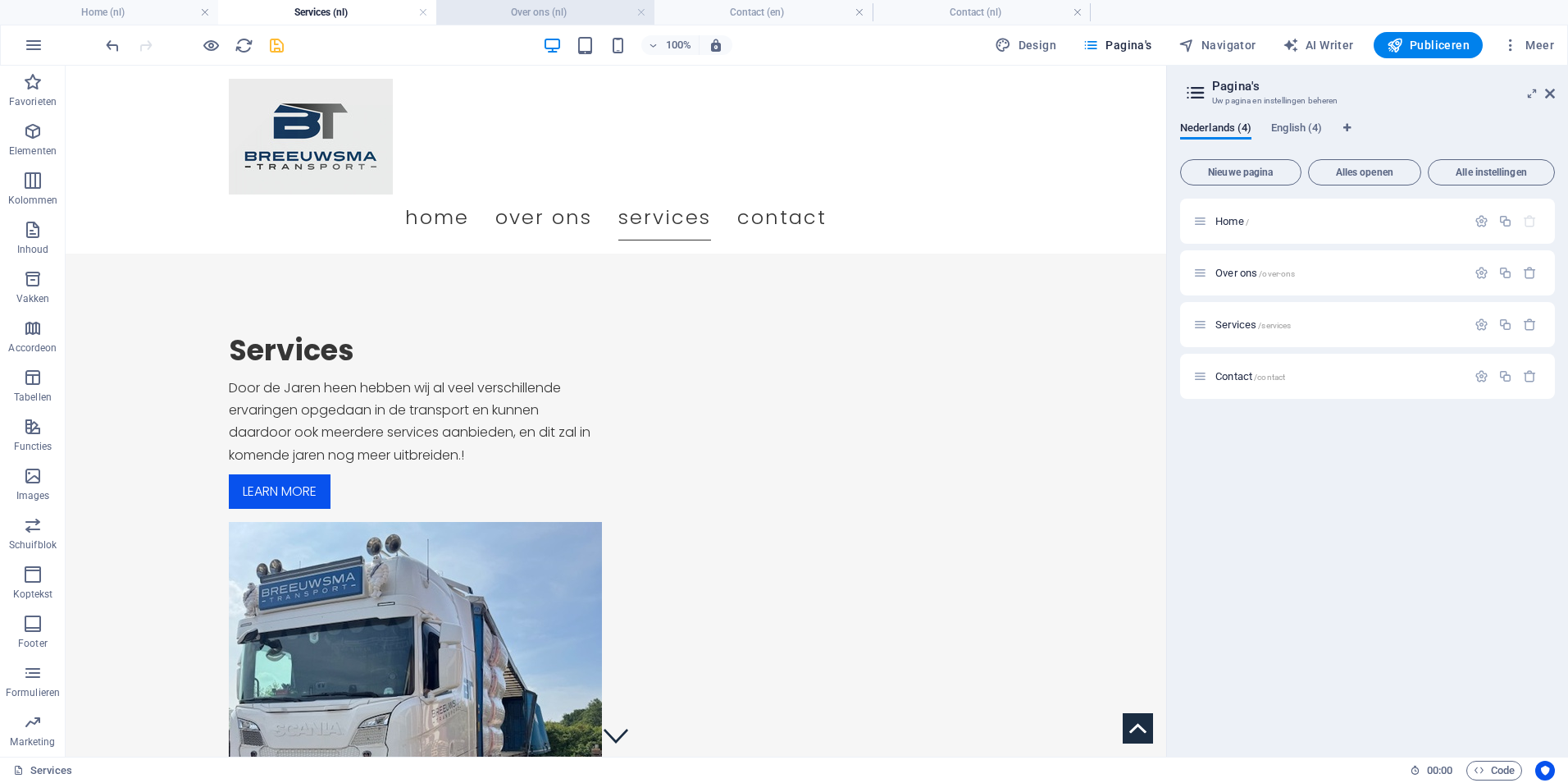
click at [506, 11] on h4 "Over ons (nl)" at bounding box center [545, 12] width 218 height 18
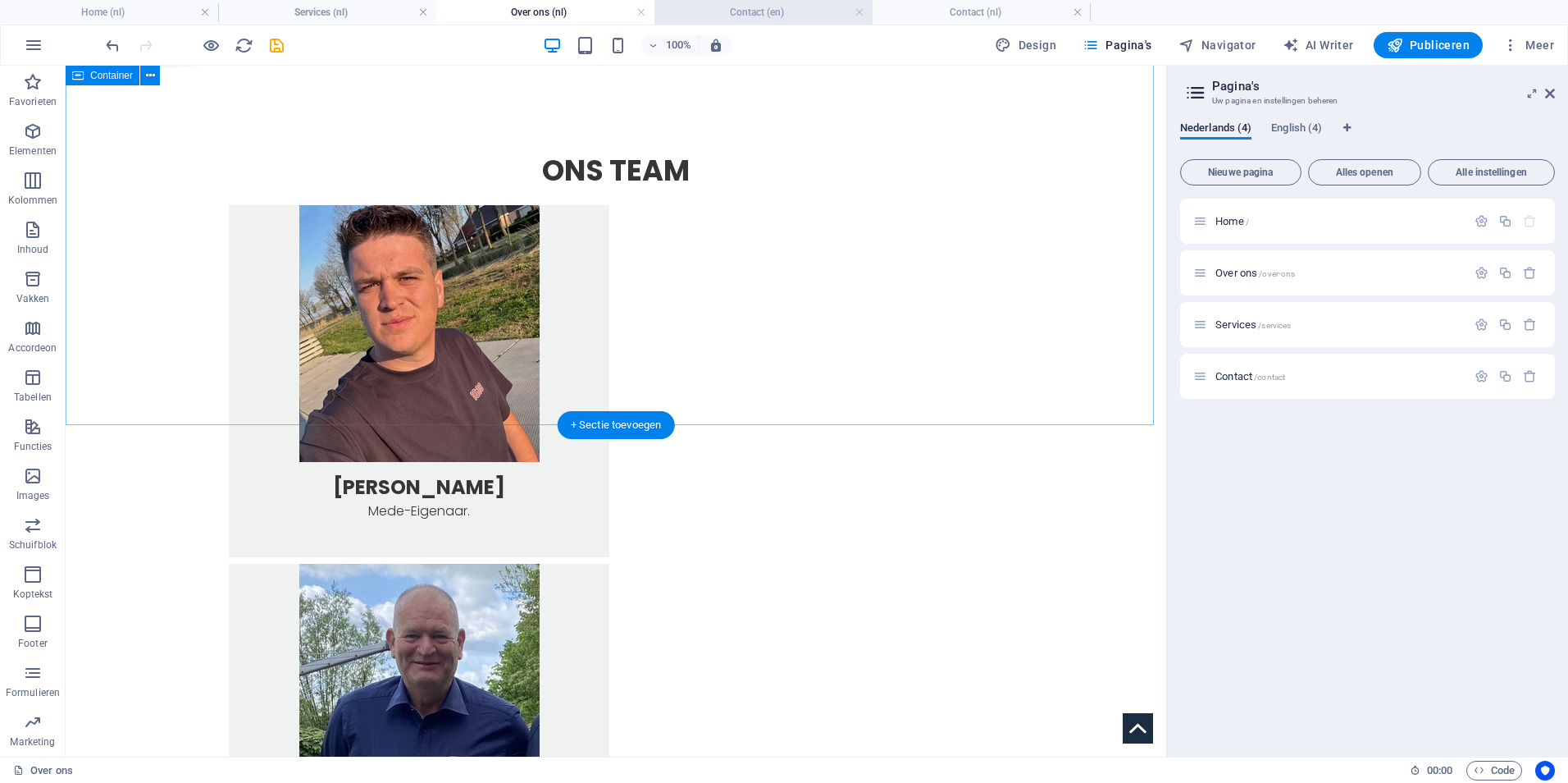
scroll to position [1231, 0]
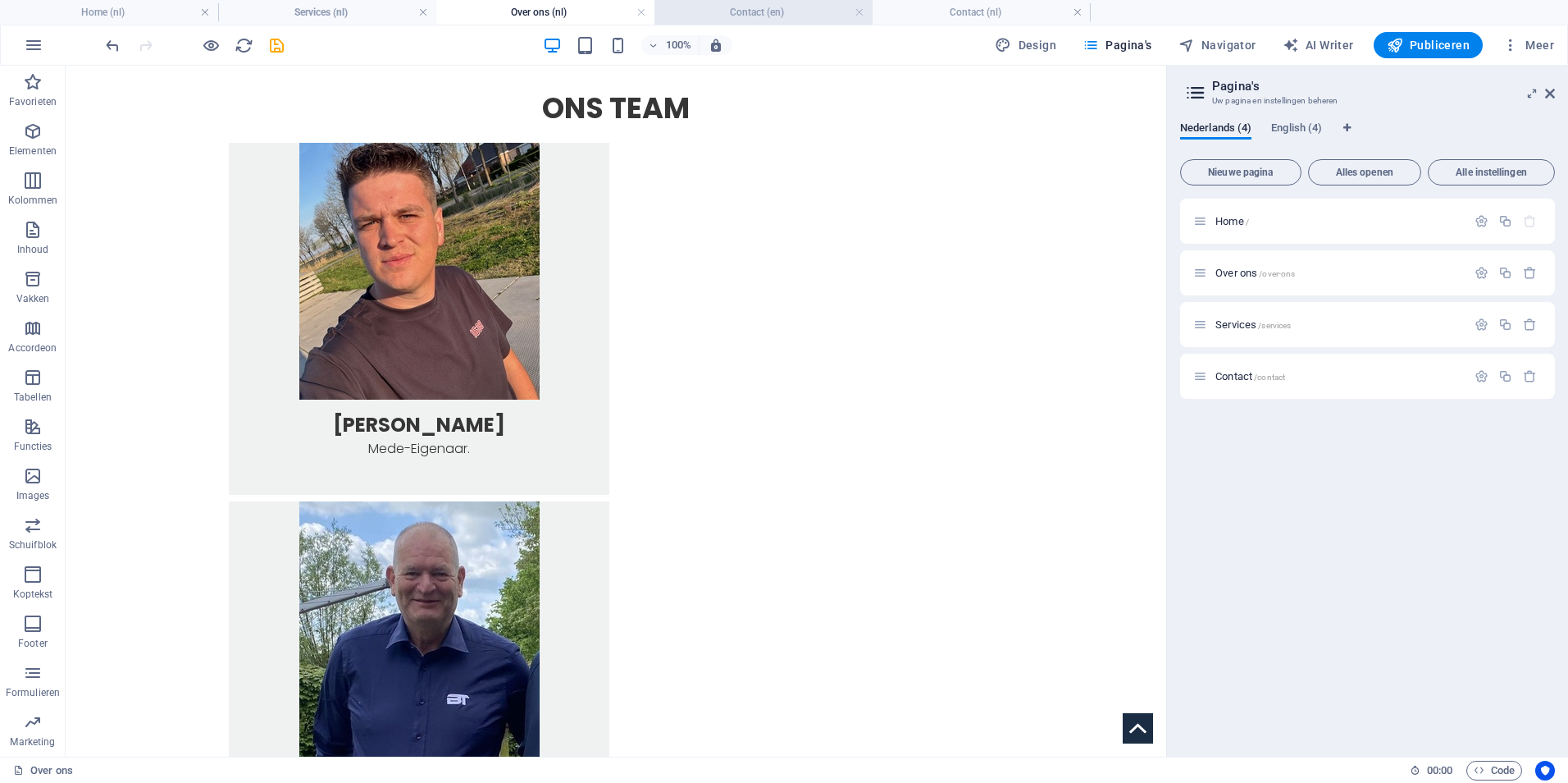
click at [754, 11] on h4 "Contact (en)" at bounding box center [763, 12] width 218 height 18
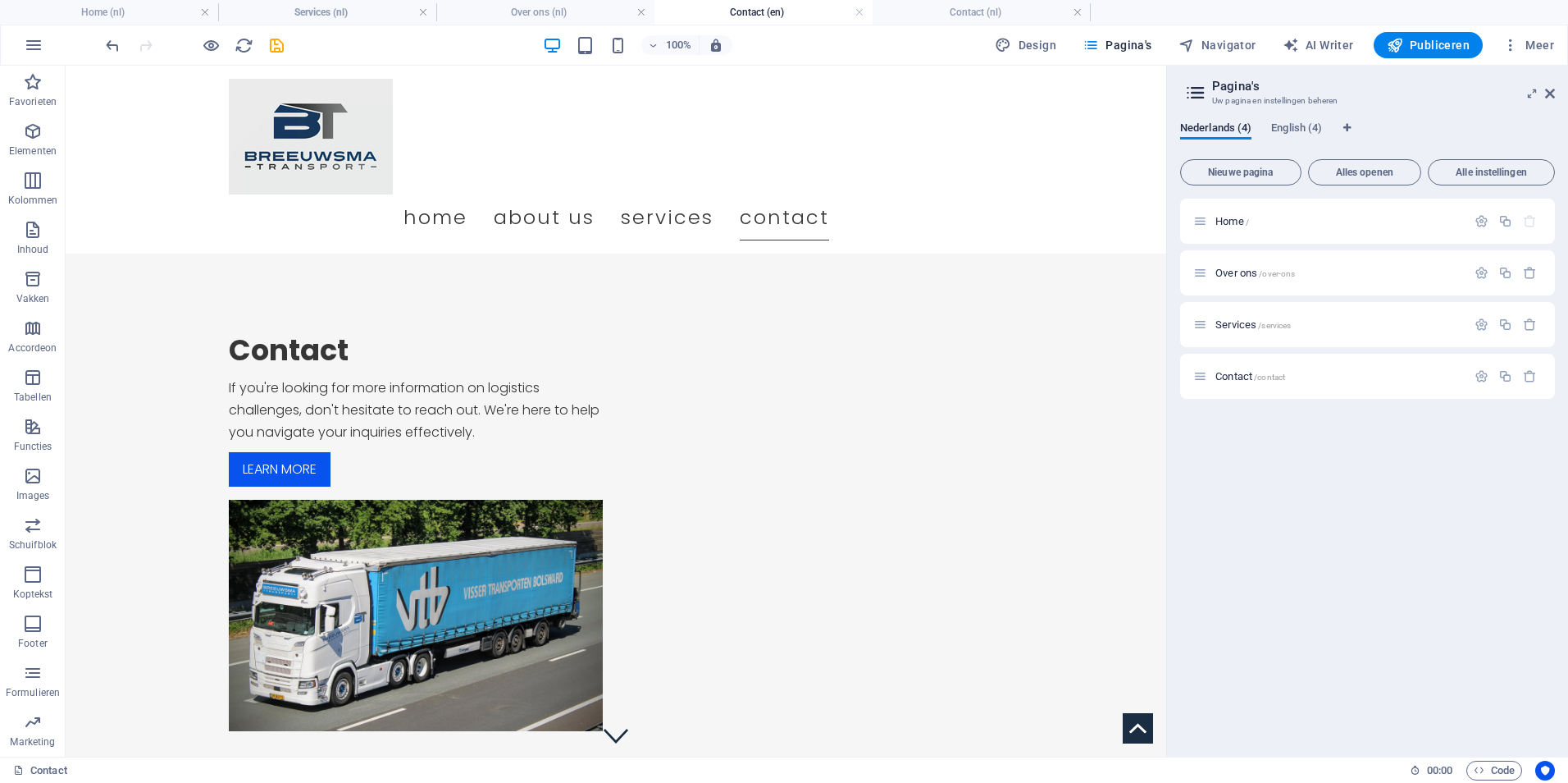
scroll to position [0, 0]
click at [571, 17] on h4 "Over ons (nl)" at bounding box center [545, 12] width 218 height 18
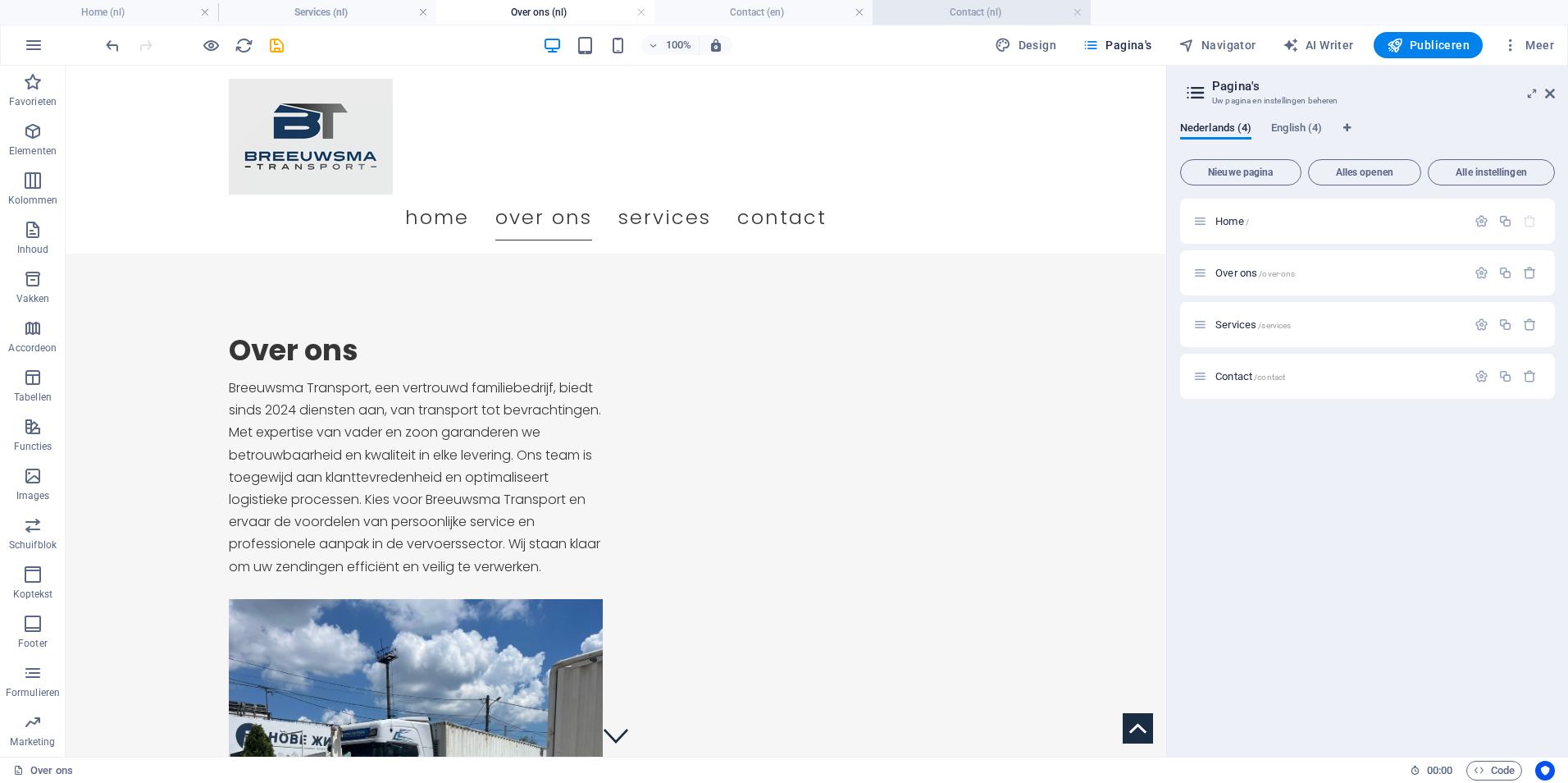
click at [986, 10] on h4 "Contact (nl)" at bounding box center [981, 12] width 218 height 18
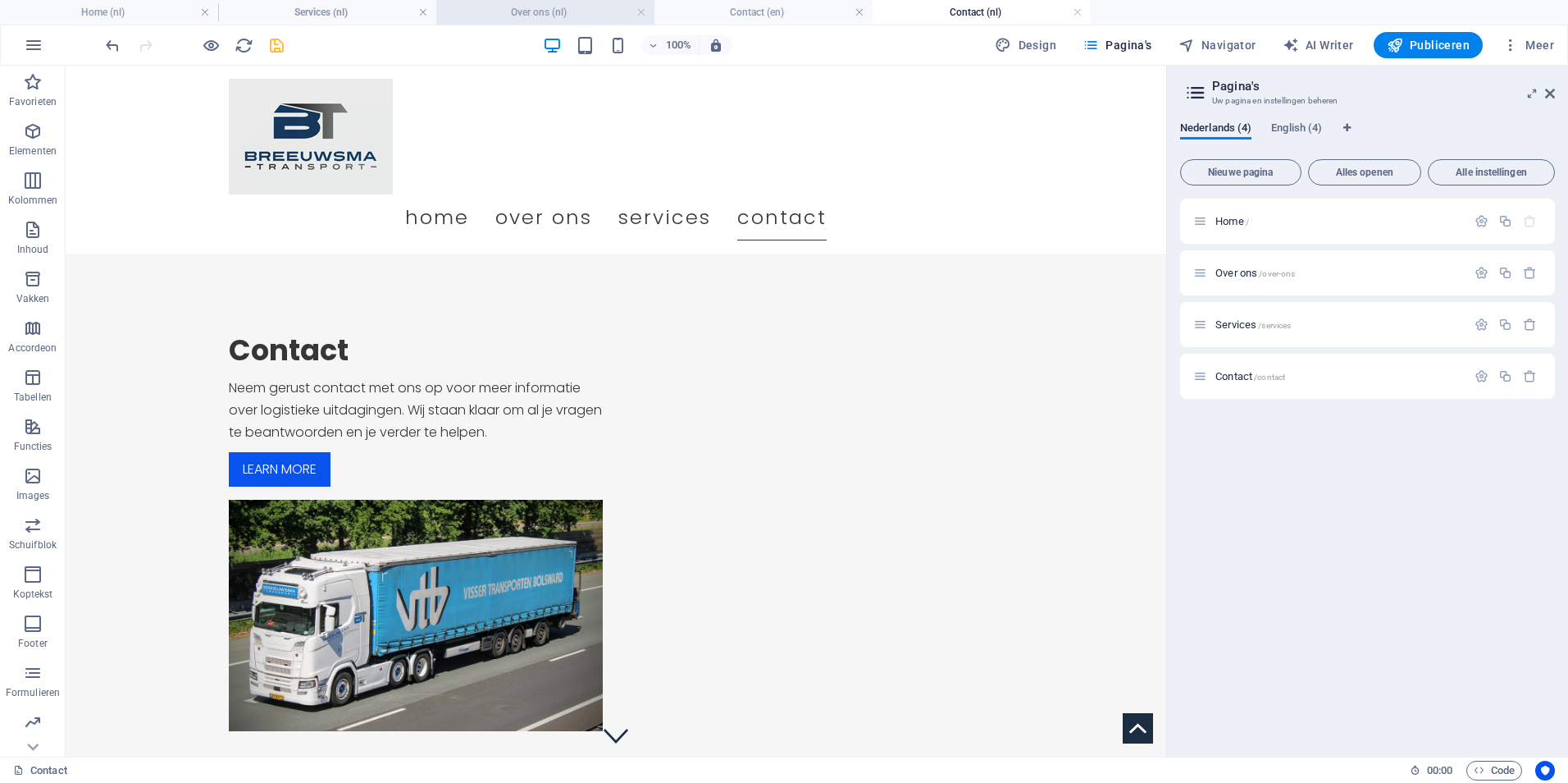
click at [549, 9] on h4 "Over ons (nl)" at bounding box center [545, 12] width 218 height 18
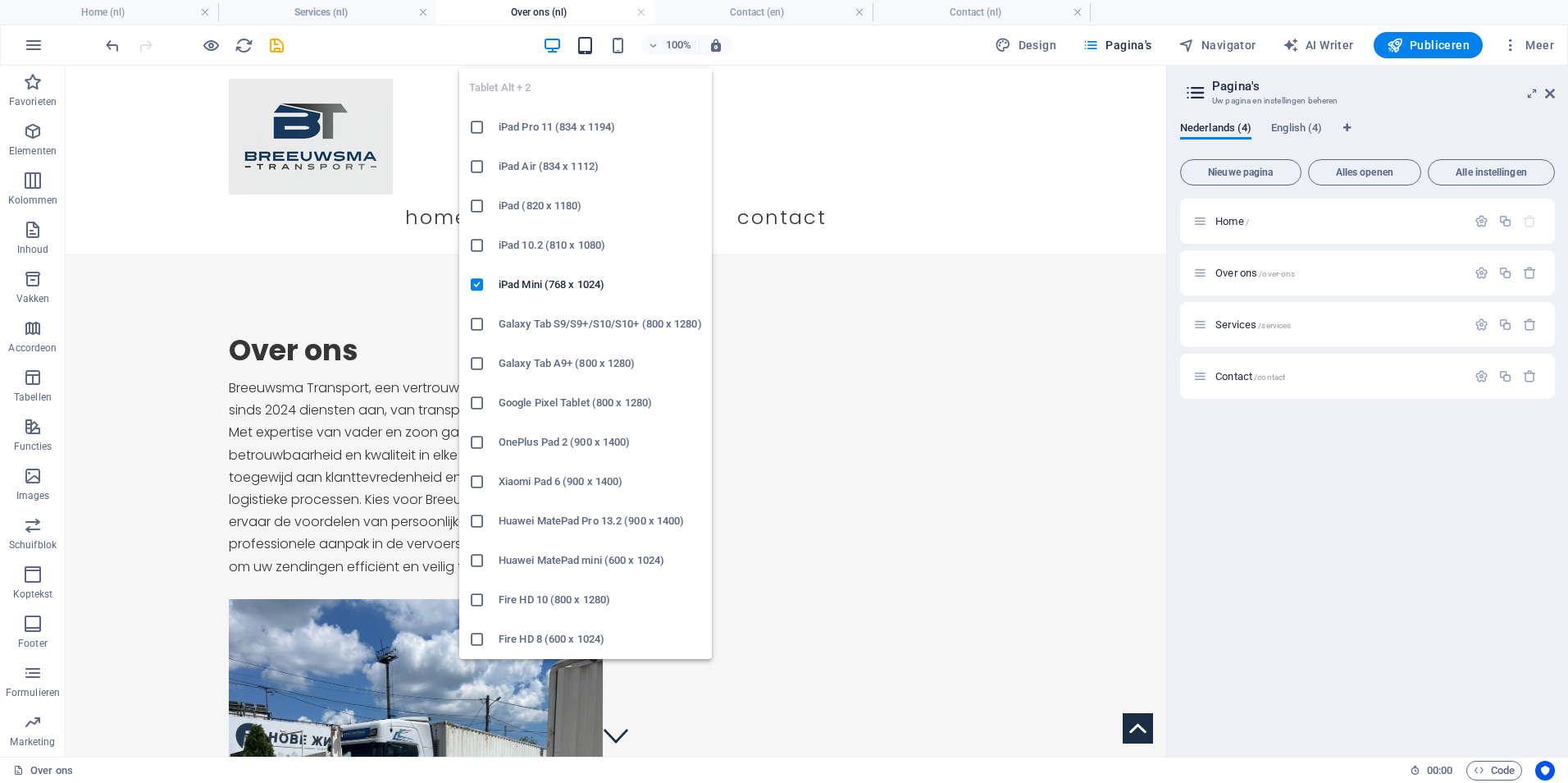
click at [587, 42] on icon "button" at bounding box center [585, 45] width 19 height 19
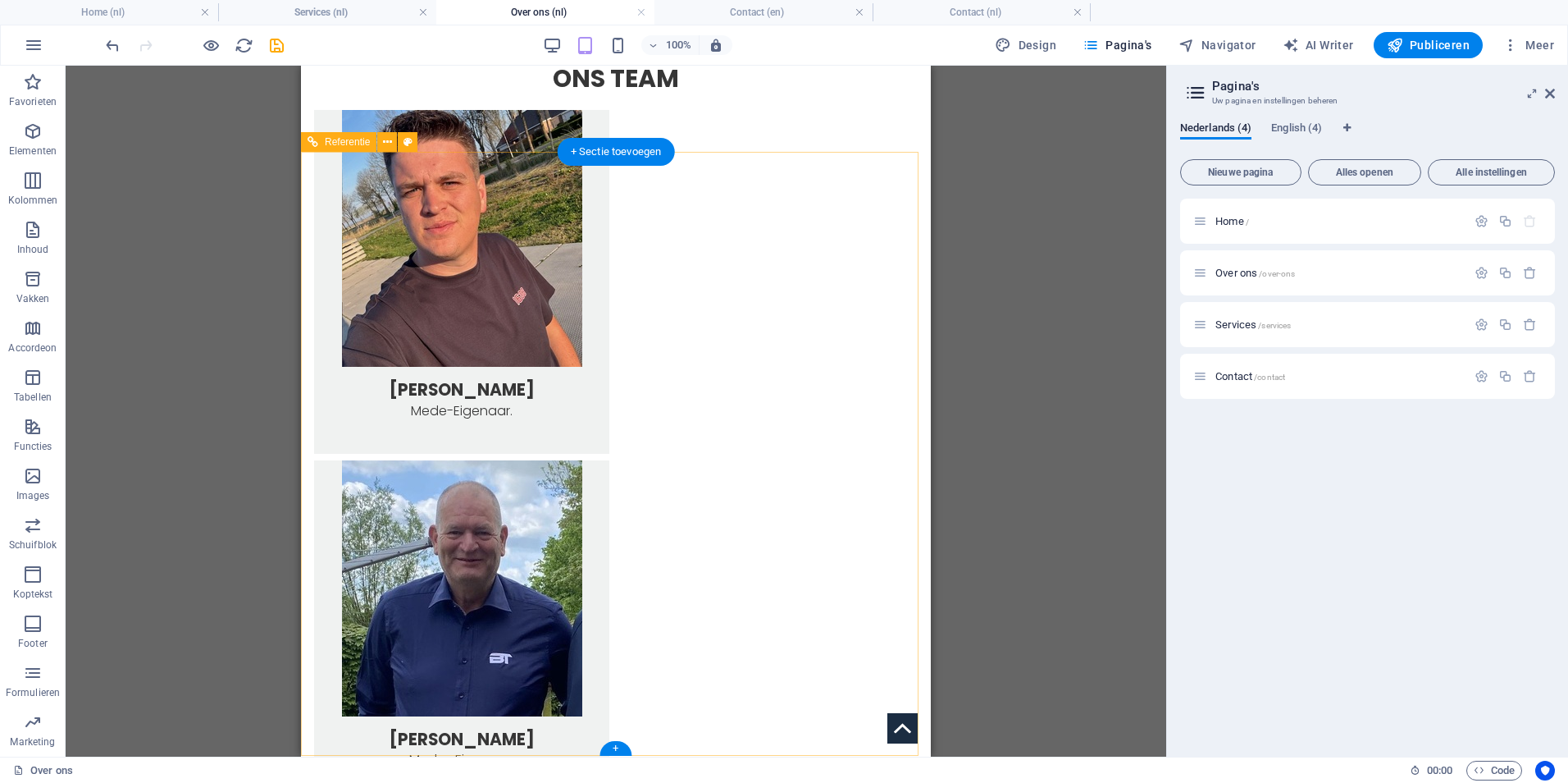
scroll to position [1177, 0]
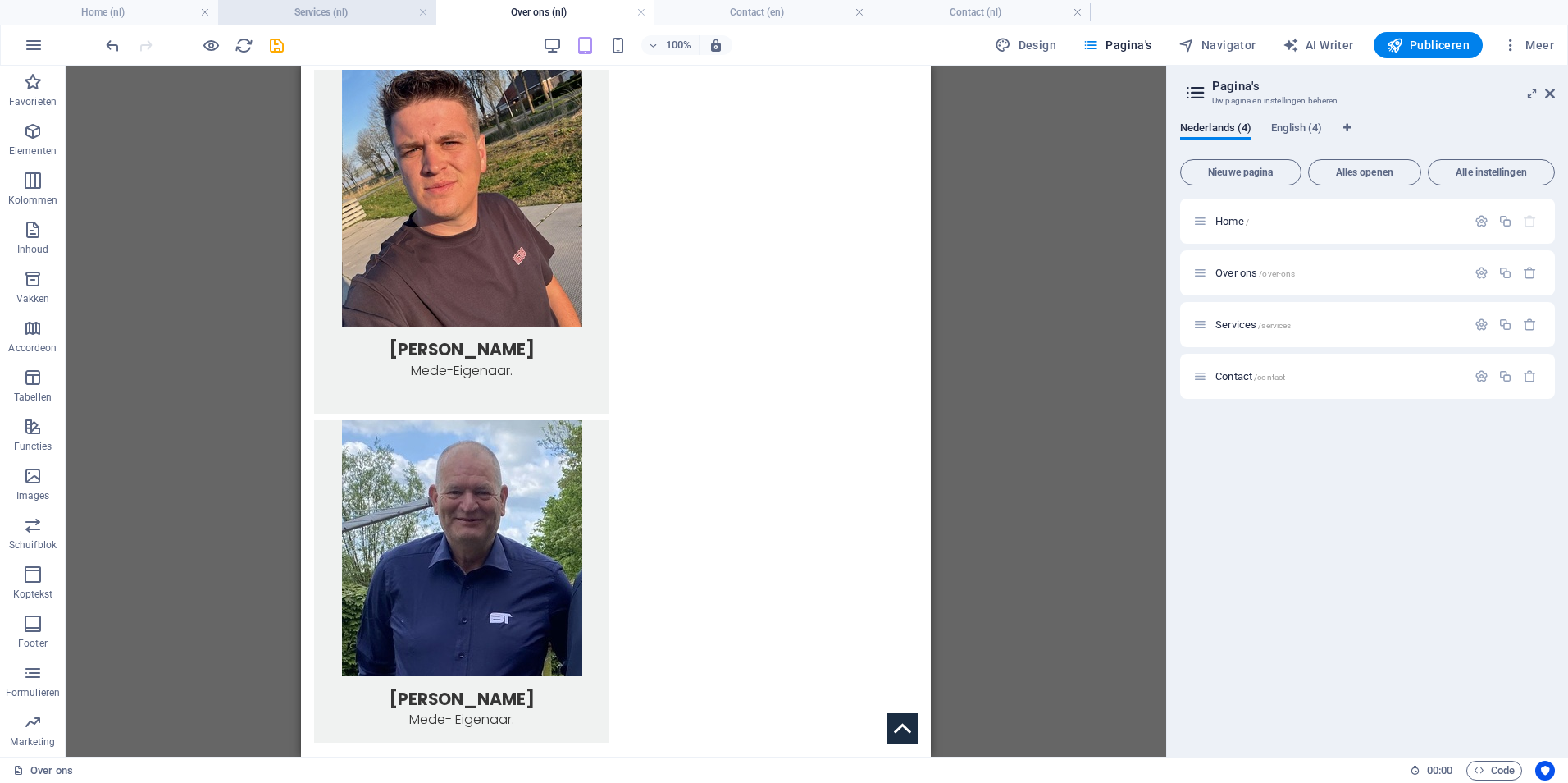
click at [355, 17] on h4 "Services (nl)" at bounding box center [327, 12] width 218 height 18
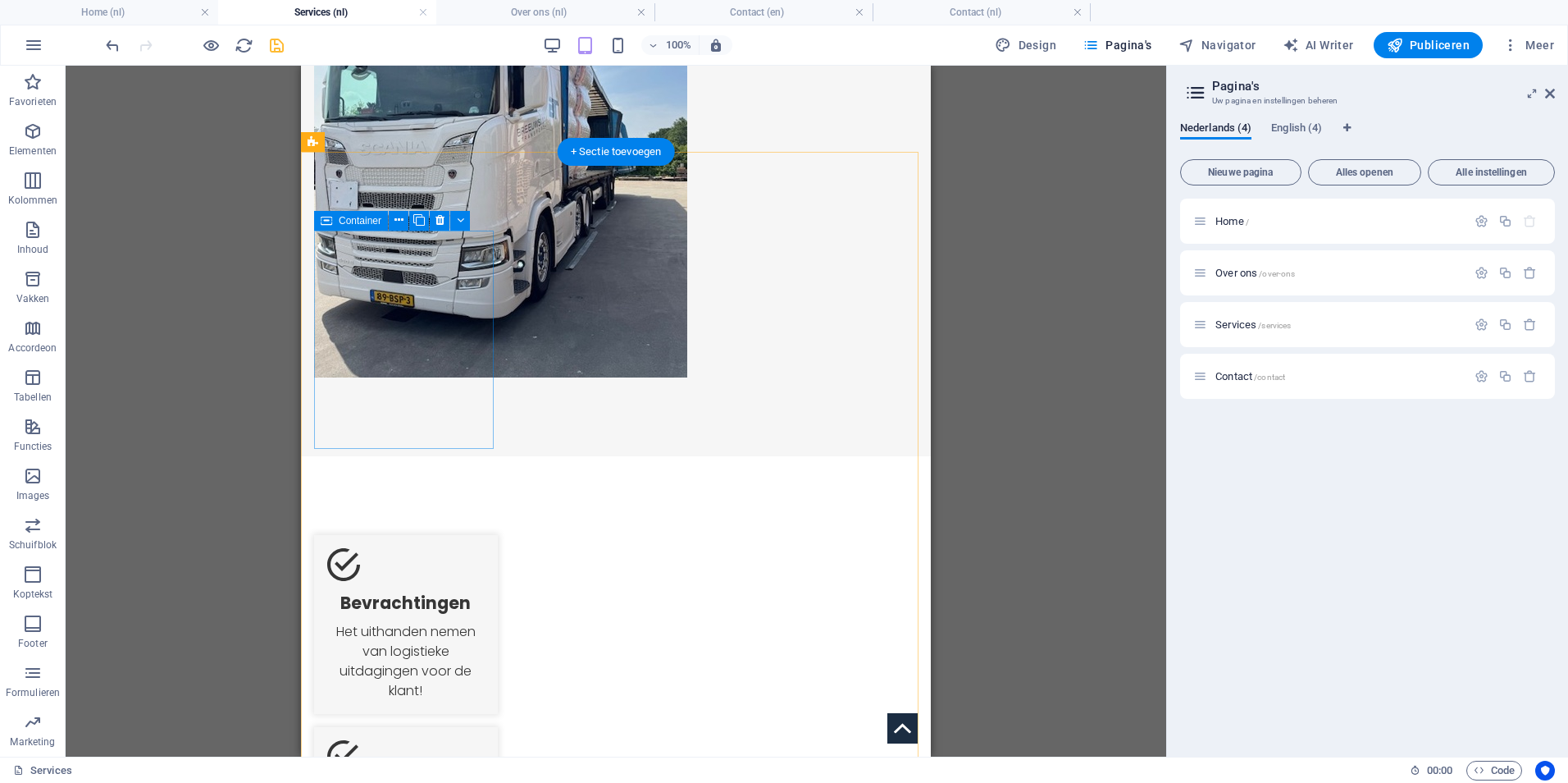
scroll to position [0, 0]
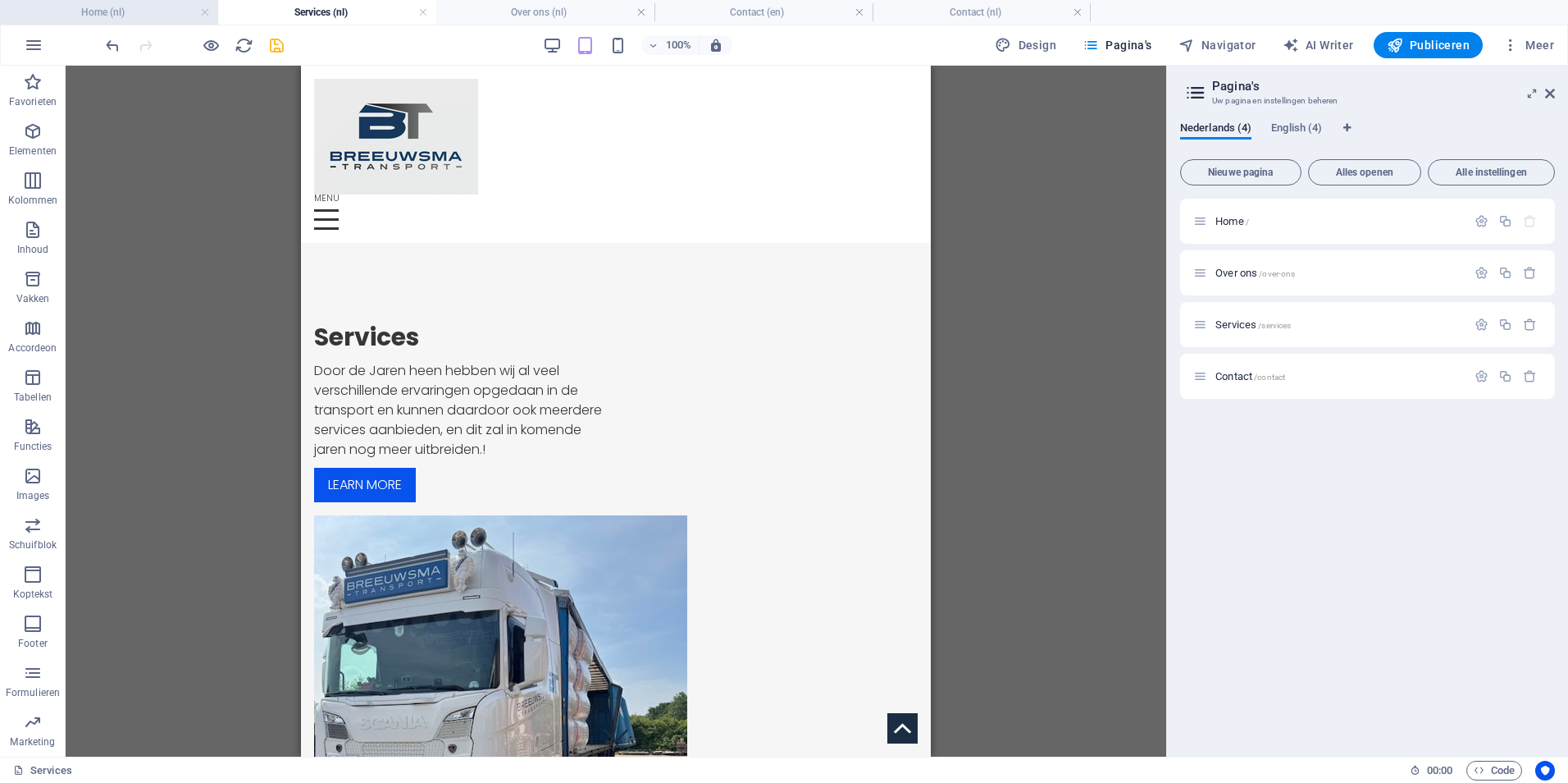
click at [120, 17] on h4 "Home (nl)" at bounding box center [109, 12] width 218 height 18
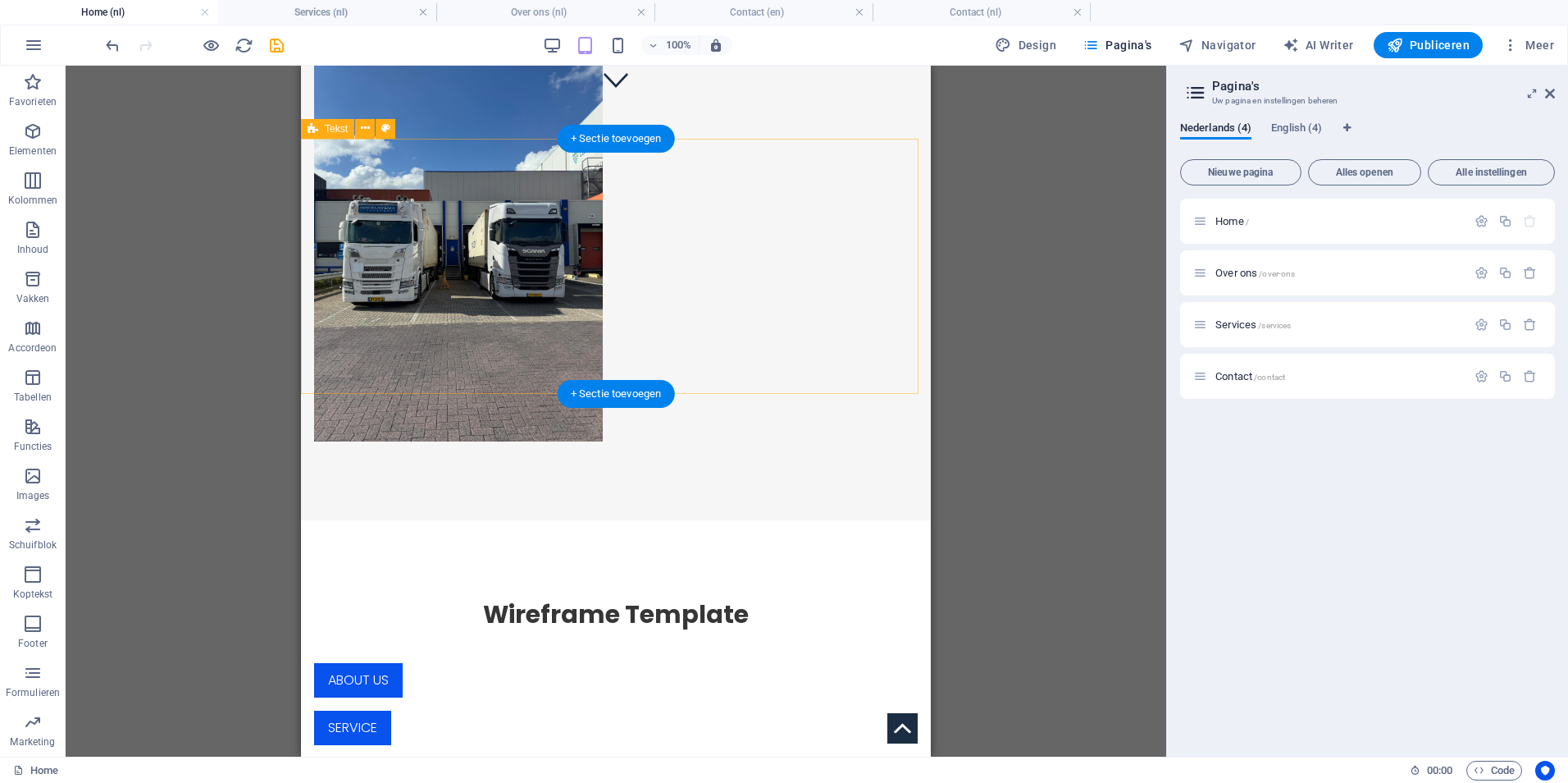
scroll to position [410, 0]
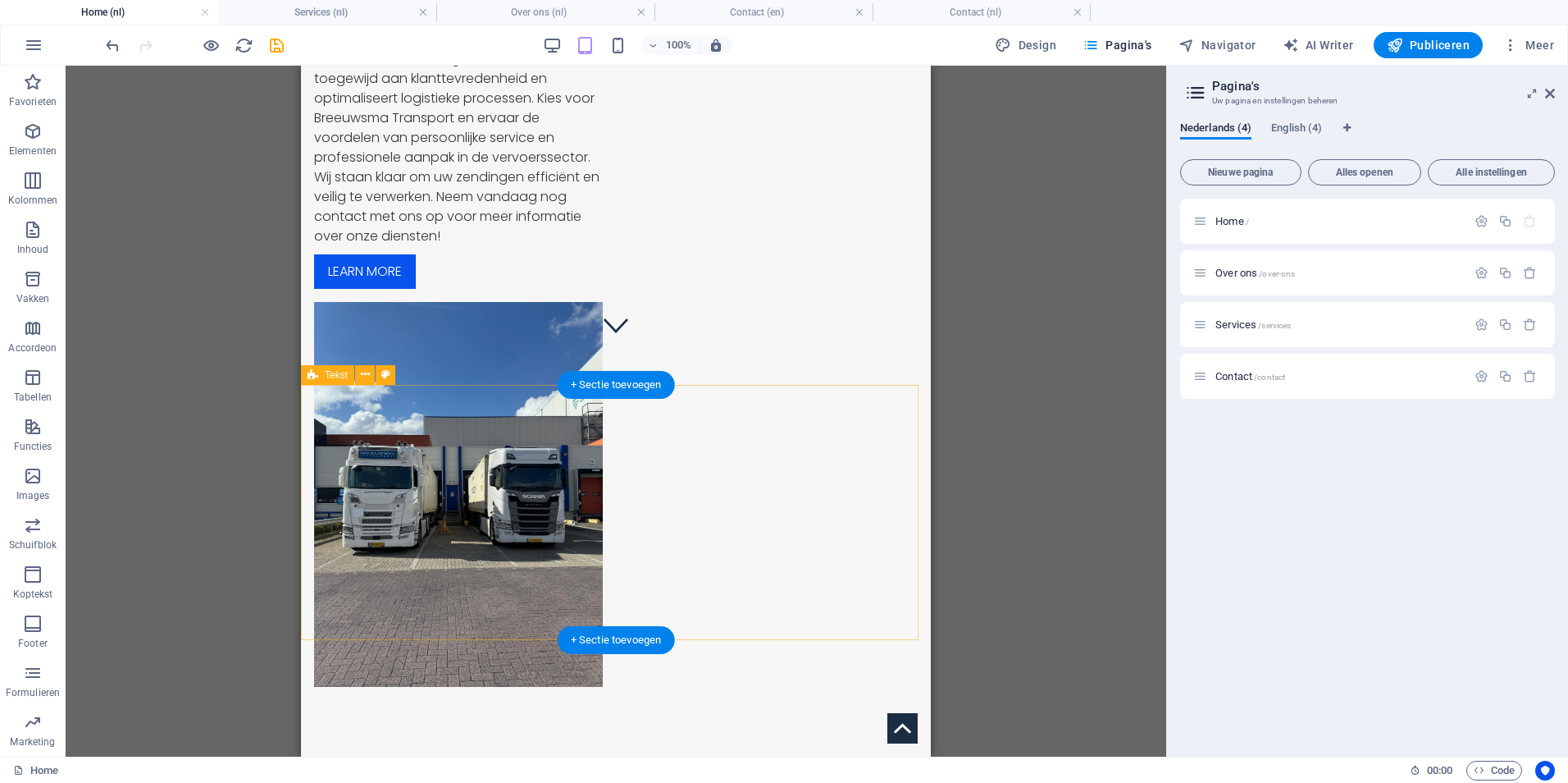
click at [363, 375] on icon at bounding box center [366, 374] width 9 height 17
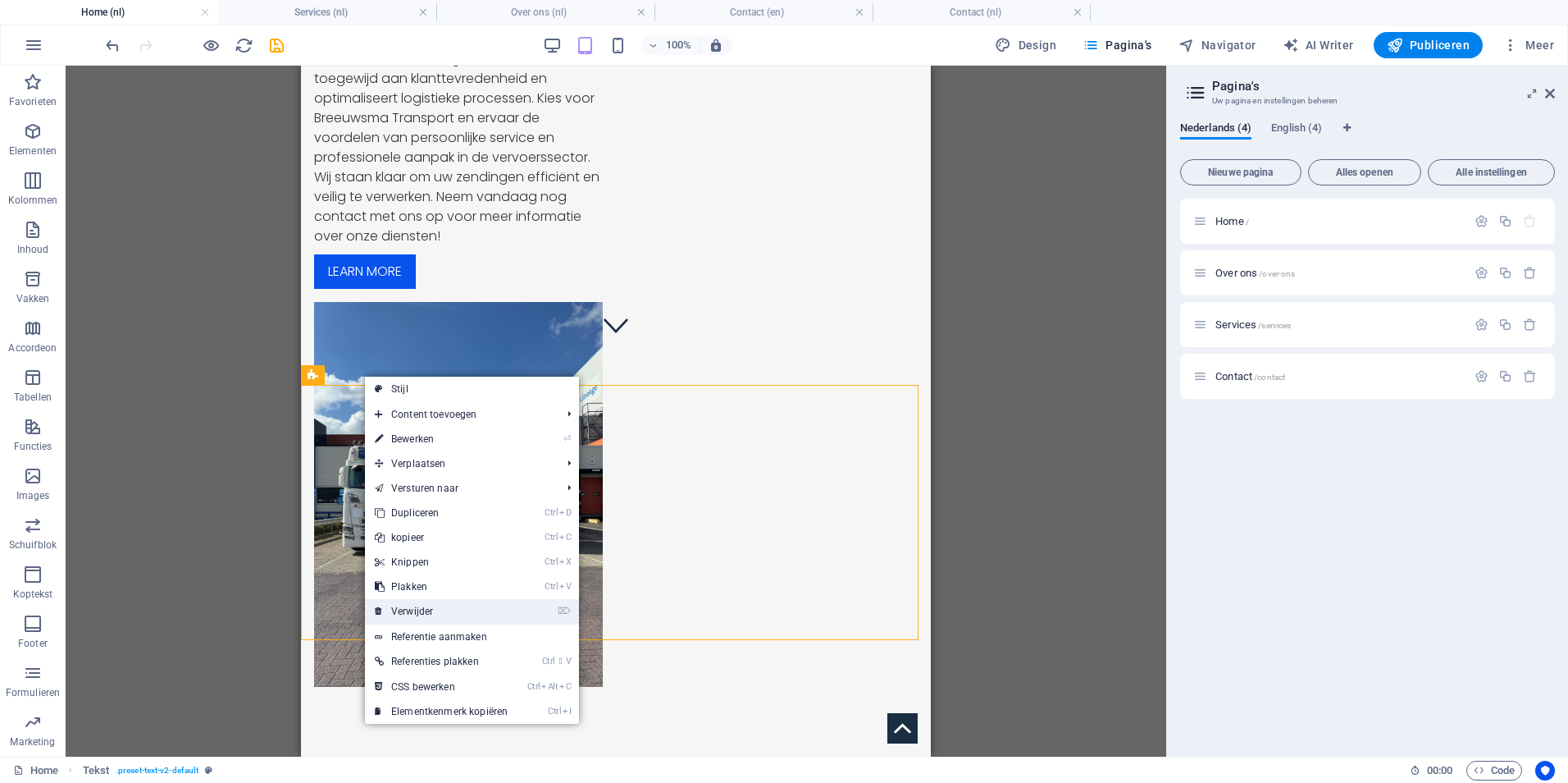
click at [434, 607] on link "⌦ Verwijder" at bounding box center [441, 612] width 153 height 25
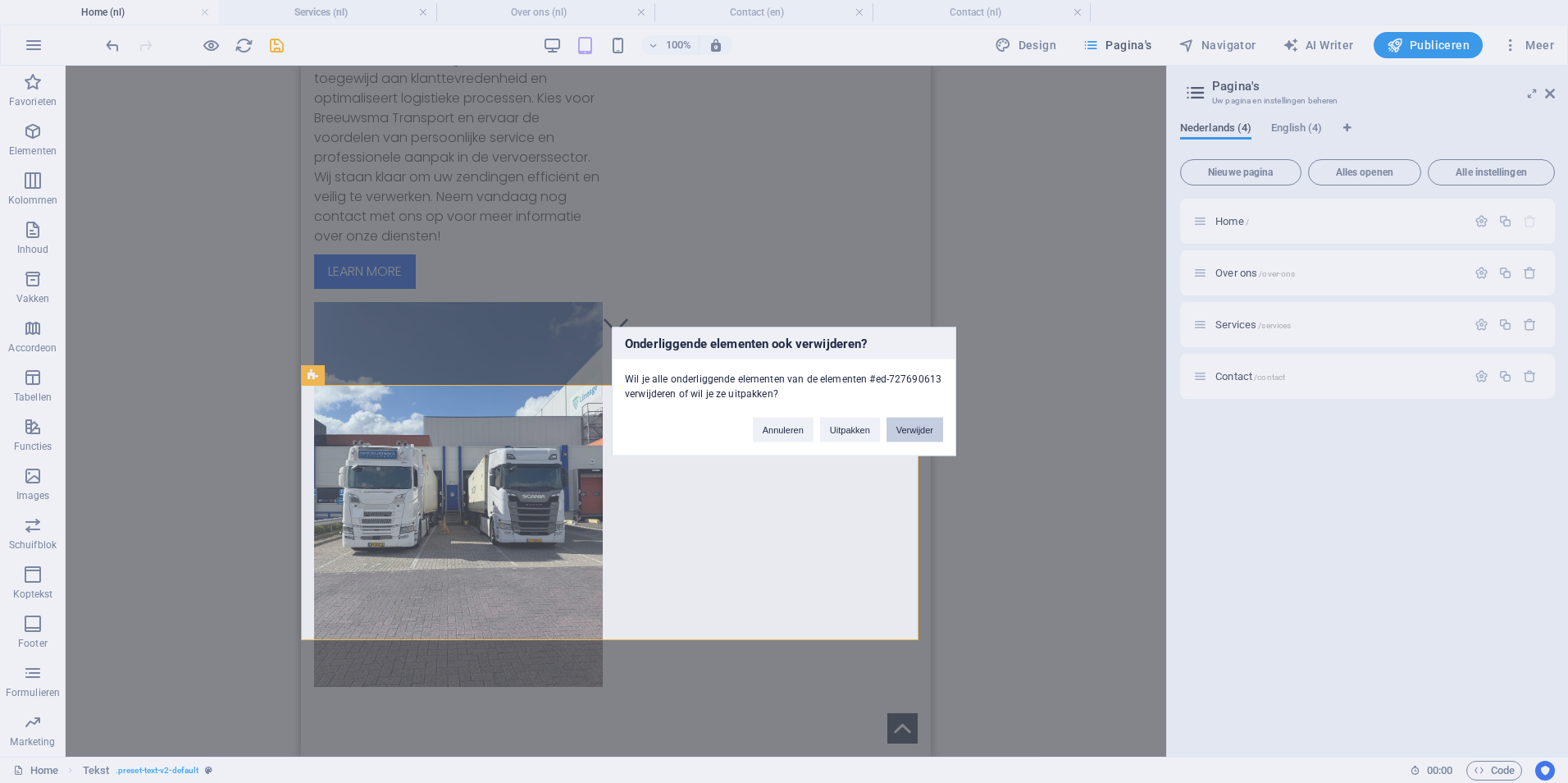
click at [922, 430] on button "Verwijder" at bounding box center [915, 430] width 57 height 25
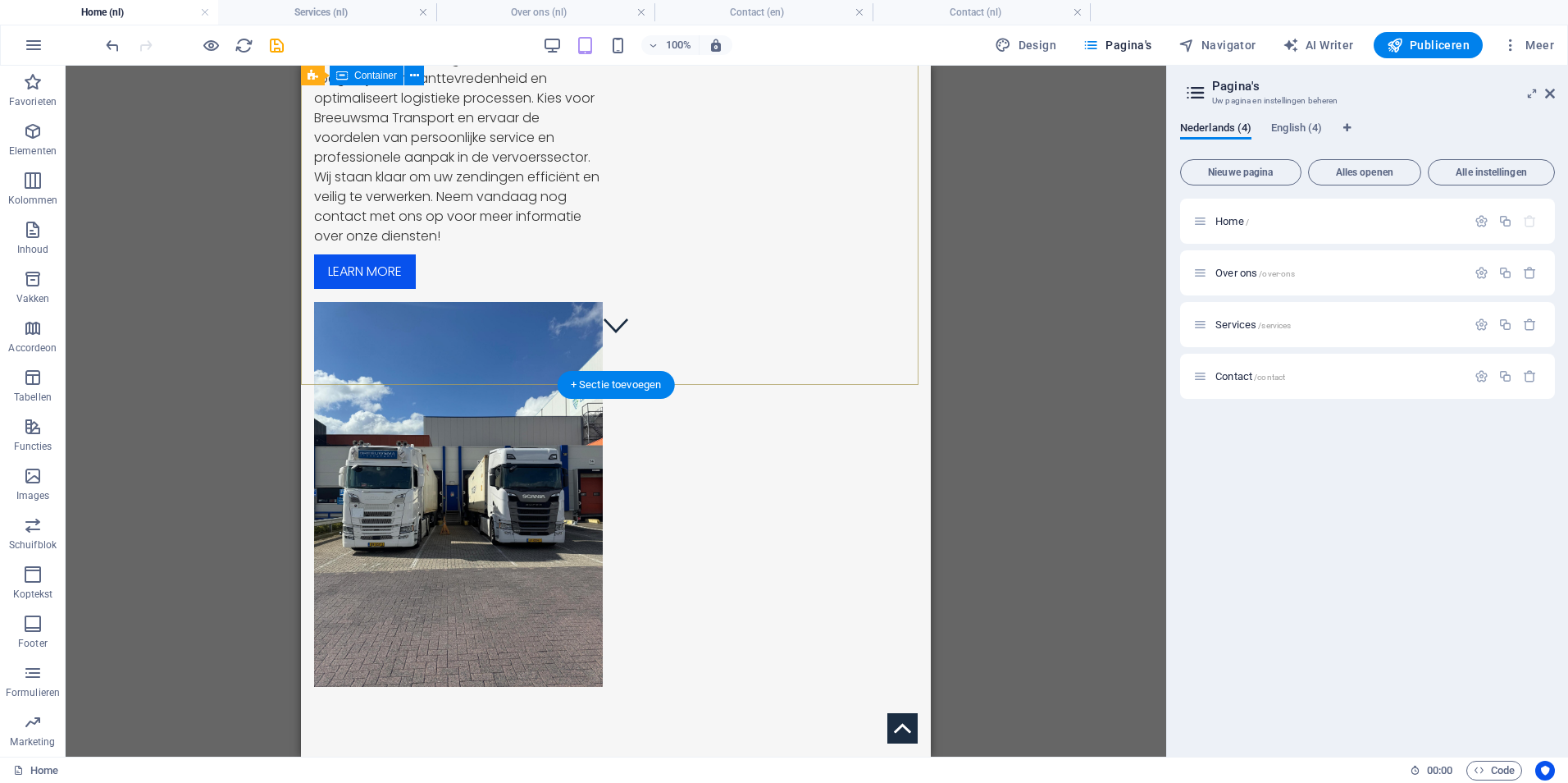
click at [429, 342] on div "Wie zijn wij? Breeuwsma Transport, een vertrouwd familiebedrijf, biedt sinds 20…" at bounding box center [616, 300] width 630 height 933
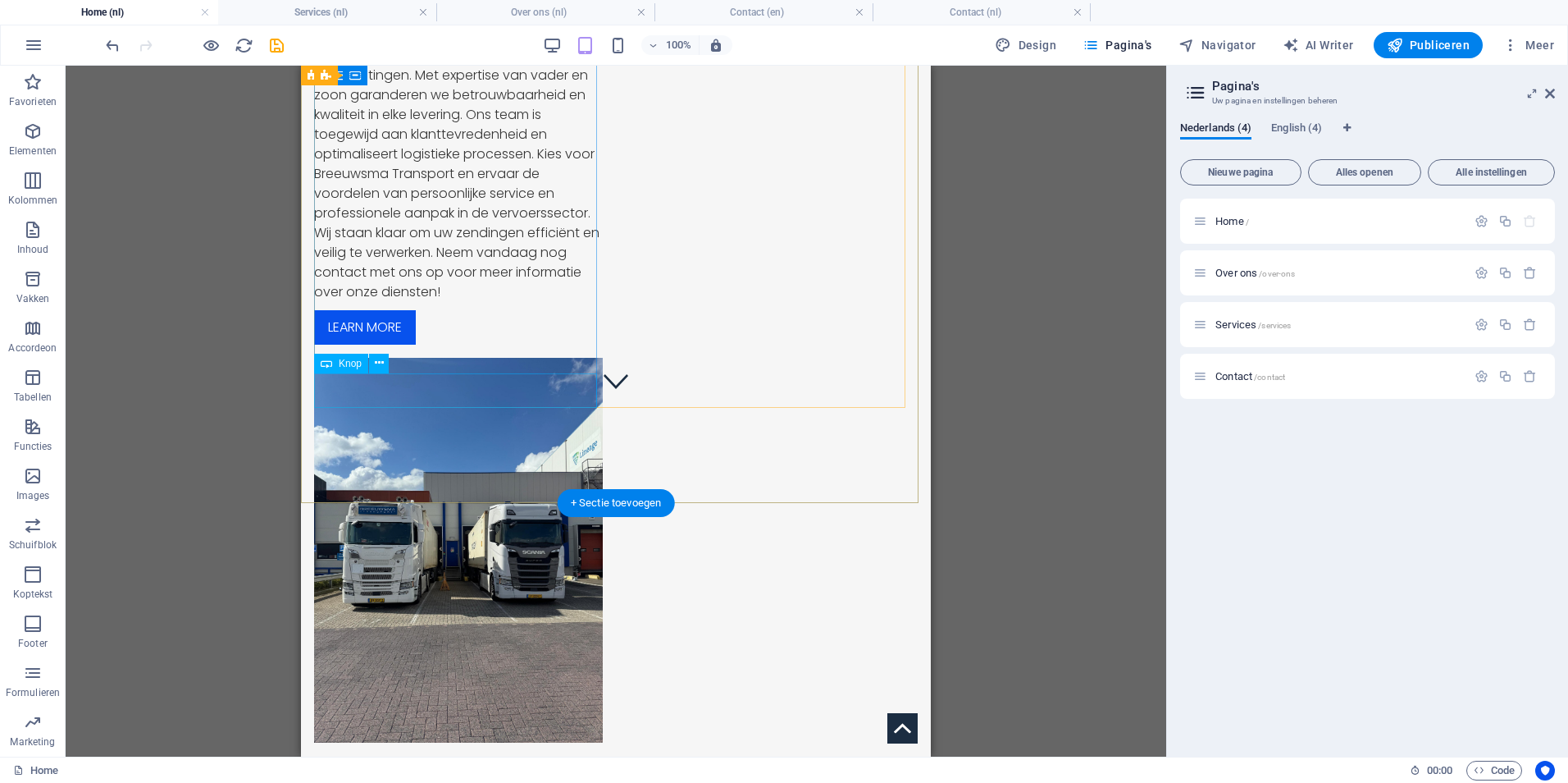
scroll to position [0, 0]
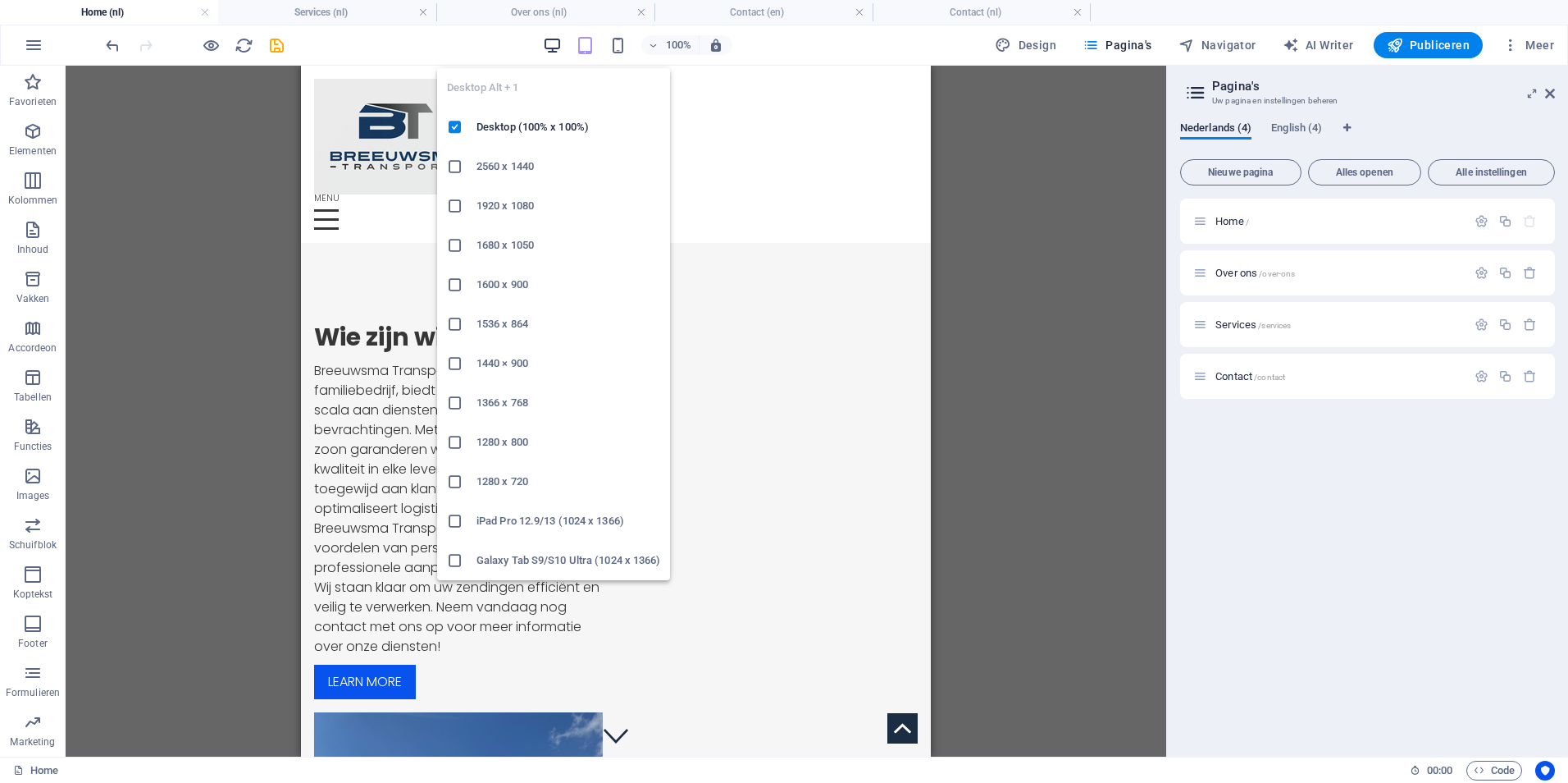
click at [558, 42] on icon "button" at bounding box center [552, 45] width 19 height 19
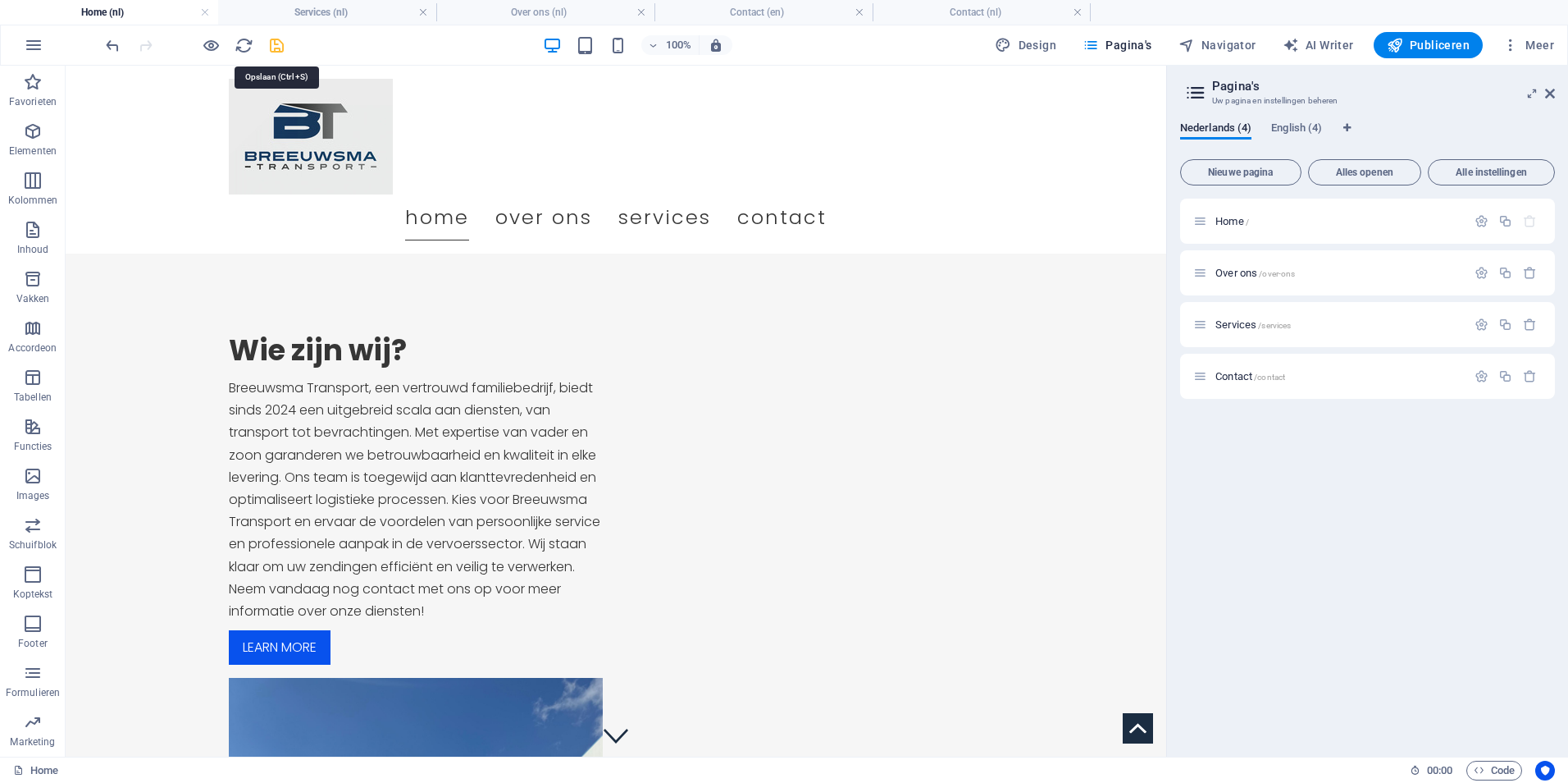
click at [278, 43] on icon "save" at bounding box center [276, 45] width 19 height 19
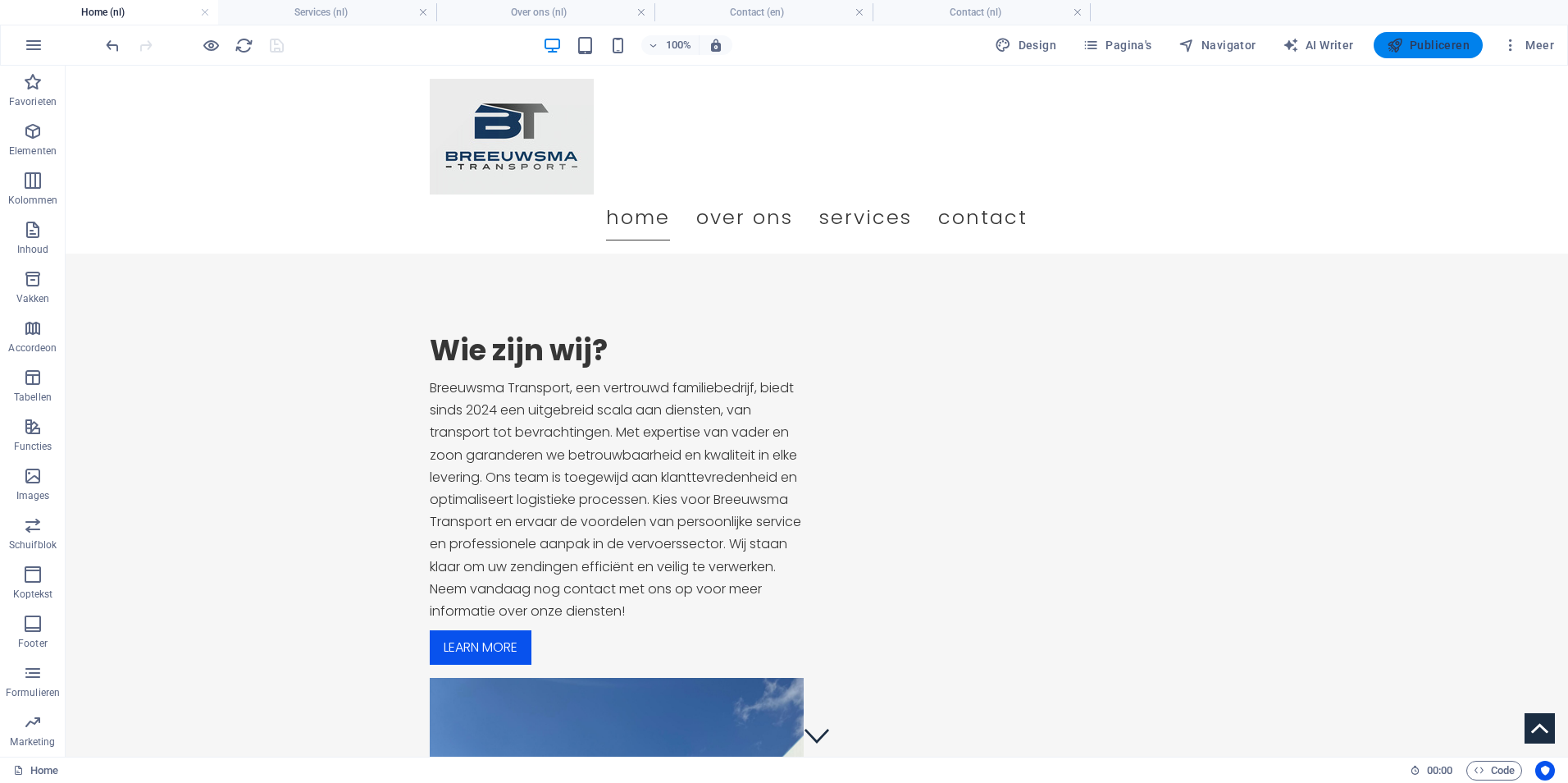
click at [1414, 40] on span "Publiceren" at bounding box center [1428, 45] width 83 height 17
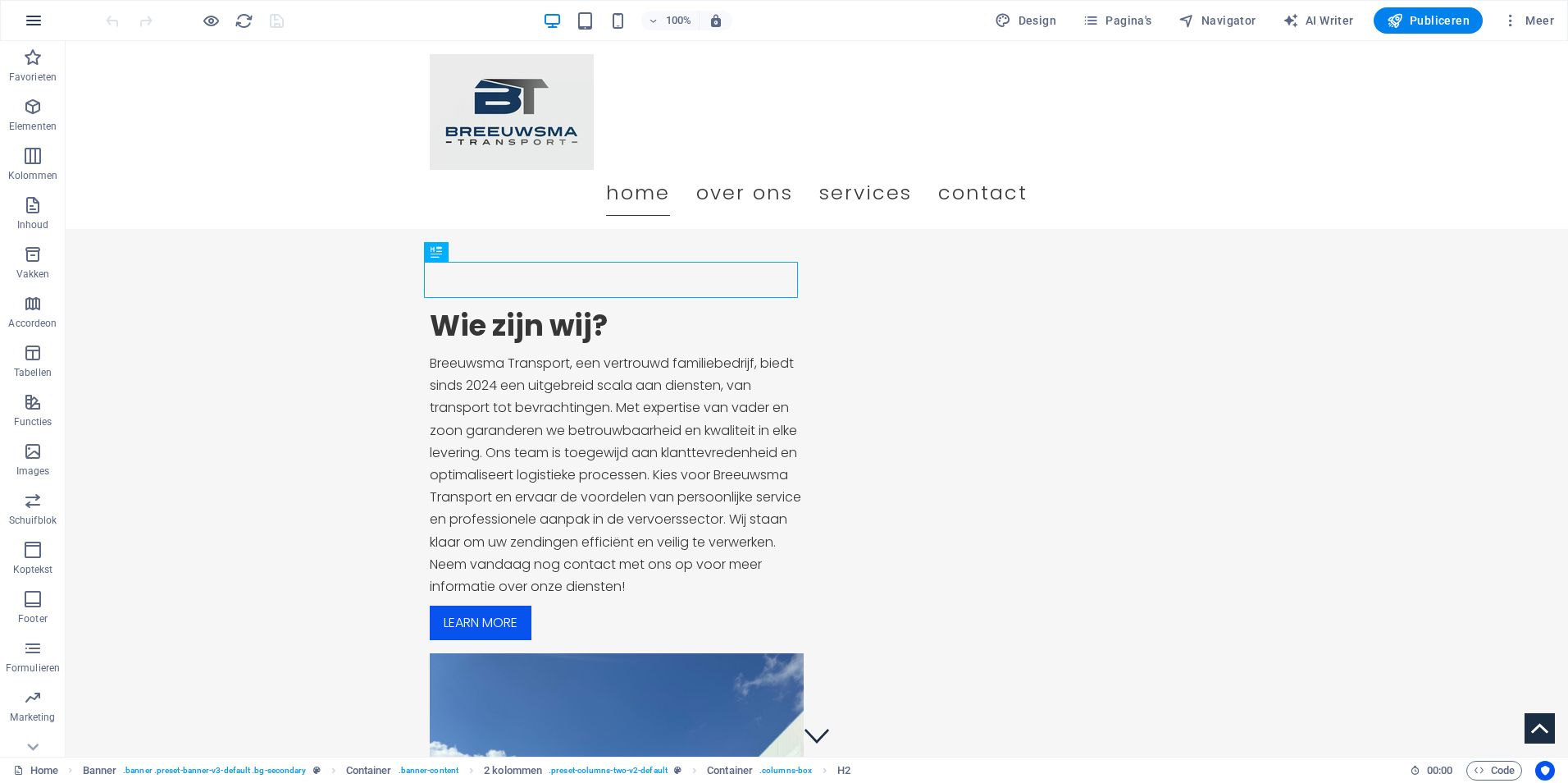
click at [45, 23] on button "button" at bounding box center [34, 20] width 40 height 40
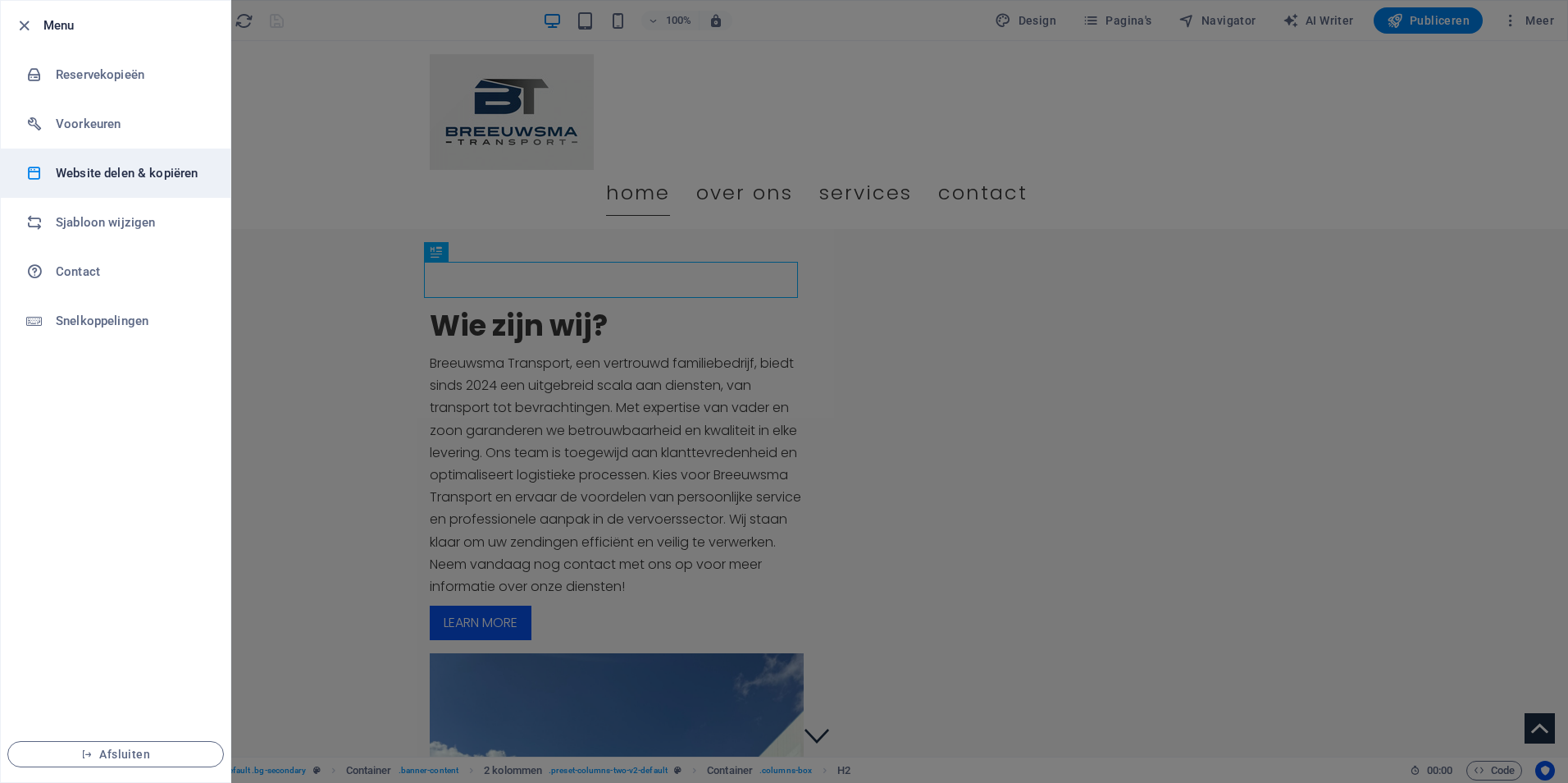
click at [121, 171] on h6 "Website delen & kopiëren" at bounding box center [132, 173] width 152 height 19
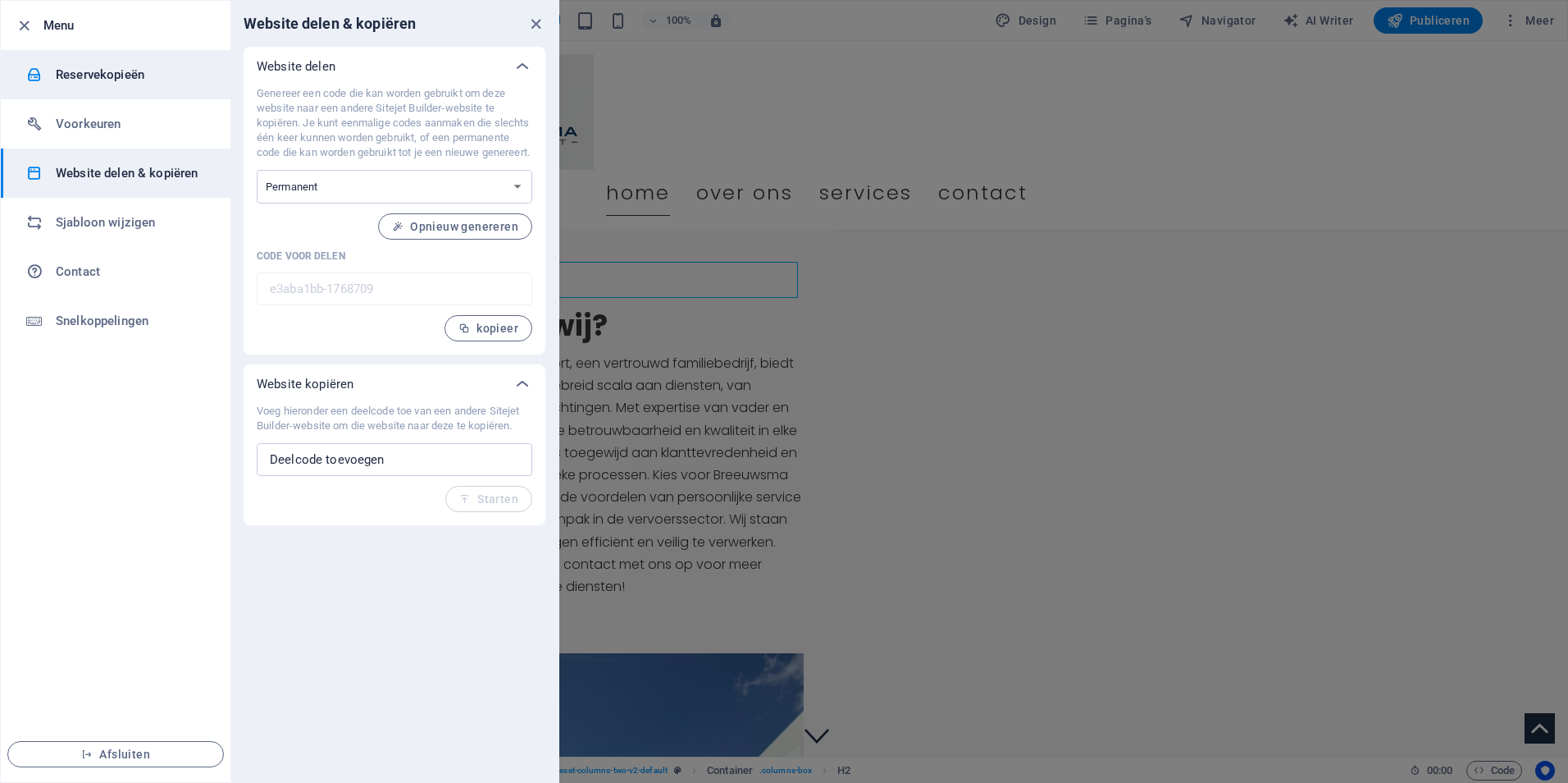
click at [72, 75] on h6 "Reservekopieën" at bounding box center [132, 74] width 152 height 19
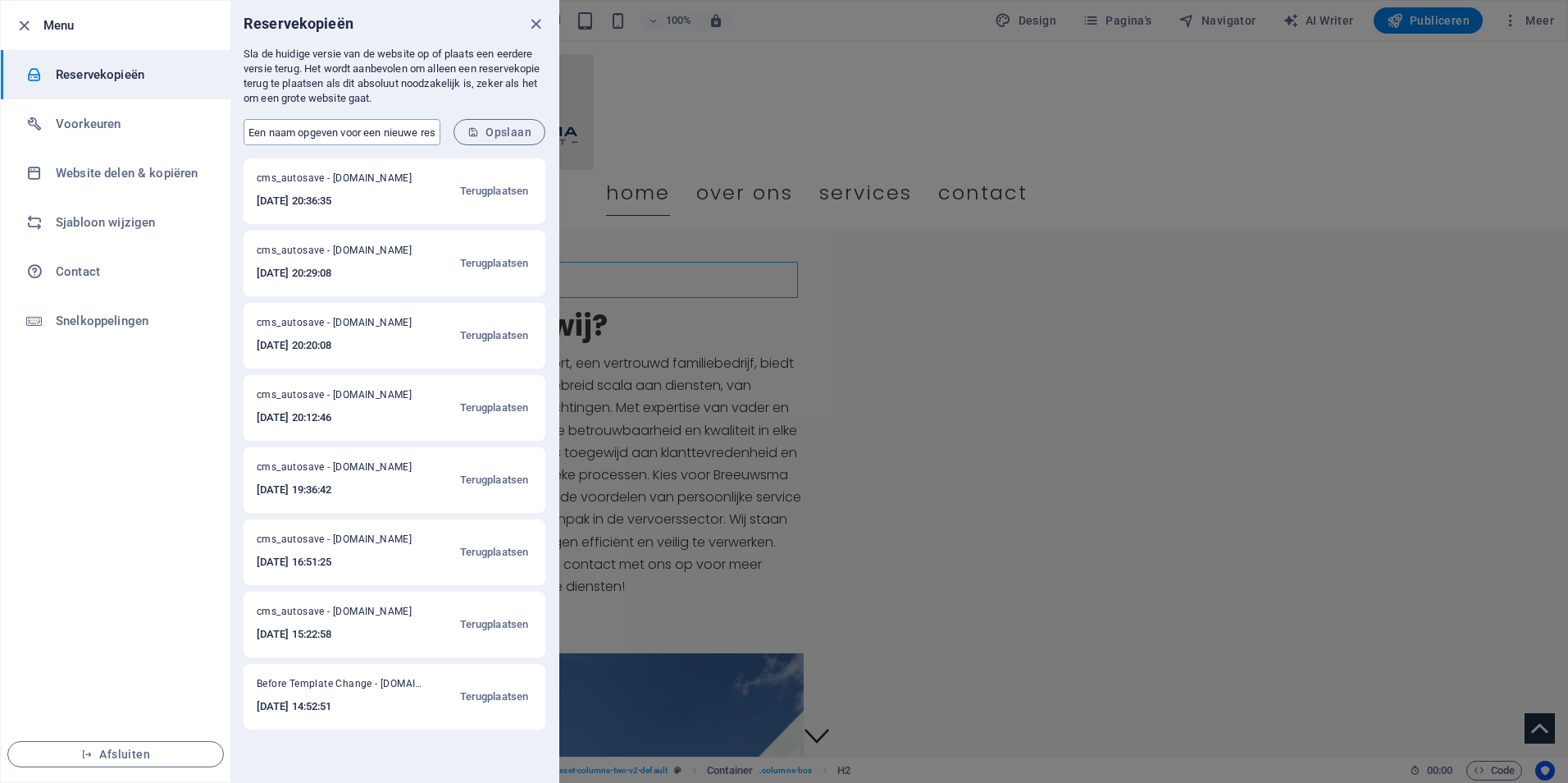
click at [372, 125] on input "text" at bounding box center [342, 133] width 197 height 27
click at [350, 138] on input "text" at bounding box center [342, 133] width 197 height 27
type input "F"
type input "PUblicieren"
click at [505, 140] on button "Opslaan" at bounding box center [499, 133] width 92 height 27
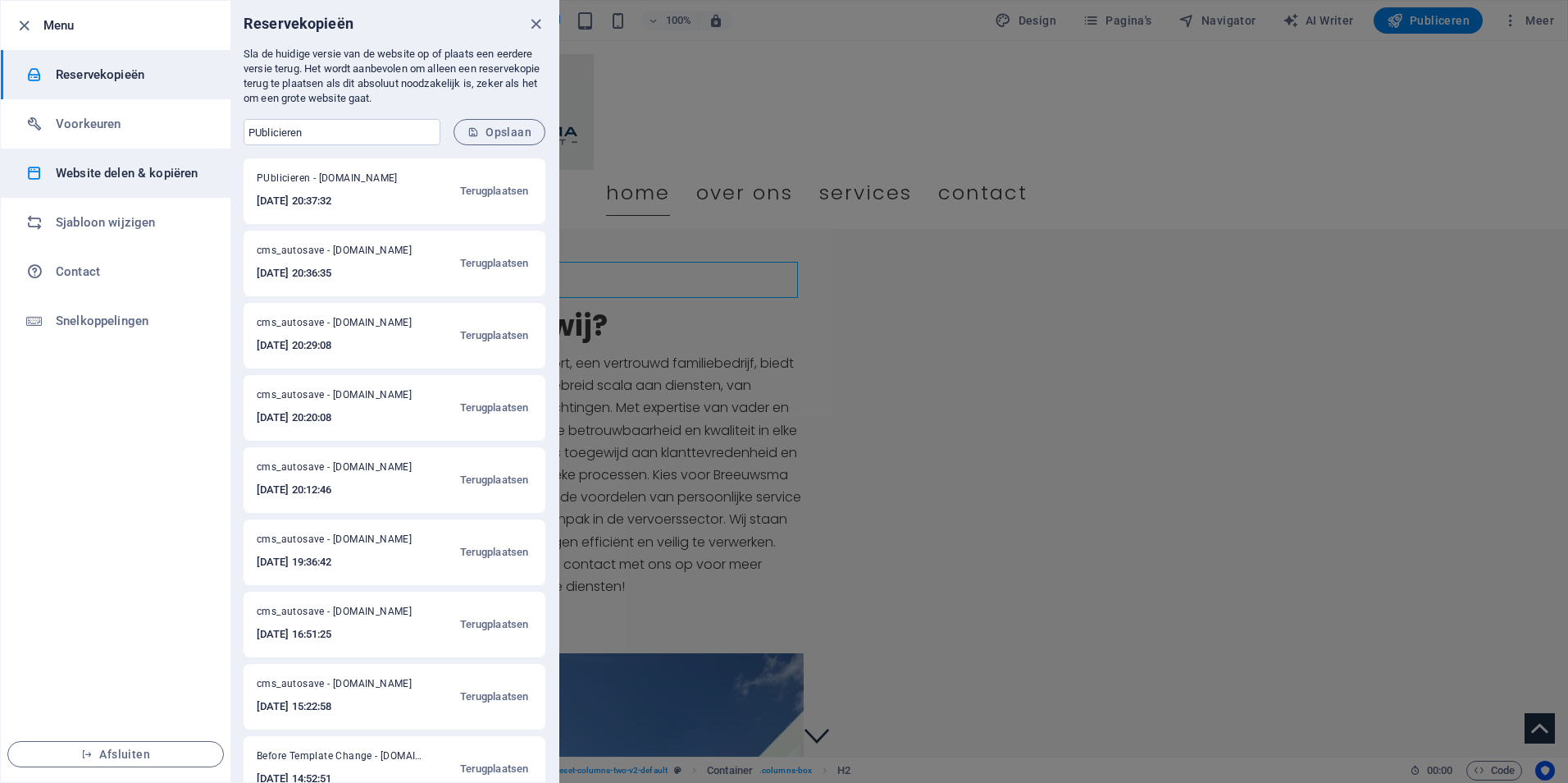
click at [87, 172] on h6 "Website delen & kopiëren" at bounding box center [132, 173] width 152 height 19
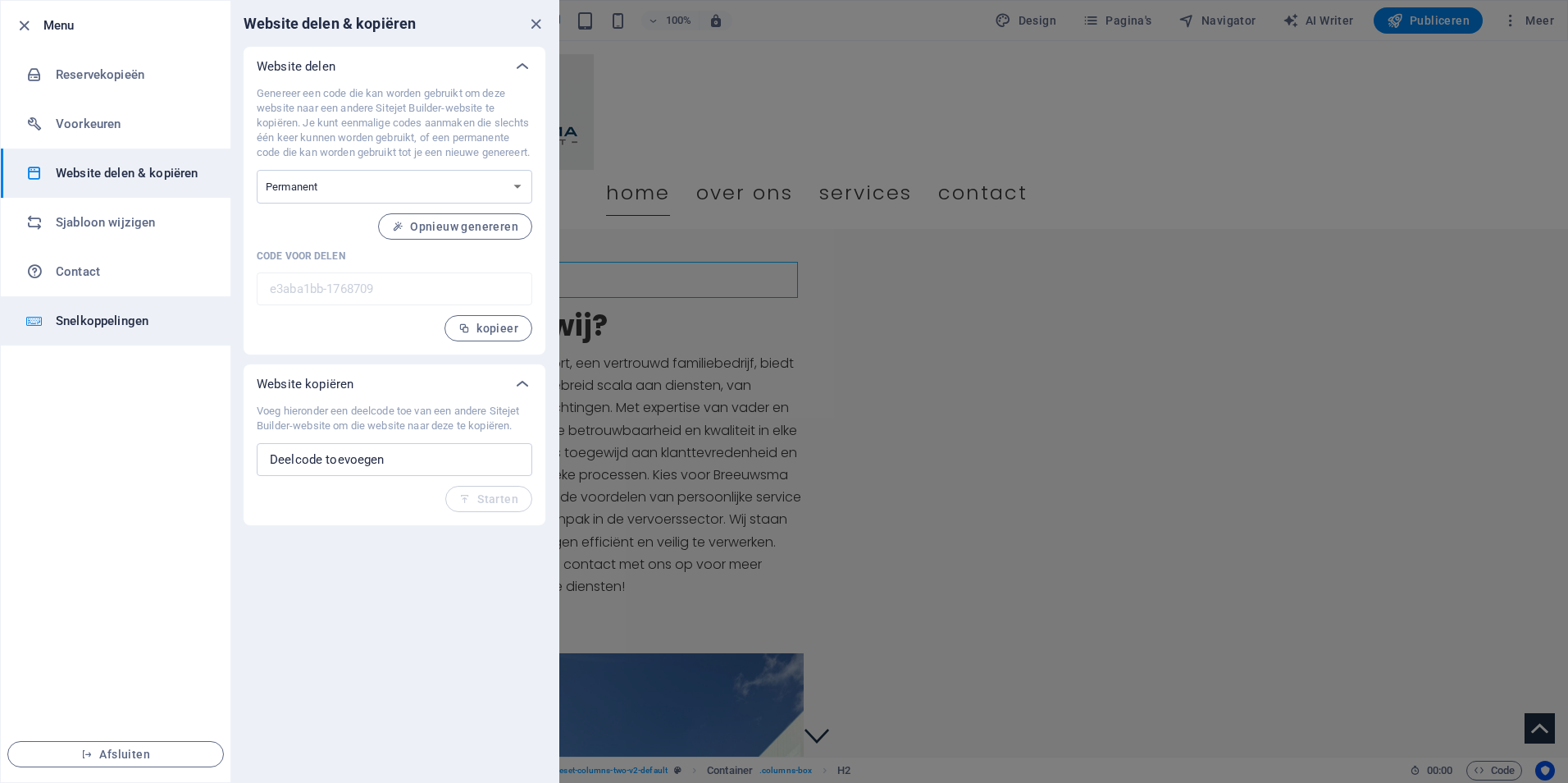
click at [99, 324] on h6 "Snelkoppelingen" at bounding box center [132, 321] width 152 height 19
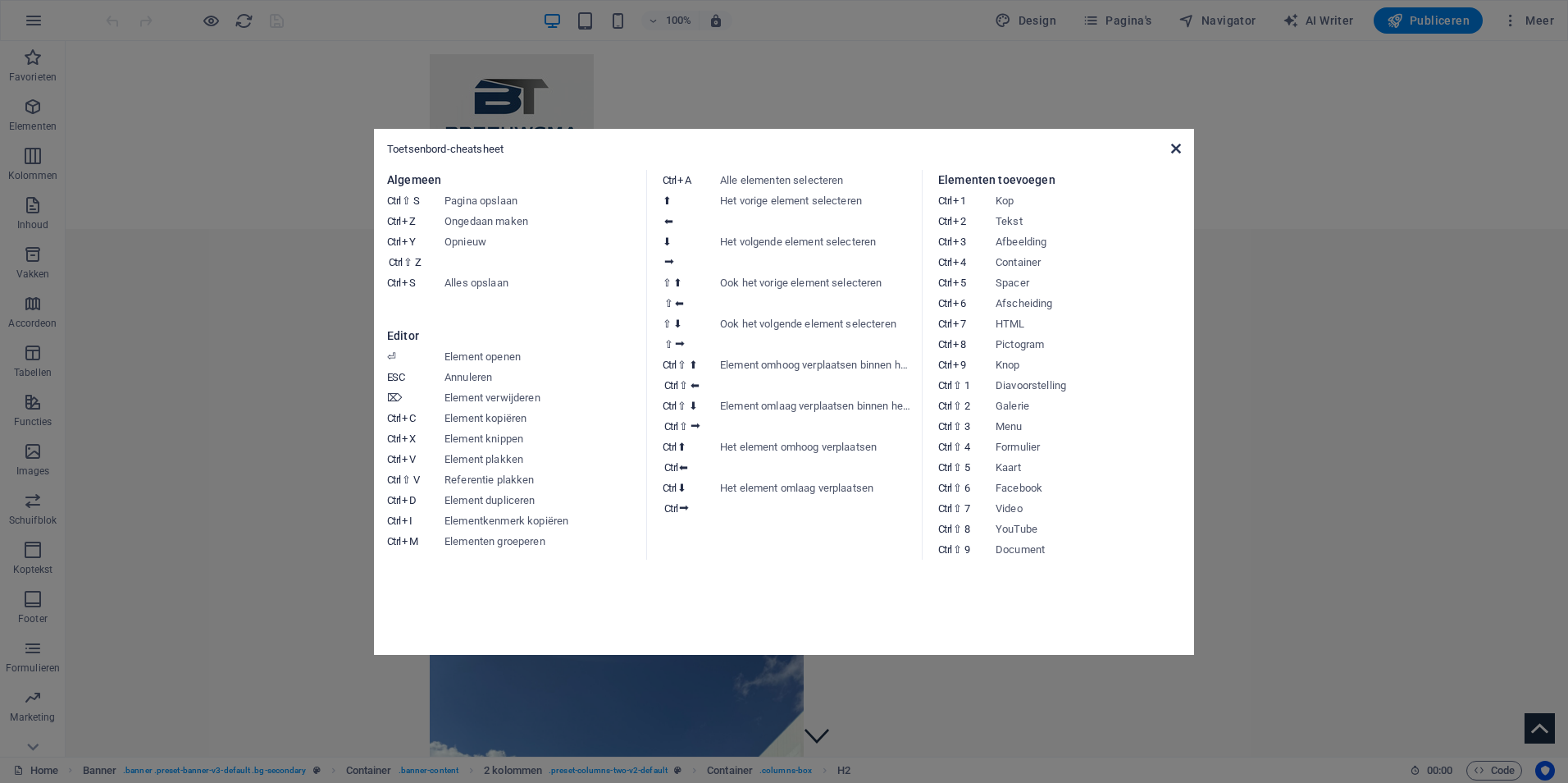
click at [1179, 149] on icon at bounding box center [1176, 148] width 10 height 13
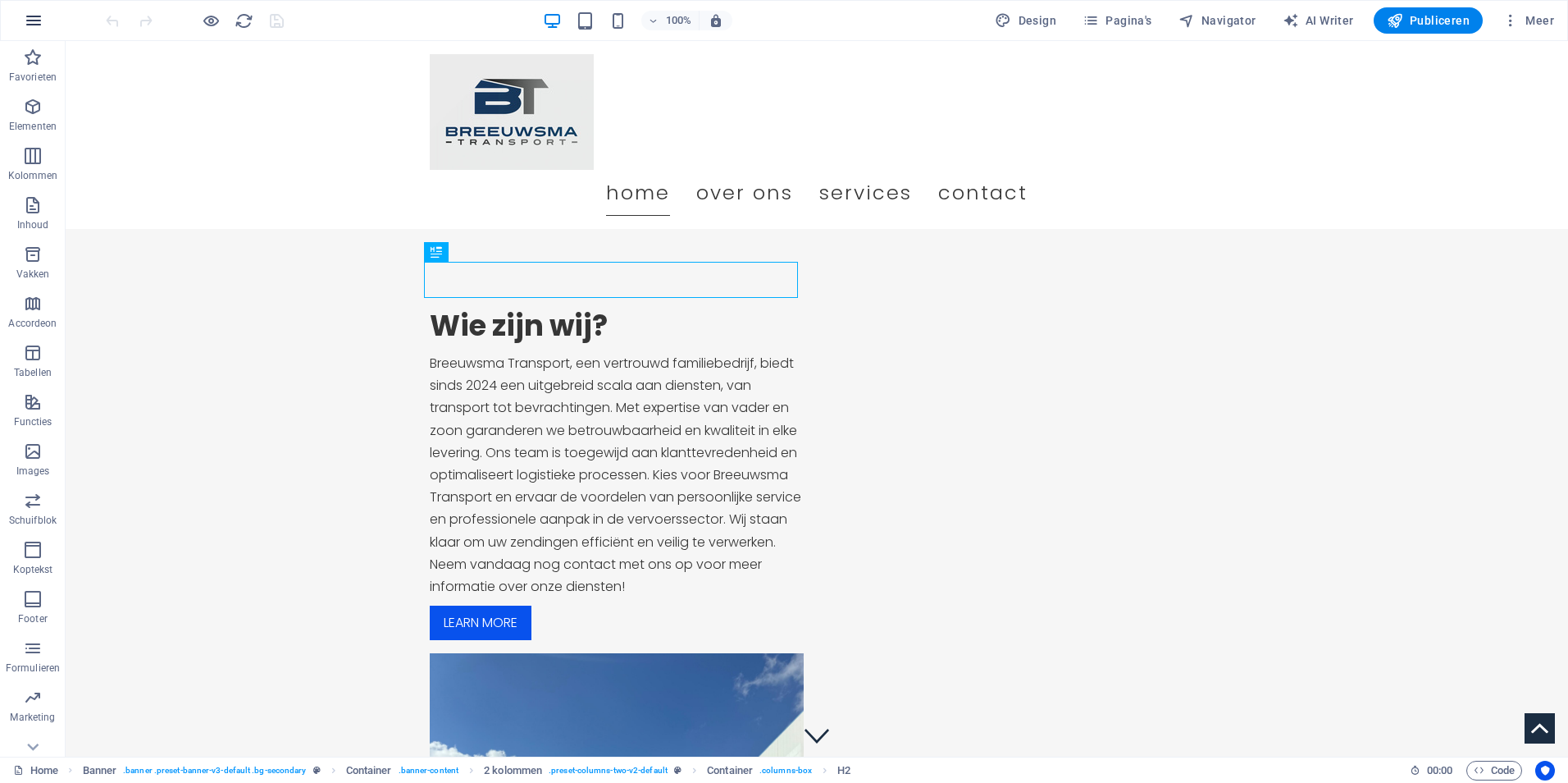
click at [27, 14] on icon "button" at bounding box center [34, 20] width 19 height 19
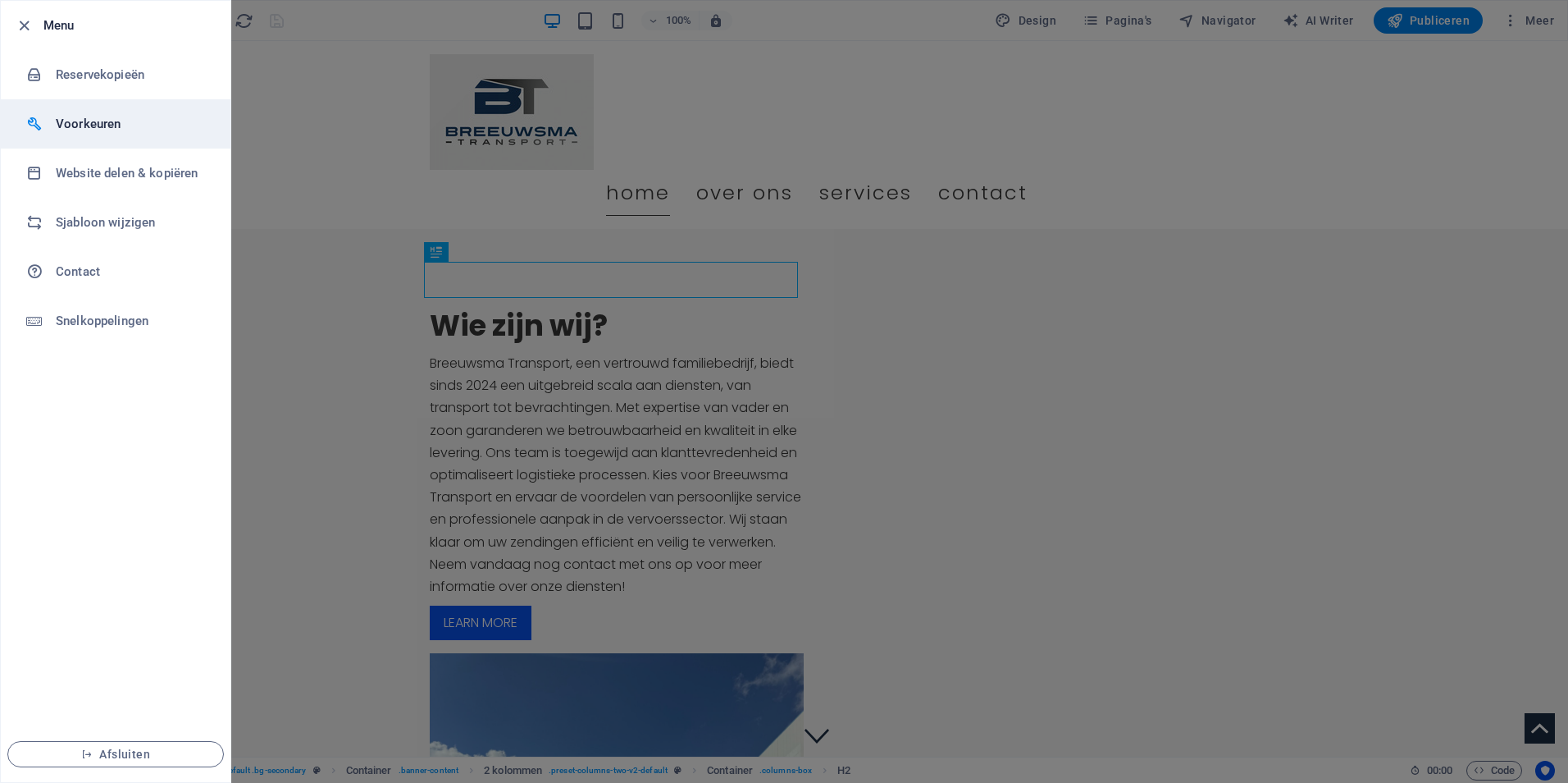
click at [92, 122] on h6 "Voorkeuren" at bounding box center [132, 124] width 152 height 19
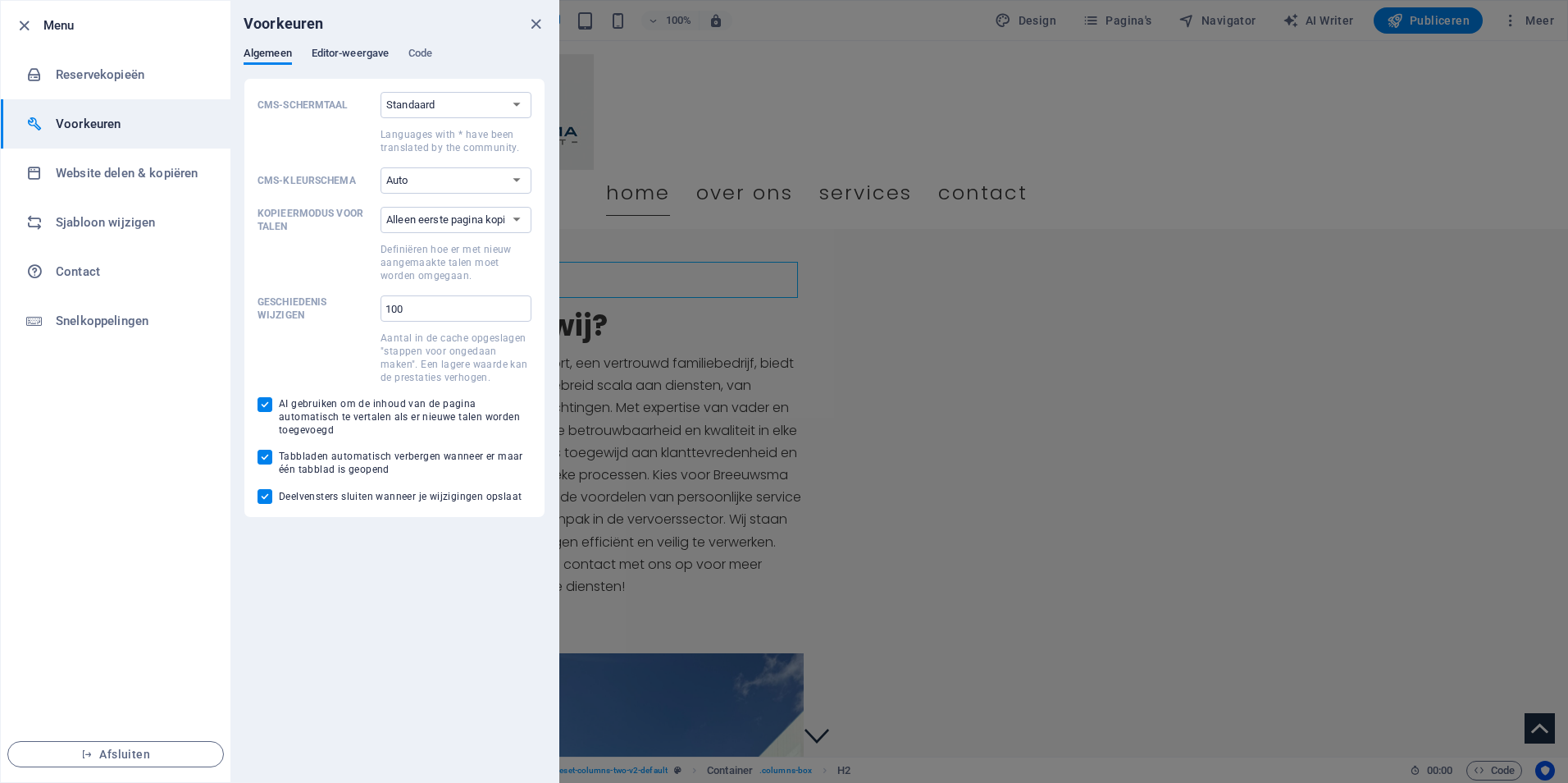
click at [344, 53] on span "Editor-weergave" at bounding box center [350, 55] width 77 height 23
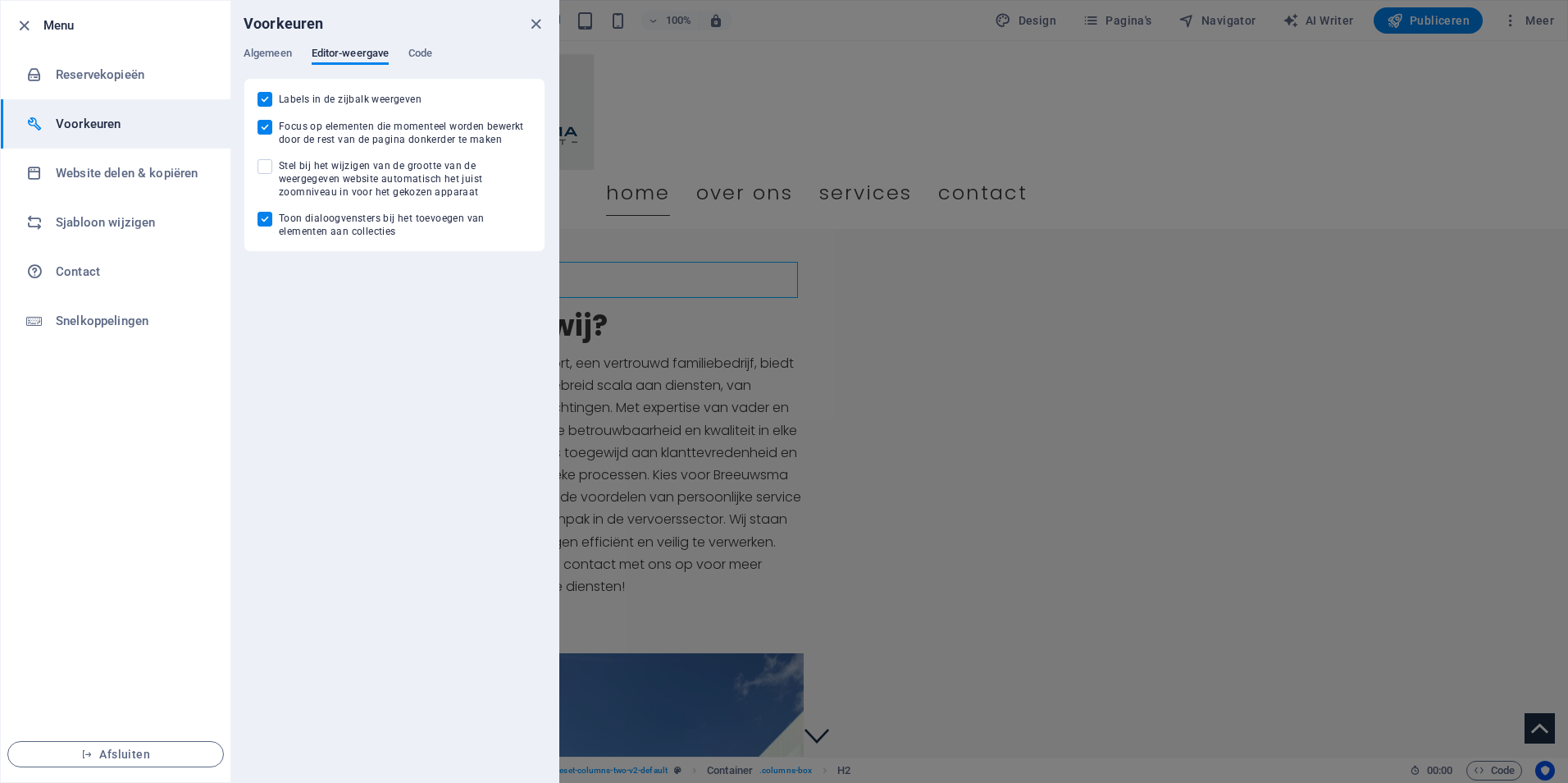
click at [424, 41] on div "Voorkeuren" at bounding box center [394, 24] width 328 height 46
click at [428, 49] on span "Code" at bounding box center [420, 55] width 24 height 23
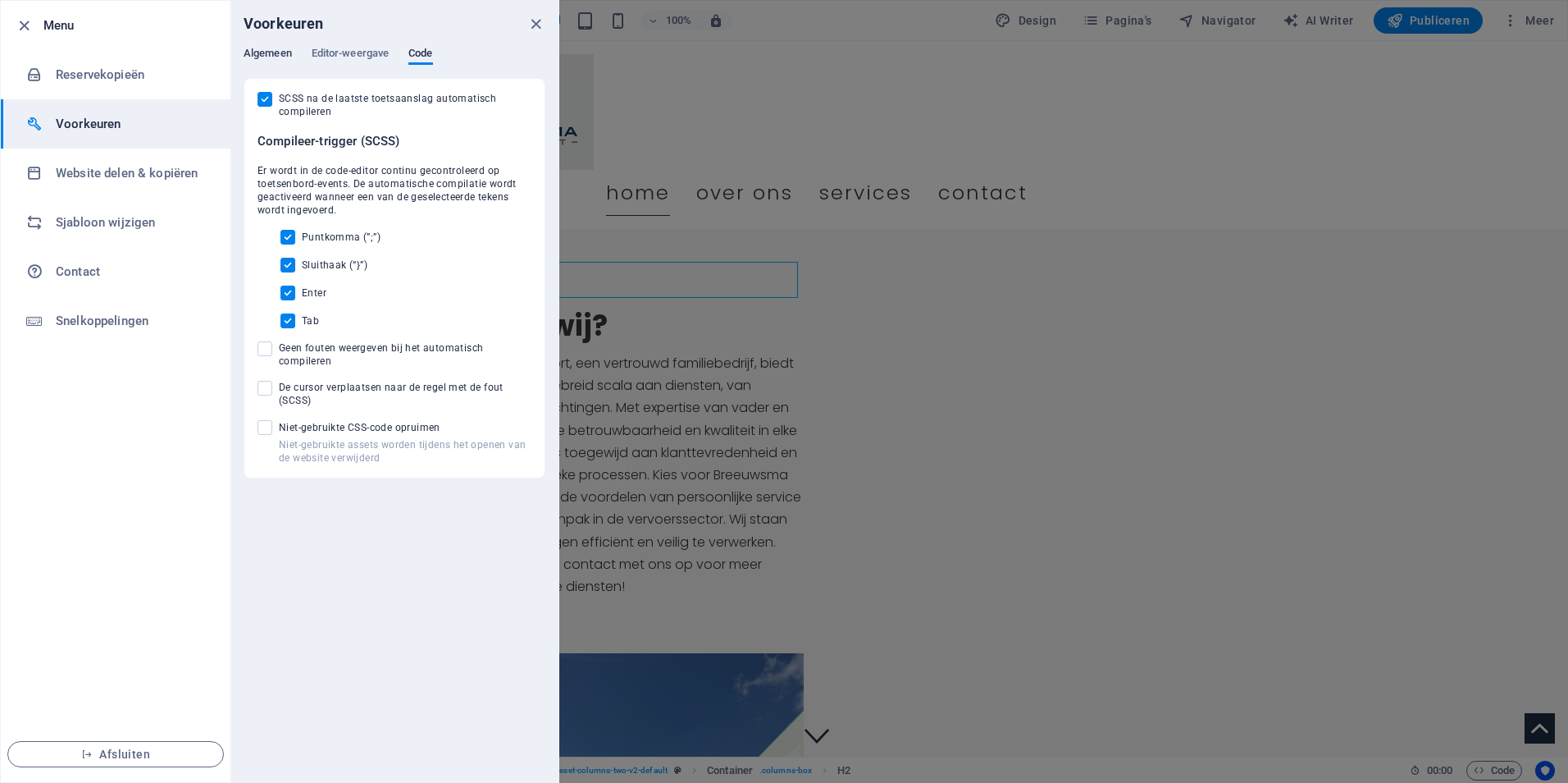
click at [262, 49] on span "Algemeen" at bounding box center [268, 55] width 49 height 23
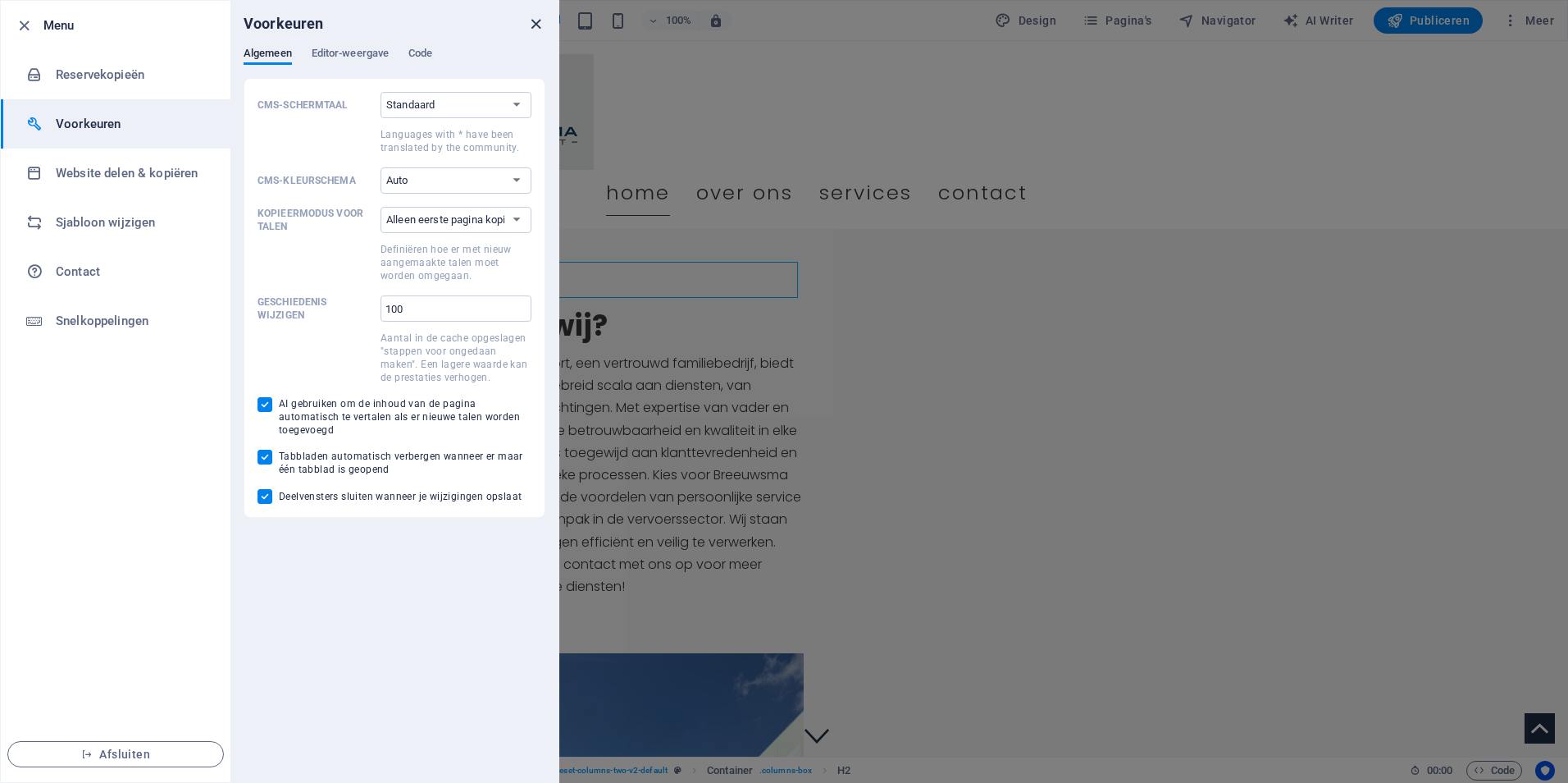
click at [534, 27] on icon "close" at bounding box center [535, 24] width 19 height 19
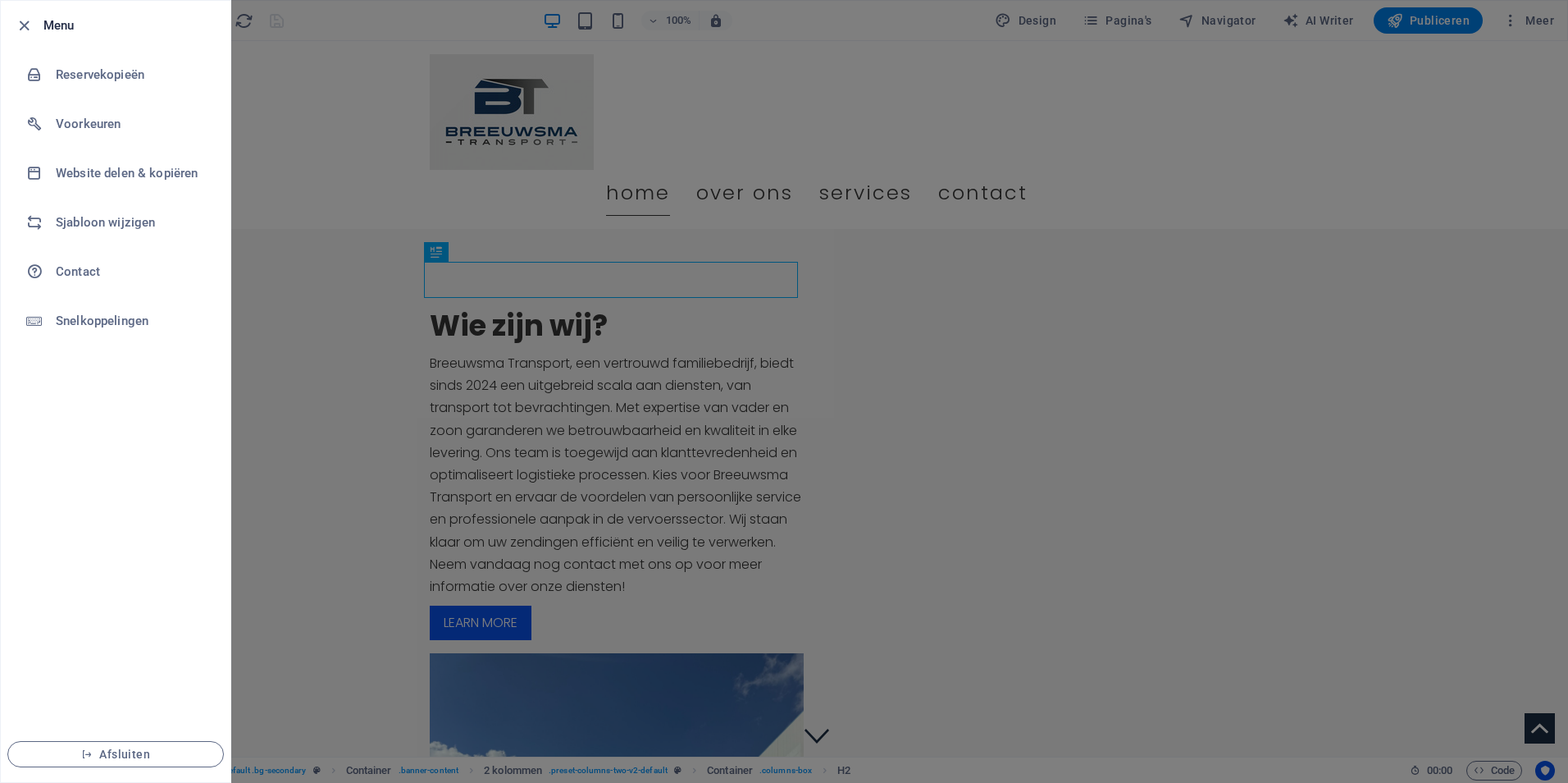
click at [0, 19] on div "Menu Reservekopieën Voorkeuren Website delen & kopiëren Sjabloon wijzigen Conta…" at bounding box center [116, 392] width 231 height 783
click at [29, 26] on icon "button" at bounding box center [24, 26] width 19 height 19
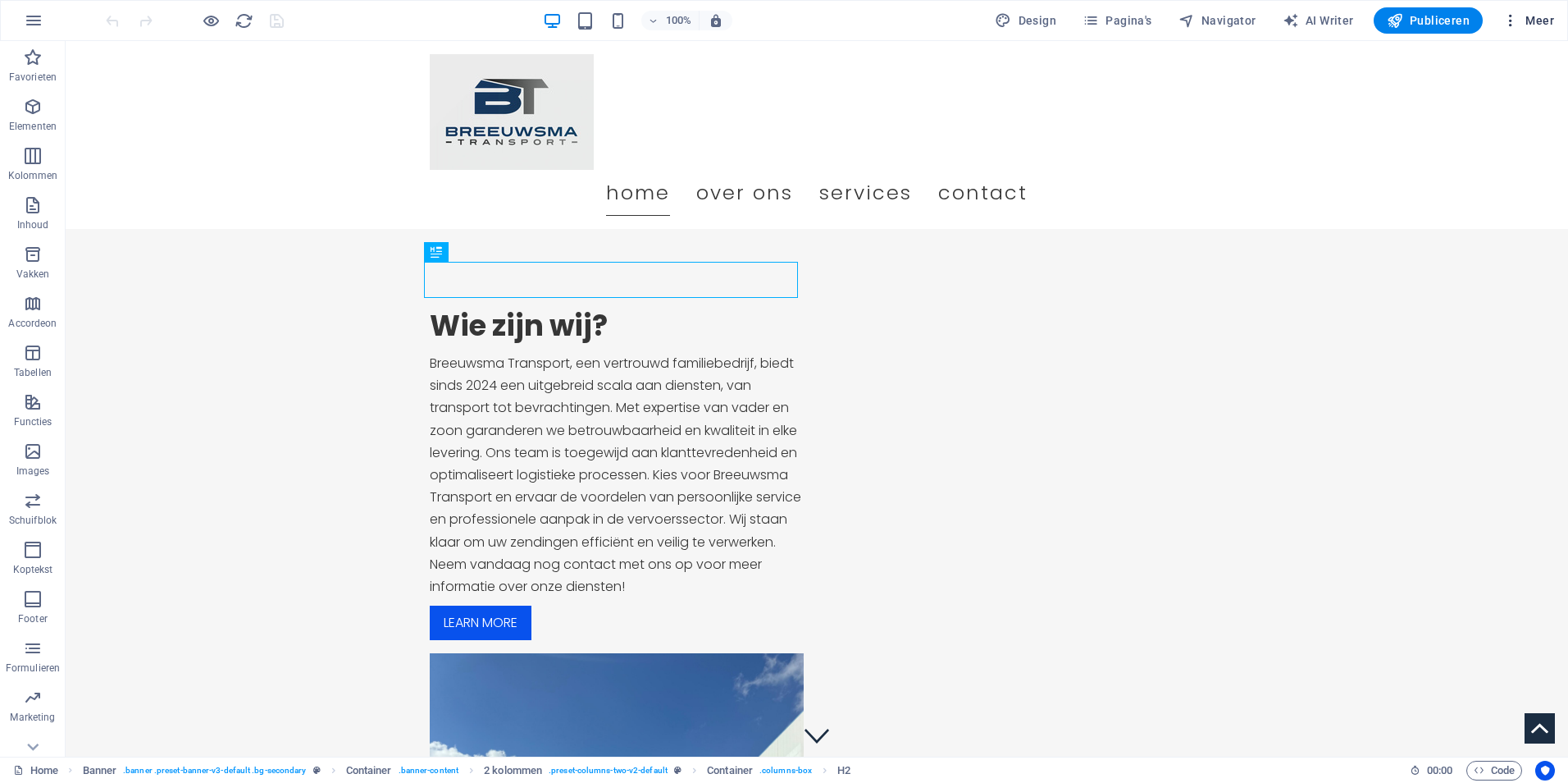
click at [1523, 20] on span "Meer" at bounding box center [1528, 20] width 51 height 17
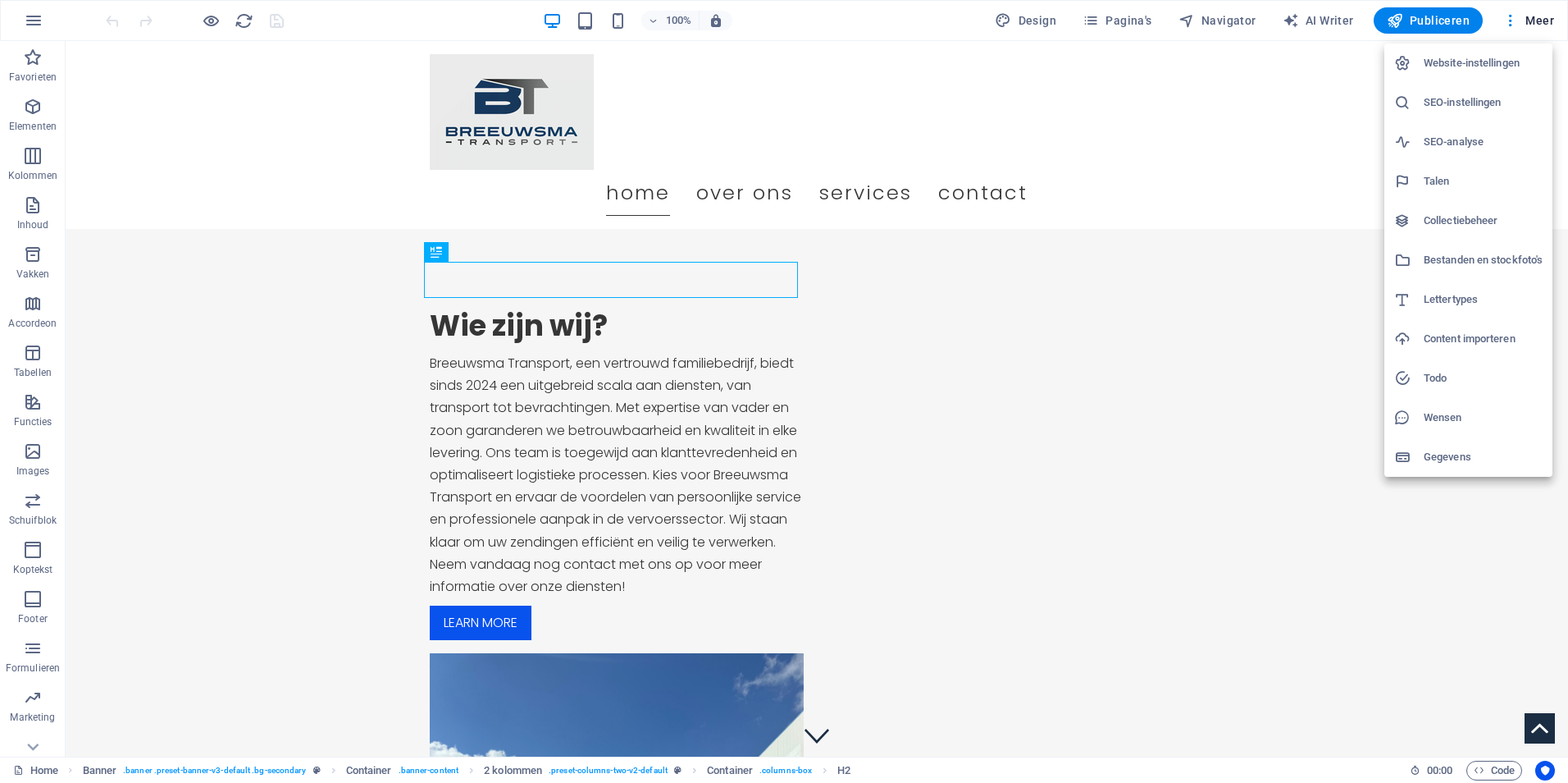
click at [1239, 171] on div at bounding box center [784, 392] width 1568 height 783
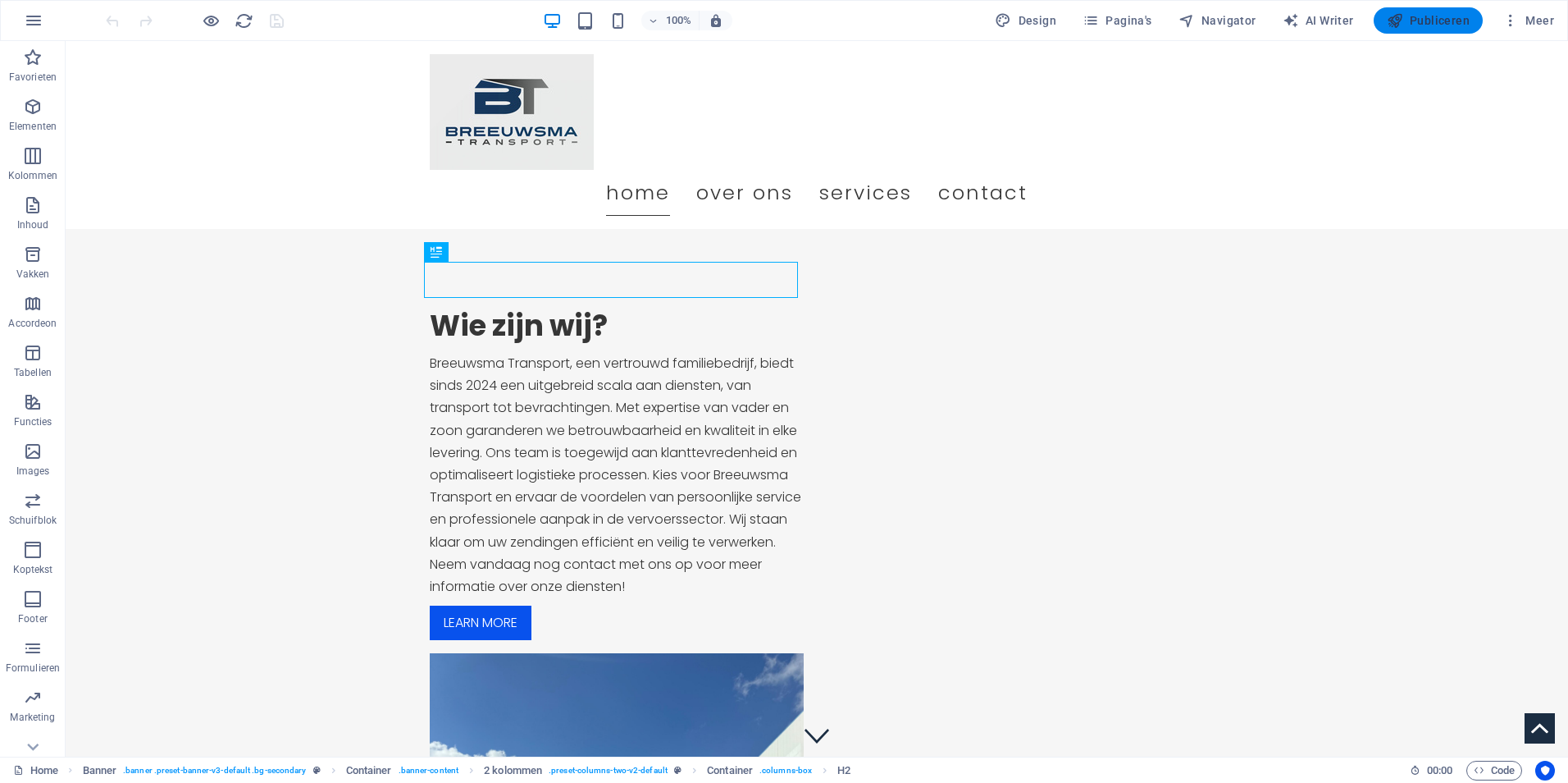
click at [1409, 14] on span "Publiceren" at bounding box center [1428, 20] width 83 height 17
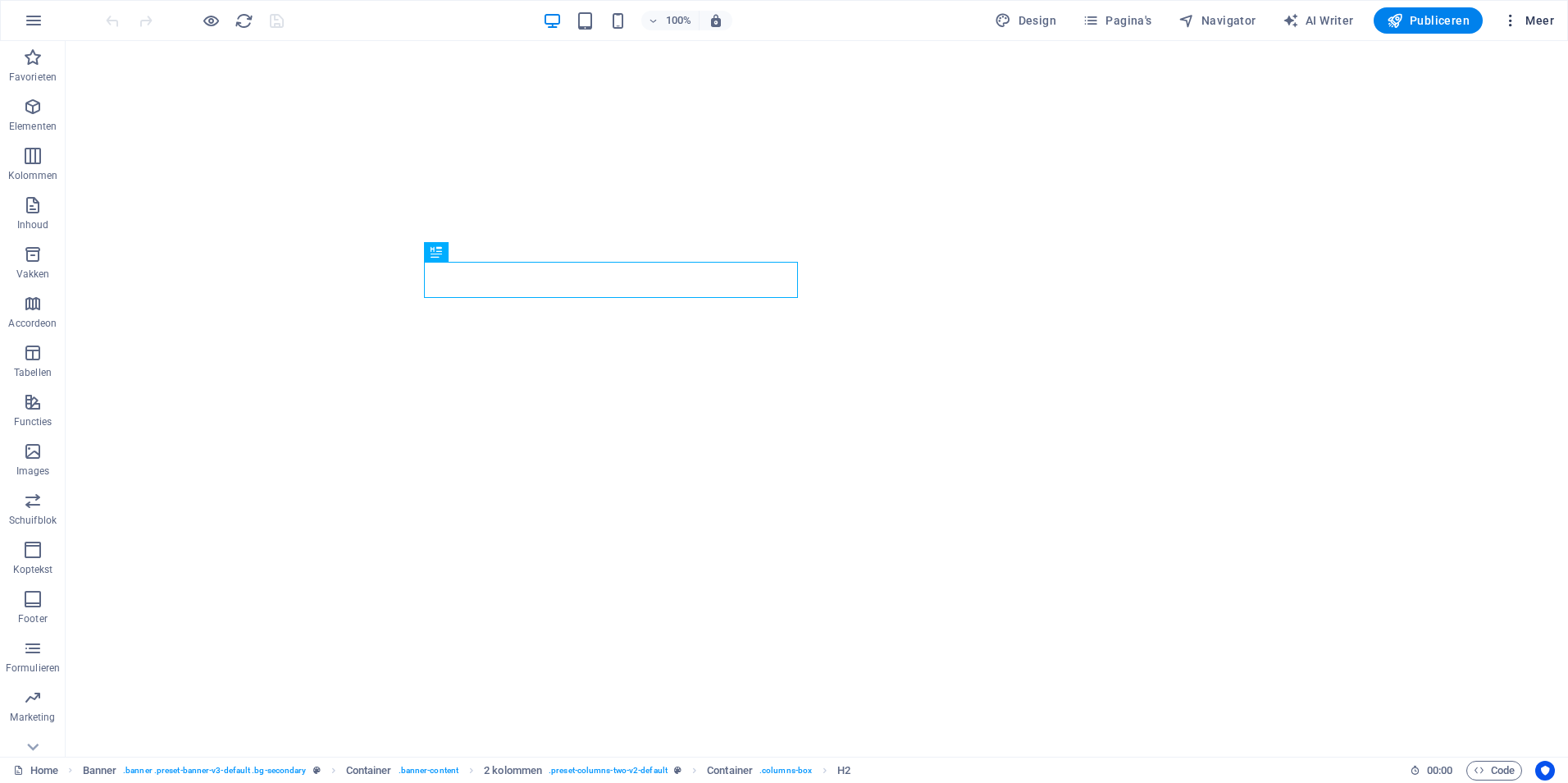
click at [1528, 19] on span "Meer" at bounding box center [1528, 20] width 51 height 17
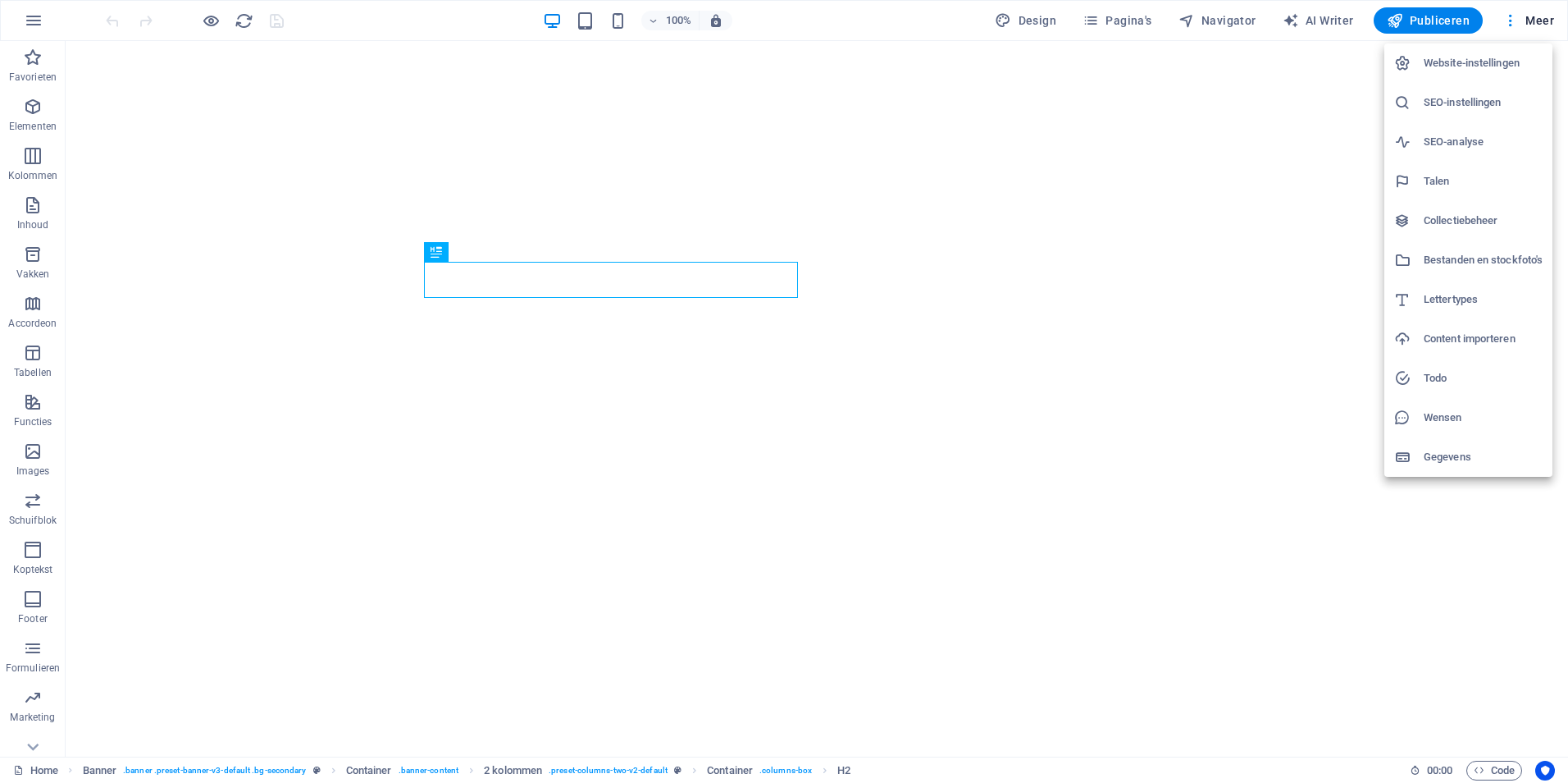
click at [40, 17] on div at bounding box center [784, 392] width 1568 height 783
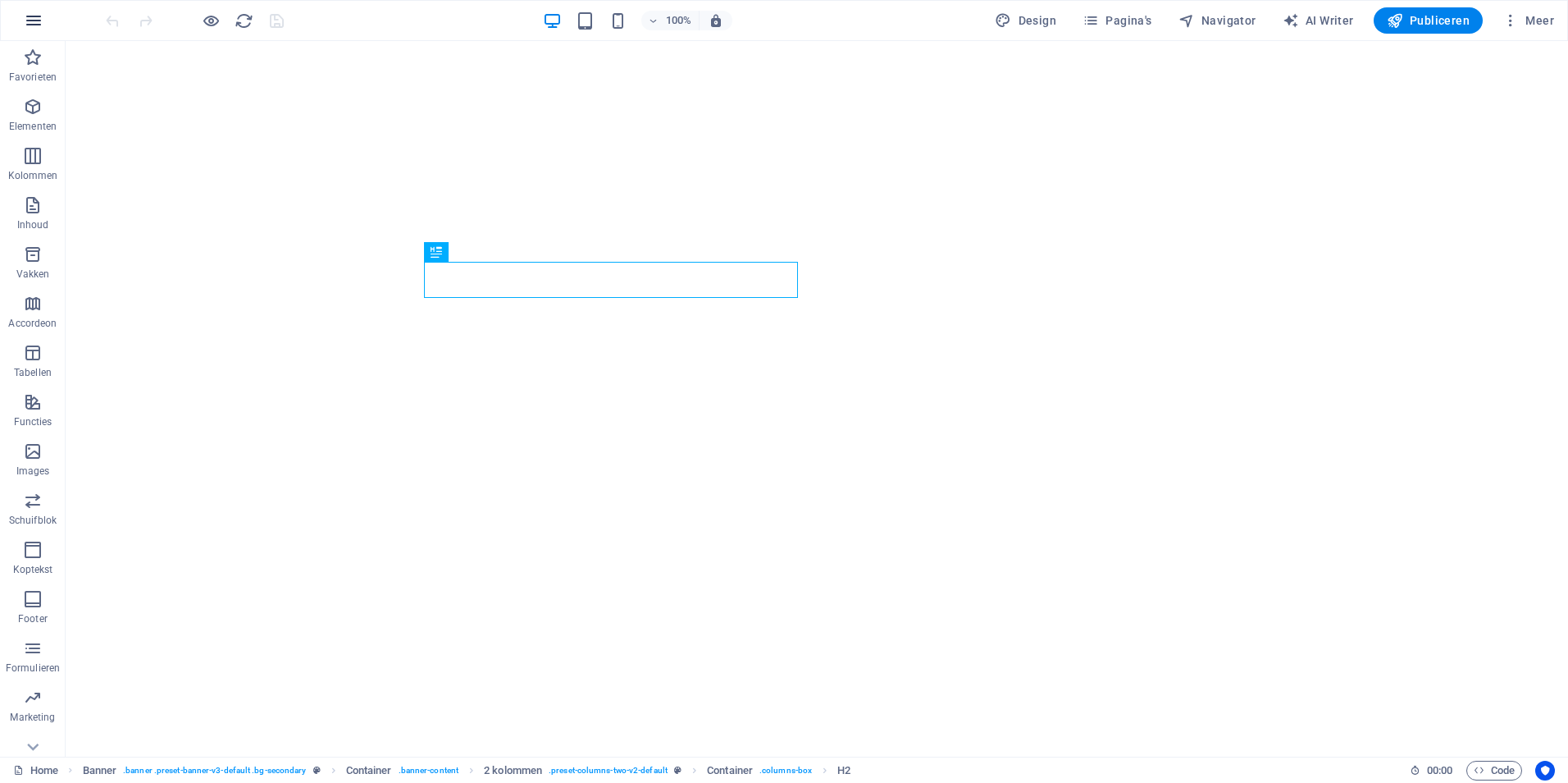
click at [34, 22] on icon "button" at bounding box center [34, 20] width 19 height 19
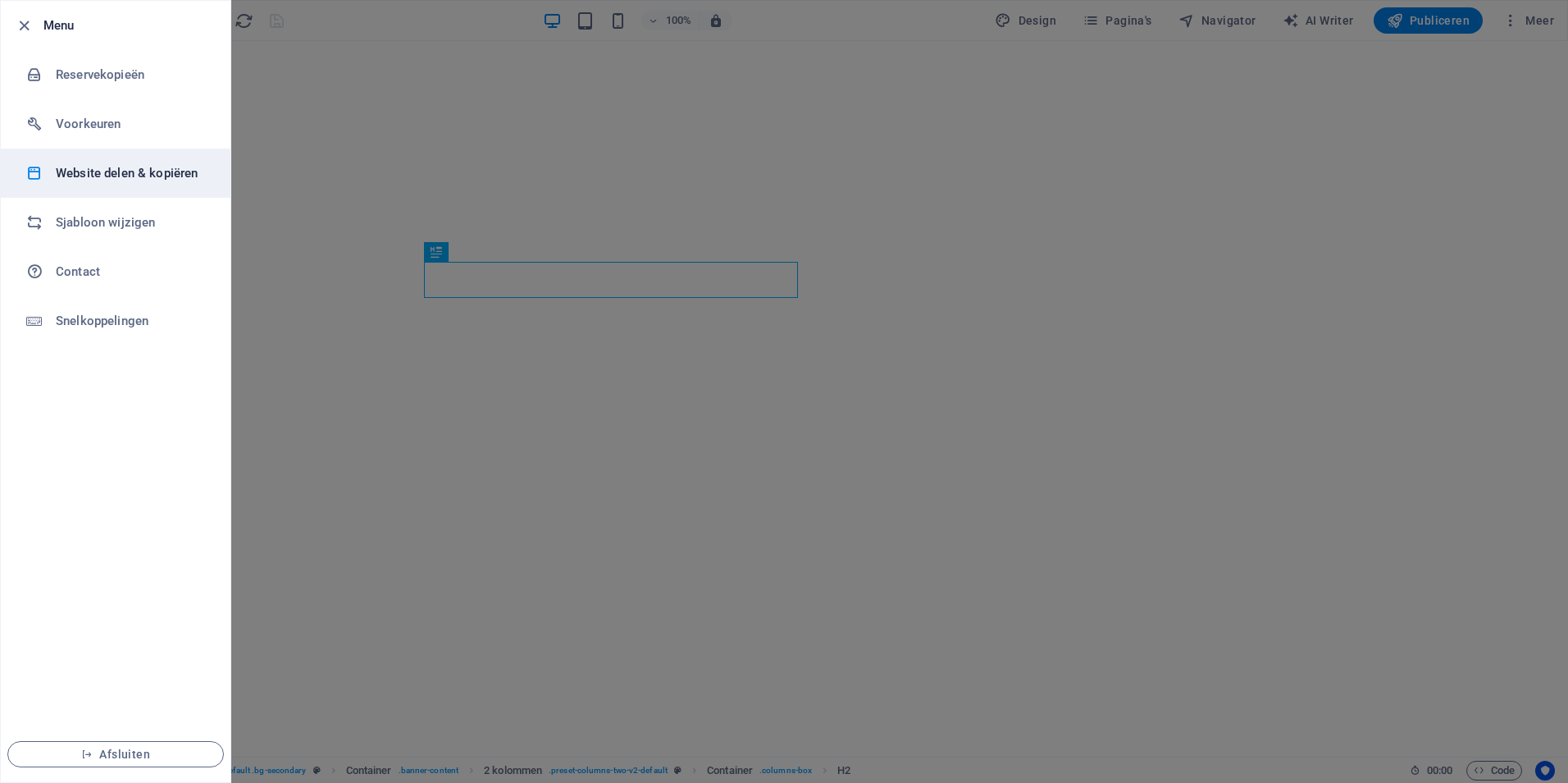
click at [115, 172] on h6 "Website delen & kopiëren" at bounding box center [132, 173] width 152 height 19
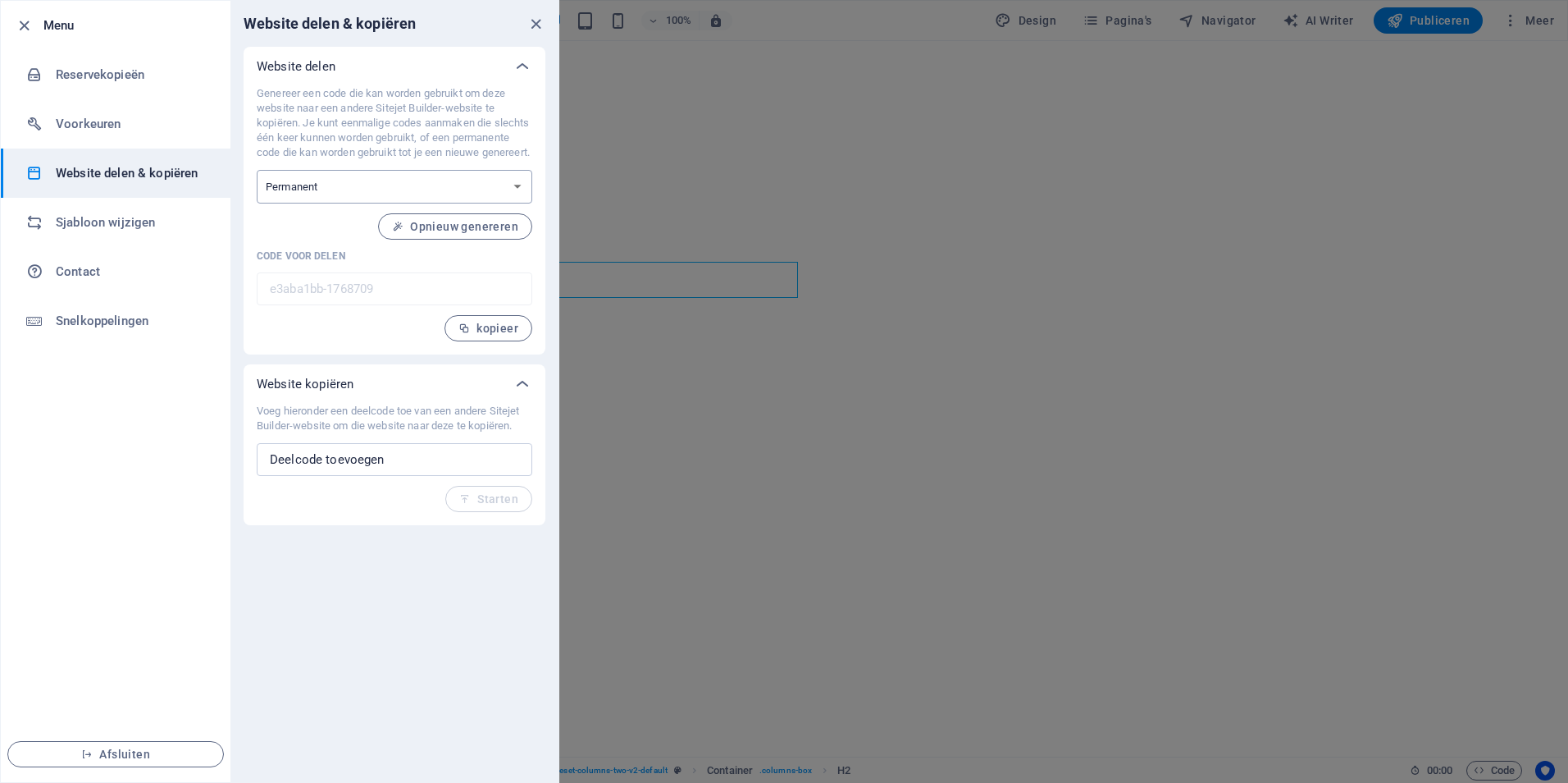
click at [314, 195] on select "Eenmalig Permanent" at bounding box center [395, 186] width 276 height 34
select select "onetime"
click at [257, 185] on select "Eenmalig Permanent" at bounding box center [395, 186] width 276 height 34
click at [480, 233] on span "Genereren" at bounding box center [479, 226] width 77 height 13
type input "626a95ec-1768709"
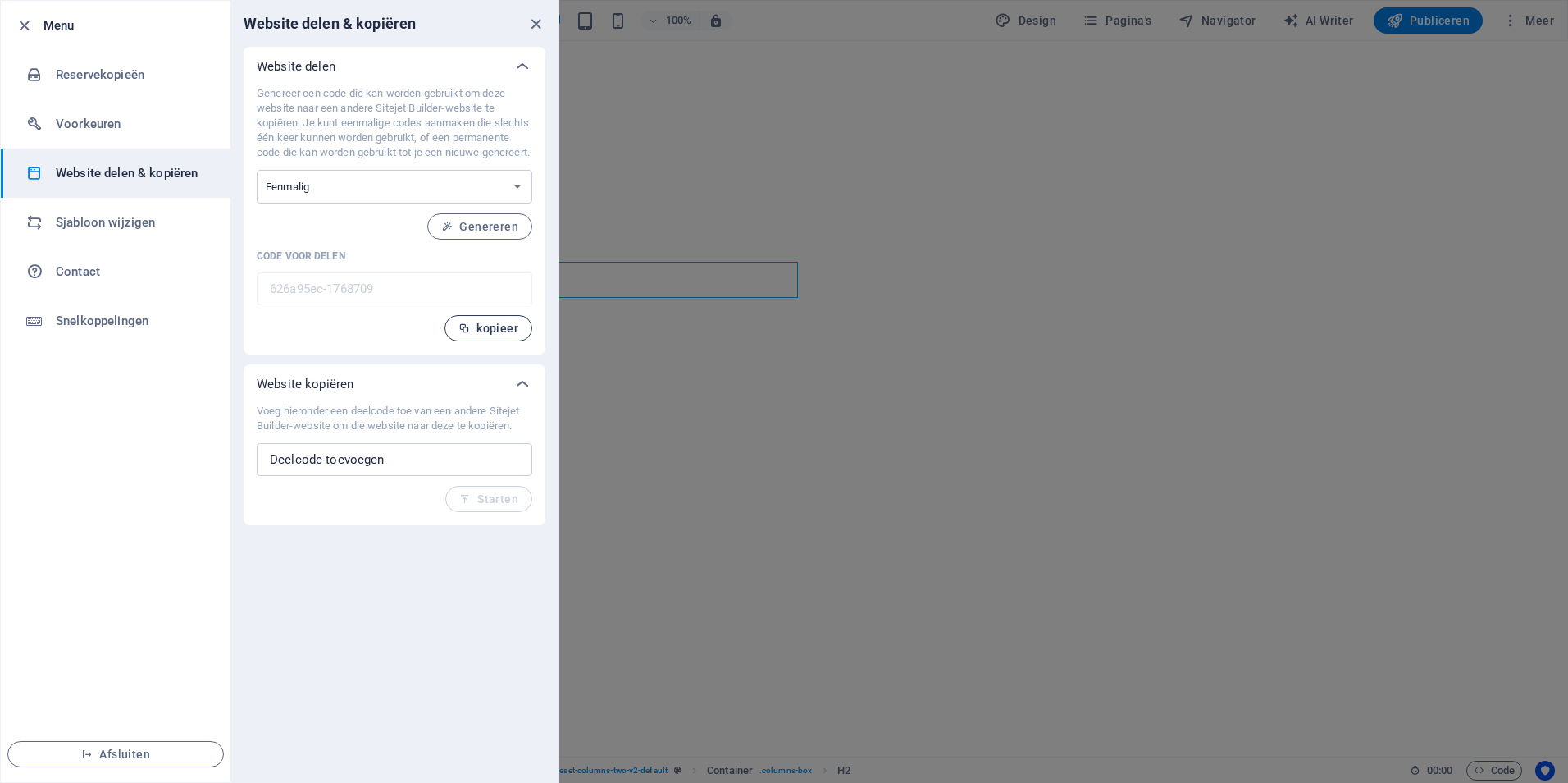
click at [488, 335] on span "kopieer" at bounding box center [489, 328] width 60 height 13
click at [521, 394] on icon at bounding box center [522, 384] width 19 height 19
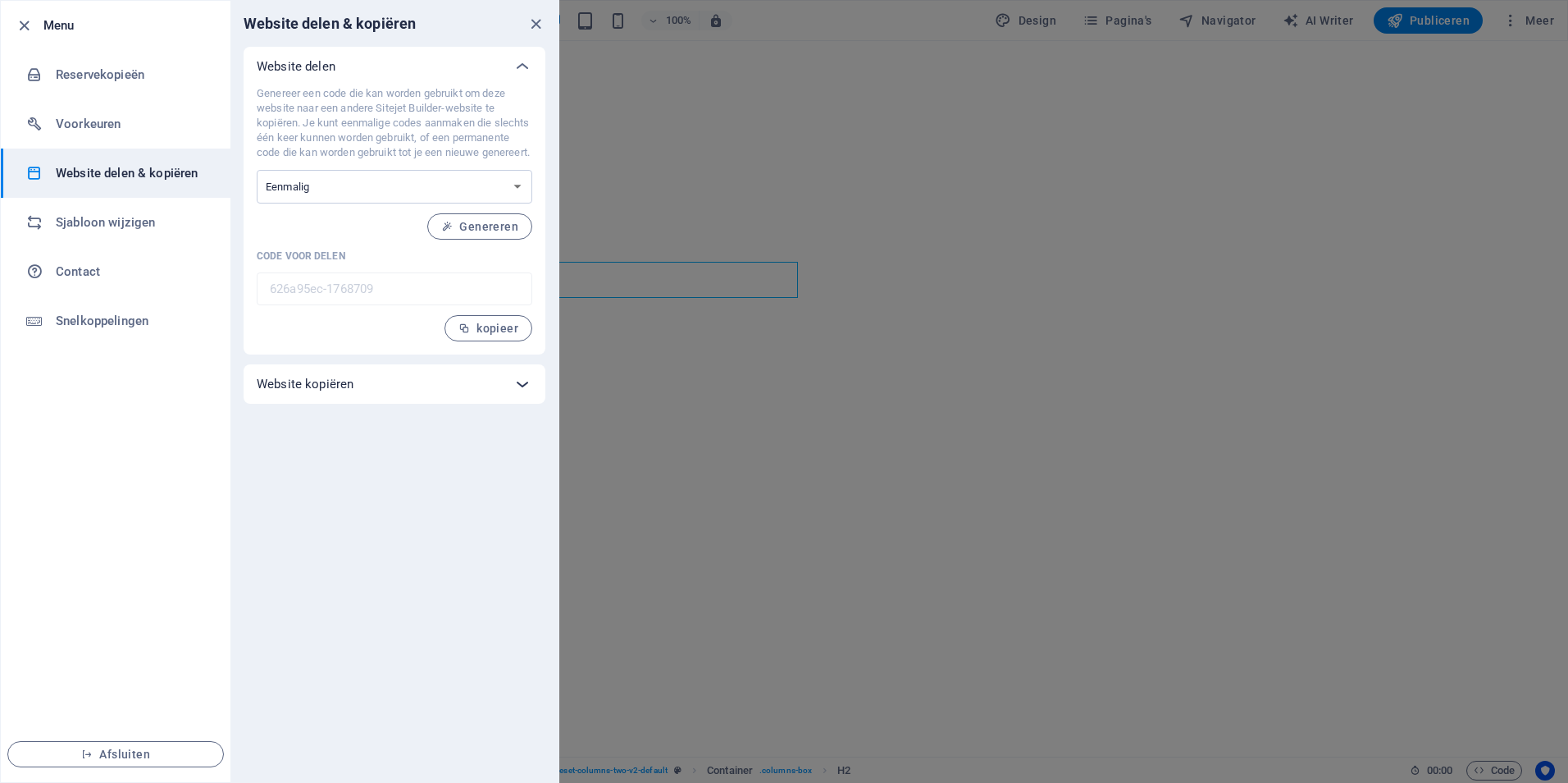
click at [521, 394] on icon at bounding box center [522, 384] width 19 height 19
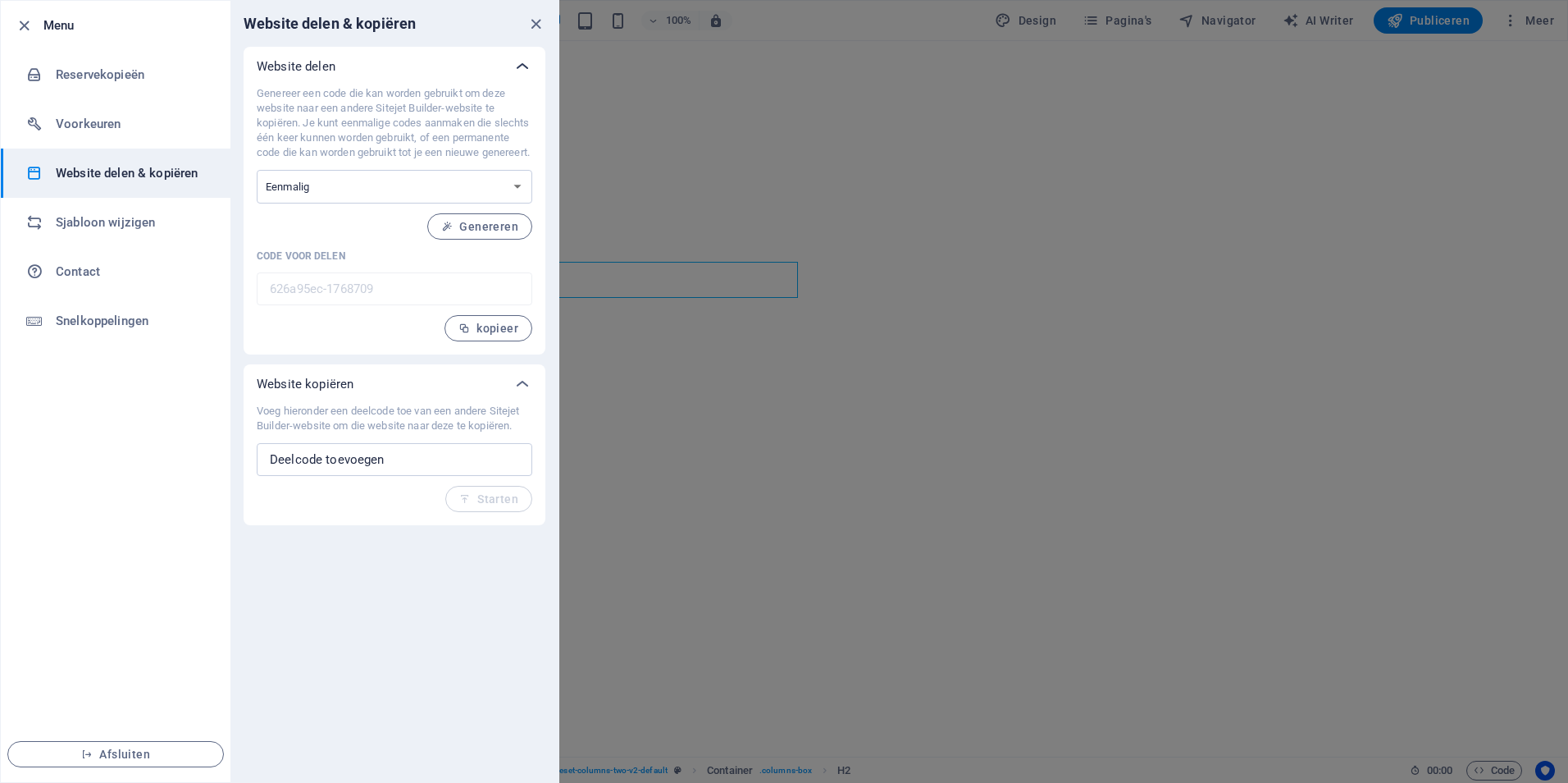
click at [519, 63] on icon at bounding box center [522, 66] width 19 height 19
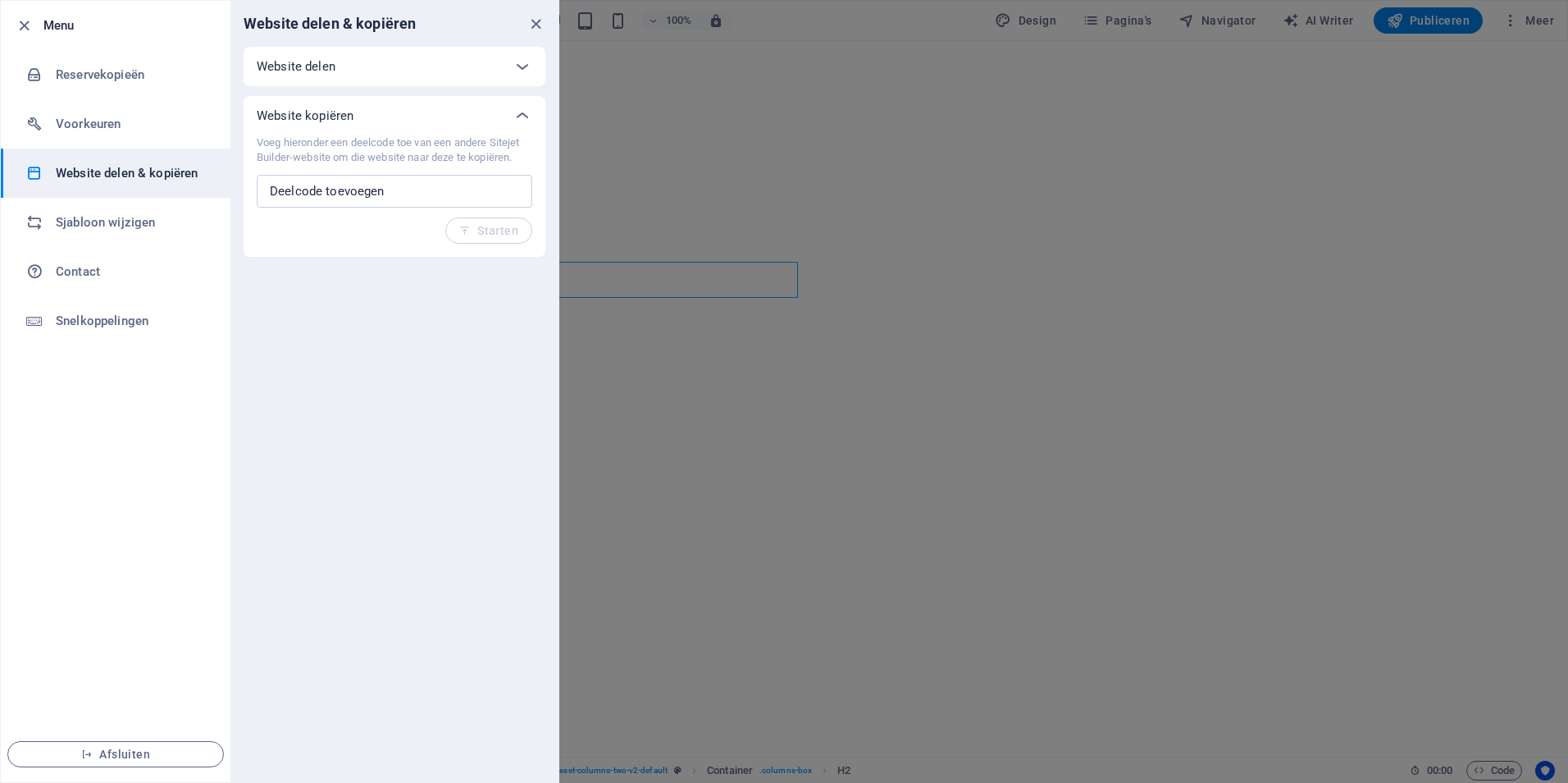
click at [362, 135] on p "Voeg hieronder een deelcode toe van een andere Sitejet Builder-website om die w…" at bounding box center [395, 149] width 276 height 29
click at [68, 264] on h6 "Contact" at bounding box center [132, 271] width 152 height 19
click at [99, 224] on h6 "Sjabloon wijzigen" at bounding box center [132, 222] width 152 height 19
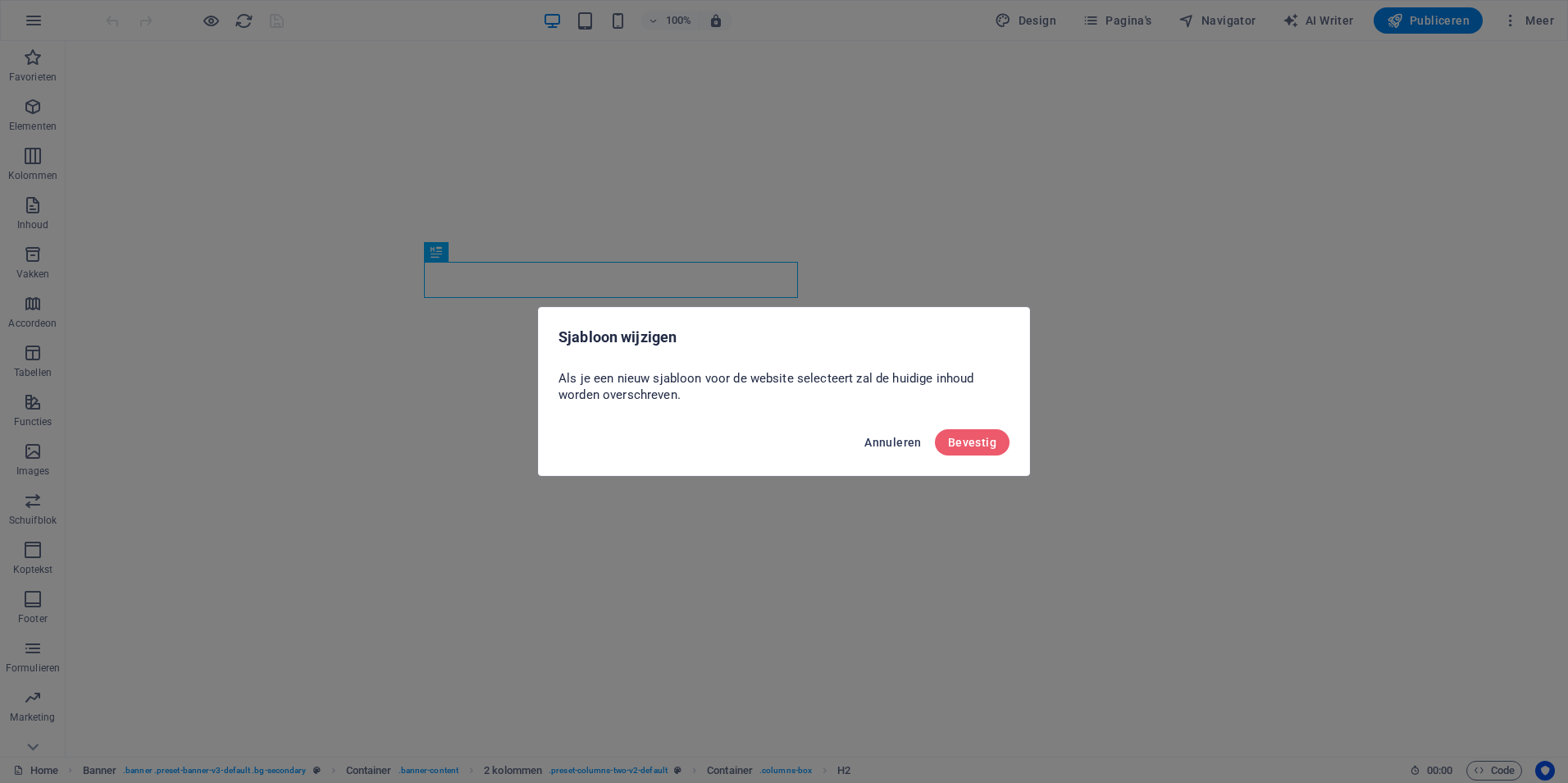
click at [885, 449] on button "Annuleren" at bounding box center [893, 443] width 71 height 27
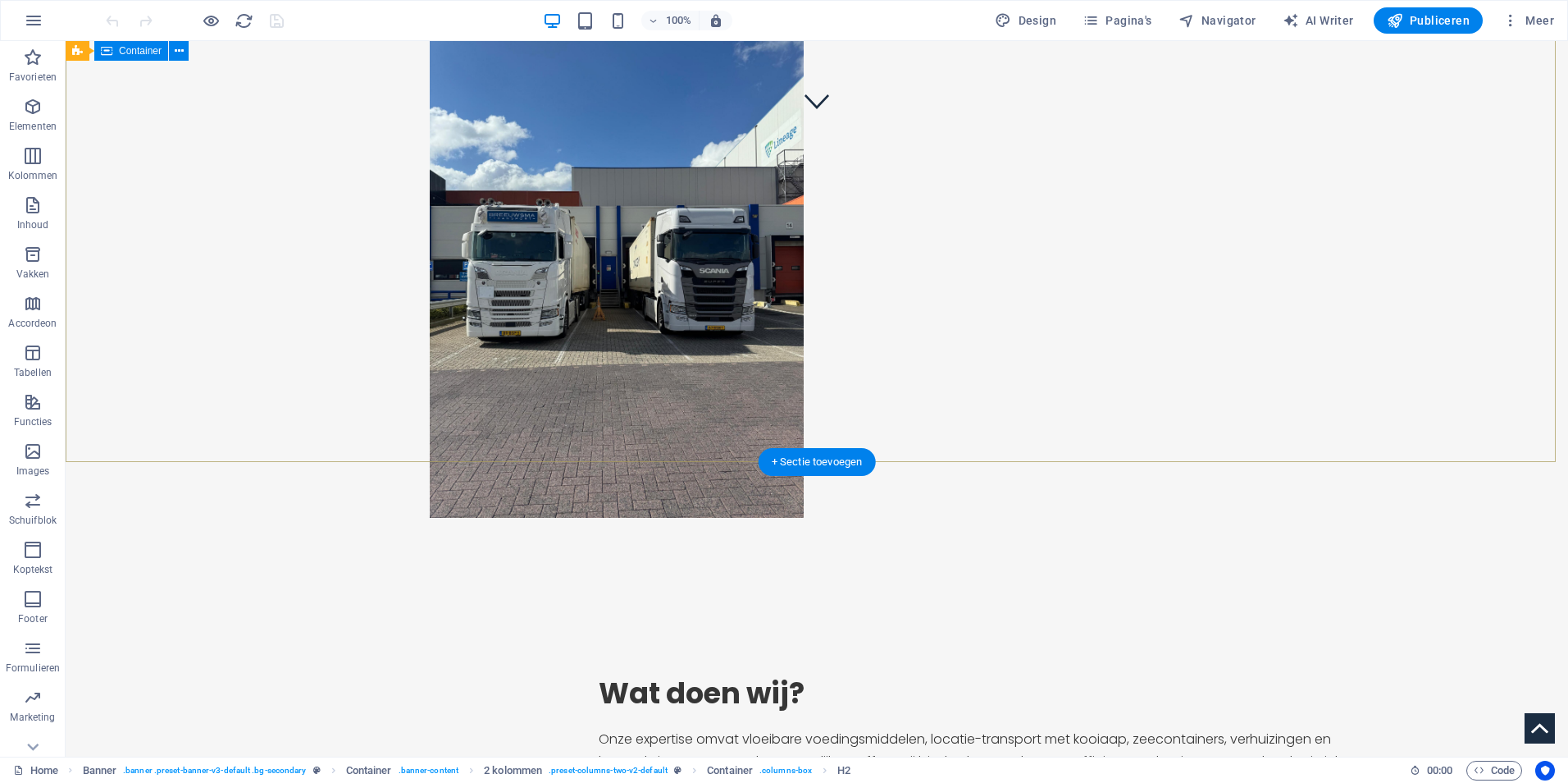
scroll to position [657, 0]
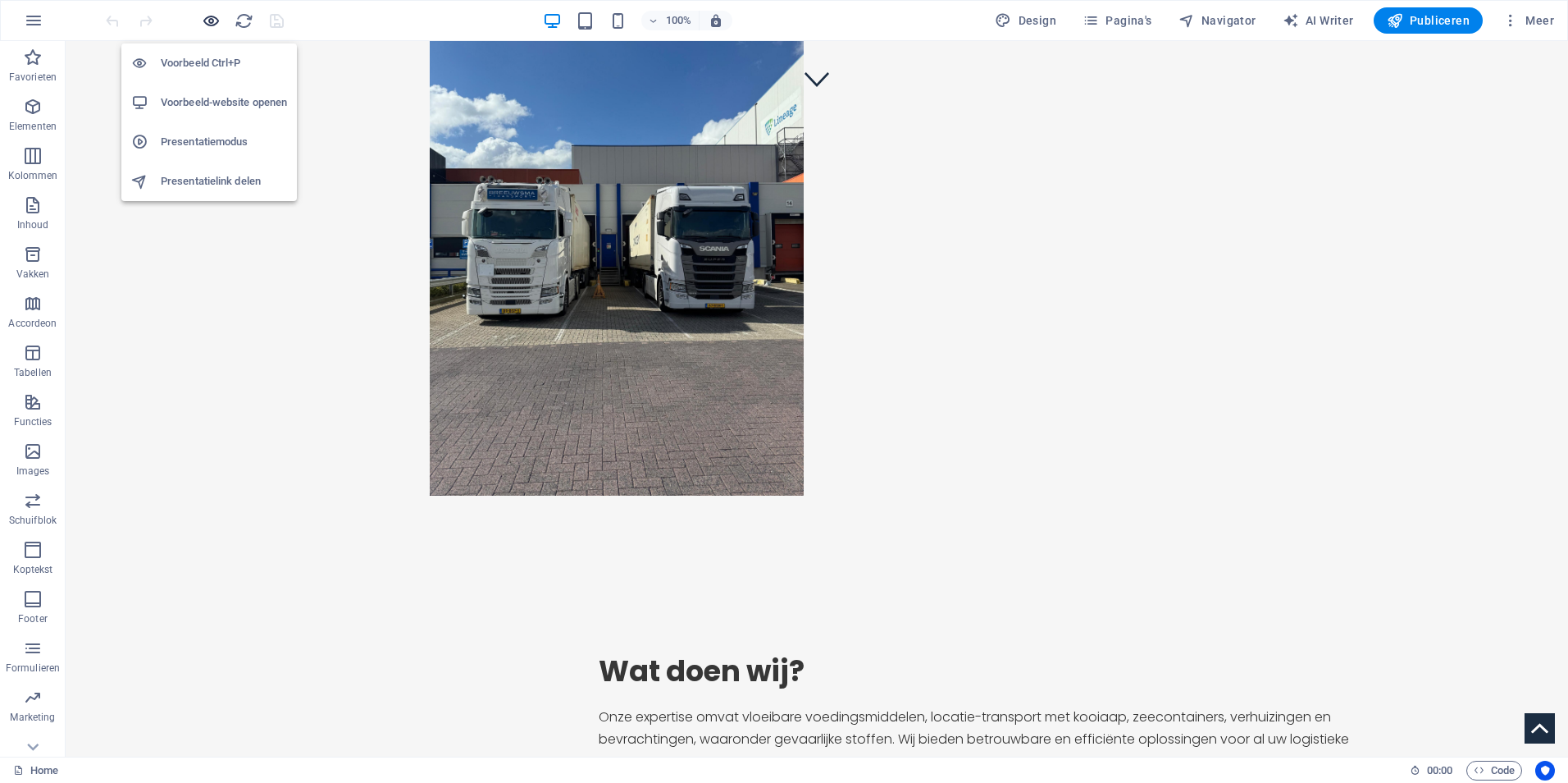
click at [218, 21] on icon "button" at bounding box center [210, 20] width 19 height 19
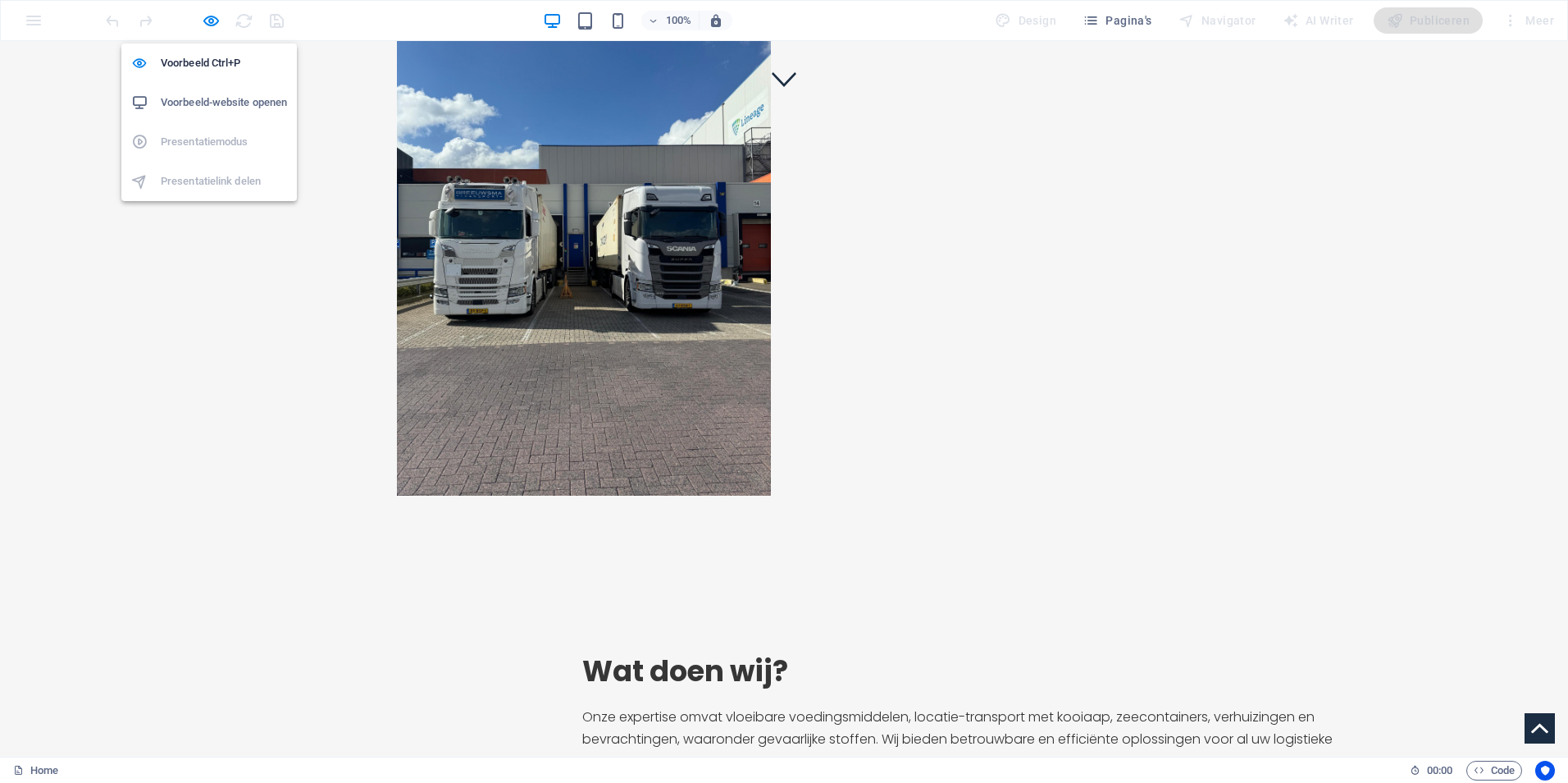
click at [218, 95] on h6 "Voorbeeld-website openen" at bounding box center [223, 103] width 126 height 19
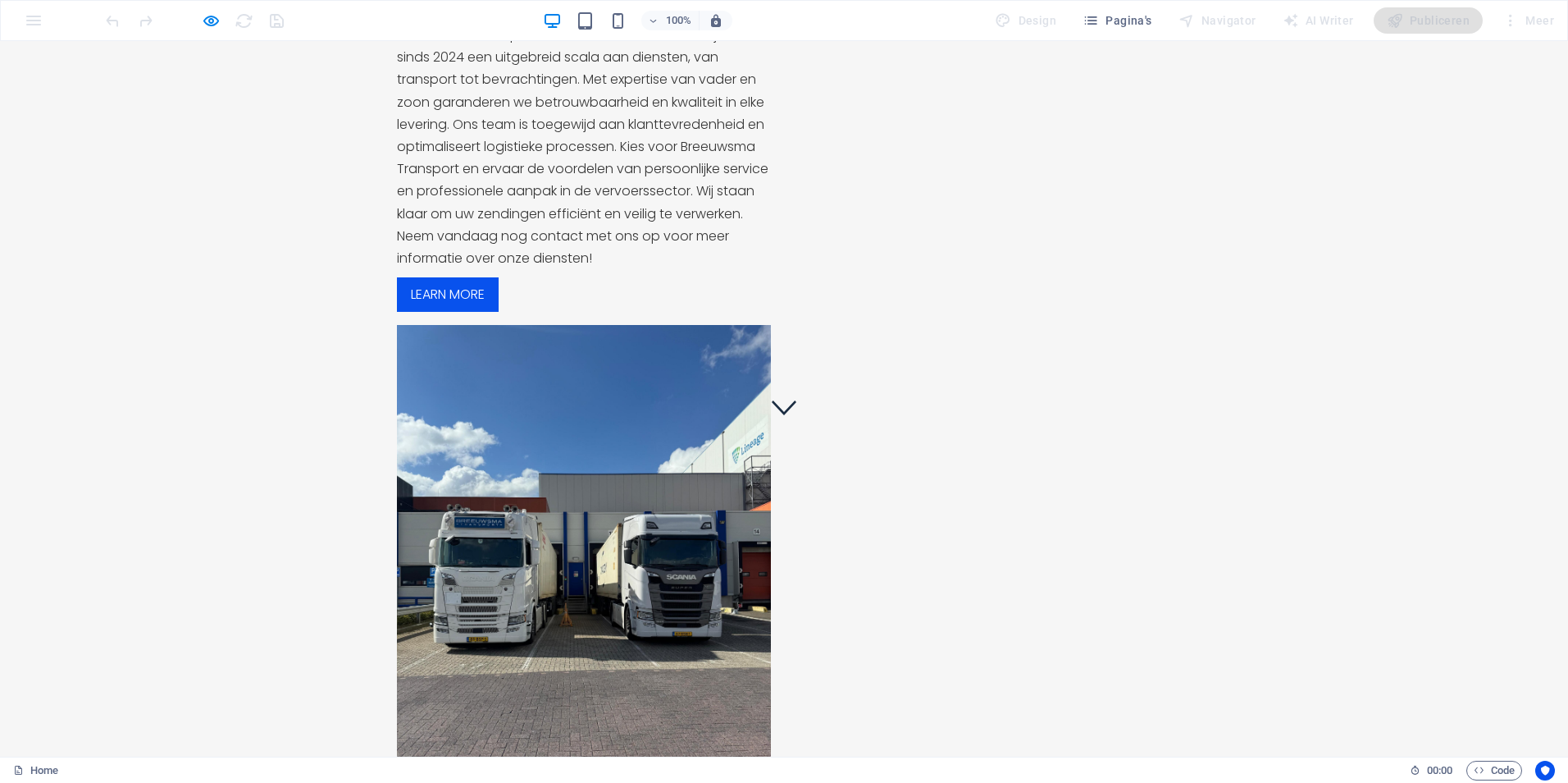
scroll to position [0, 0]
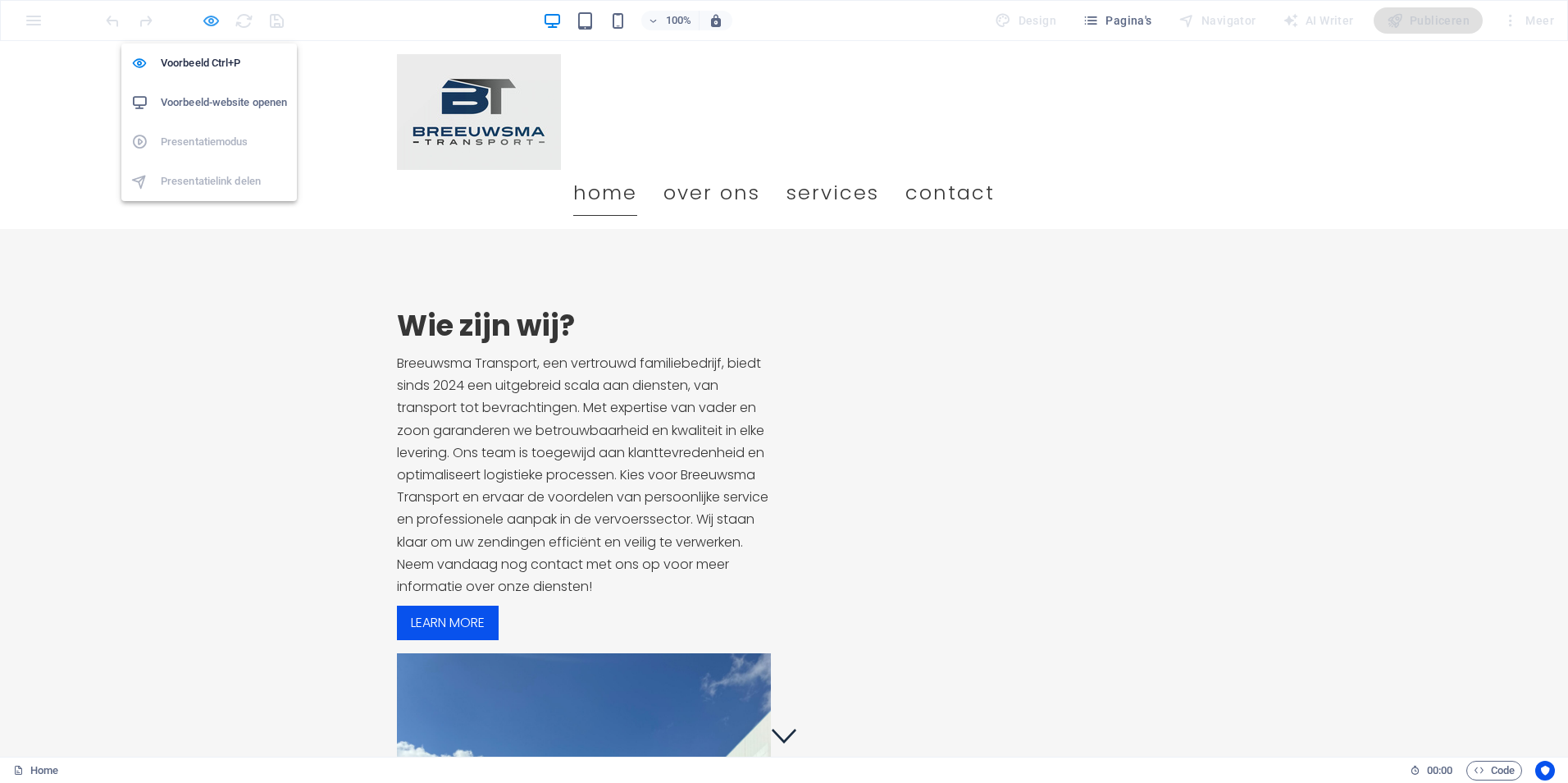
click at [220, 18] on icon "button" at bounding box center [210, 20] width 19 height 19
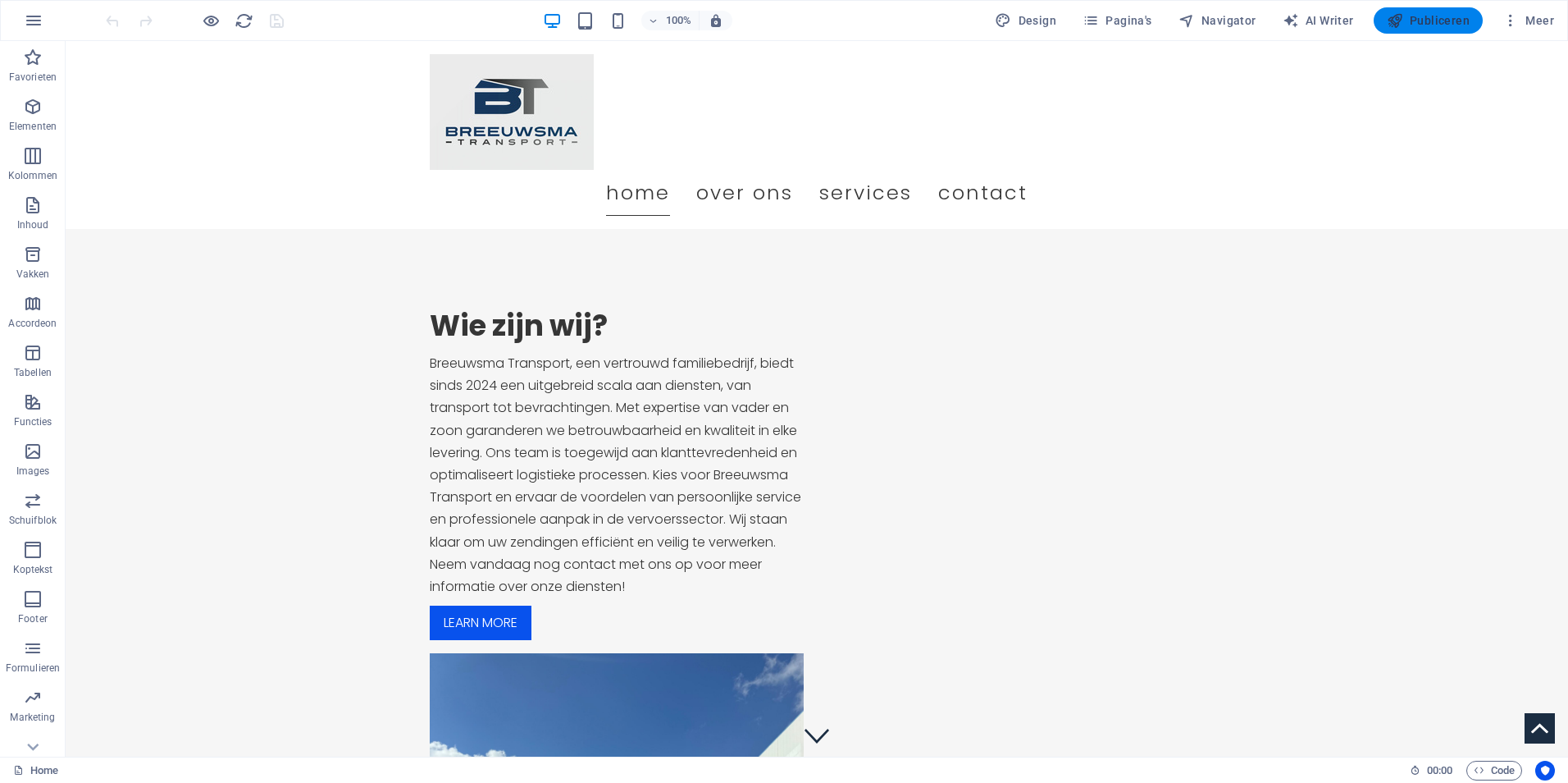
click at [1451, 12] on span "Publiceren" at bounding box center [1428, 20] width 83 height 17
